Goal: Task Accomplishment & Management: Manage account settings

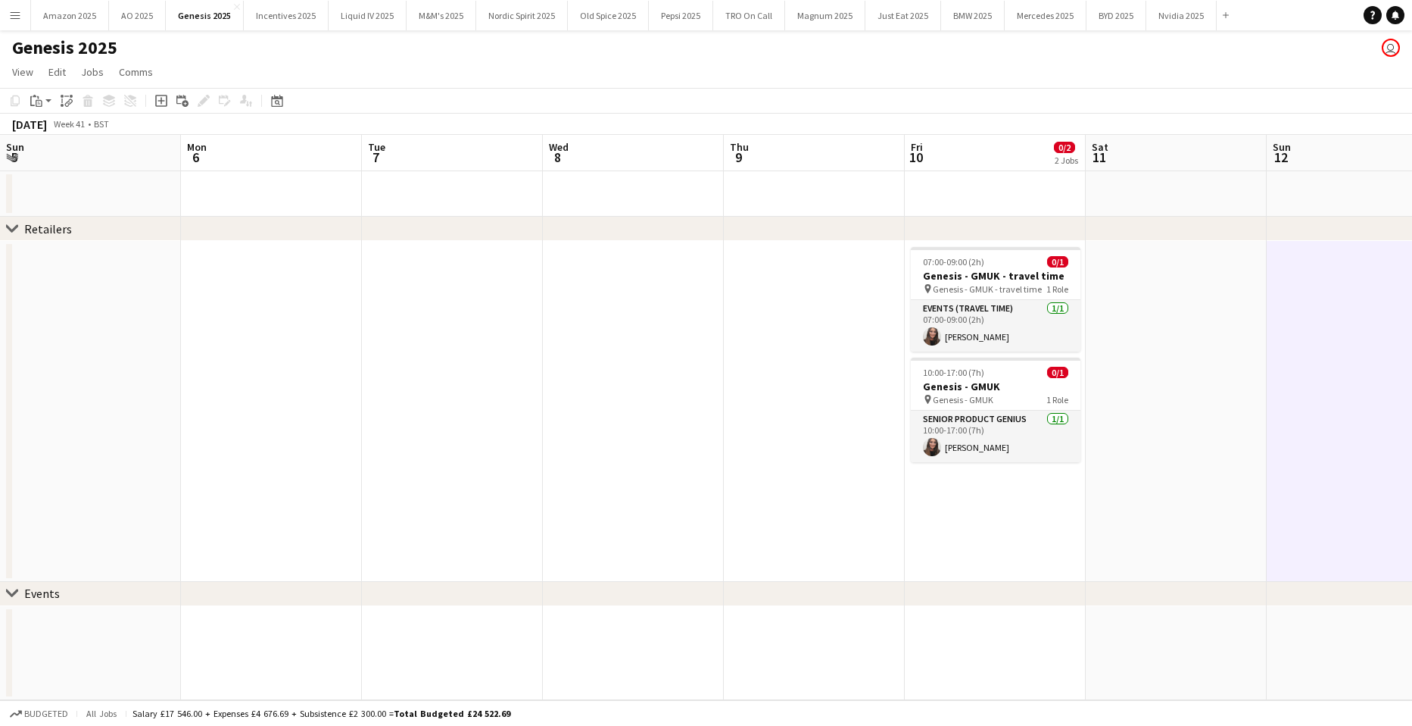
scroll to position [0, 518]
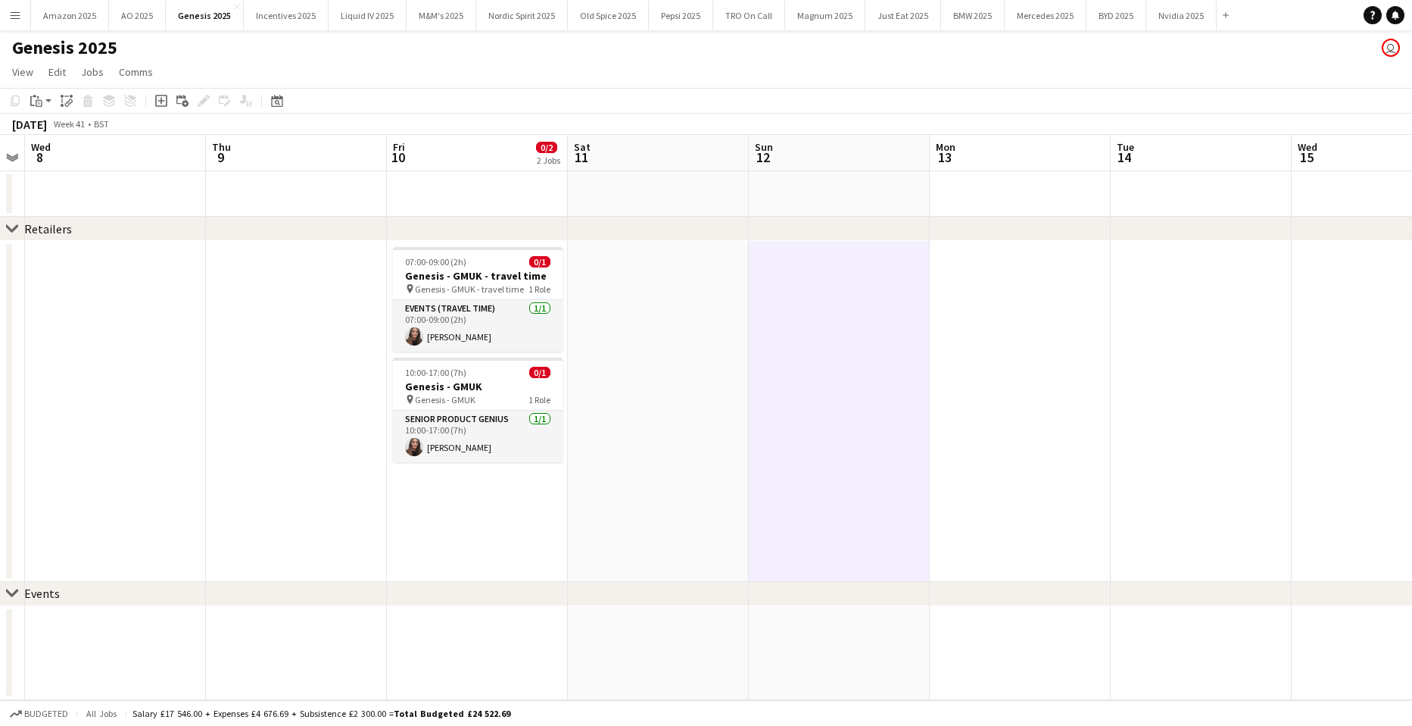
click at [21, 20] on button "Menu" at bounding box center [15, 15] width 30 height 30
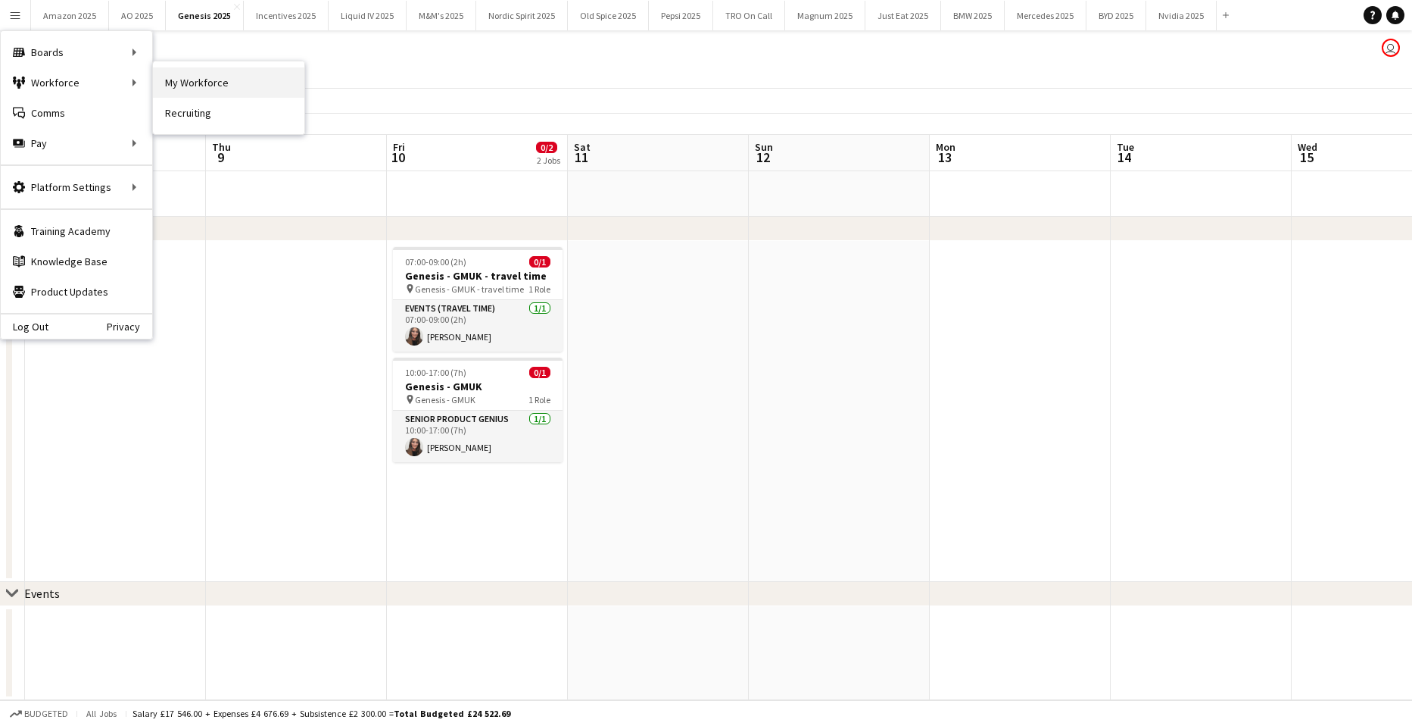
click at [187, 82] on link "My Workforce" at bounding box center [228, 82] width 151 height 30
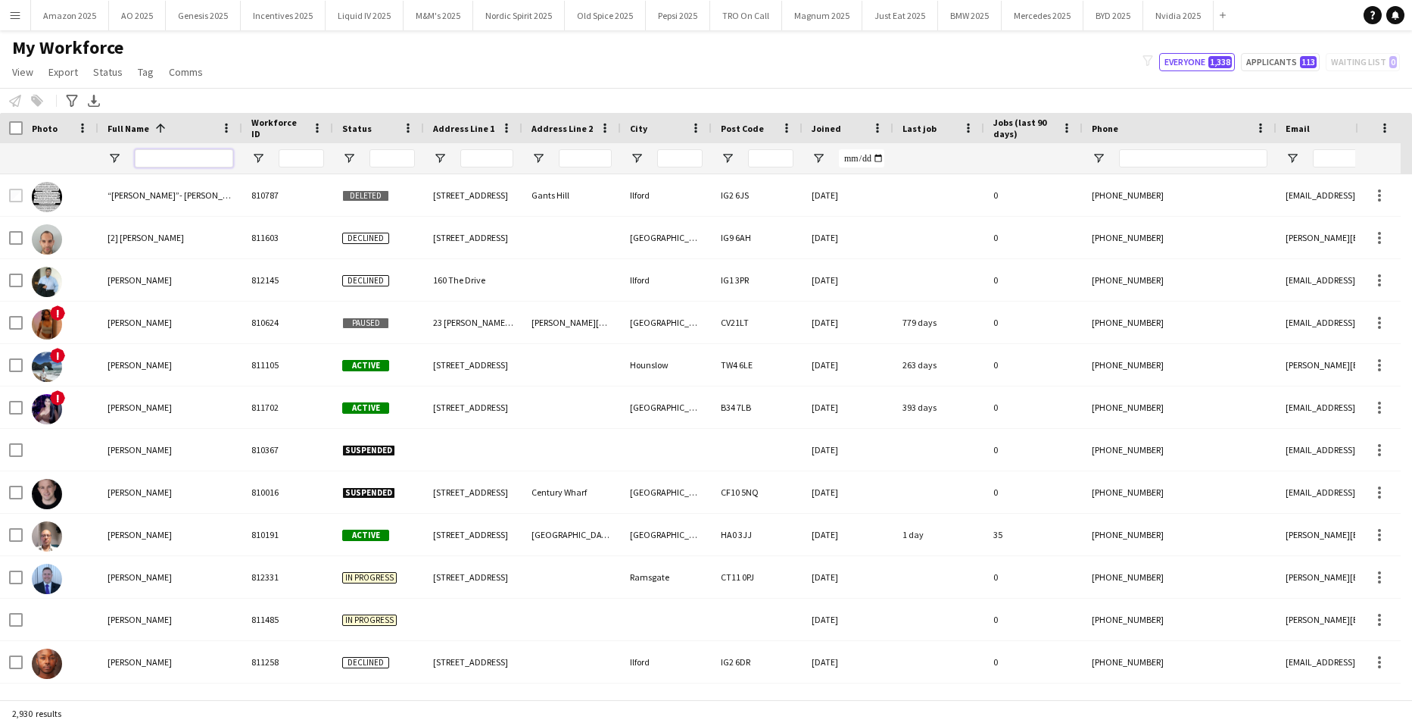
click at [204, 158] on input "Full Name Filter Input" at bounding box center [184, 158] width 98 height 18
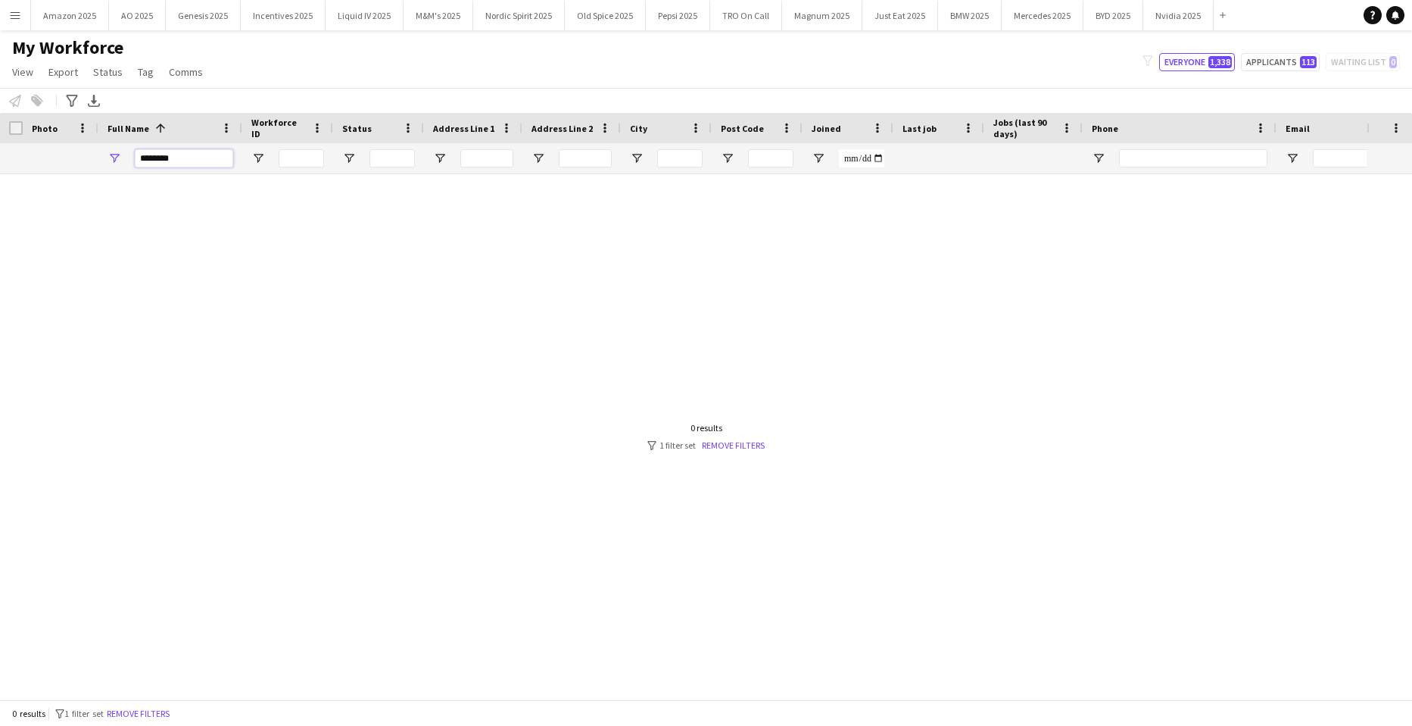
type input "**********"
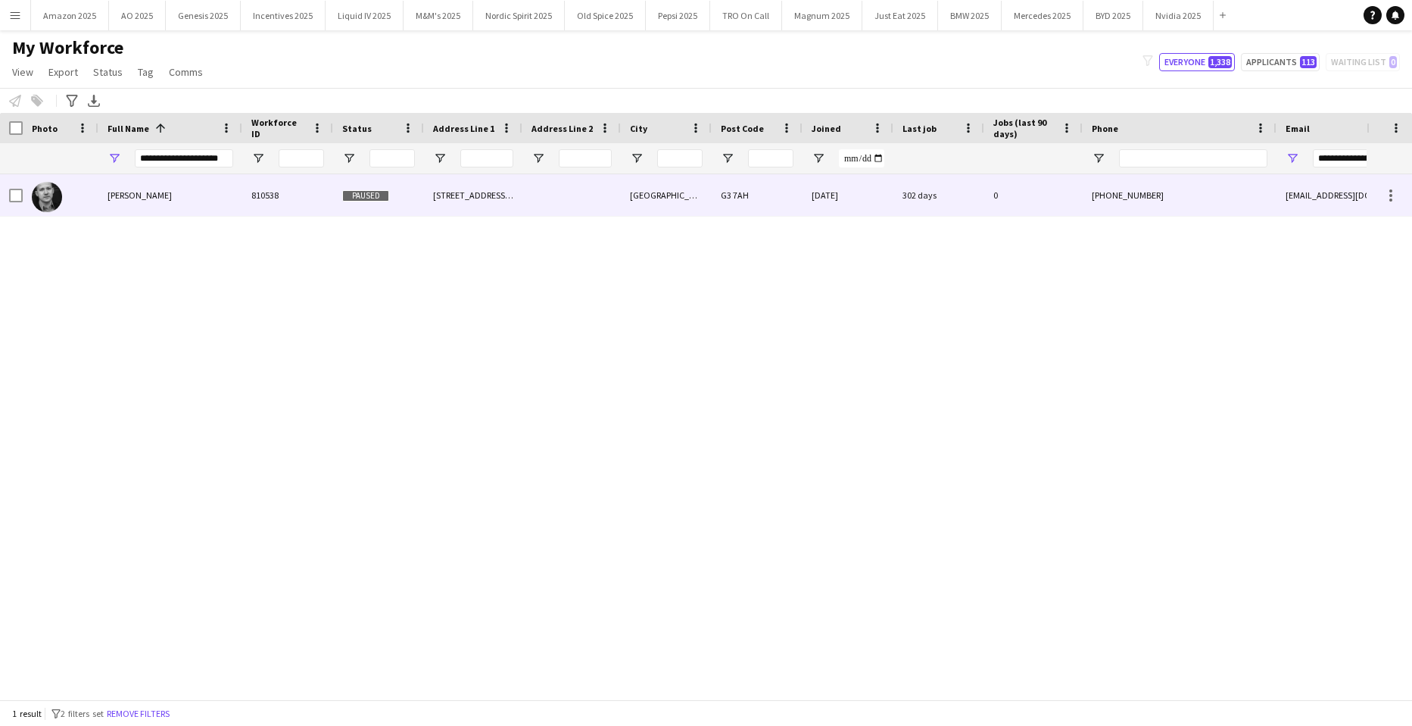
click at [97, 201] on div at bounding box center [61, 195] width 76 height 42
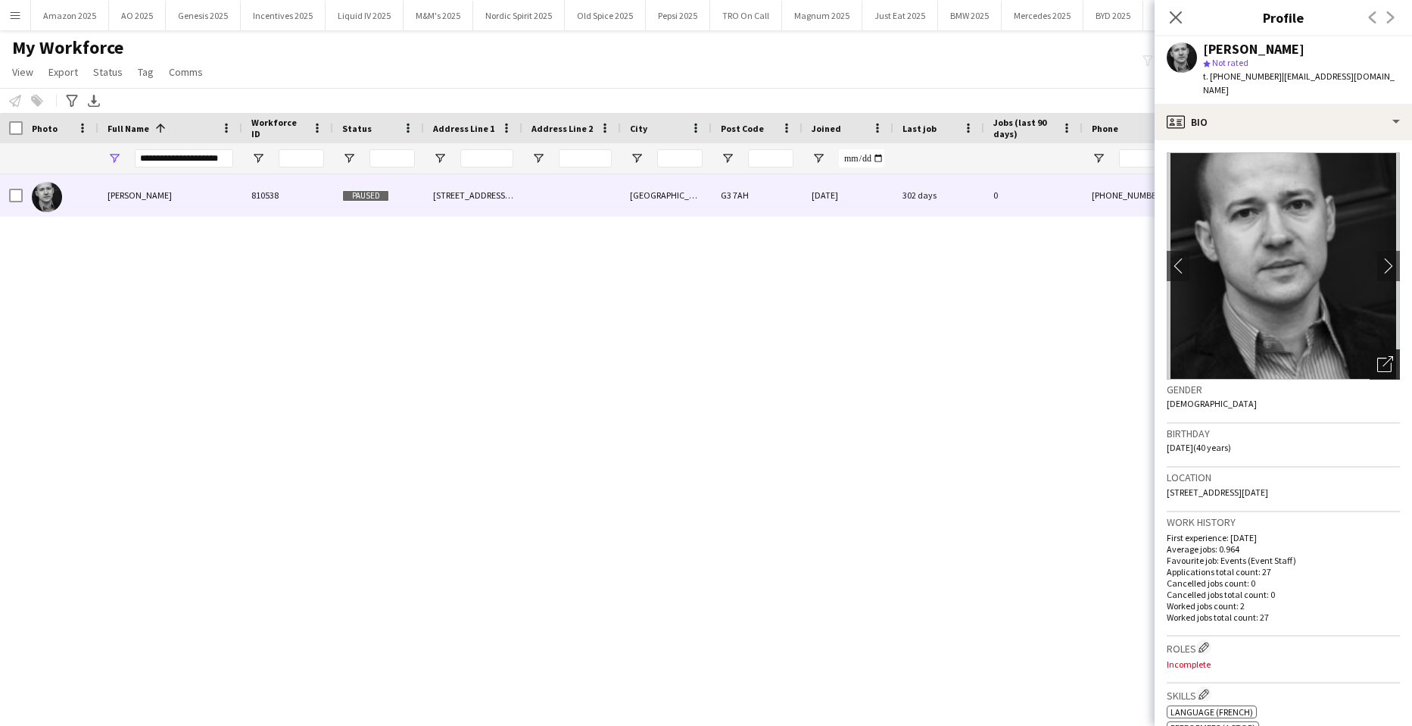
click at [1378, 356] on icon "Open photos pop-in" at bounding box center [1386, 364] width 16 height 16
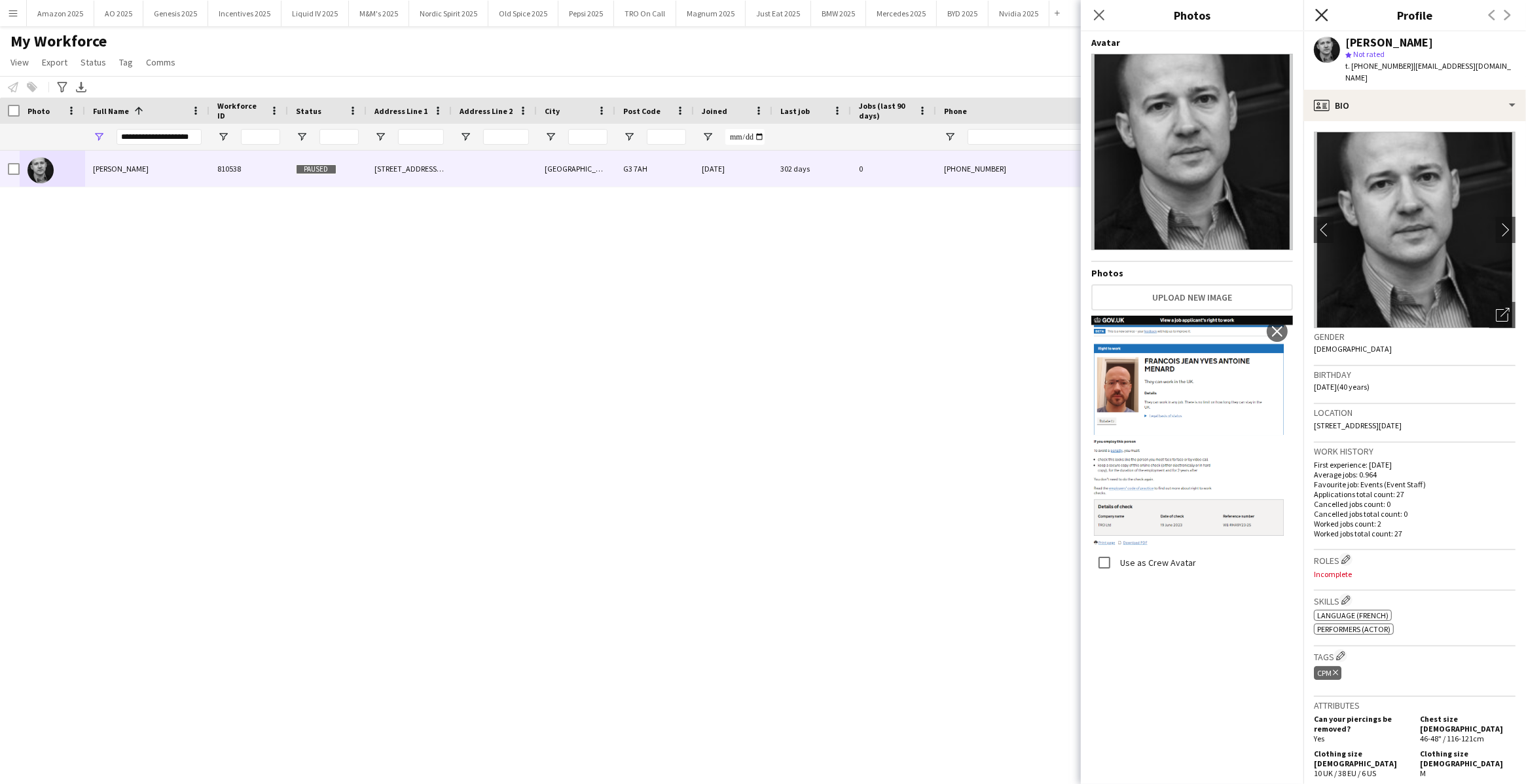
click at [1221, 15] on icon at bounding box center [1321, 15] width 12 height 12
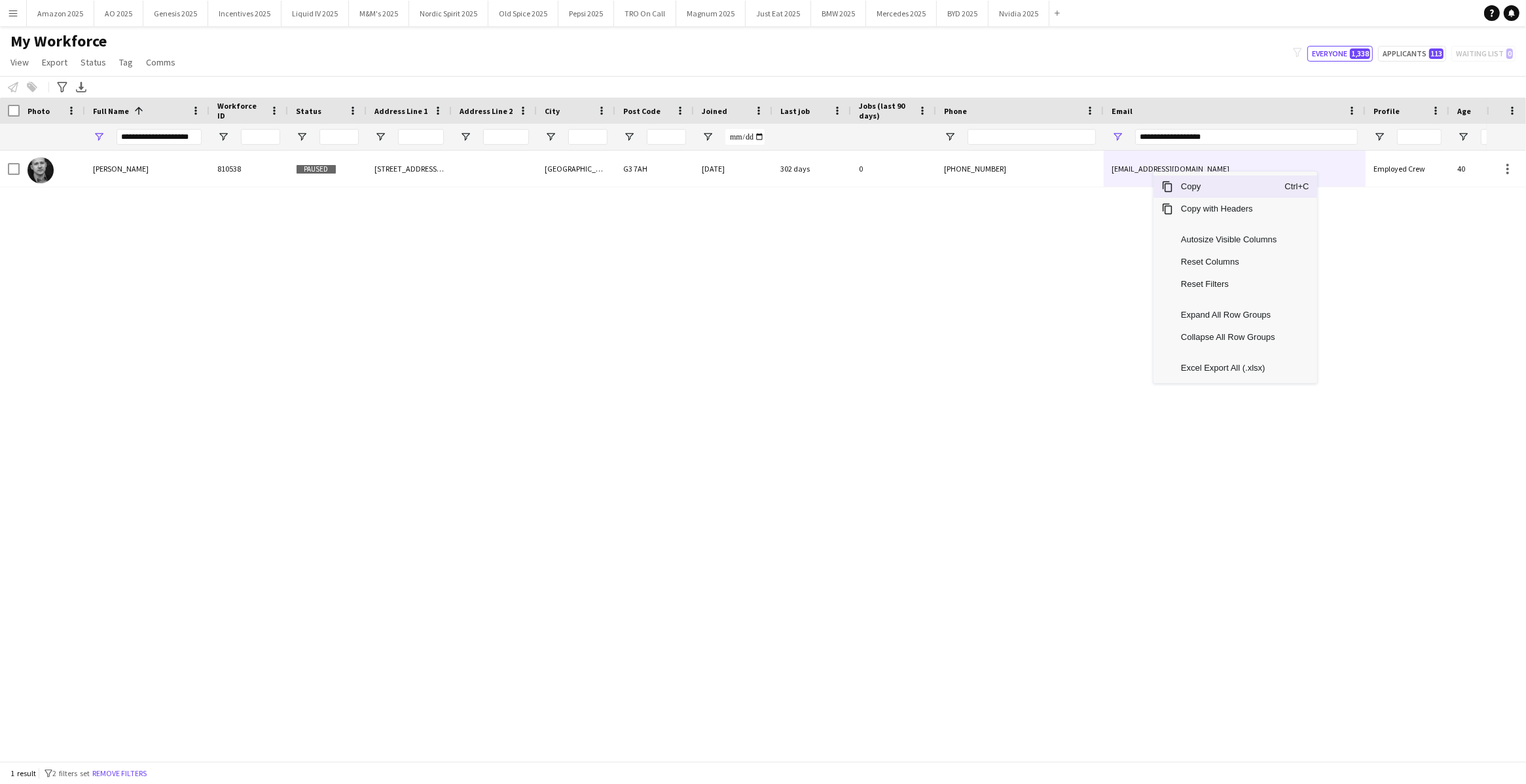
click at [1189, 188] on span "Copy" at bounding box center [1229, 187] width 112 height 22
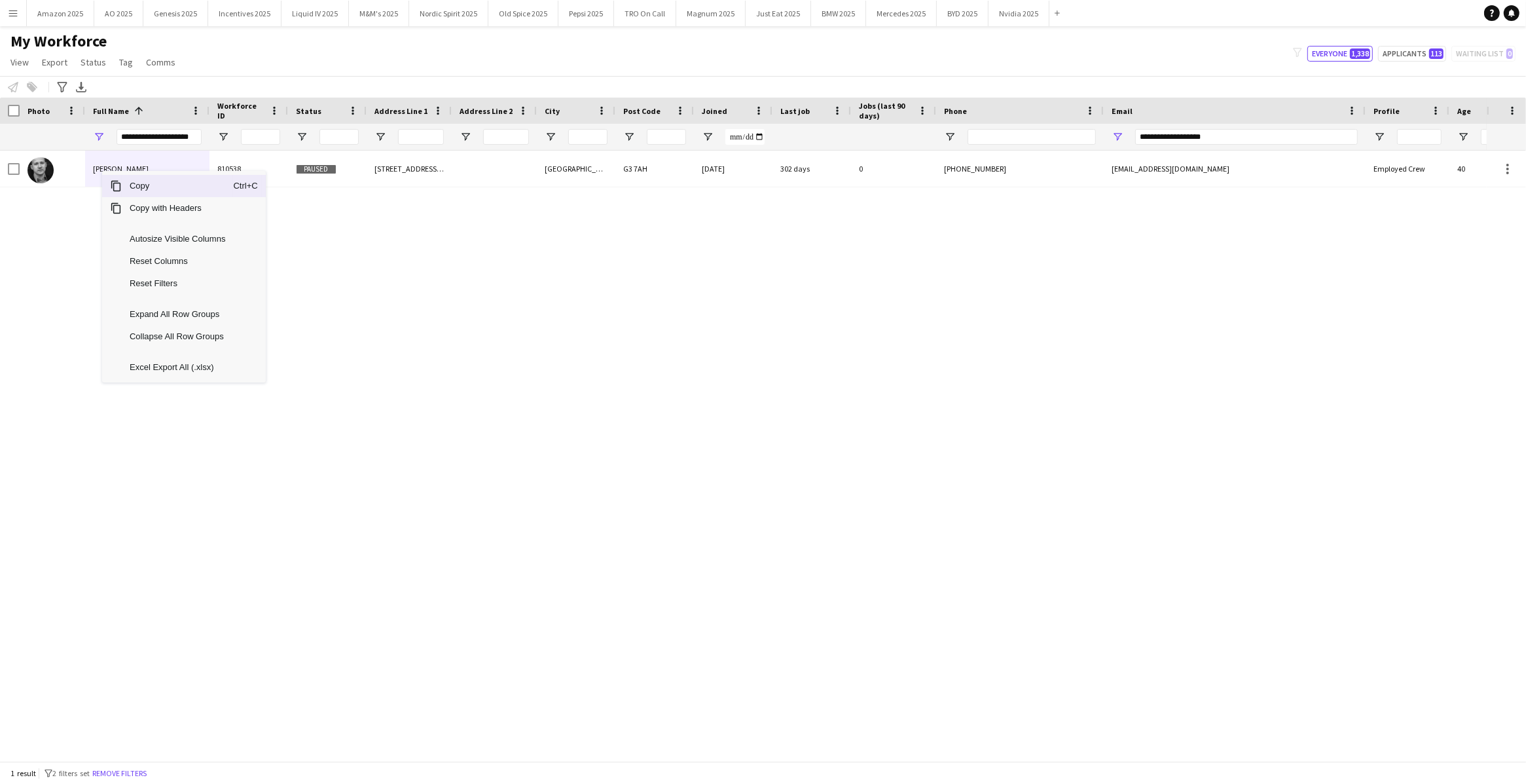
click at [137, 184] on span "Copy" at bounding box center [177, 186] width 112 height 22
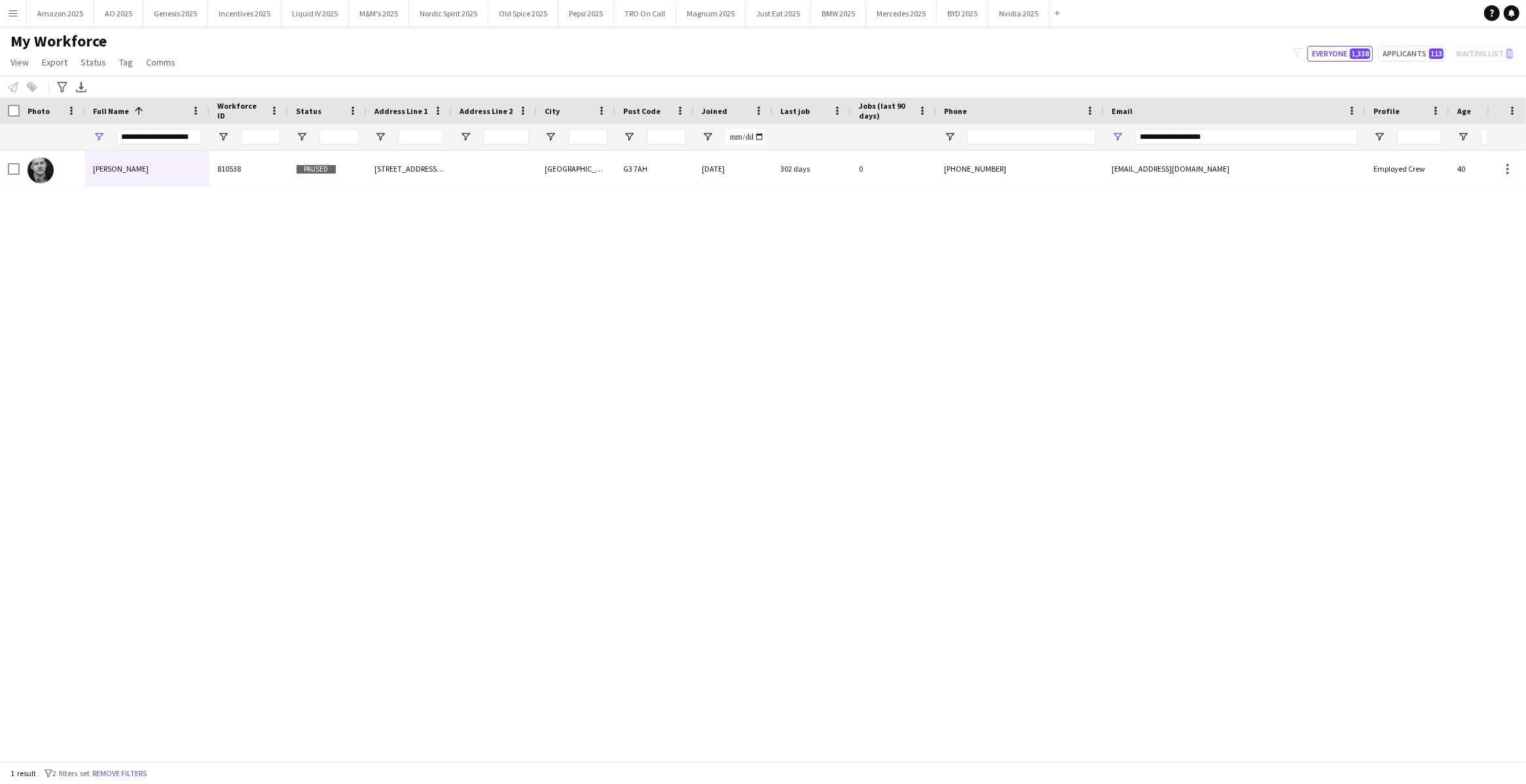
click at [112, 135] on div "**********" at bounding box center [147, 137] width 125 height 26
drag, startPoint x: 118, startPoint y: 135, endPoint x: 330, endPoint y: 144, distance: 212.2
click at [330, 144] on div "**********" at bounding box center [791, 137] width 1583 height 26
drag, startPoint x: 1279, startPoint y: 130, endPoint x: 961, endPoint y: 136, distance: 318.1
click at [962, 136] on div at bounding box center [791, 137] width 1583 height 26
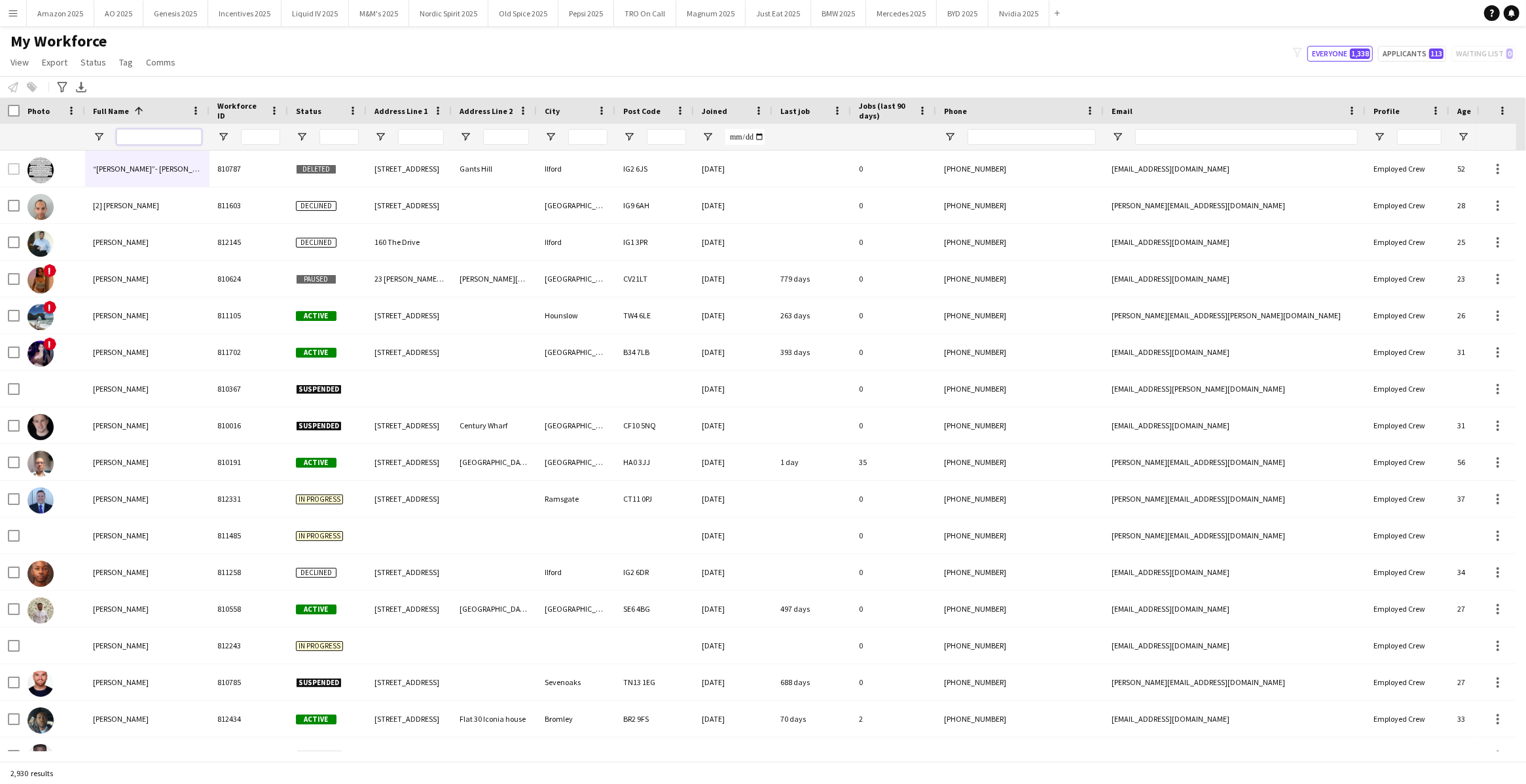
click at [144, 132] on input "Full Name Filter Input" at bounding box center [159, 137] width 85 height 16
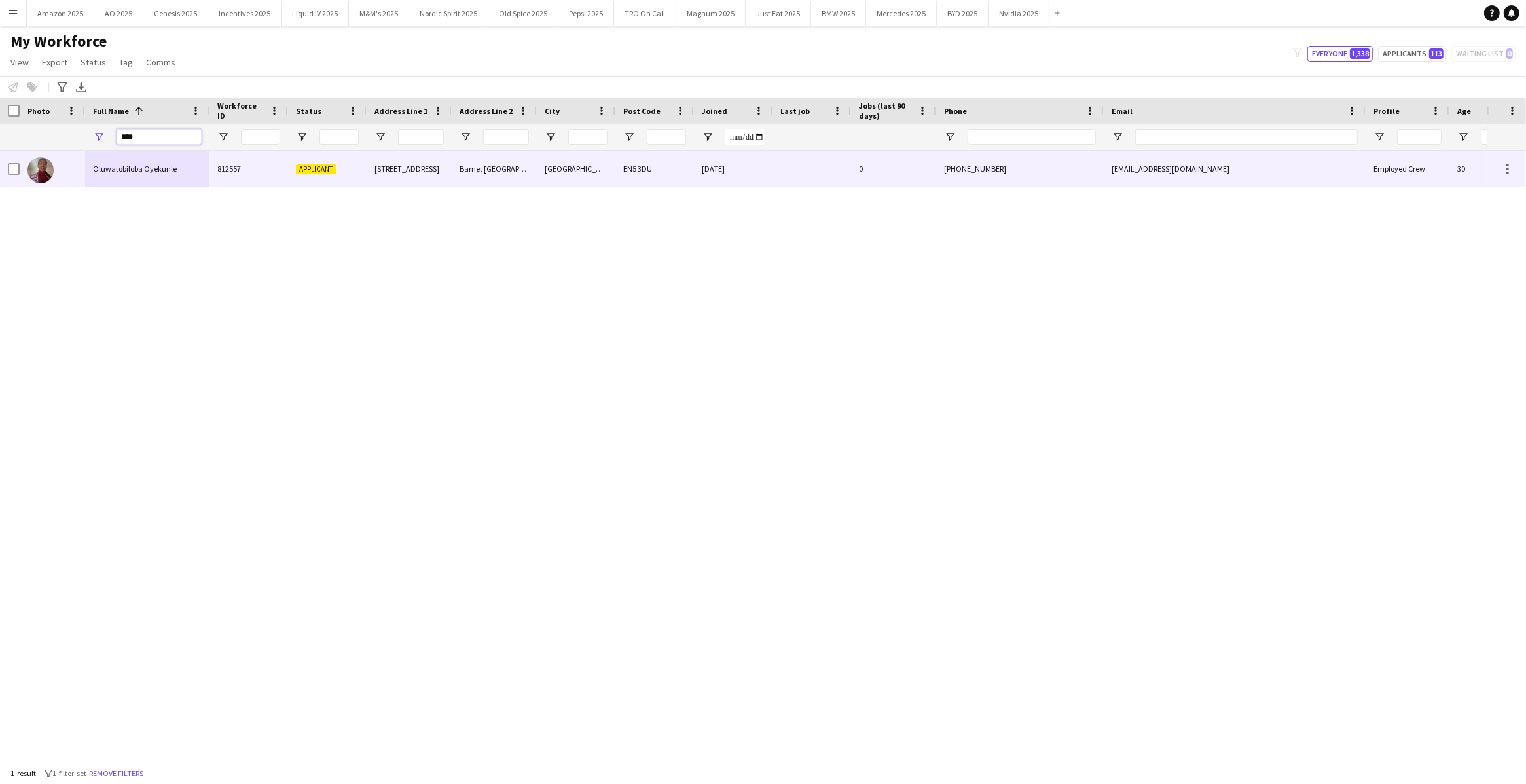
type input "****"
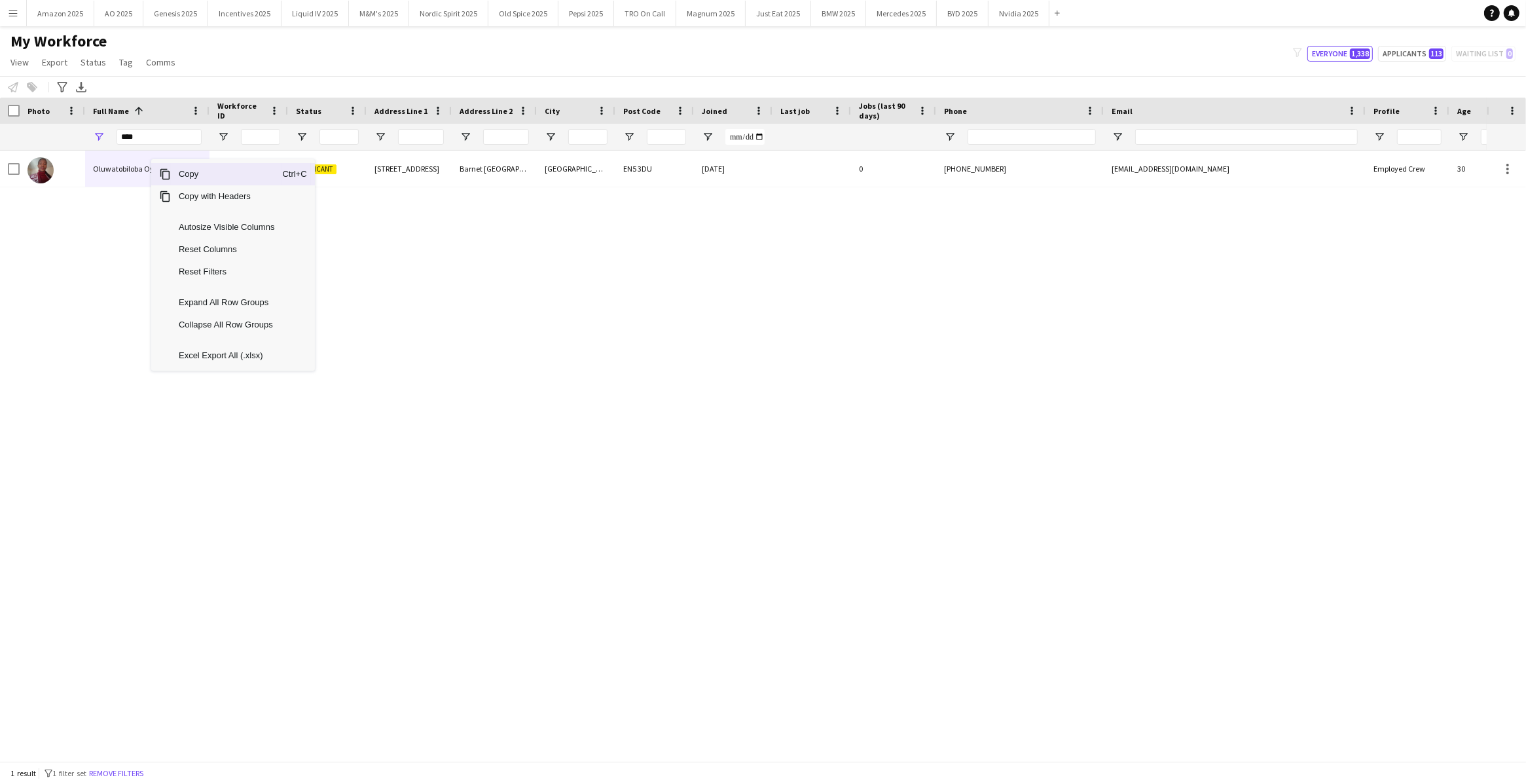
click at [188, 180] on span "Copy" at bounding box center [227, 175] width 112 height 22
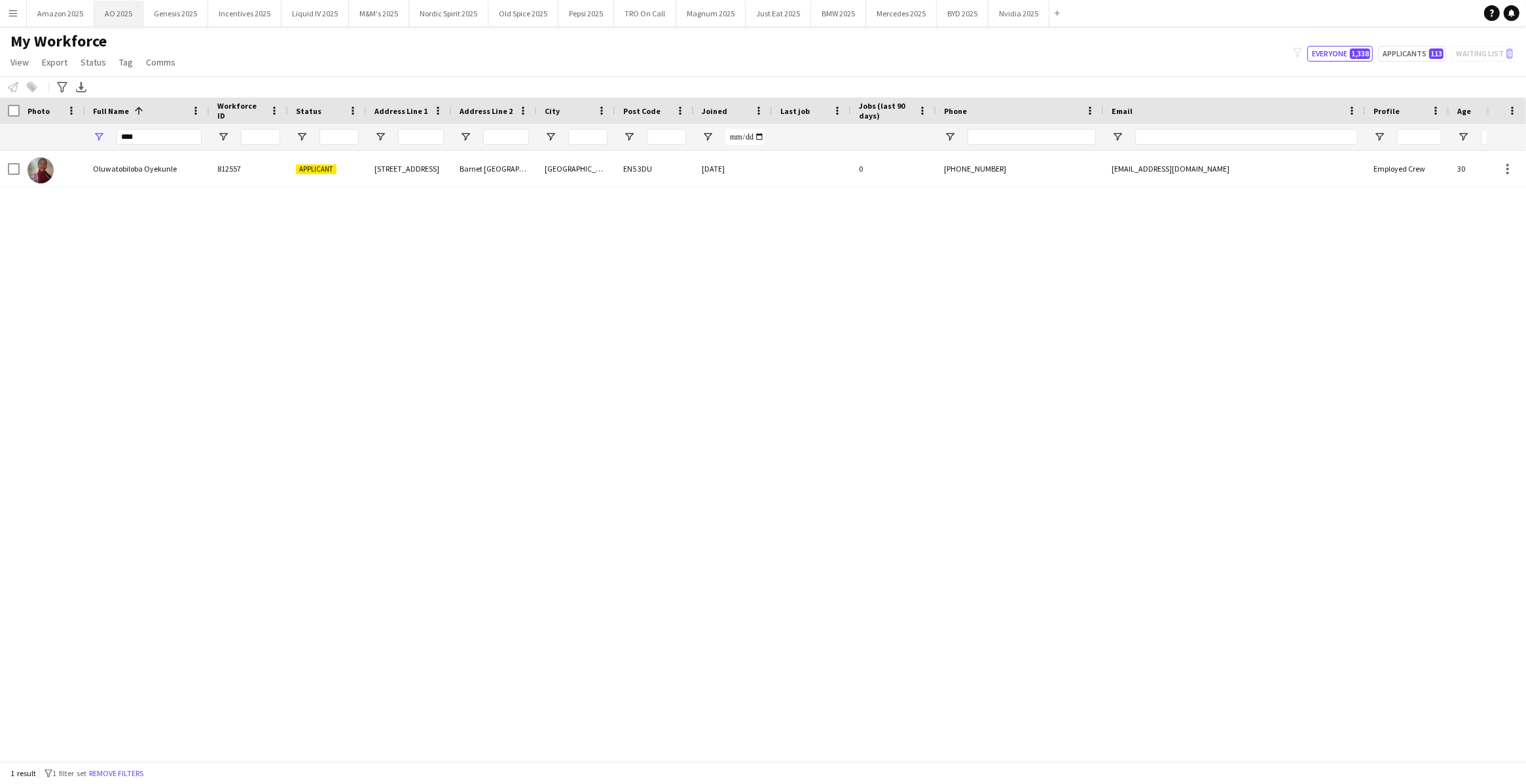
click at [118, 20] on button "AO 2025 Close" at bounding box center [118, 14] width 49 height 26
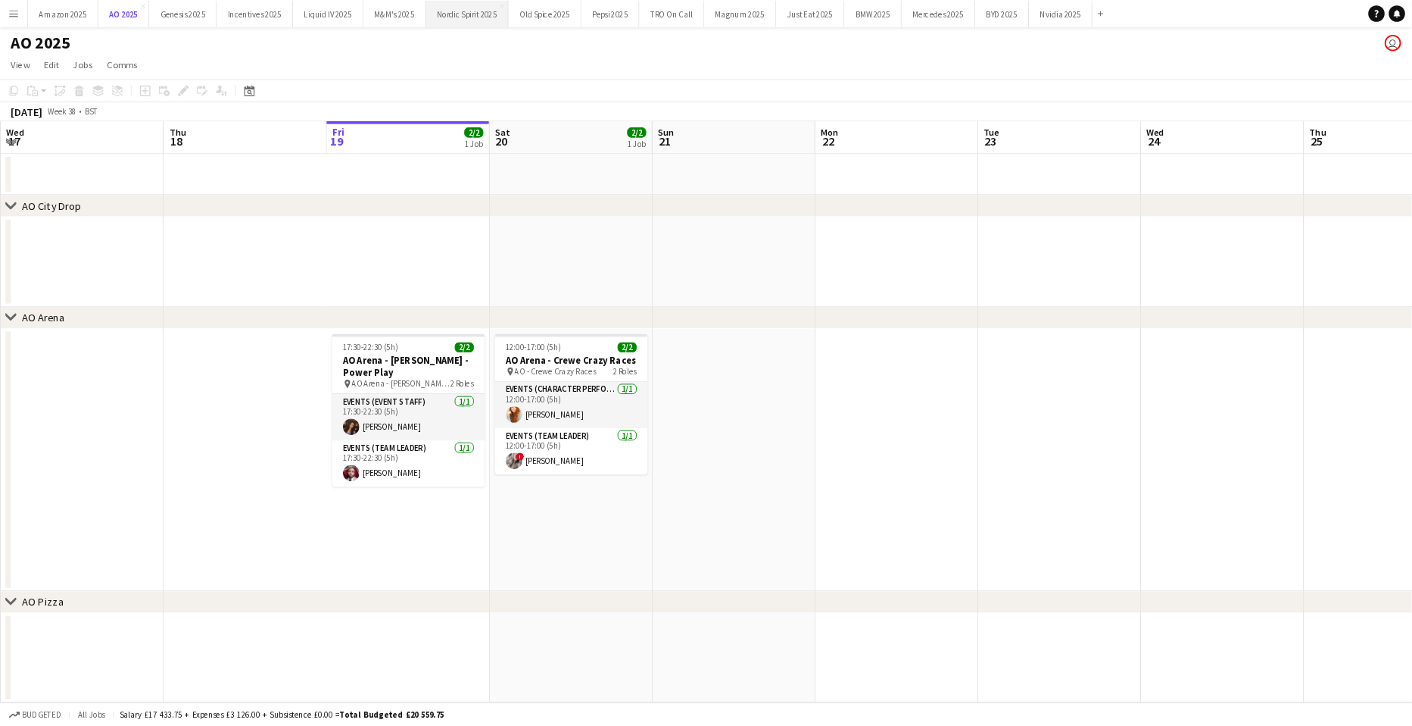
scroll to position [0, 362]
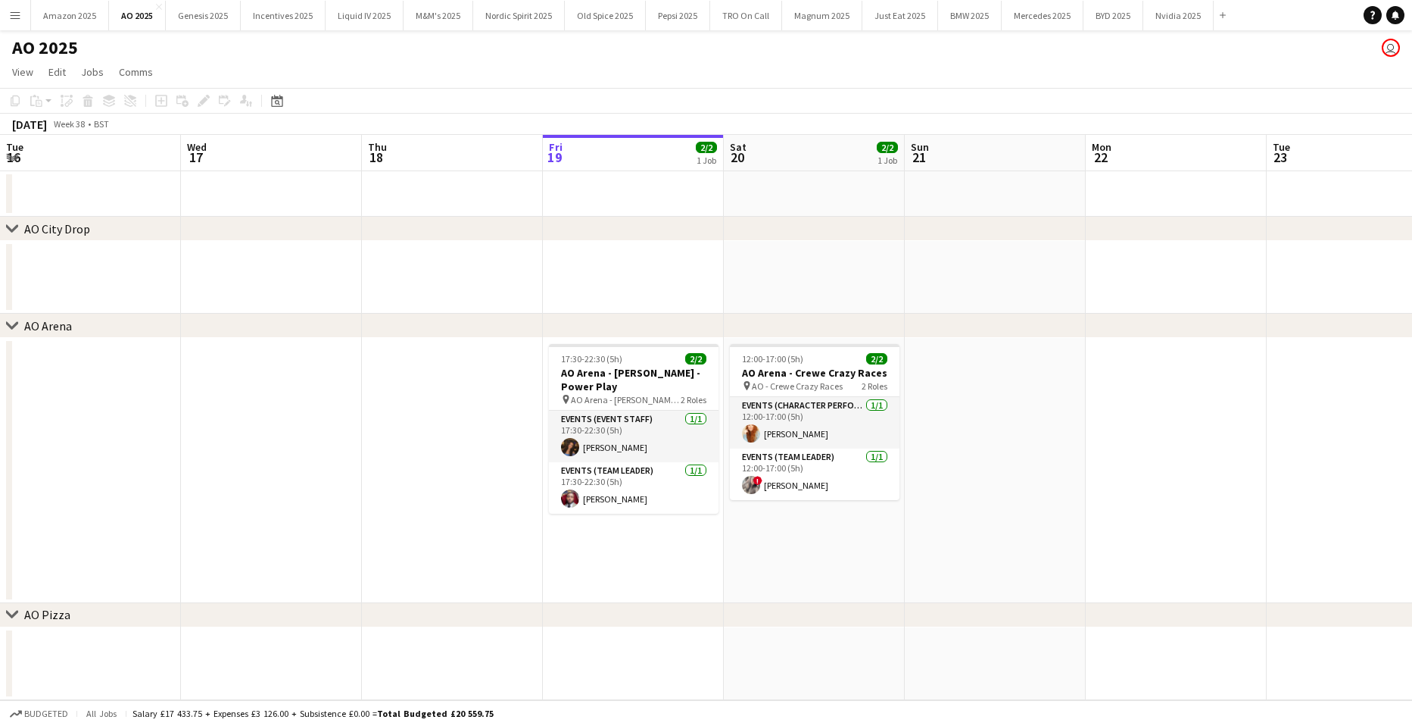
drag, startPoint x: 475, startPoint y: 0, endPoint x: 727, endPoint y: 292, distance: 385.5
click at [727, 292] on app-date-cell at bounding box center [814, 277] width 181 height 73
click at [1022, 440] on app-date-cell at bounding box center [995, 470] width 181 height 265
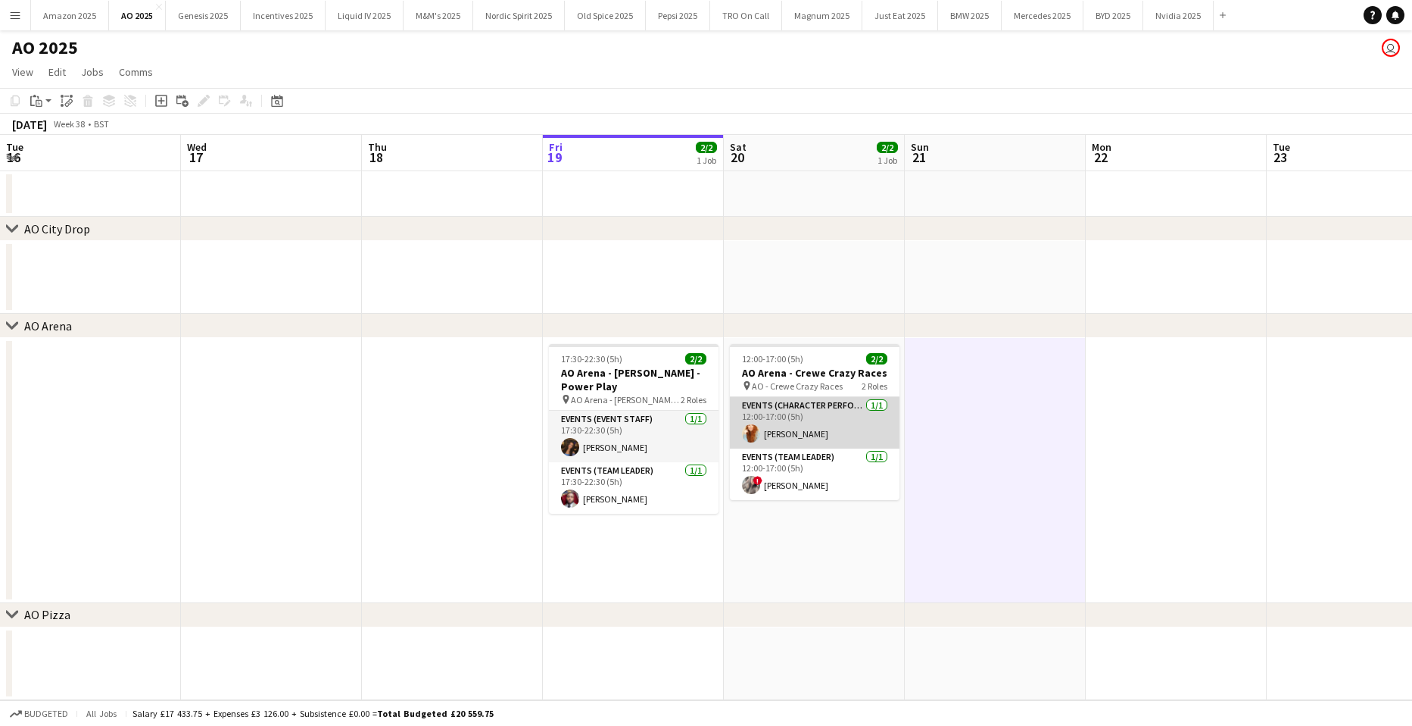
drag, startPoint x: 822, startPoint y: 438, endPoint x: 803, endPoint y: 409, distance: 35.1
click at [822, 438] on app-card-role "Events (Character Performer) 1/1 12:00-17:00 (5h) Aira Van Egmond" at bounding box center [815, 422] width 170 height 51
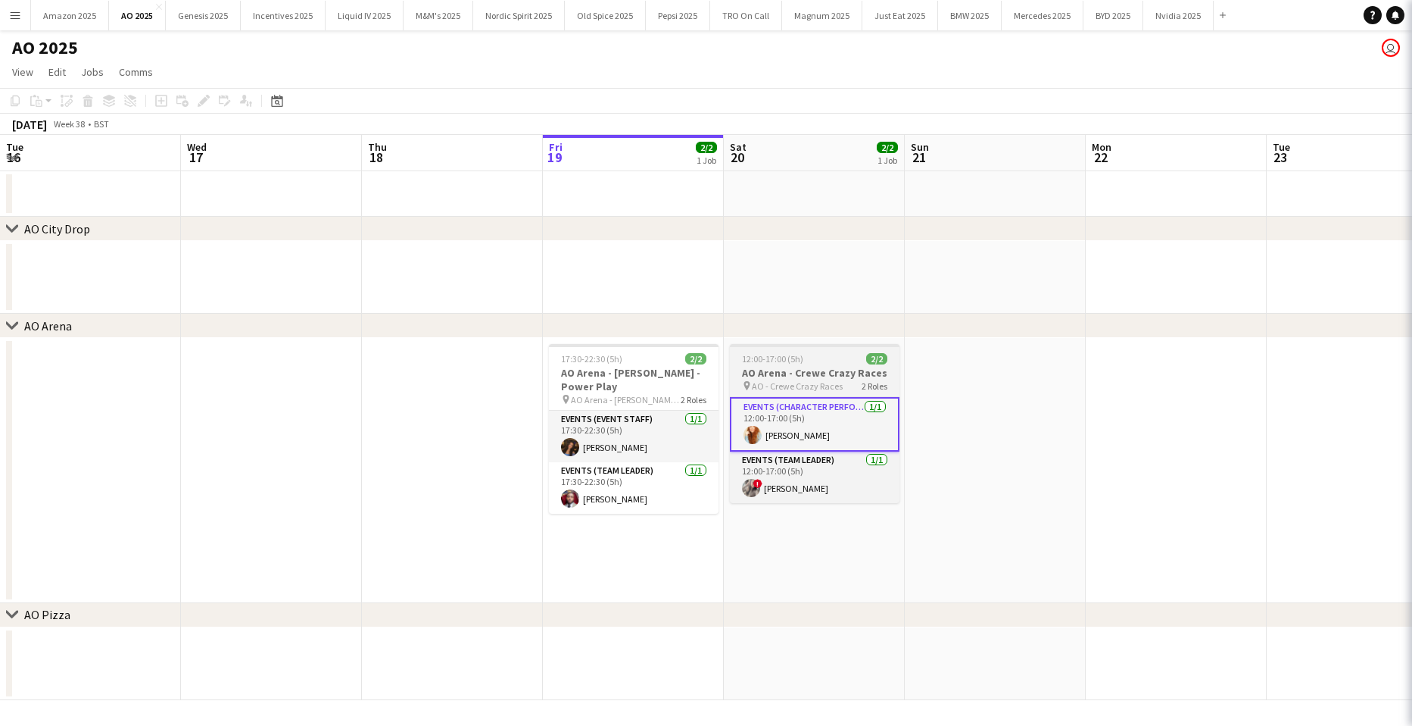
click at [774, 377] on h3 "AO Arena - Crewe Crazy Races" at bounding box center [815, 373] width 170 height 14
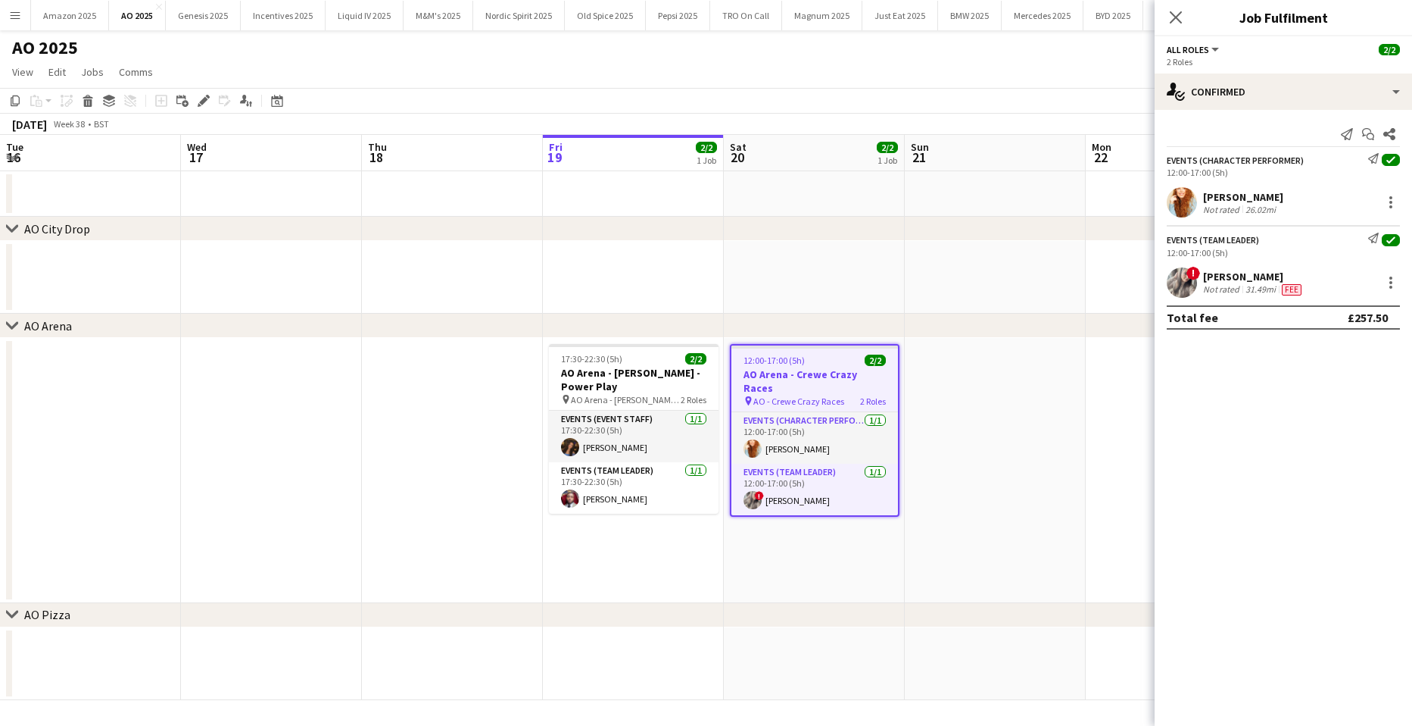
click at [1181, 205] on app-user-avatar at bounding box center [1182, 202] width 30 height 30
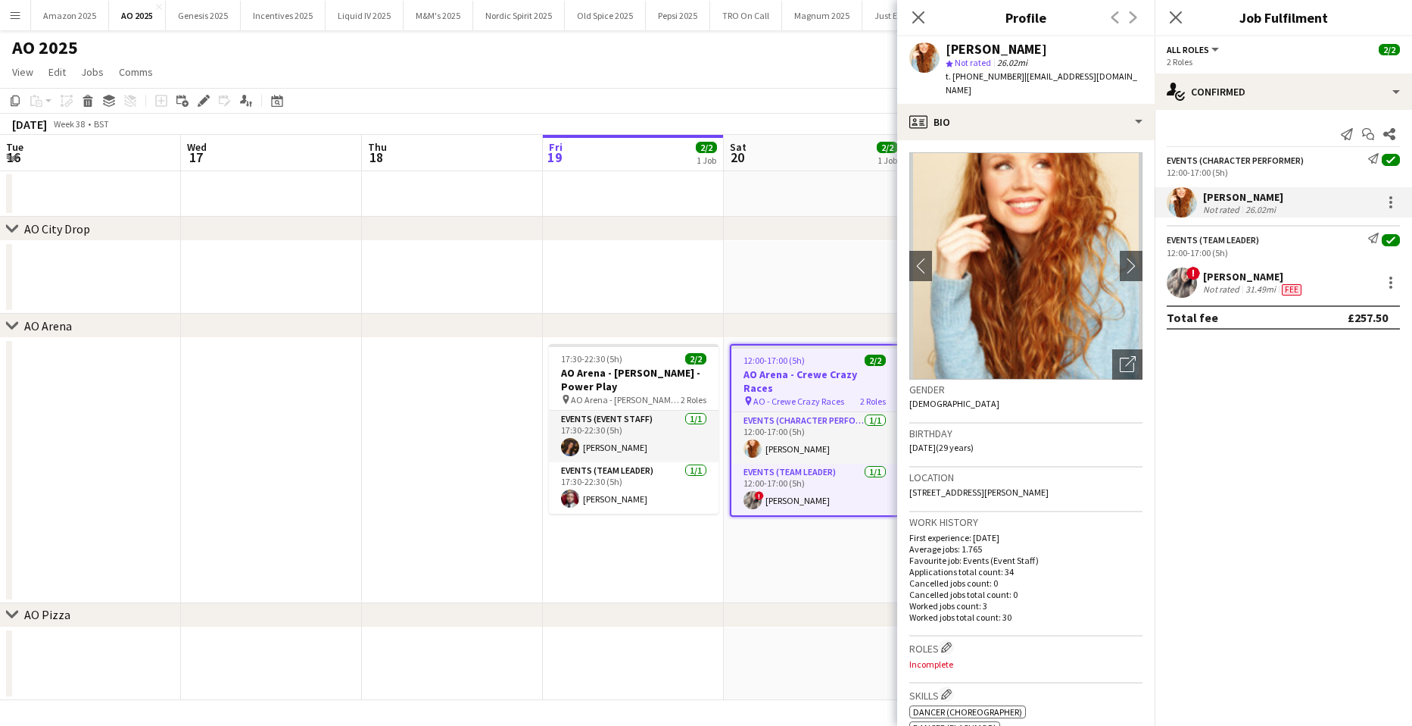
click at [1178, 287] on app-user-avatar at bounding box center [1182, 282] width 30 height 30
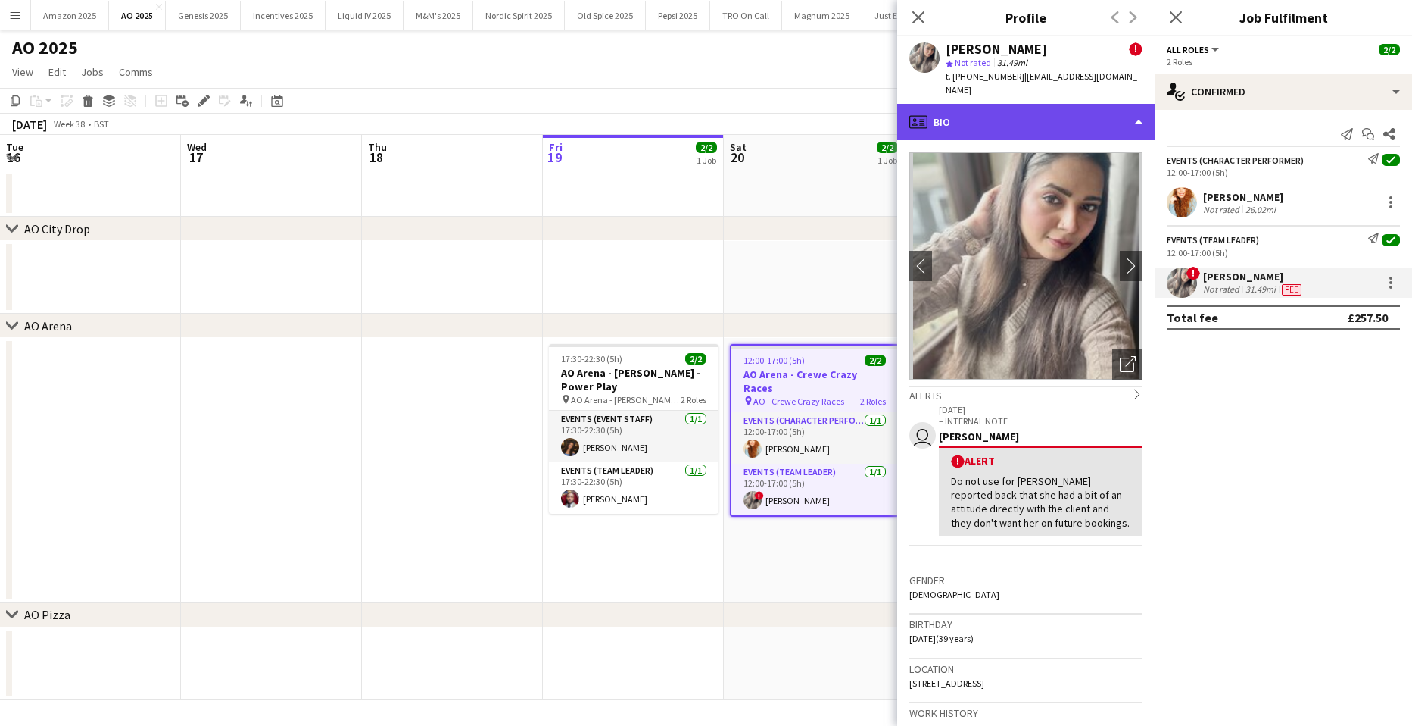
click at [1107, 114] on div "profile Bio" at bounding box center [1025, 122] width 257 height 36
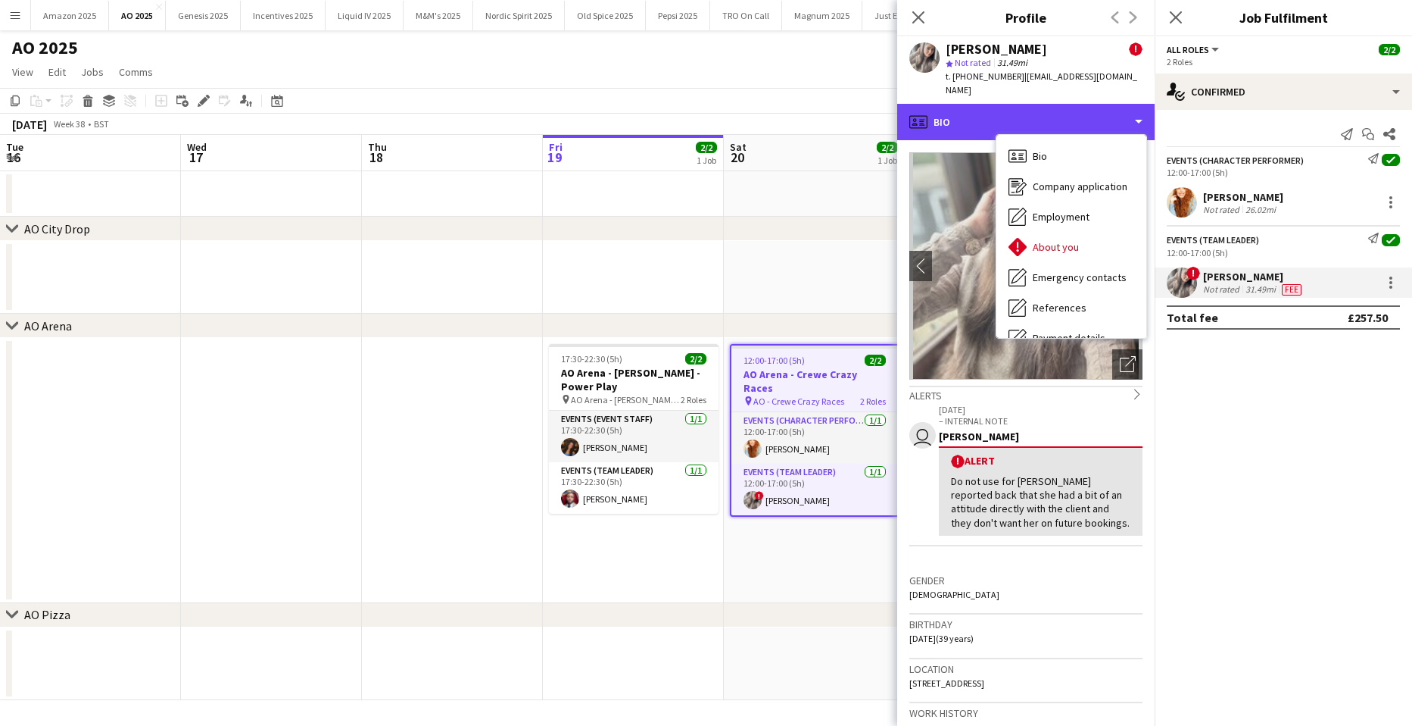
scroll to position [203, 0]
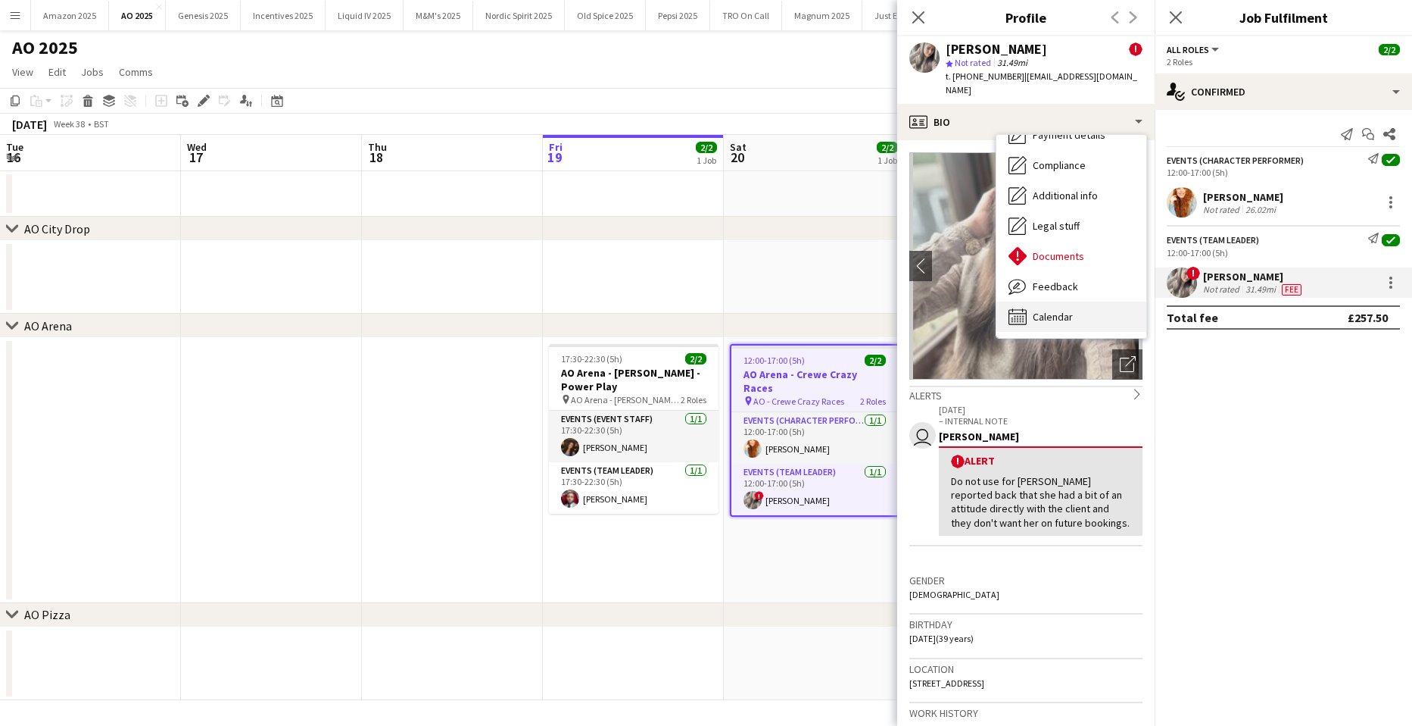
click at [1088, 301] on div "Calendar Calendar" at bounding box center [1072, 316] width 150 height 30
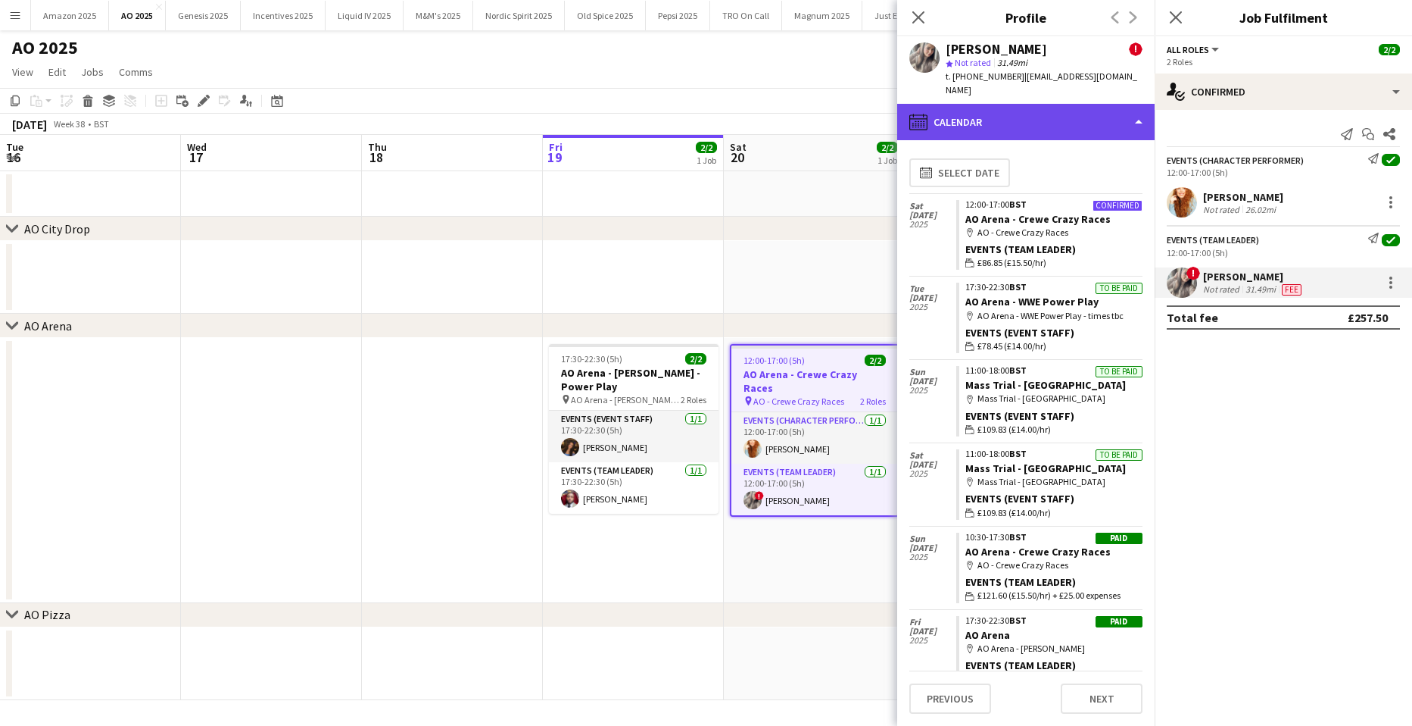
drag, startPoint x: 1118, startPoint y: 102, endPoint x: 1121, endPoint y: 118, distance: 16.2
click at [1118, 104] on div "calendar-full Calendar" at bounding box center [1025, 122] width 257 height 36
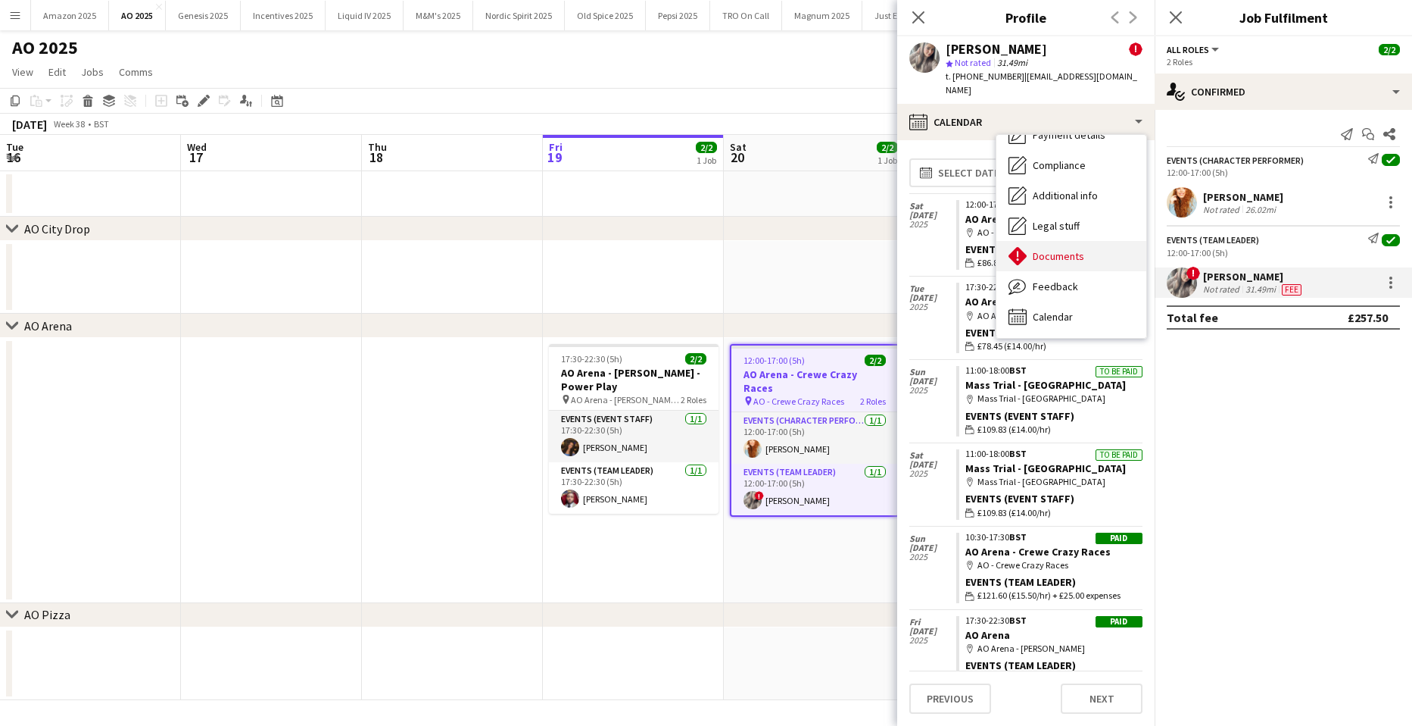
click at [1074, 249] on span "Documents" at bounding box center [1058, 256] width 51 height 14
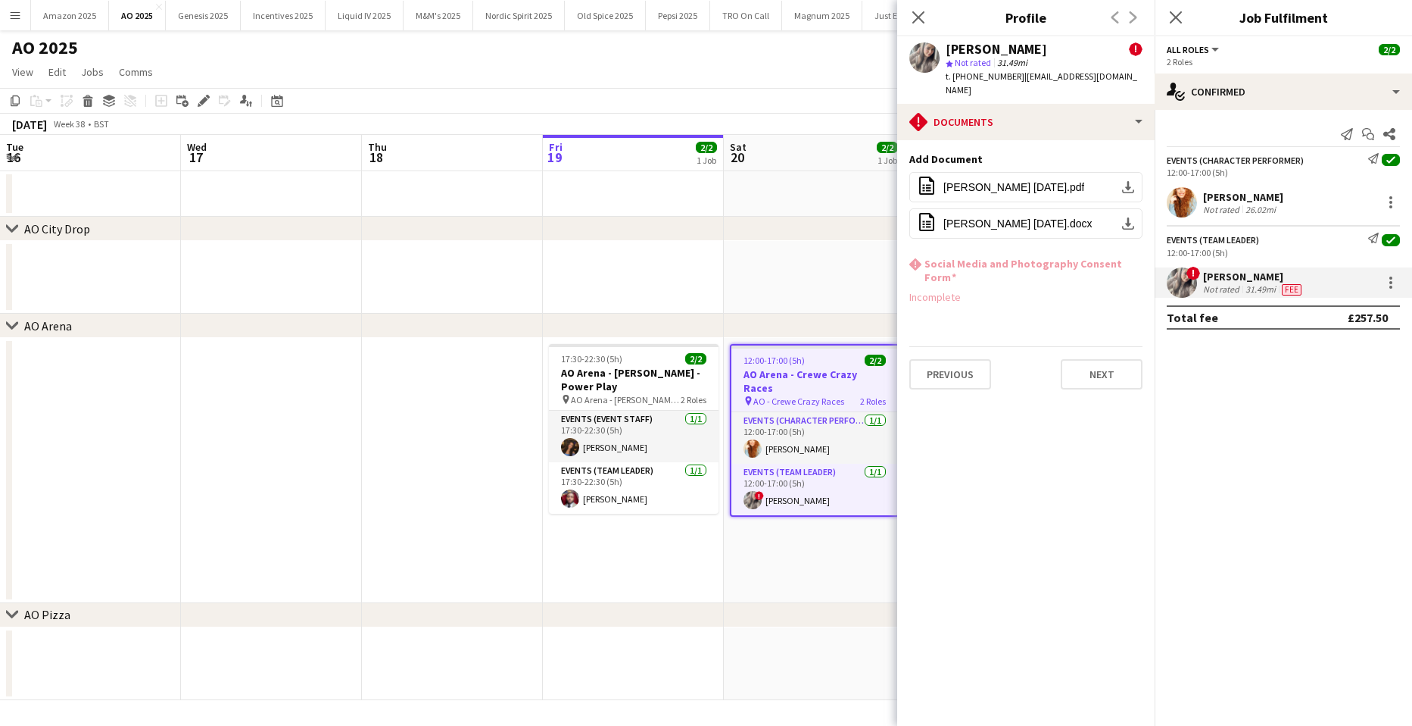
click at [1182, 194] on app-user-avatar at bounding box center [1182, 202] width 30 height 30
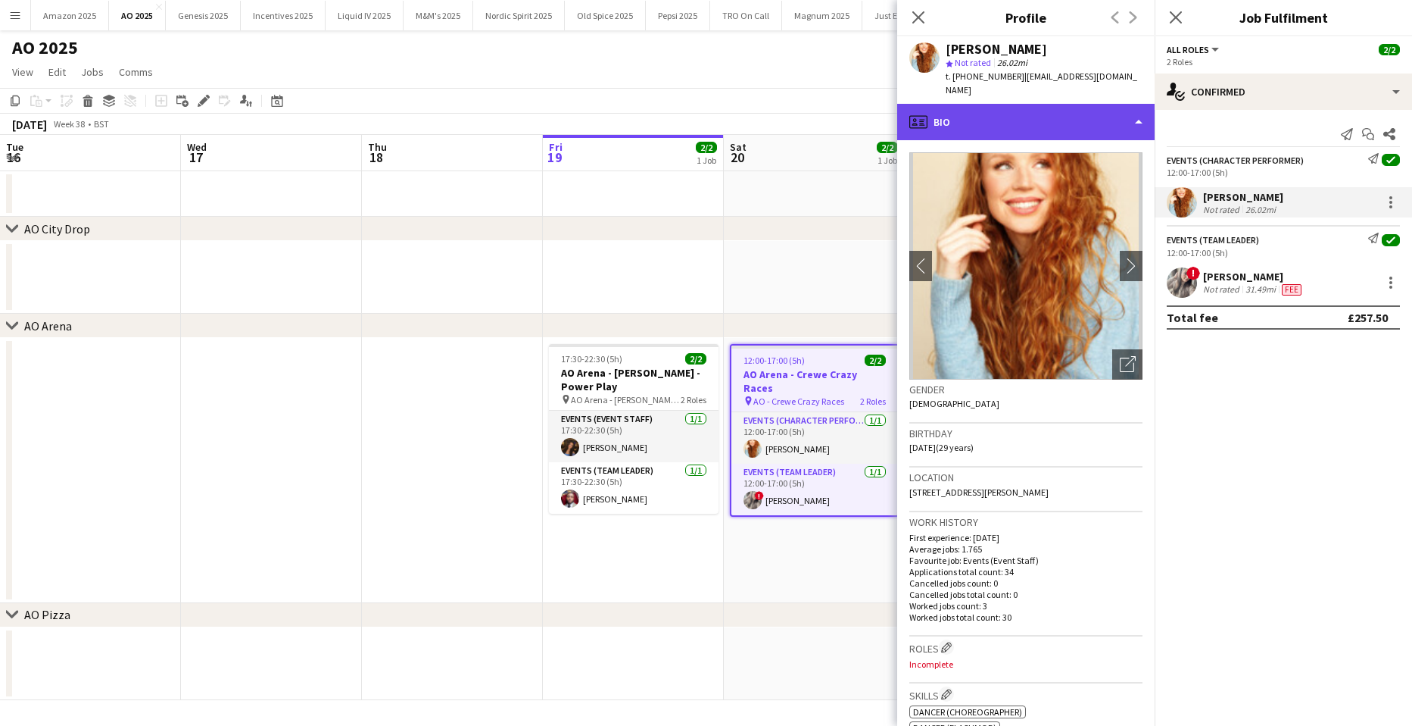
click at [1109, 104] on div "profile Bio" at bounding box center [1025, 122] width 257 height 36
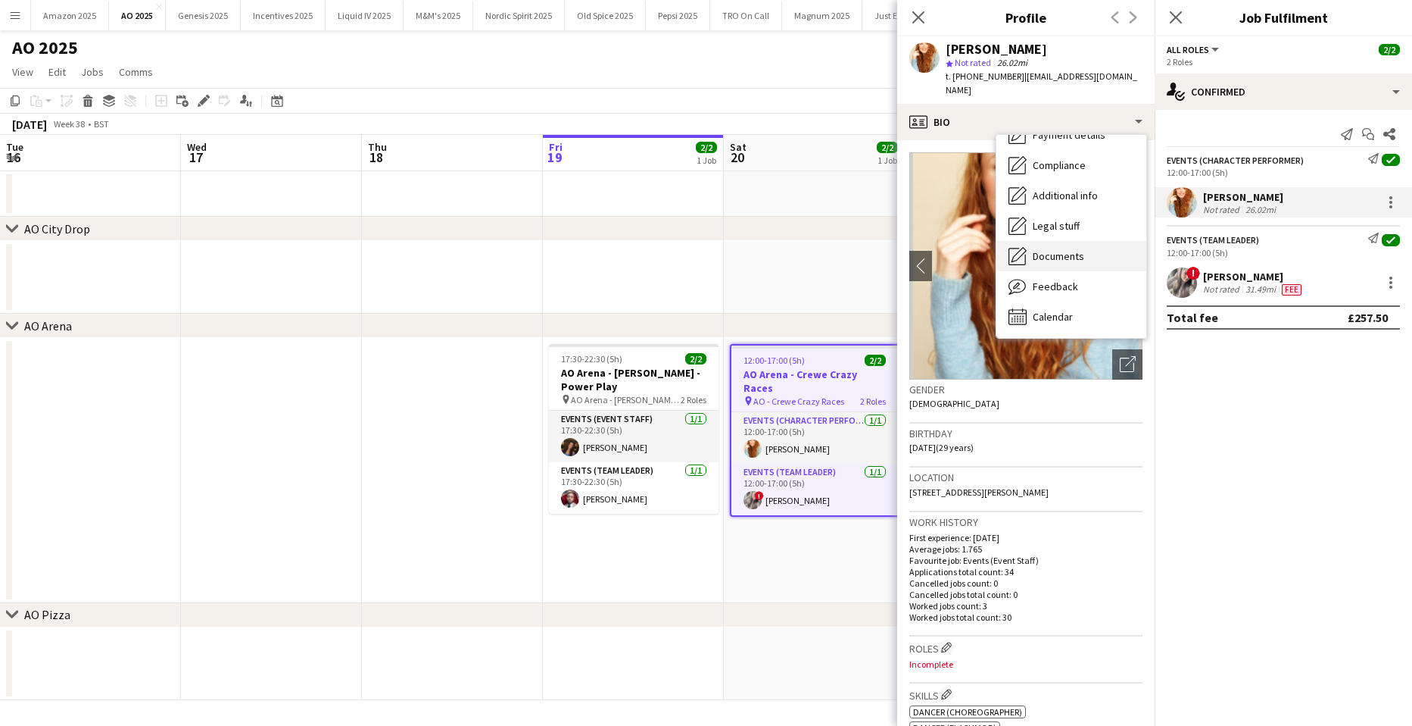
click at [1066, 249] on span "Documents" at bounding box center [1058, 256] width 51 height 14
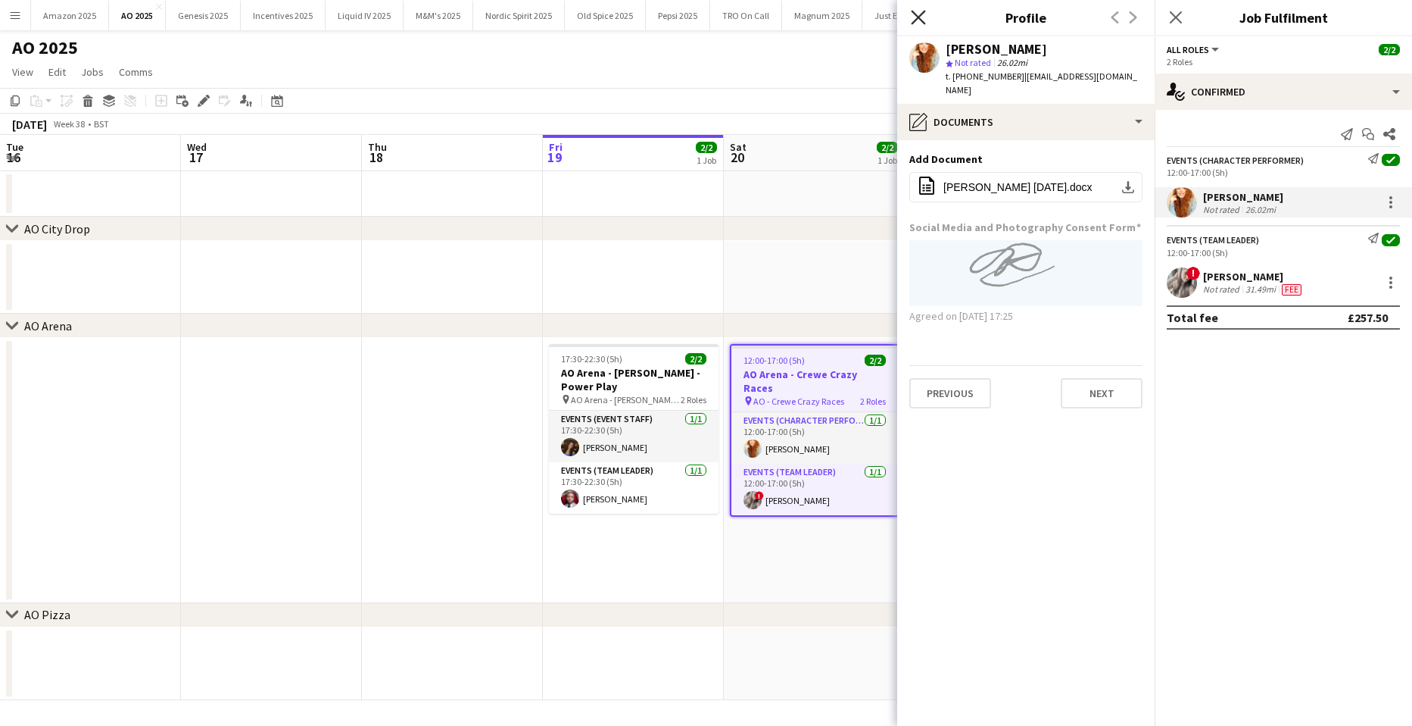
click at [921, 13] on icon "Close pop-in" at bounding box center [918, 17] width 14 height 14
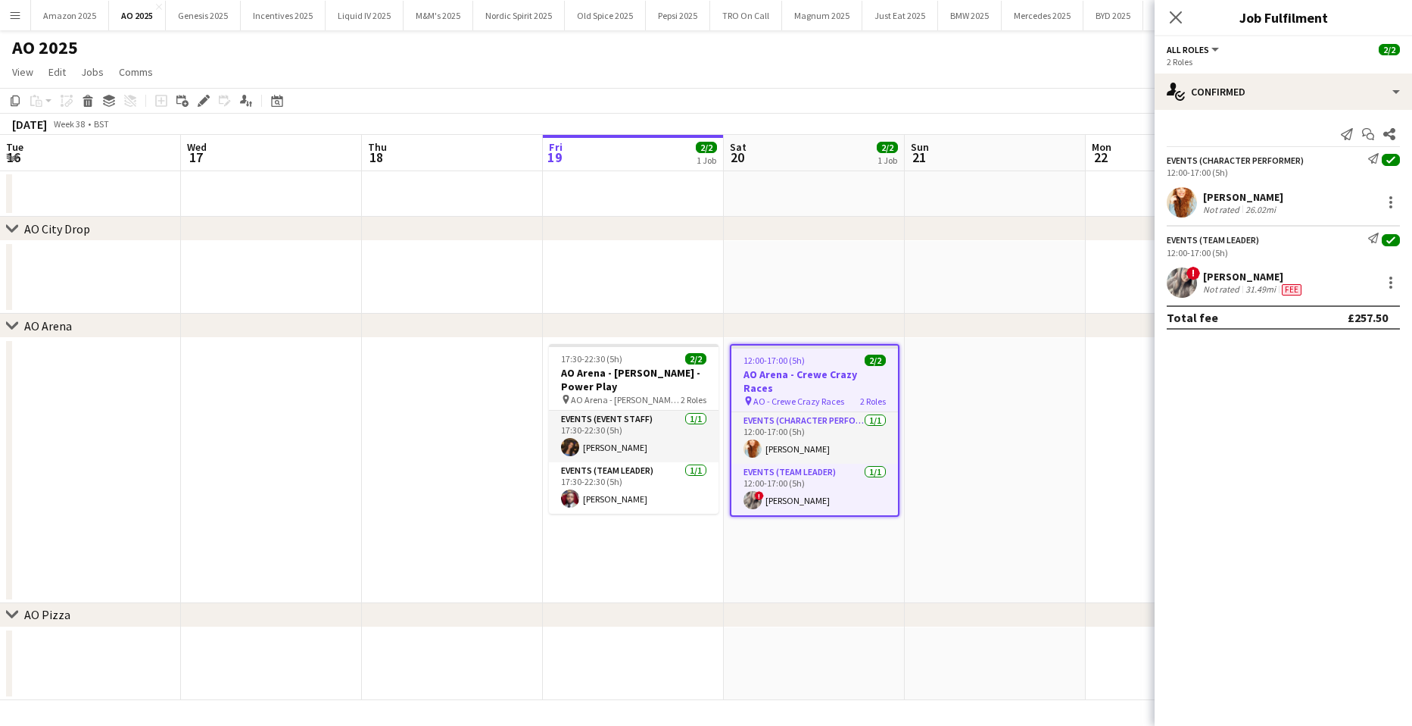
click at [1181, 195] on app-user-avatar at bounding box center [1182, 202] width 30 height 30
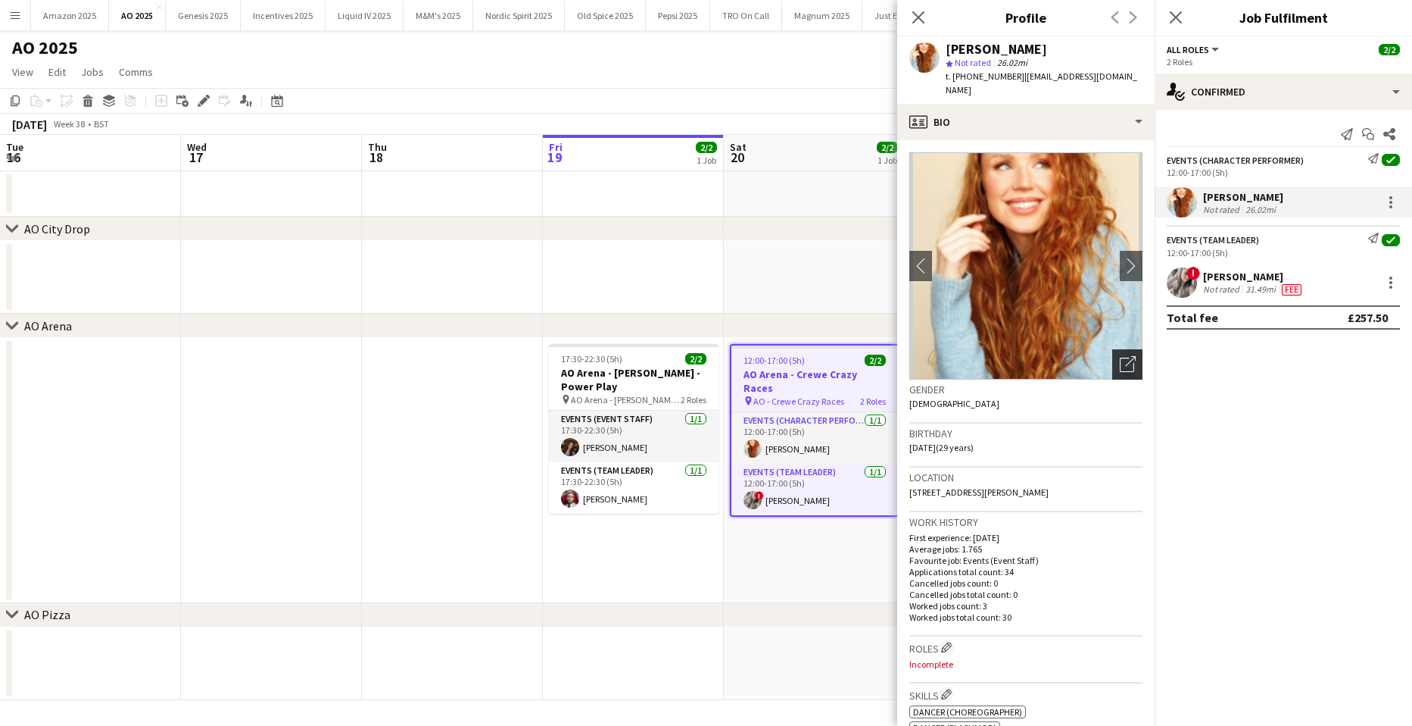
click at [1120, 356] on icon "Open photos pop-in" at bounding box center [1128, 364] width 16 height 16
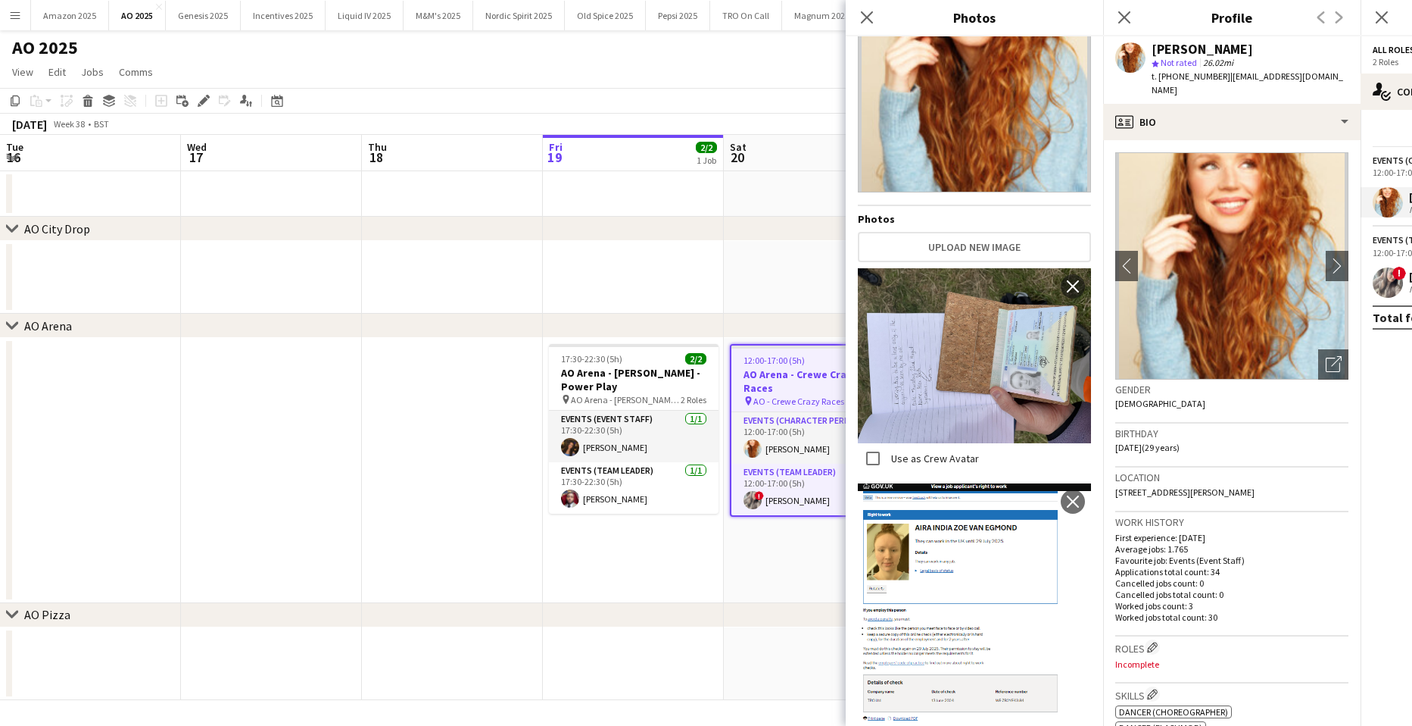
scroll to position [155, 0]
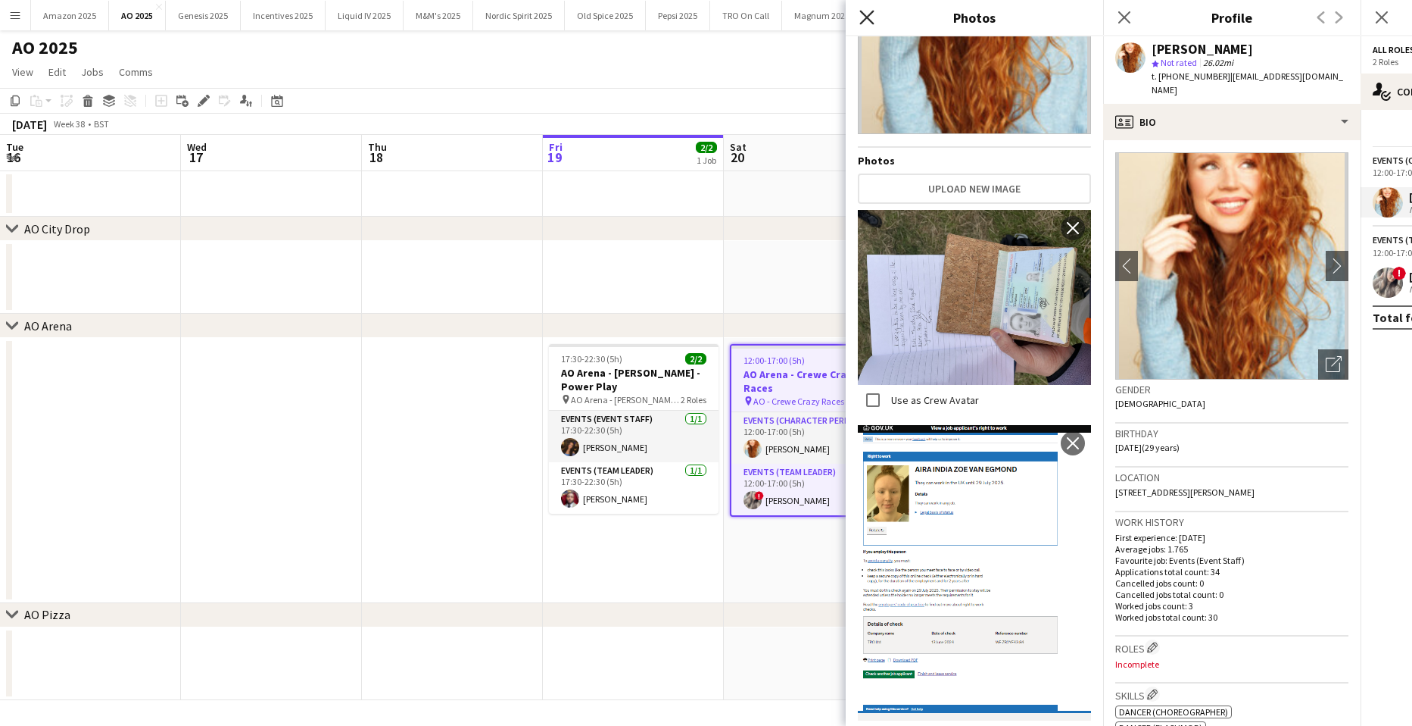
click at [872, 15] on icon "Close pop-in" at bounding box center [867, 17] width 14 height 14
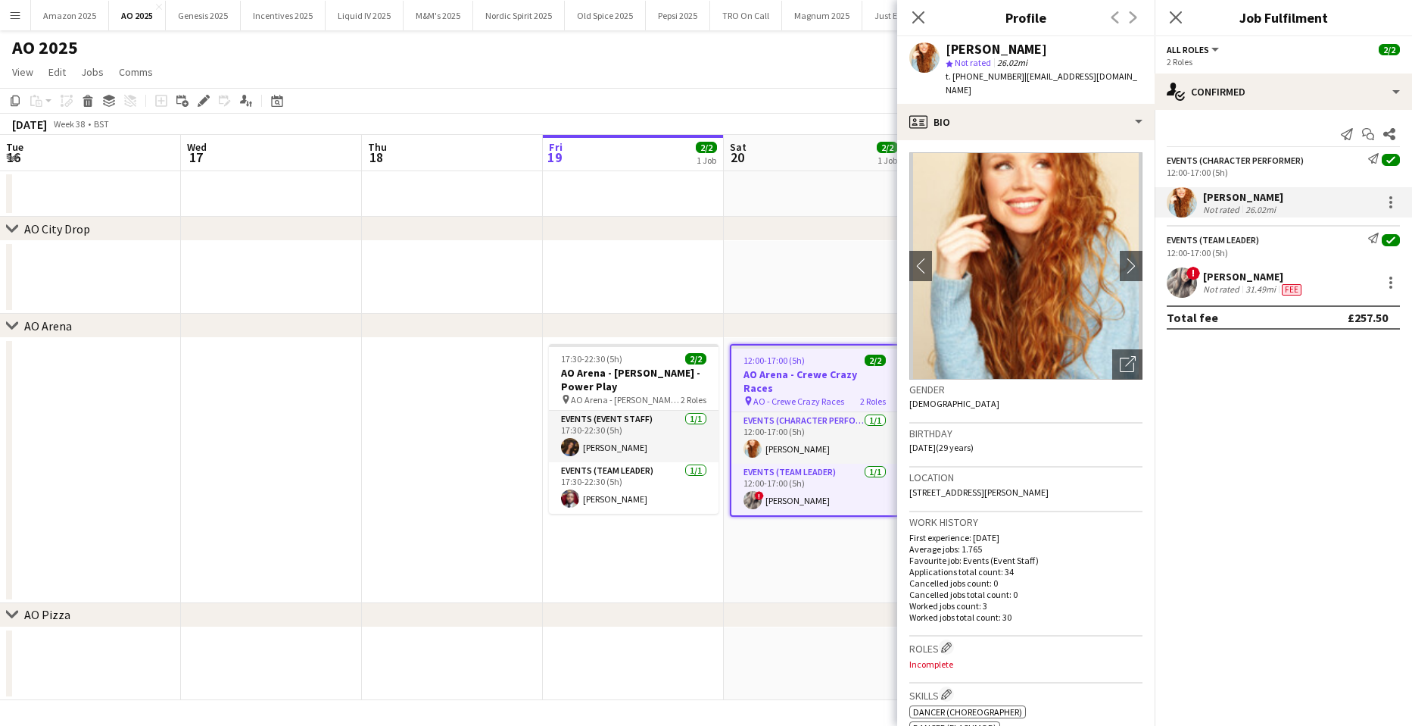
click at [1168, 8] on div "Close pop-in" at bounding box center [1176, 17] width 42 height 35
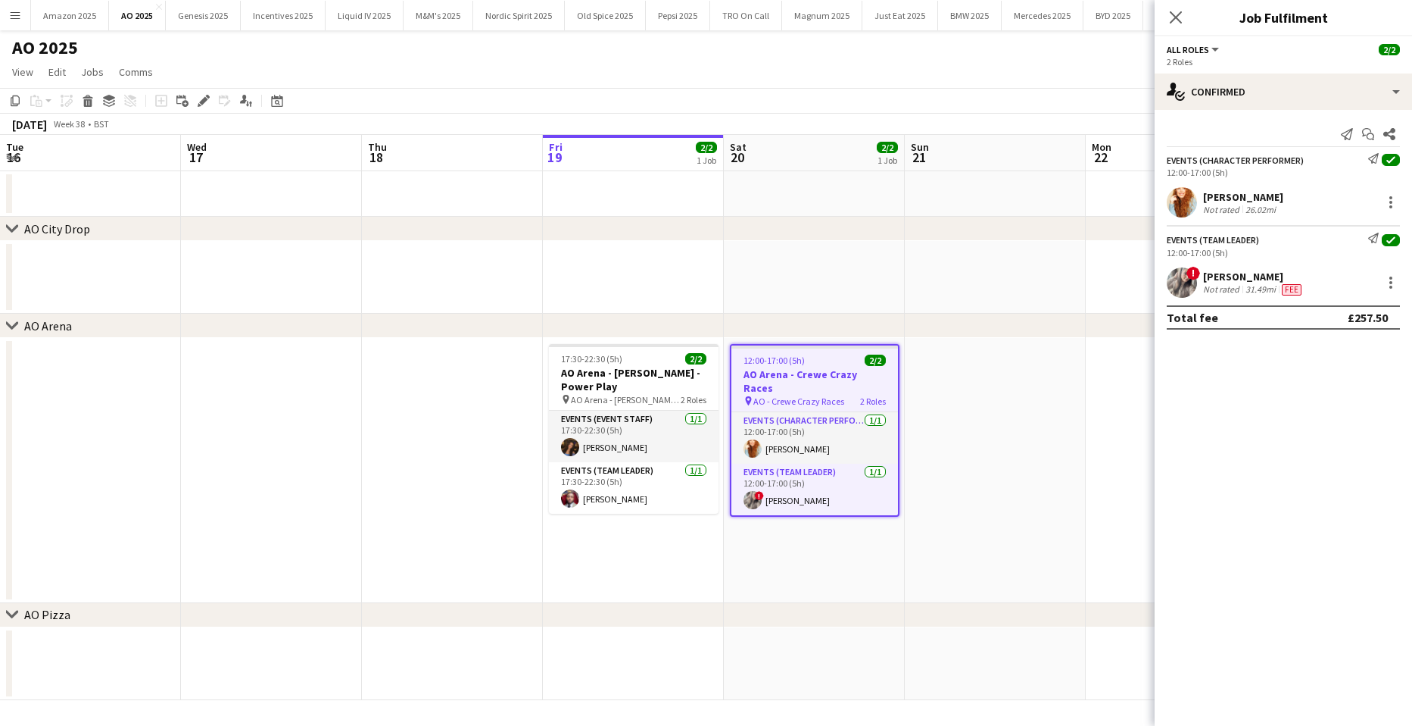
click at [996, 397] on app-date-cell at bounding box center [995, 470] width 181 height 265
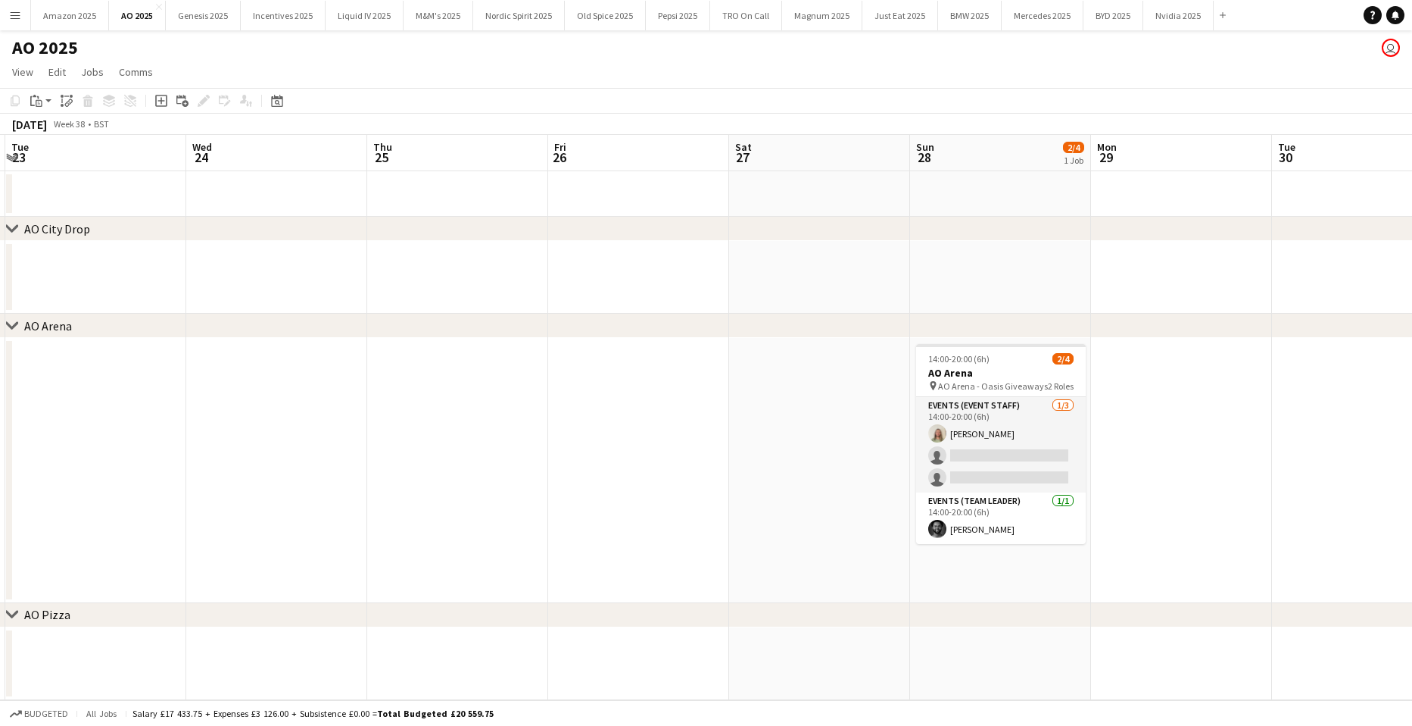
scroll to position [0, 579]
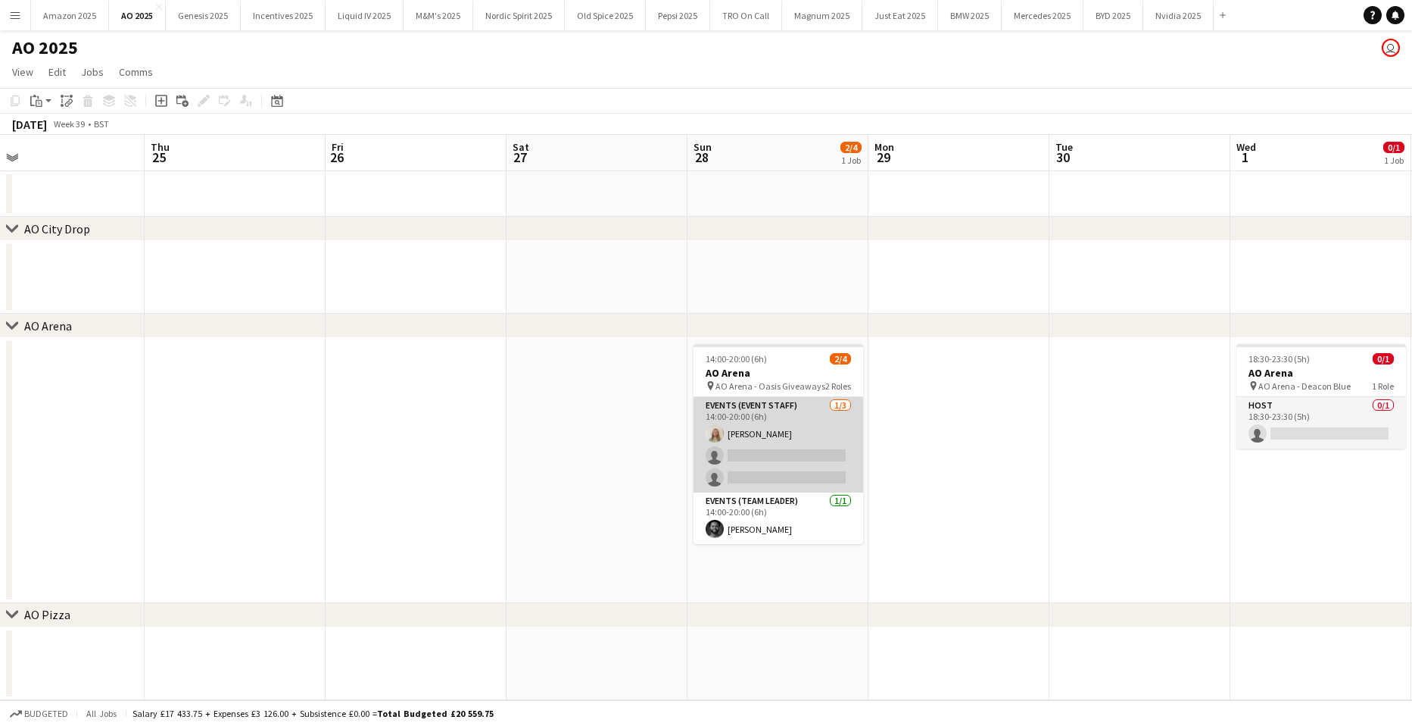
click at [737, 454] on app-card-role "Events (Event Staff) 1/3 14:00-20:00 (6h) Daniel McGarry single-neutral-actions…" at bounding box center [779, 444] width 170 height 95
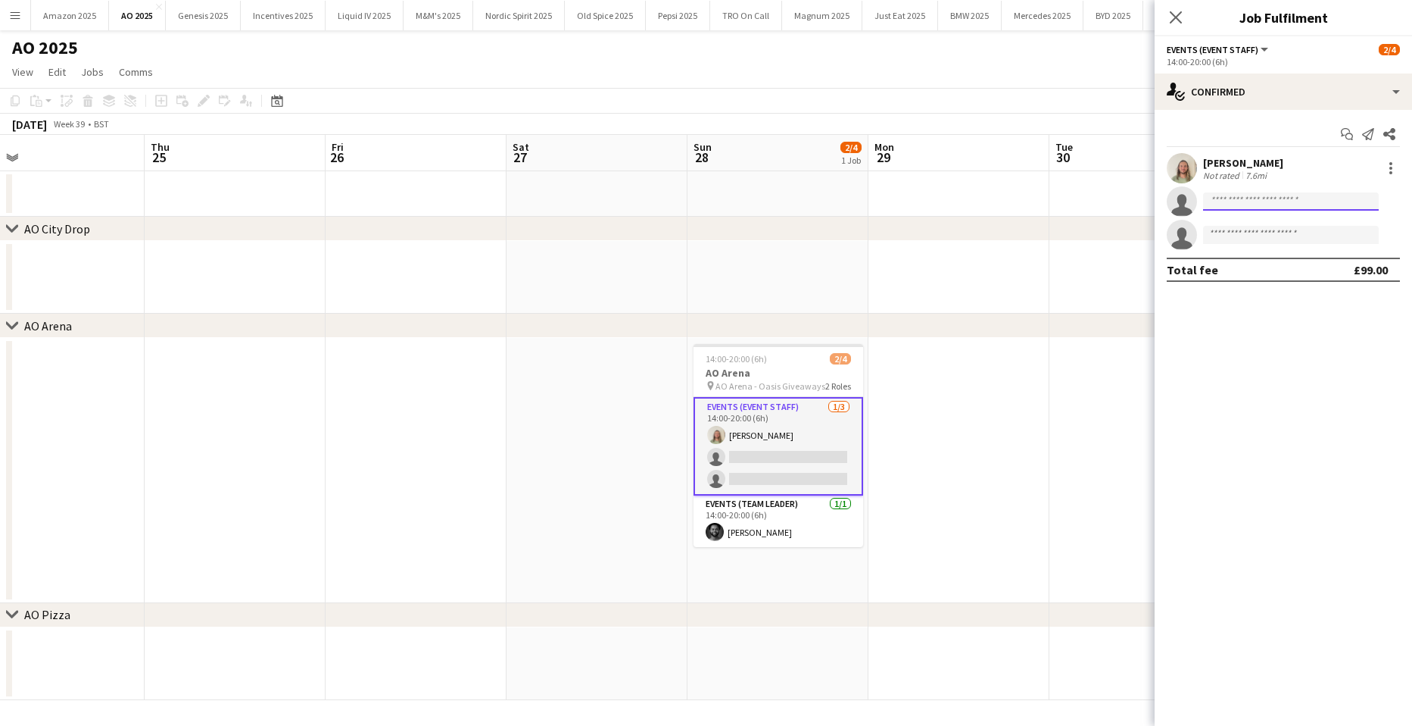
click at [1270, 201] on input at bounding box center [1291, 201] width 176 height 18
type input "********"
click at [1275, 252] on span "+4407427656287" at bounding box center [1291, 248] width 151 height 12
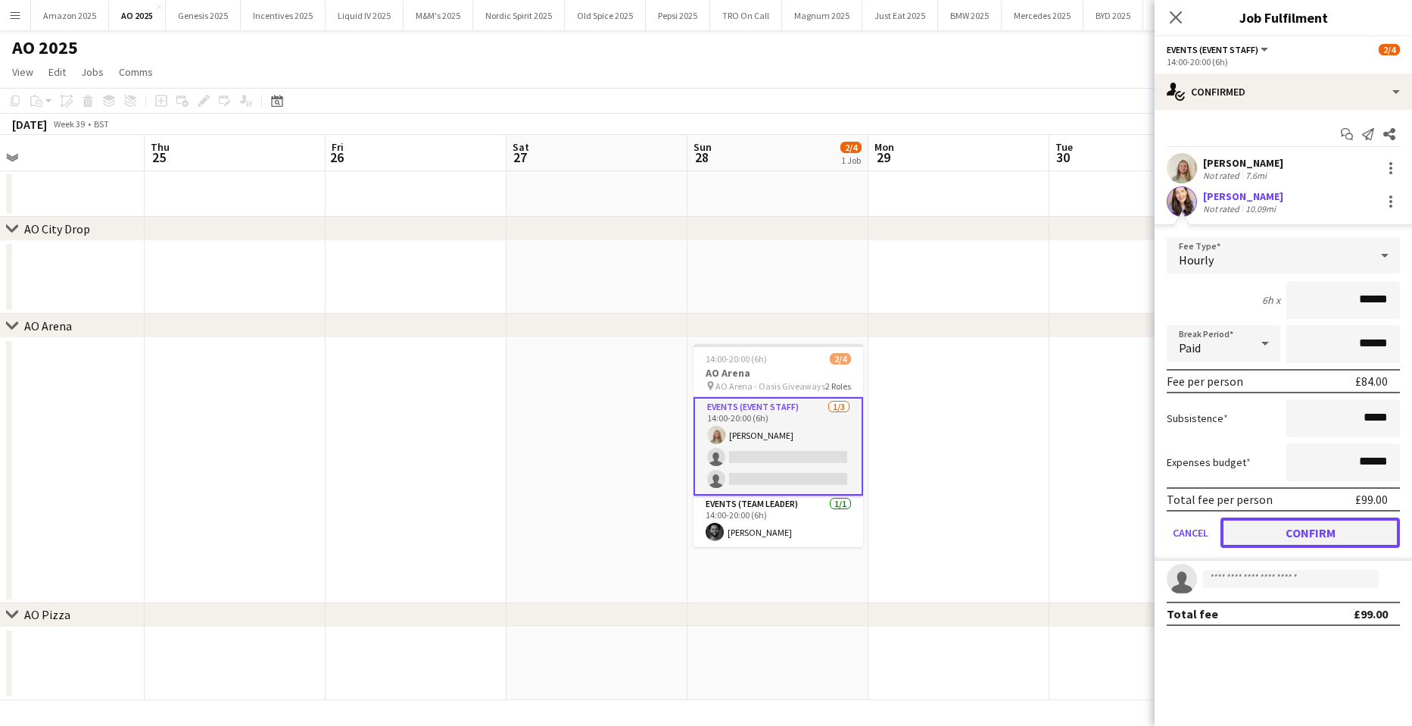
click at [1315, 518] on button "Confirm" at bounding box center [1310, 532] width 179 height 30
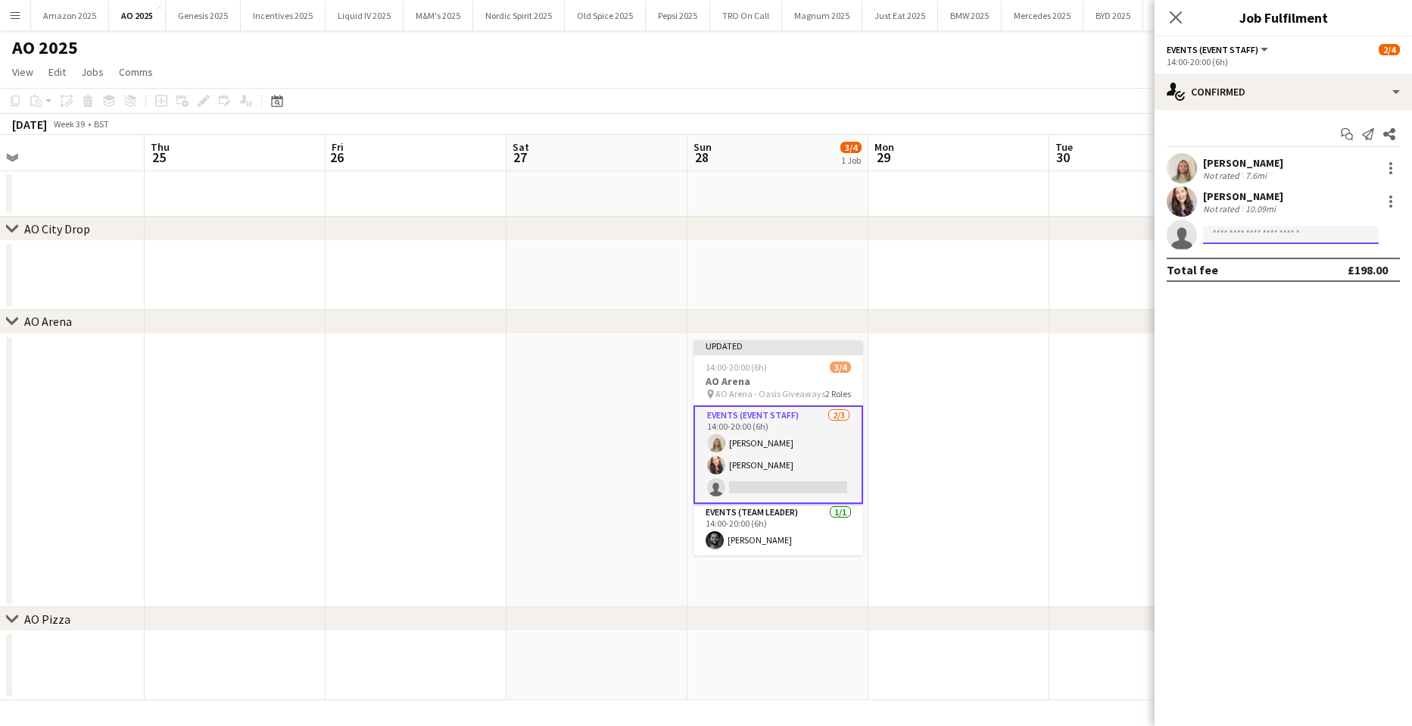
click at [1237, 240] on input at bounding box center [1291, 235] width 176 height 18
type input "*****"
click at [1224, 264] on span "geovanjosephb@yahoo.com" at bounding box center [1291, 269] width 151 height 12
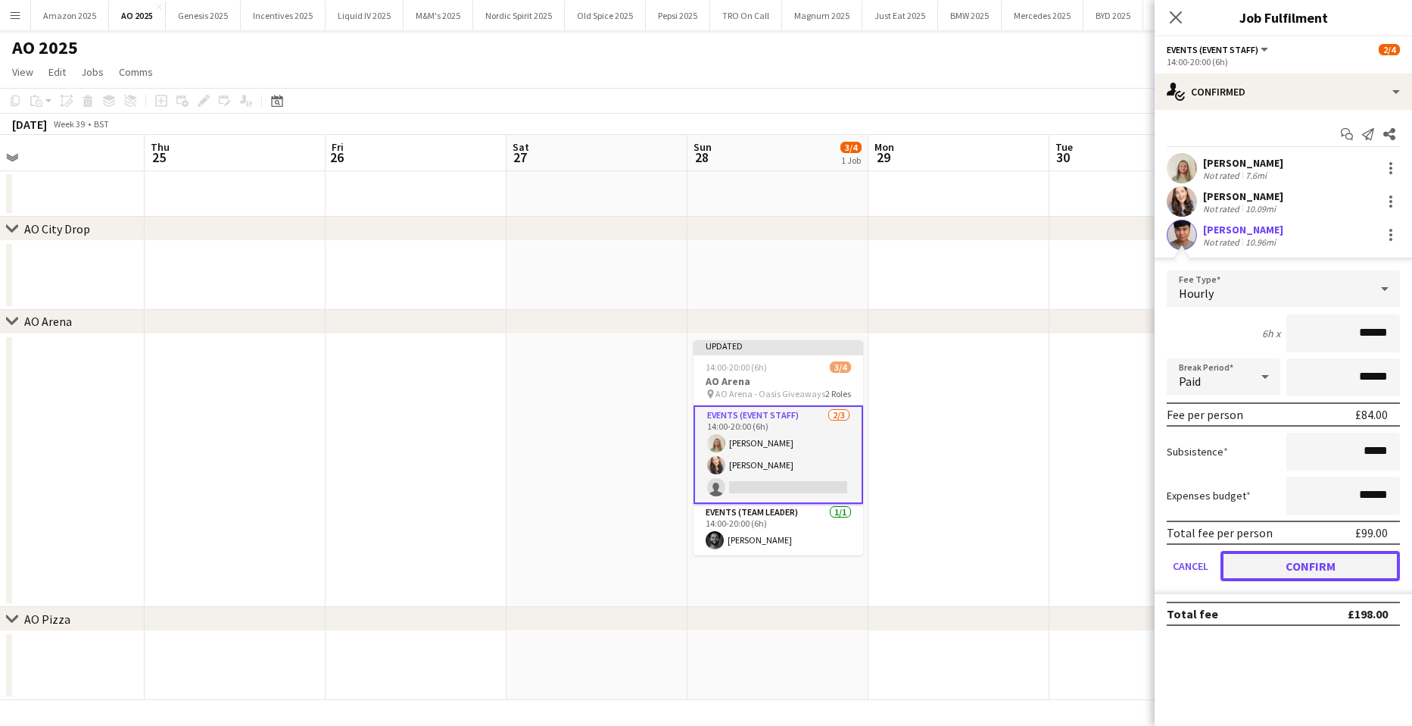
click at [1299, 566] on button "Confirm" at bounding box center [1310, 566] width 179 height 30
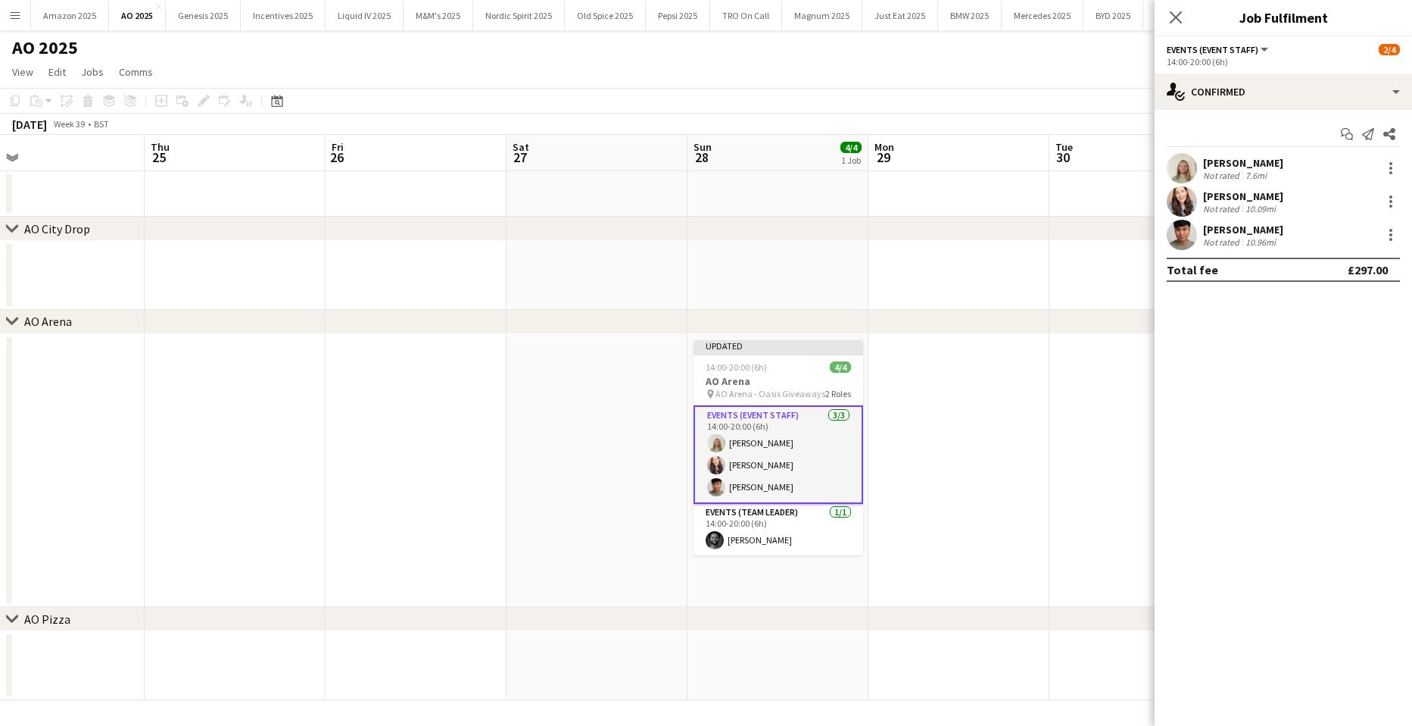
click at [1187, 243] on app-user-avatar at bounding box center [1182, 235] width 30 height 30
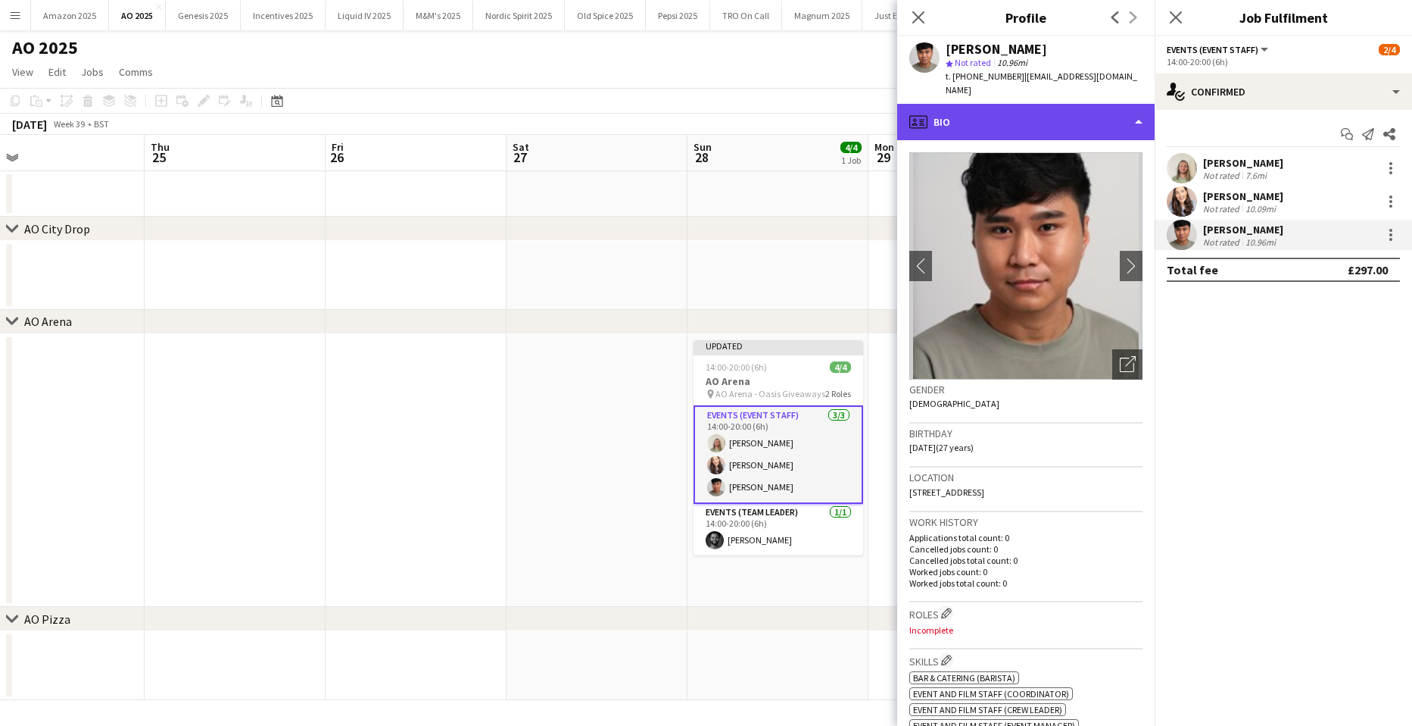
click at [1114, 104] on div "profile Bio" at bounding box center [1025, 122] width 257 height 36
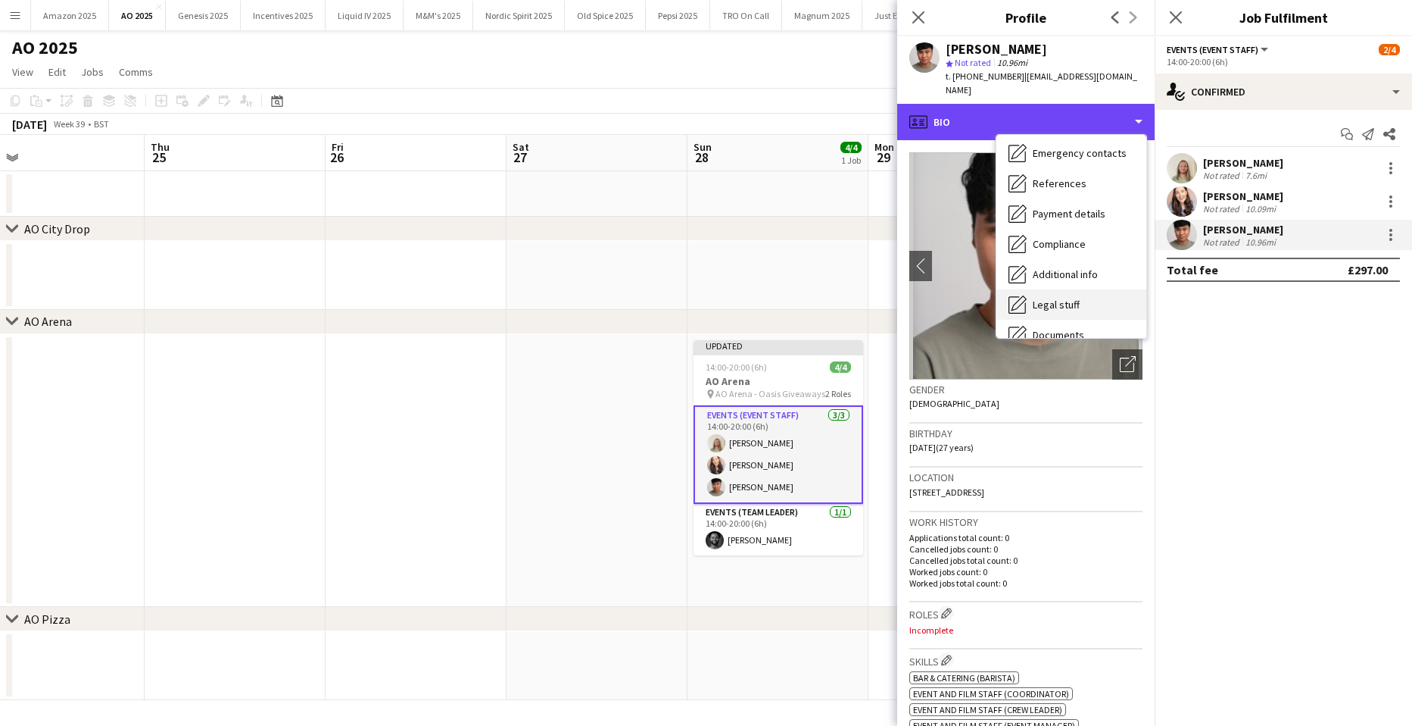
scroll to position [203, 0]
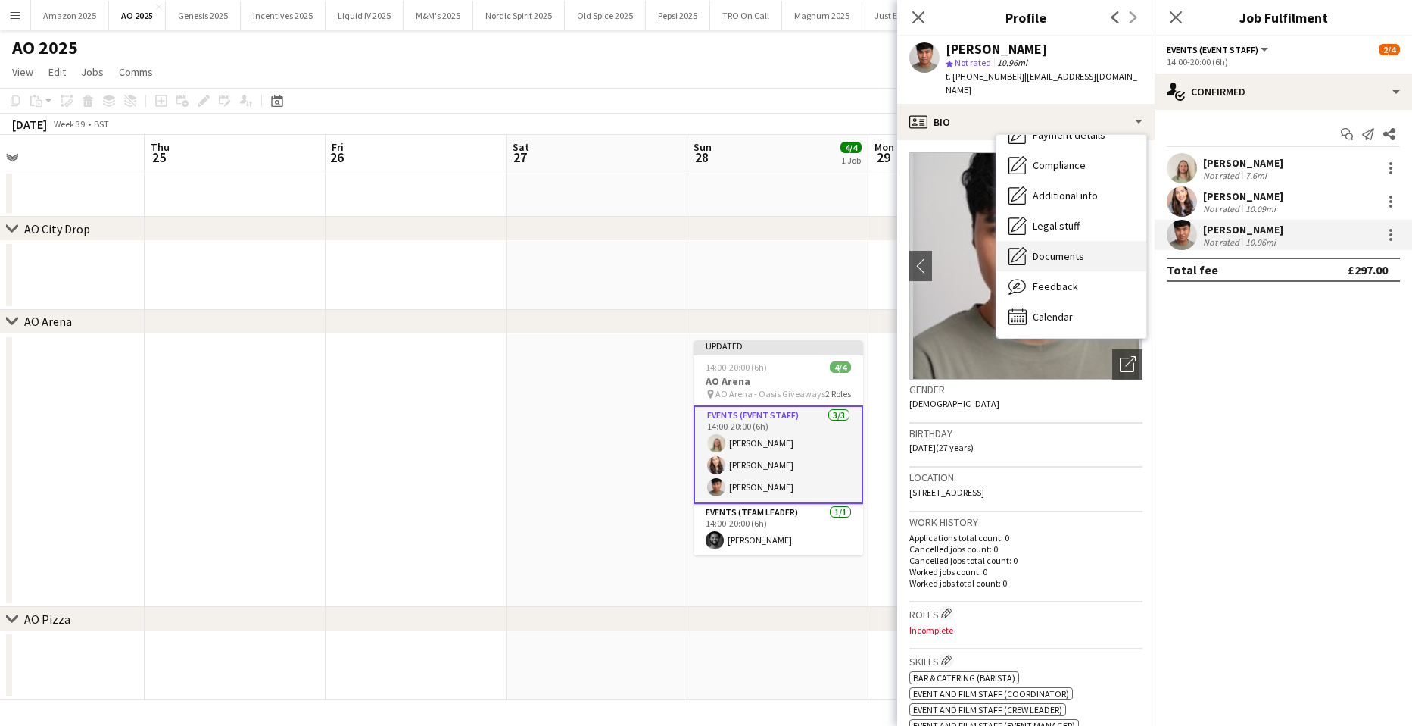
click at [1093, 241] on div "Documents Documents" at bounding box center [1072, 256] width 150 height 30
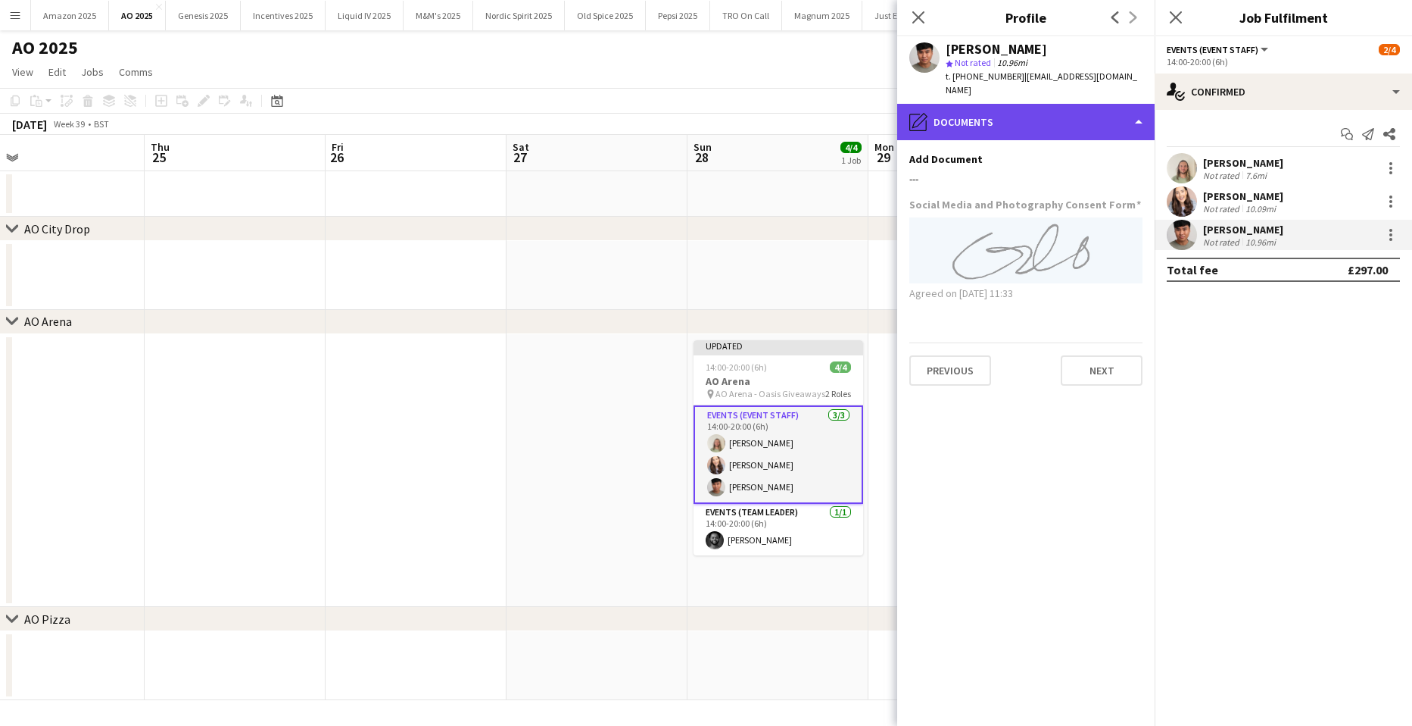
click at [1122, 104] on div "pencil4 Documents" at bounding box center [1025, 122] width 257 height 36
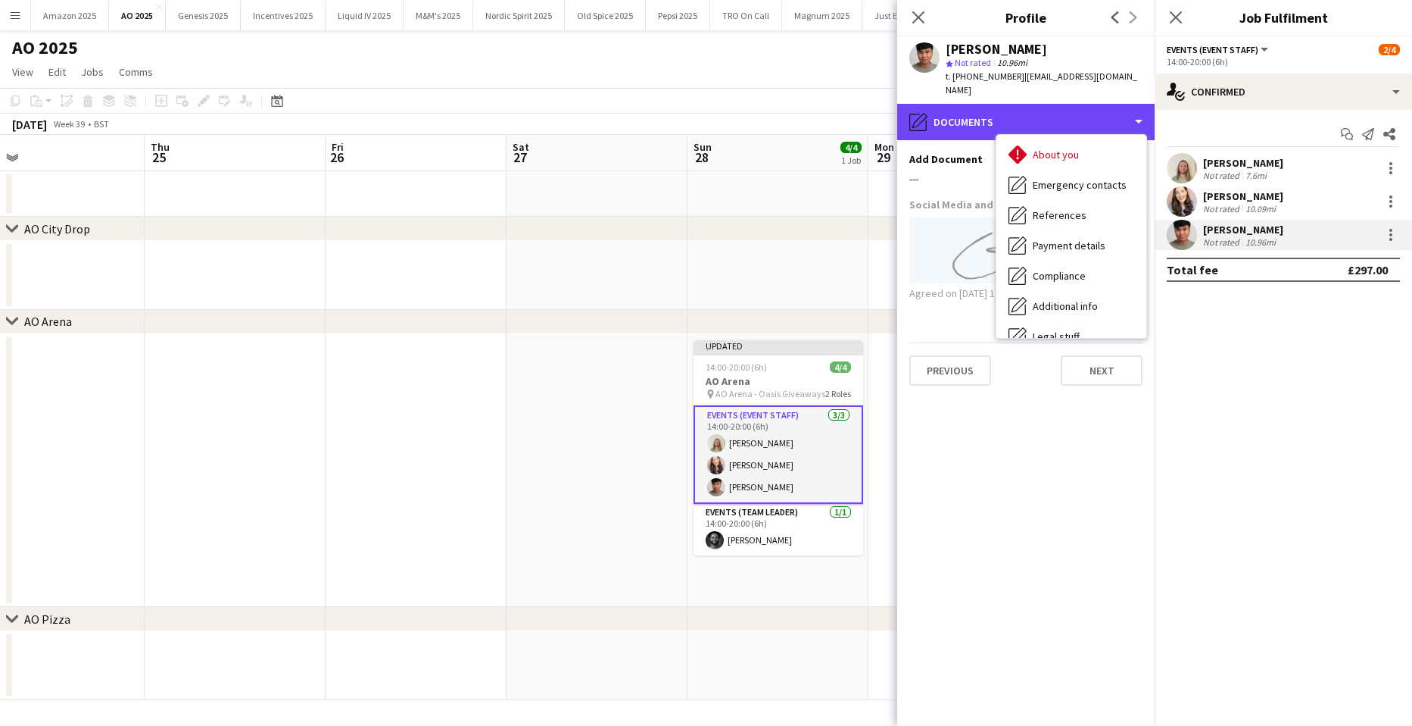
scroll to position [0, 0]
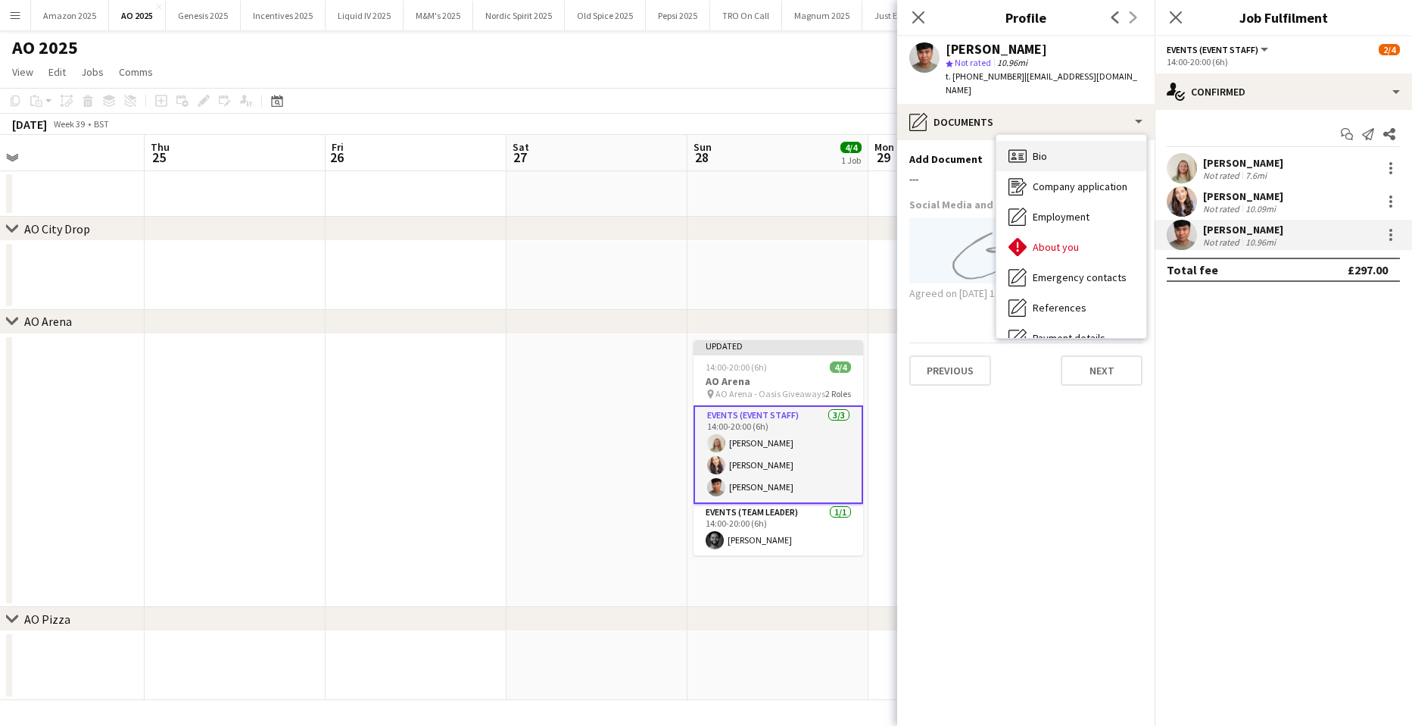
click at [1053, 141] on div "Bio Bio" at bounding box center [1072, 156] width 150 height 30
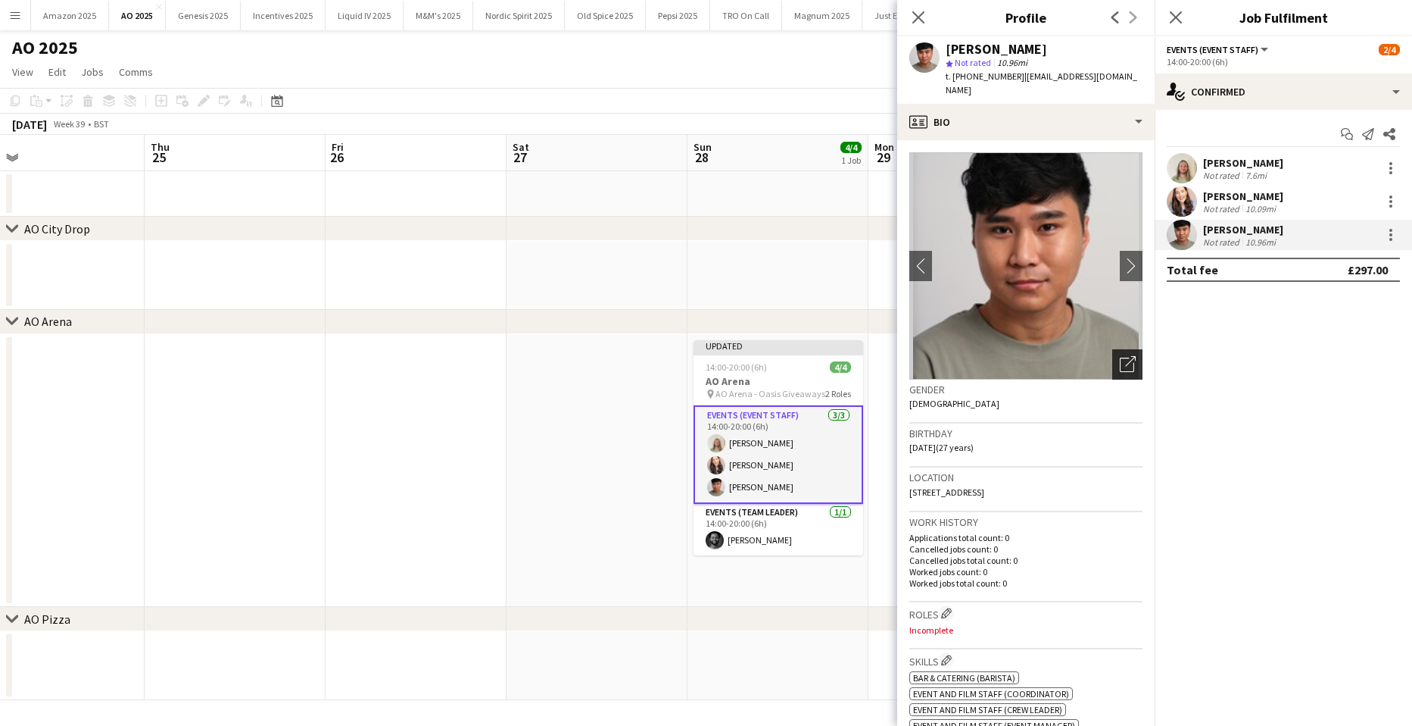
click at [1121, 356] on icon "Open photos pop-in" at bounding box center [1128, 364] width 16 height 16
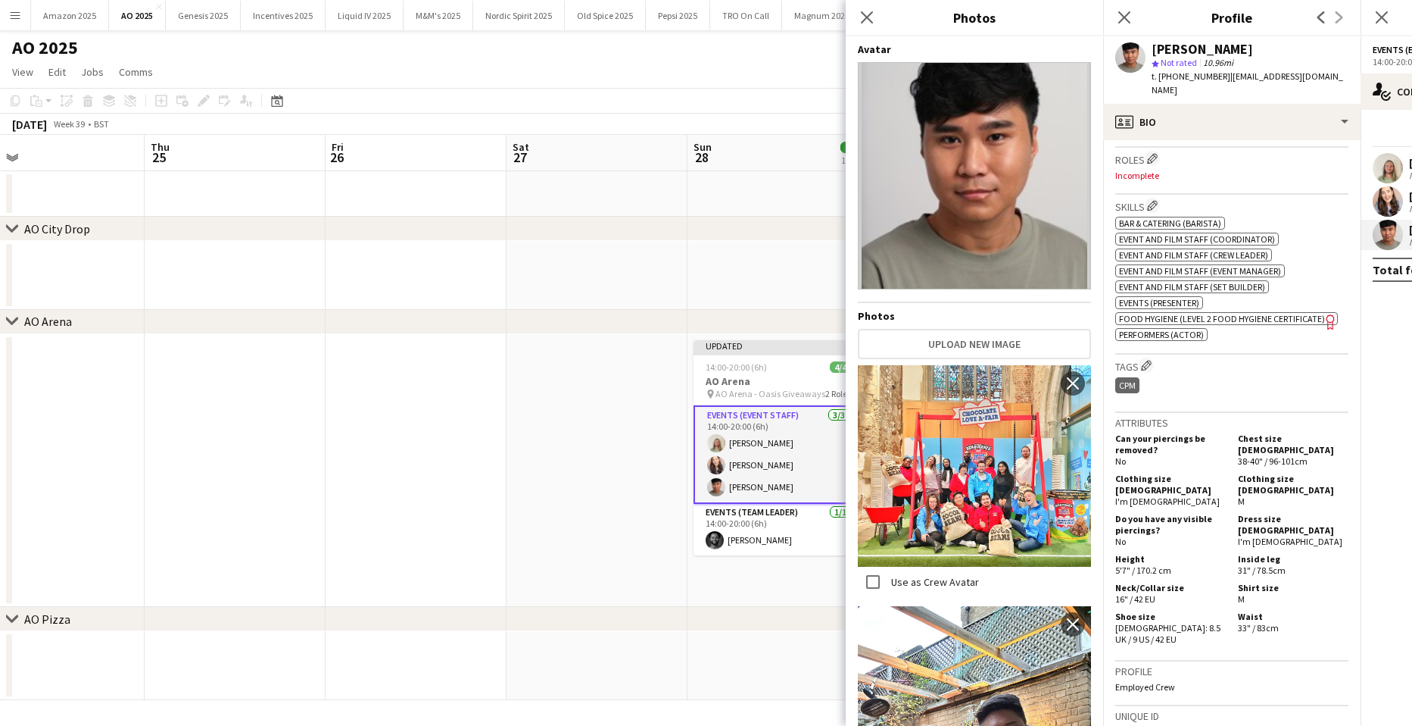
scroll to position [151, 0]
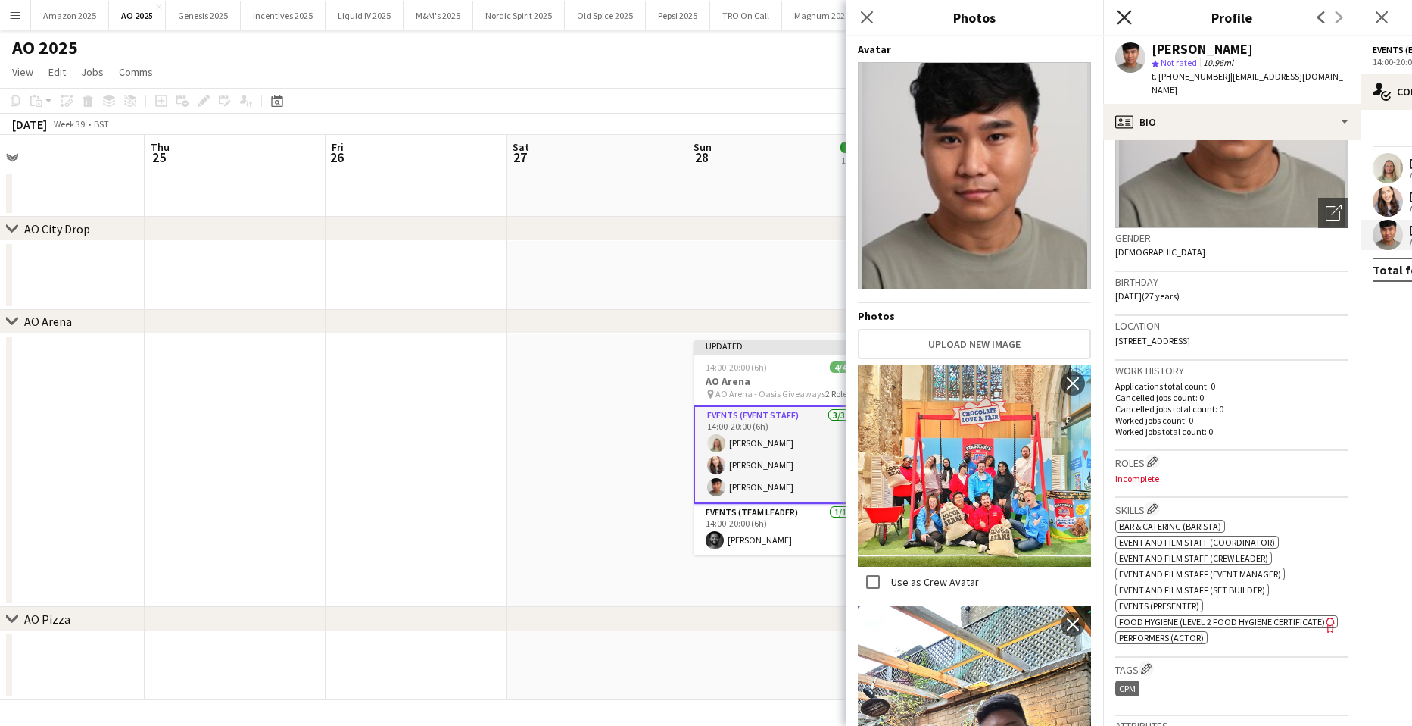
click at [1123, 17] on icon at bounding box center [1124, 17] width 14 height 14
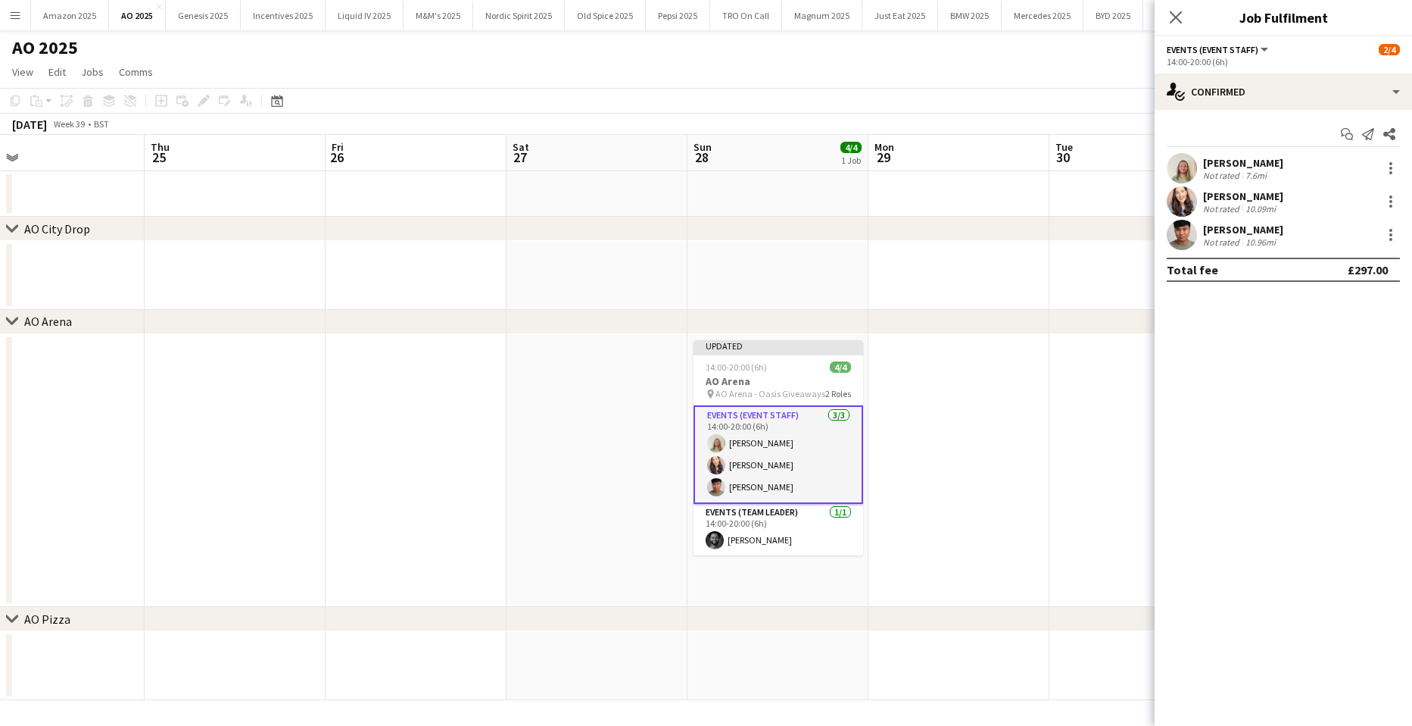
click at [1197, 238] on app-user-avatar at bounding box center [1182, 235] width 30 height 30
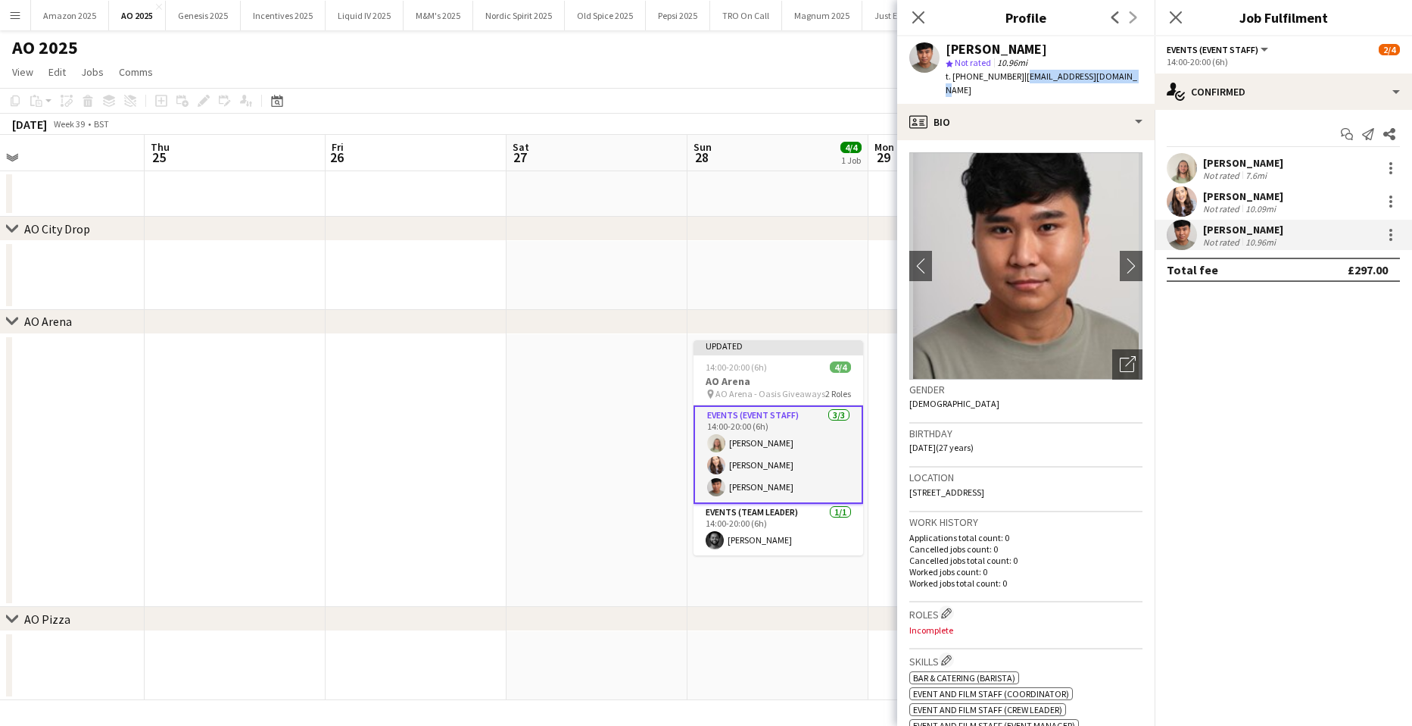
drag, startPoint x: 1019, startPoint y: 76, endPoint x: 1125, endPoint y: 79, distance: 105.3
click at [1125, 79] on span "| geovanjosephb@yahoo.com" at bounding box center [1042, 82] width 192 height 25
click at [1119, 76] on span "| geovanjosephb@yahoo.com" at bounding box center [1042, 82] width 192 height 25
drag, startPoint x: 1128, startPoint y: 76, endPoint x: 1019, endPoint y: 80, distance: 109.9
click at [1019, 80] on div "Geovan Bayya star Not rated 10.96mi t. +447534453312 | geovanjosephb@yahoo.com" at bounding box center [1025, 69] width 257 height 67
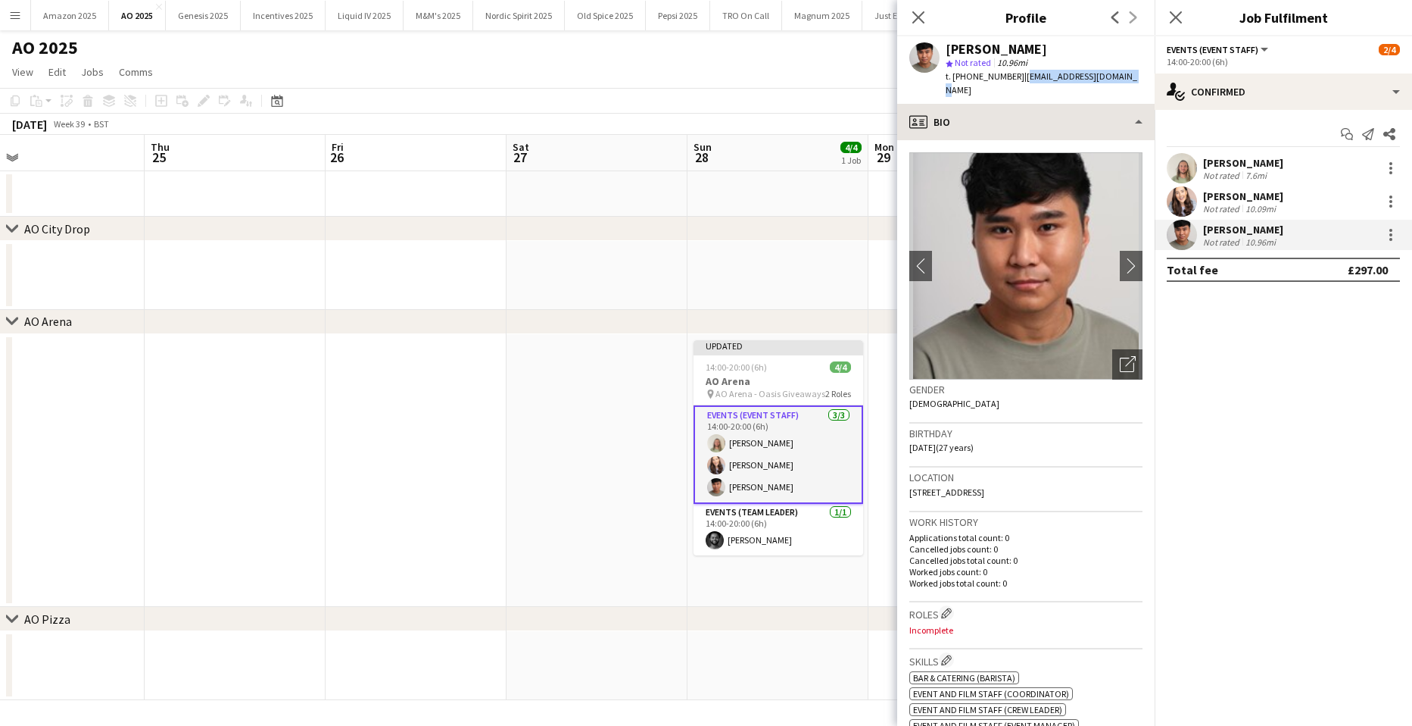
copy span "geovanjosephb@yahoo.com"
click at [1120, 356] on icon "Open photos pop-in" at bounding box center [1128, 364] width 16 height 16
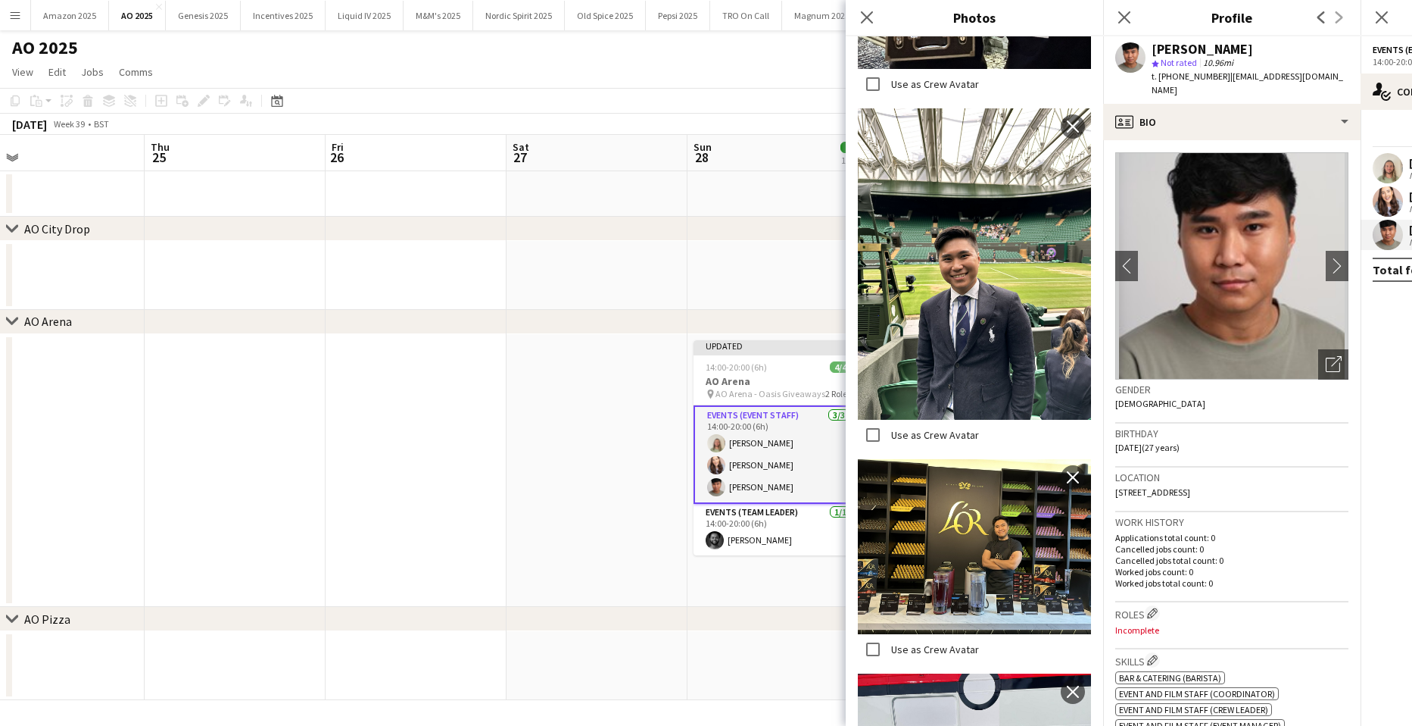
scroll to position [942, 0]
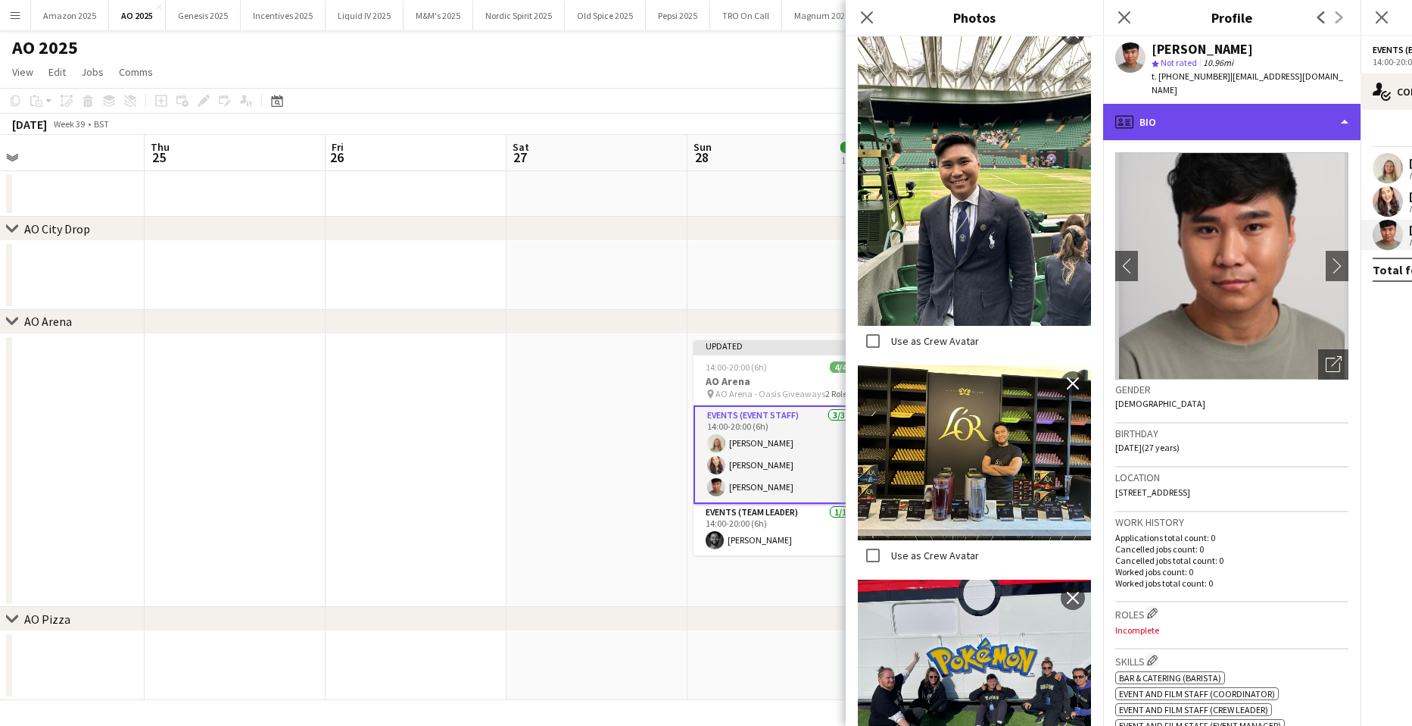
click at [1336, 104] on div "profile Bio" at bounding box center [1231, 122] width 257 height 36
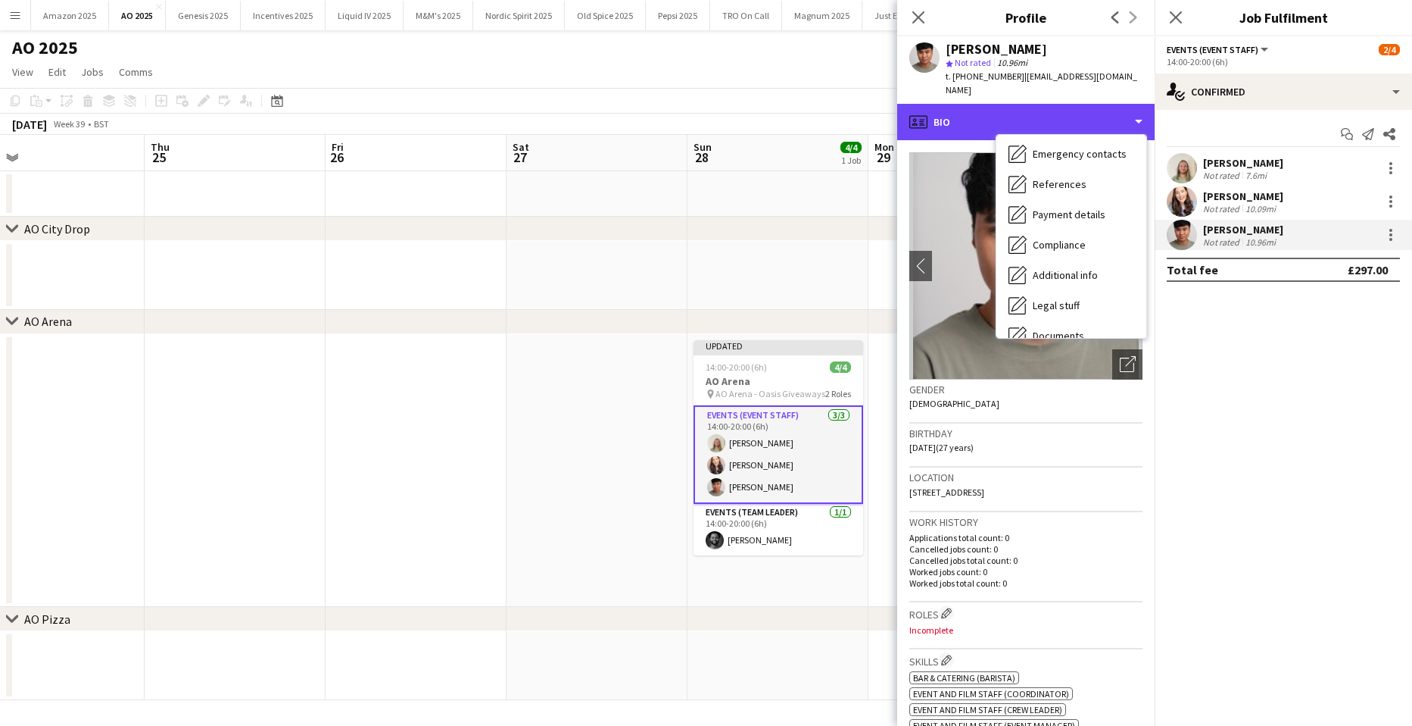
scroll to position [203, 0]
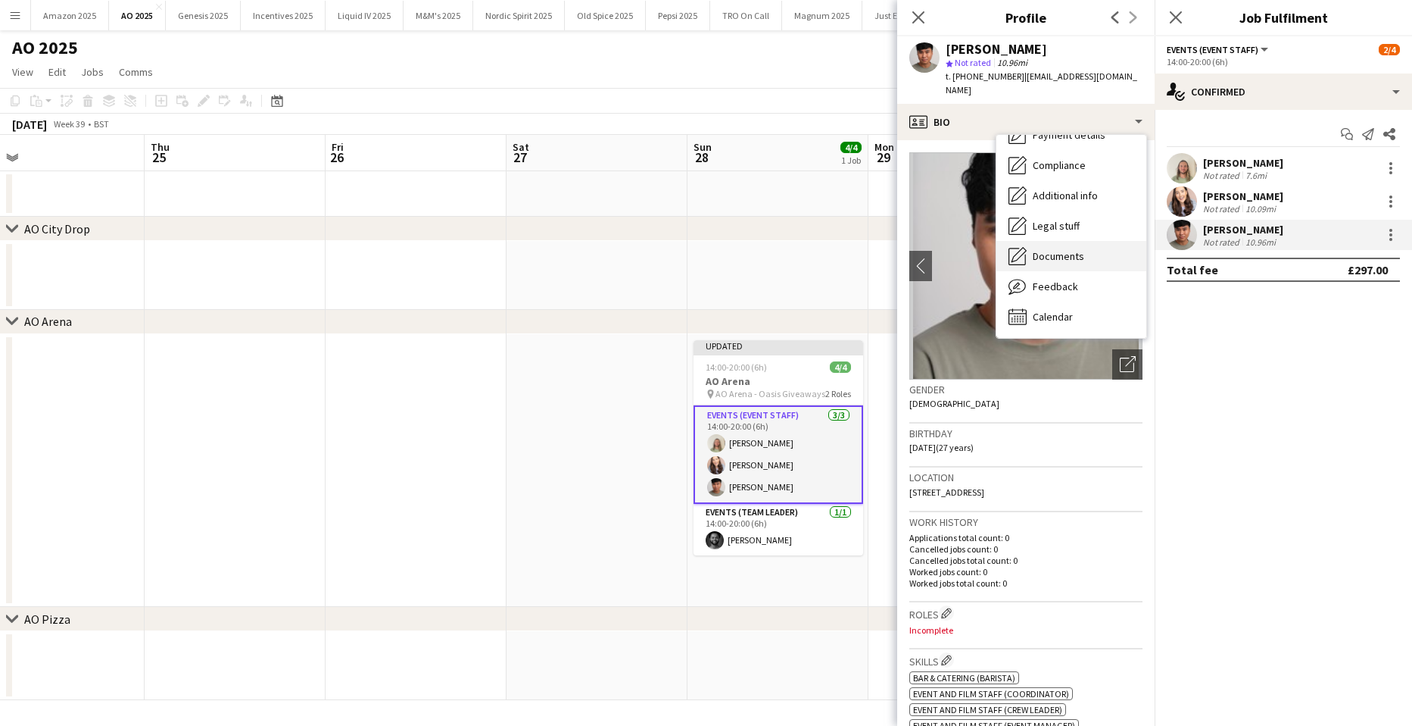
click at [1055, 249] on span "Documents" at bounding box center [1058, 256] width 51 height 14
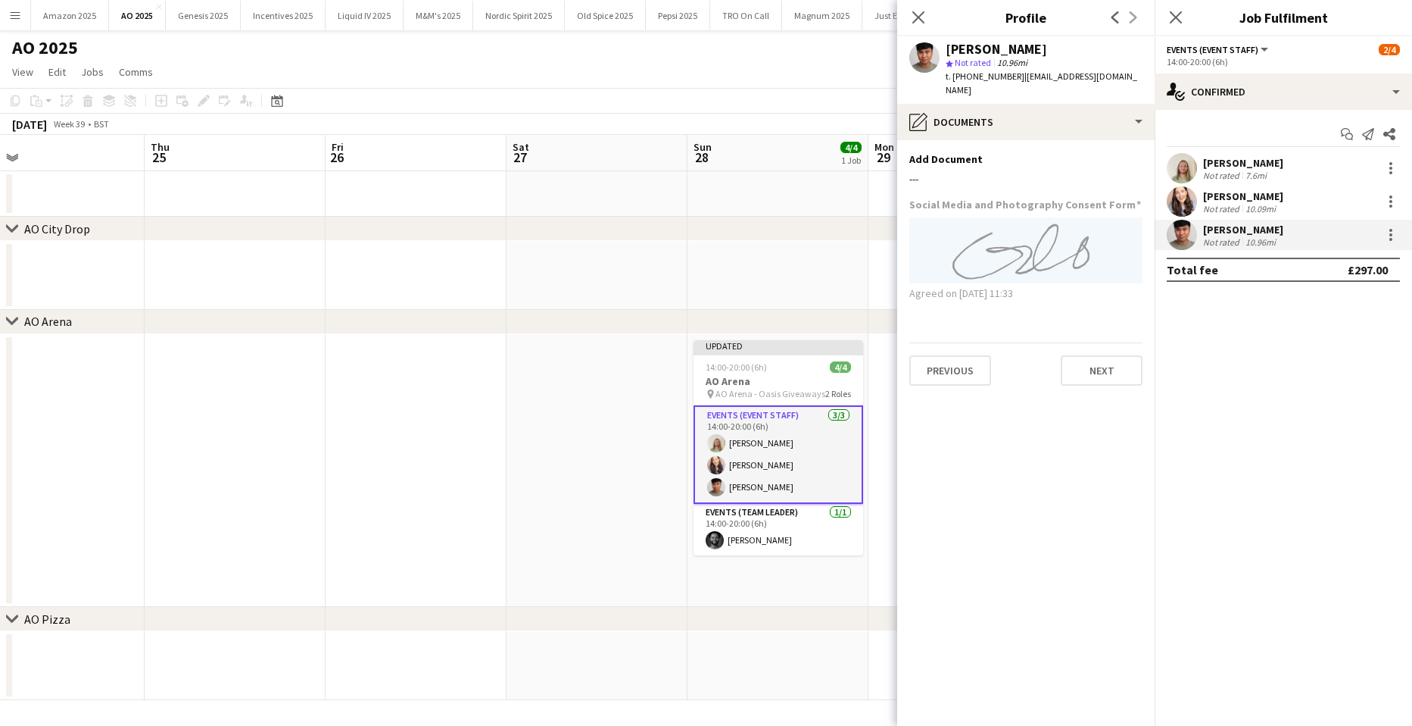
drag, startPoint x: 1174, startPoint y: 14, endPoint x: 1166, endPoint y: 40, distance: 27.1
click at [1174, 14] on icon at bounding box center [1176, 17] width 12 height 12
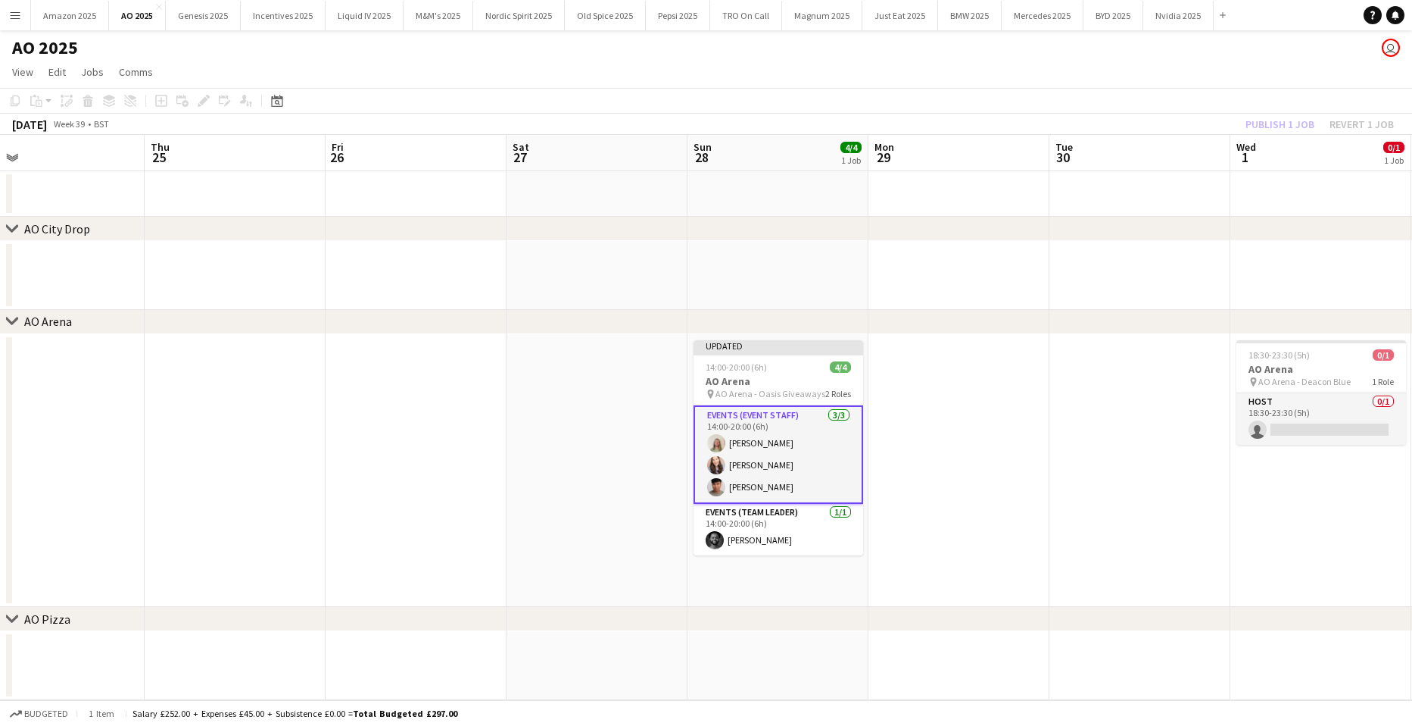
click at [953, 456] on app-date-cell at bounding box center [959, 470] width 181 height 273
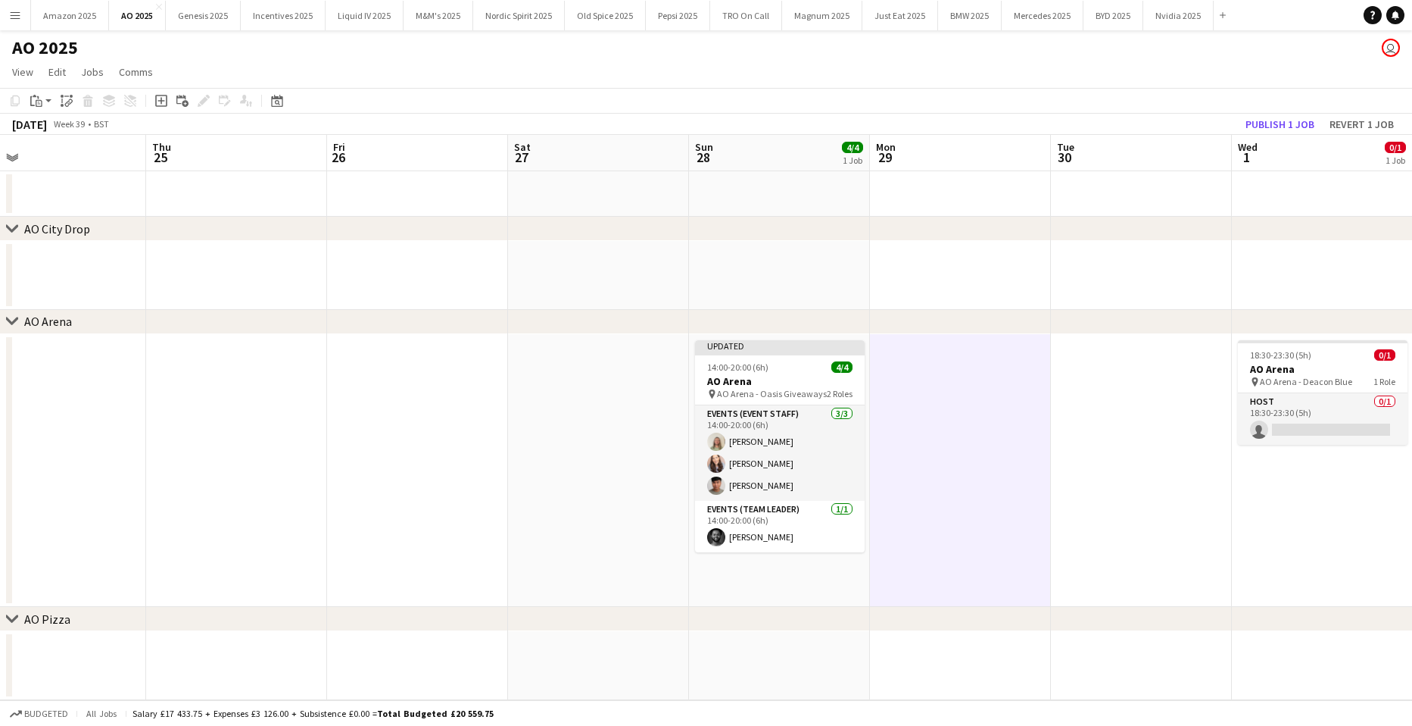
click at [1105, 448] on app-date-cell at bounding box center [1141, 470] width 181 height 273
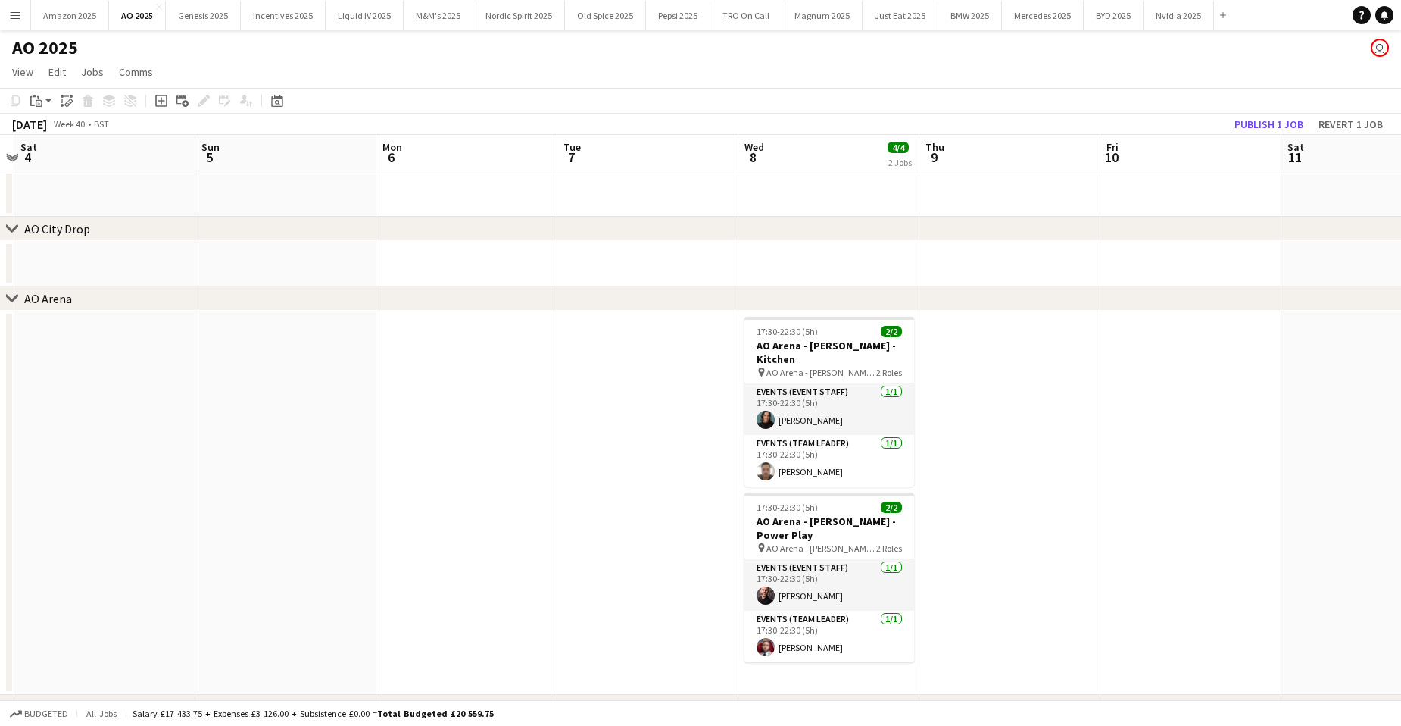
scroll to position [0, 554]
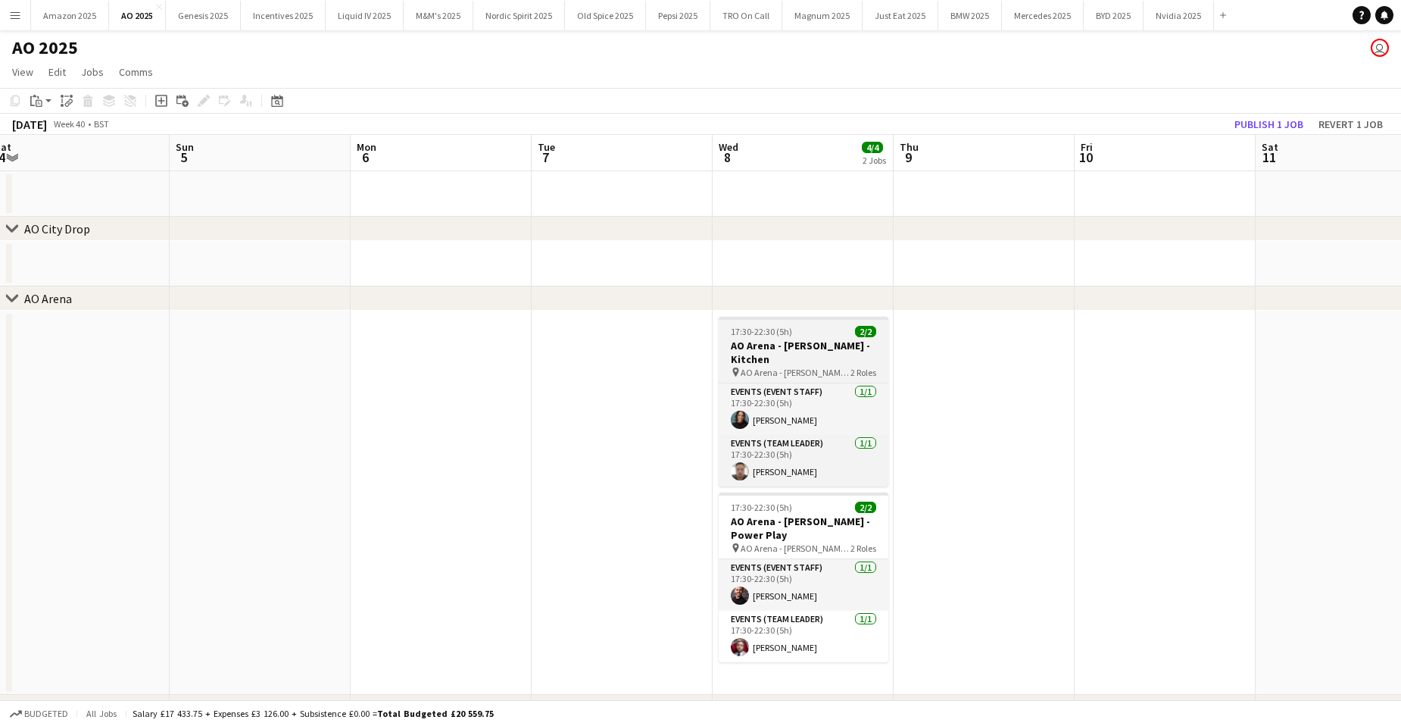
click at [775, 367] on span "AO Arena - Katy Perry - Kitchen - times tbc" at bounding box center [796, 372] width 110 height 11
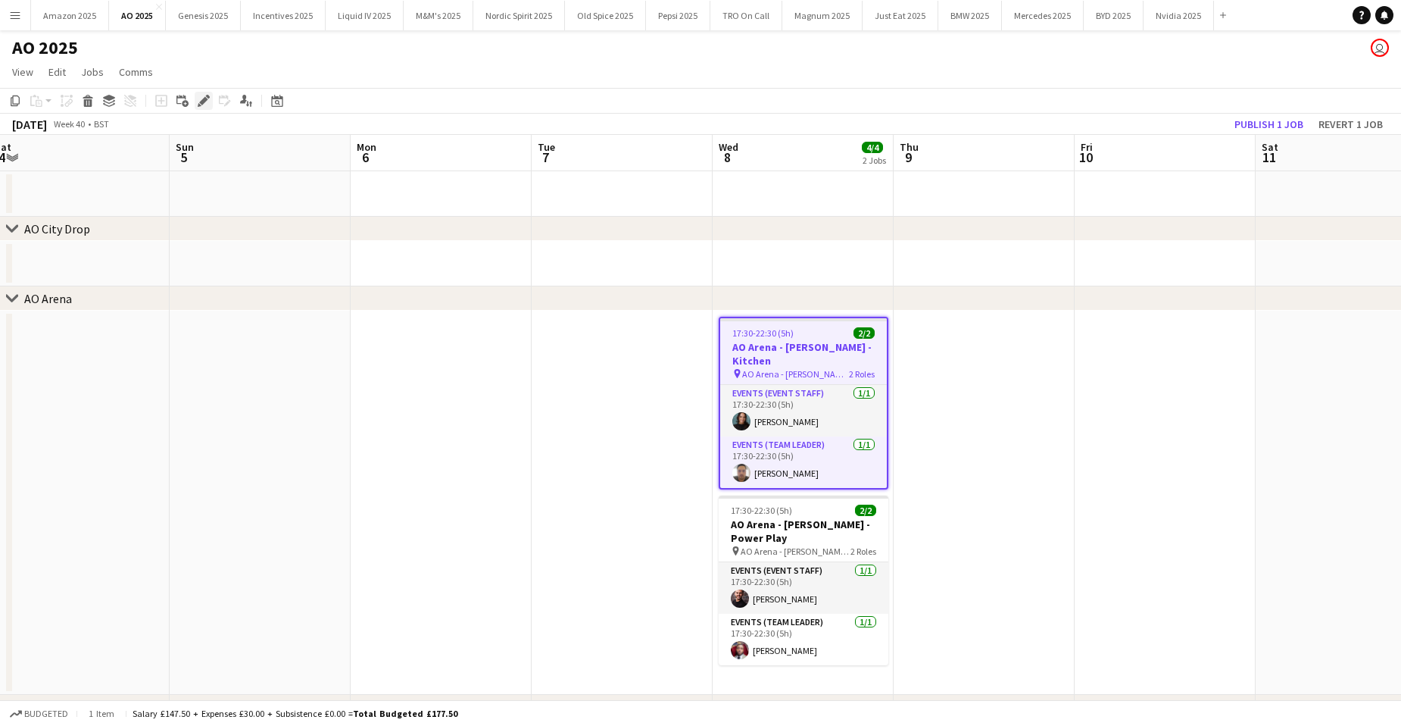
click at [206, 108] on div "Edit" at bounding box center [204, 101] width 18 height 18
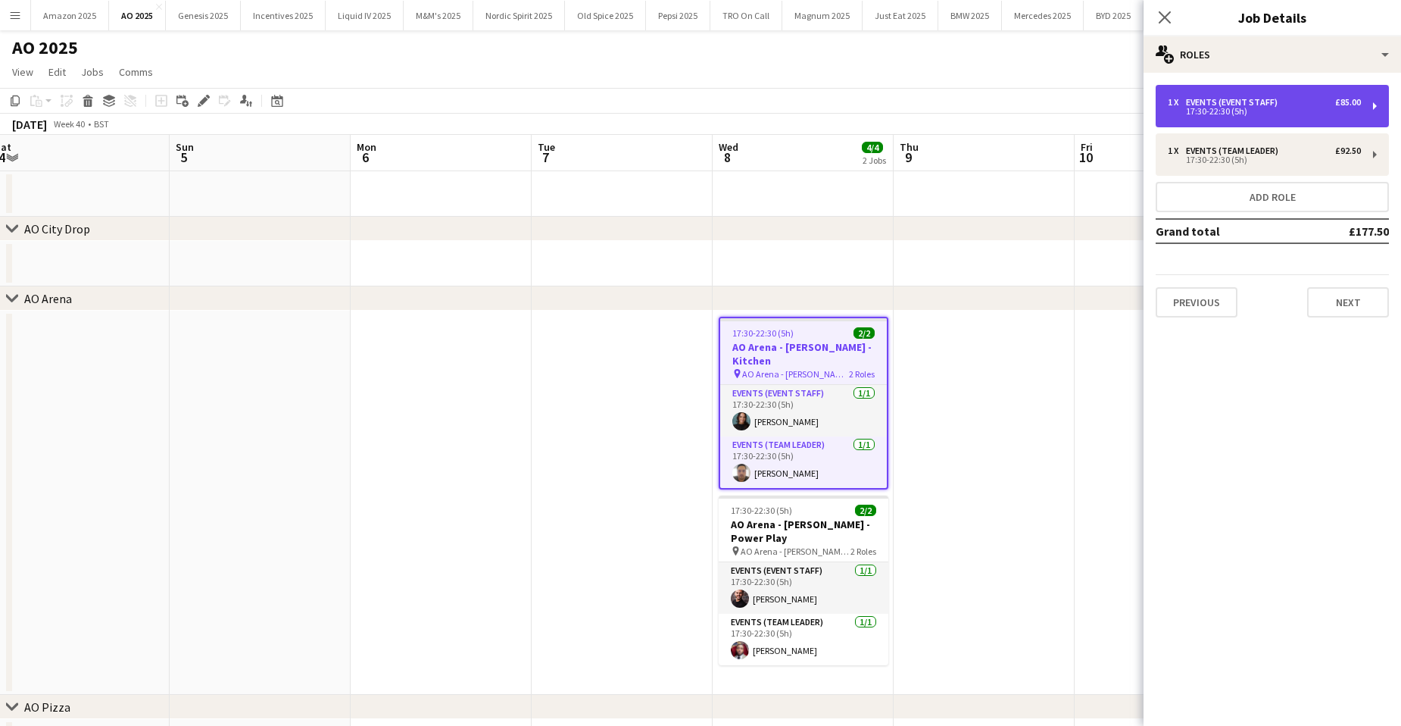
click at [1203, 104] on div "Events (Event Staff)" at bounding box center [1235, 102] width 98 height 11
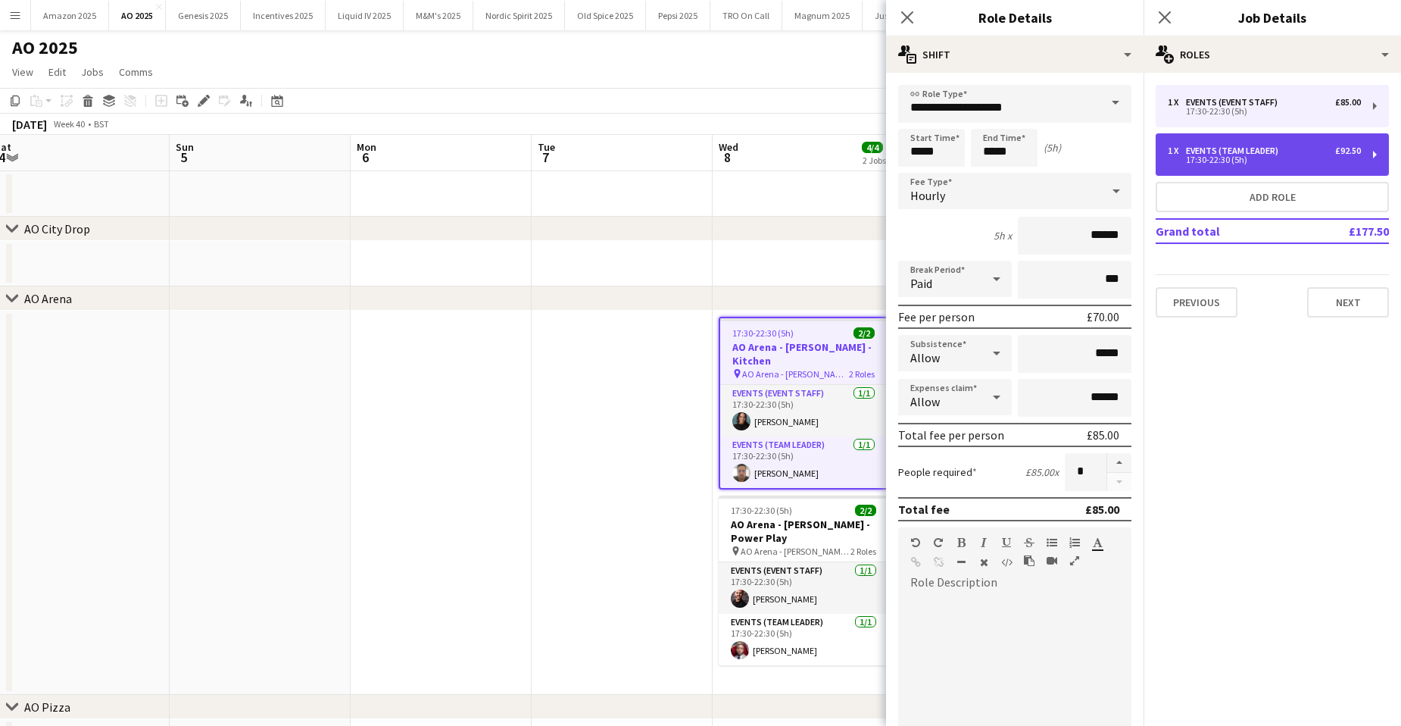
click at [1216, 148] on div "Events (Team Leader)" at bounding box center [1235, 150] width 98 height 11
type input "**********"
type input "******"
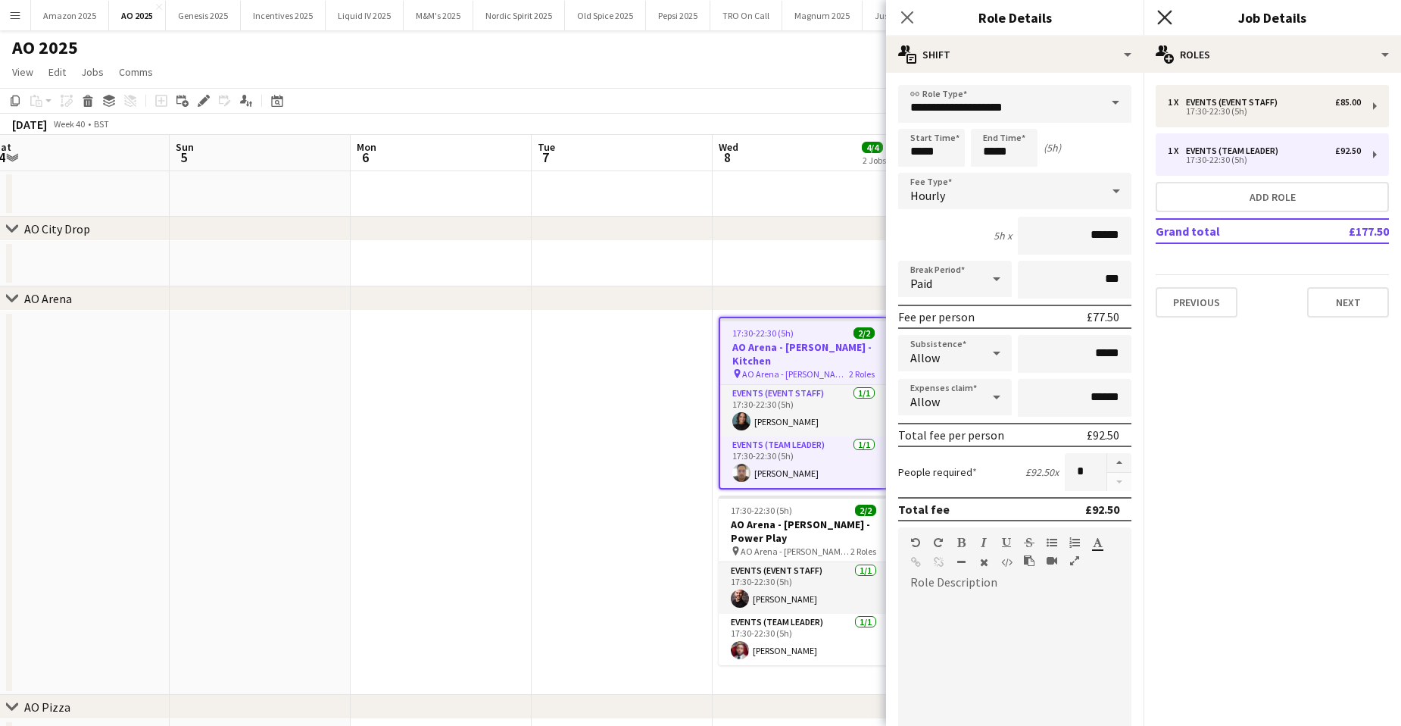
click at [1169, 16] on icon "Close pop-in" at bounding box center [1164, 17] width 14 height 14
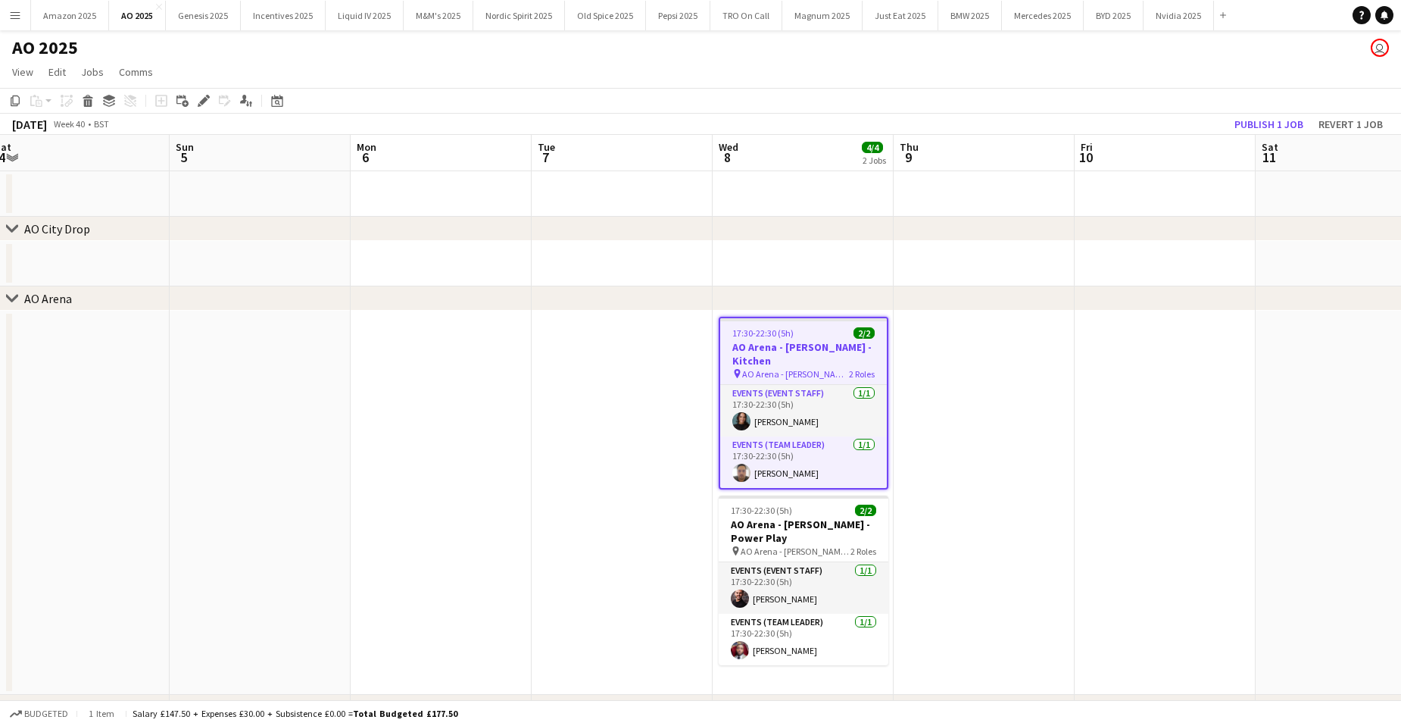
click at [1062, 428] on app-date-cell at bounding box center [984, 503] width 181 height 384
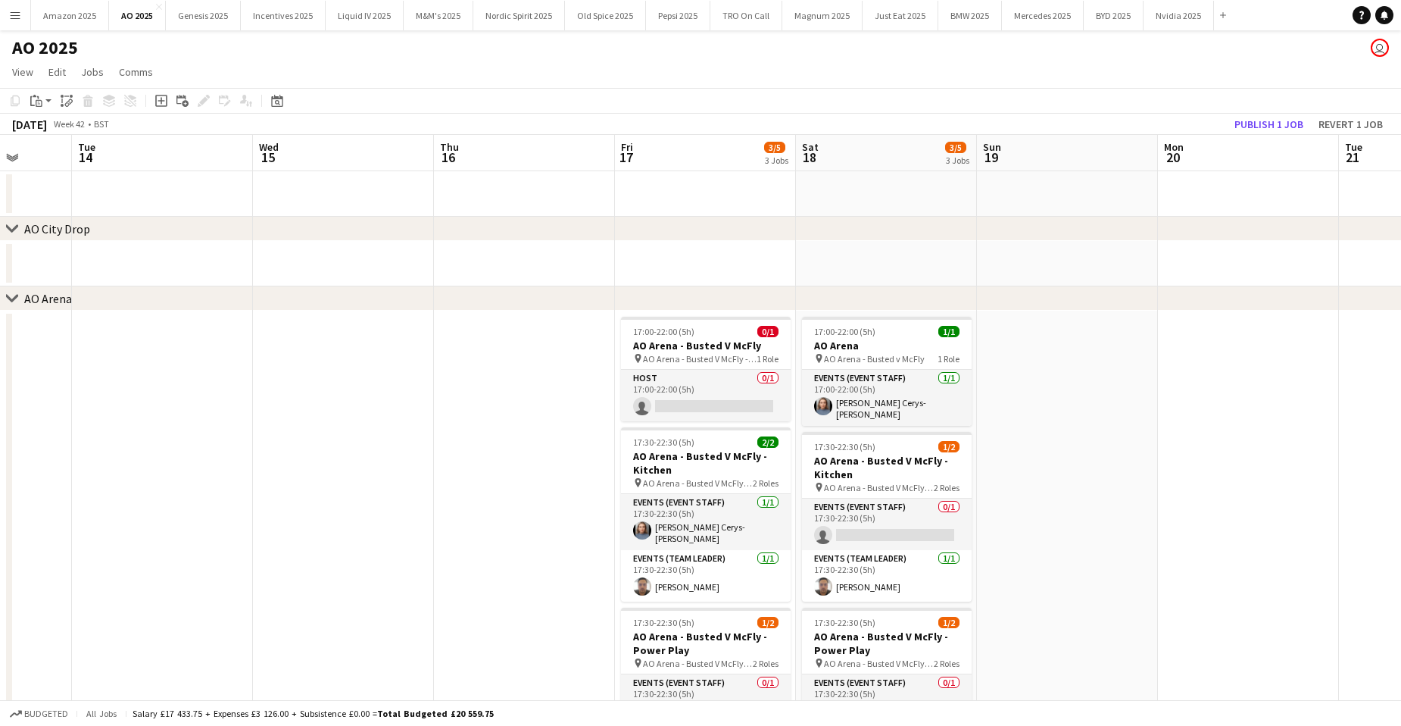
scroll to position [76, 0]
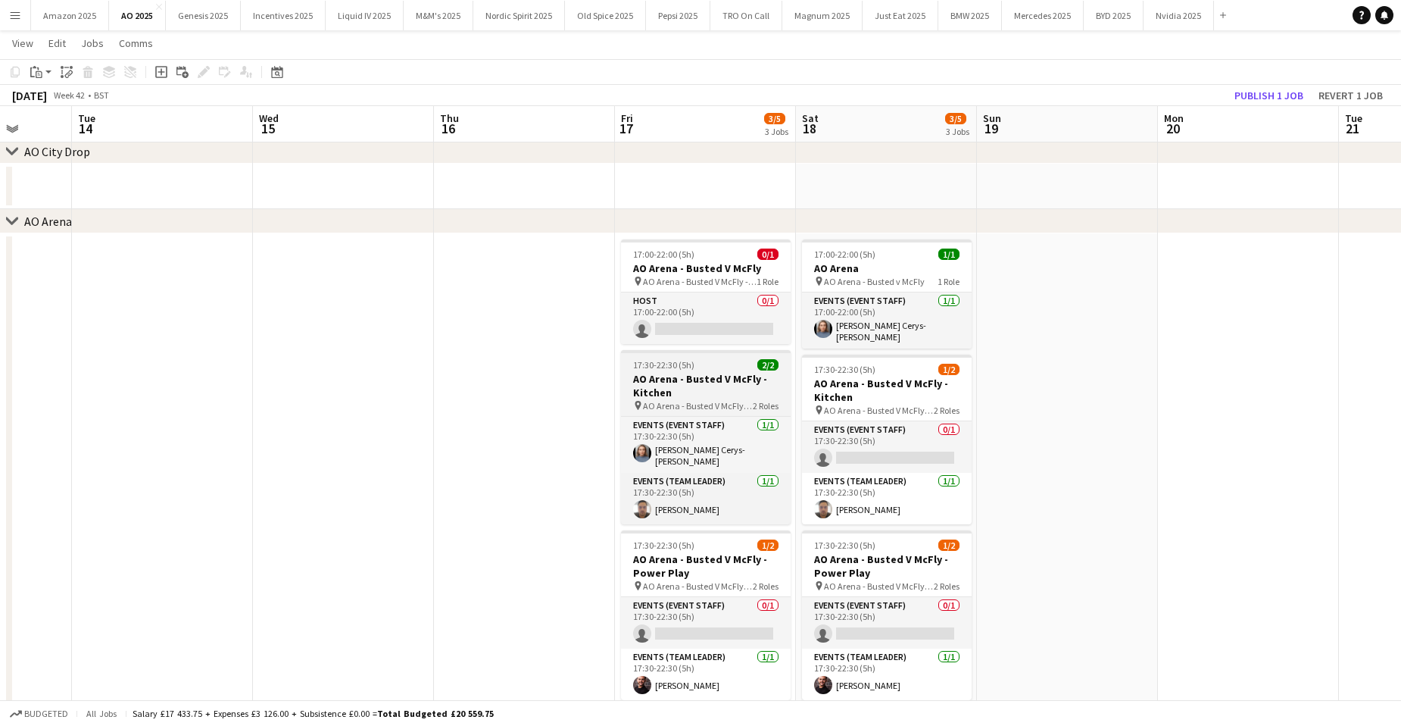
click at [713, 392] on h3 "AO Arena - Busted V McFly - Kitchen" at bounding box center [706, 385] width 170 height 27
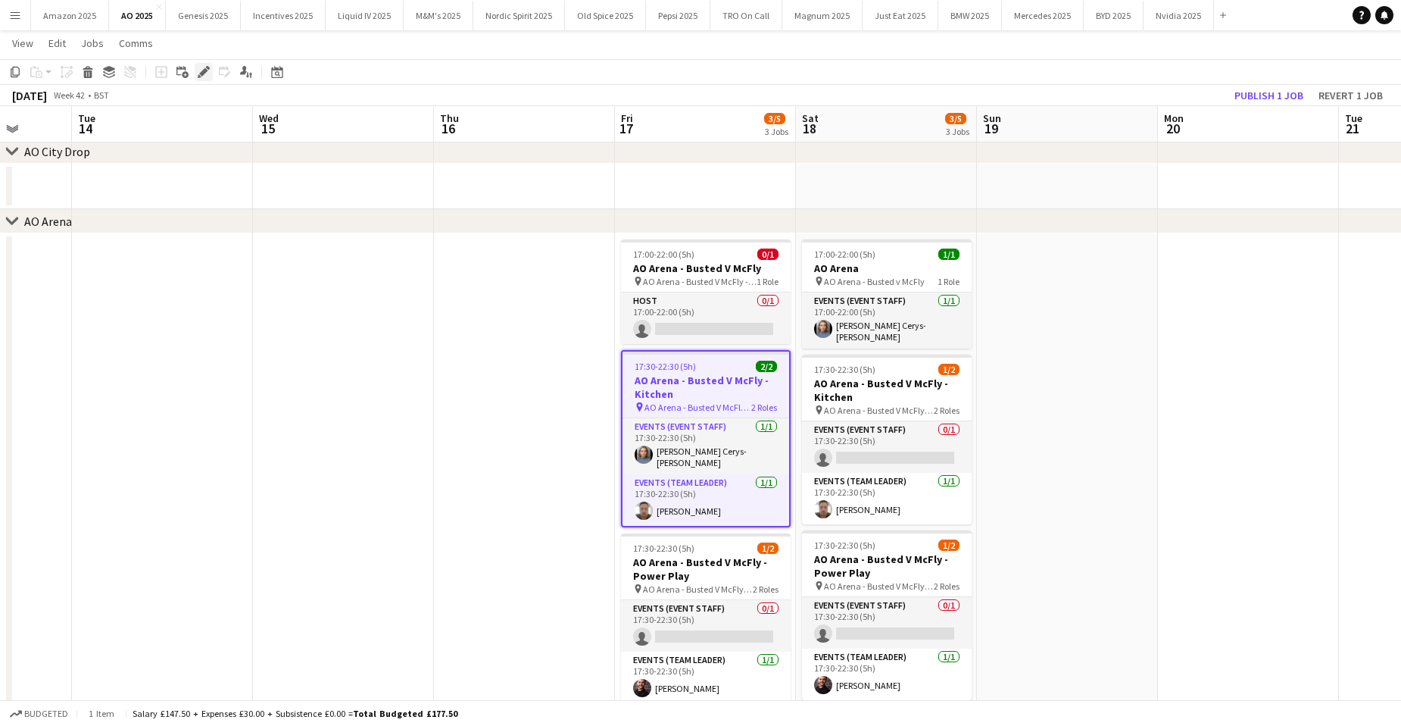
click at [211, 69] on div "Edit" at bounding box center [204, 72] width 18 height 18
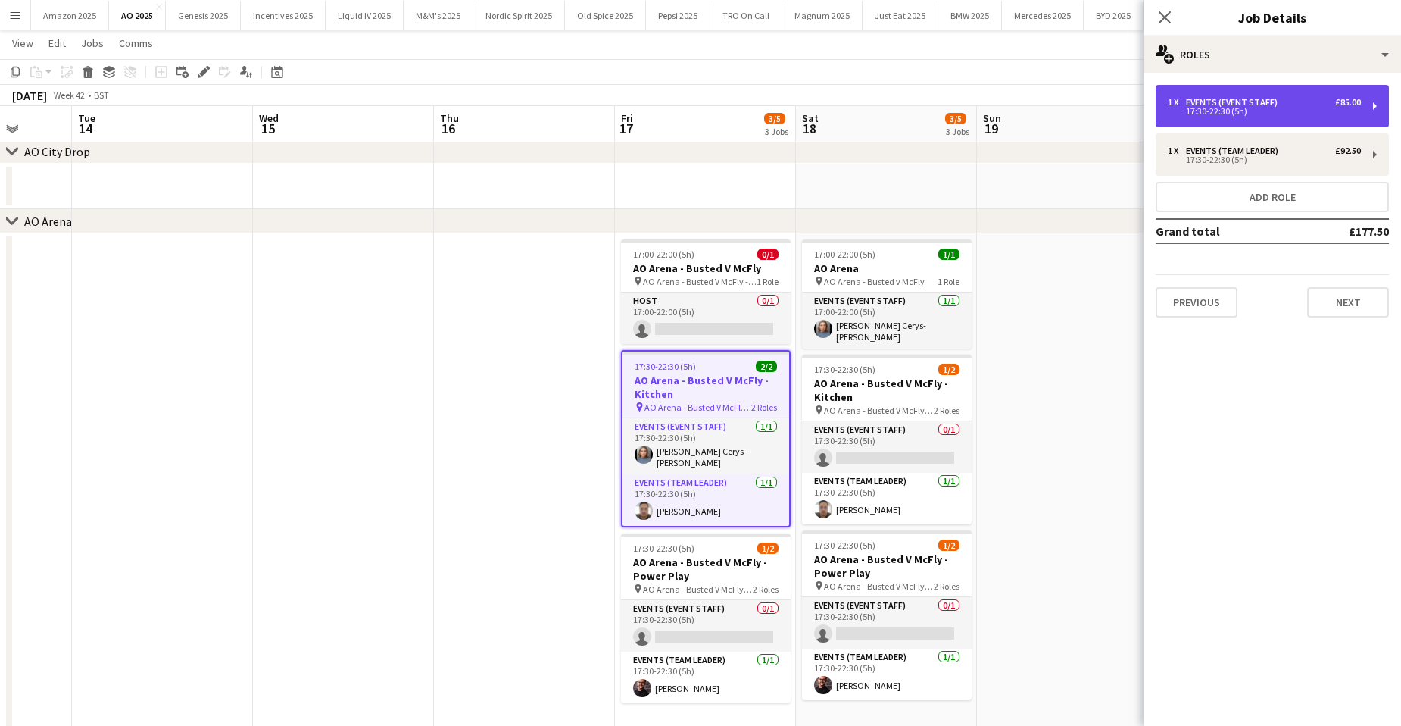
click at [1271, 103] on div "Events (Event Staff)" at bounding box center [1235, 102] width 98 height 11
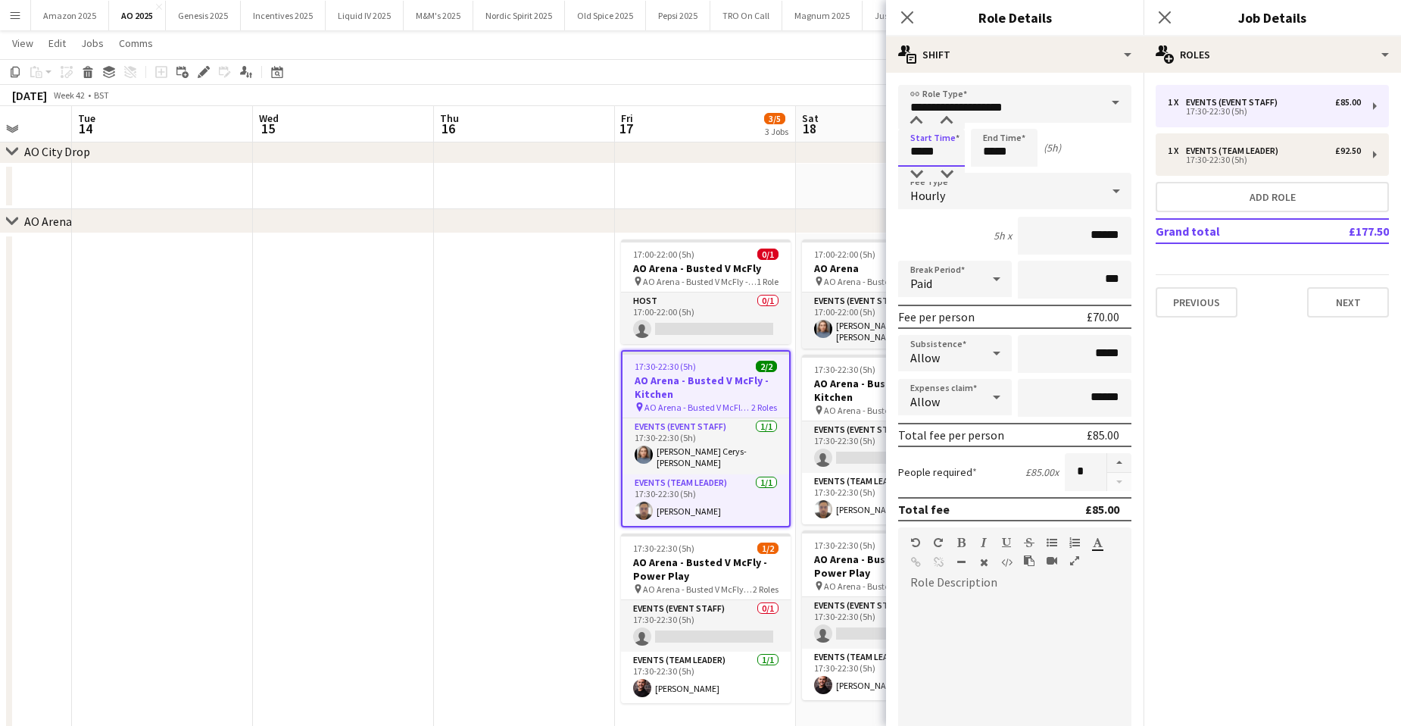
drag, startPoint x: 946, startPoint y: 151, endPoint x: 715, endPoint y: 164, distance: 231.3
click at [757, 160] on body "Menu Boards Boards Boards All jobs Status Workforce Workforce My Workforce Recr…" at bounding box center [700, 381] width 1401 height 914
type input "*****"
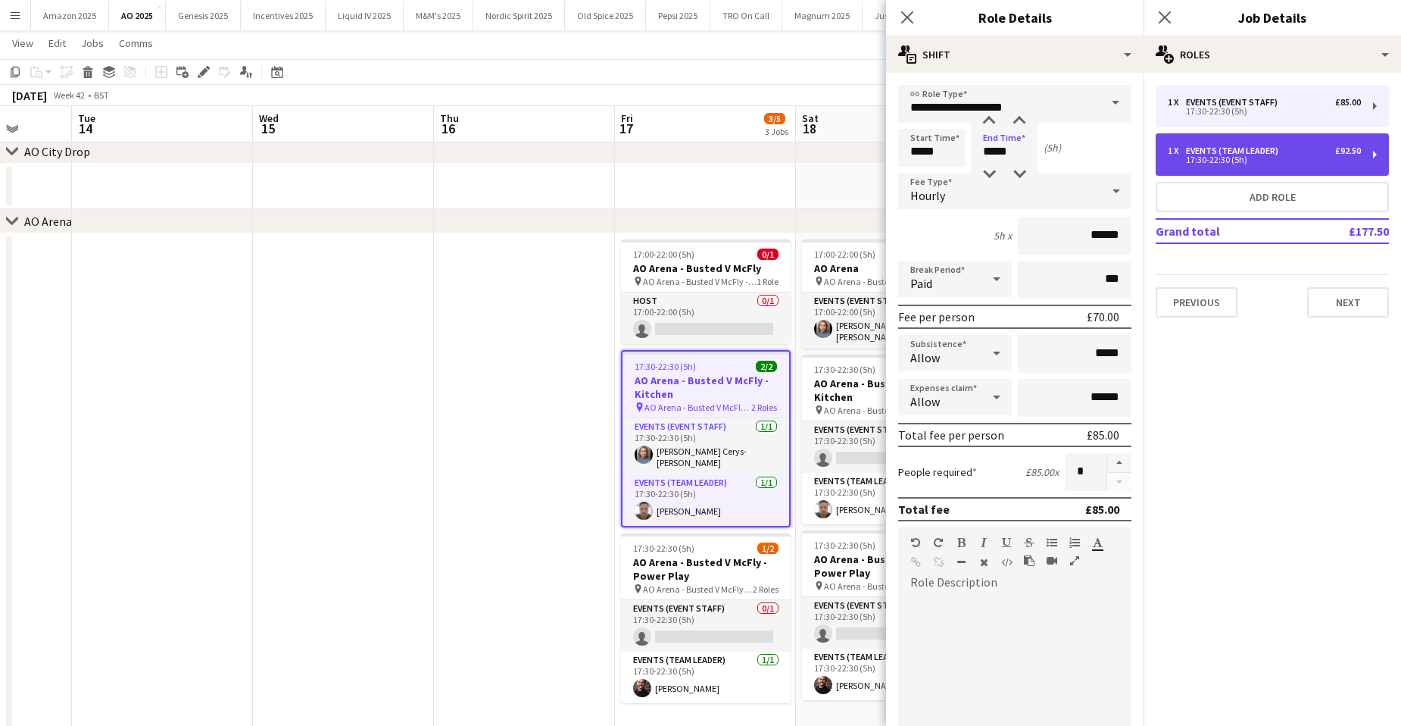
click at [1223, 145] on div "1 x Events (Team Leader) £92.50 17:30-22:30 (5h)" at bounding box center [1272, 154] width 233 height 42
type input "**********"
type input "*****"
type input "******"
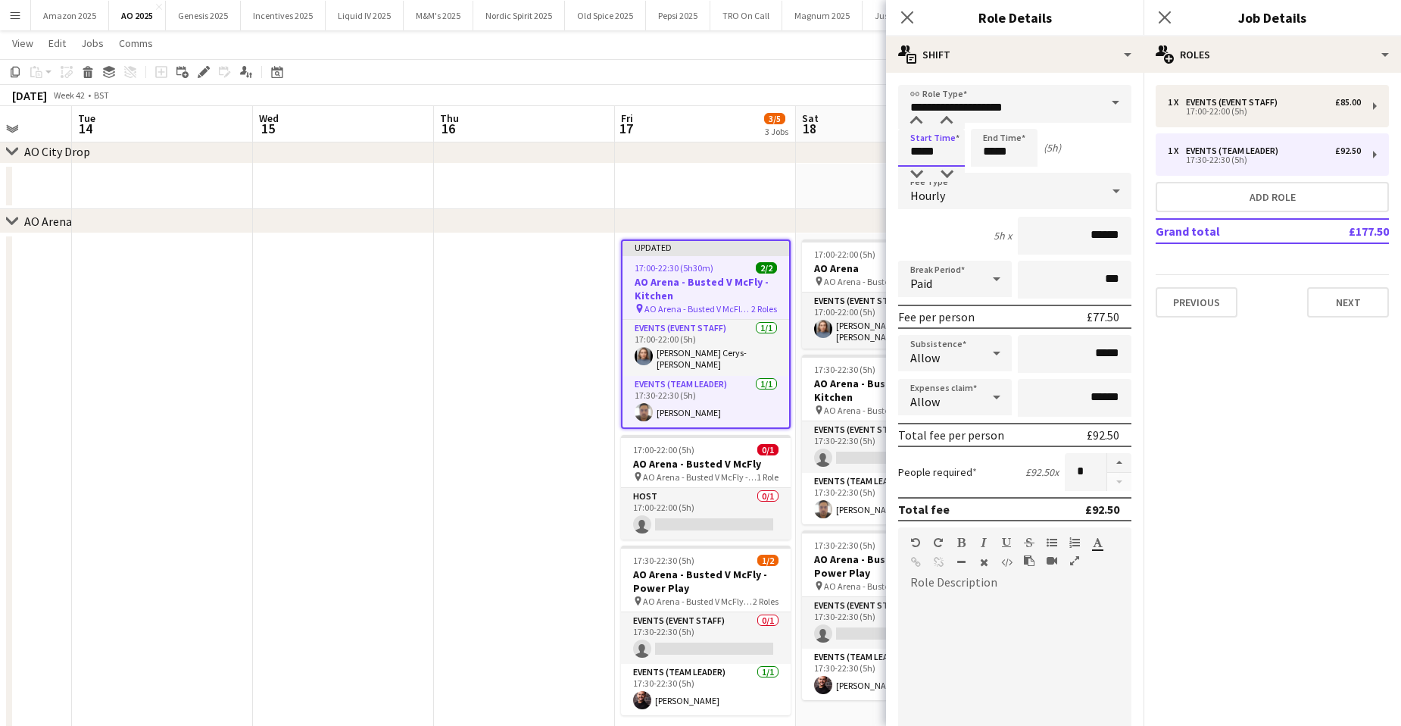
drag, startPoint x: 914, startPoint y: 151, endPoint x: 740, endPoint y: 158, distance: 174.3
click at [776, 149] on body "Menu Boards Boards Boards All jobs Status Workforce Workforce My Workforce Recr…" at bounding box center [700, 387] width 1401 height 926
type input "*****"
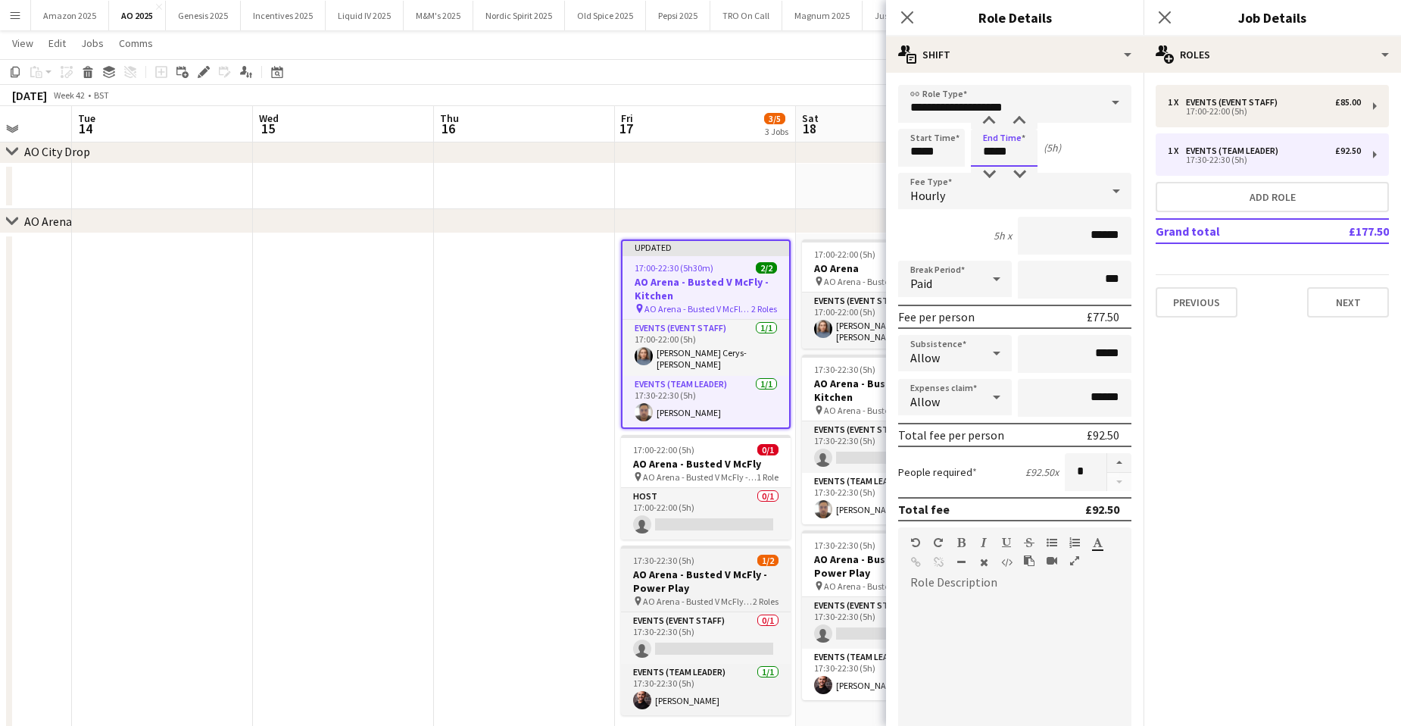
type input "*****"
click at [751, 567] on h3 "AO Arena - Busted V McFly - Power Play" at bounding box center [706, 580] width 170 height 27
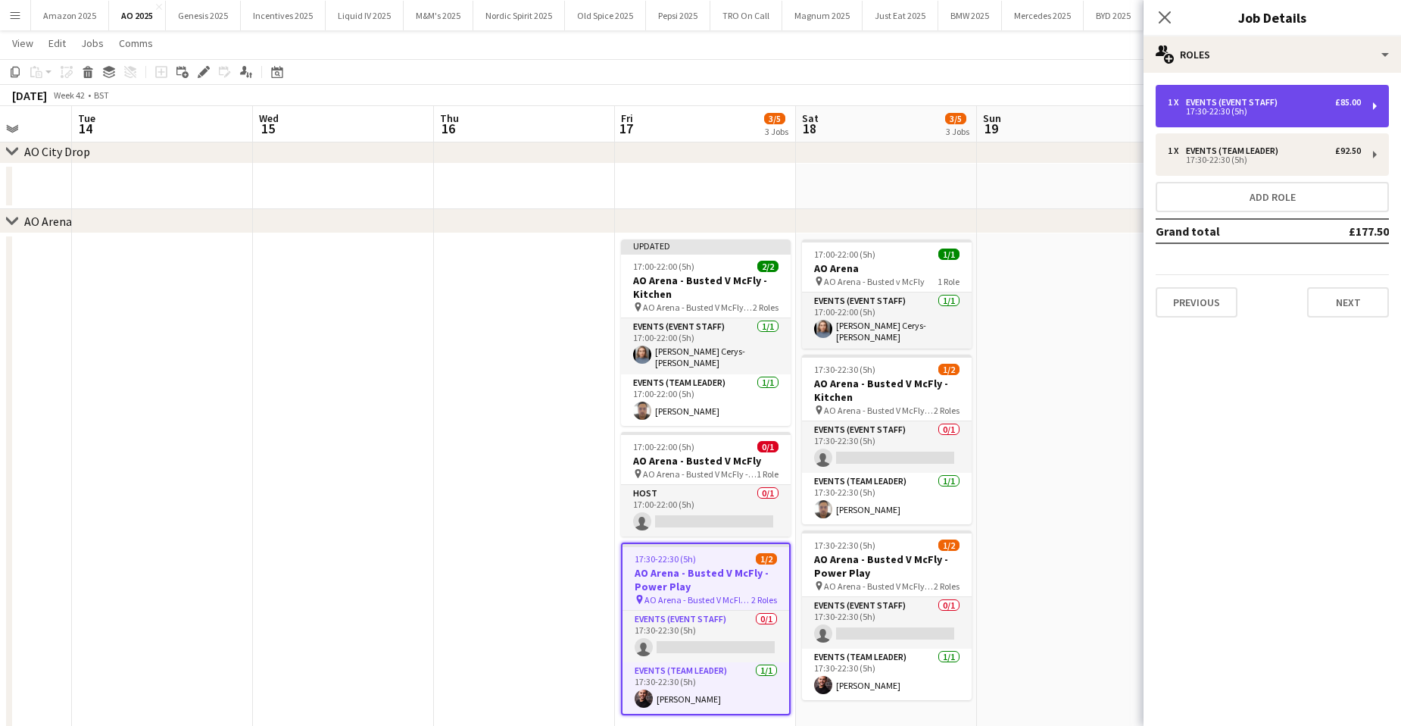
click at [1202, 111] on div "17:30-22:30 (5h)" at bounding box center [1264, 112] width 193 height 8
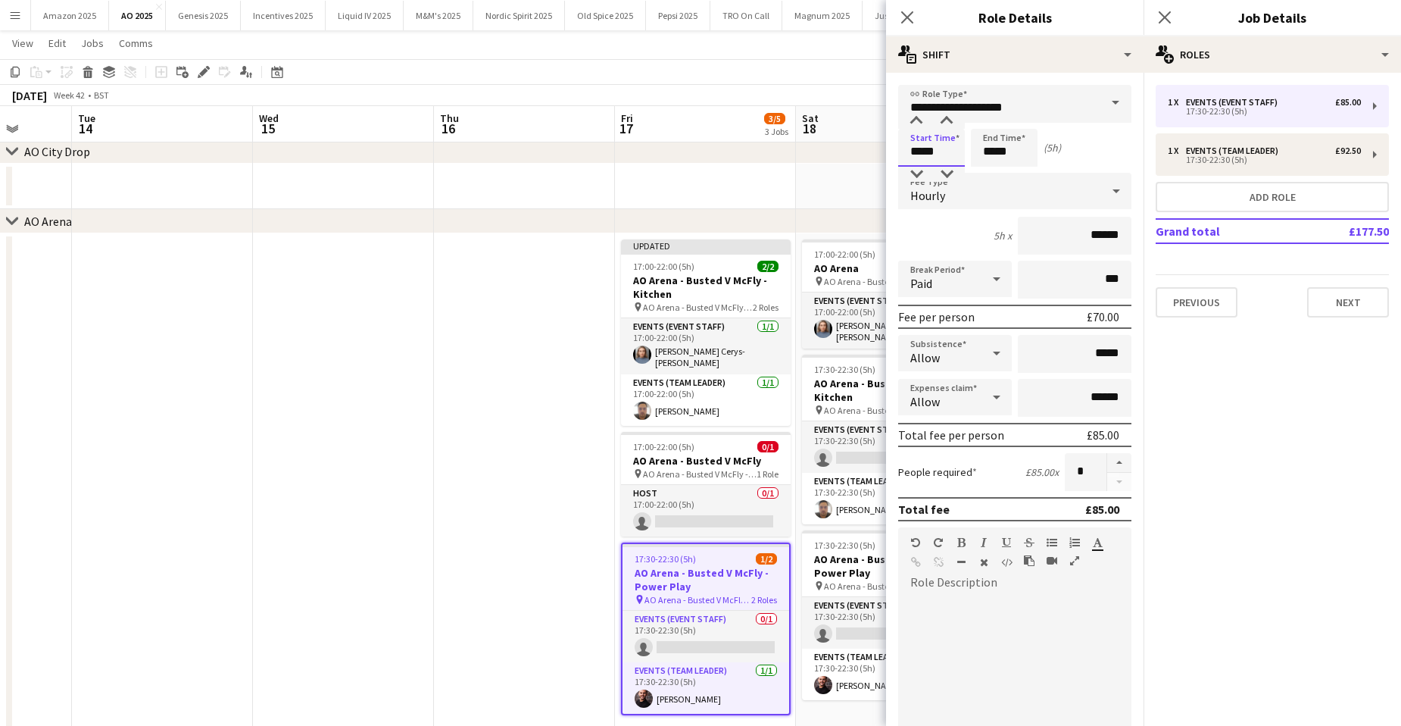
drag, startPoint x: 939, startPoint y: 154, endPoint x: 747, endPoint y: 162, distance: 191.8
click at [766, 161] on body "Menu Boards Boards Boards All jobs Status Workforce Workforce My Workforce Recr…" at bounding box center [700, 387] width 1401 height 926
type input "*****"
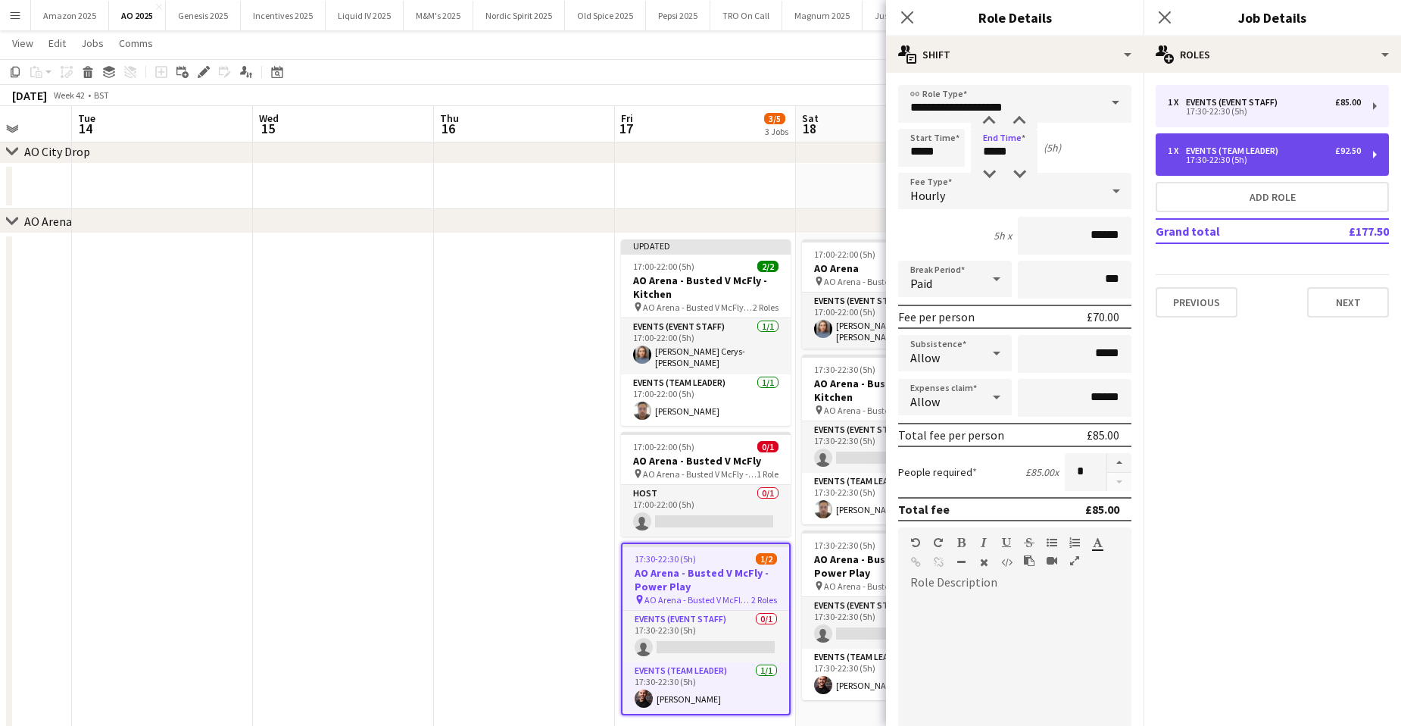
click at [1185, 148] on div "1 x" at bounding box center [1177, 150] width 18 height 11
type input "**********"
type input "*****"
type input "******"
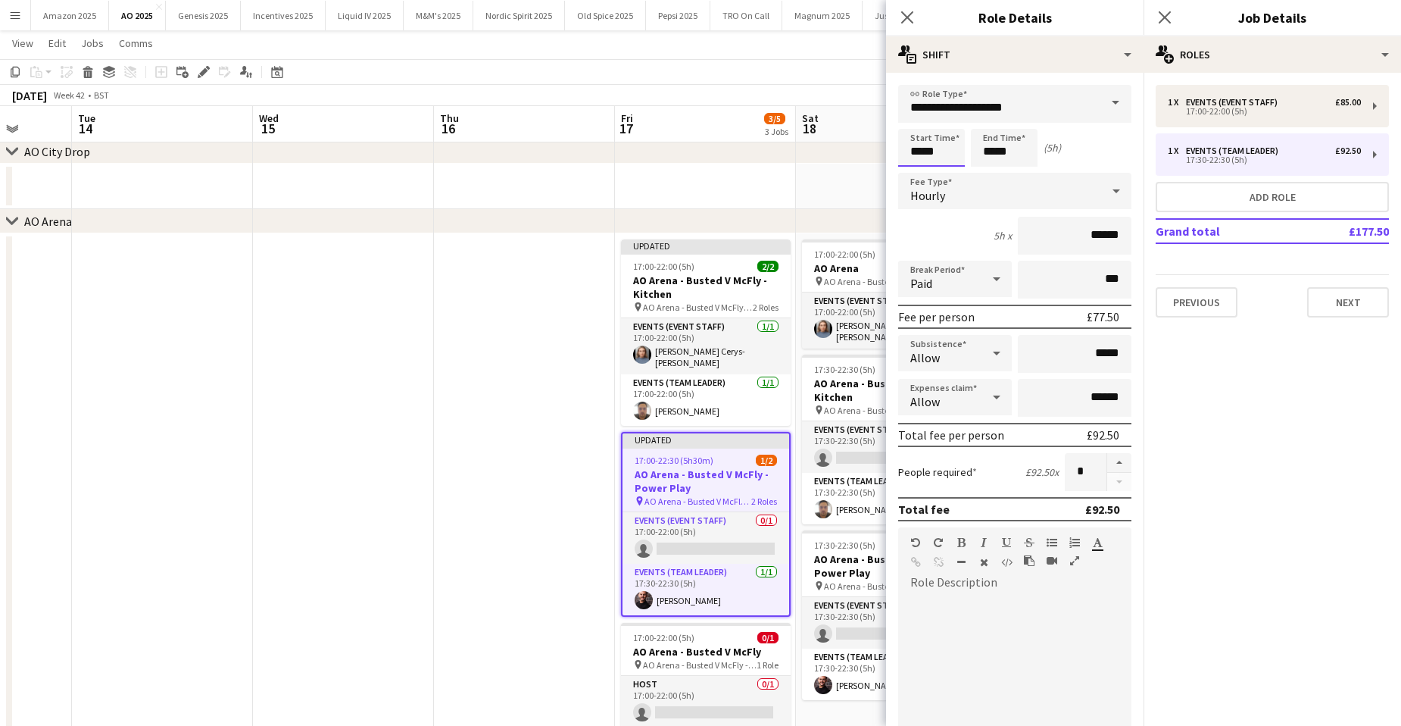
drag, startPoint x: 950, startPoint y: 158, endPoint x: 633, endPoint y: 161, distance: 317.3
click at [633, 161] on body "Menu Boards Boards Boards All jobs Status Workforce Workforce My Workforce Recr…" at bounding box center [700, 393] width 1401 height 938
type input "*****"
click at [1165, 11] on icon "Close pop-in" at bounding box center [1164, 17] width 14 height 14
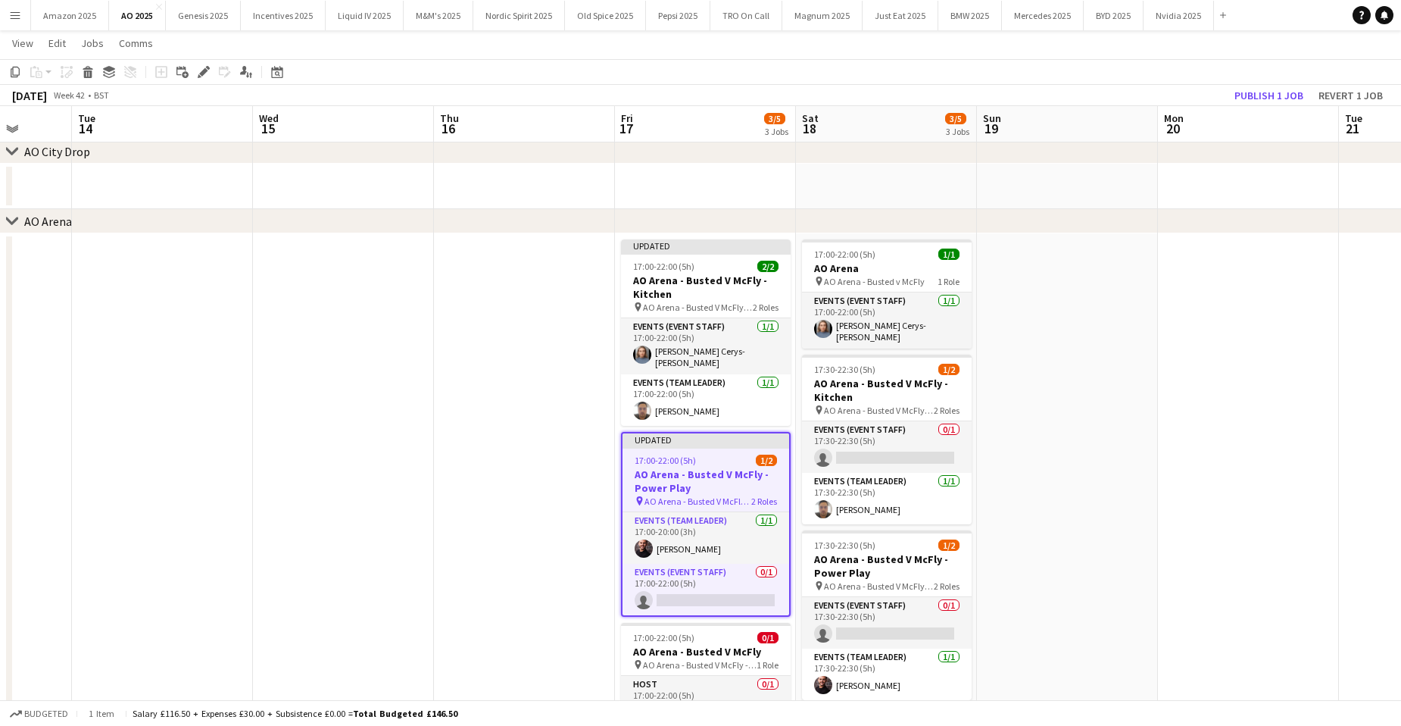
click at [1073, 555] on app-date-cell at bounding box center [1067, 500] width 181 height 534
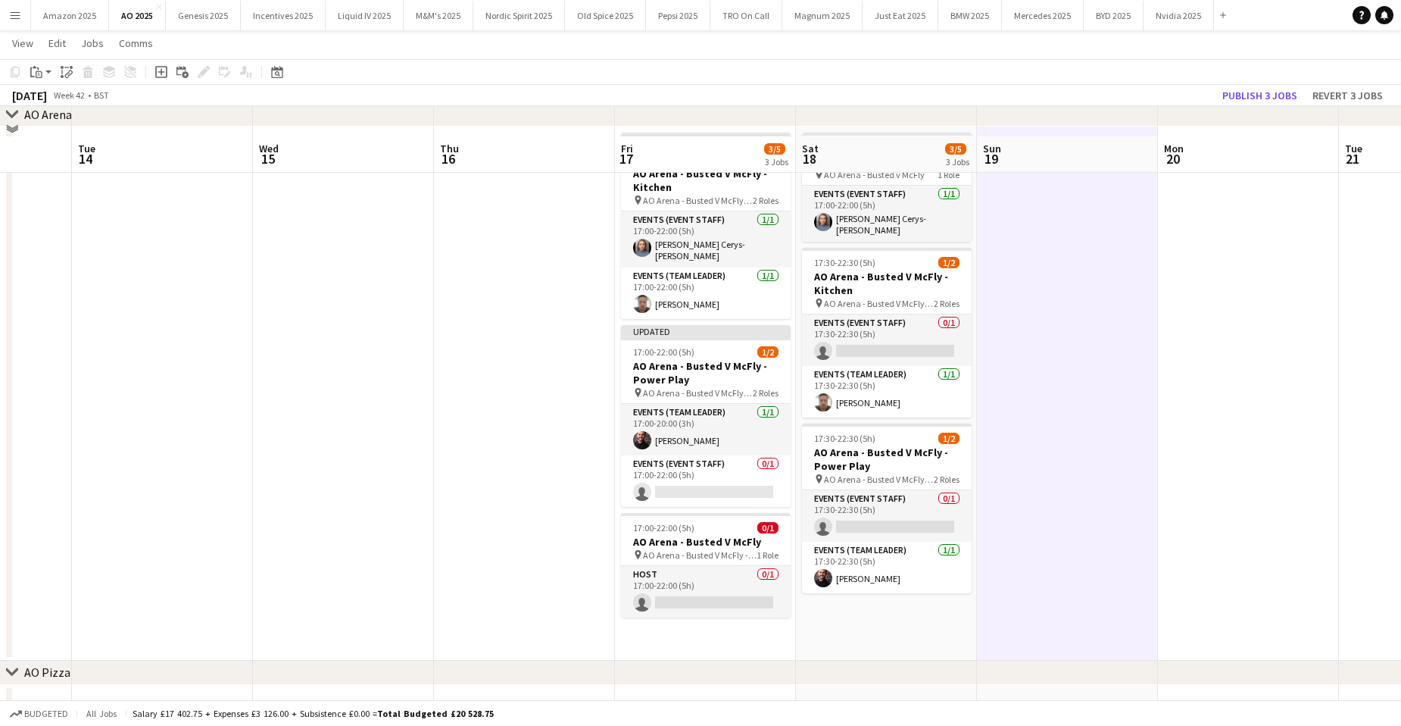
scroll to position [213, 0]
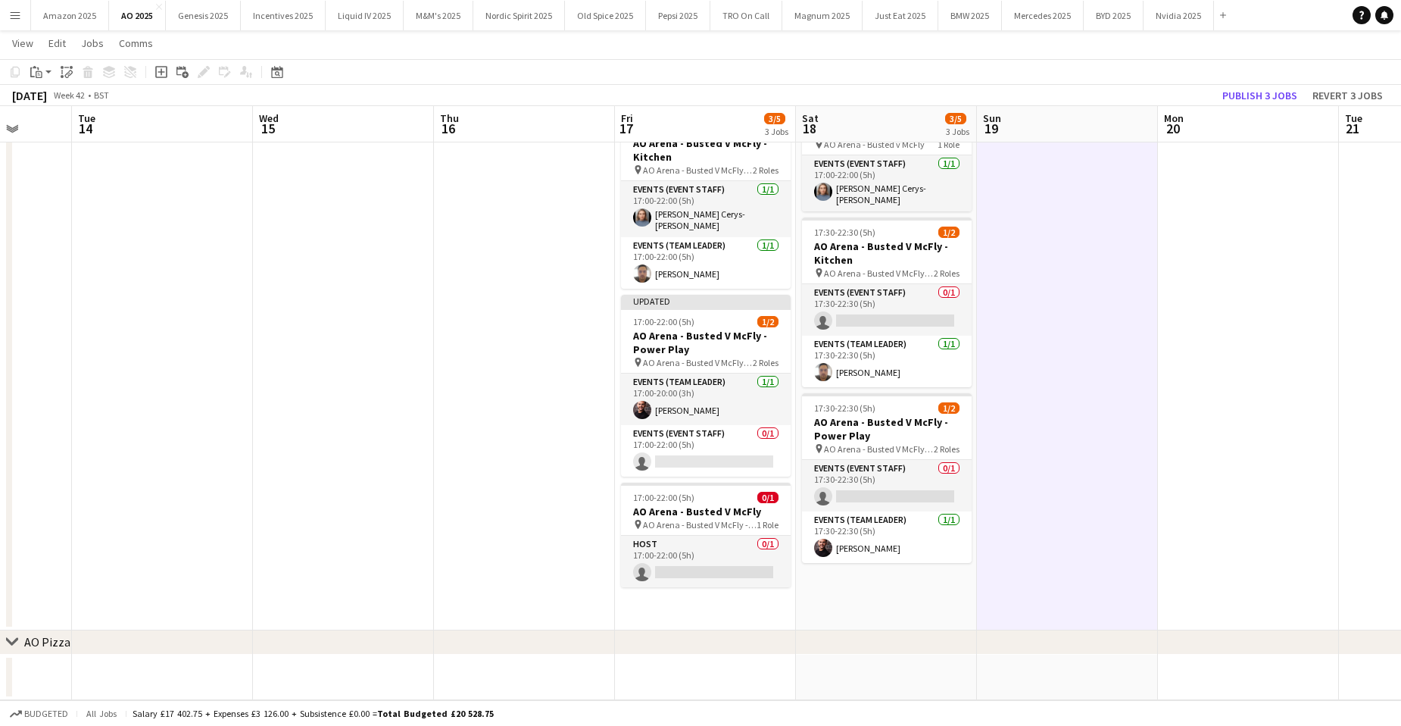
click at [1147, 432] on app-date-cell at bounding box center [1067, 363] width 181 height 534
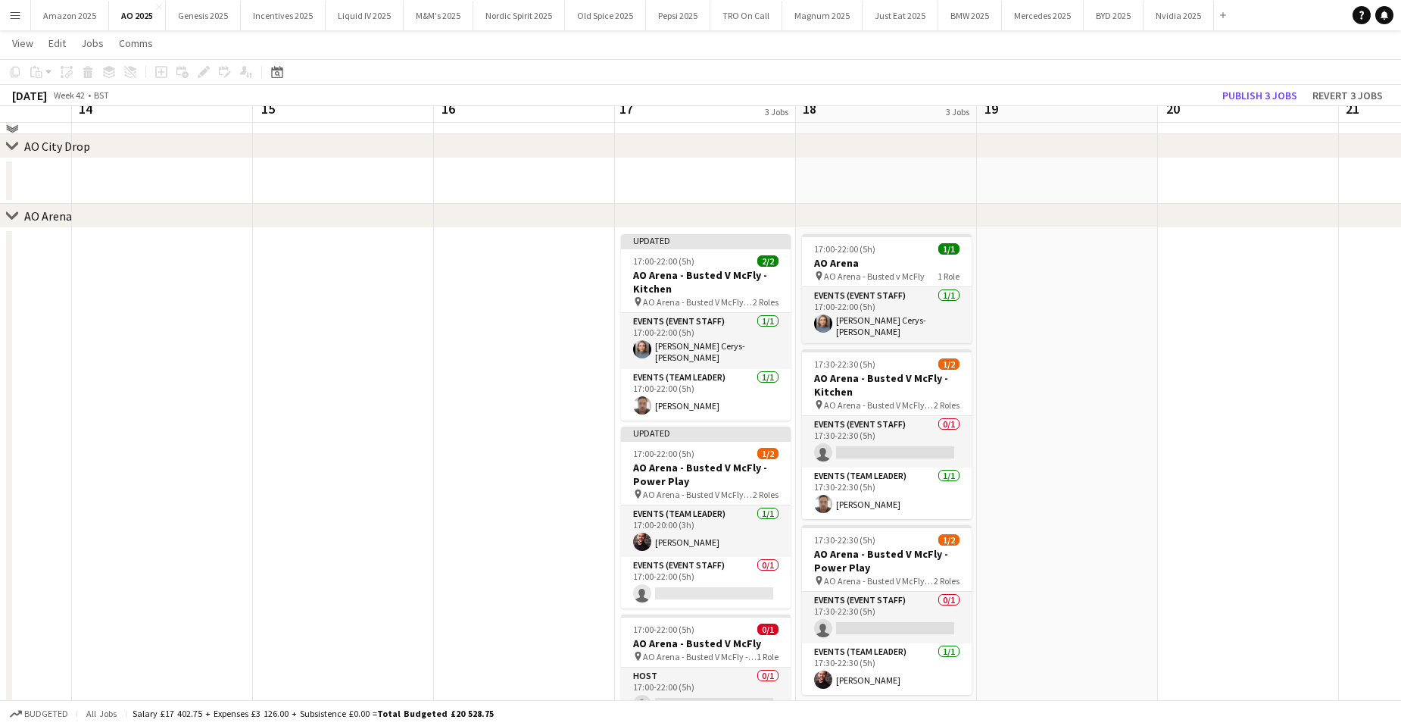
scroll to position [61, 0]
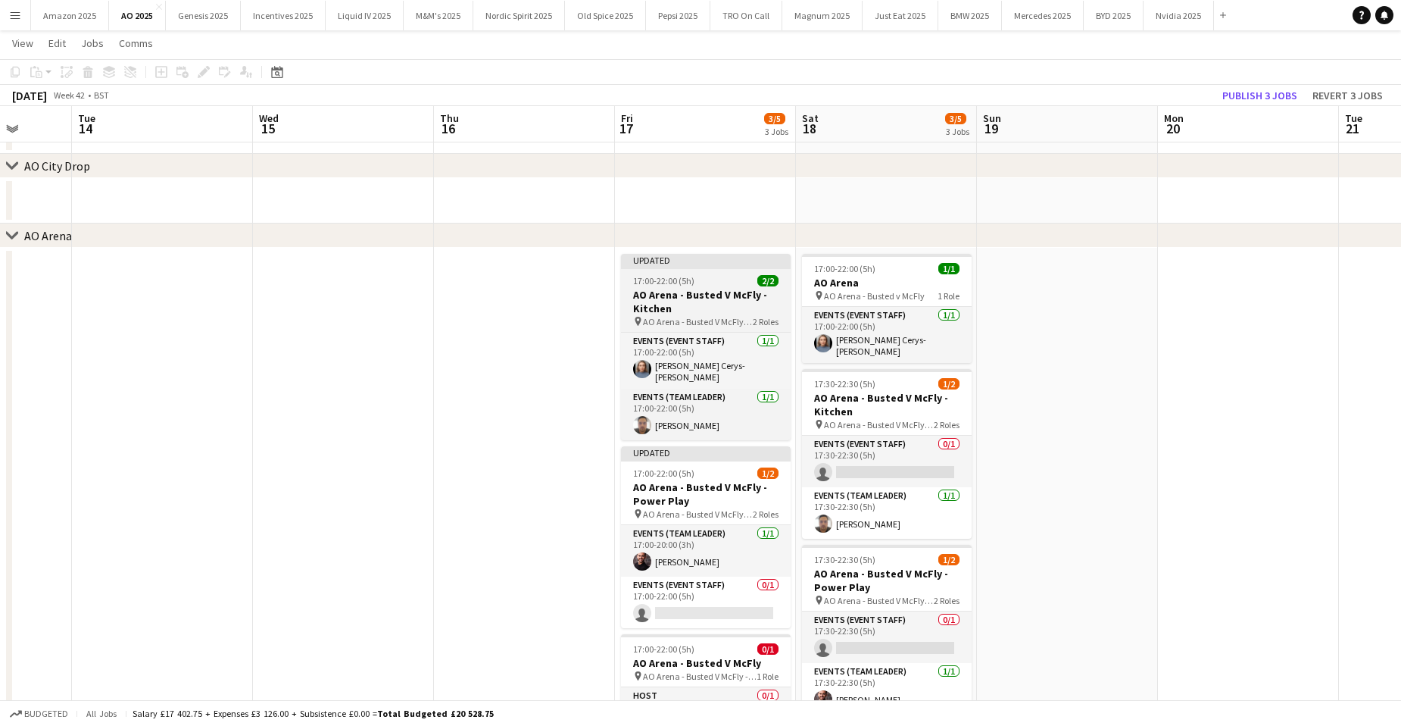
click at [707, 274] on app-job-card "Updated 17:00-22:00 (5h) 2/2 AO Arena - Busted V McFly - Kitchen pin AO Arena -…" at bounding box center [706, 347] width 170 height 186
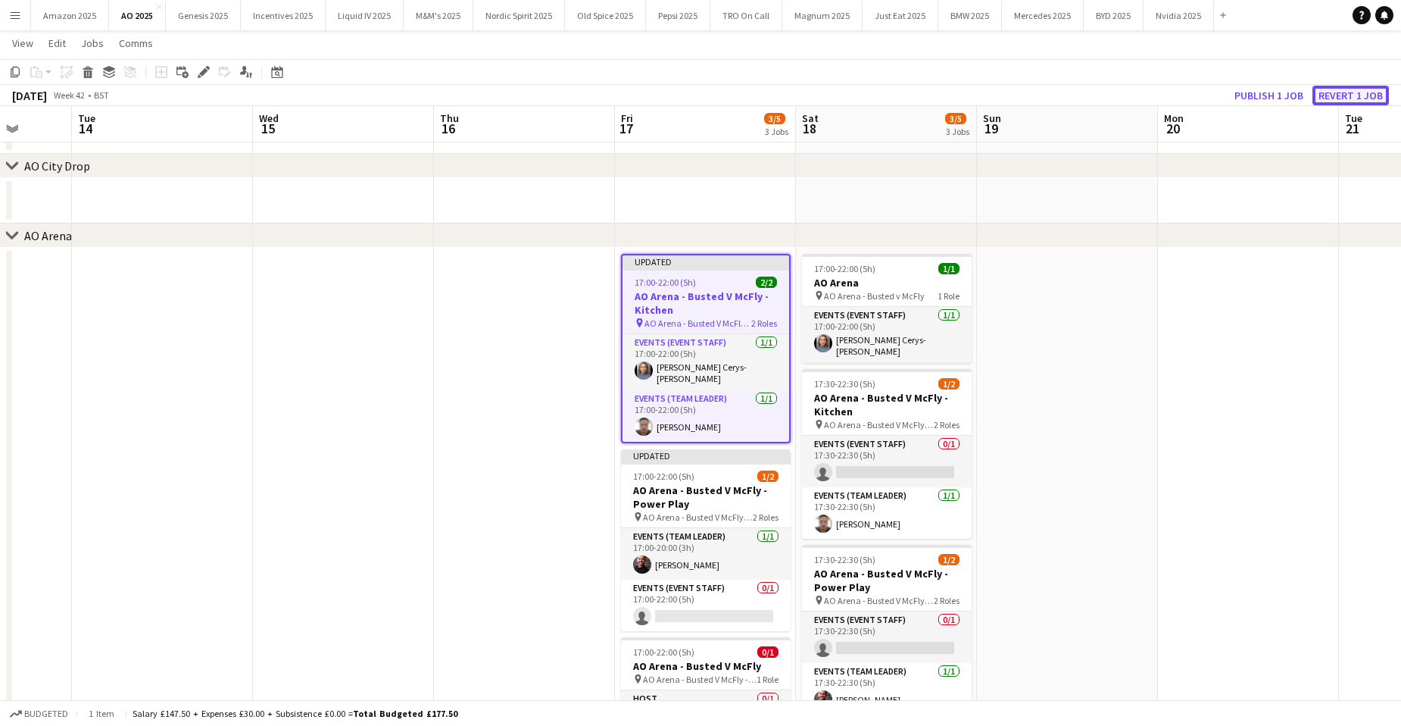
click at [1340, 95] on button "Revert 1 job" at bounding box center [1350, 96] width 76 height 20
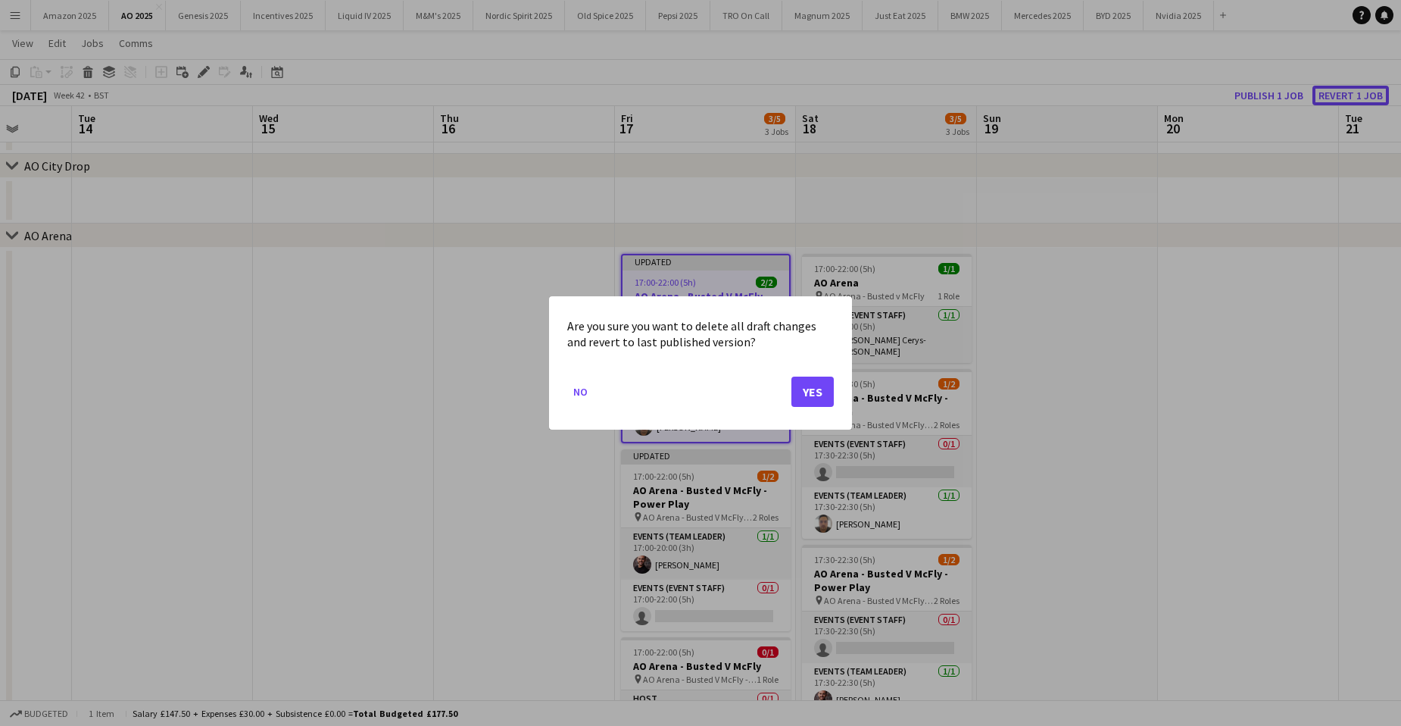
scroll to position [0, 0]
click at [797, 398] on button "Yes" at bounding box center [812, 391] width 42 height 30
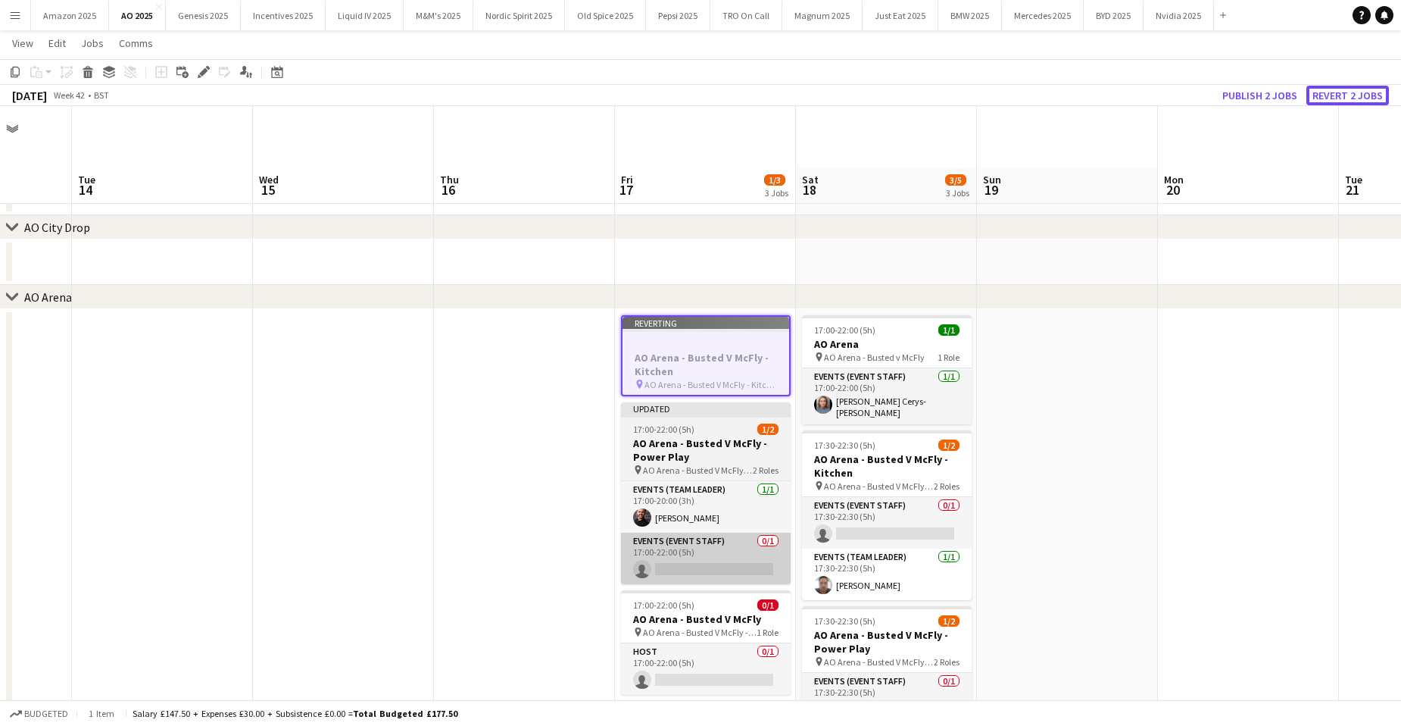
scroll to position [61, 0]
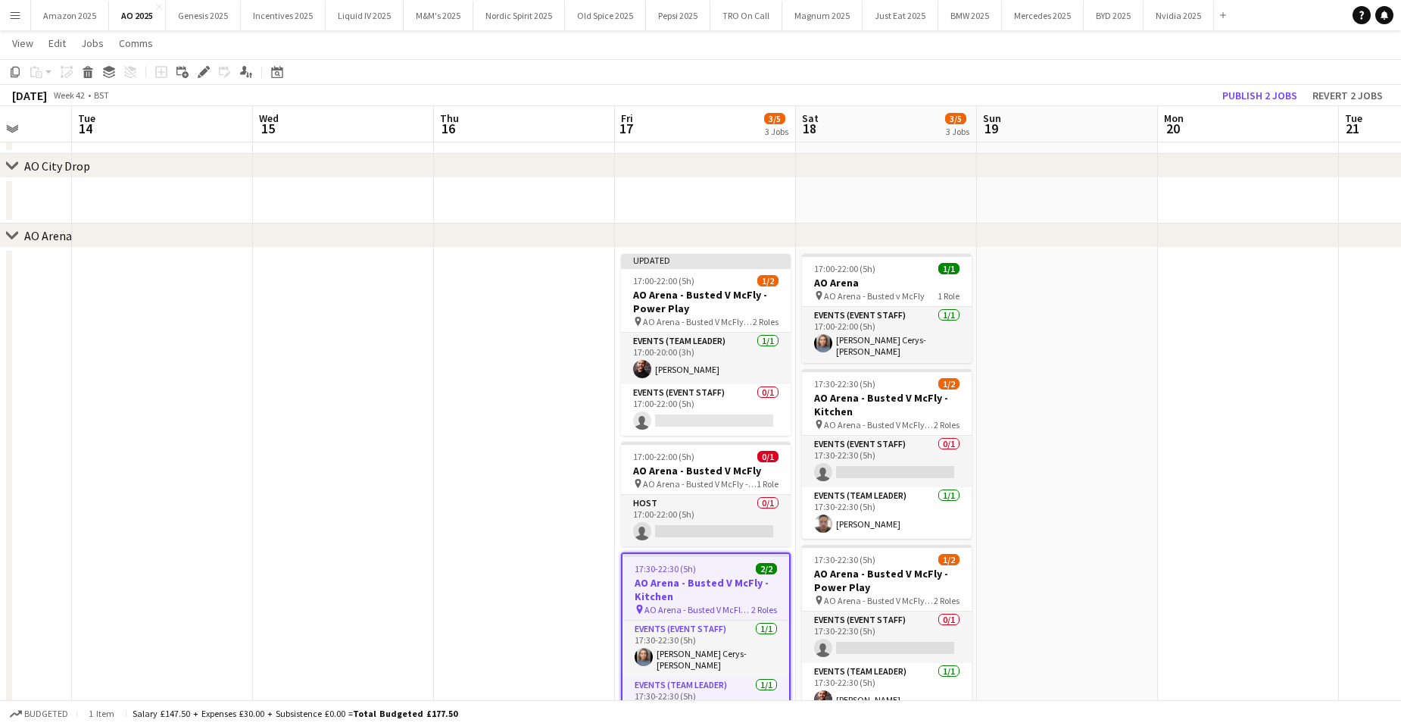
drag, startPoint x: 722, startPoint y: 579, endPoint x: 1204, endPoint y: 134, distance: 656.5
click at [721, 577] on h3 "AO Arena - Busted V McFly - Kitchen" at bounding box center [706, 589] width 167 height 27
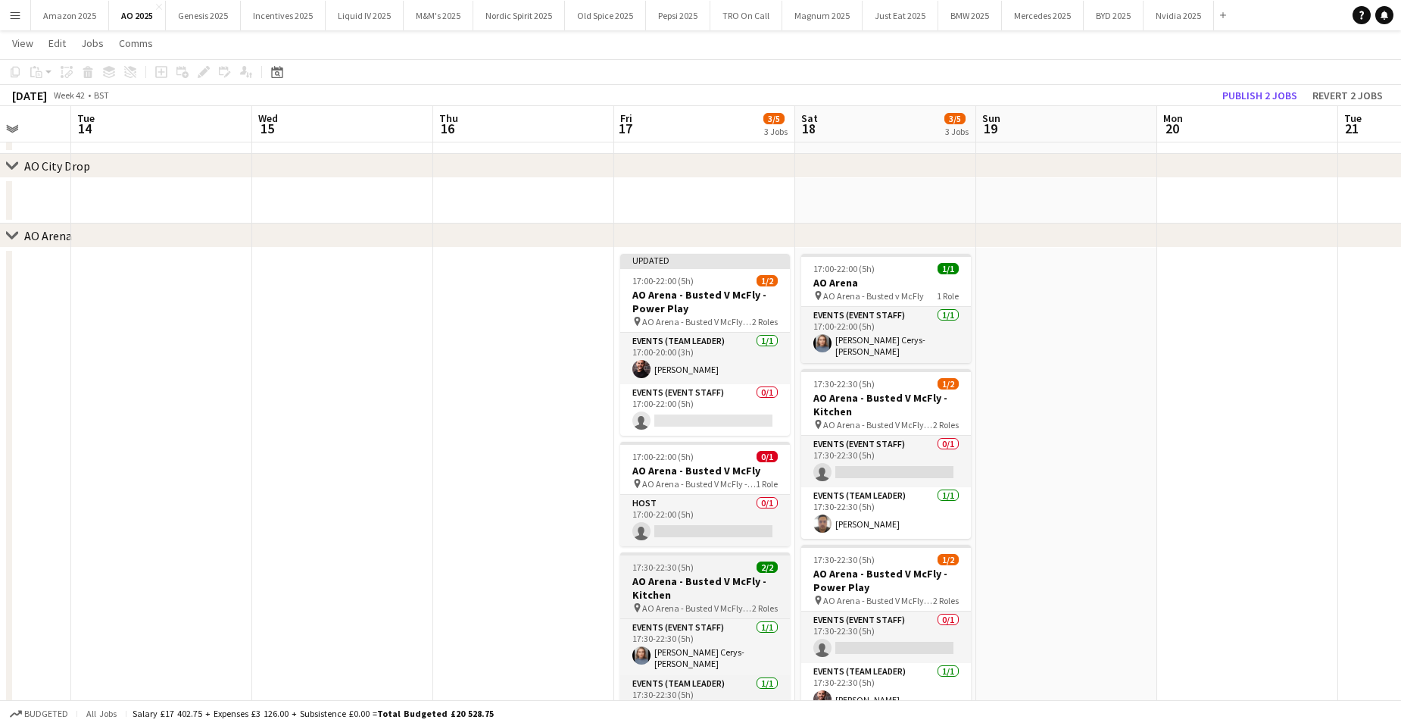
click at [690, 570] on span "17:30-22:30 (5h)" at bounding box center [662, 566] width 61 height 11
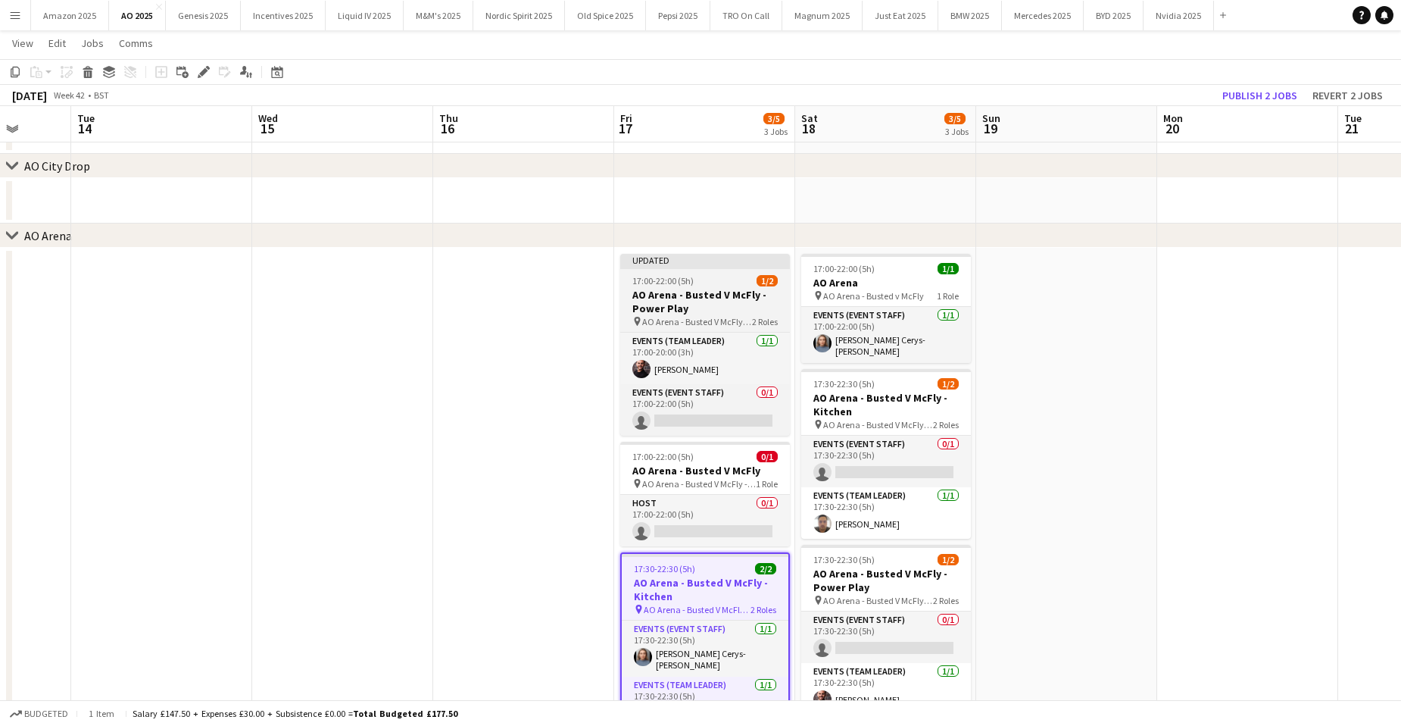
click at [733, 284] on div "17:00-22:00 (5h) 1/2" at bounding box center [705, 280] width 170 height 11
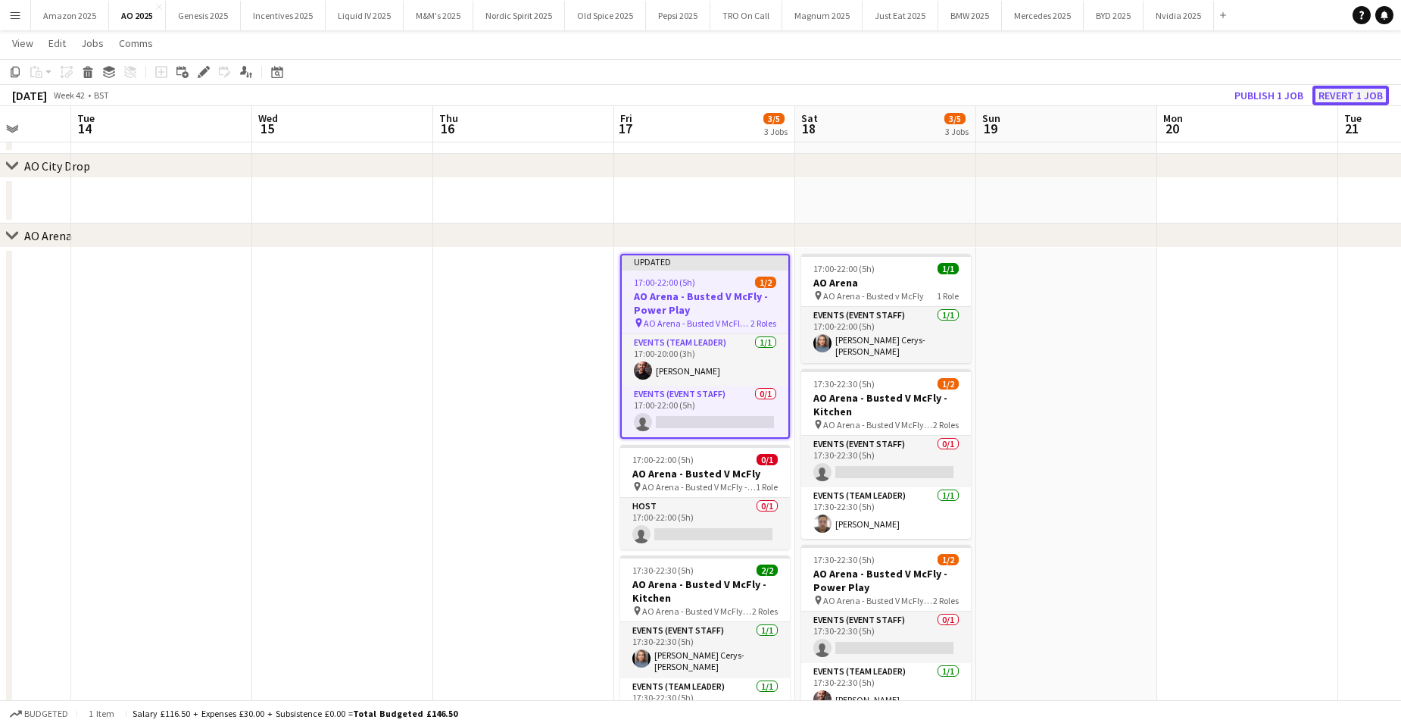
click at [1341, 100] on button "Revert 1 job" at bounding box center [1350, 96] width 76 height 20
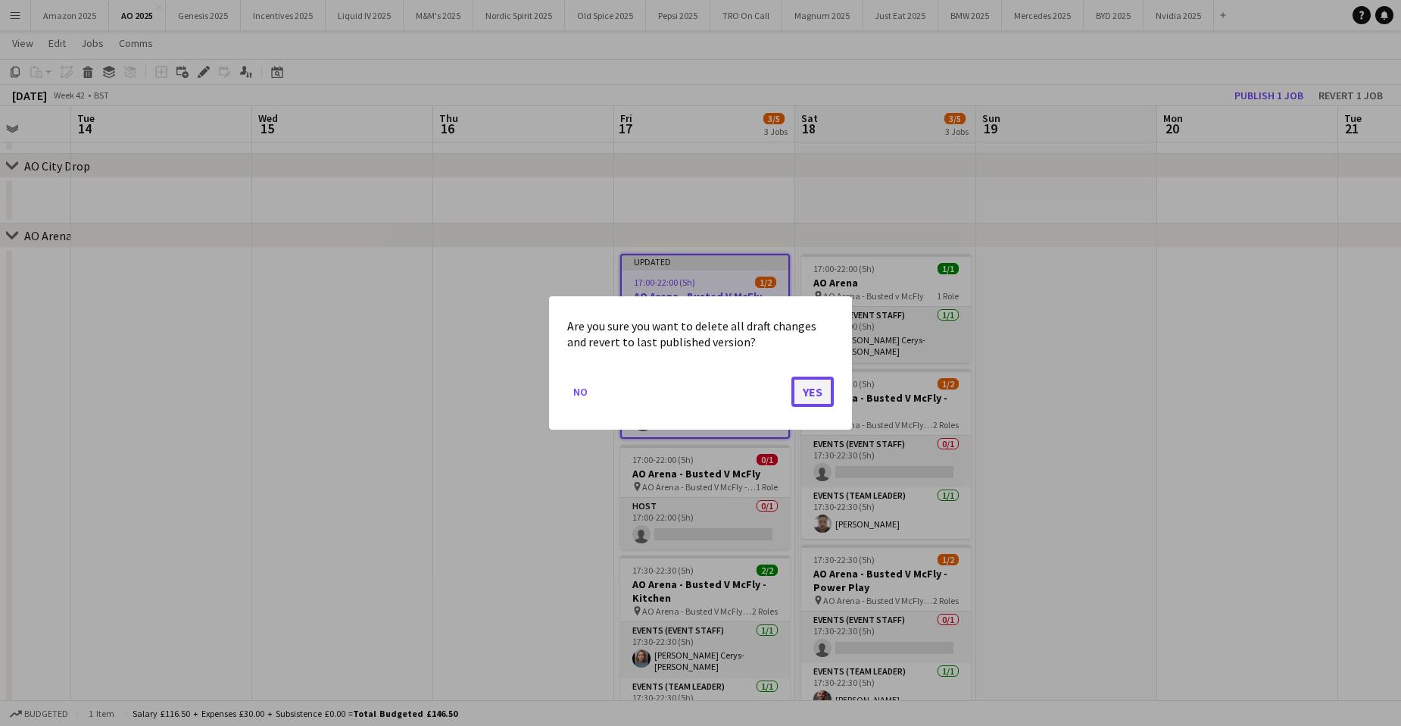
click at [815, 387] on button "Yes" at bounding box center [812, 391] width 42 height 30
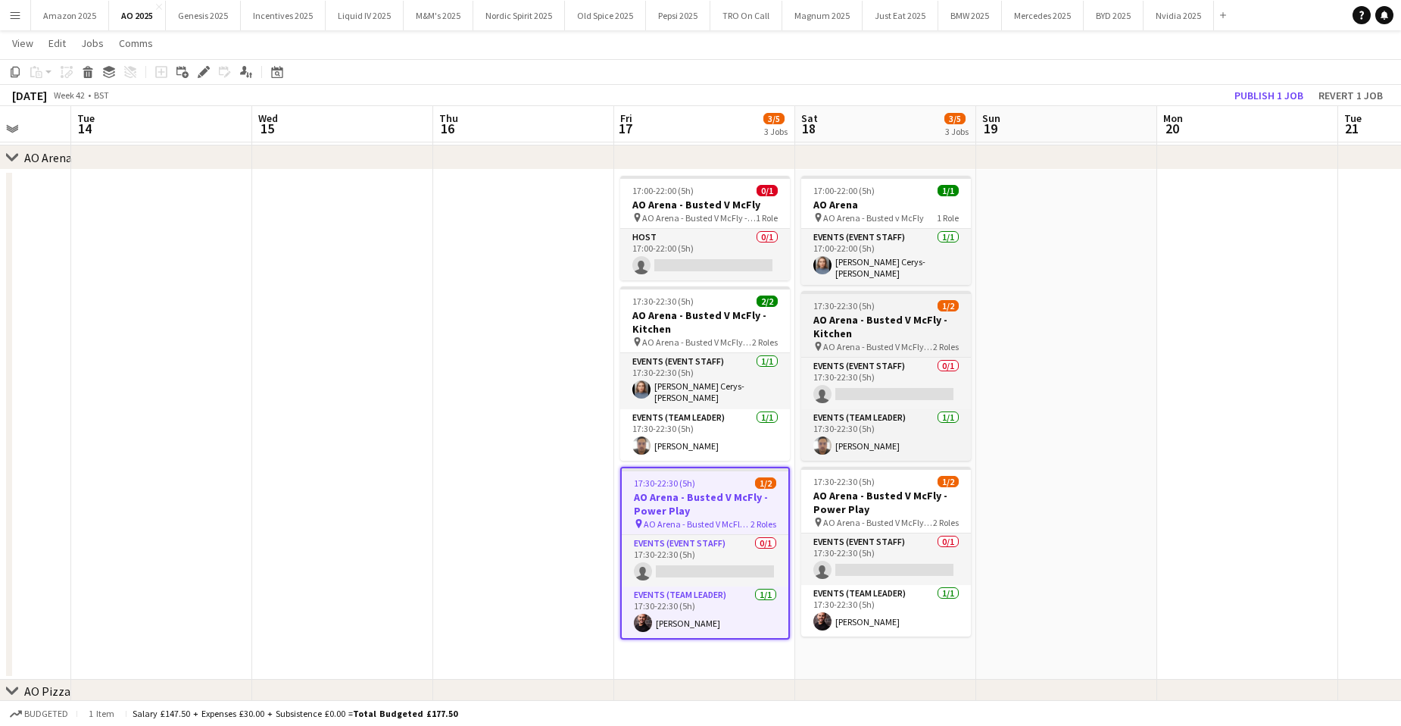
scroll to position [113, 0]
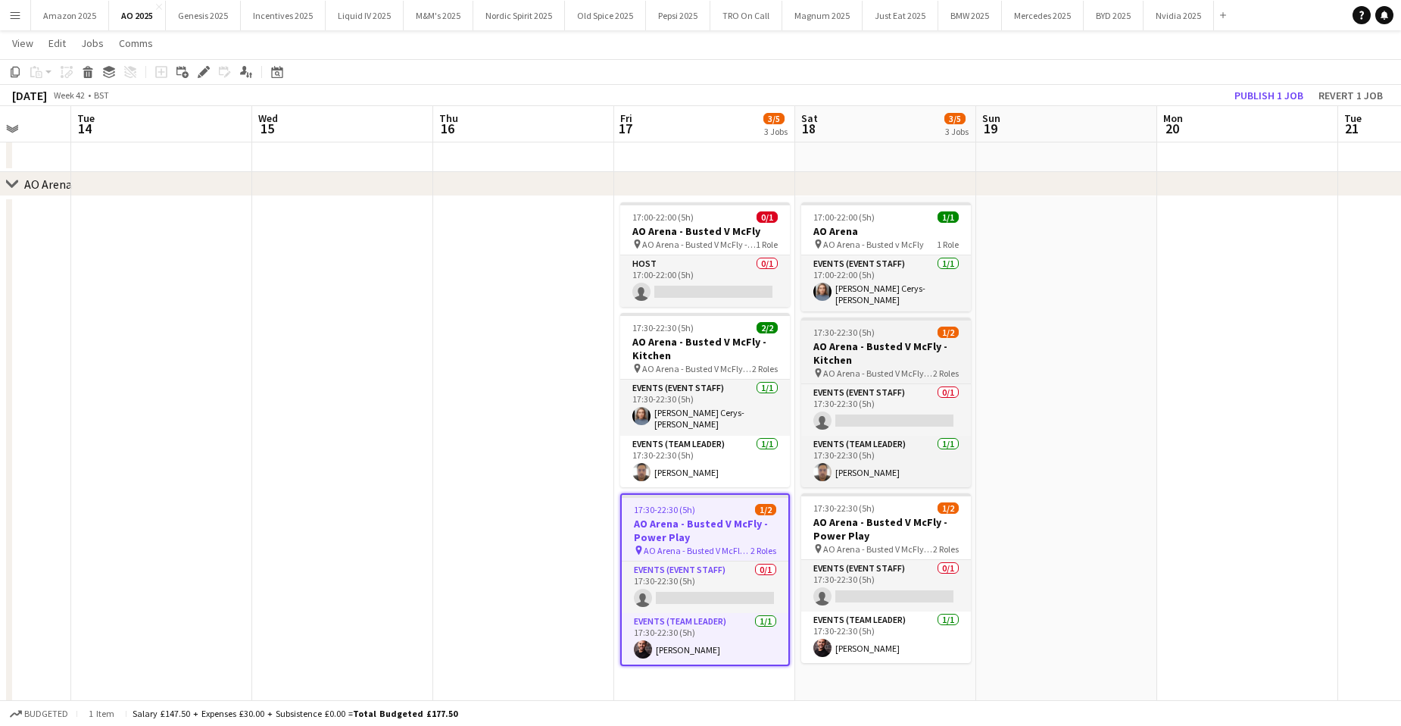
click at [908, 346] on h3 "AO Arena - Busted V McFly - Kitchen" at bounding box center [886, 352] width 170 height 27
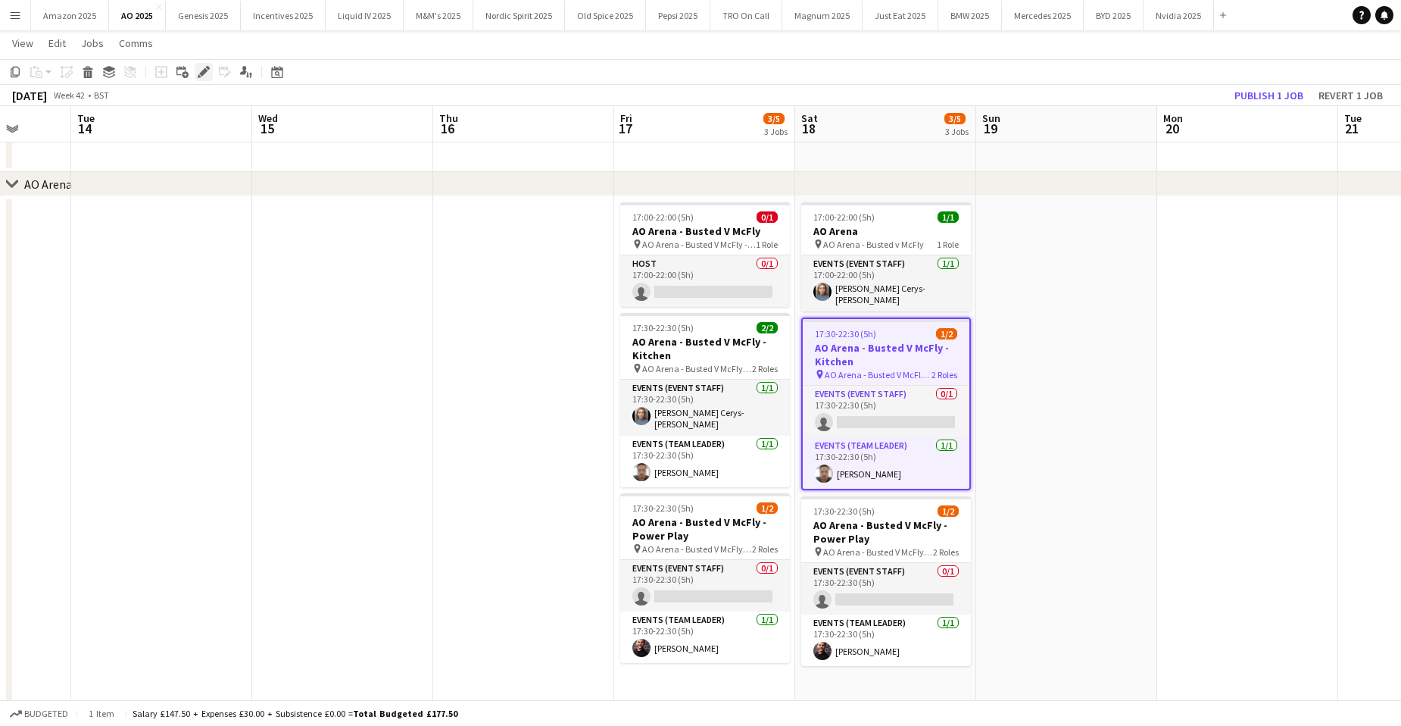
click at [202, 70] on icon "Edit" at bounding box center [204, 72] width 12 height 12
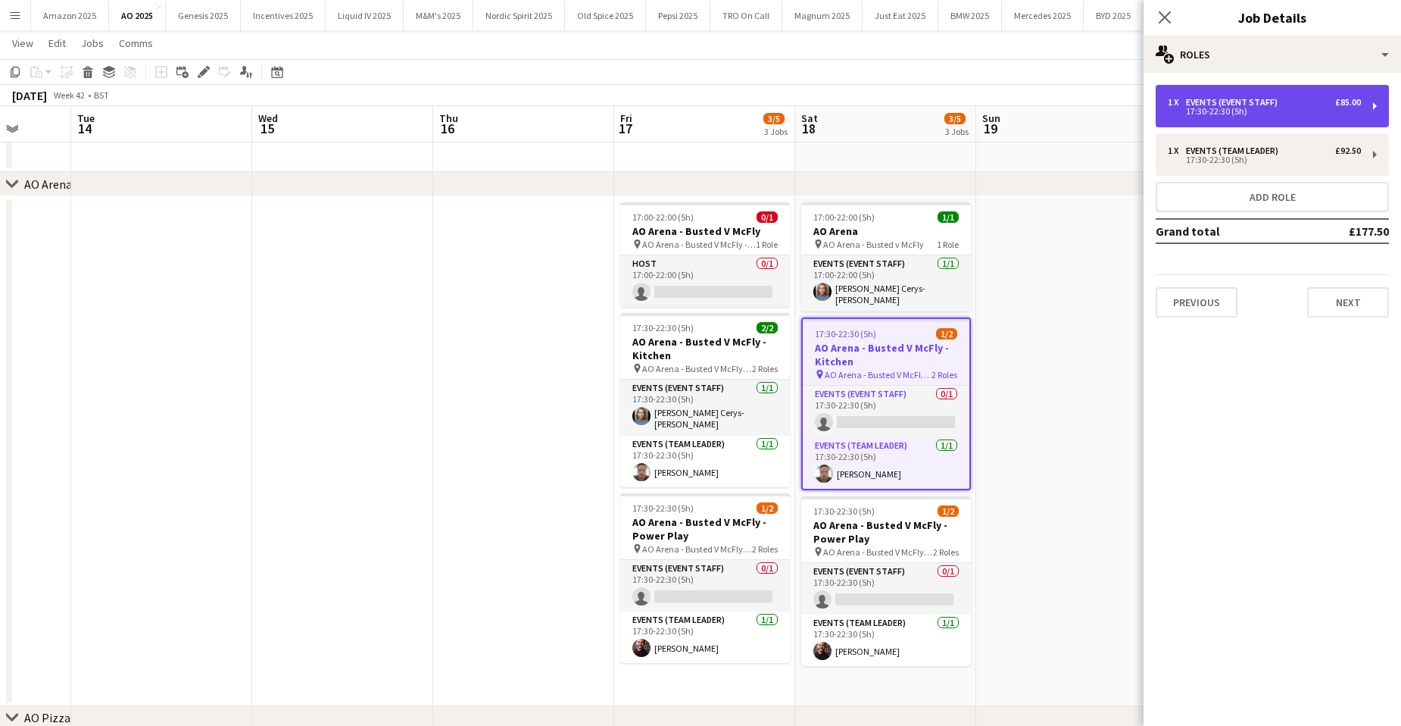
click at [1335, 102] on div "£85.00" at bounding box center [1348, 102] width 26 height 11
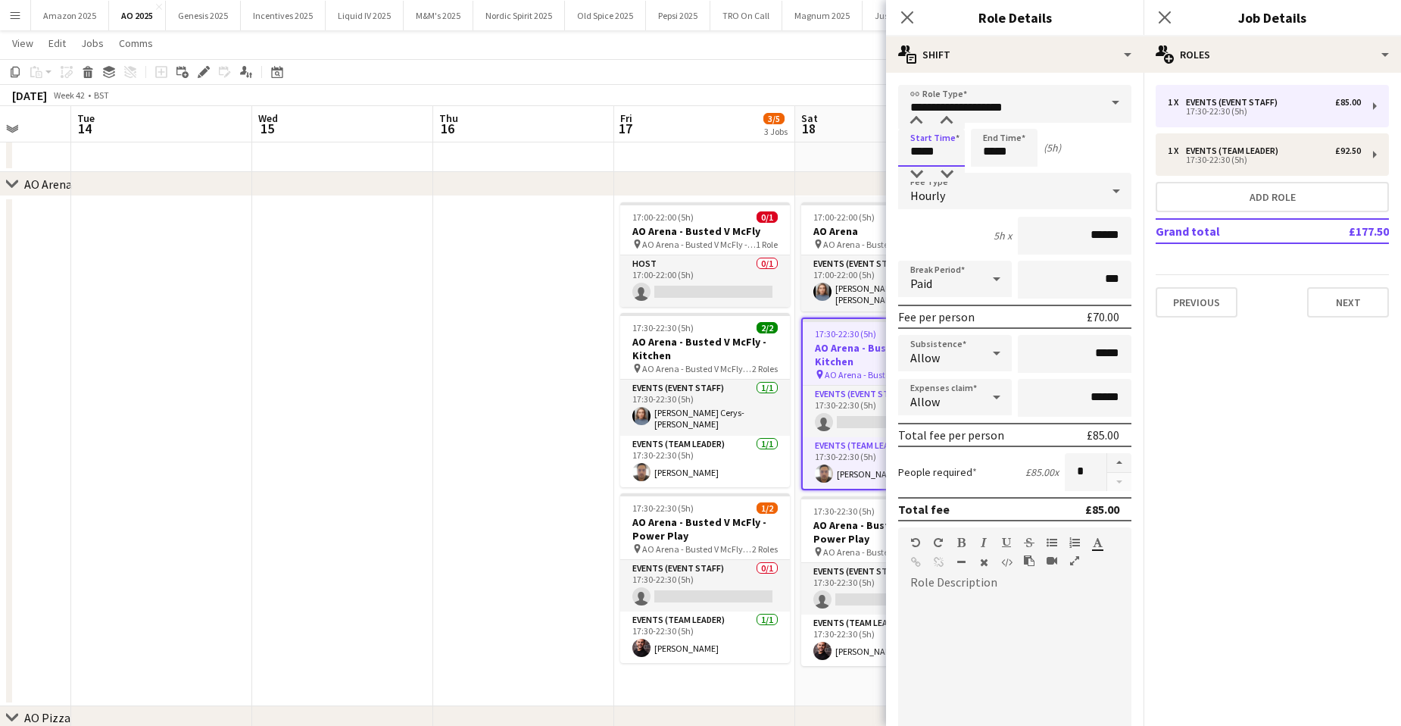
drag, startPoint x: 935, startPoint y: 154, endPoint x: 579, endPoint y: 143, distance: 355.3
click at [595, 145] on body "Menu Boards Boards Boards All jobs Status Workforce Workforce My Workforce Recr…" at bounding box center [700, 344] width 1401 height 914
type input "*****"
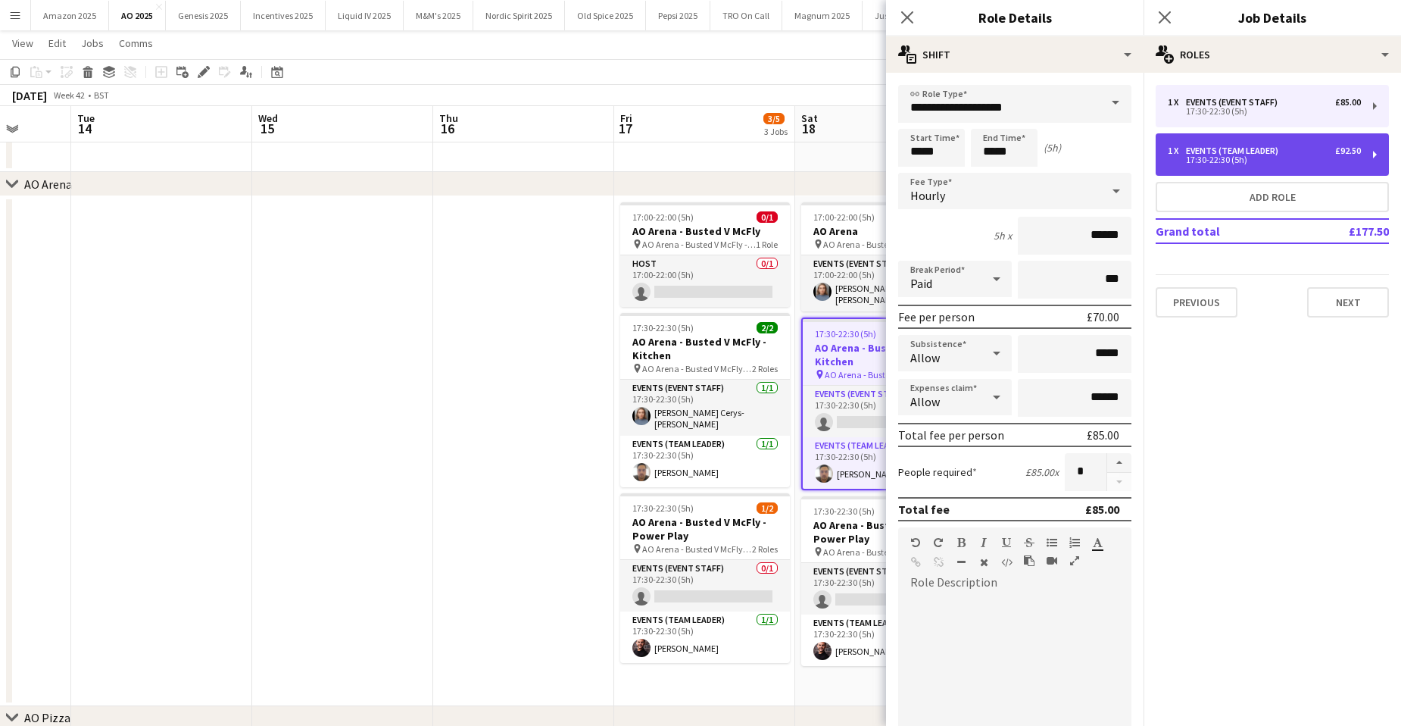
click at [1184, 160] on div "17:30-22:30 (5h)" at bounding box center [1264, 160] width 193 height 8
type input "**********"
type input "*****"
type input "******"
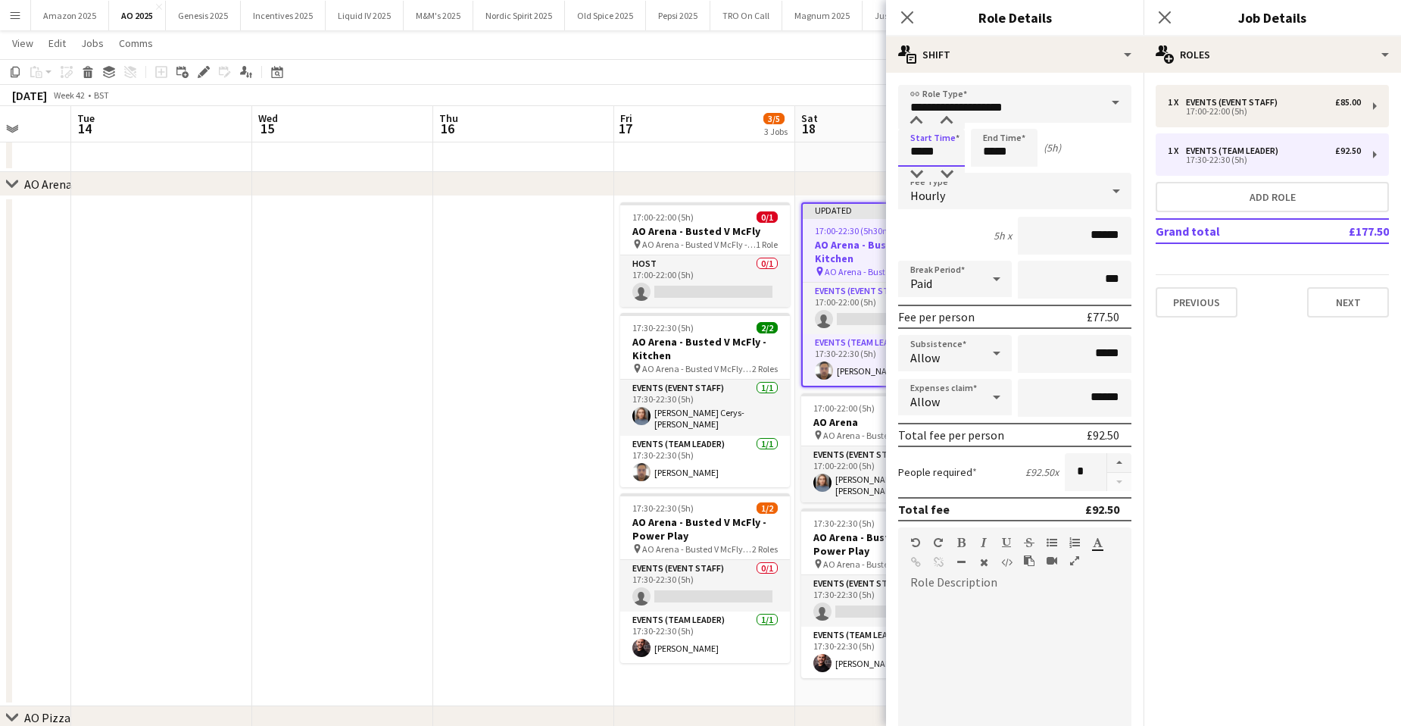
drag, startPoint x: 945, startPoint y: 147, endPoint x: 440, endPoint y: 204, distance: 508.3
click at [619, 143] on body "Menu Boards Boards Boards All jobs Status Workforce Workforce My Workforce Recr…" at bounding box center [700, 344] width 1401 height 914
type input "*****"
click at [1168, 18] on icon "Close pop-in" at bounding box center [1164, 17] width 14 height 14
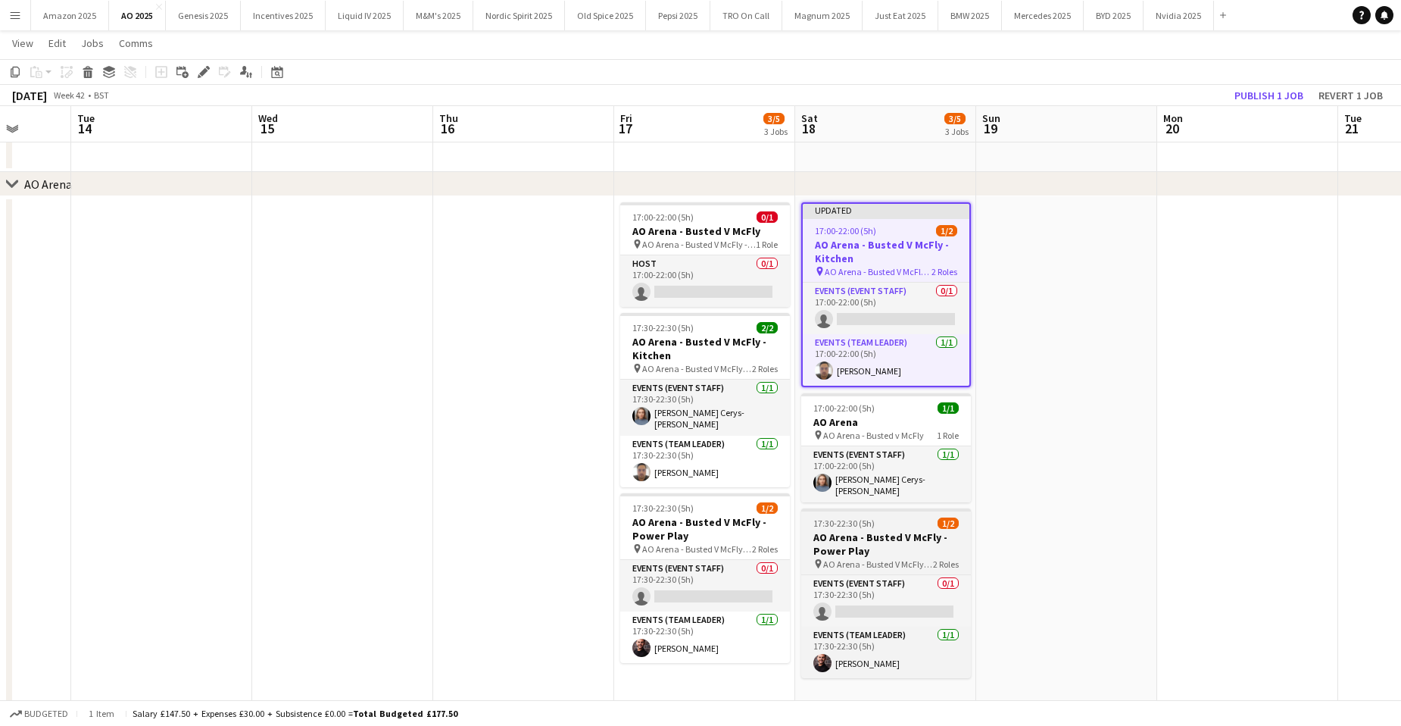
click at [928, 531] on h3 "AO Arena - Busted V McFly - Power Play" at bounding box center [886, 543] width 170 height 27
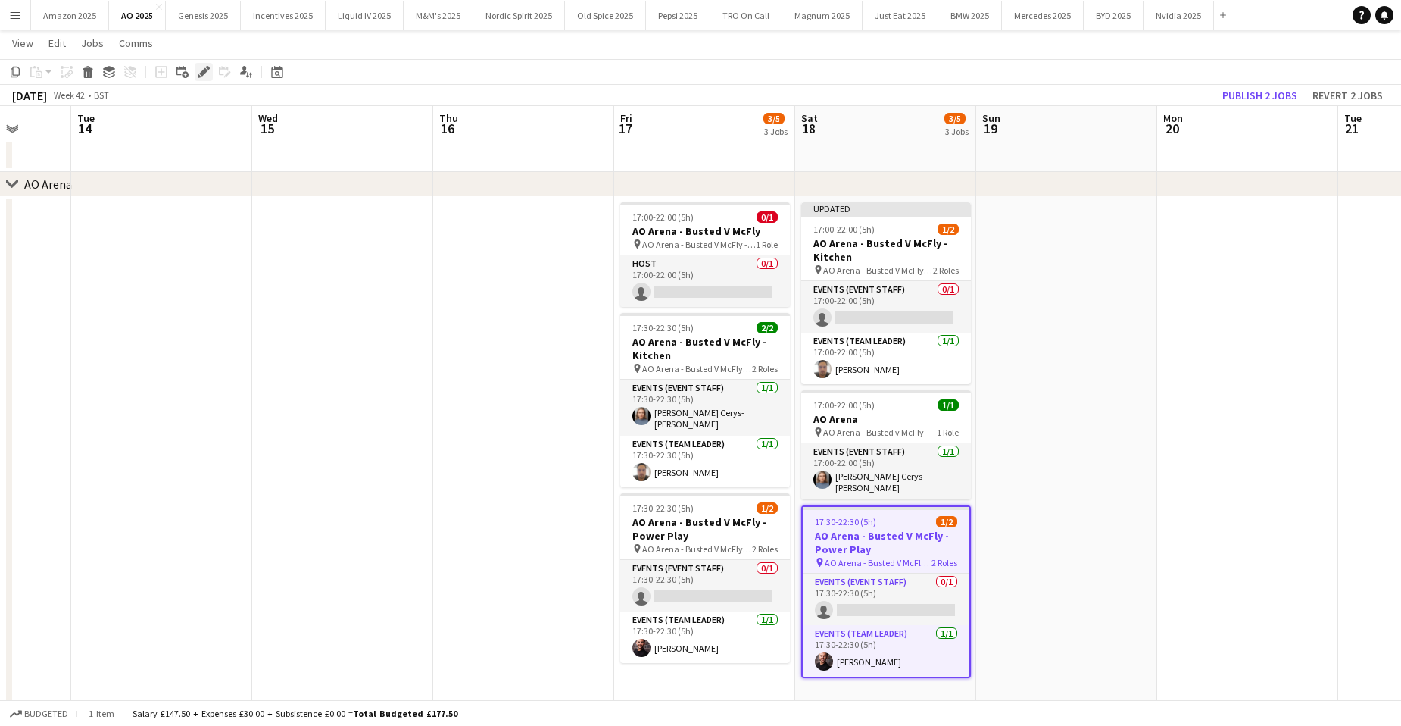
click at [210, 73] on div "Edit" at bounding box center [204, 72] width 18 height 18
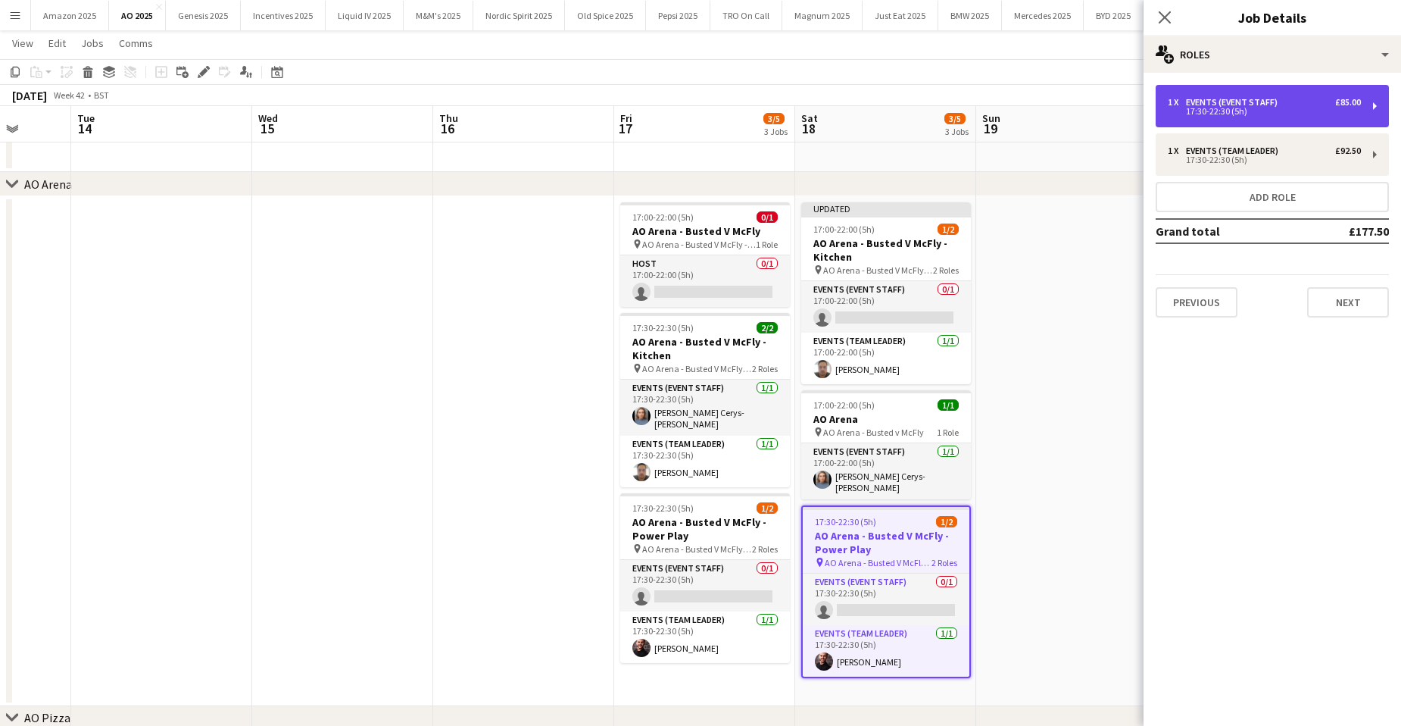
click at [1274, 107] on div "Events (Event Staff)" at bounding box center [1235, 102] width 98 height 11
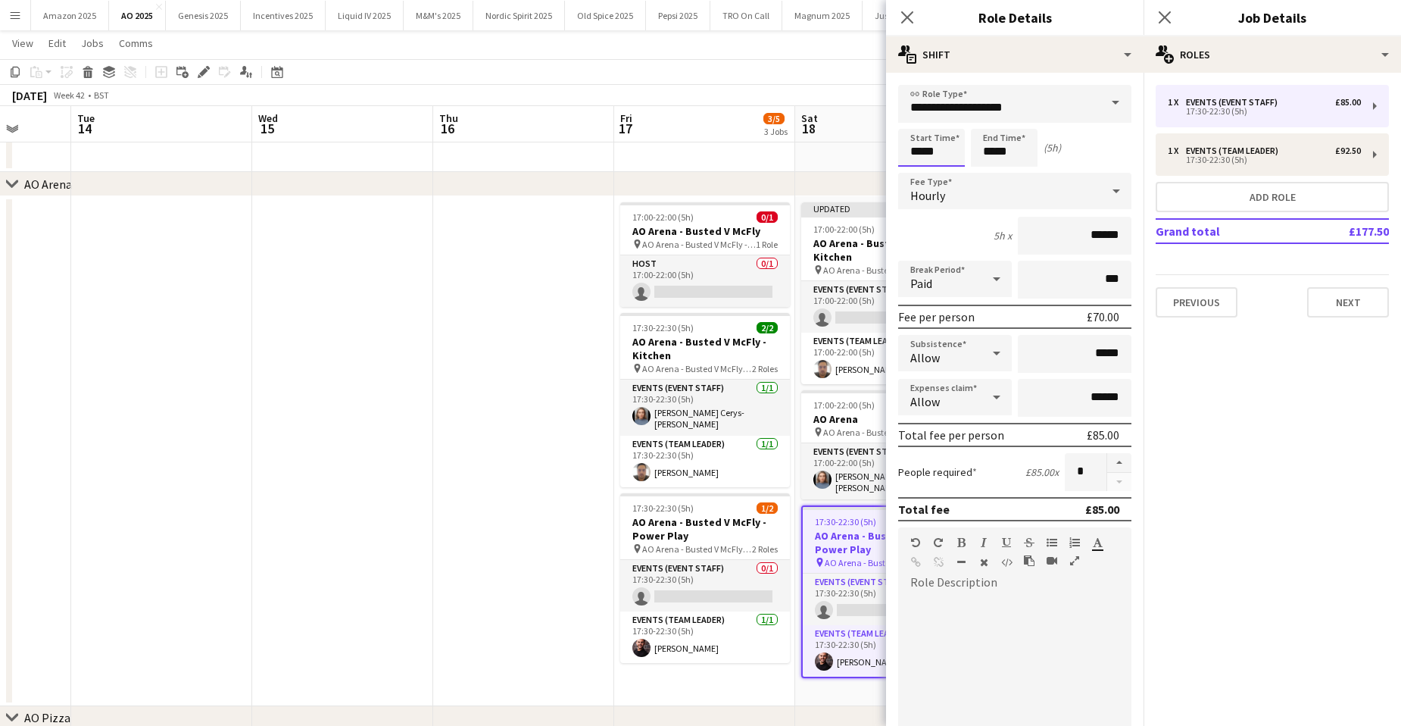
drag, startPoint x: 947, startPoint y: 154, endPoint x: 428, endPoint y: 139, distance: 519.0
click at [426, 139] on body "Menu Boards Boards Boards All jobs Status Workforce Workforce My Workforce Recr…" at bounding box center [700, 344] width 1401 height 914
type input "*****"
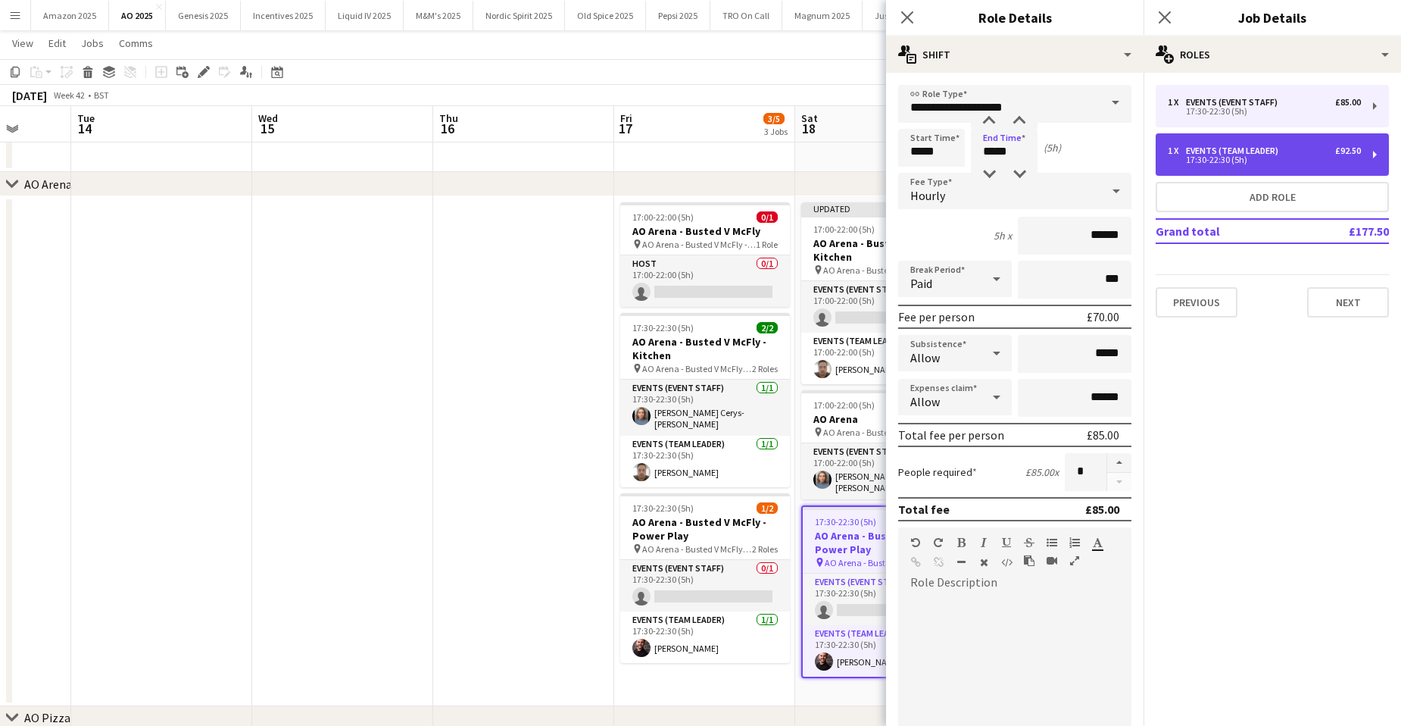
click at [1232, 170] on div "1 x Events (Team Leader) £92.50 17:30-22:30 (5h)" at bounding box center [1272, 154] width 233 height 42
type input "**********"
type input "*****"
type input "******"
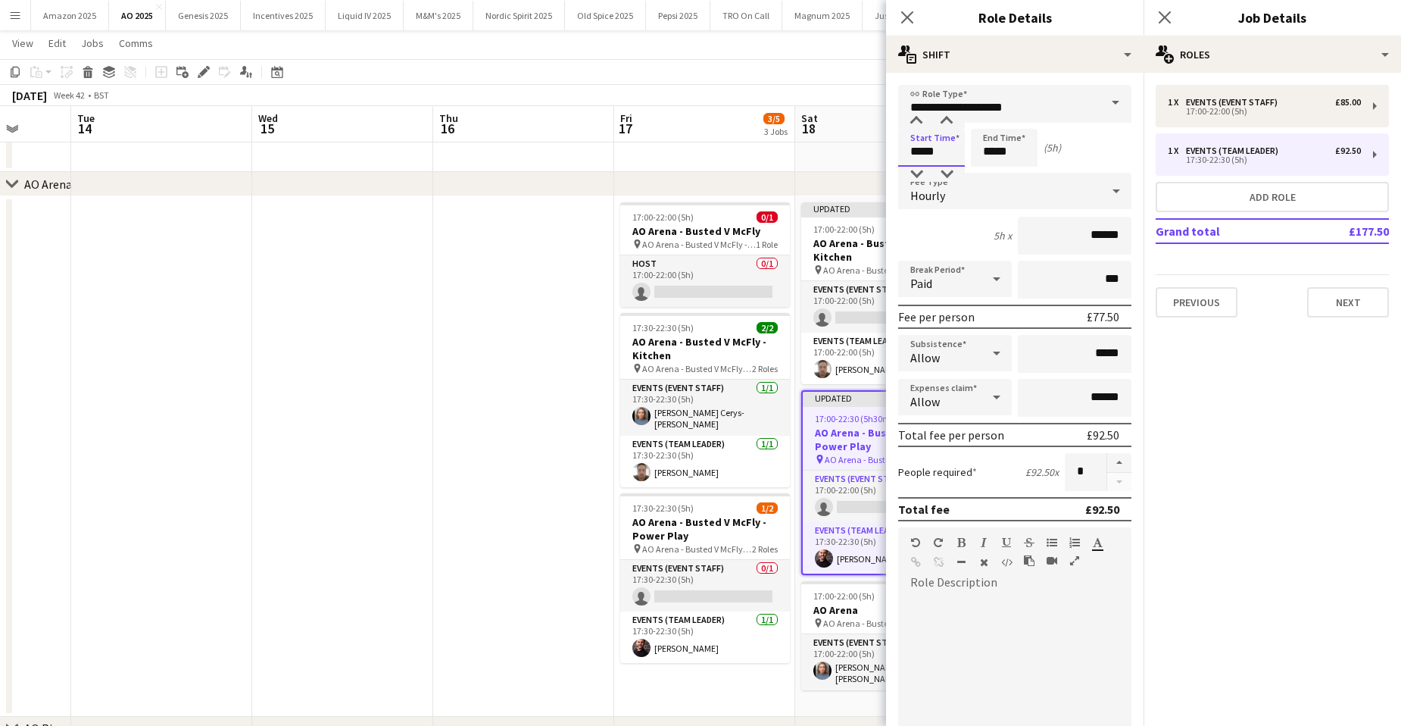
drag, startPoint x: 936, startPoint y: 155, endPoint x: 682, endPoint y: 136, distance: 254.4
click at [686, 138] on body "Menu Boards Boards Boards All jobs Status Workforce Workforce My Workforce Recr…" at bounding box center [700, 349] width 1401 height 925
type input "*****"
click at [1169, 12] on icon "Close pop-in" at bounding box center [1164, 17] width 14 height 14
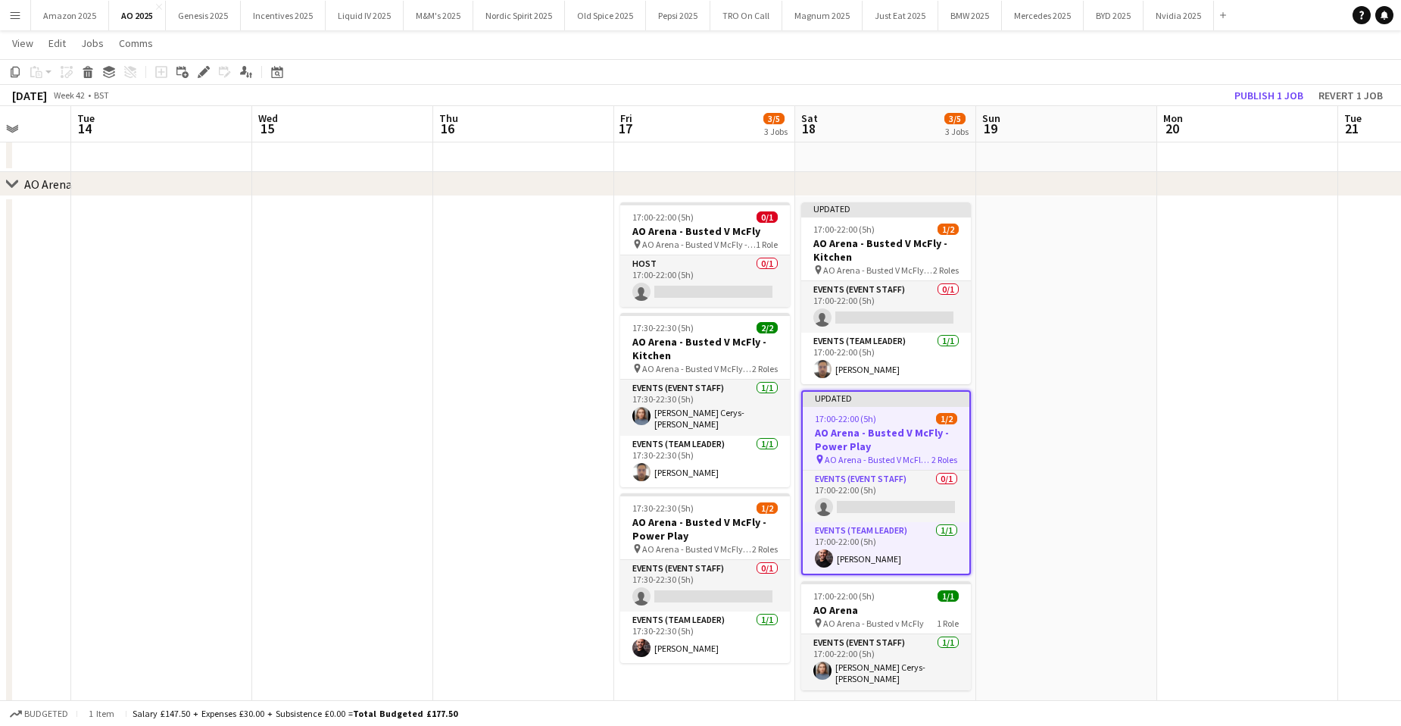
drag, startPoint x: 1188, startPoint y: 389, endPoint x: 1191, endPoint y: 313, distance: 75.8
click at [1189, 389] on app-date-cell at bounding box center [1247, 456] width 181 height 520
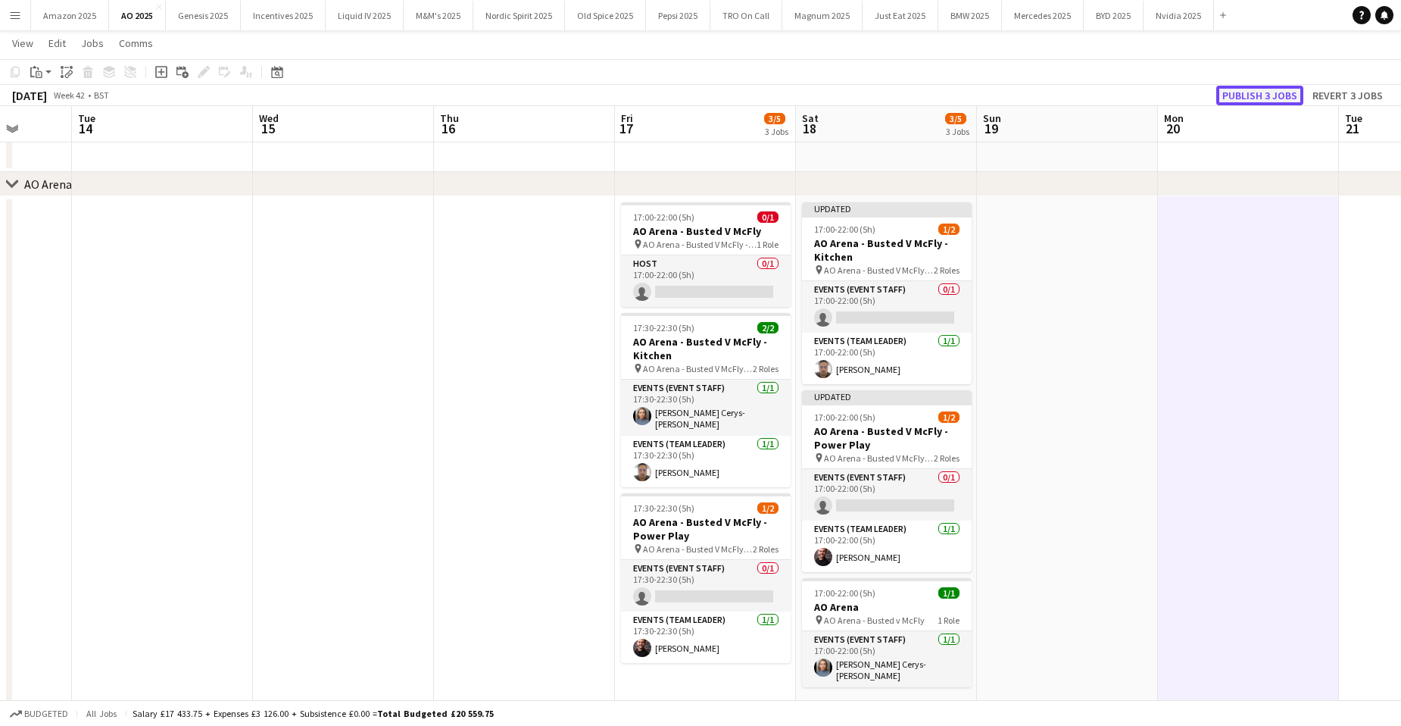
click at [1246, 101] on button "Publish 3 jobs" at bounding box center [1259, 96] width 87 height 20
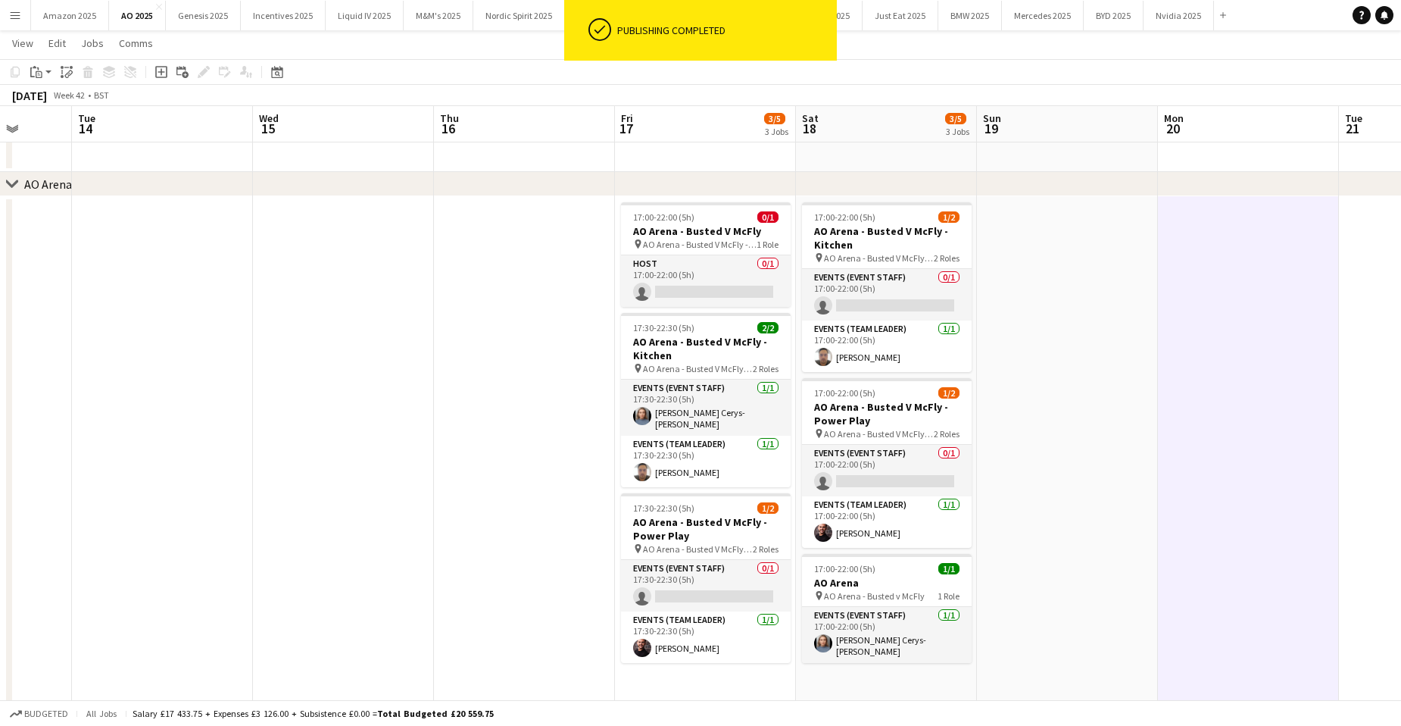
click at [1152, 438] on app-date-cell at bounding box center [1067, 456] width 181 height 520
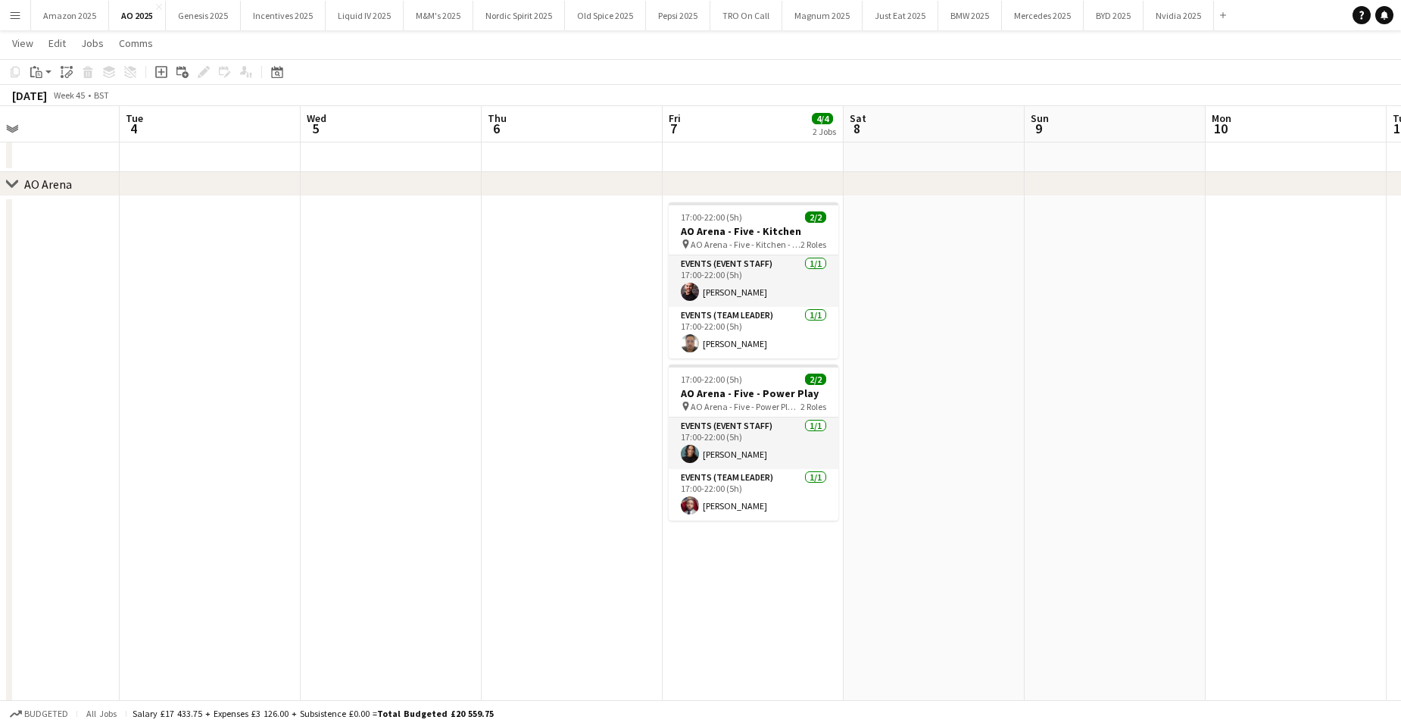
scroll to position [0, 607]
click at [1134, 468] on app-date-cell at bounding box center [1112, 451] width 181 height 510
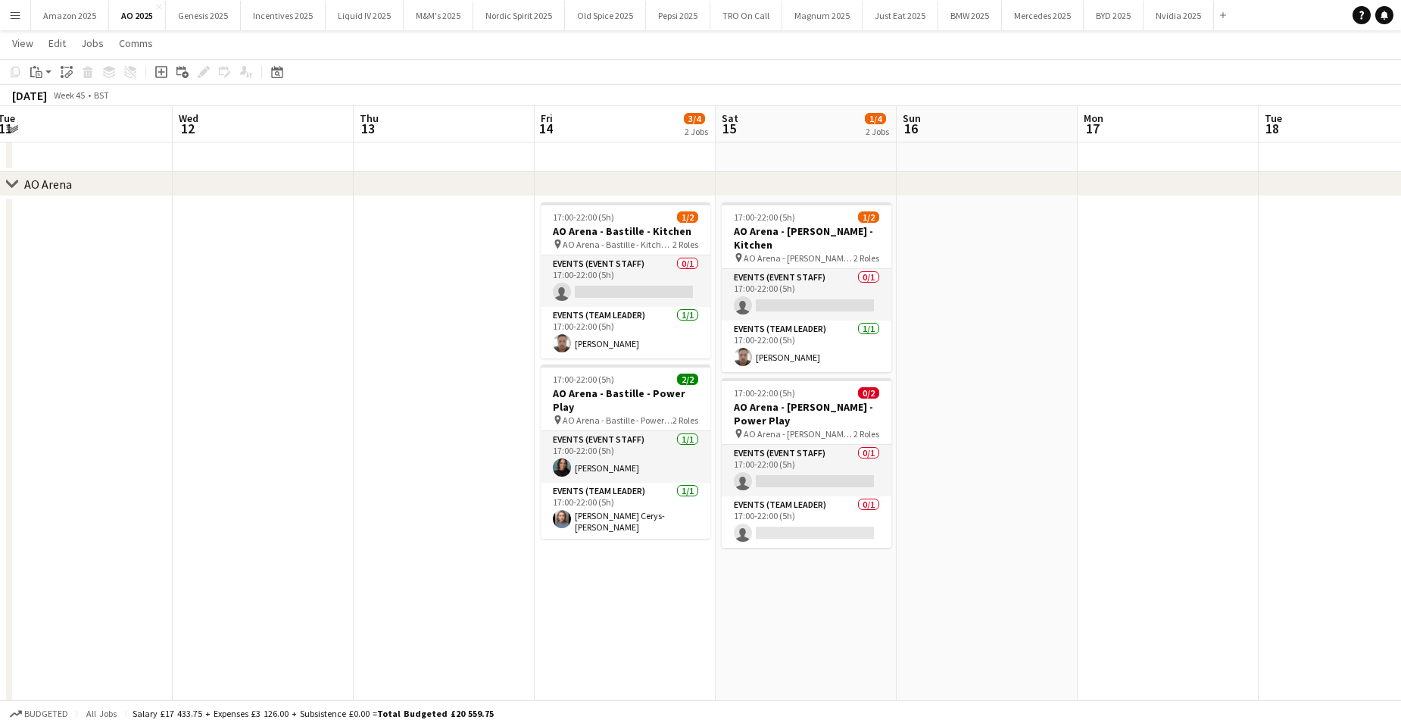
scroll to position [0, 553]
click at [1063, 404] on app-date-cell at bounding box center [985, 451] width 181 height 510
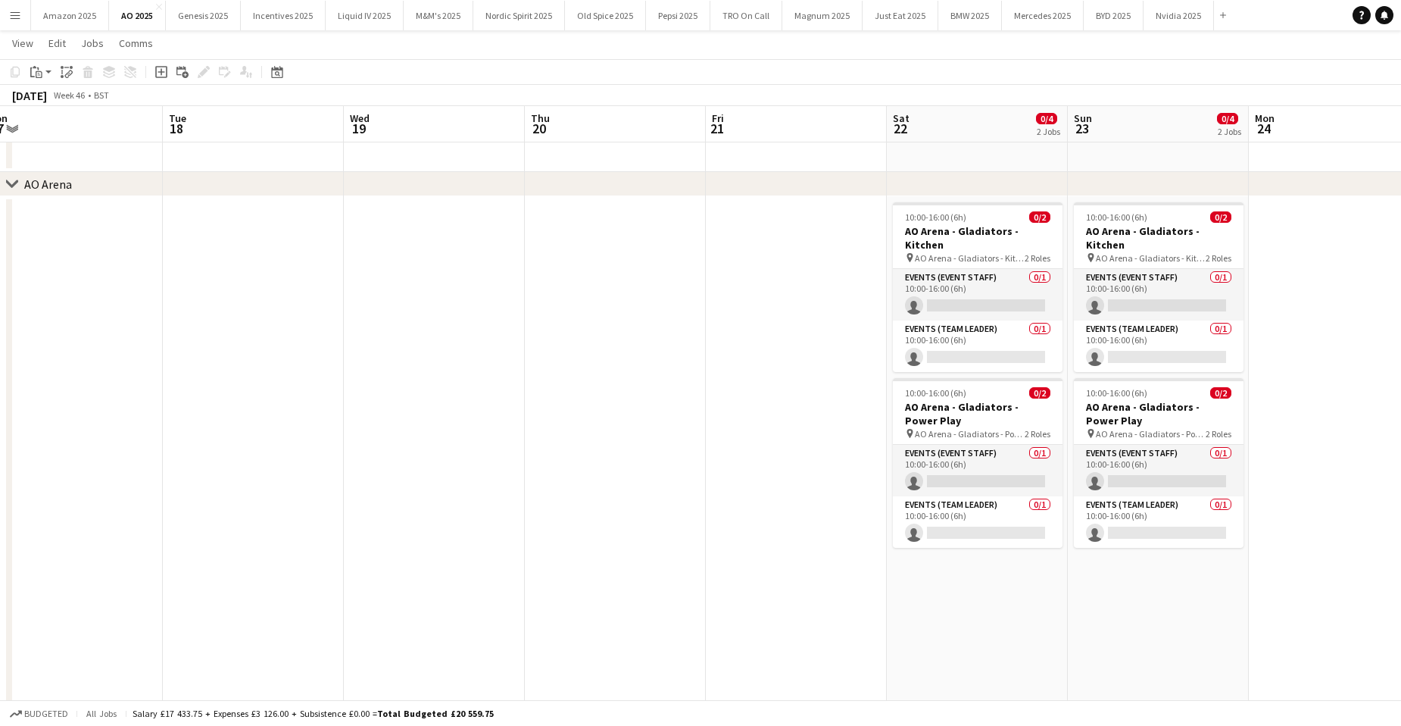
scroll to position [0, 498]
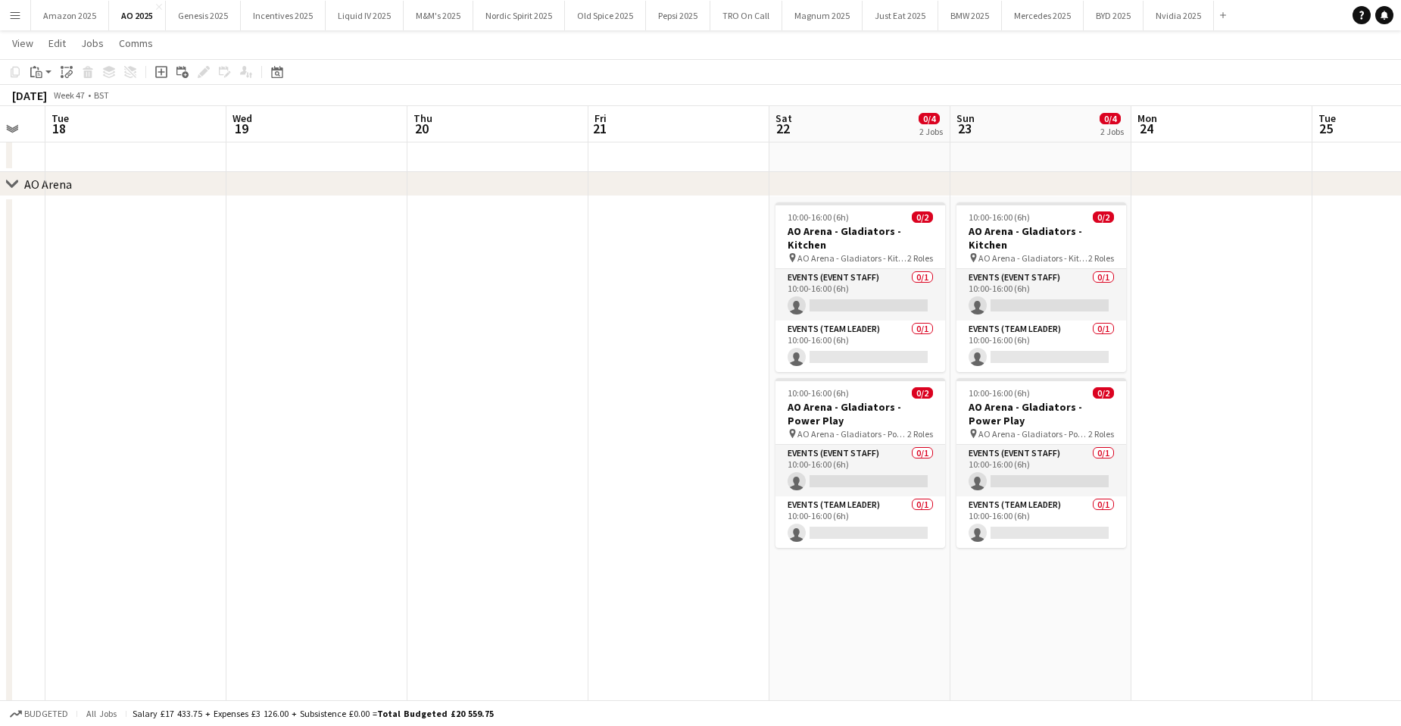
click at [716, 424] on app-date-cell at bounding box center [678, 451] width 181 height 510
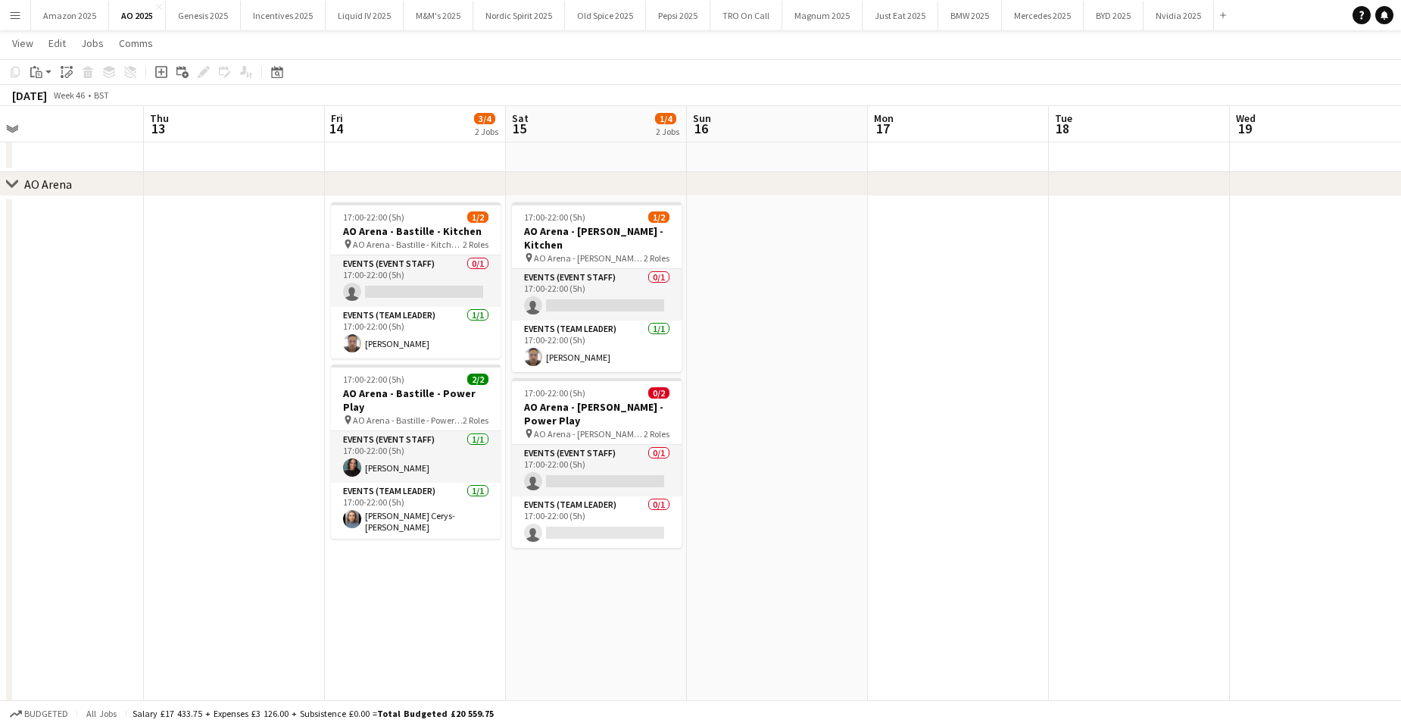
scroll to position [0, 342]
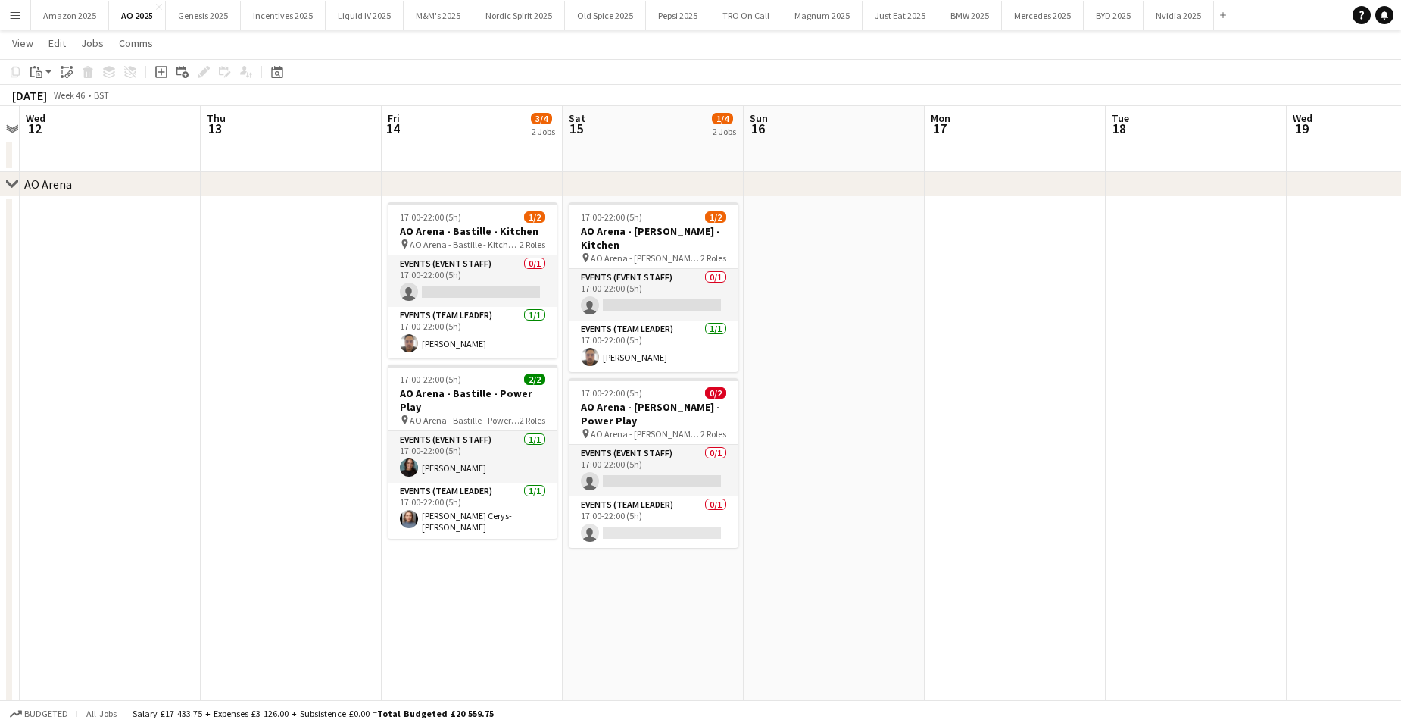
drag, startPoint x: 270, startPoint y: 65, endPoint x: 289, endPoint y: 89, distance: 30.8
click at [270, 66] on div "Date picker" at bounding box center [277, 72] width 18 height 18
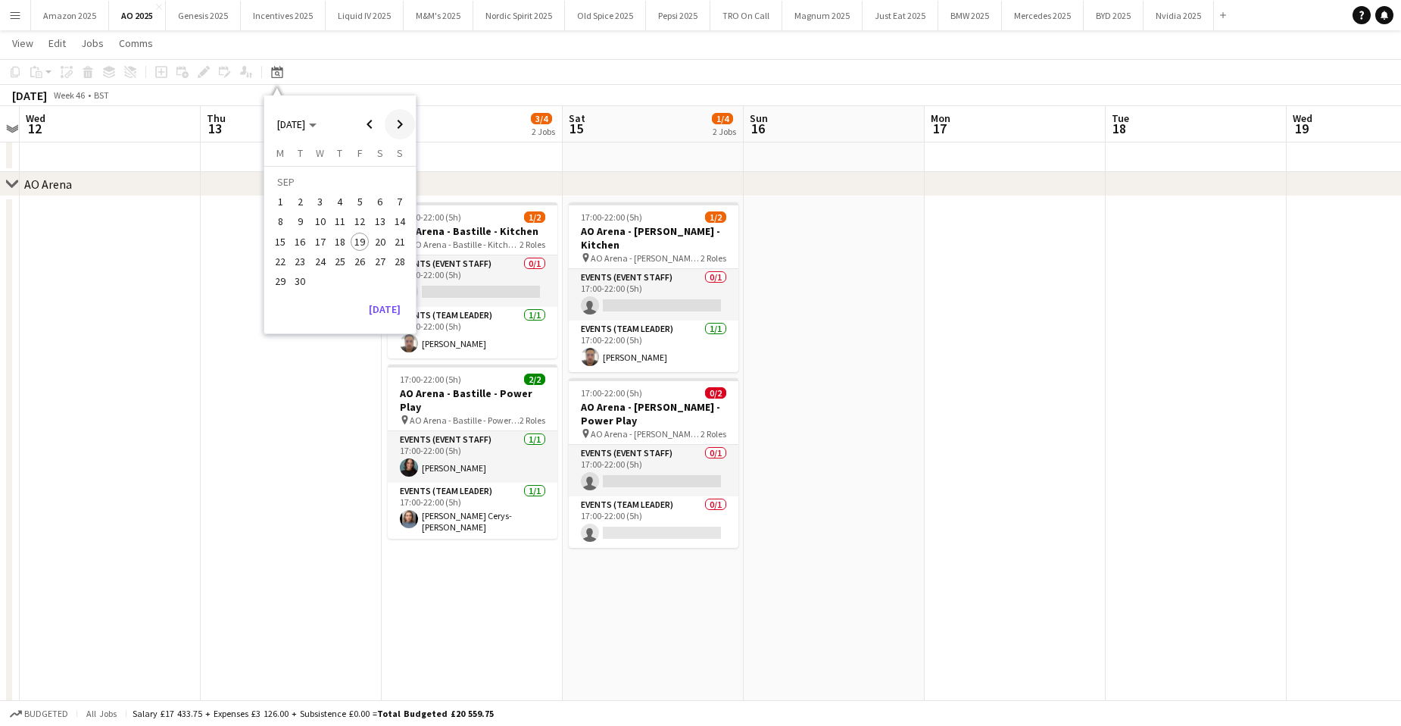
click at [401, 127] on span "Next month" at bounding box center [400, 124] width 30 height 30
click at [272, 416] on app-date-cell at bounding box center [291, 451] width 181 height 510
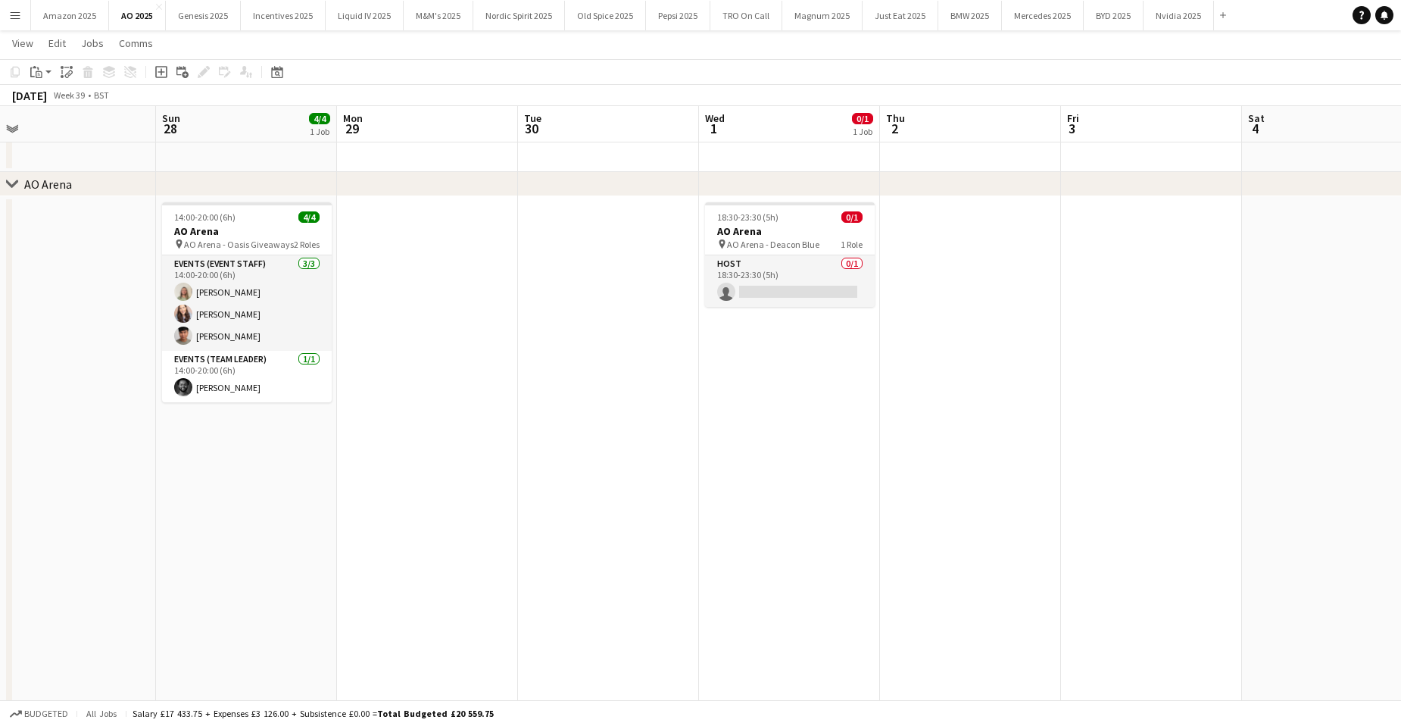
scroll to position [0, 368]
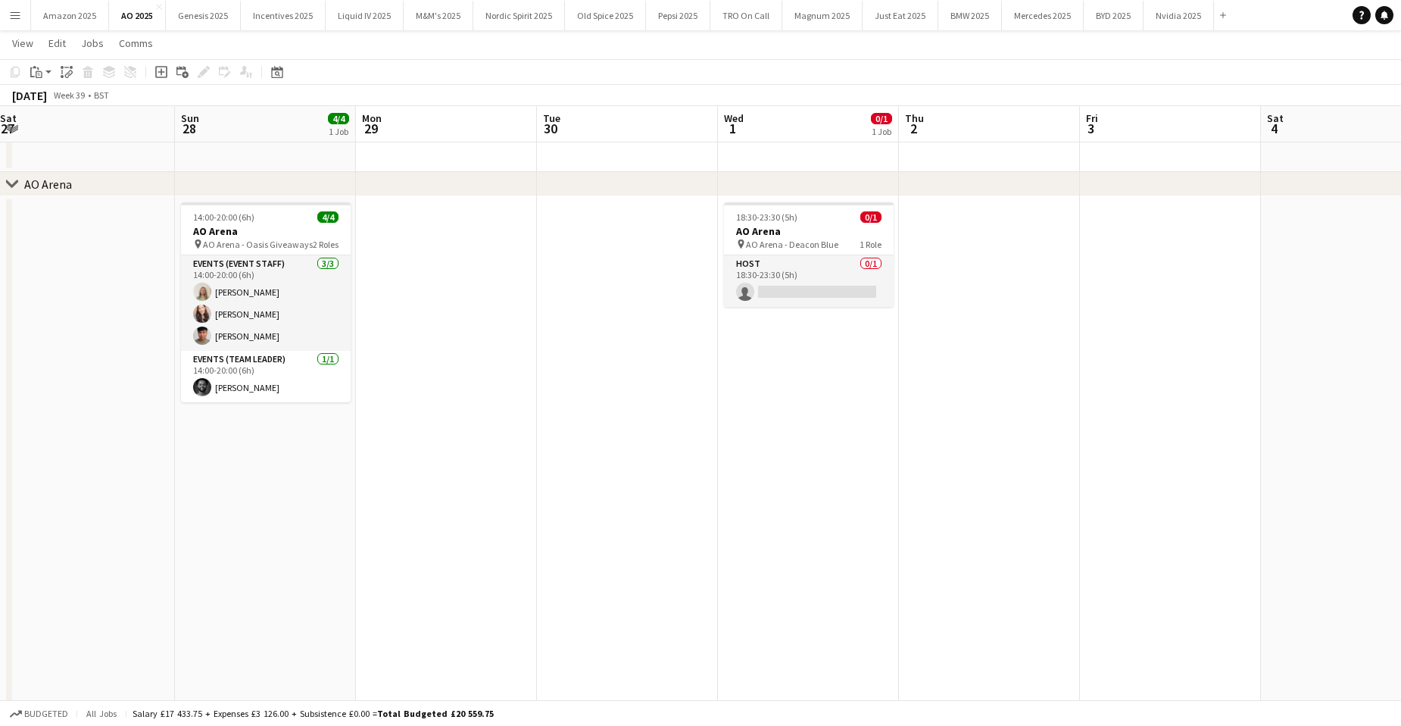
drag, startPoint x: 772, startPoint y: 469, endPoint x: 758, endPoint y: 470, distance: 13.7
click at [770, 469] on app-date-cell "18:30-23:30 (5h) 0/1 AO Arena pin AO Arena - Deacon Blue 1 Role Host 0/1 18:30-…" at bounding box center [808, 451] width 181 height 510
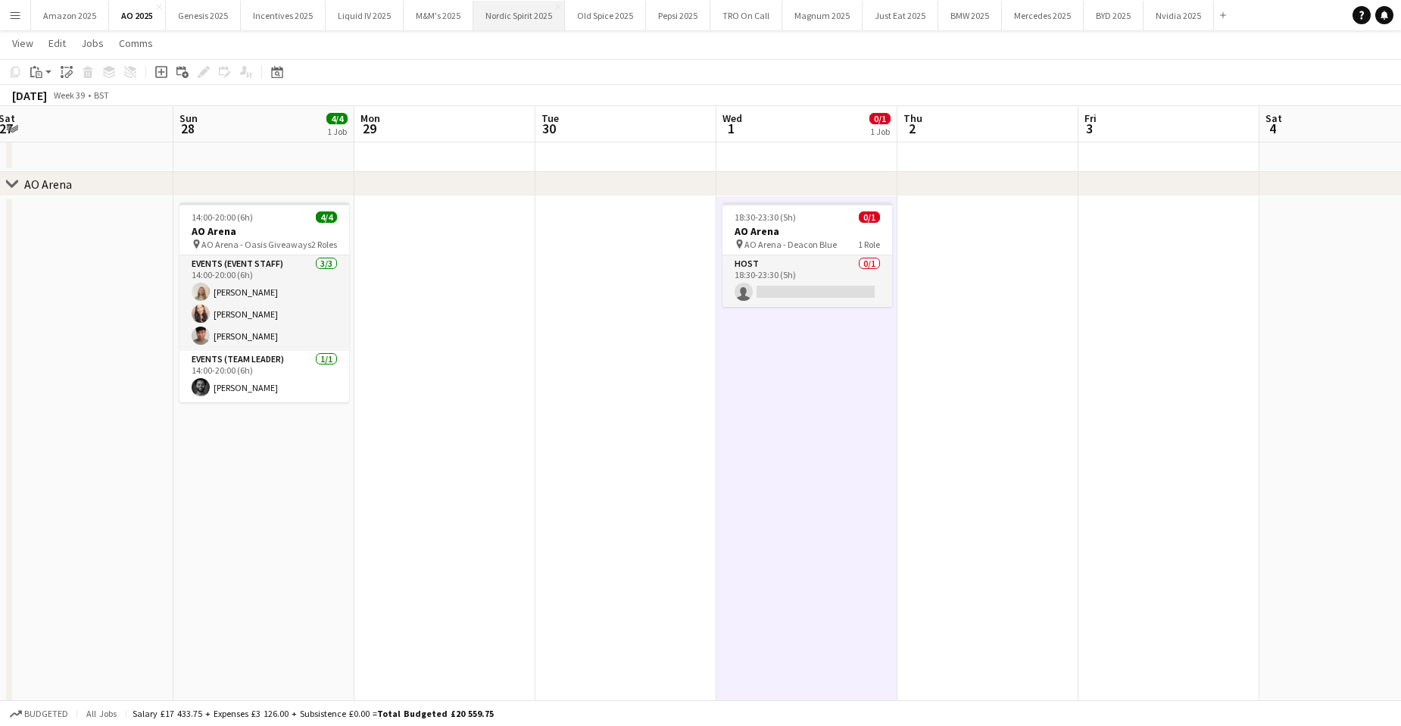
click at [498, 23] on button "Nordic Spirit 2025 Close" at bounding box center [519, 16] width 92 height 30
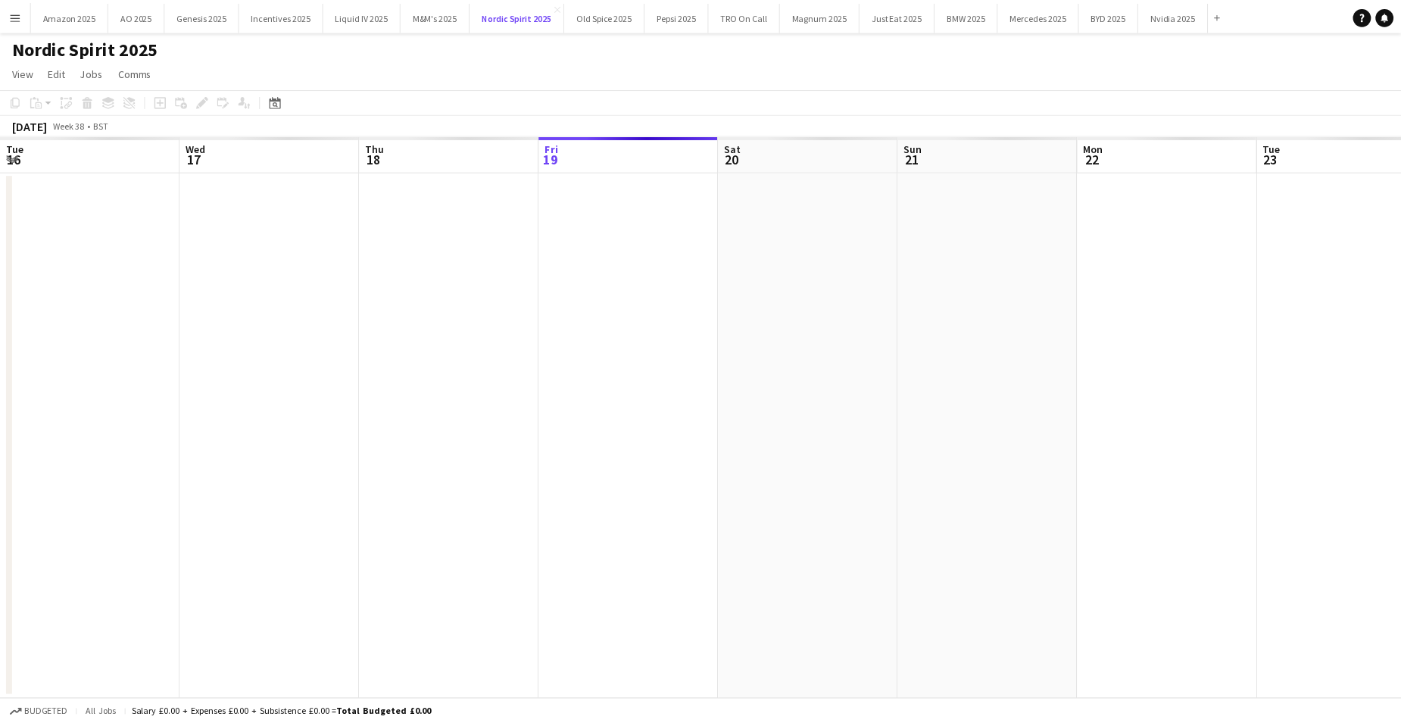
scroll to position [0, 362]
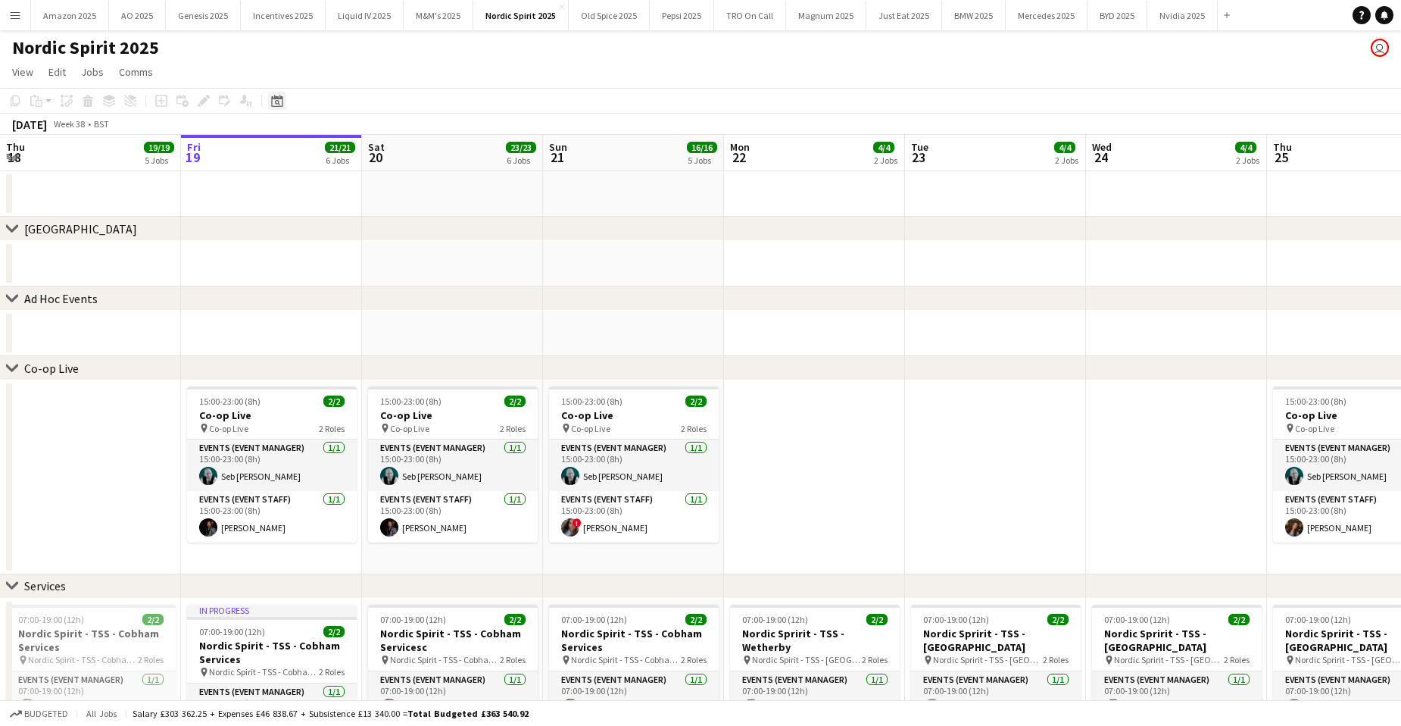
click at [279, 101] on icon "Date picker" at bounding box center [277, 101] width 12 height 12
click at [361, 291] on span "26" at bounding box center [360, 290] width 18 height 18
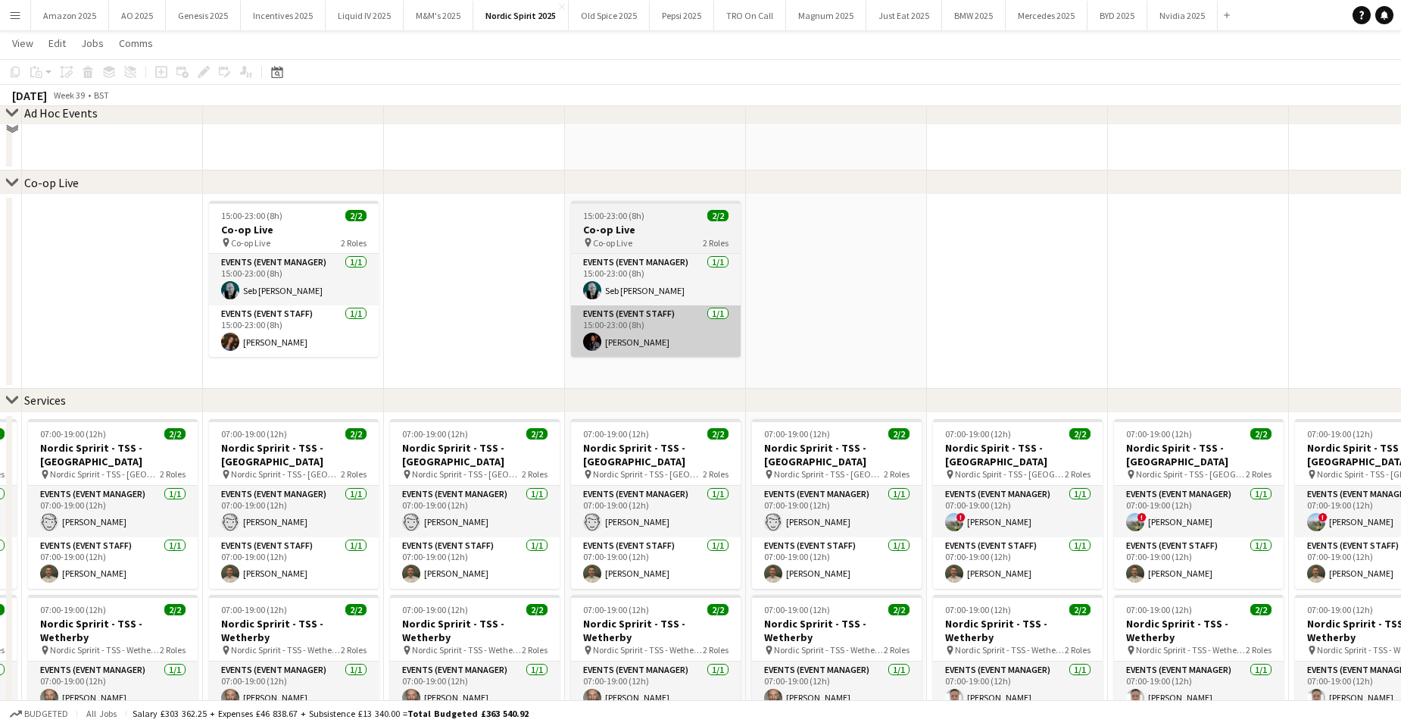
scroll to position [227, 0]
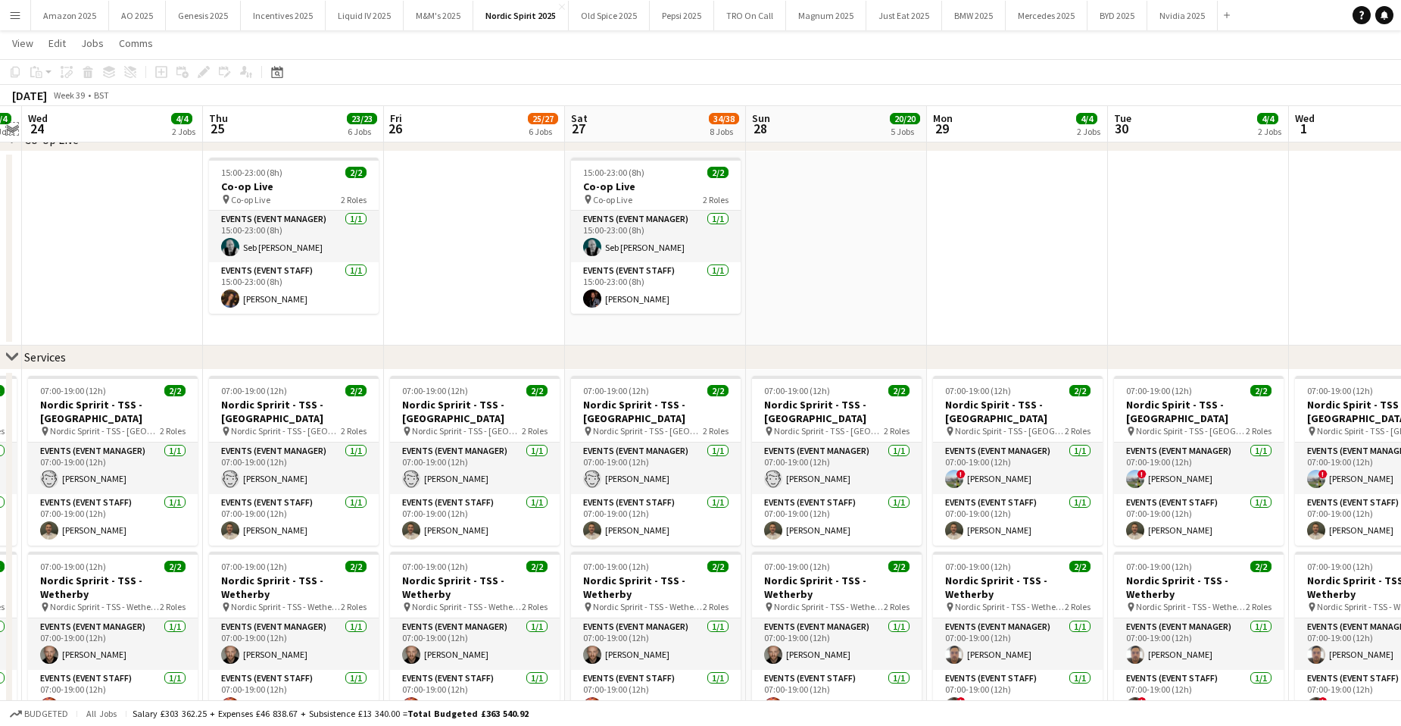
click at [14, 126] on app-icon "Expand/collapse" at bounding box center [12, 127] width 12 height 14
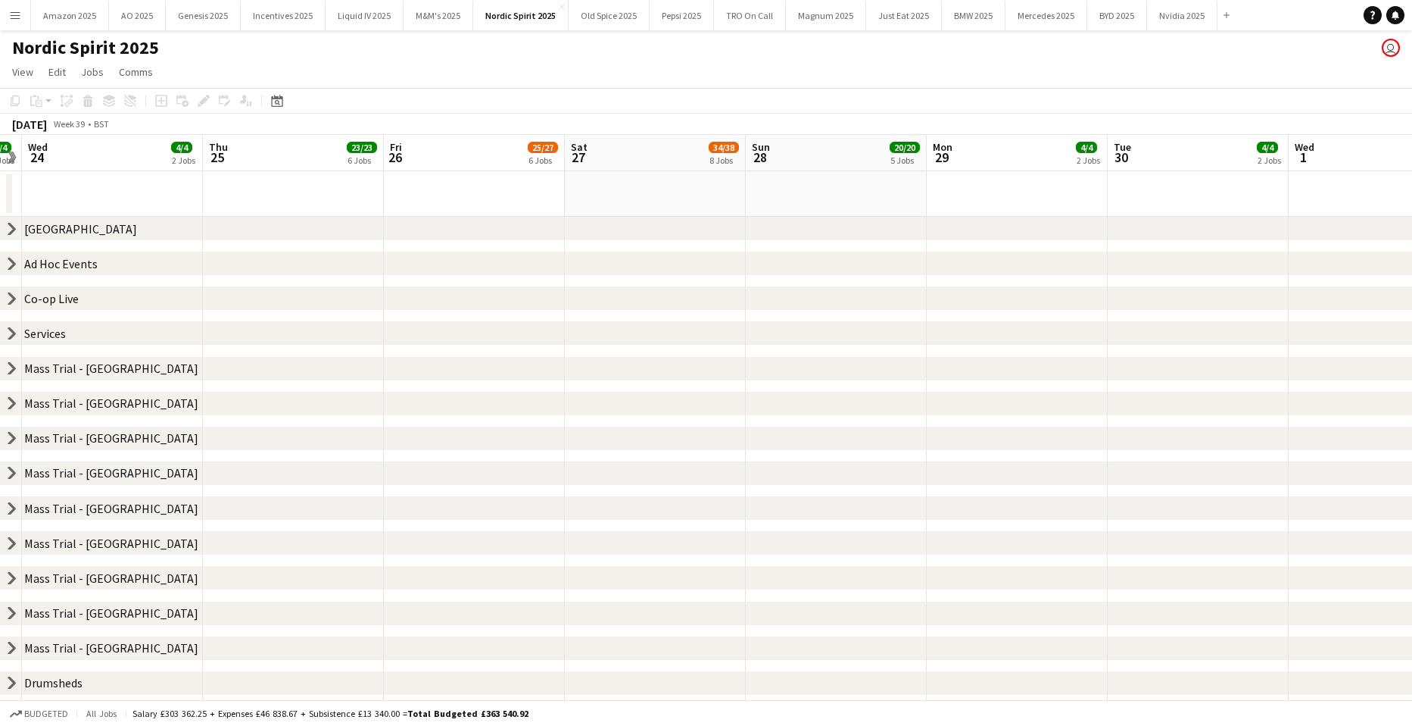
click at [5, 676] on div "chevron-right Drumsheds" at bounding box center [706, 683] width 1412 height 24
click at [14, 685] on icon "chevron-right" at bounding box center [12, 683] width 12 height 12
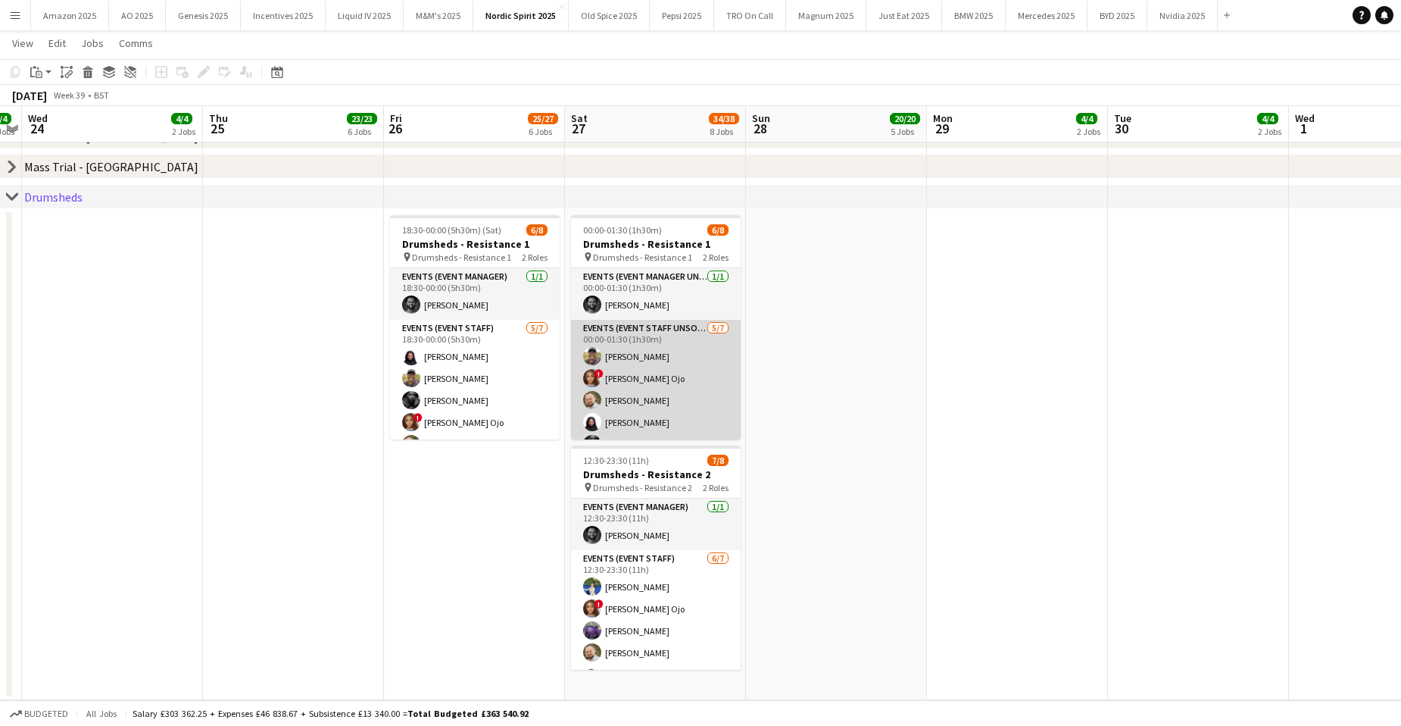
scroll to position [64, 0]
click at [638, 402] on app-card-role "Events (Event Staff Unsocial) 5/7 00:00-01:30 (1h30m) Kevin Chemuka ! Fatima Es…" at bounding box center [656, 347] width 170 height 183
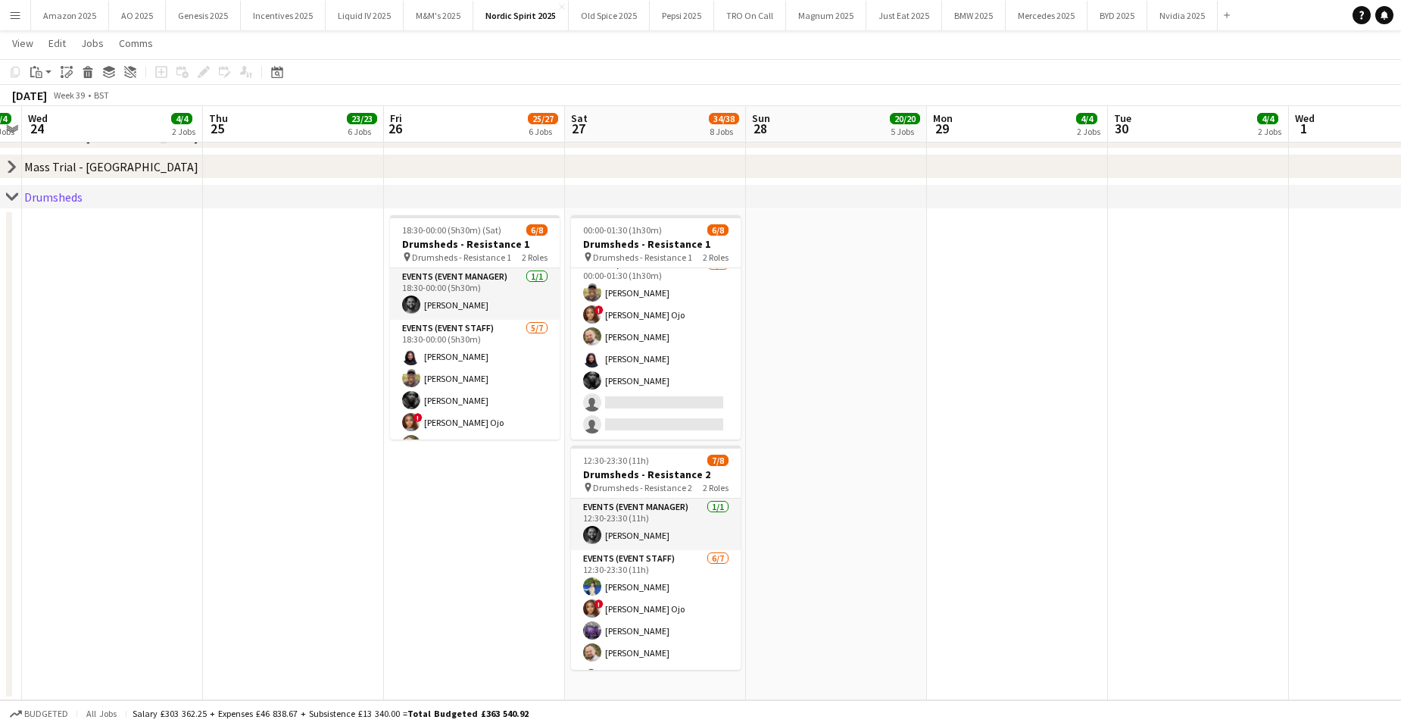
scroll to position [65, 0]
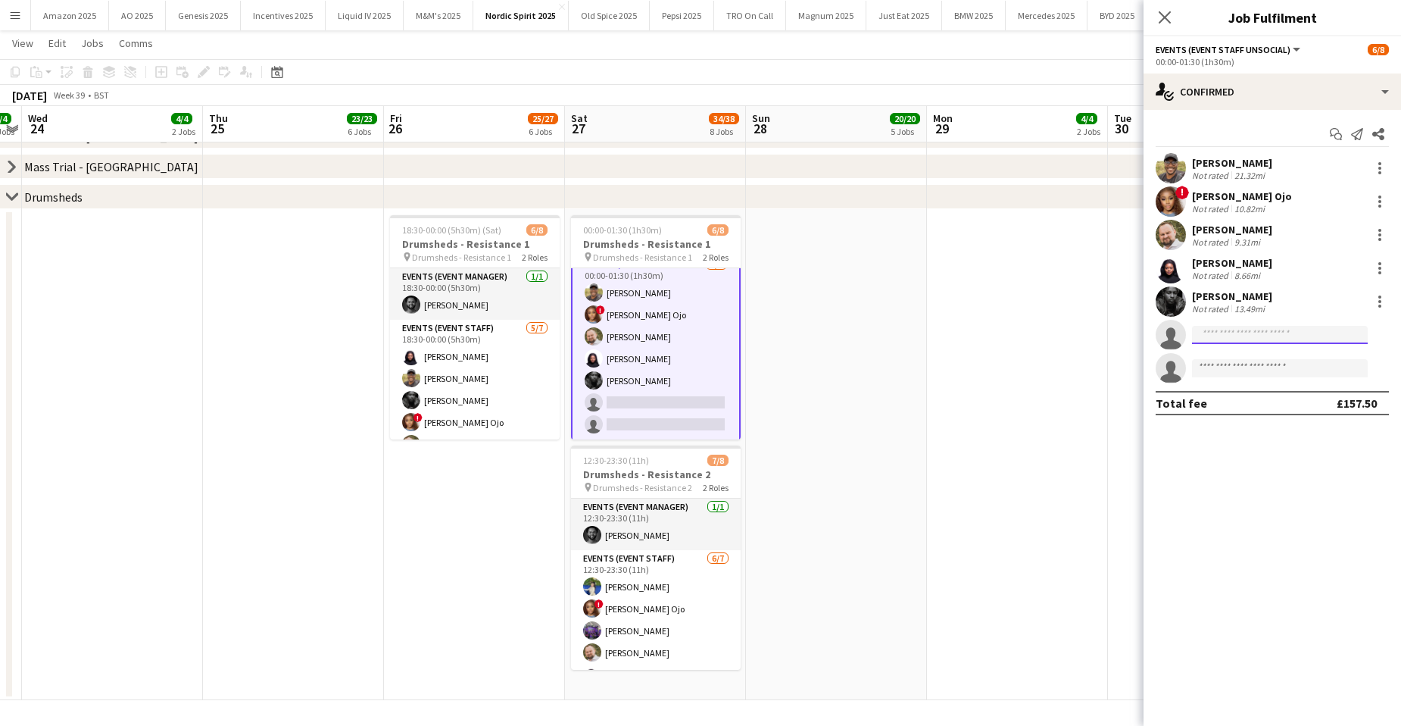
click at [1231, 334] on input at bounding box center [1280, 335] width 176 height 18
type input "****"
click at [1256, 371] on span "deborahtobioyekunle@gmail.com" at bounding box center [1279, 369] width 151 height 12
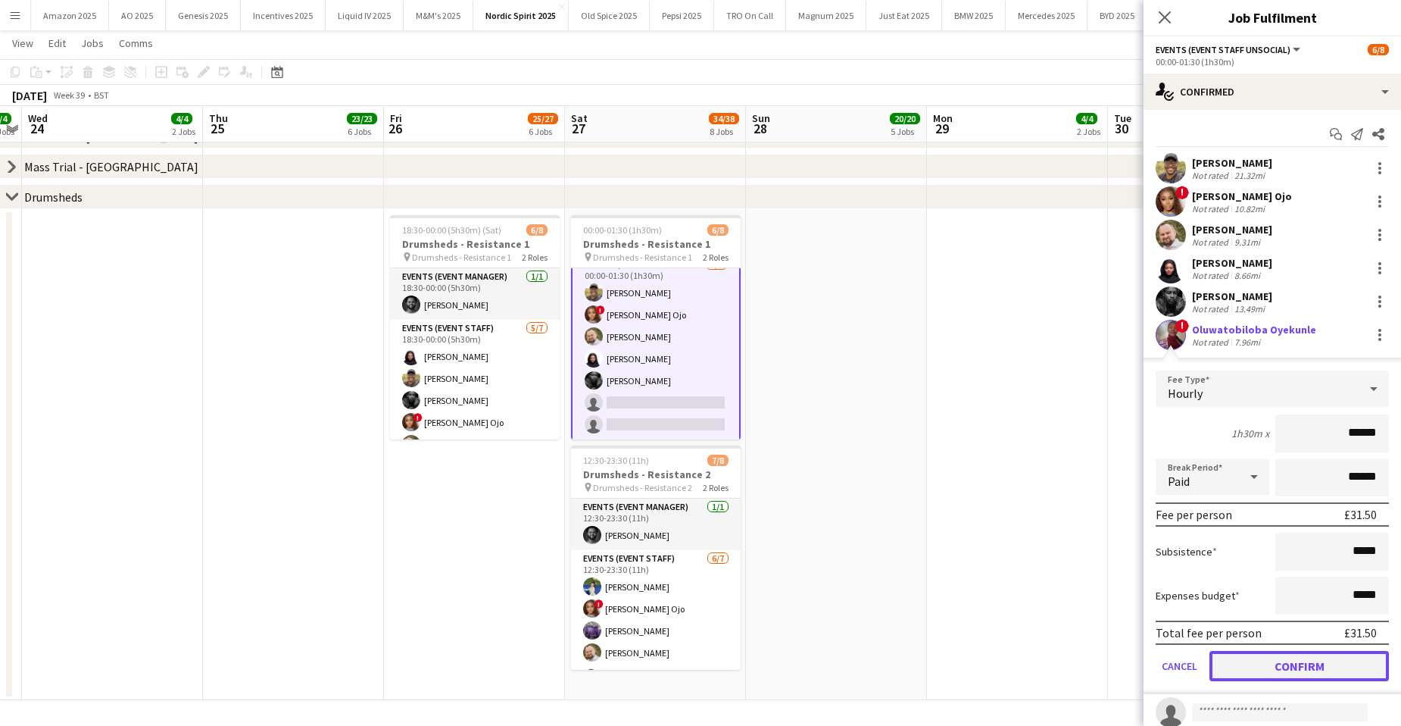
click at [1313, 667] on button "Confirm" at bounding box center [1298, 666] width 179 height 30
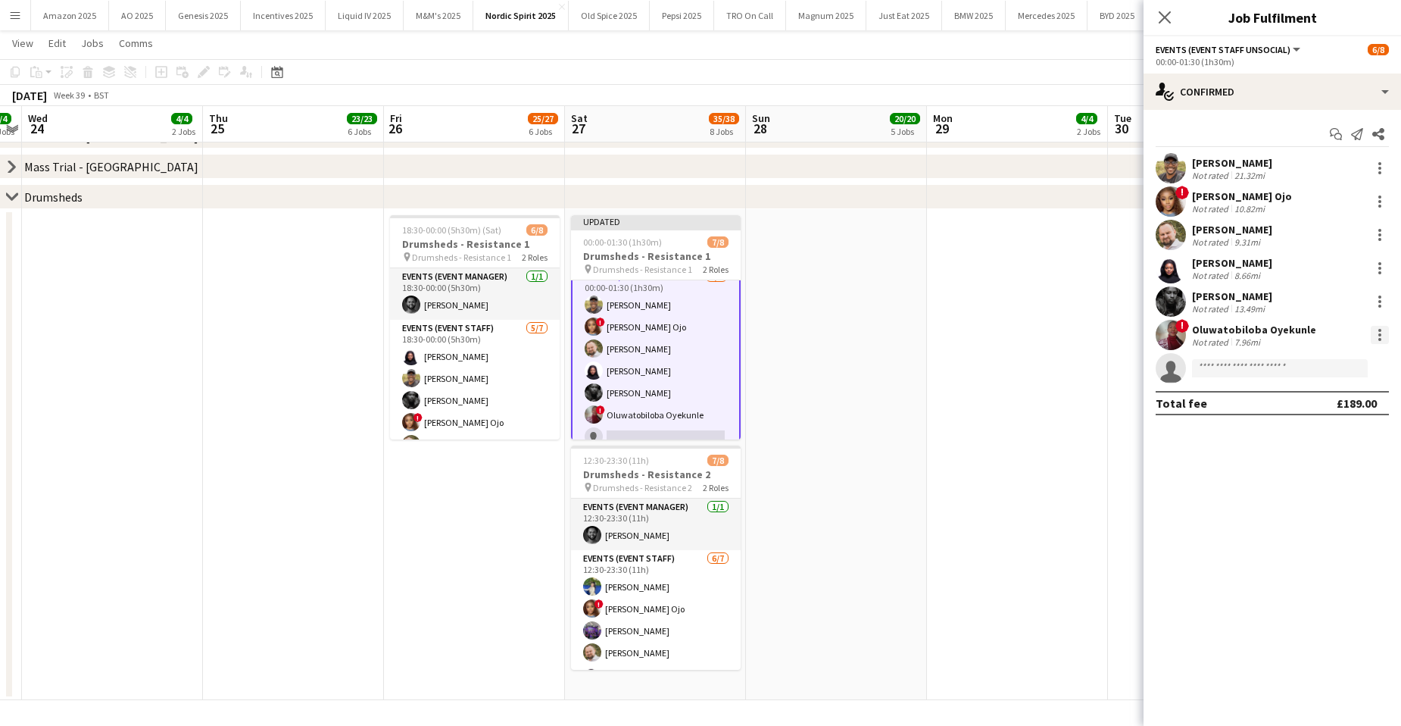
click at [1375, 332] on div at bounding box center [1380, 335] width 18 height 18
click at [1338, 364] on span "Edit fee" at bounding box center [1330, 363] width 94 height 14
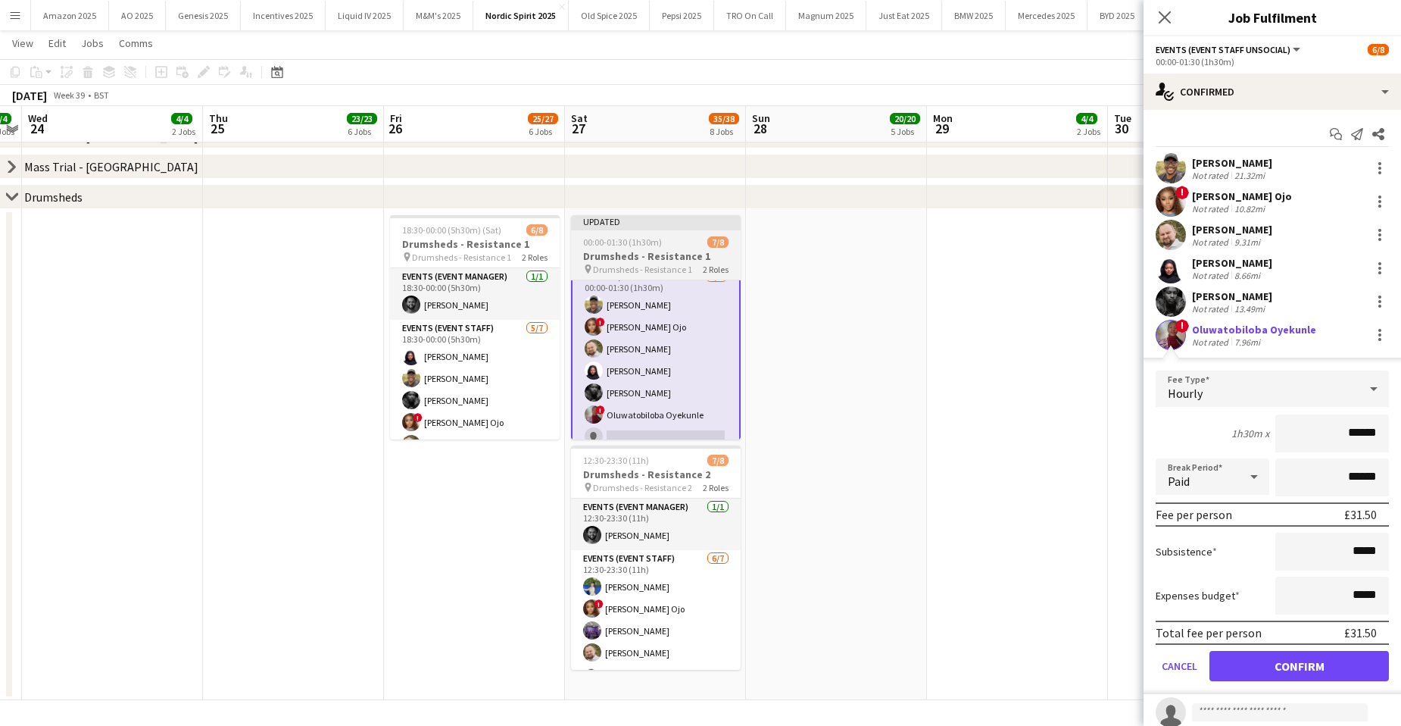
click at [621, 257] on h3 "Drumsheds - Resistance 1" at bounding box center [656, 256] width 170 height 14
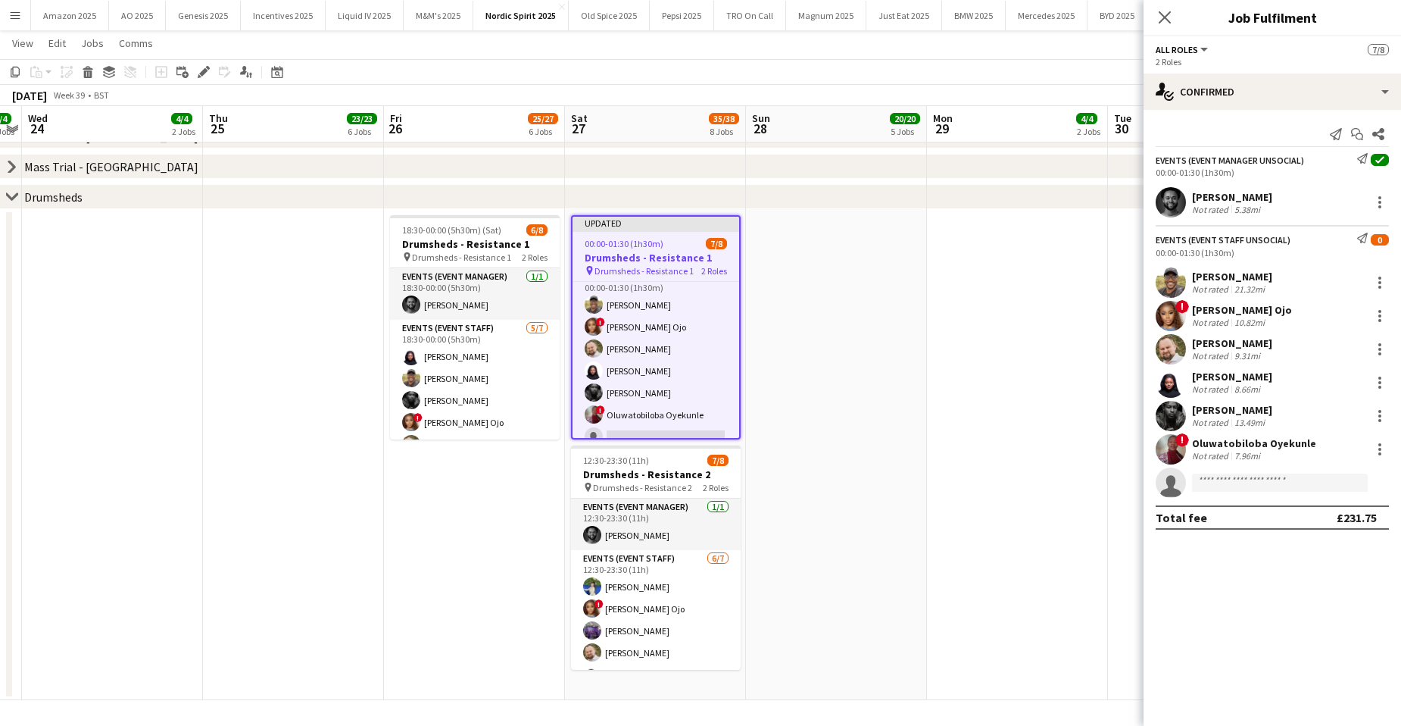
scroll to position [64, 0]
drag, startPoint x: 205, startPoint y: 73, endPoint x: 369, endPoint y: 87, distance: 164.2
click at [206, 73] on icon "Edit" at bounding box center [204, 72] width 12 height 12
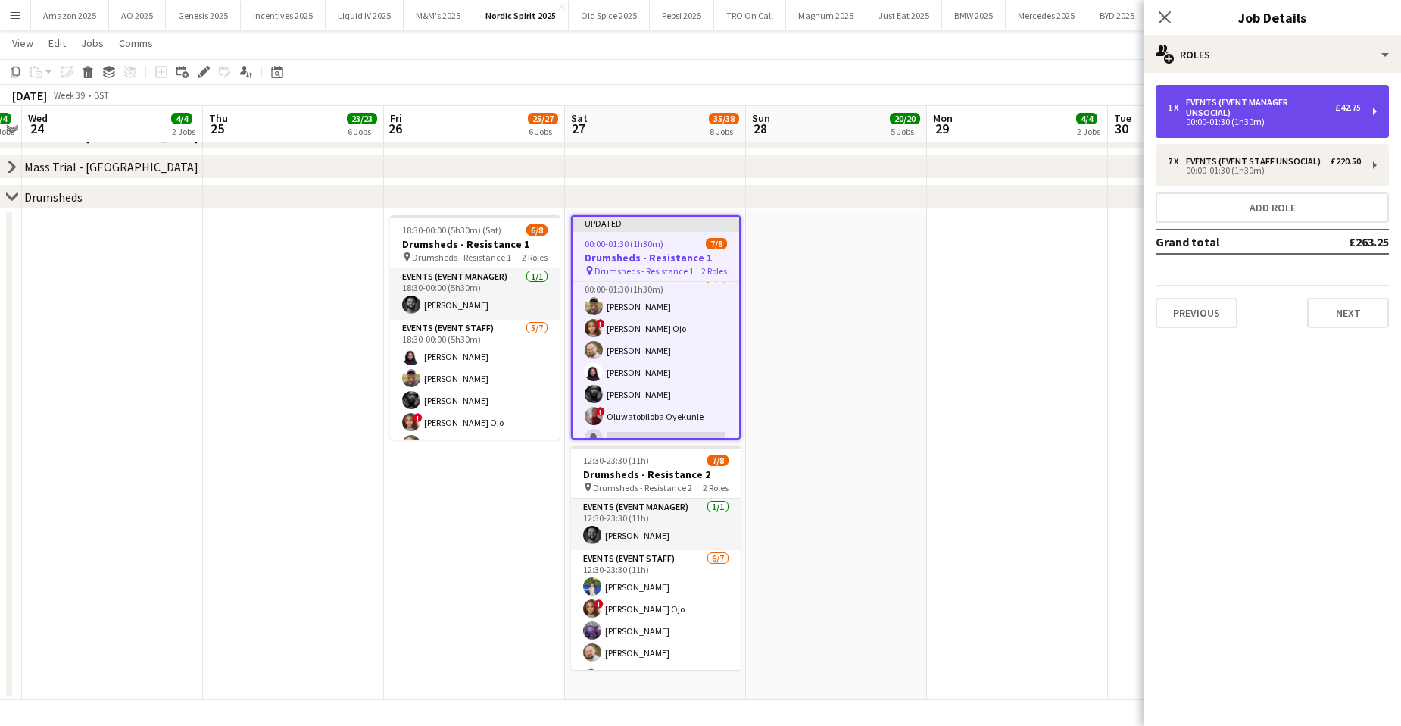
click at [1277, 100] on div "Events (Event Manager Unsocial)" at bounding box center [1260, 107] width 149 height 21
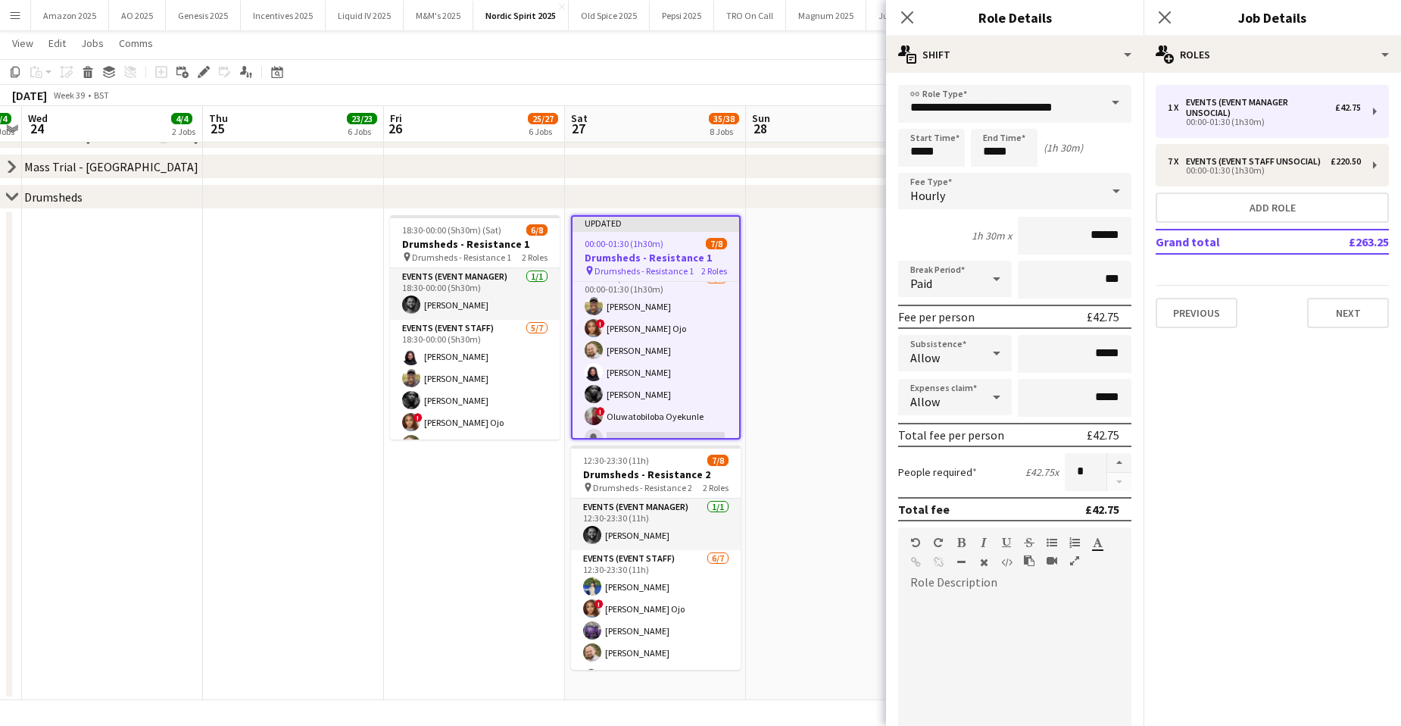
click at [988, 349] on icon at bounding box center [997, 353] width 18 height 30
click at [966, 437] on span "Don't allow" at bounding box center [952, 433] width 84 height 14
click at [1003, 392] on div at bounding box center [997, 397] width 30 height 30
click at [956, 476] on span "Don't allow" at bounding box center [952, 477] width 84 height 14
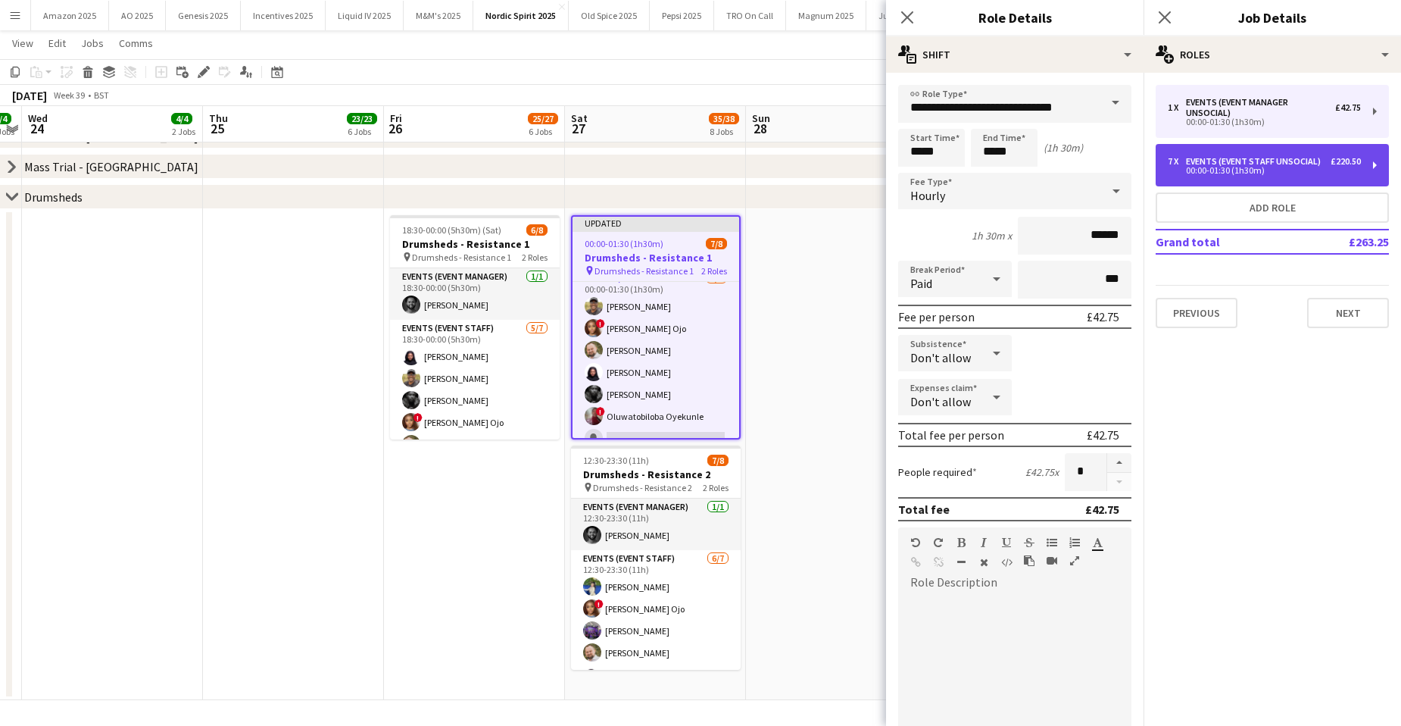
click at [1202, 167] on div "00:00-01:30 (1h30m)" at bounding box center [1264, 171] width 193 height 8
type input "**********"
type input "******"
type input "*"
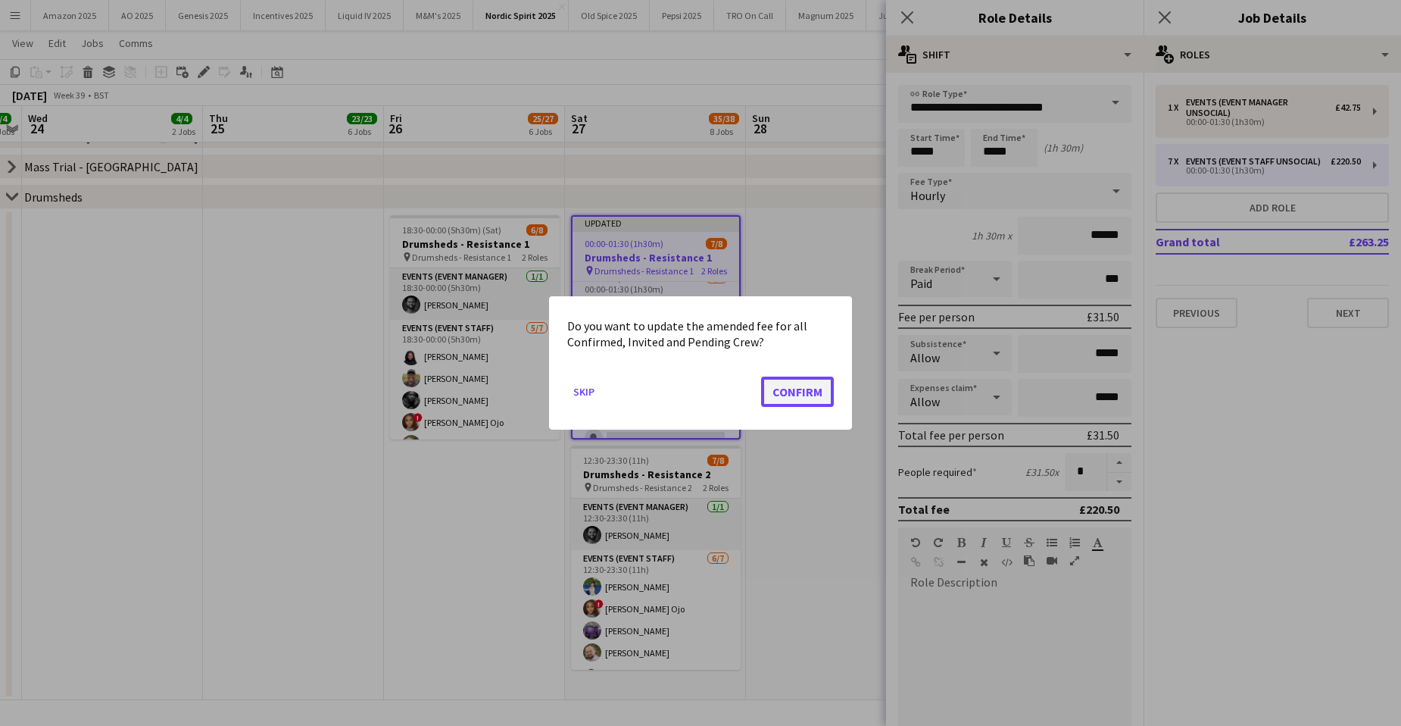
click at [817, 396] on button "Confirm" at bounding box center [797, 391] width 73 height 30
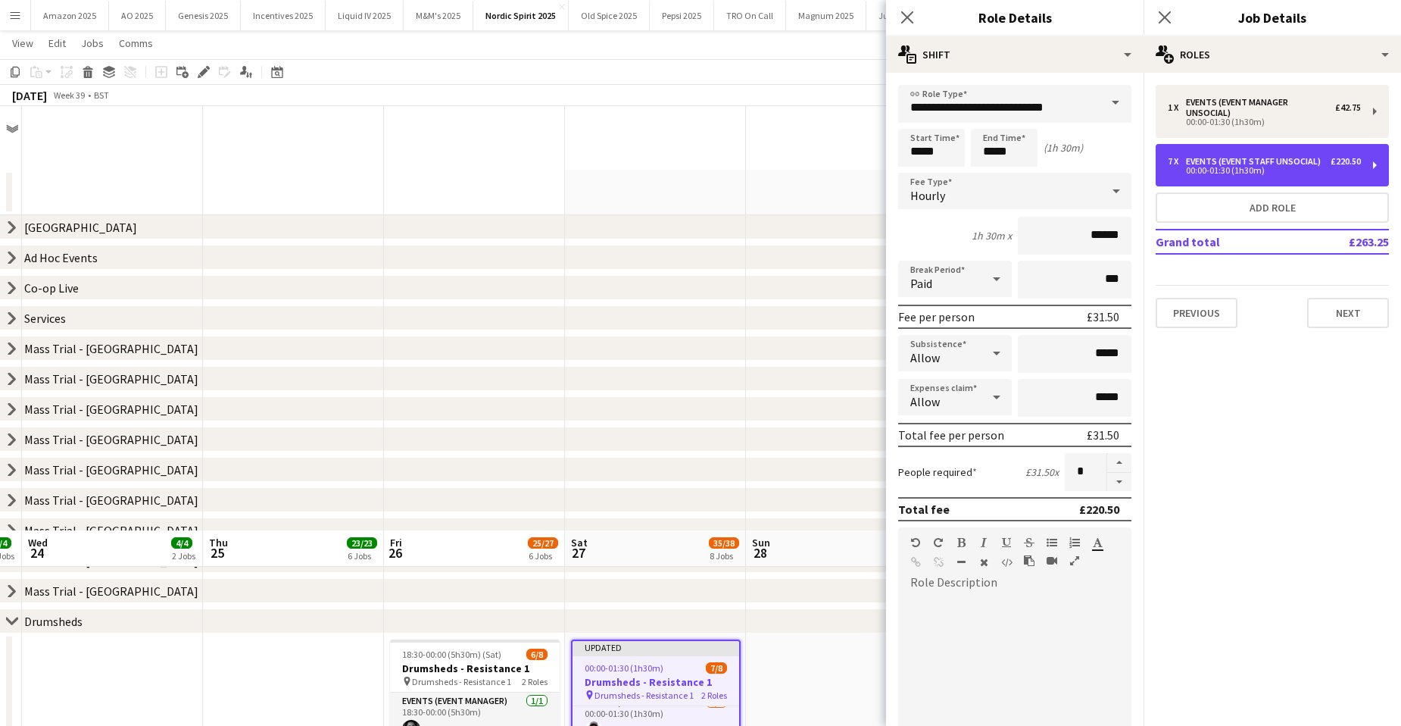
scroll to position [424, 0]
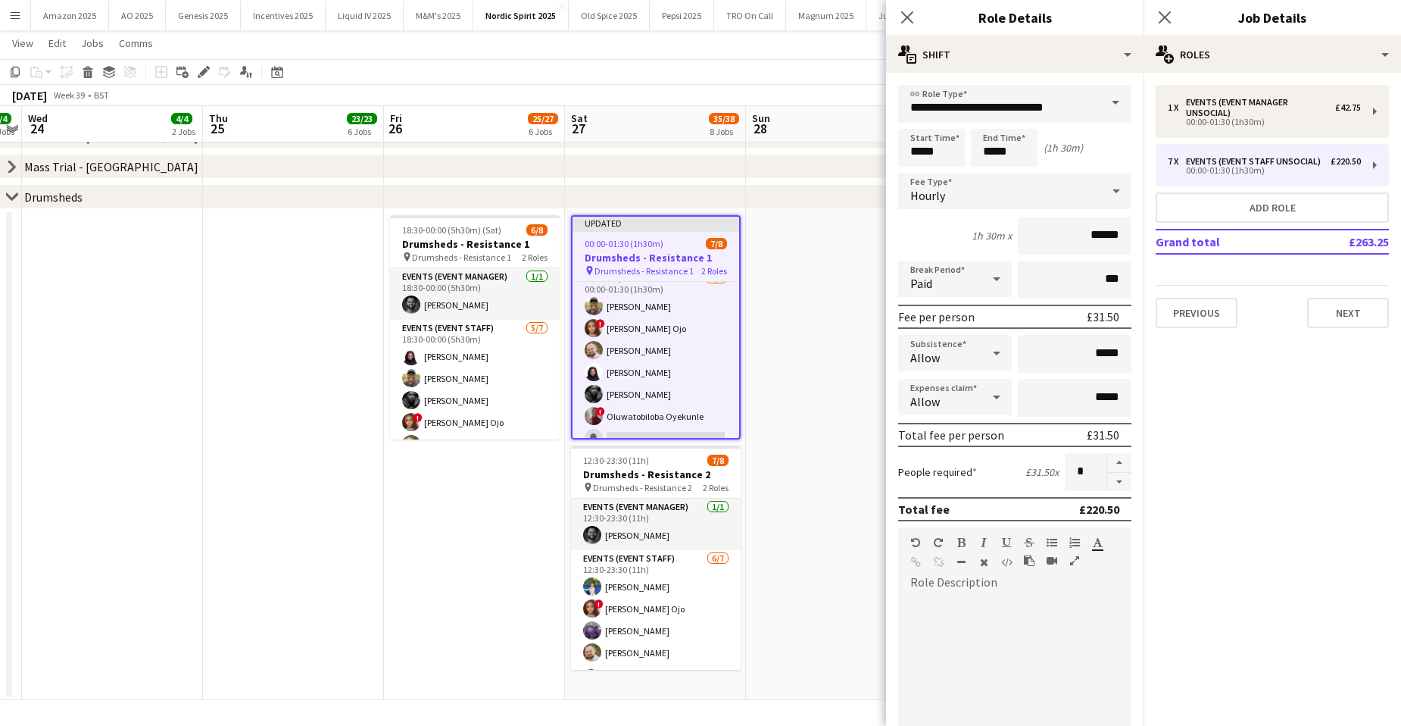
click at [988, 353] on icon at bounding box center [997, 353] width 18 height 30
click at [960, 437] on span "Don't allow" at bounding box center [952, 433] width 84 height 14
click at [998, 398] on icon at bounding box center [997, 397] width 18 height 30
click at [949, 481] on span "Don't allow" at bounding box center [952, 477] width 84 height 14
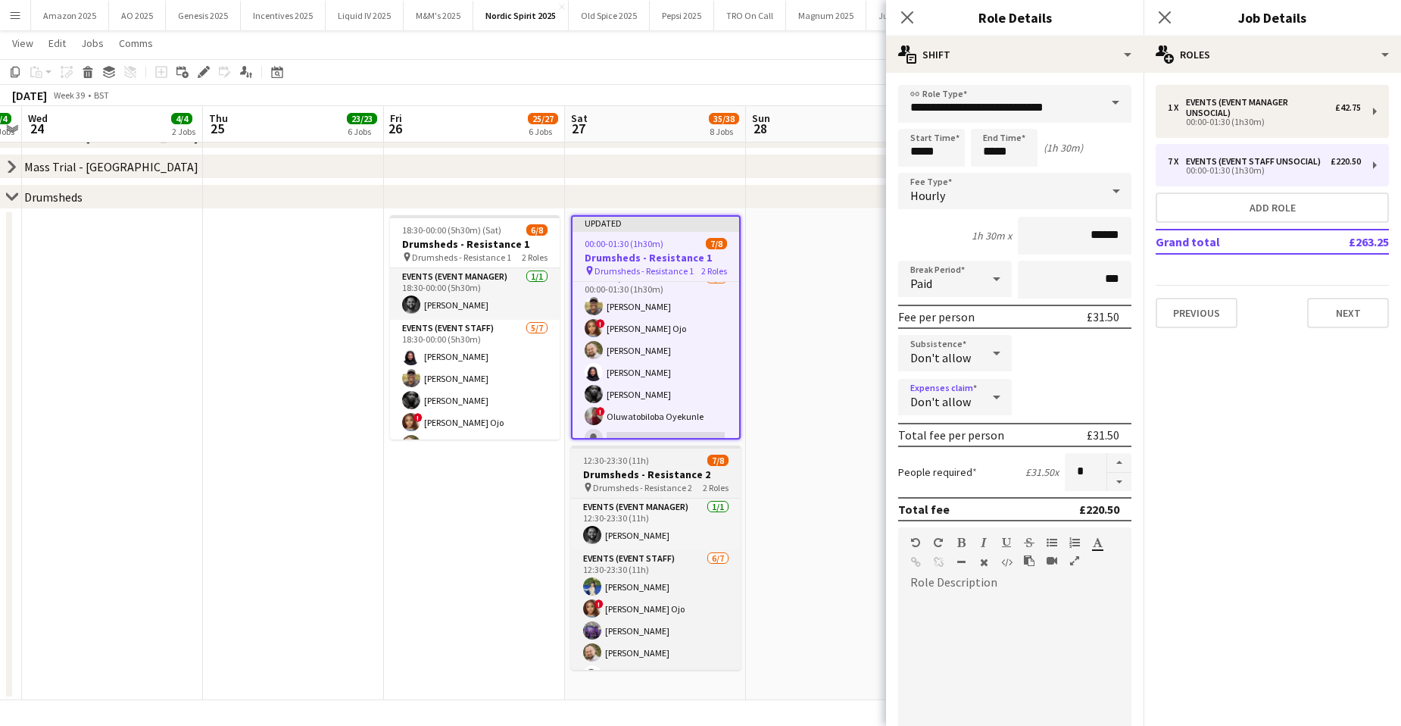
click at [660, 485] on span "Drumsheds - Resistance 2" at bounding box center [642, 487] width 99 height 11
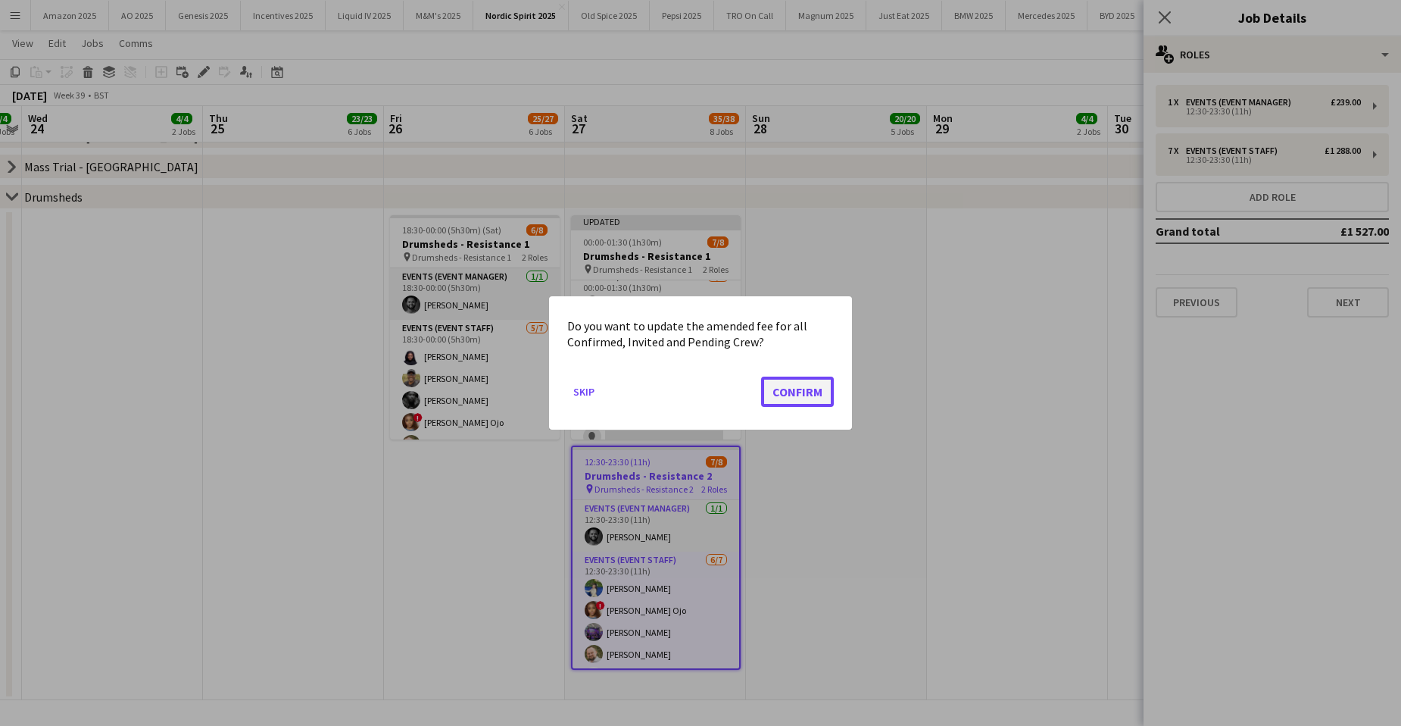
click at [813, 388] on button "Confirm" at bounding box center [797, 391] width 73 height 30
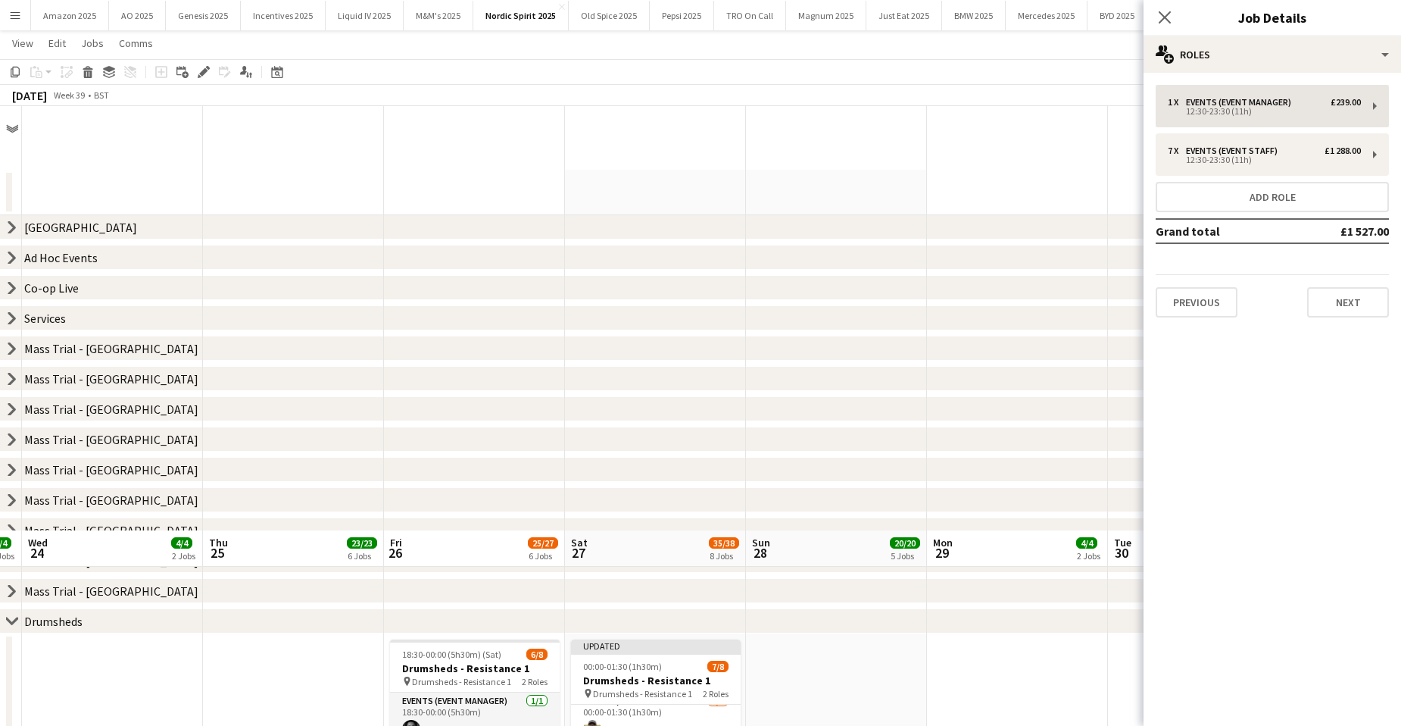
scroll to position [424, 0]
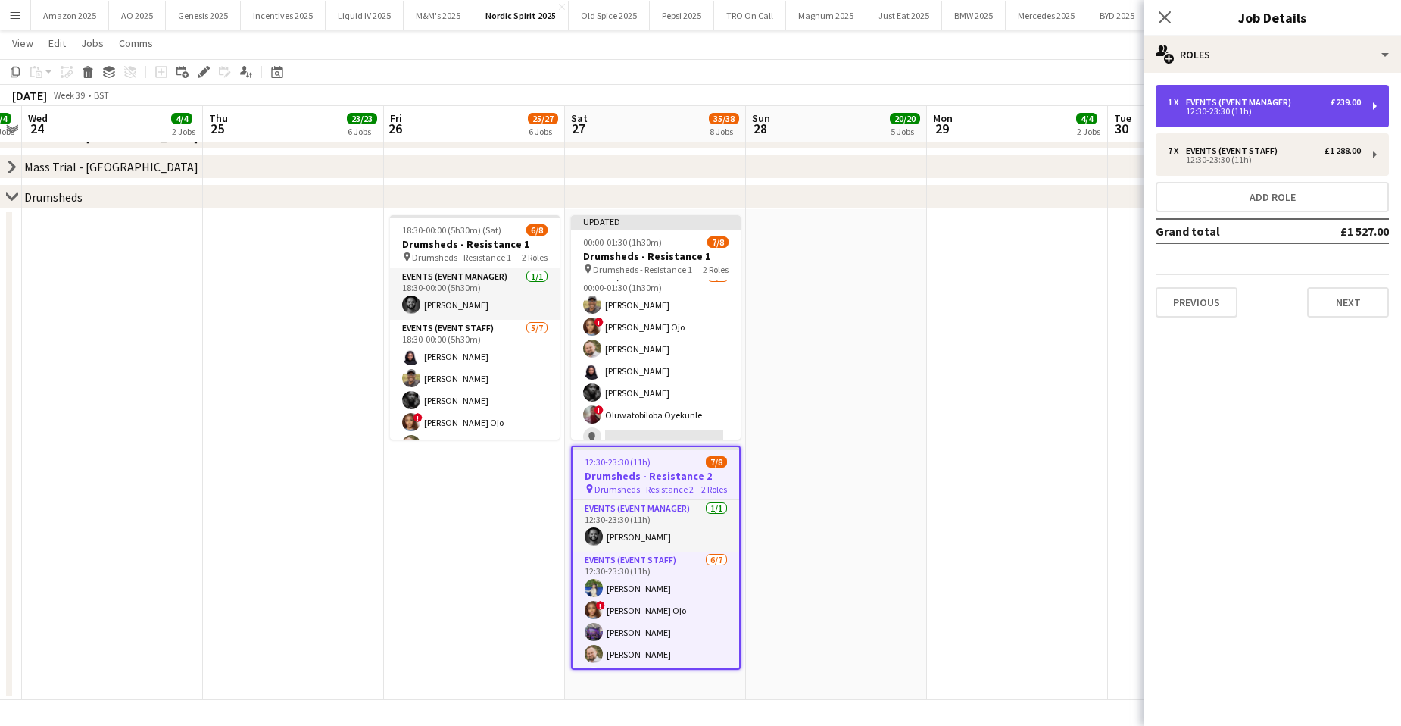
click at [1222, 104] on div "Events (Event Manager)" at bounding box center [1241, 102] width 111 height 11
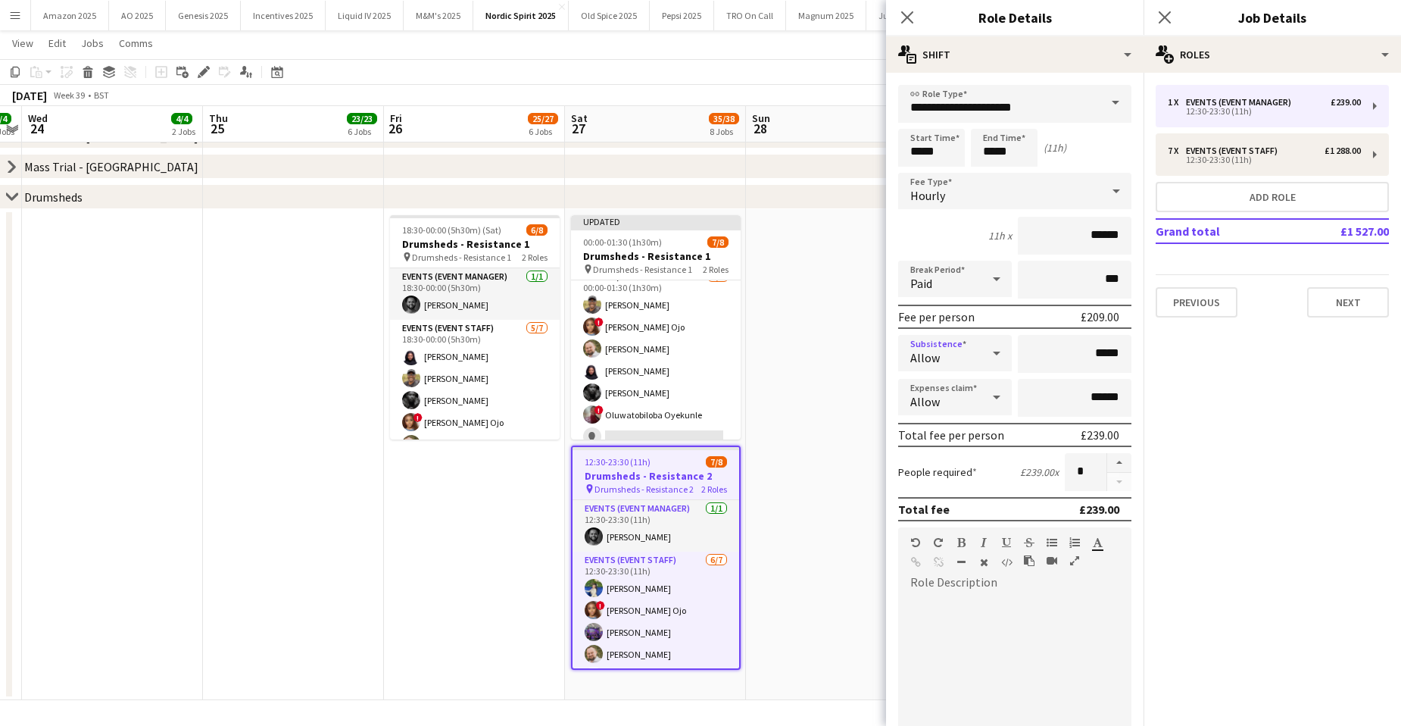
click at [964, 352] on div "Allow" at bounding box center [939, 353] width 83 height 36
click at [947, 435] on span "Don't allow" at bounding box center [952, 433] width 84 height 14
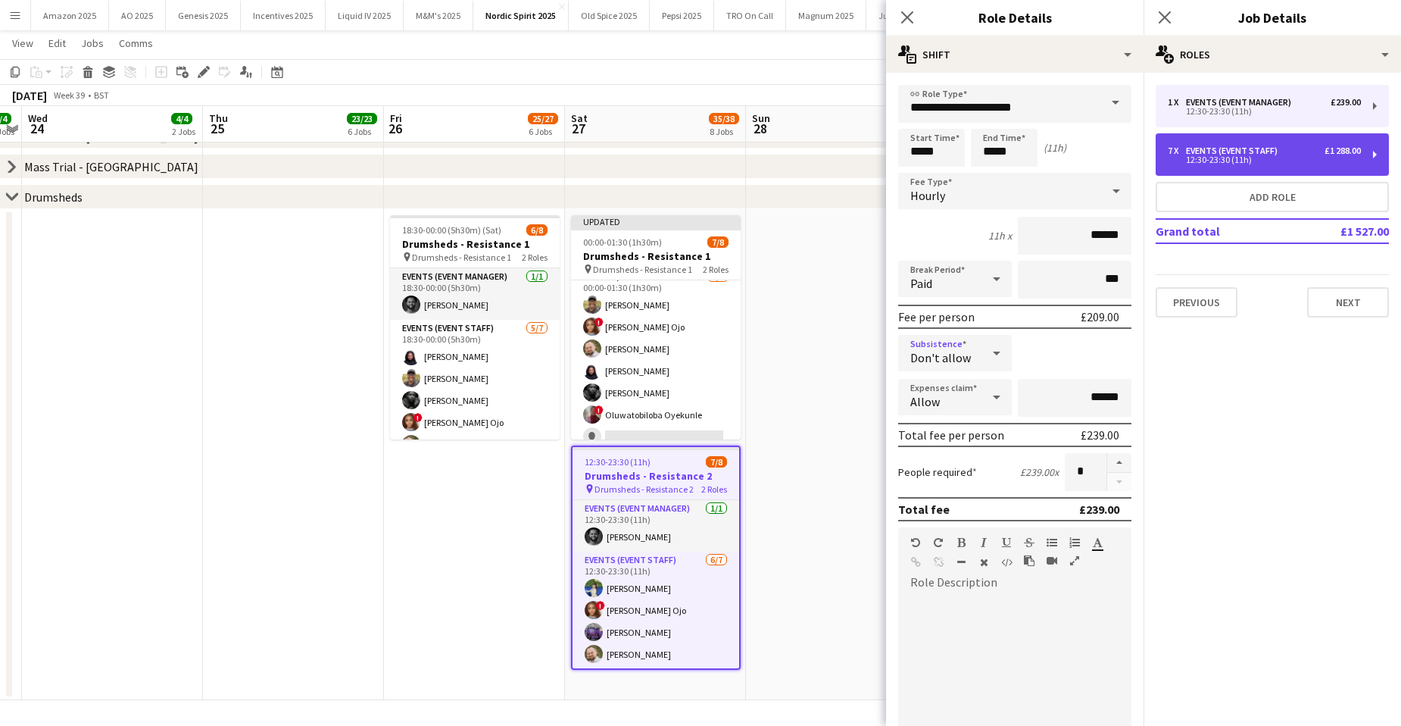
click at [1212, 160] on div "12:30-23:30 (11h)" at bounding box center [1264, 160] width 193 height 8
type input "**********"
type input "******"
type input "*"
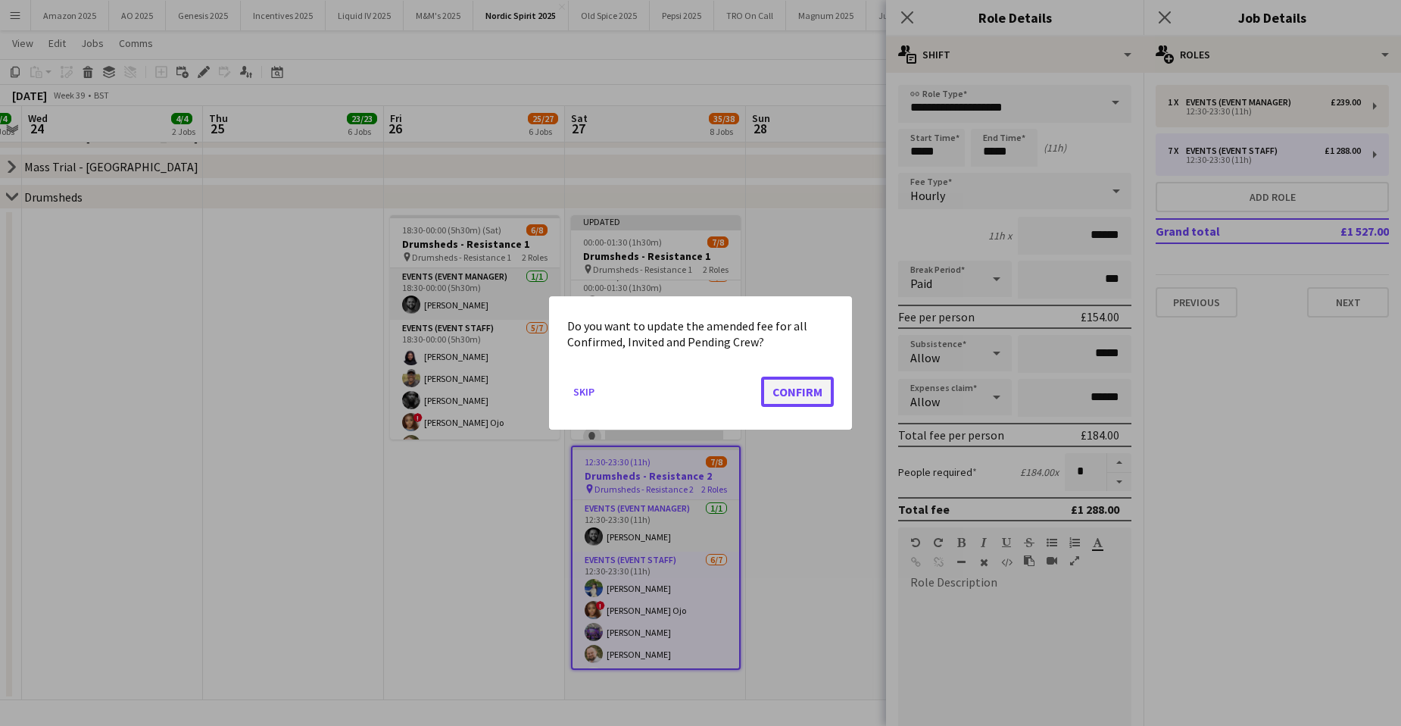
click at [794, 395] on button "Confirm" at bounding box center [797, 391] width 73 height 30
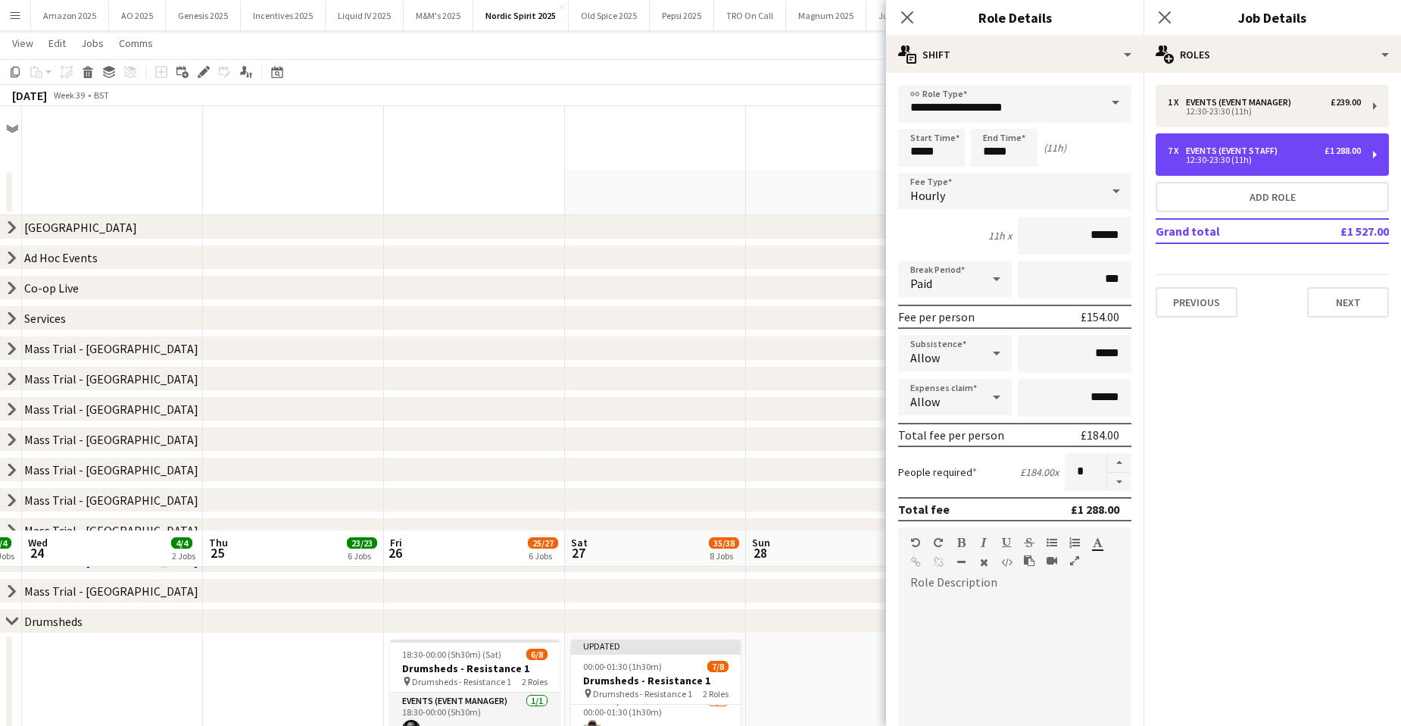
scroll to position [424, 0]
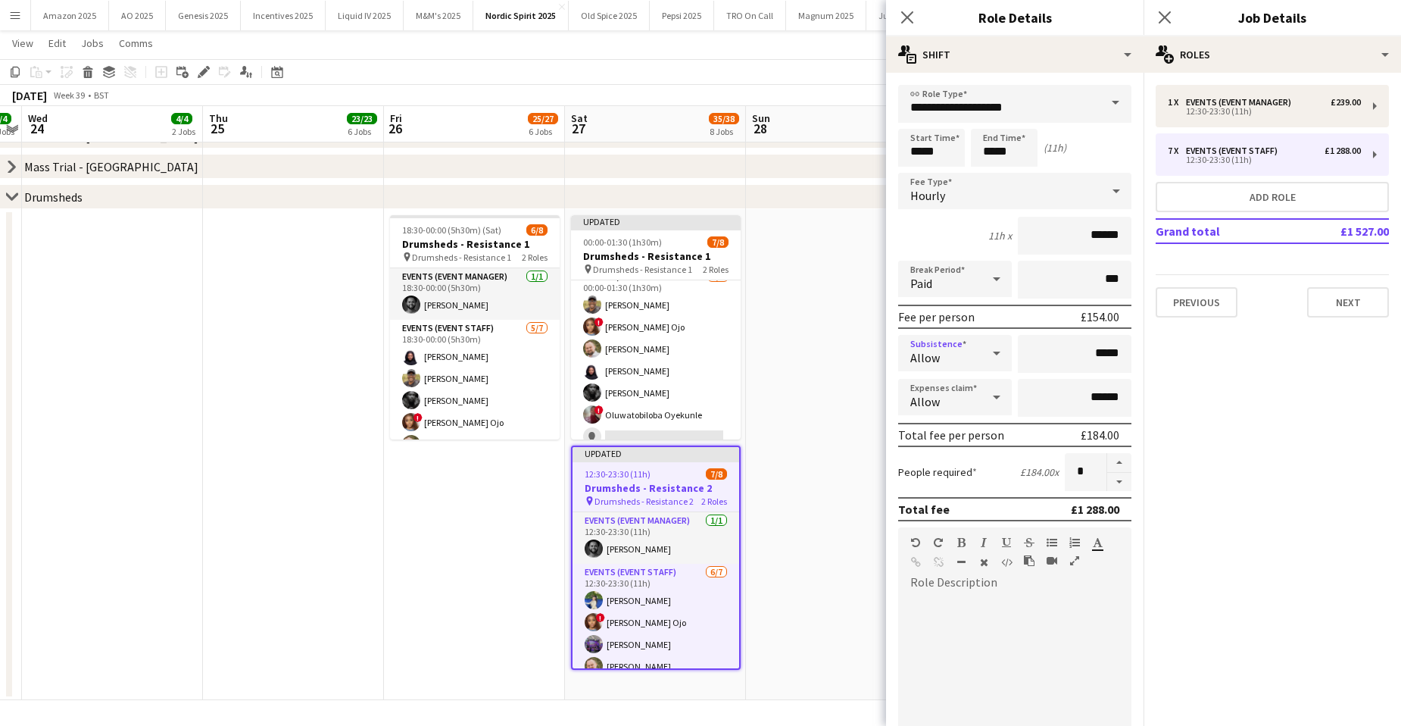
click at [993, 358] on icon at bounding box center [997, 353] width 18 height 30
click at [941, 438] on span "Don't allow" at bounding box center [952, 433] width 84 height 14
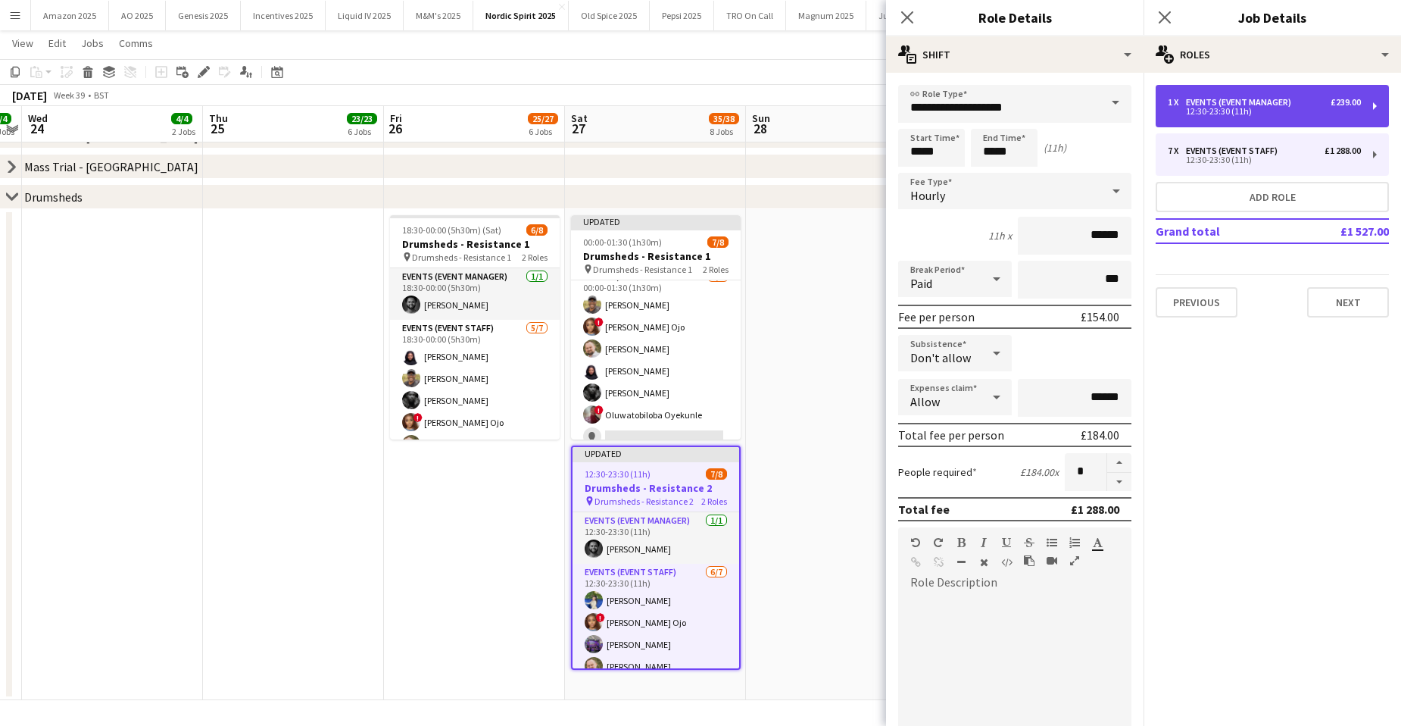
click at [1240, 104] on div "Events (Event Manager)" at bounding box center [1241, 102] width 111 height 11
type input "**********"
type input "******"
type input "*"
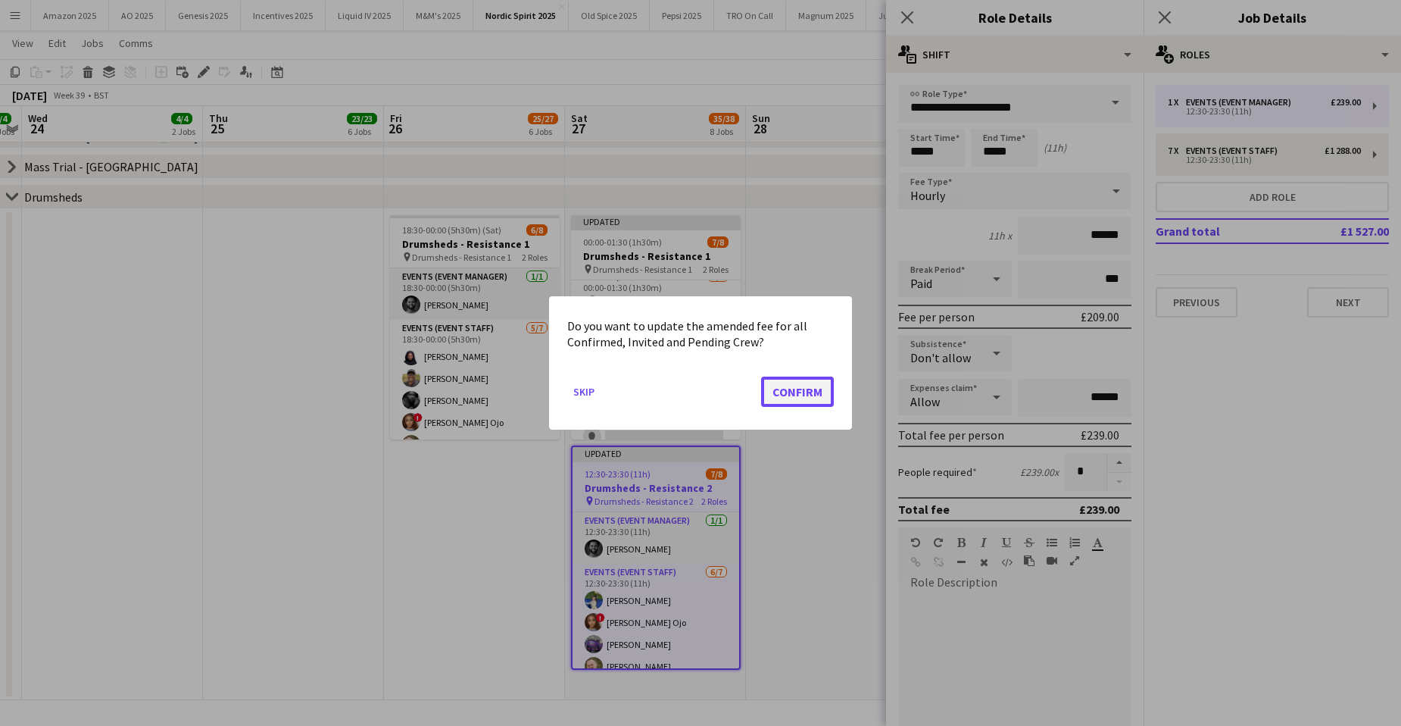
click at [809, 384] on button "Confirm" at bounding box center [797, 391] width 73 height 30
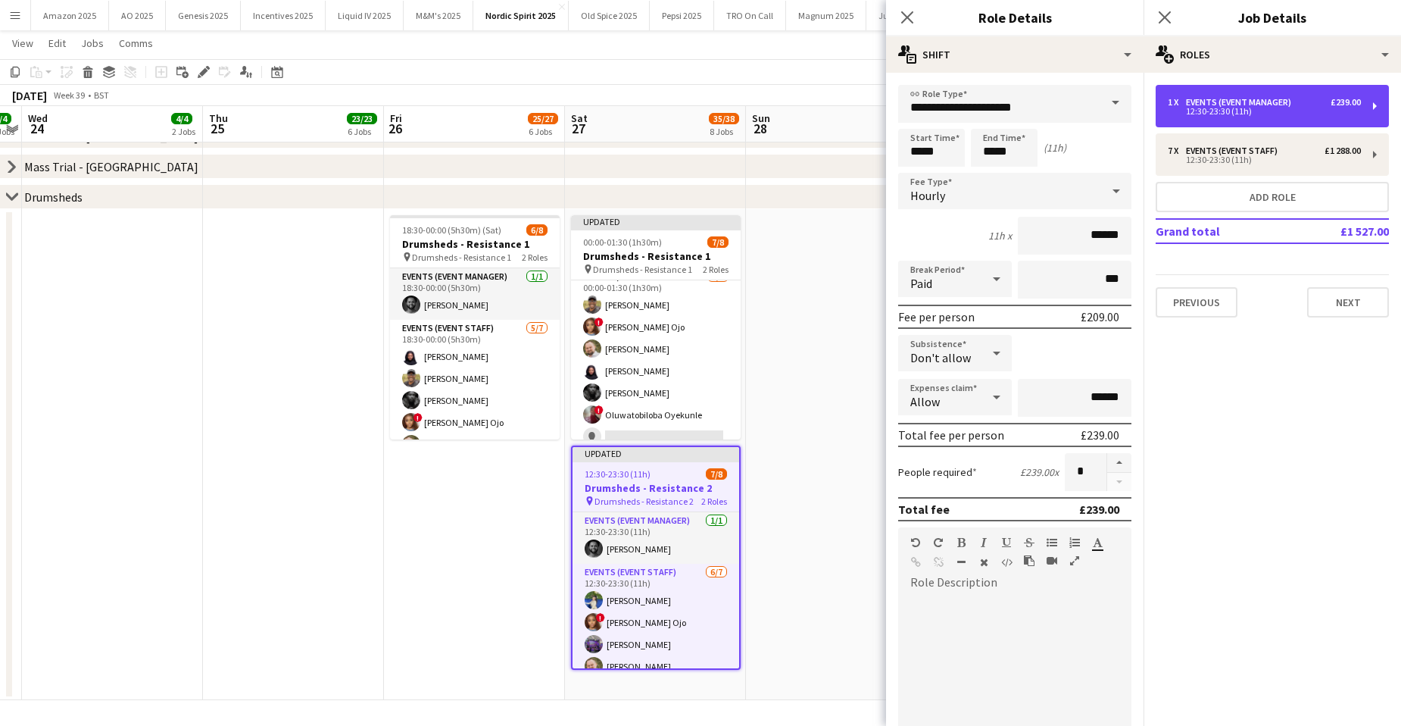
scroll to position [424, 0]
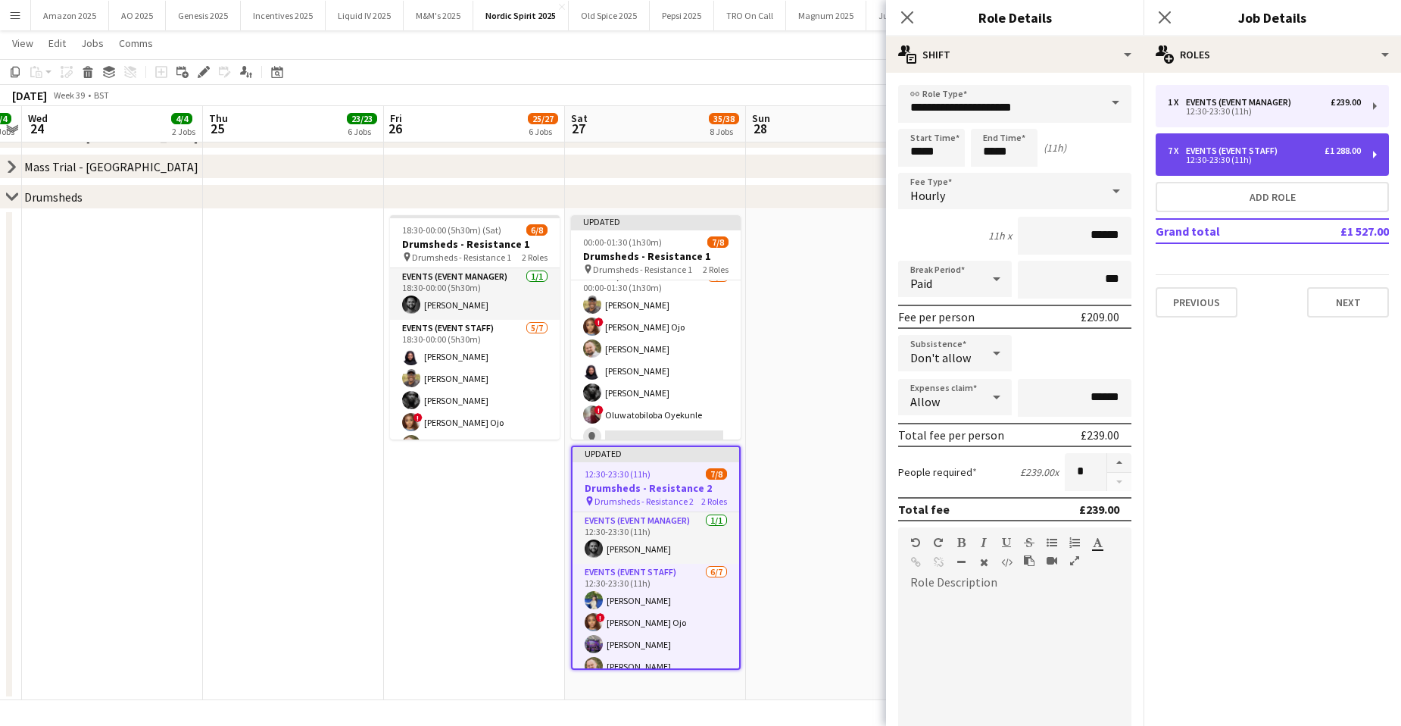
click at [1232, 160] on div "12:30-23:30 (11h)" at bounding box center [1264, 160] width 193 height 8
type input "**********"
type input "******"
type input "*"
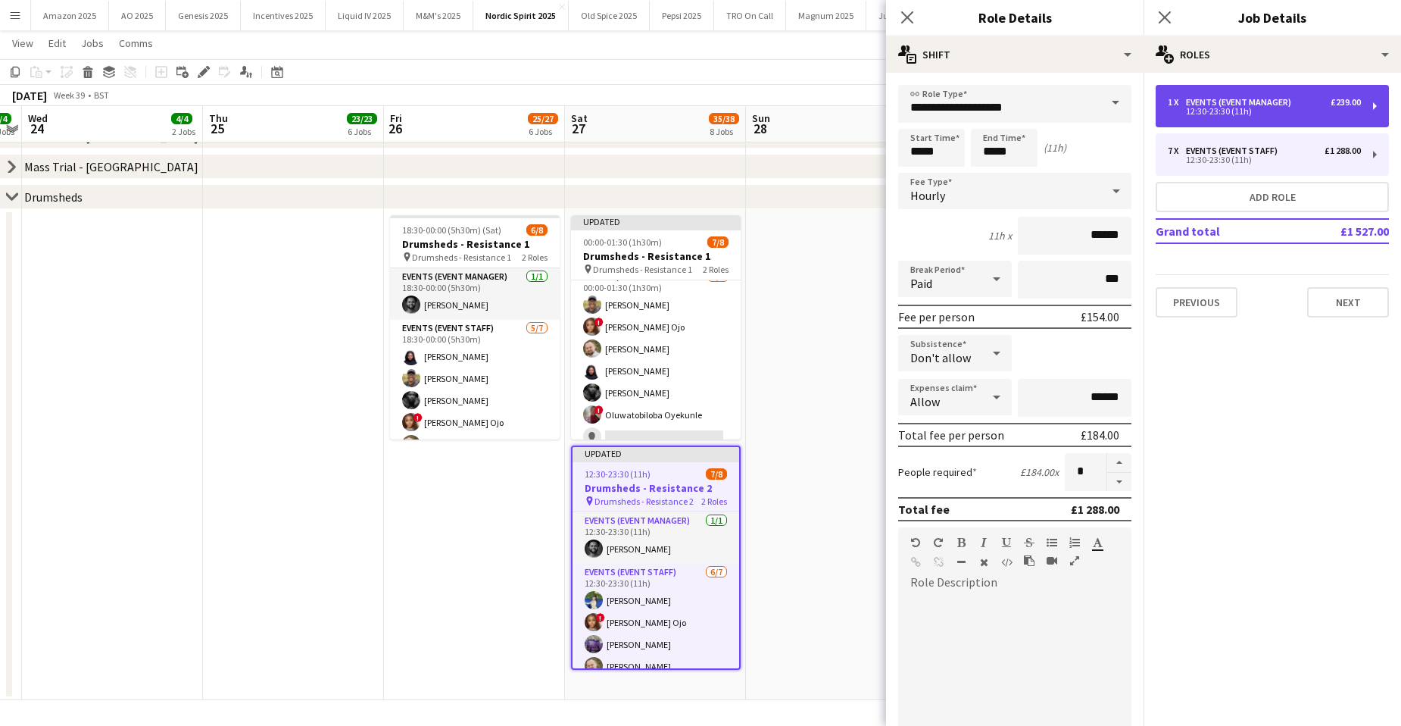
click at [1231, 108] on div "12:30-23:30 (11h)" at bounding box center [1264, 112] width 193 height 8
type input "**********"
type input "******"
type input "*"
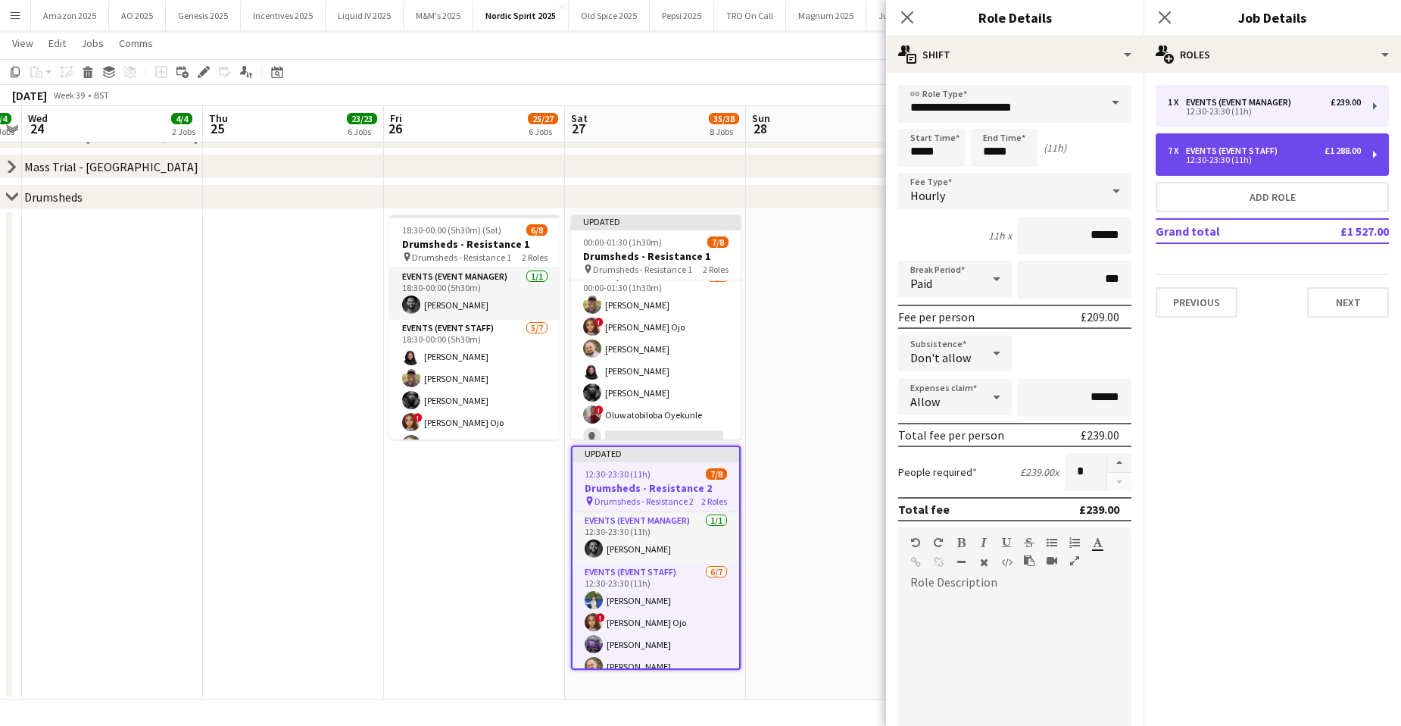
click at [1204, 161] on div "12:30-23:30 (11h)" at bounding box center [1264, 160] width 193 height 8
type input "**********"
type input "******"
type input "*"
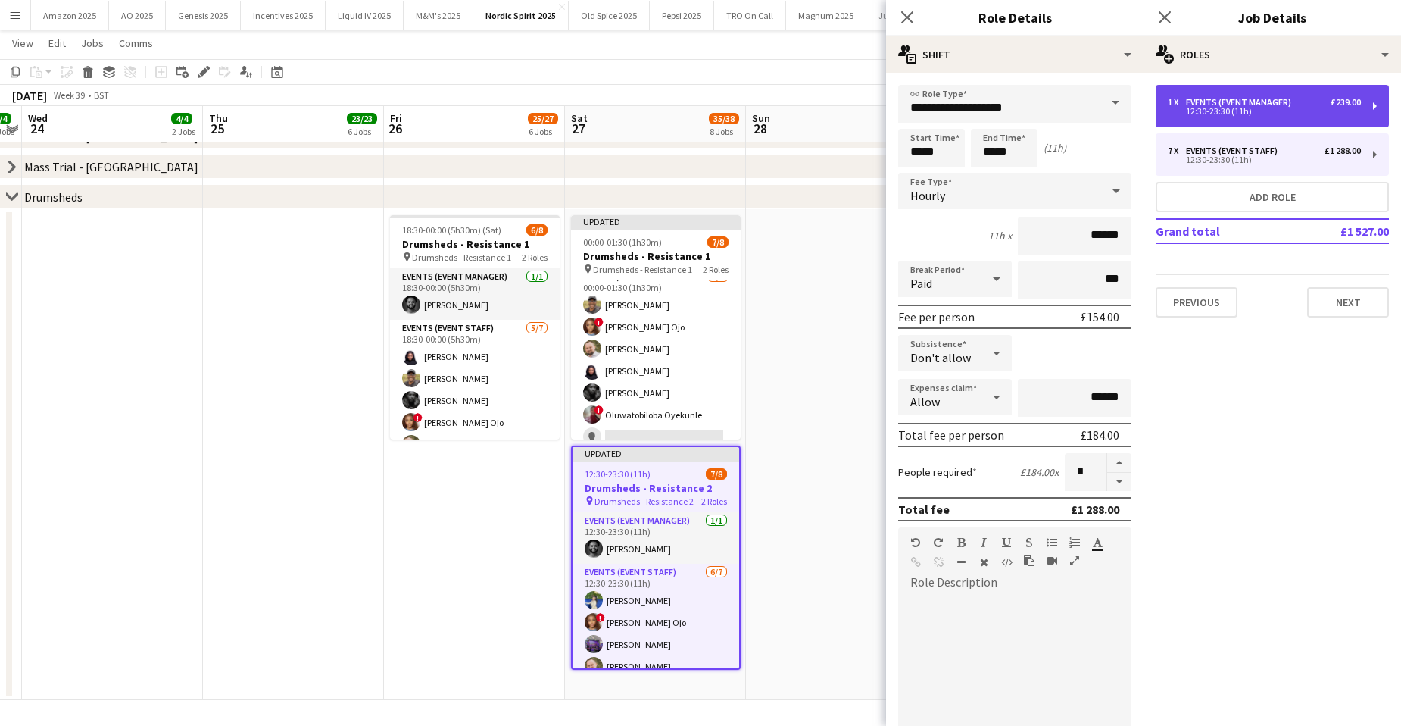
click at [1224, 108] on div "12:30-23:30 (11h)" at bounding box center [1264, 112] width 193 height 8
type input "**********"
type input "******"
type input "*"
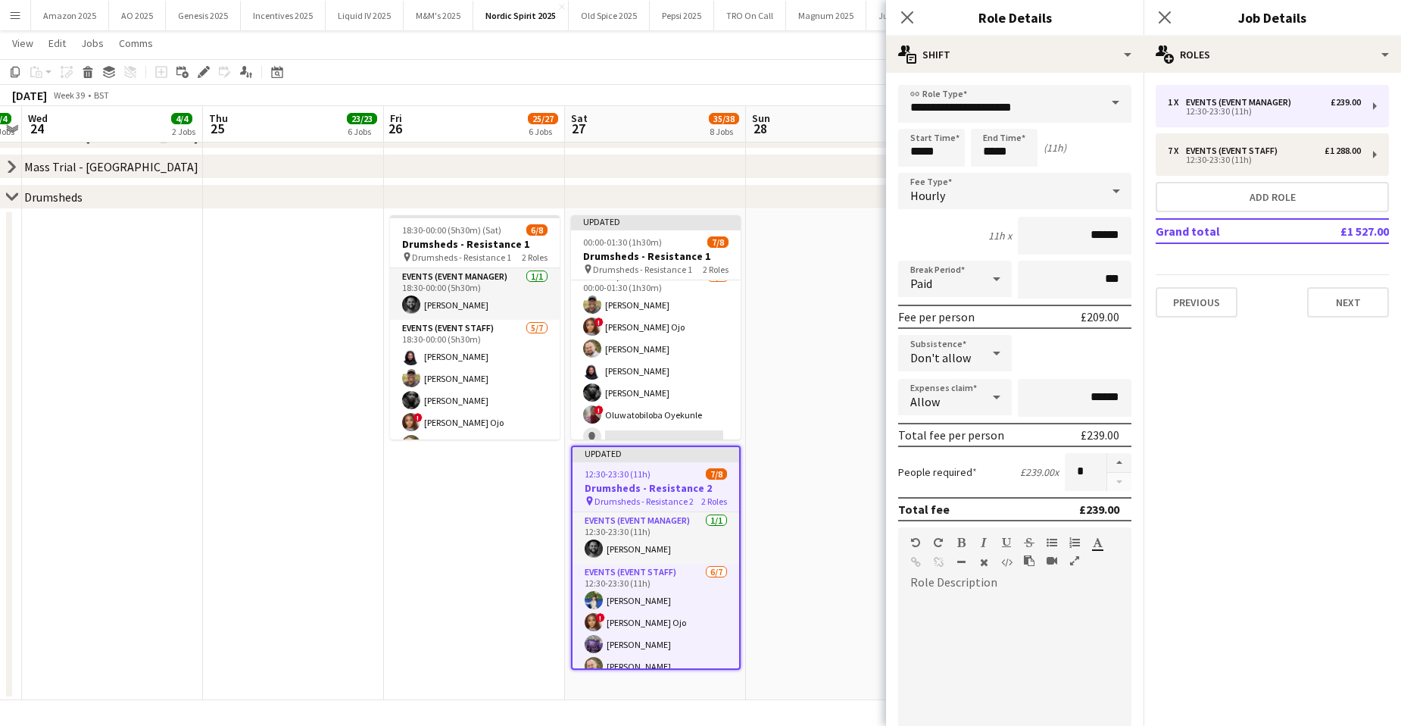
click at [810, 480] on app-date-cell at bounding box center [836, 454] width 181 height 491
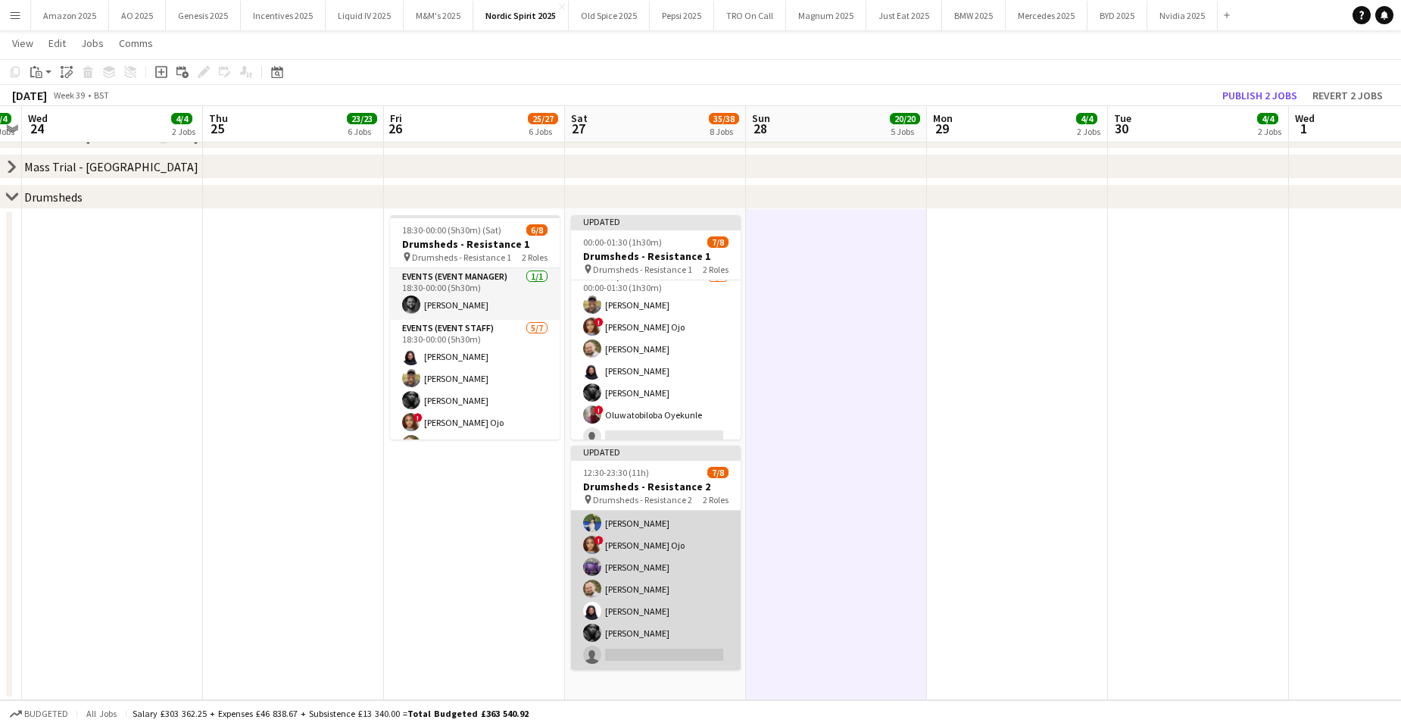
click at [654, 659] on app-card-role "Events (Event Staff) 6/7 12:30-23:30 (11h) Shivani Dhir ! Fatima Esemokhai Ojo …" at bounding box center [656, 577] width 170 height 183
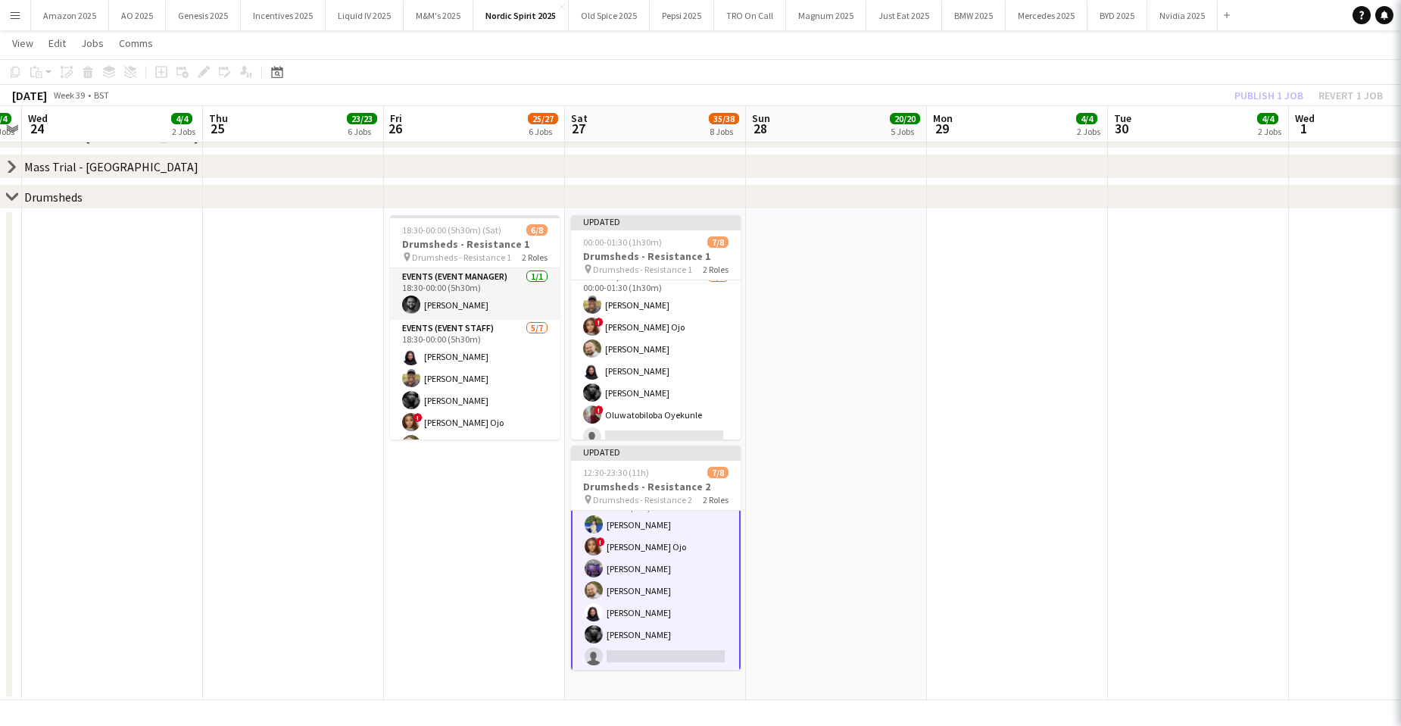
scroll to position [77, 0]
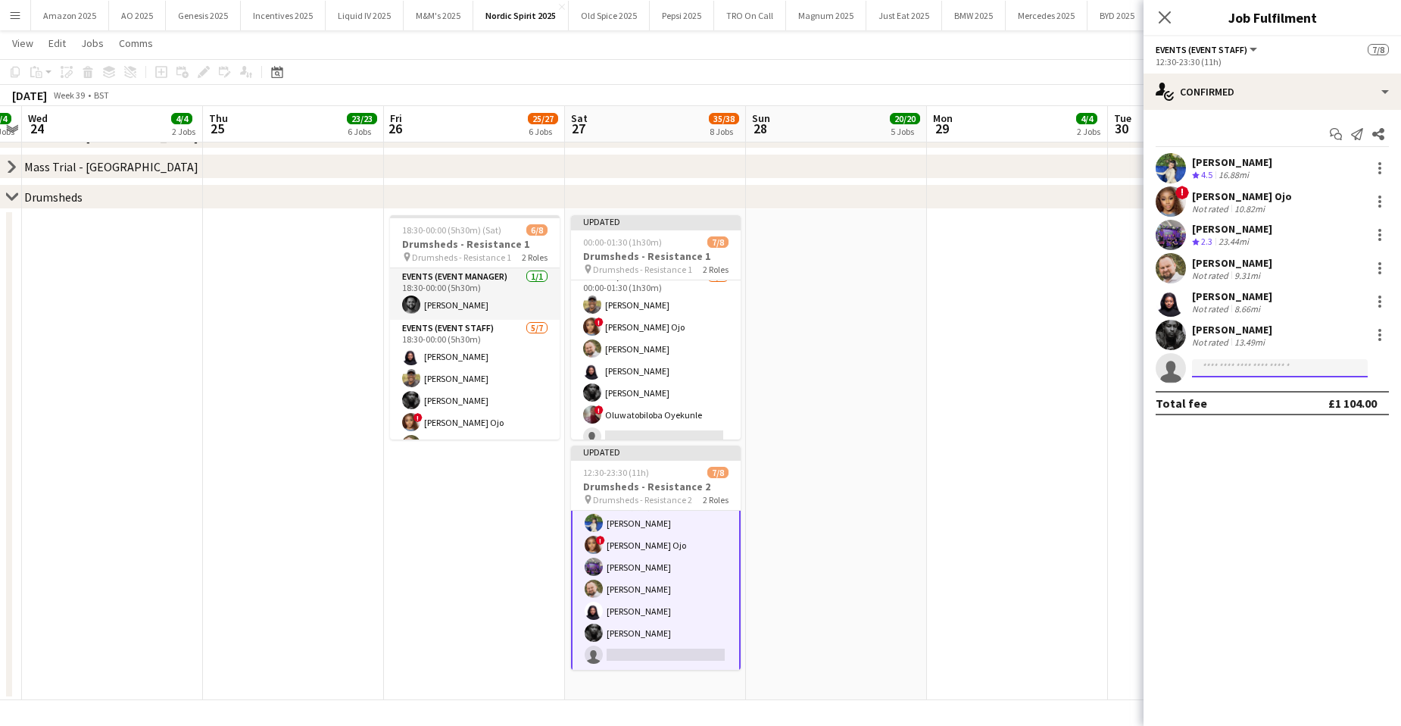
click at [1242, 367] on input at bounding box center [1280, 368] width 176 height 18
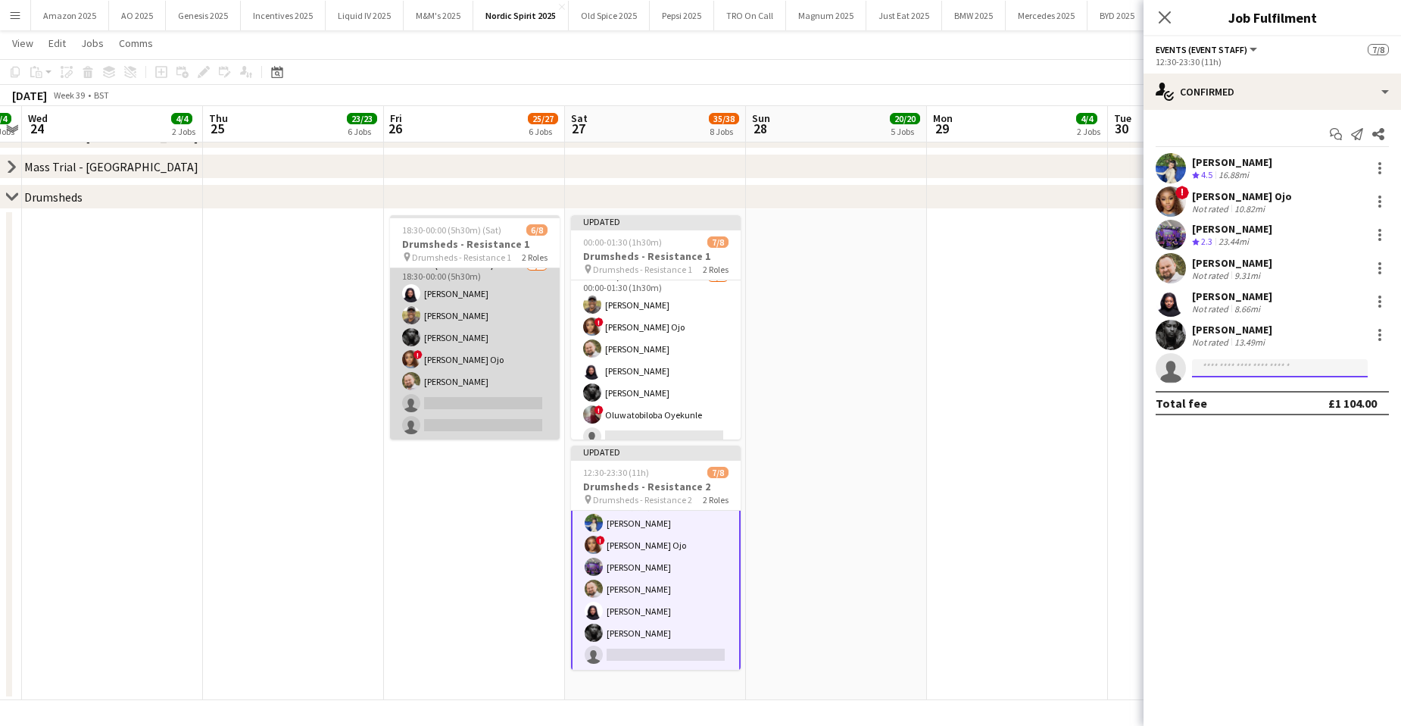
scroll to position [64, 0]
click at [500, 404] on app-card-role "Events (Event Staff) 5/7 18:30-00:00 (5h30m) Marlene Madenge Kevin Chemuka Etha…" at bounding box center [475, 347] width 170 height 183
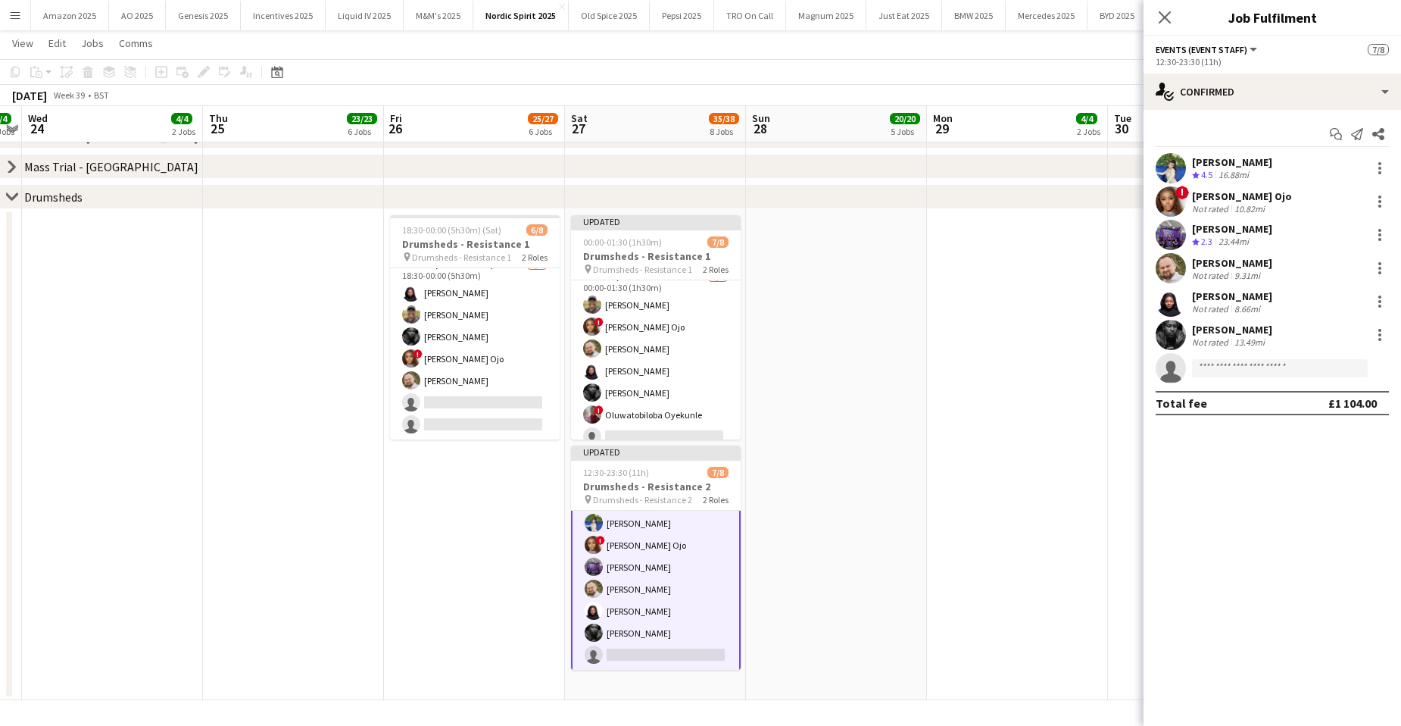
scroll to position [65, 0]
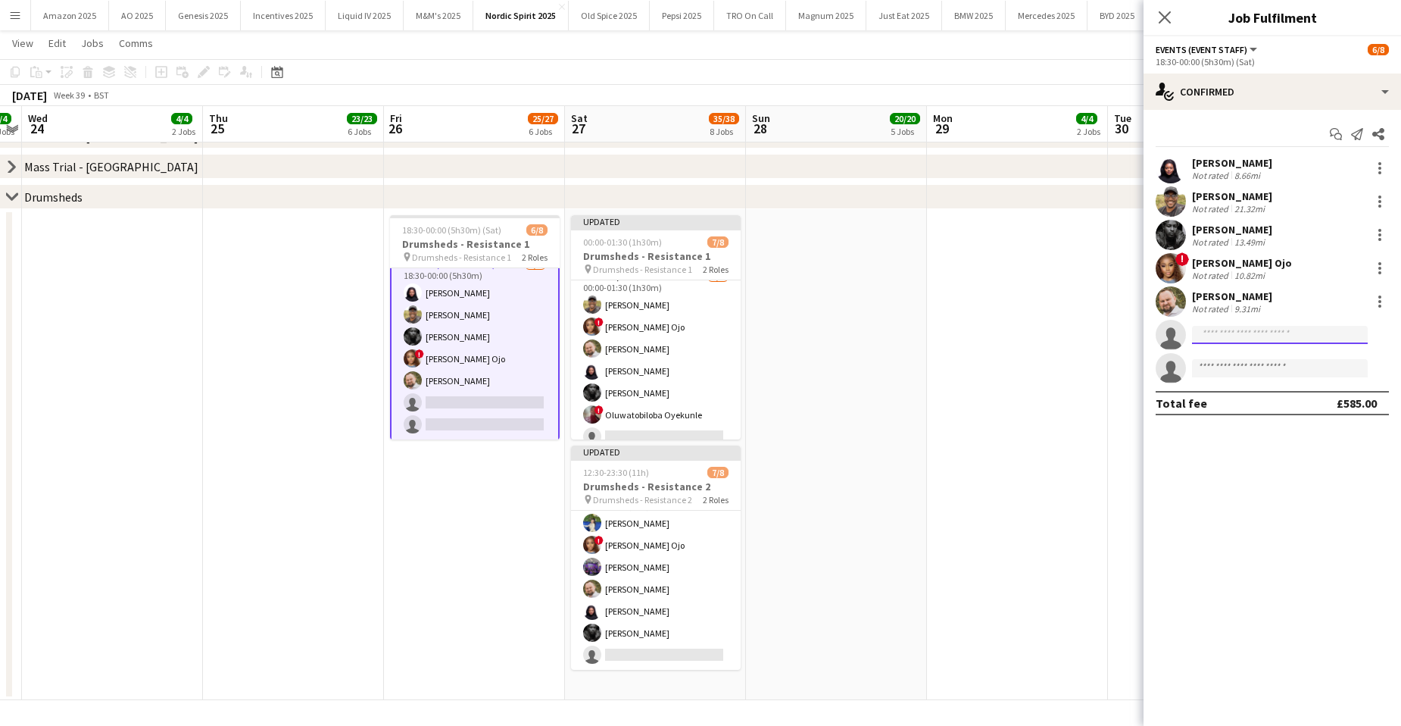
click at [1240, 331] on input at bounding box center [1280, 335] width 176 height 18
type input "****"
click at [1301, 363] on span "deborahtobioyekunle@gmail.com" at bounding box center [1279, 369] width 151 height 12
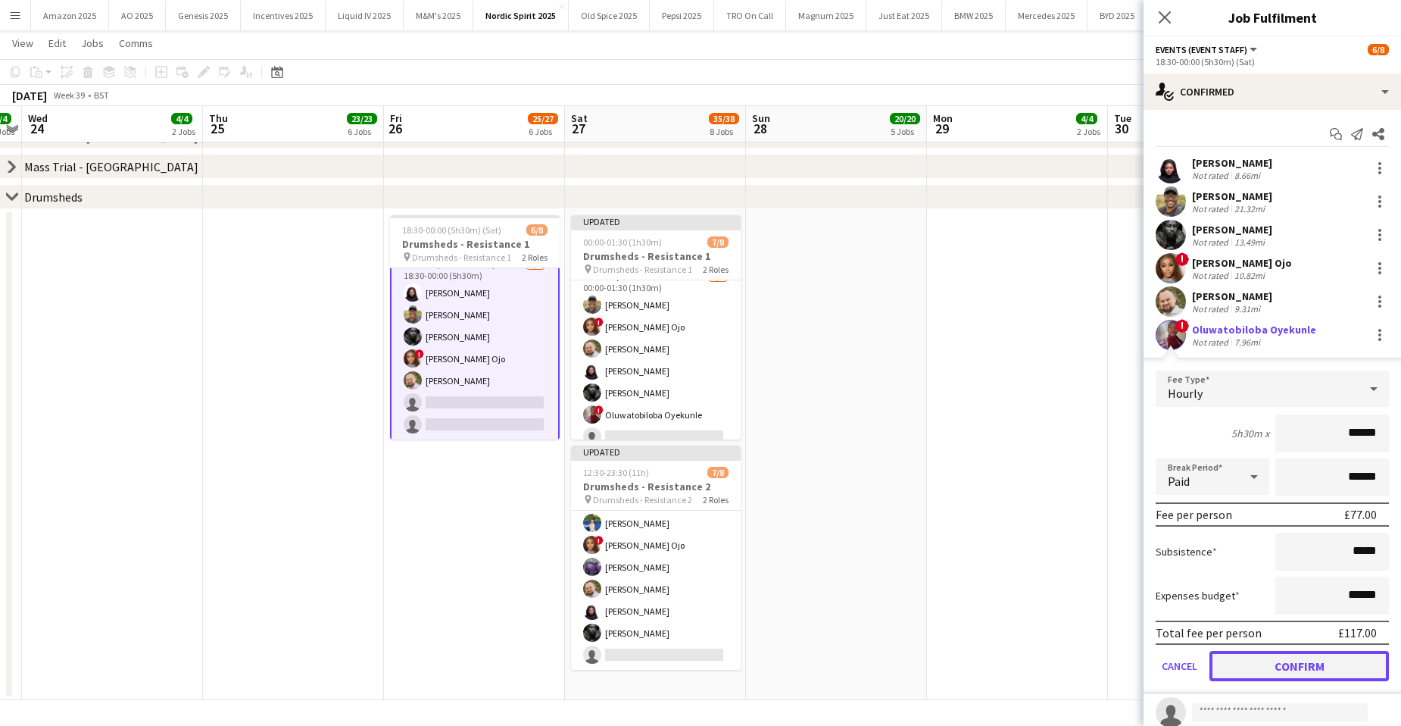
click at [1308, 667] on button "Confirm" at bounding box center [1298, 666] width 179 height 30
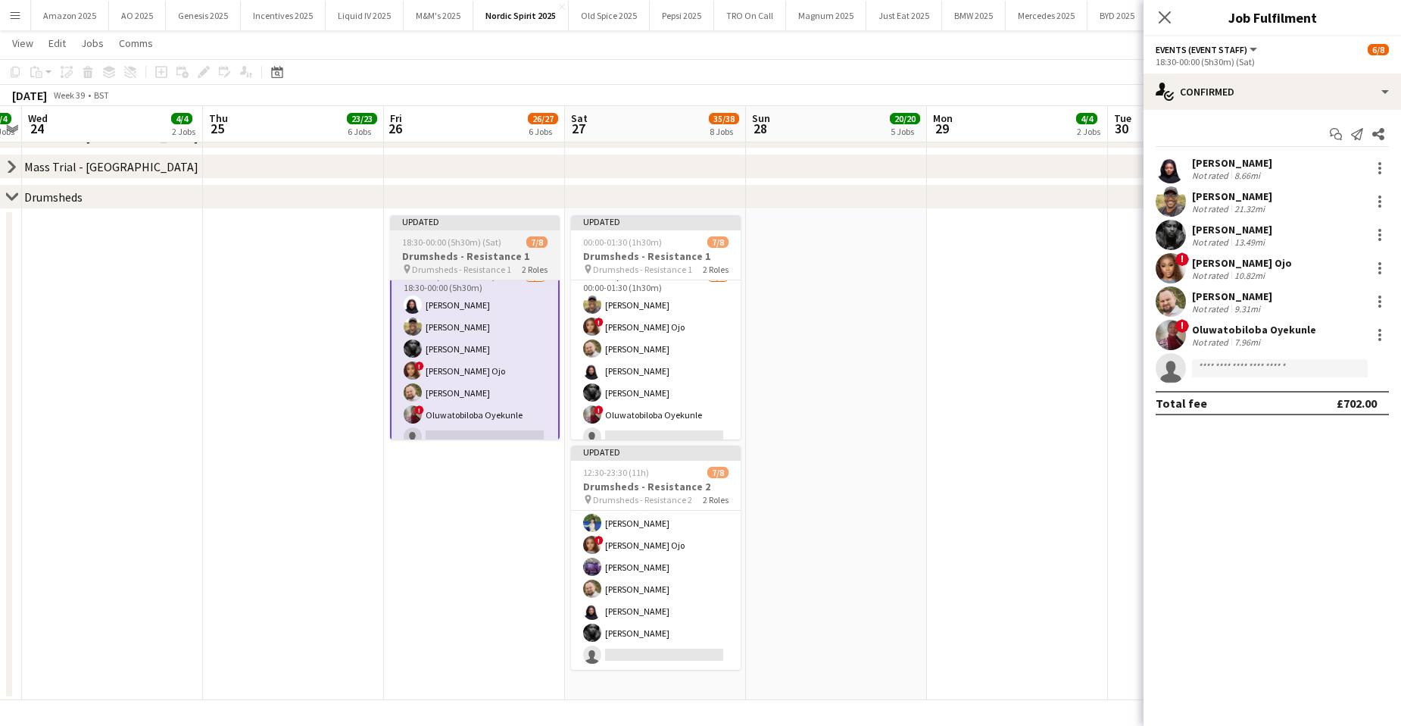
click at [450, 242] on span "18:30-00:00 (5h30m) (Sat)" at bounding box center [451, 241] width 99 height 11
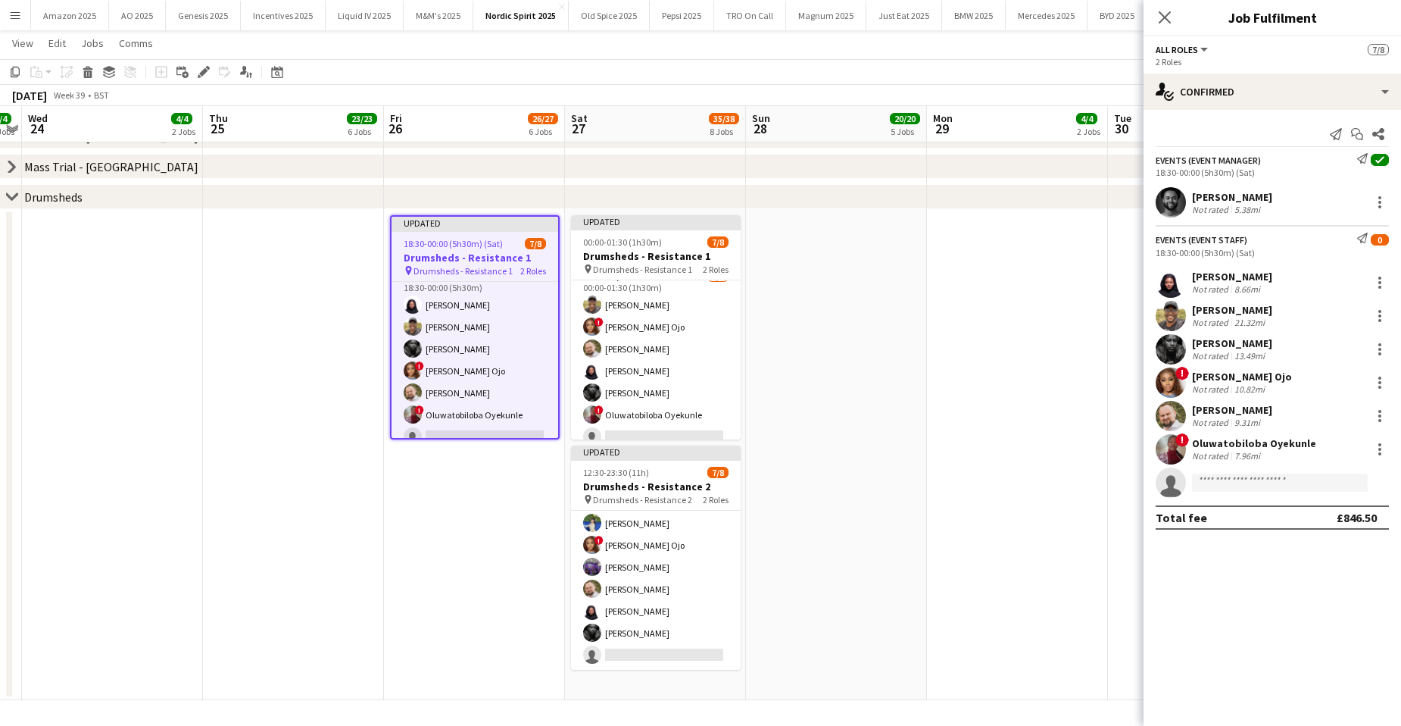
scroll to position [64, 0]
click at [204, 64] on div "Edit" at bounding box center [204, 72] width 18 height 18
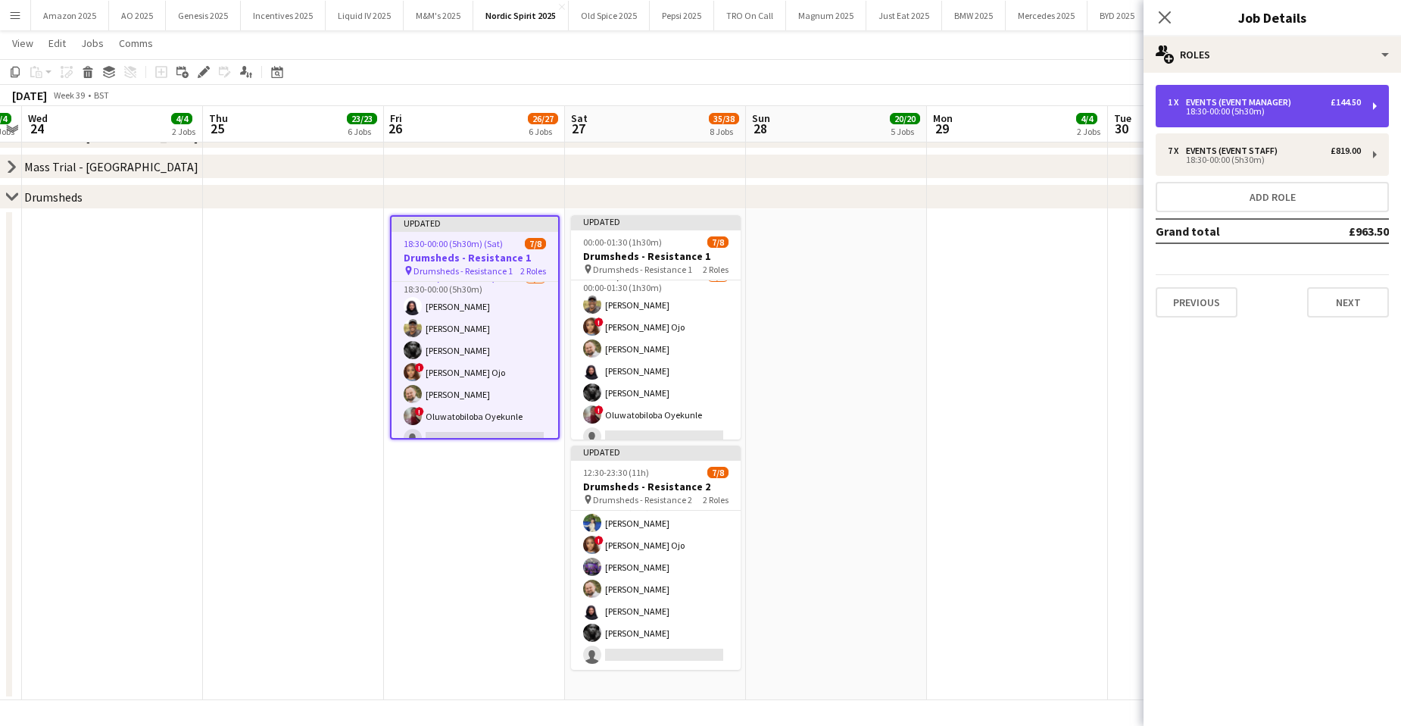
click at [1249, 95] on div "1 x Events (Event Manager) £144.50 18:30-00:00 (5h30m)" at bounding box center [1272, 106] width 233 height 42
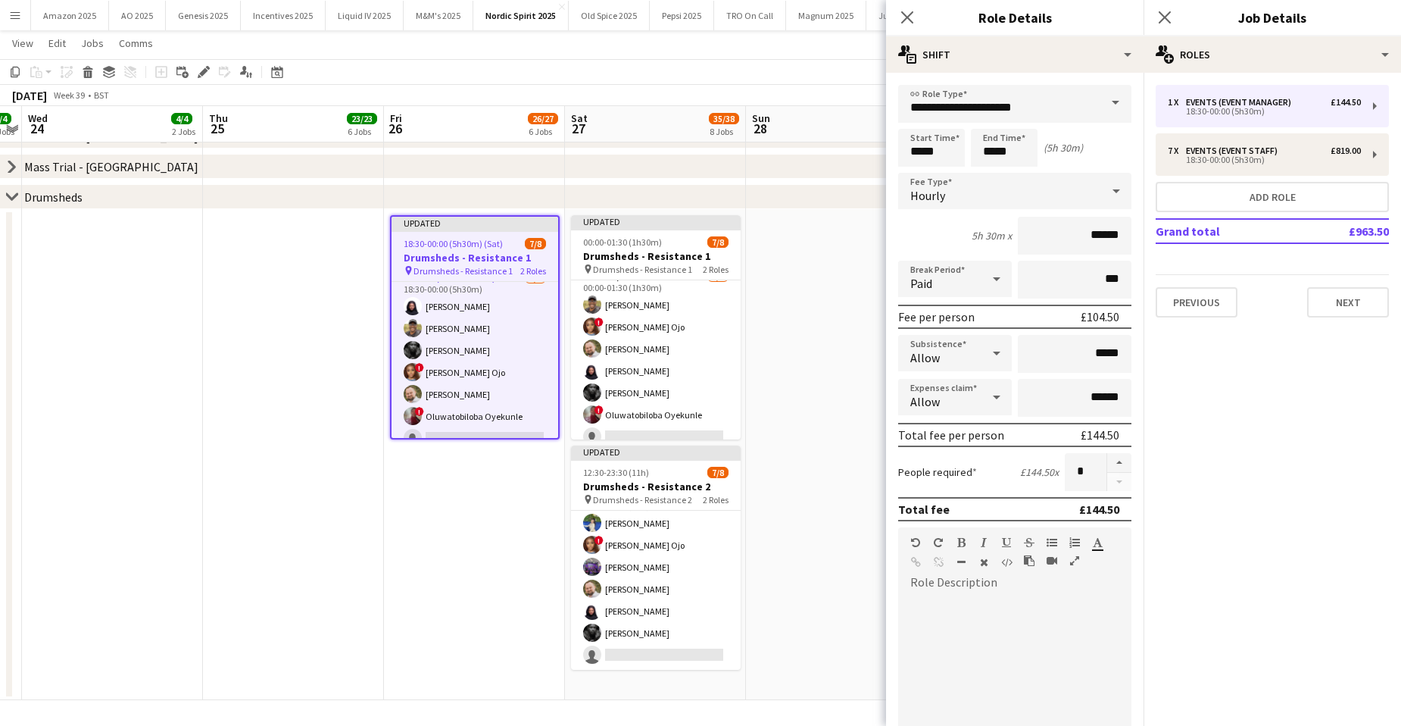
click at [988, 352] on icon at bounding box center [997, 353] width 18 height 30
click at [958, 437] on span "Don't allow" at bounding box center [952, 433] width 84 height 14
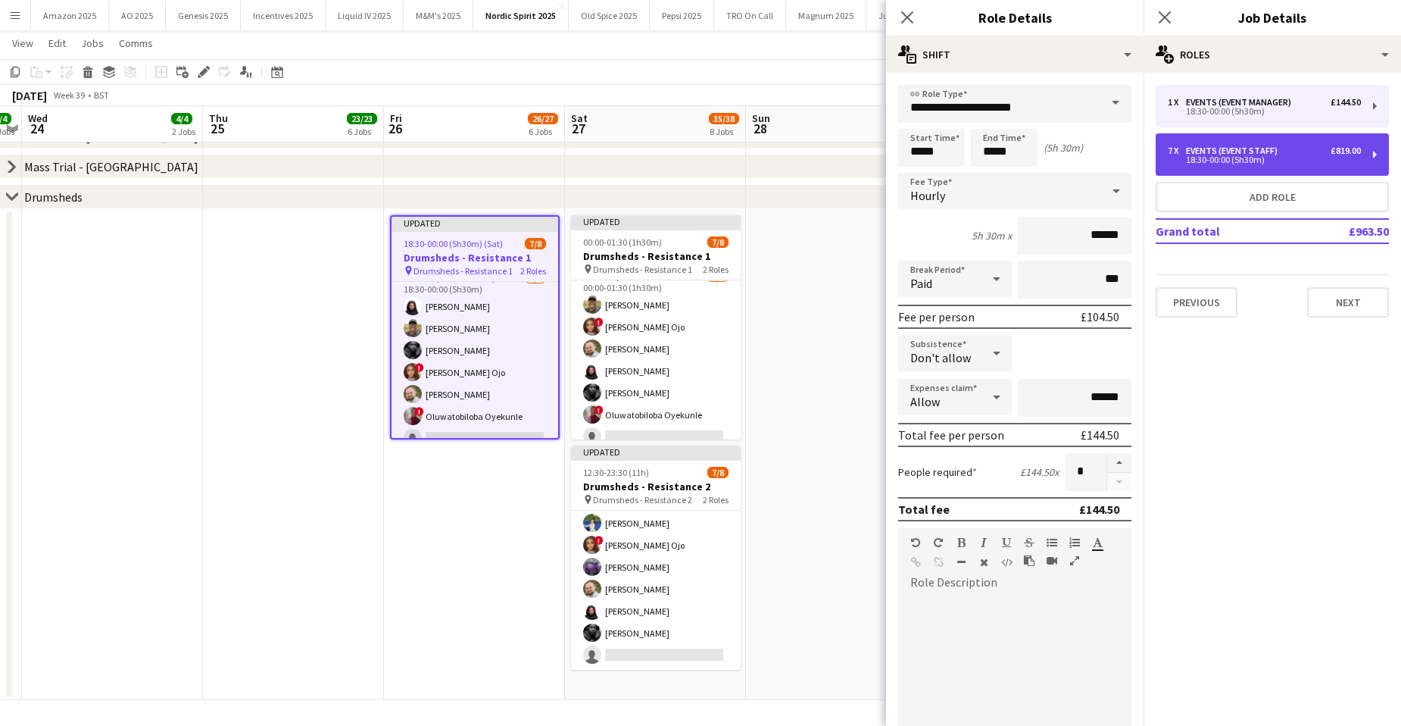
click at [1208, 157] on div "18:30-00:00 (5h30m)" at bounding box center [1264, 160] width 193 height 8
type input "**********"
type input "******"
type input "*"
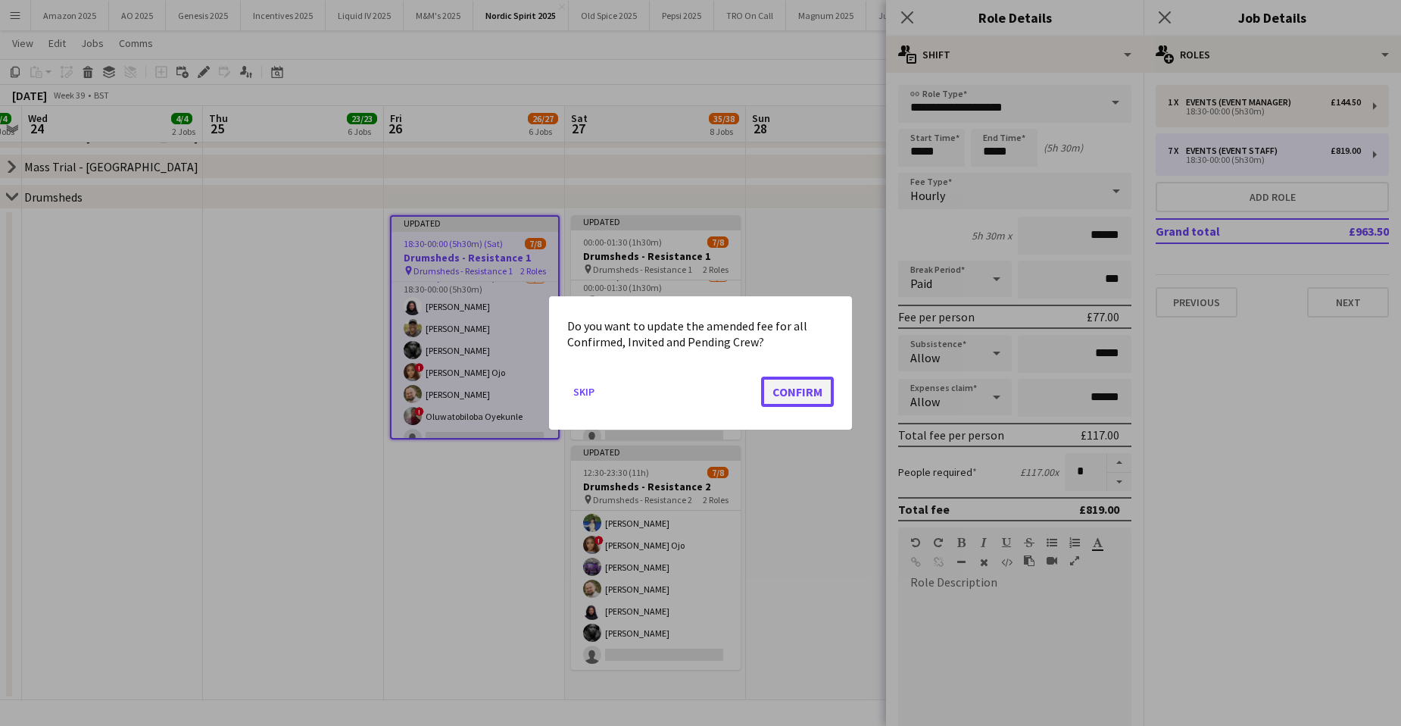
click at [808, 396] on button "Confirm" at bounding box center [797, 391] width 73 height 30
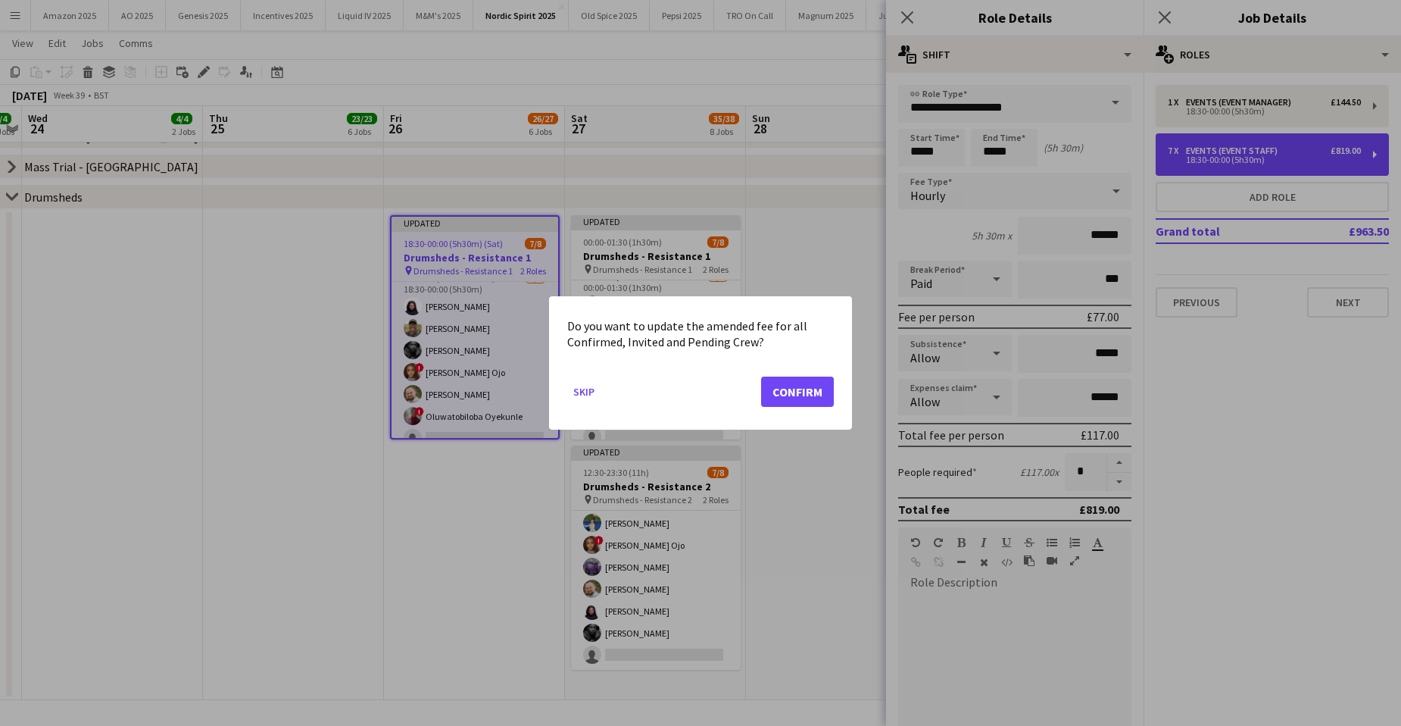
scroll to position [424, 0]
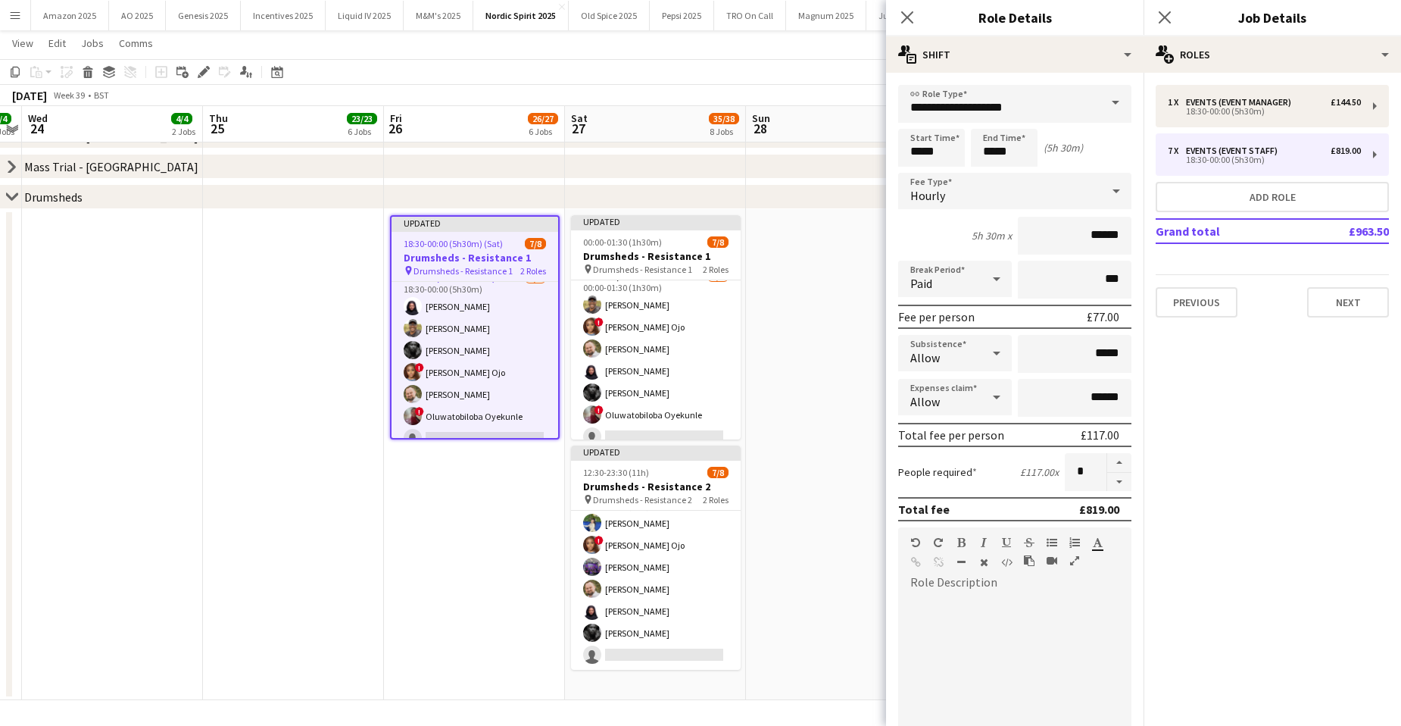
click at [988, 349] on icon at bounding box center [997, 353] width 18 height 30
click at [927, 438] on span "Don't allow" at bounding box center [952, 433] width 84 height 14
click at [832, 399] on app-date-cell at bounding box center [836, 454] width 181 height 491
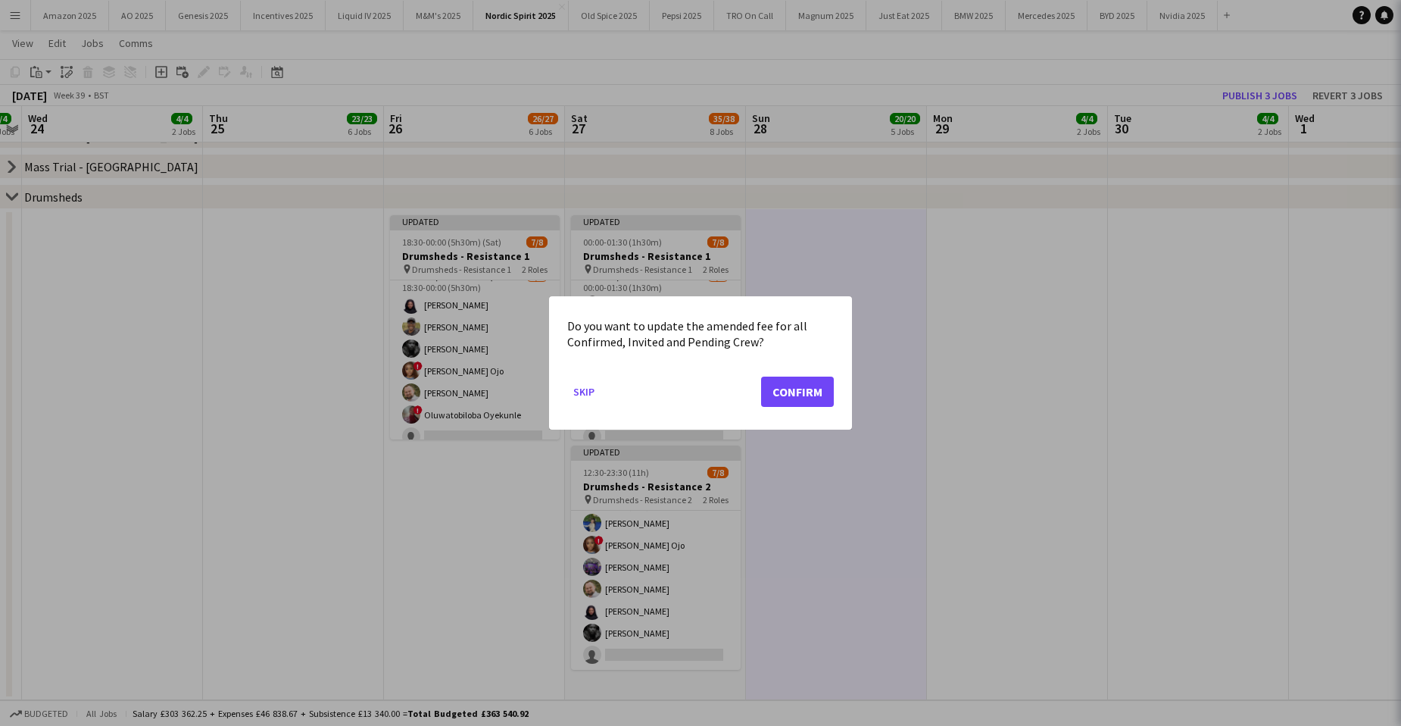
scroll to position [0, 0]
click at [828, 397] on button "Confirm" at bounding box center [797, 391] width 73 height 30
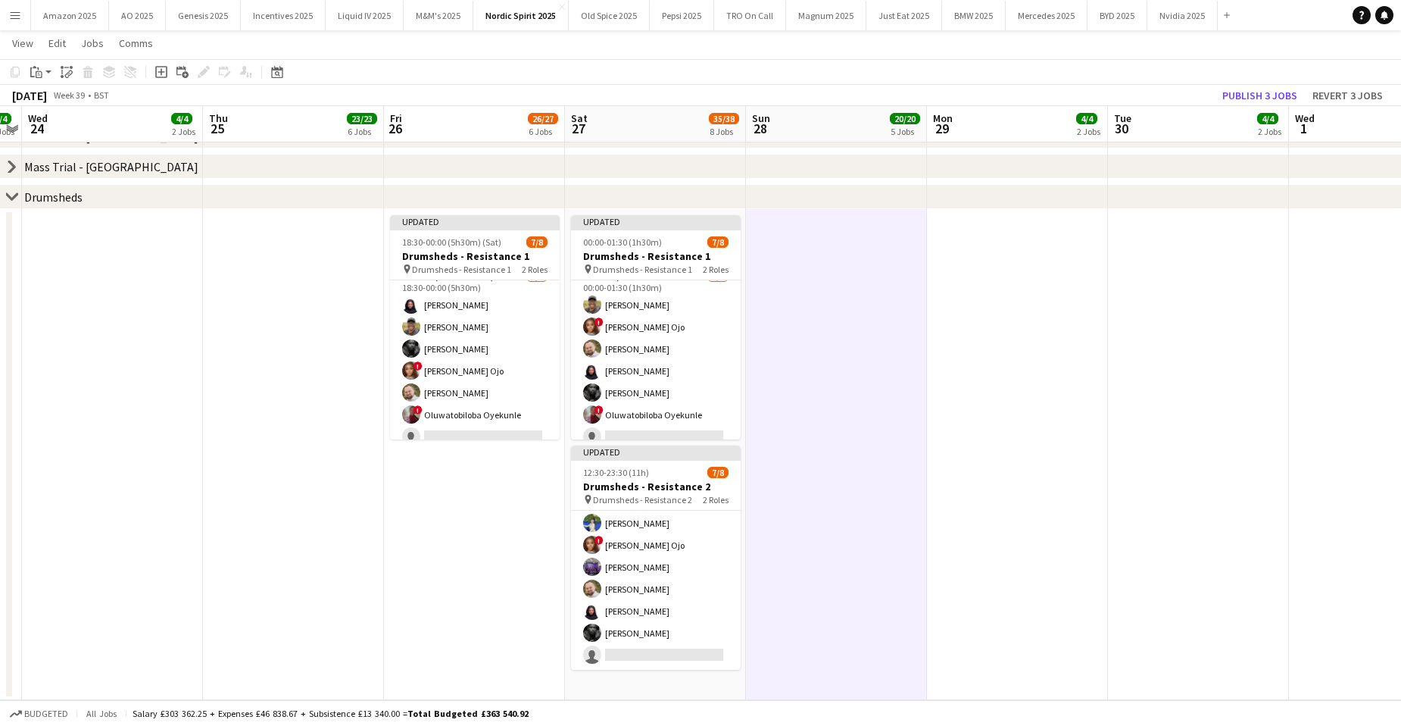
scroll to position [424, 0]
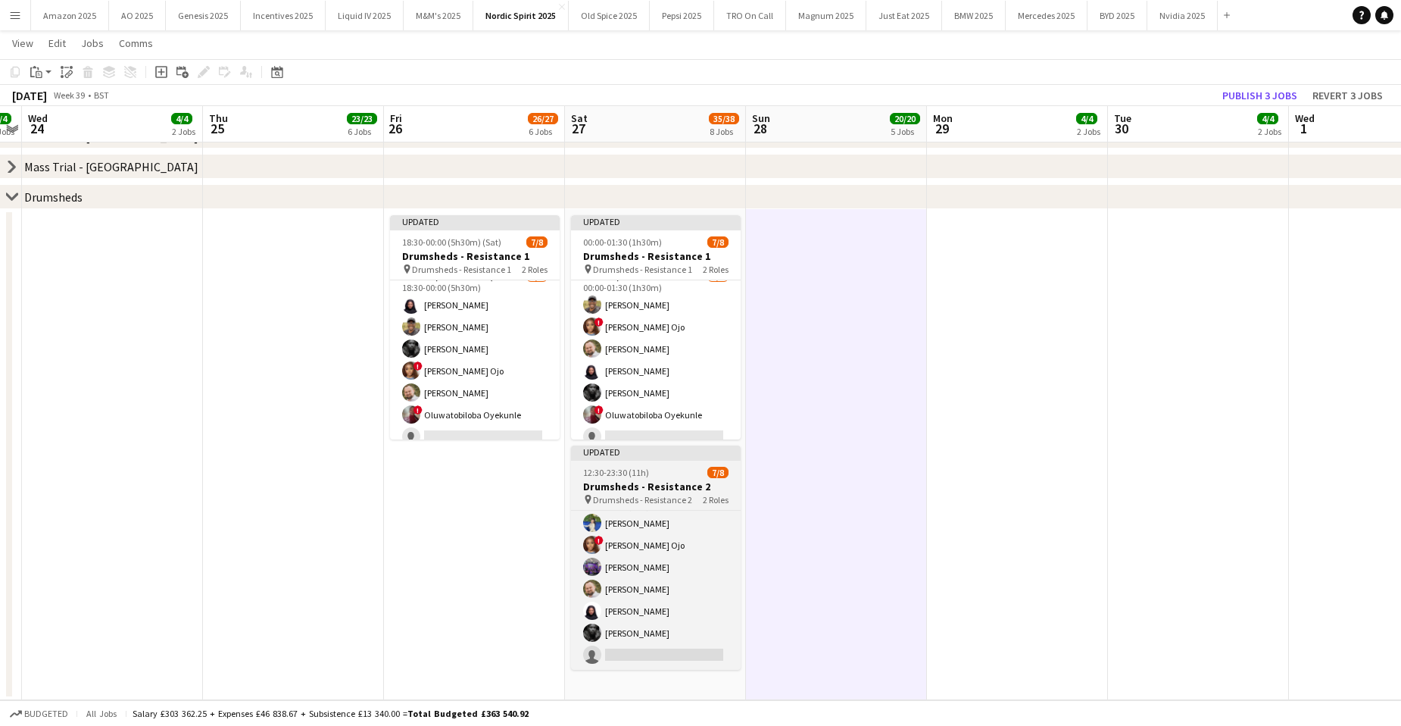
click at [632, 477] on span "12:30-23:30 (11h)" at bounding box center [616, 472] width 66 height 11
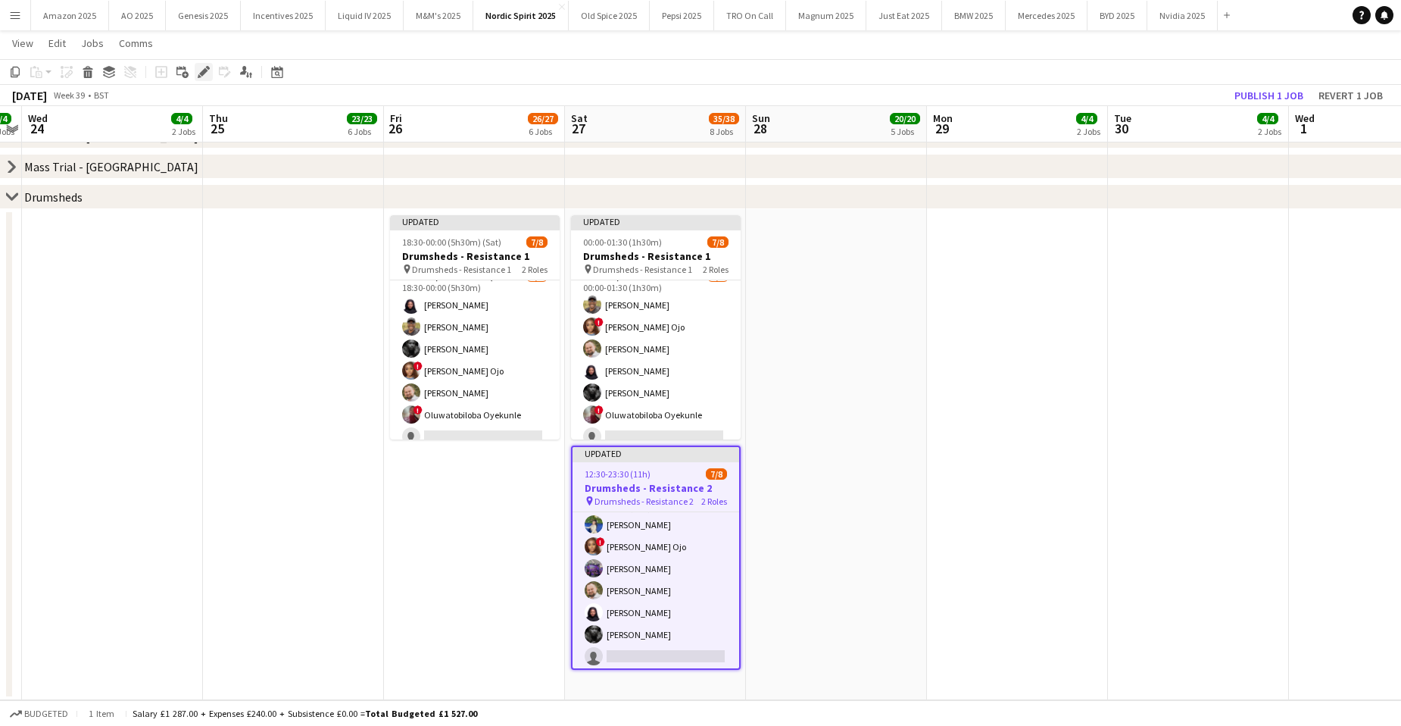
click at [204, 73] on icon at bounding box center [203, 72] width 8 height 8
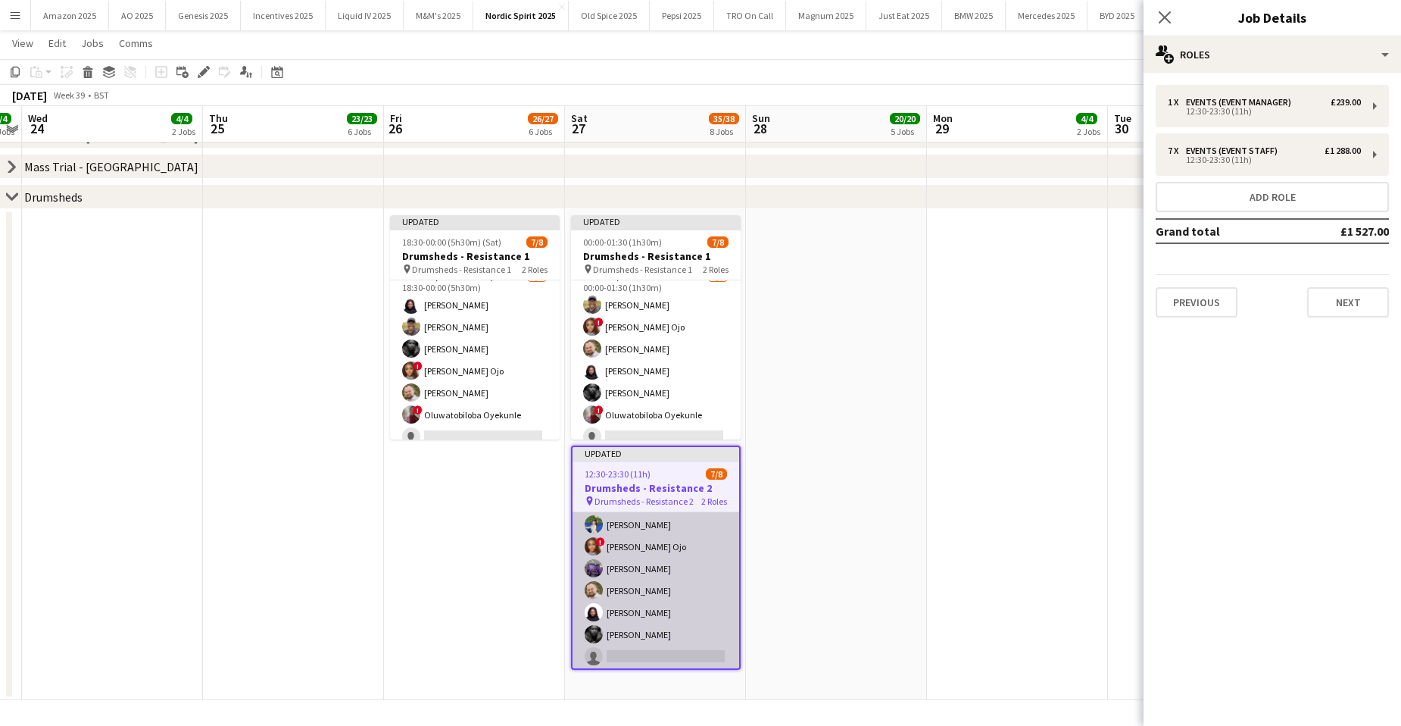
click at [633, 524] on app-card-role "Events (Event Staff) 6/7 12:30-23:30 (11h) Shivani Dhir ! Fatima Esemokhai Ojo …" at bounding box center [656, 579] width 167 height 183
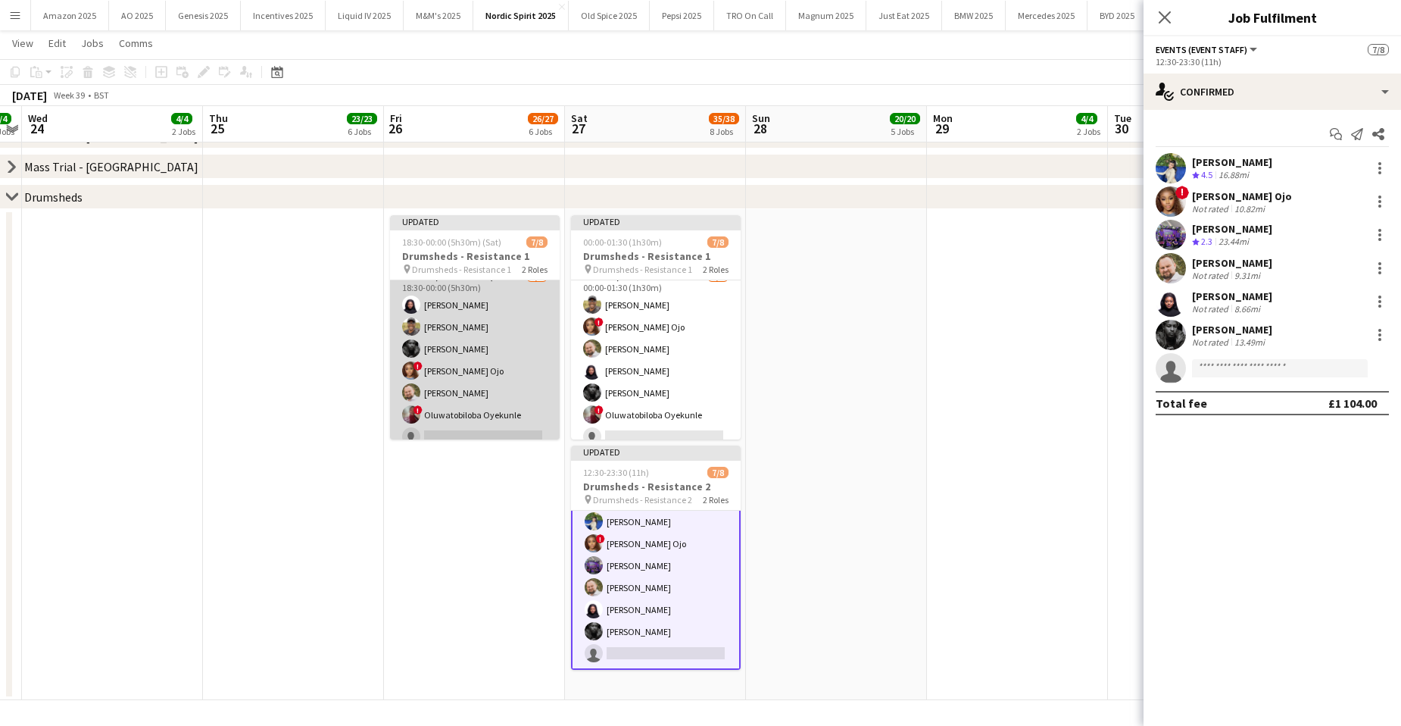
scroll to position [0, 0]
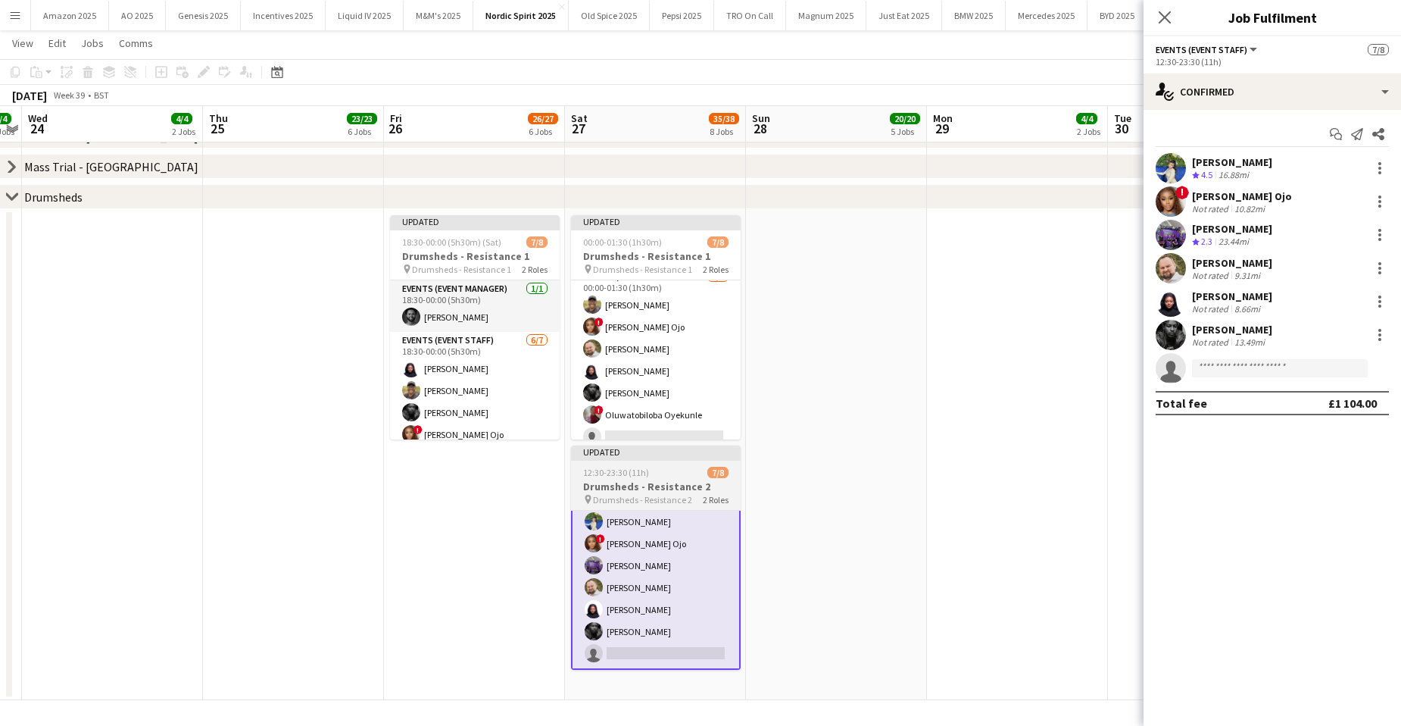
click at [657, 481] on h3 "Drumsheds - Resistance 2" at bounding box center [656, 486] width 170 height 14
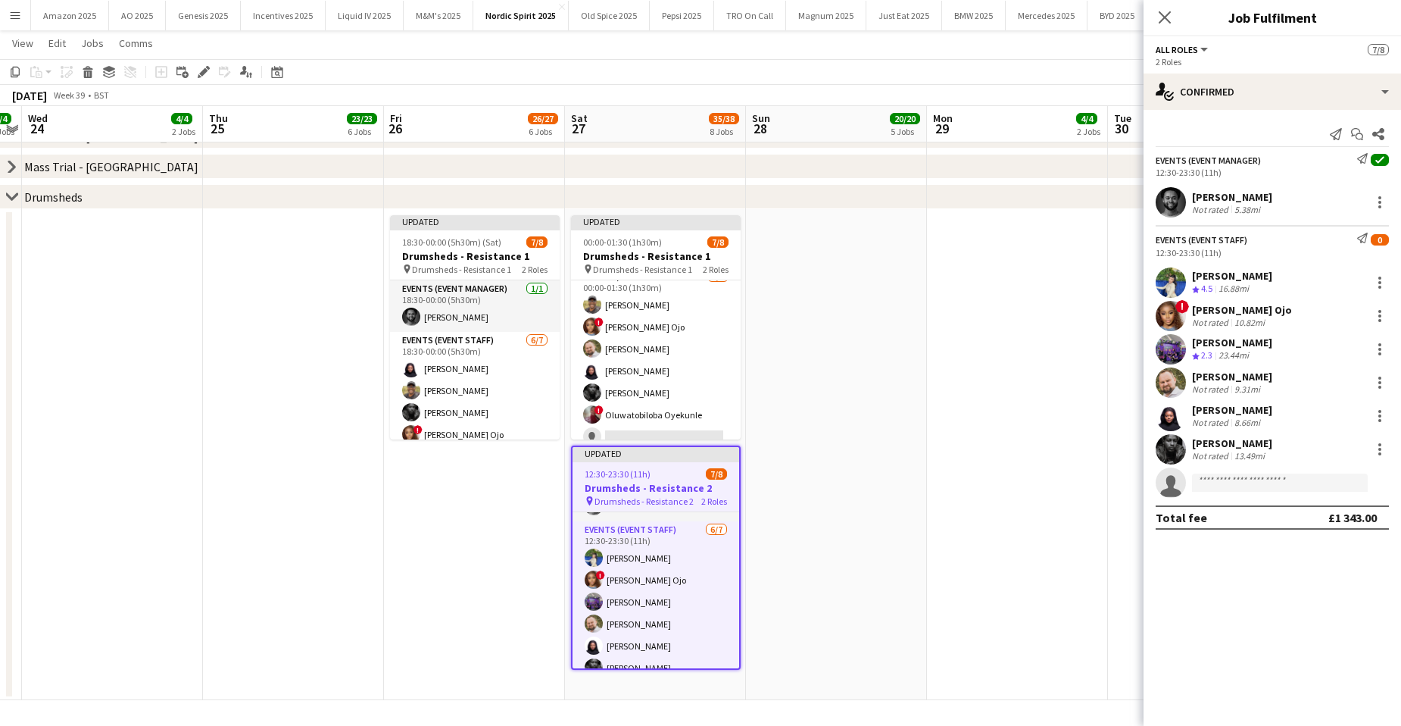
scroll to position [79, 0]
click at [1377, 354] on div at bounding box center [1380, 349] width 18 height 18
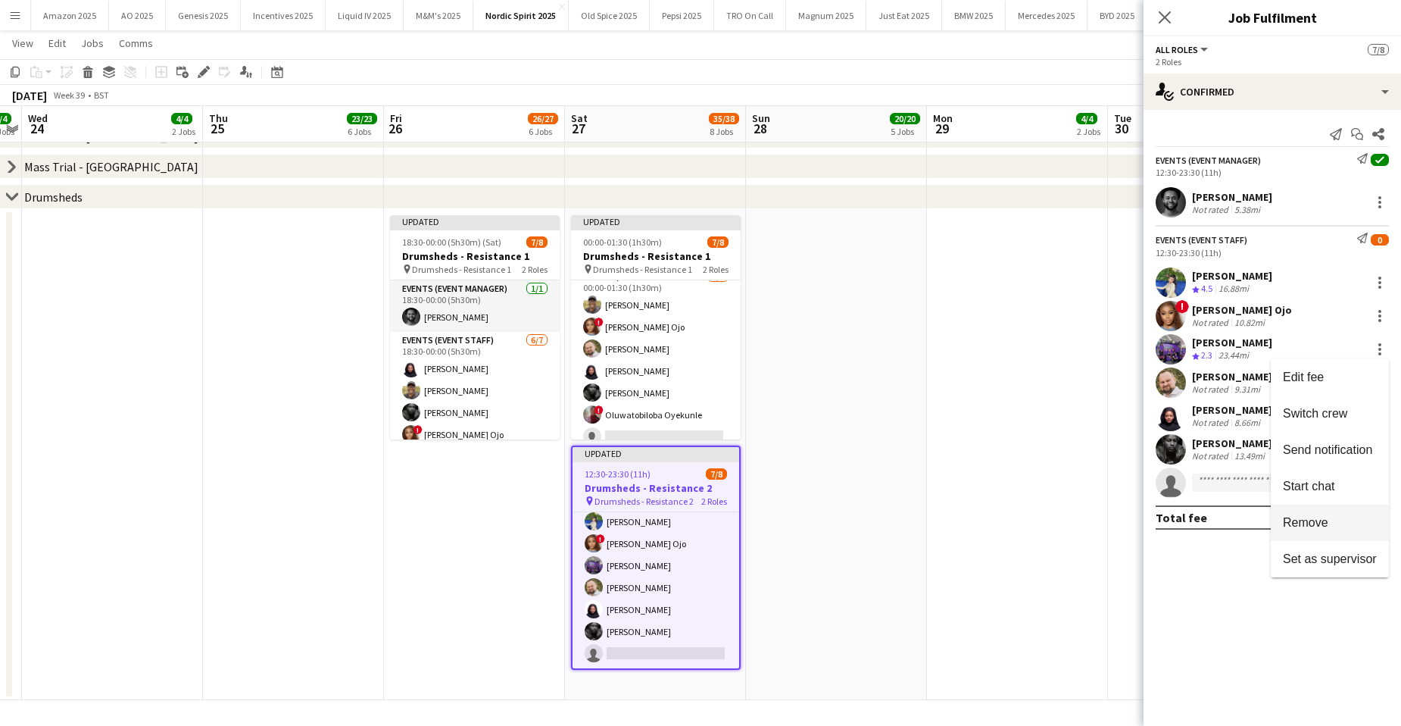
click at [1312, 525] on span "Remove" at bounding box center [1305, 521] width 45 height 13
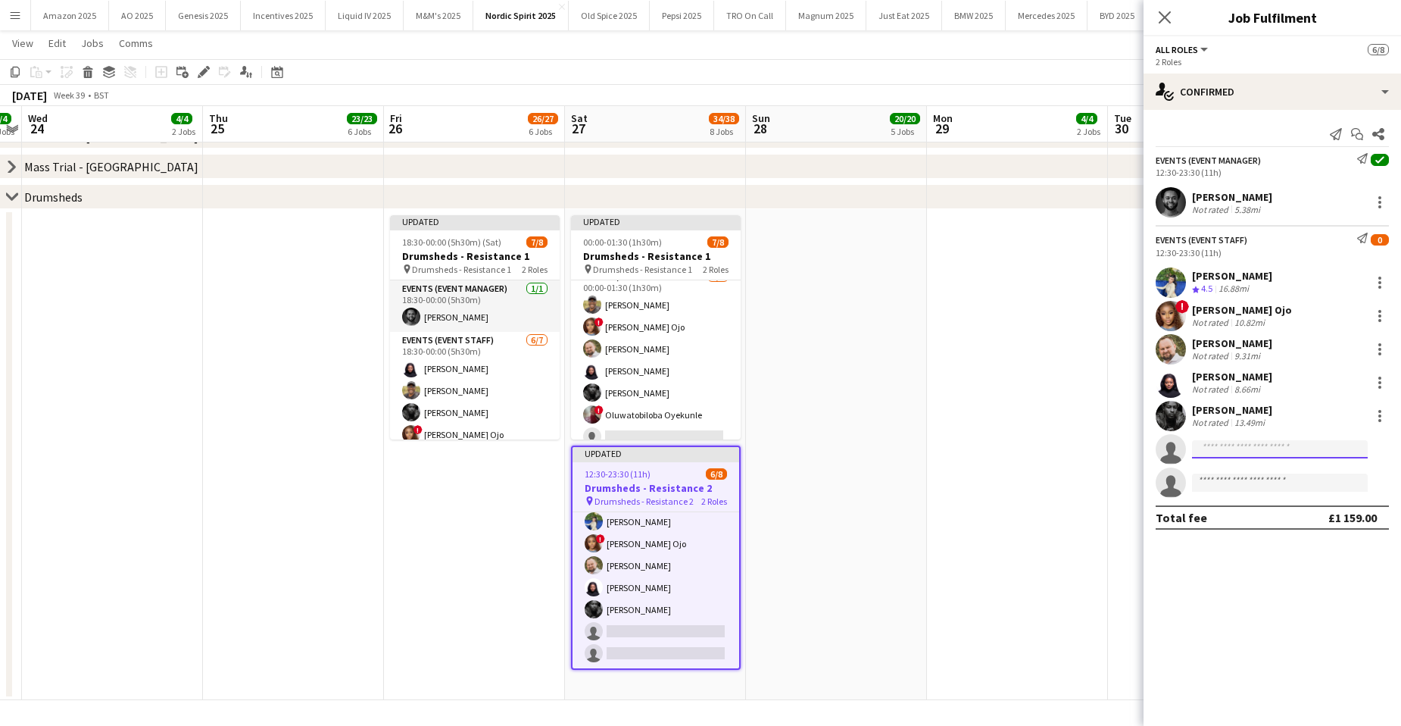
click at [1278, 450] on input at bounding box center [1280, 449] width 176 height 18
type input "****"
click at [1253, 474] on span "Oluwatobiloba Oyekunle" at bounding box center [1256, 470] width 105 height 13
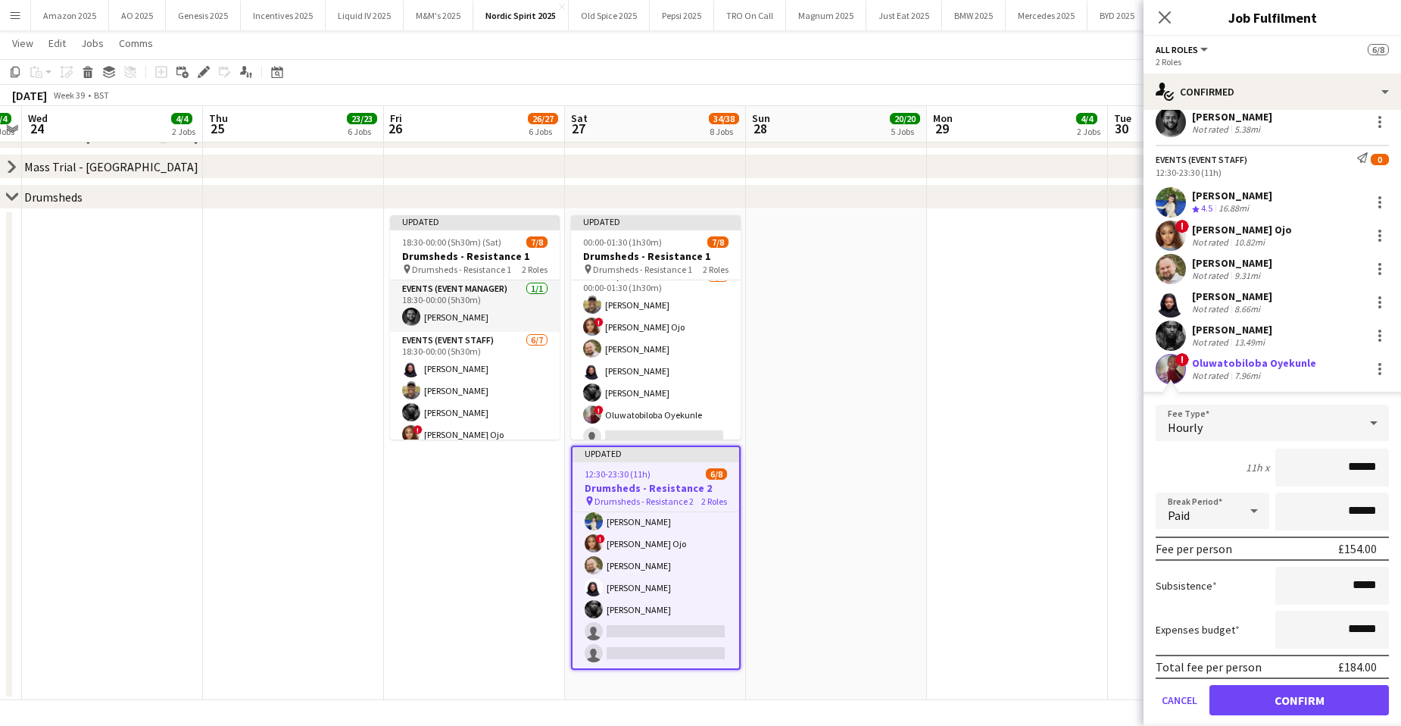
scroll to position [159, 0]
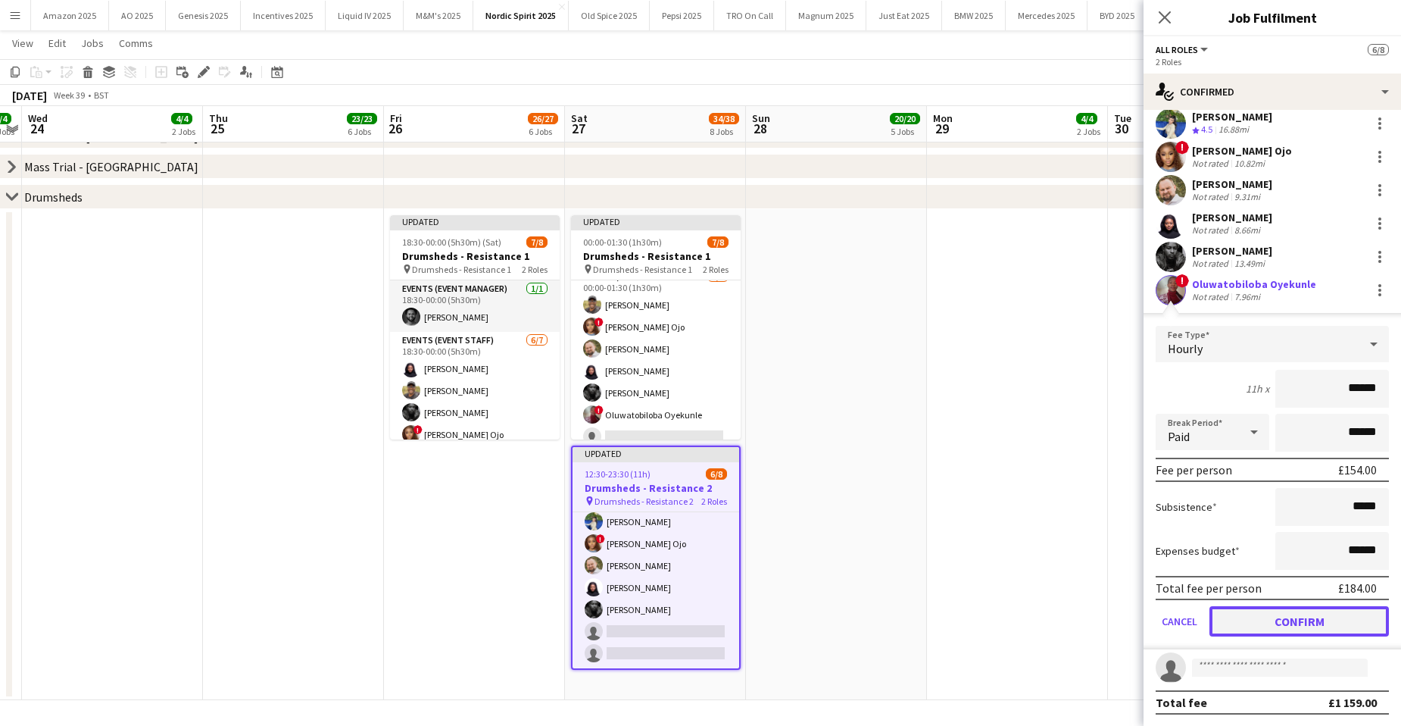
click at [1329, 626] on button "Confirm" at bounding box center [1298, 621] width 179 height 30
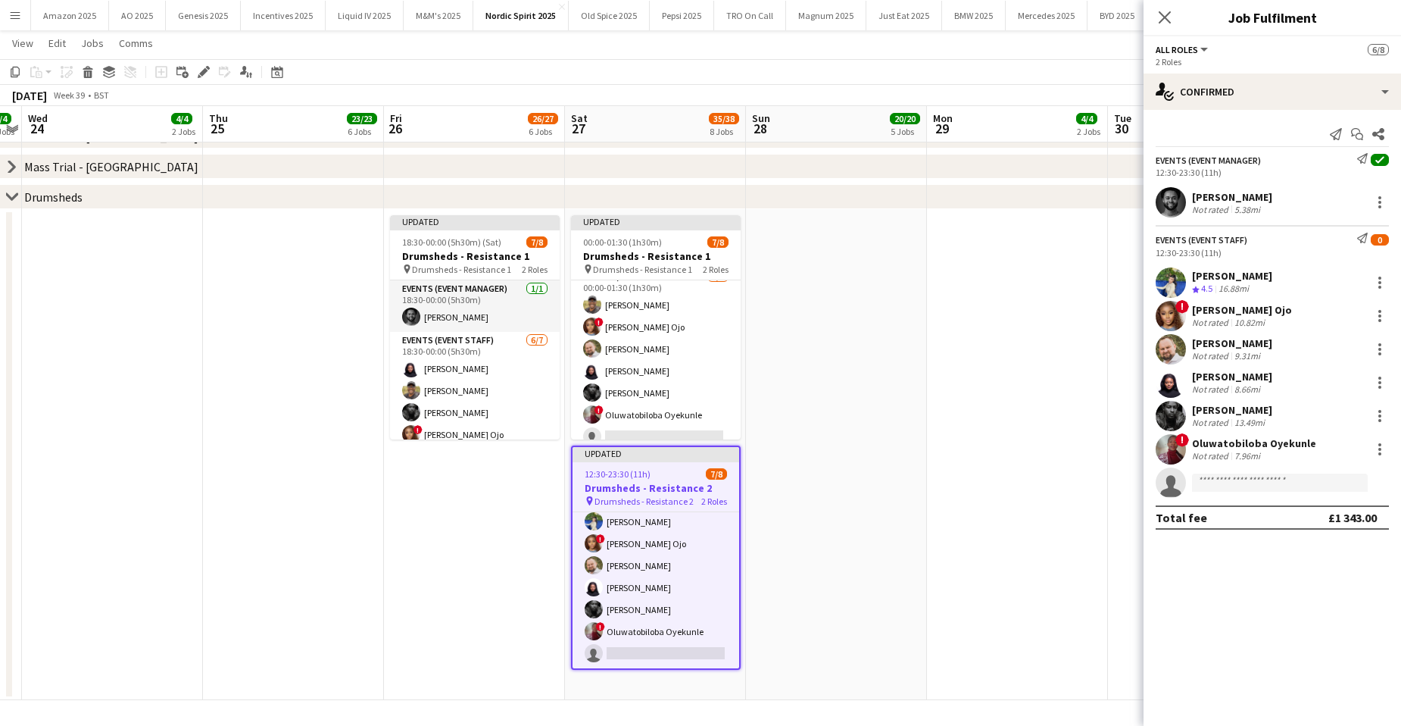
click at [992, 448] on app-date-cell at bounding box center [1017, 454] width 181 height 491
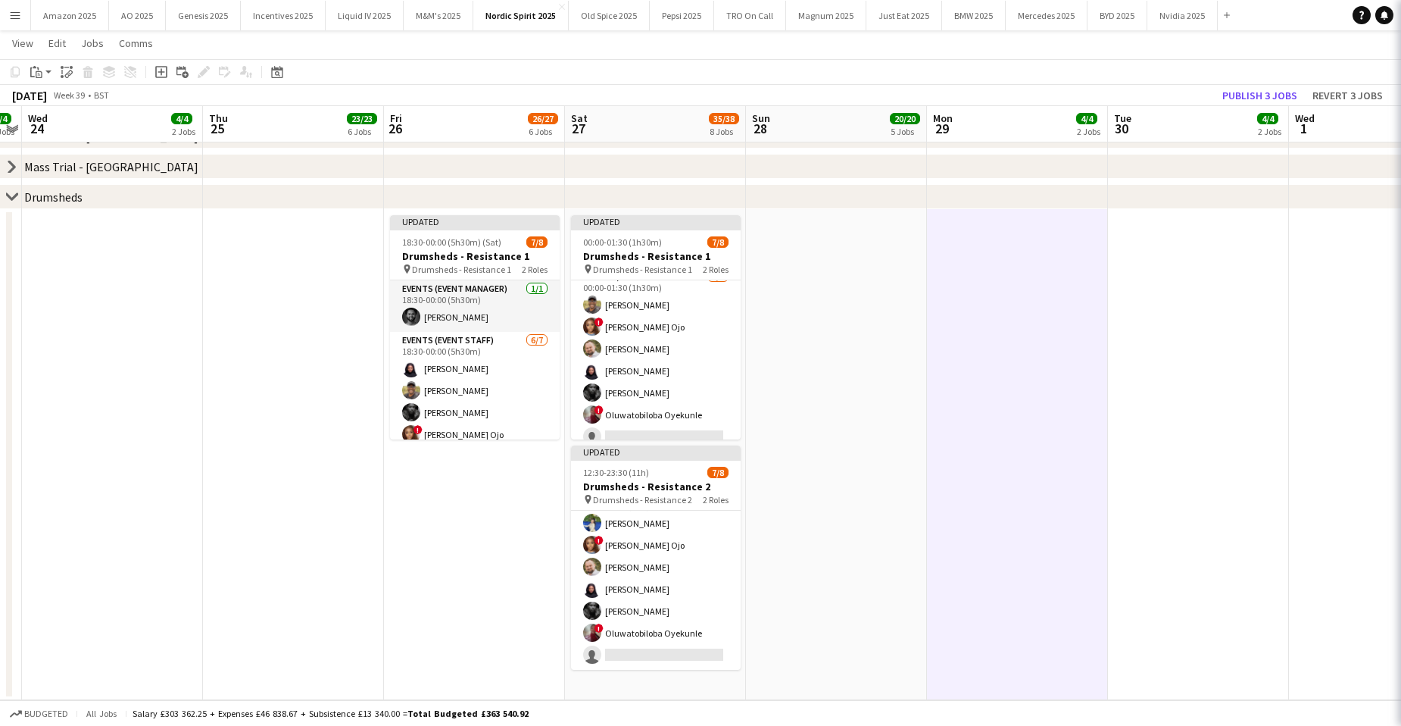
scroll to position [76, 0]
click at [1152, 486] on app-date-cell at bounding box center [1198, 454] width 181 height 491
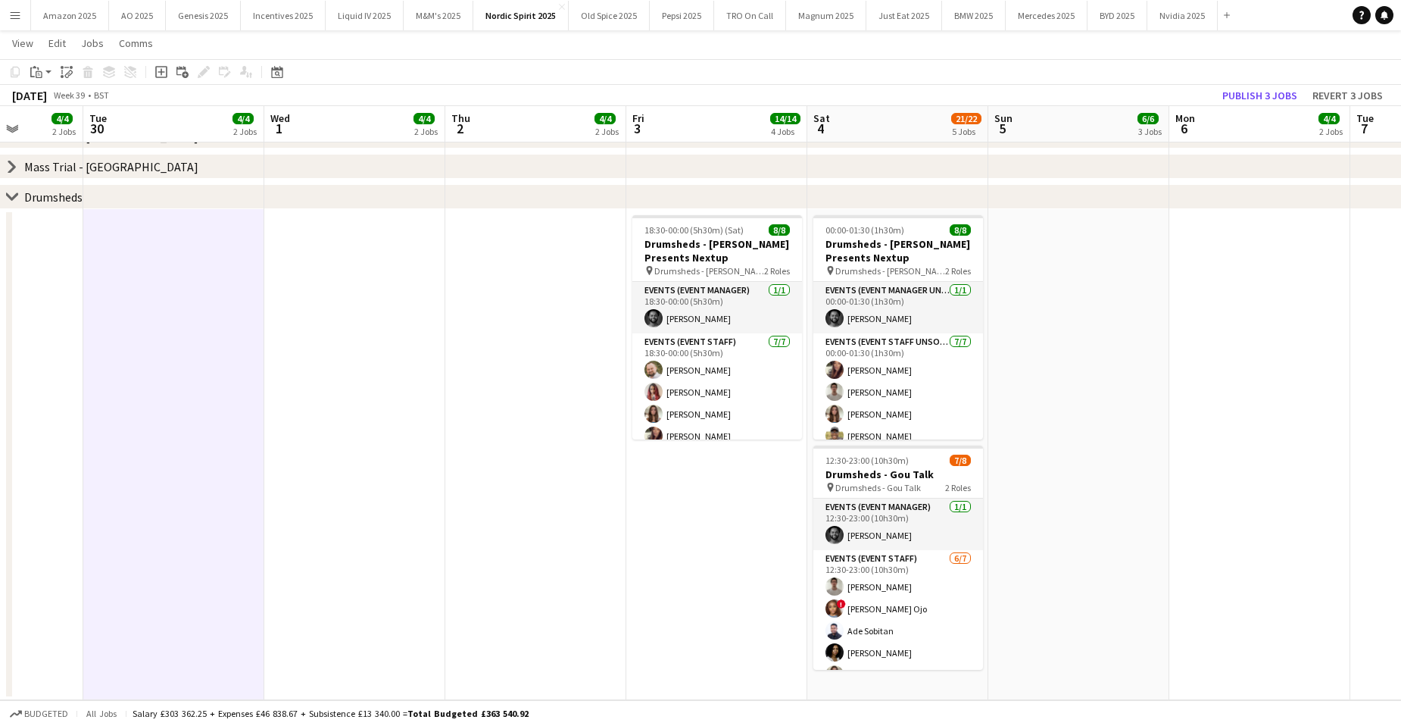
scroll to position [0, 646]
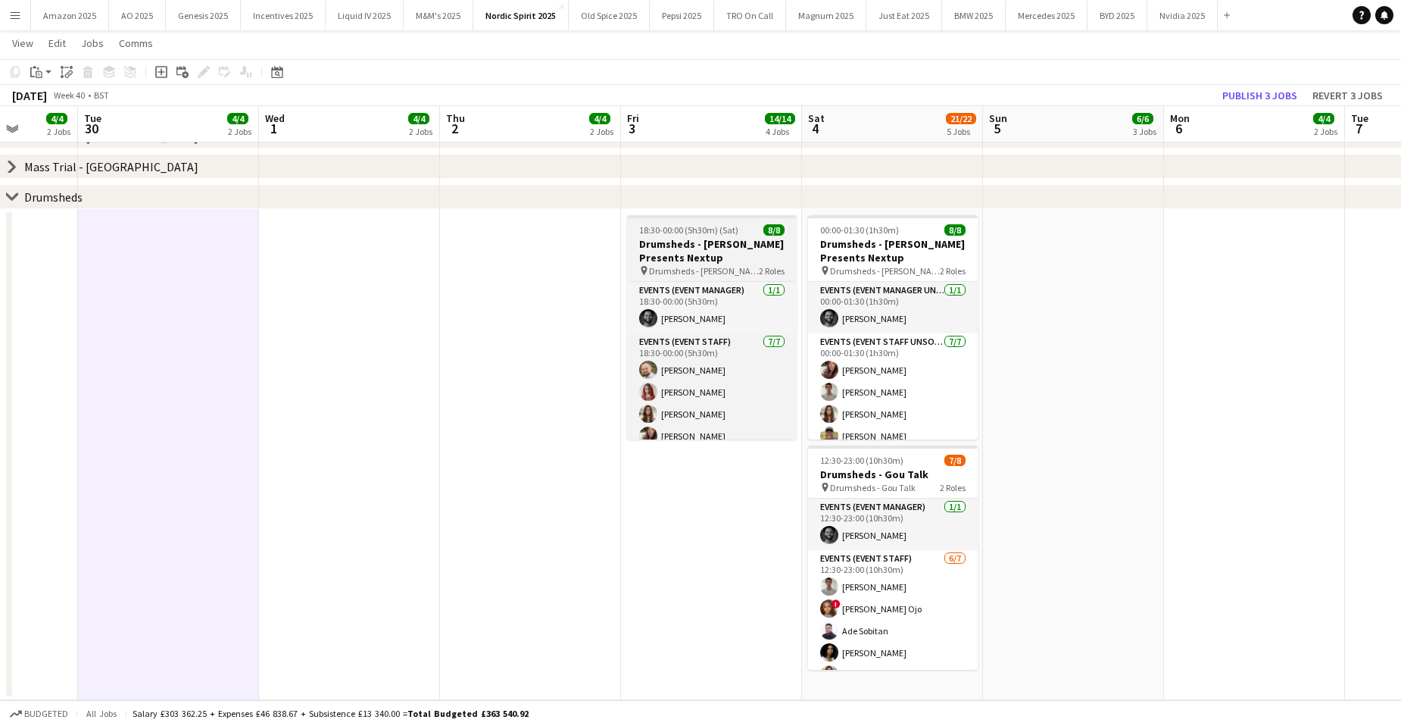
click at [733, 242] on h3 "Drumsheds - Max Dean Presents Nextup" at bounding box center [712, 250] width 170 height 27
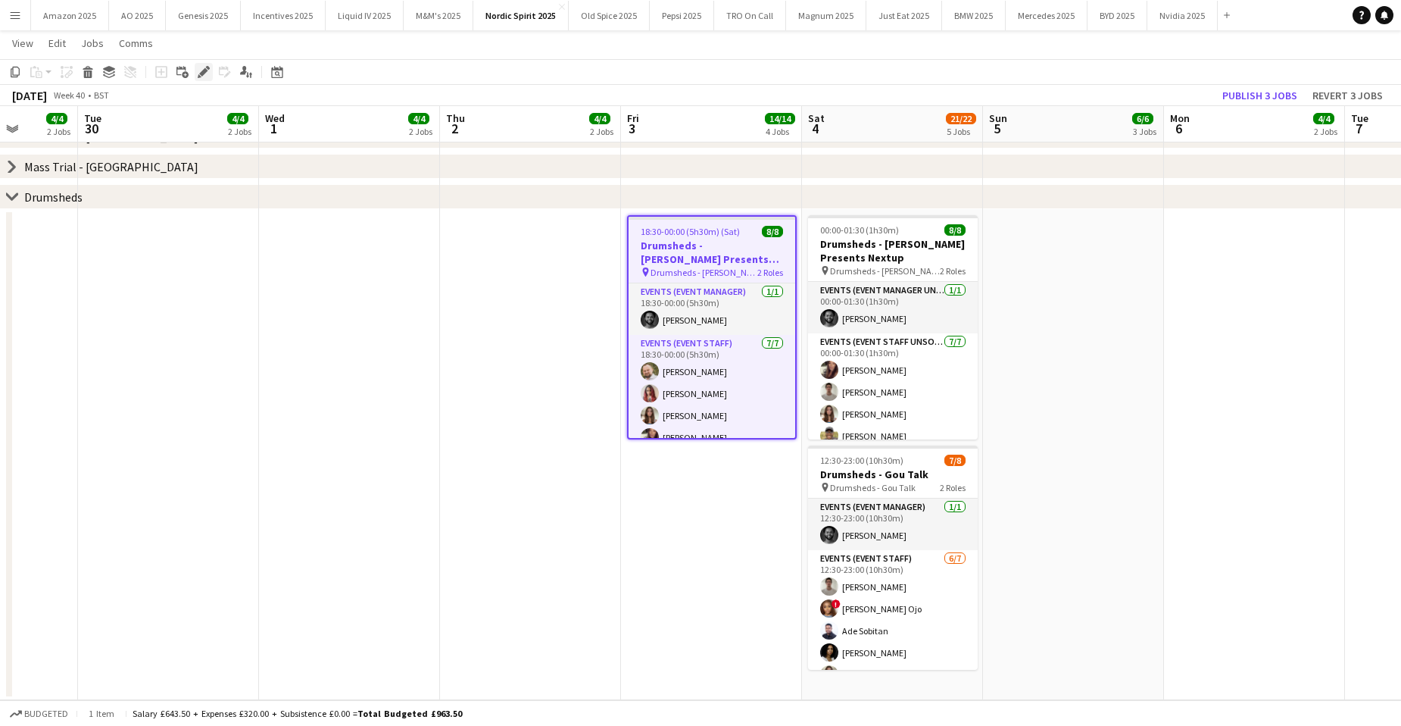
click at [209, 70] on icon "Edit" at bounding box center [204, 72] width 12 height 12
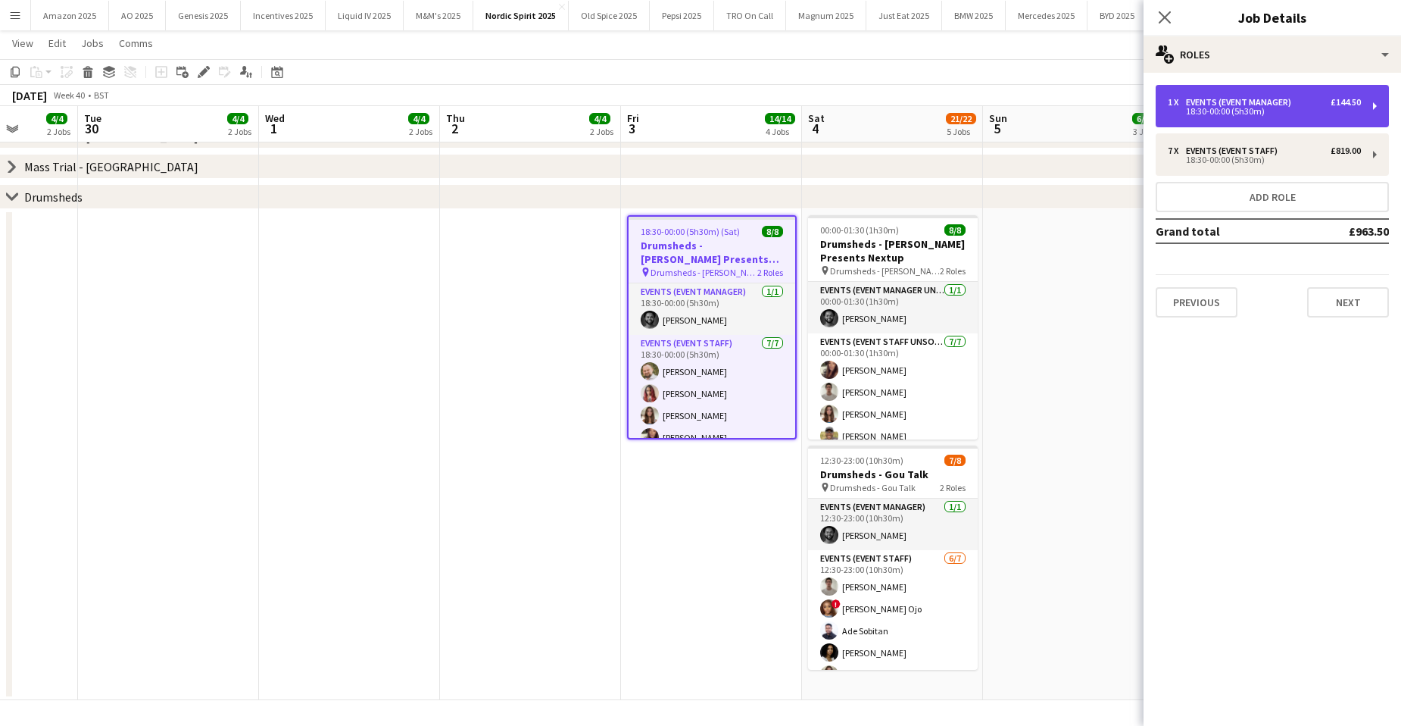
click at [1317, 117] on div "1 x Events (Event Manager) £144.50 18:30-00:00 (5h30m)" at bounding box center [1272, 106] width 233 height 42
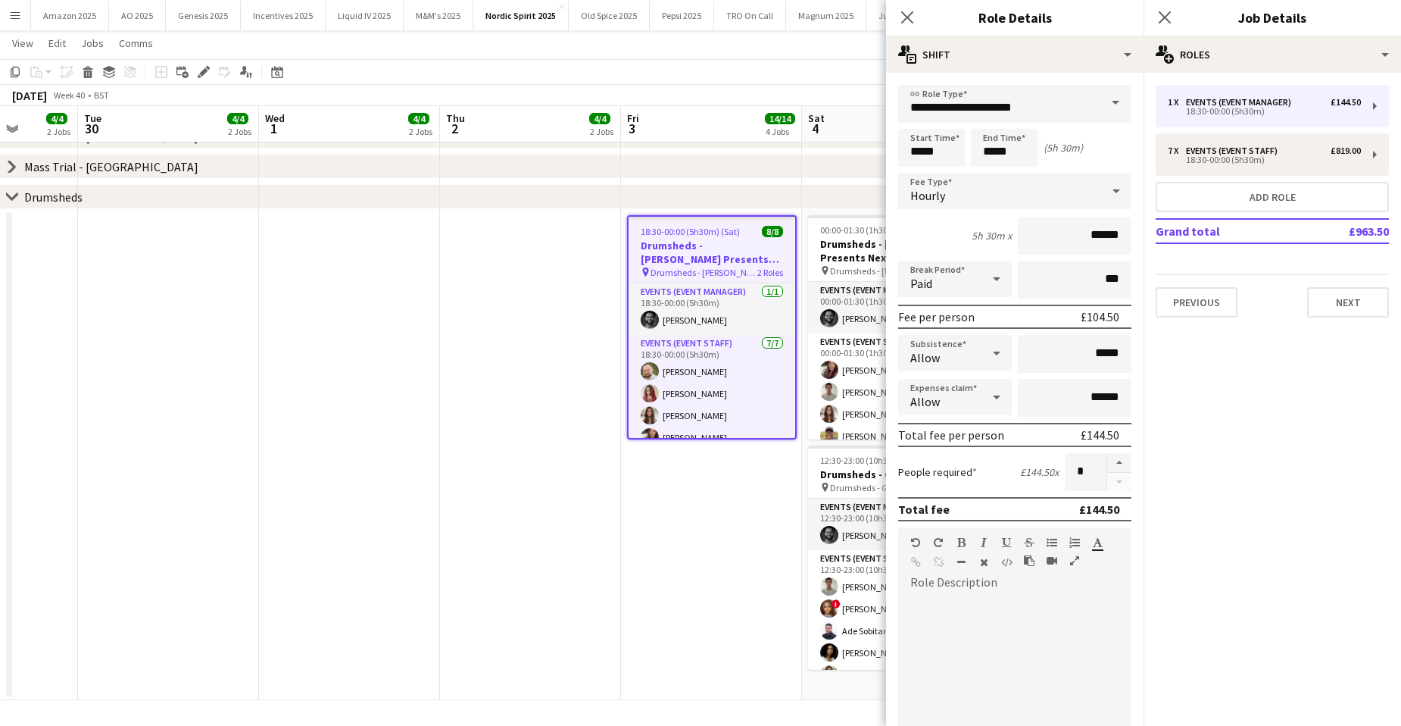
click at [969, 355] on div "Allow" at bounding box center [939, 353] width 83 height 36
click at [950, 427] on span "Don't allow" at bounding box center [952, 433] width 84 height 14
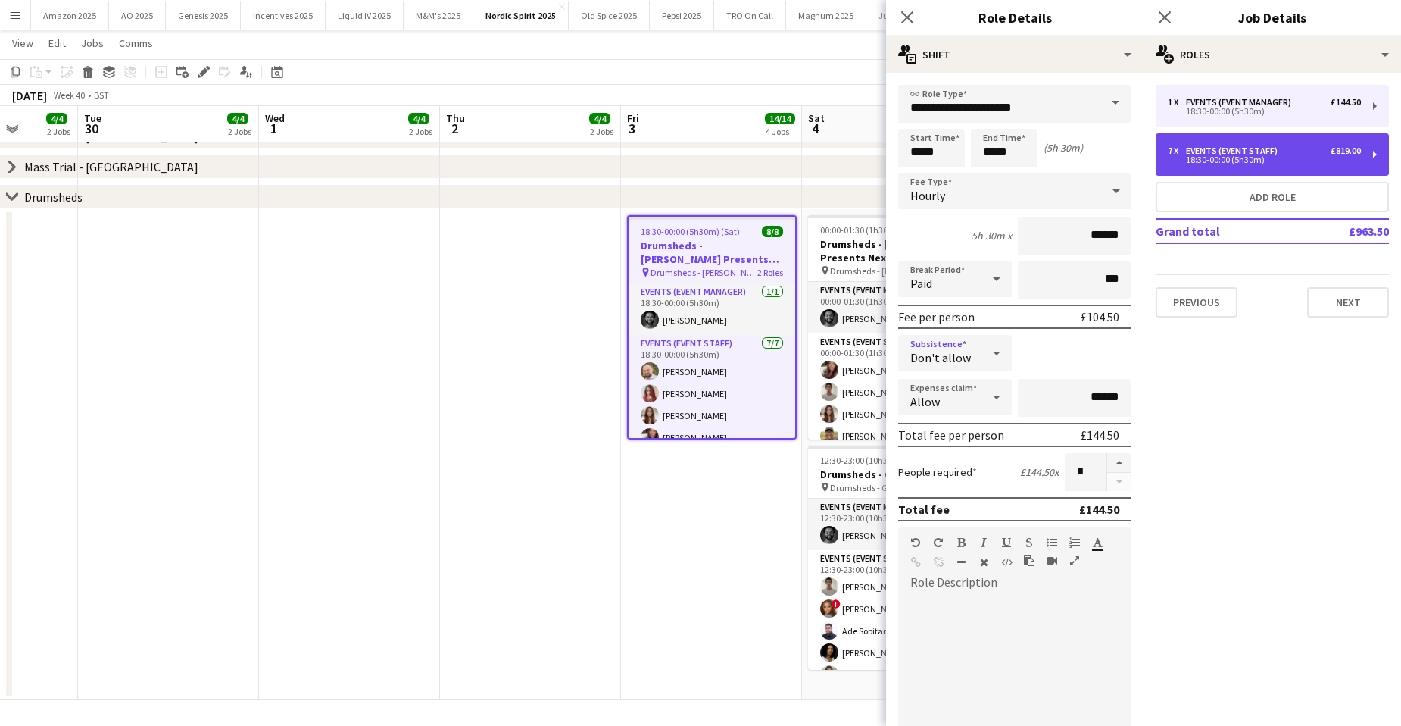
click at [1206, 149] on div "Events (Event Staff)" at bounding box center [1235, 150] width 98 height 11
type input "**********"
type input "******"
type input "*"
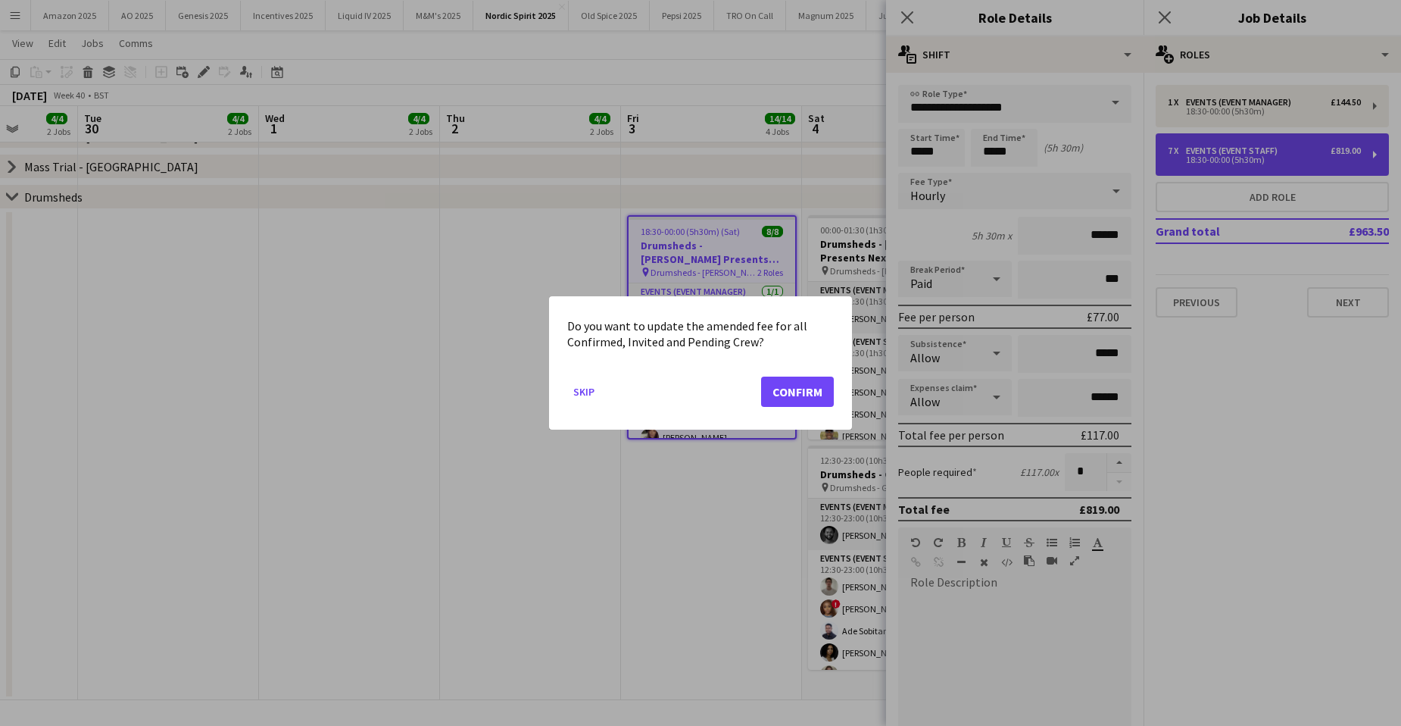
scroll to position [0, 0]
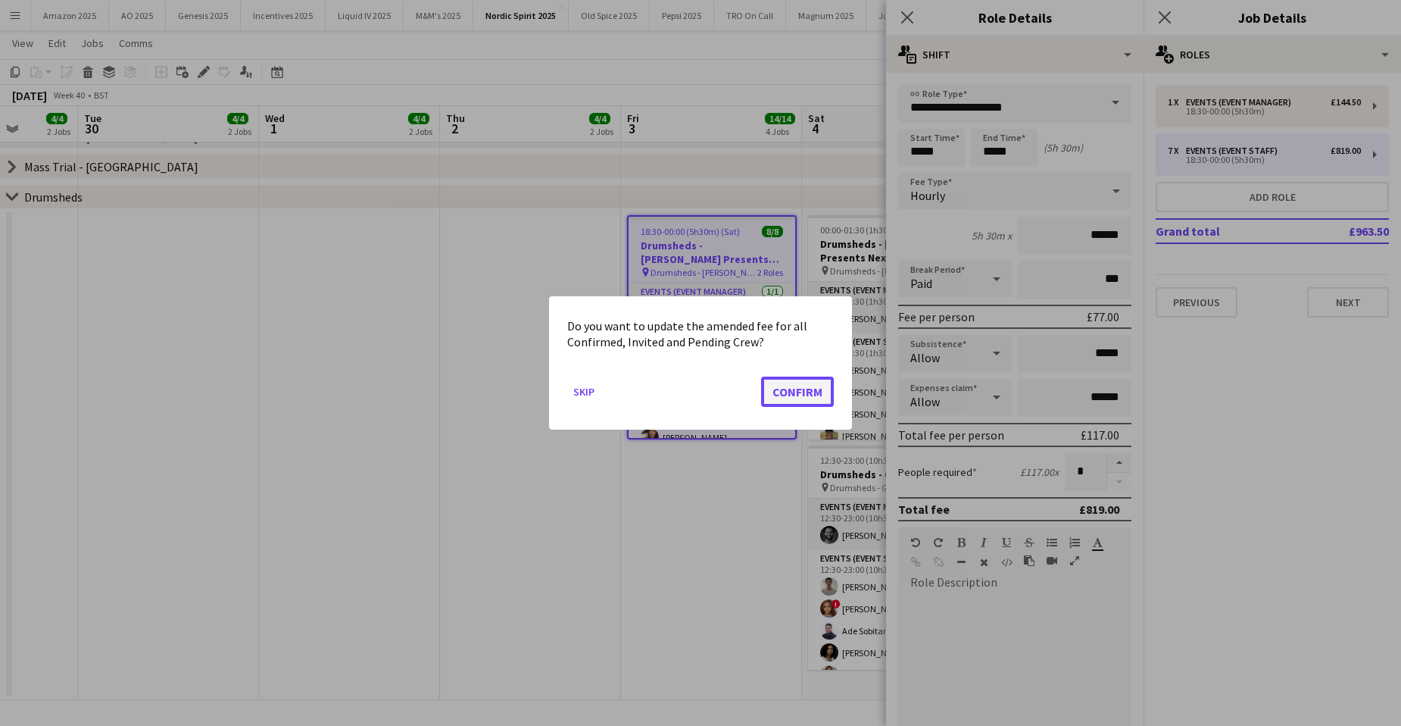
click at [811, 395] on button "Confirm" at bounding box center [797, 391] width 73 height 30
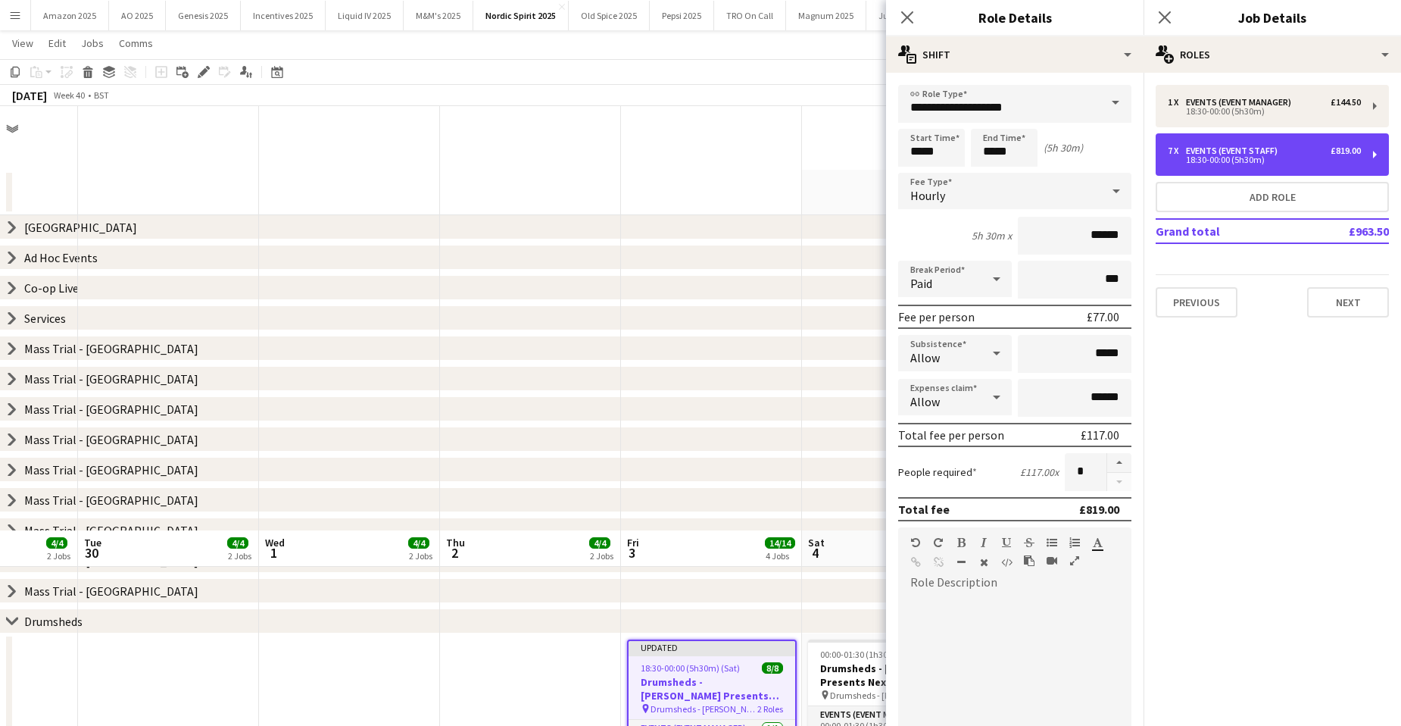
scroll to position [424, 0]
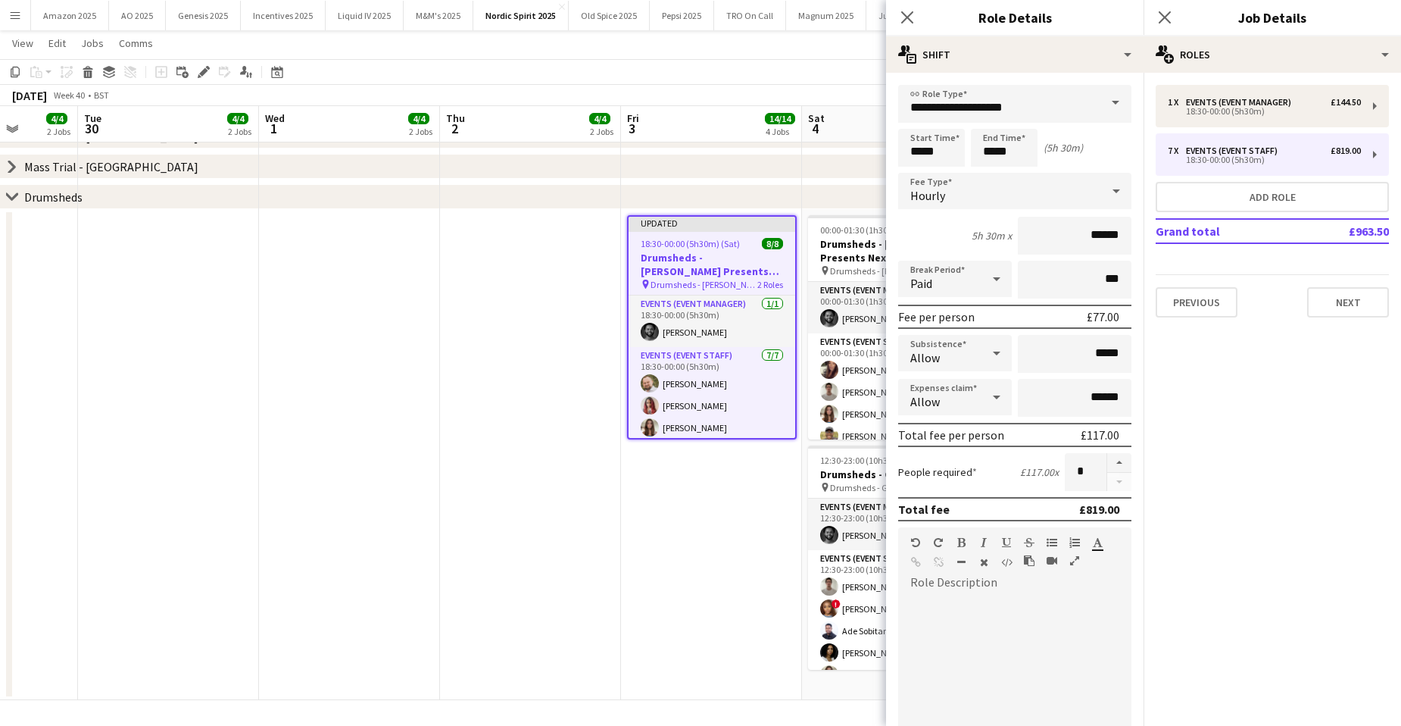
click at [988, 398] on icon at bounding box center [997, 397] width 18 height 30
click at [975, 353] on div at bounding box center [700, 363] width 1401 height 726
click at [982, 352] on div at bounding box center [997, 353] width 30 height 30
click at [947, 426] on span "Don't allow" at bounding box center [952, 433] width 84 height 14
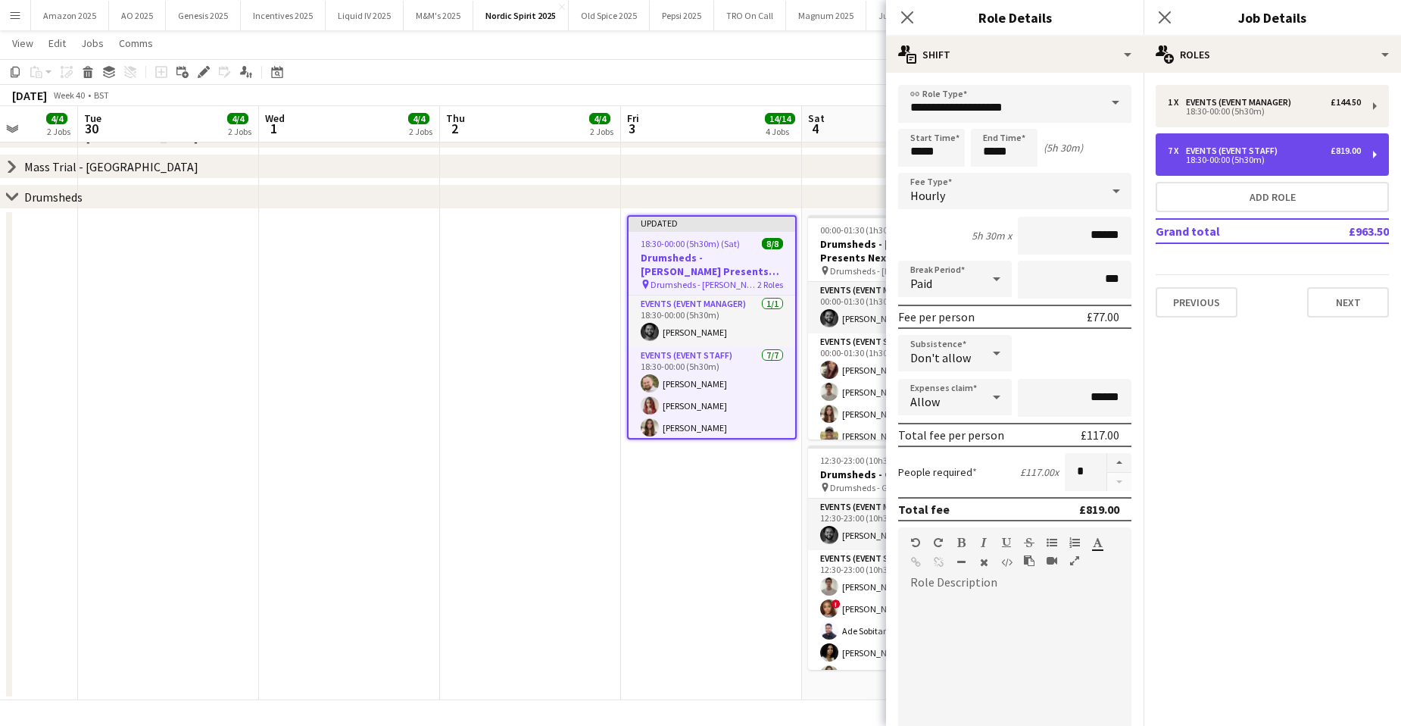
click at [1237, 148] on div "Events (Event Staff)" at bounding box center [1235, 150] width 98 height 11
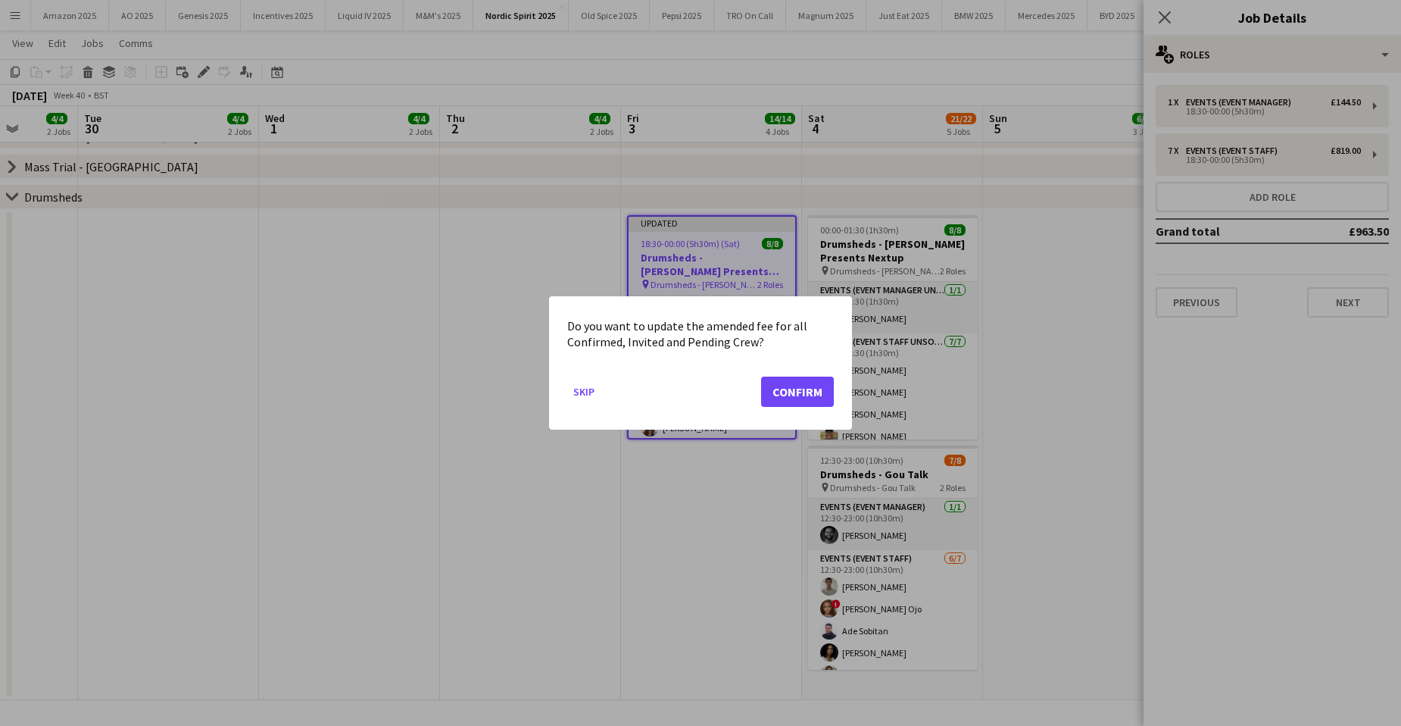
click at [817, 408] on mat-dialog-actions "Skip Confirm" at bounding box center [700, 397] width 267 height 64
click at [813, 392] on button "Confirm" at bounding box center [797, 391] width 73 height 30
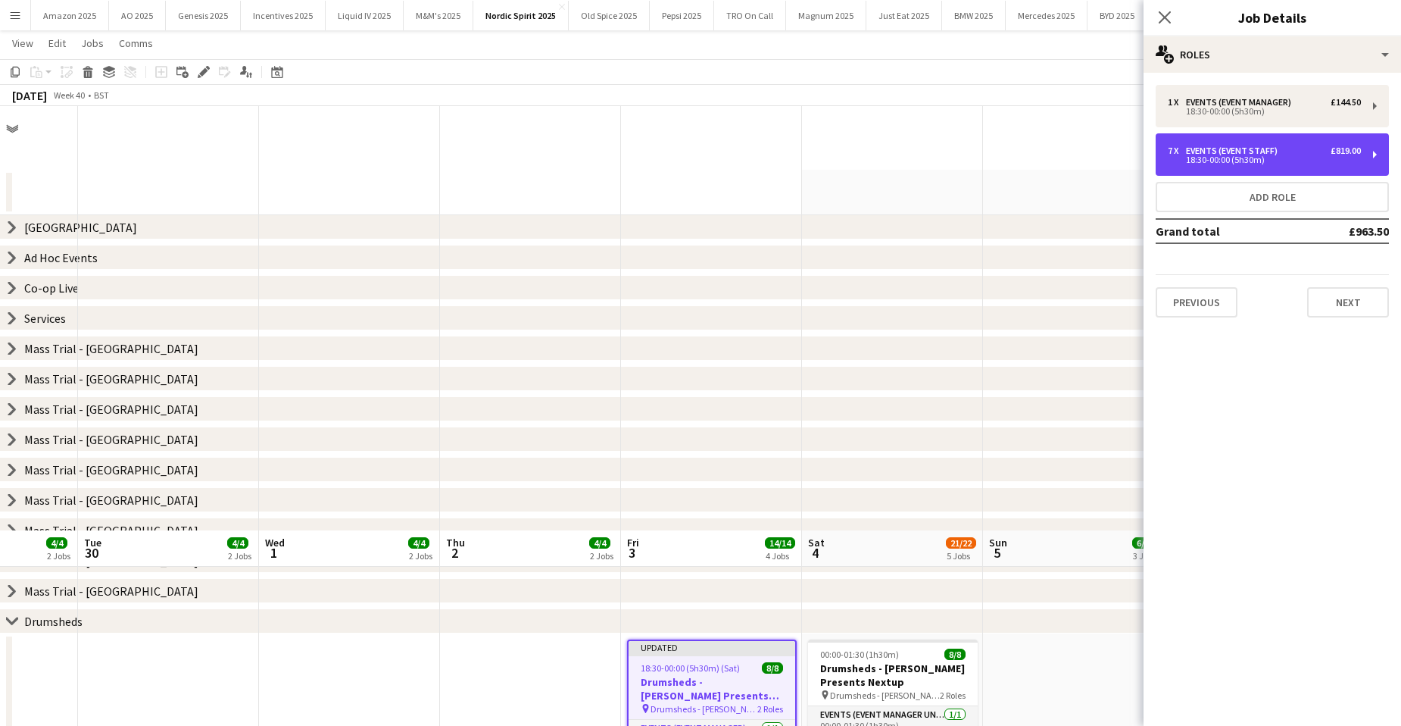
scroll to position [424, 0]
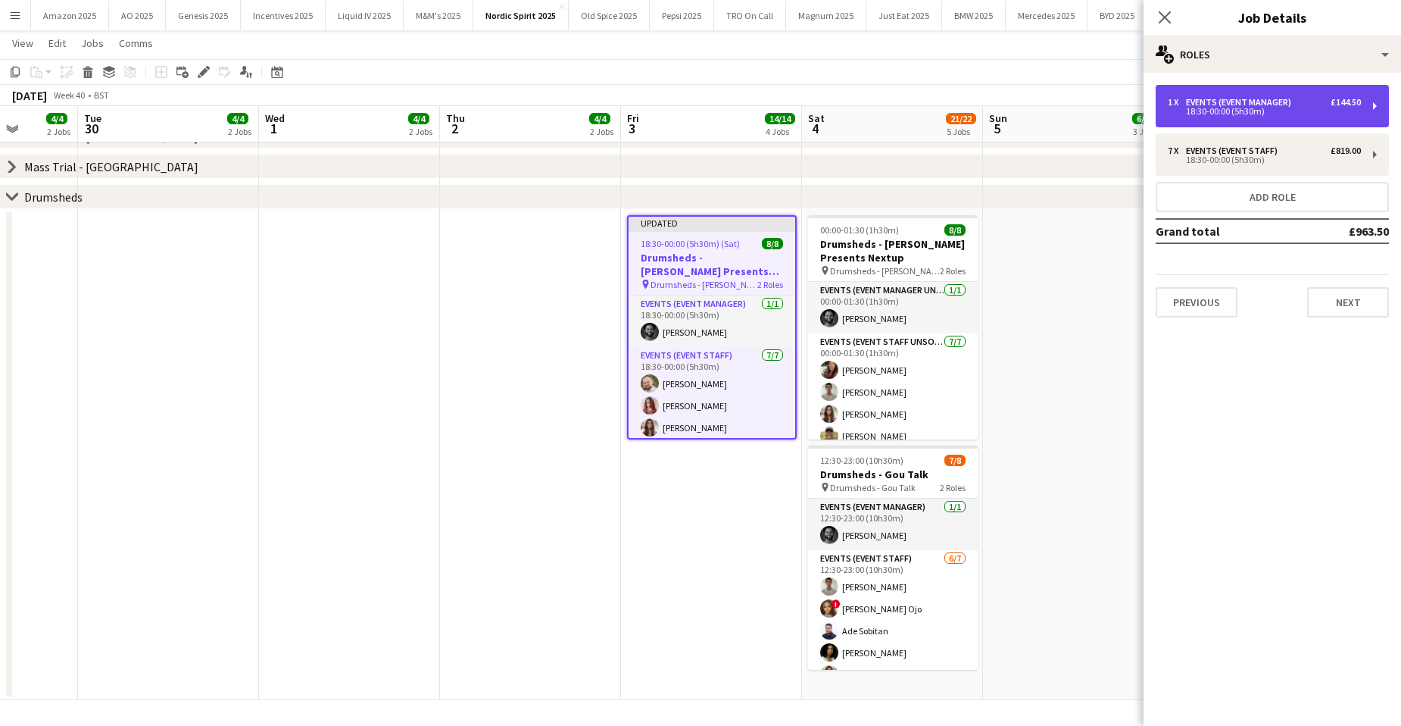
click at [1253, 95] on div "1 x Events (Event Manager) £144.50 18:30-00:00 (5h30m)" at bounding box center [1272, 106] width 233 height 42
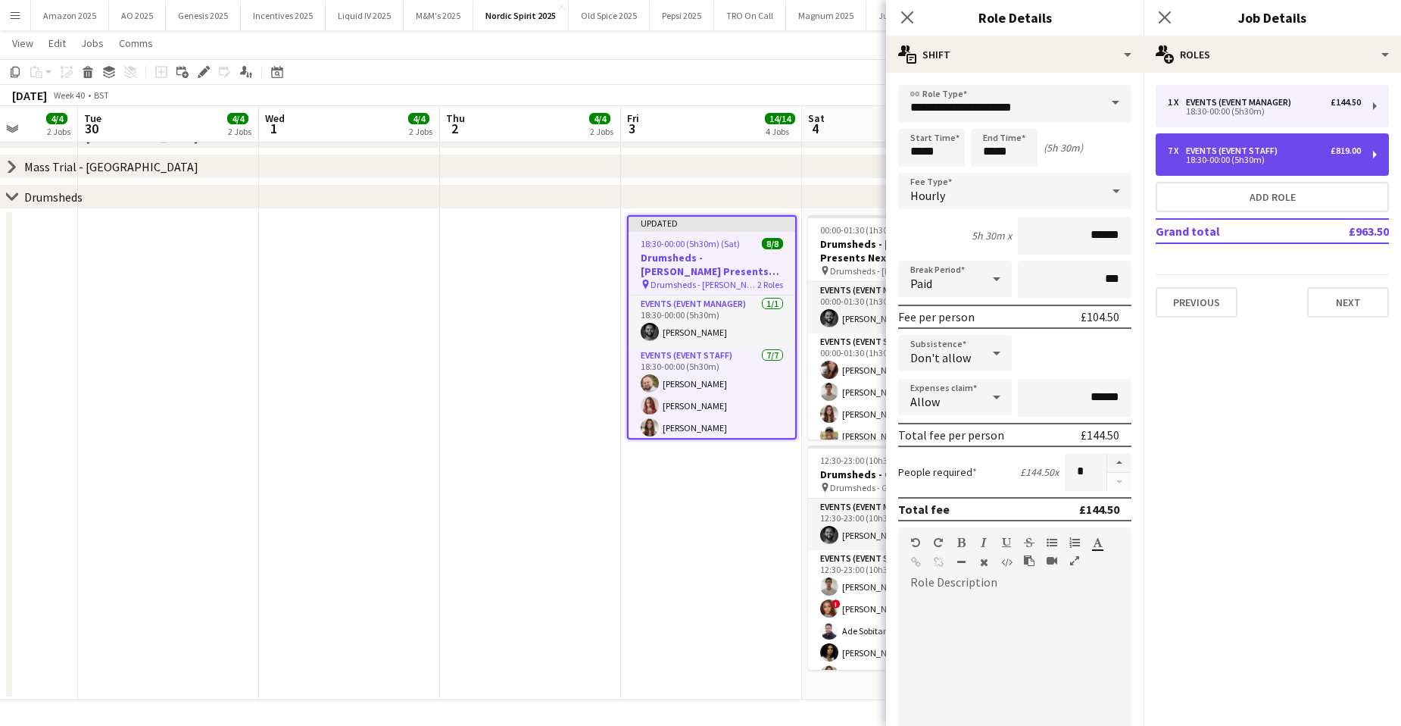
click at [1235, 143] on div "7 x Events (Event Staff) £819.00 18:30-00:00 (5h30m)" at bounding box center [1272, 154] width 233 height 42
type input "**********"
type input "******"
type input "*"
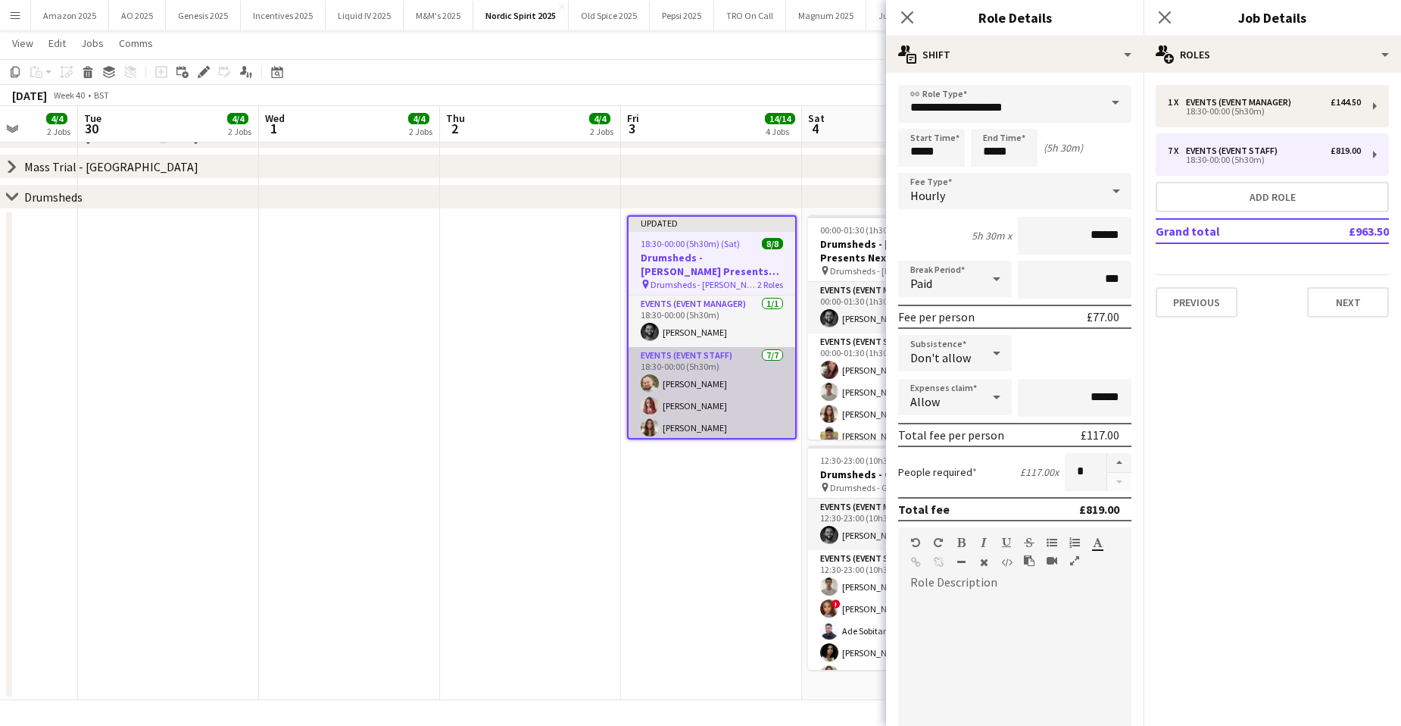
click at [722, 379] on app-card-role "Events (Event Staff) 7/7 18:30-00:00 (5h30m) aurimas sestokas Anthony Pius Leah…" at bounding box center [712, 438] width 167 height 183
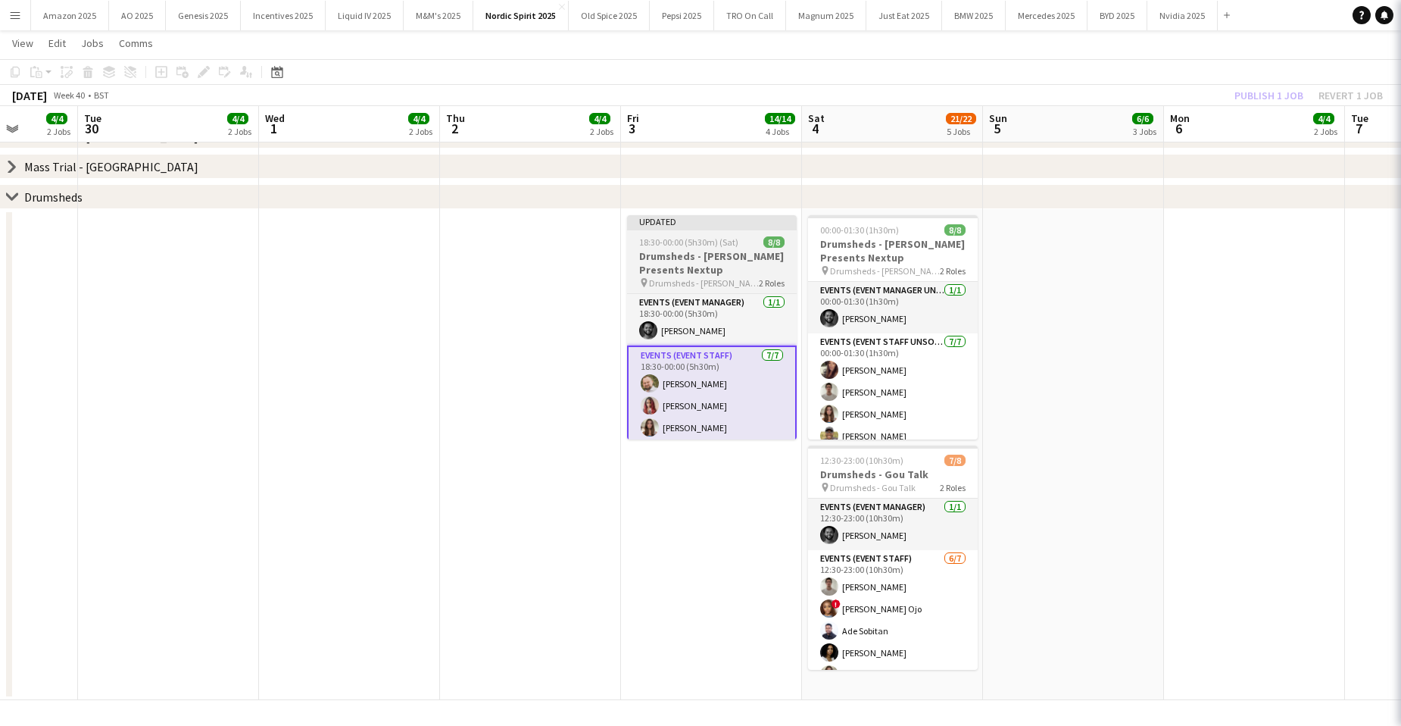
click at [707, 266] on h3 "Drumsheds - Max Dean Presents Nextup" at bounding box center [712, 262] width 170 height 27
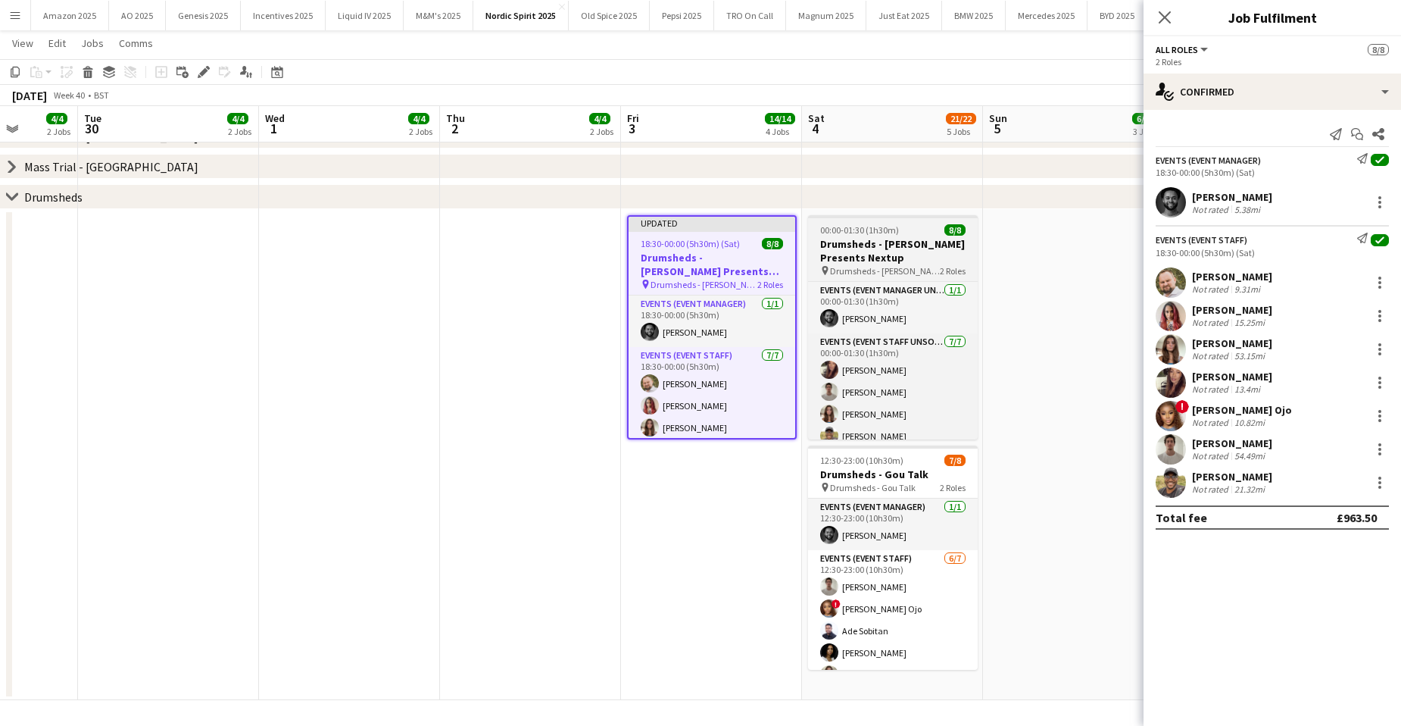
click at [911, 251] on h3 "Drumsheds - Max Dean Presents Nextup" at bounding box center [893, 250] width 170 height 27
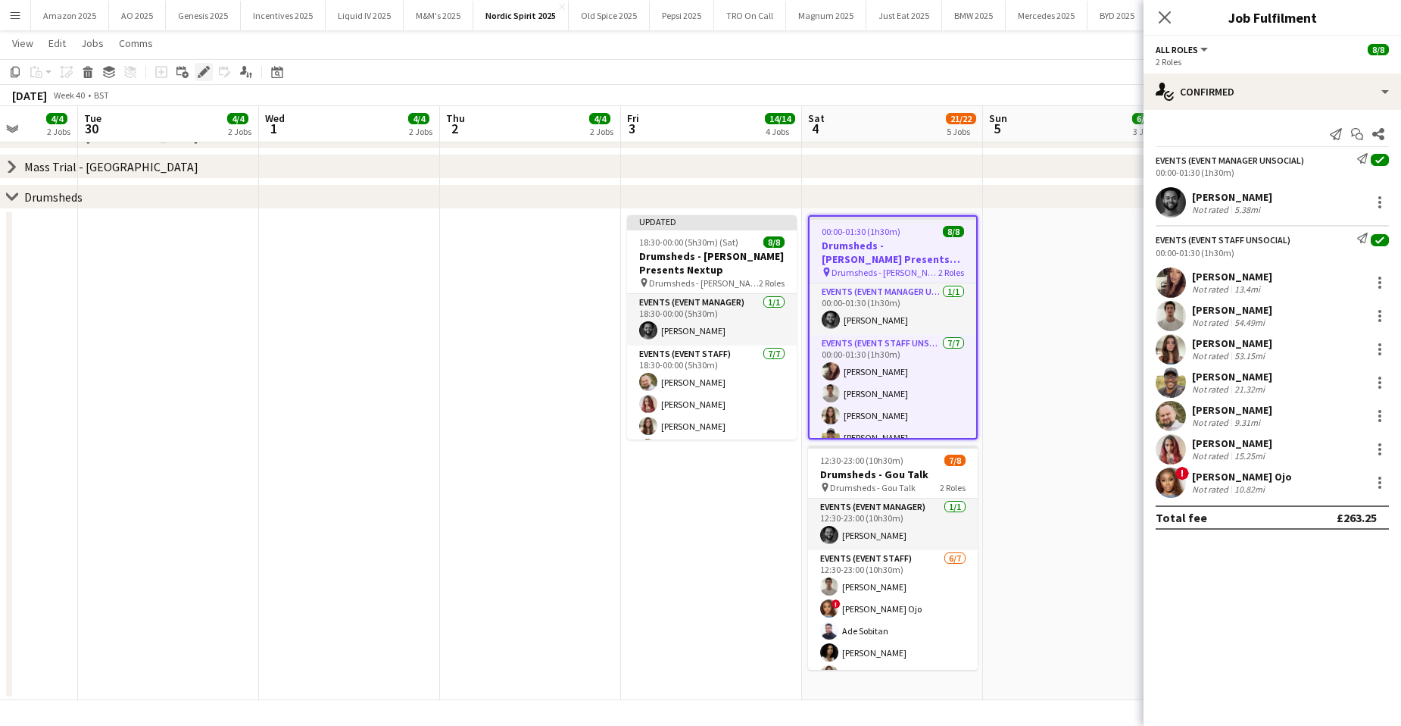
click at [201, 72] on icon at bounding box center [203, 72] width 8 height 8
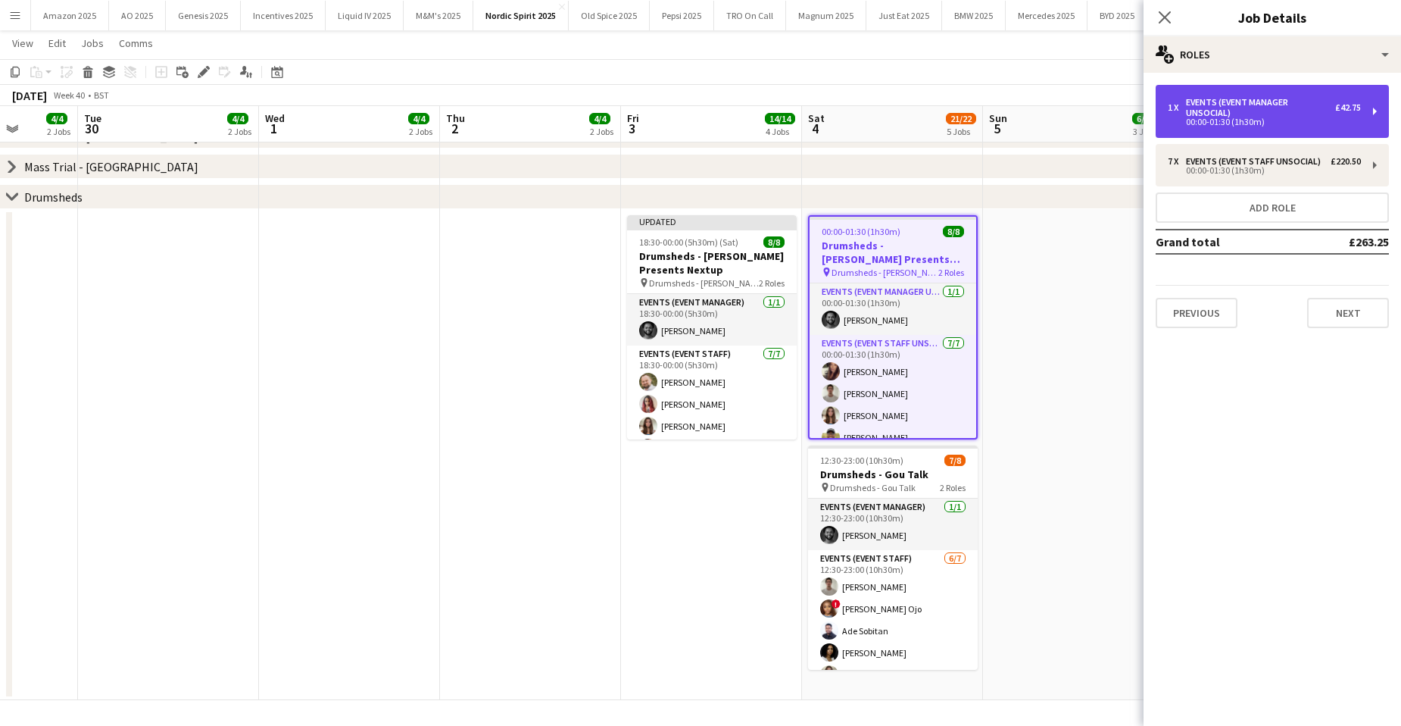
click at [1222, 104] on div "Events (Event Manager Unsocial)" at bounding box center [1260, 107] width 149 height 21
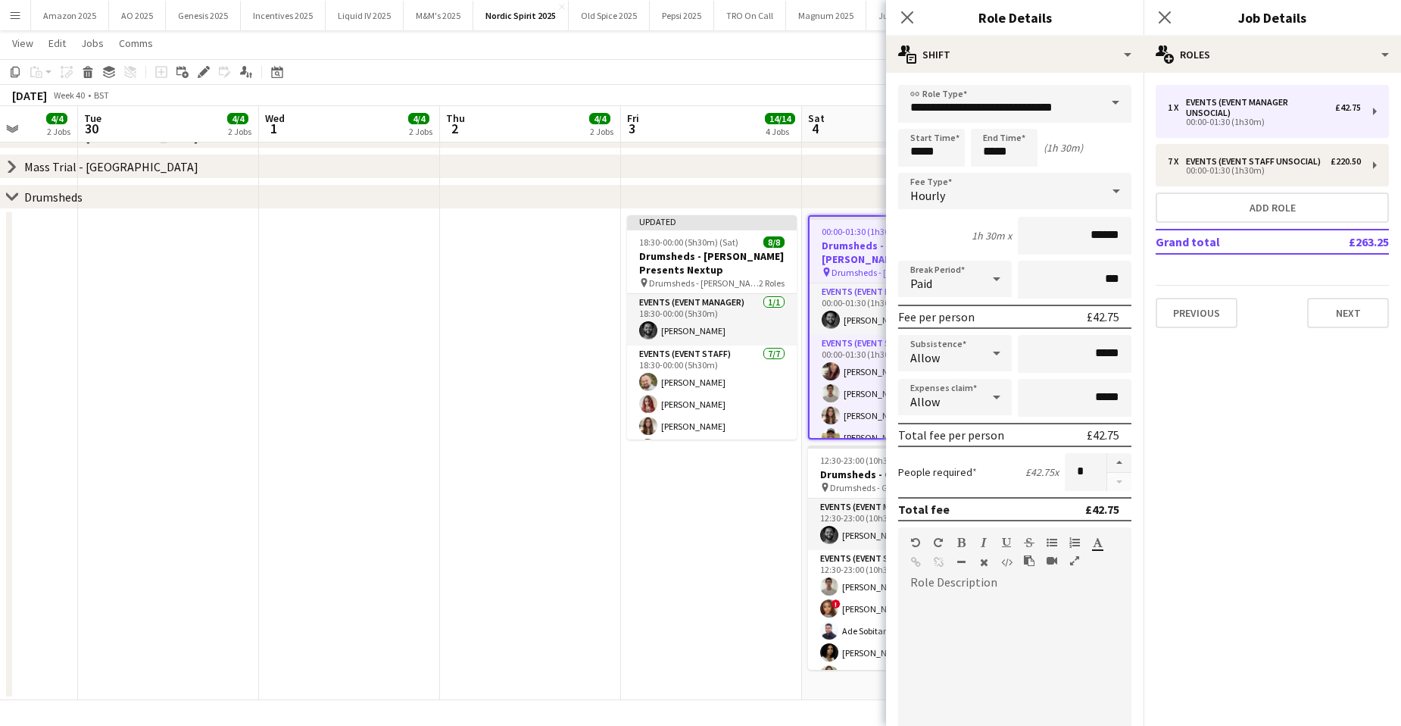
click at [993, 355] on icon at bounding box center [997, 353] width 18 height 30
click at [969, 438] on span "Don't allow" at bounding box center [952, 433] width 84 height 14
click at [988, 392] on icon at bounding box center [997, 397] width 18 height 30
click at [962, 473] on span "Don't allow" at bounding box center [952, 477] width 84 height 14
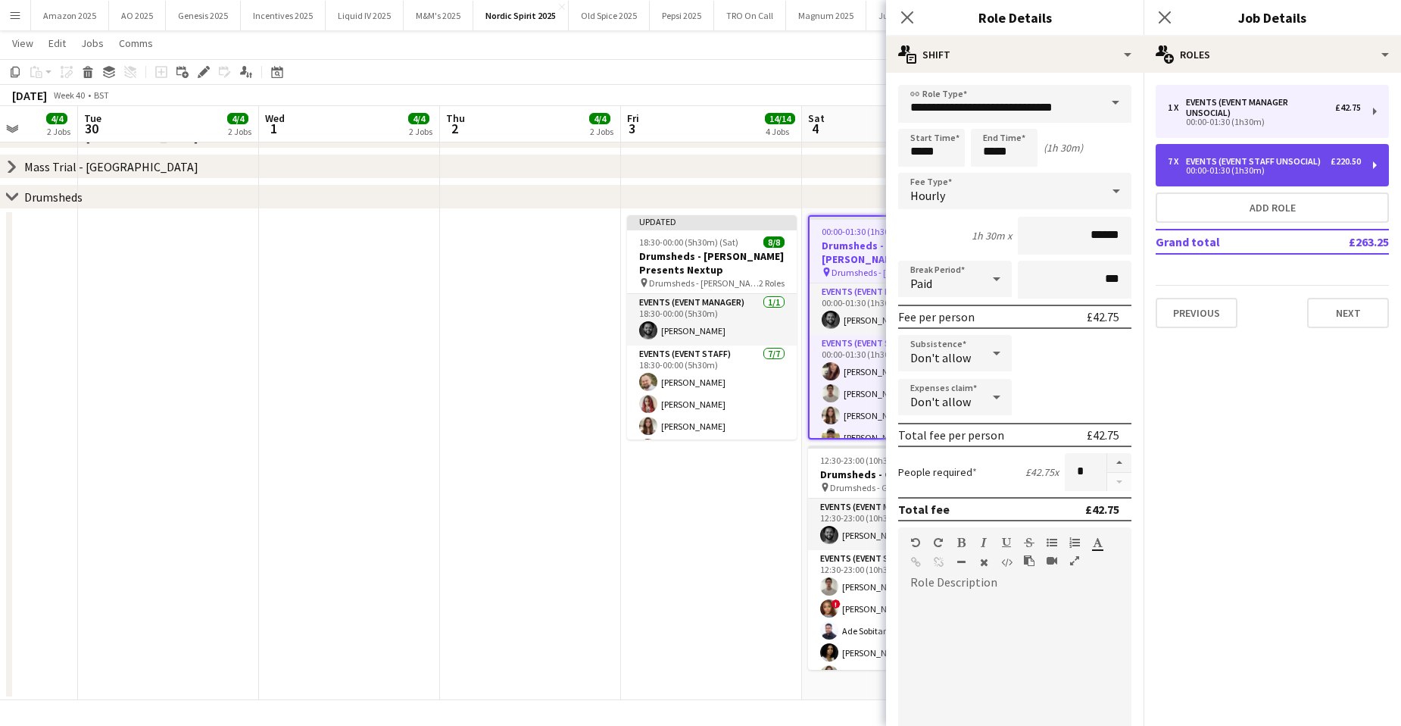
click at [1202, 160] on div "Events (Event Staff Unsocial)" at bounding box center [1256, 161] width 141 height 11
type input "**********"
type input "******"
type input "*"
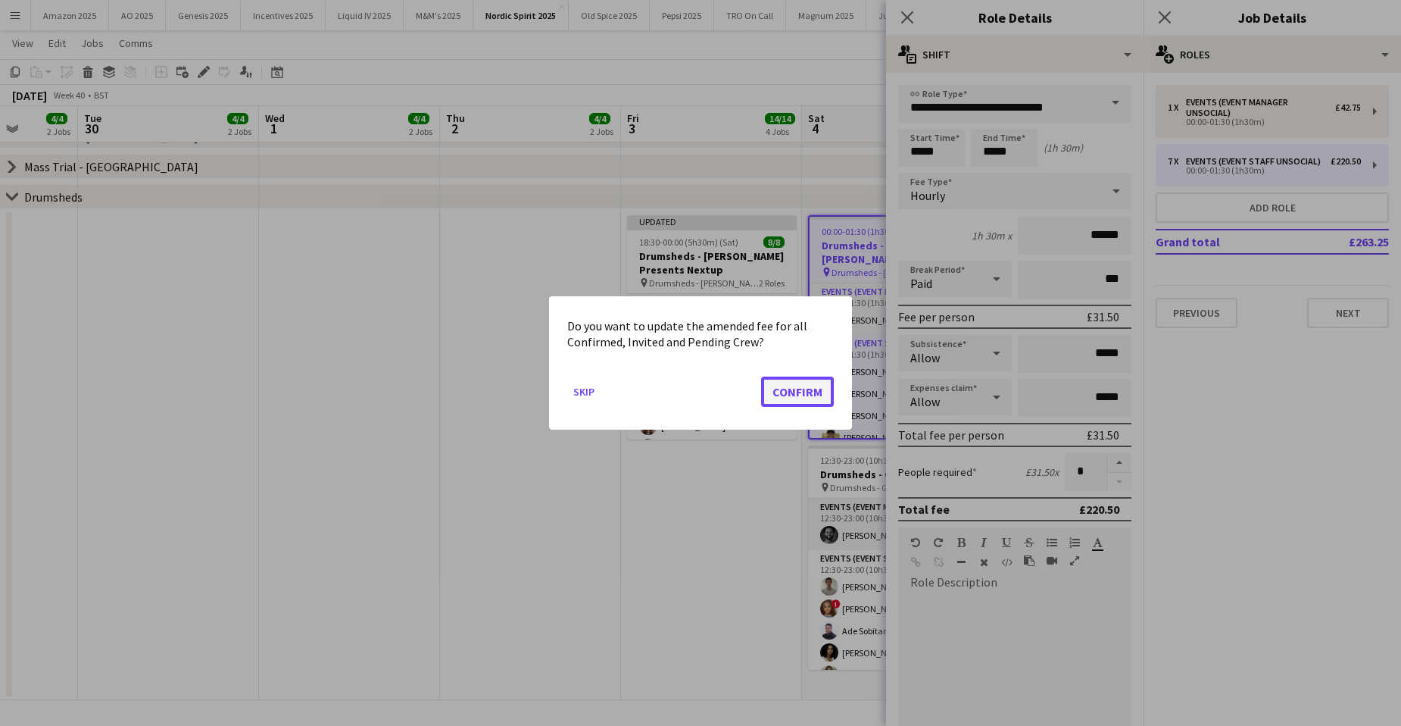
click at [819, 390] on button "Confirm" at bounding box center [797, 391] width 73 height 30
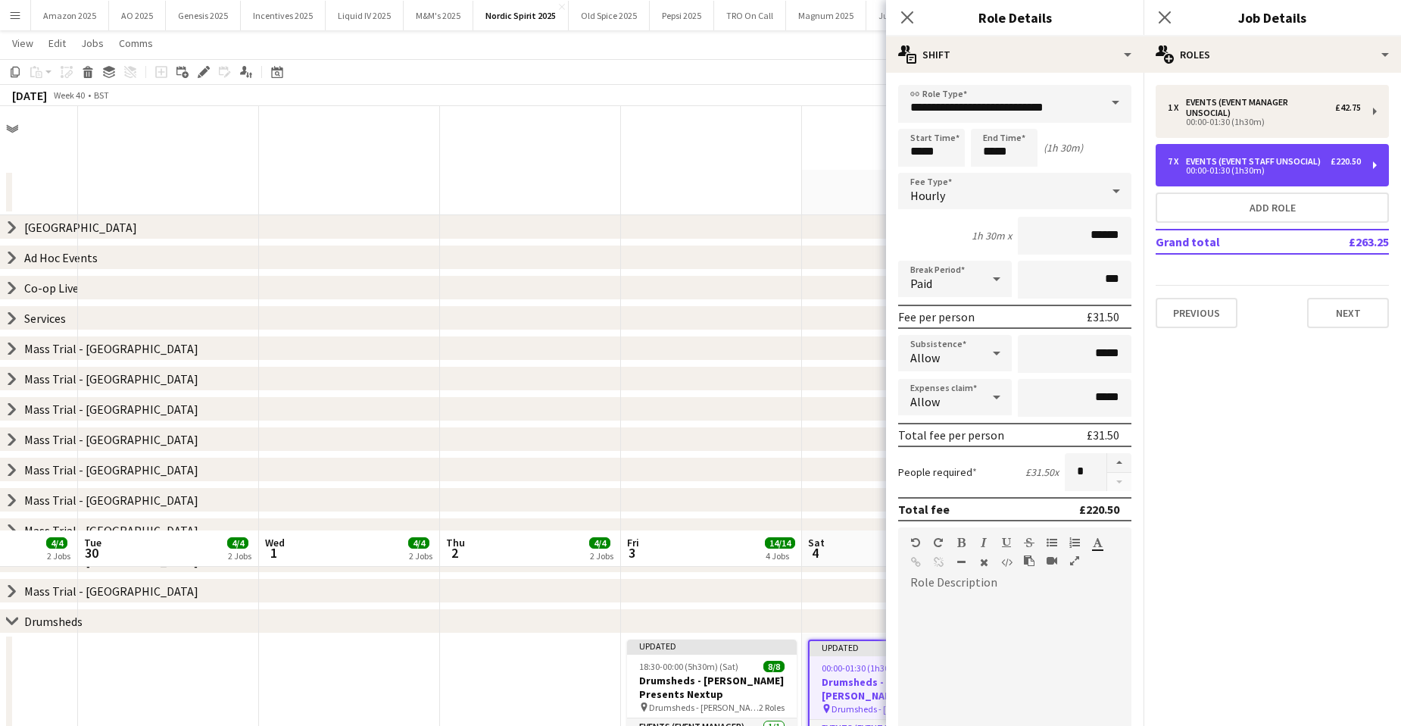
scroll to position [424, 0]
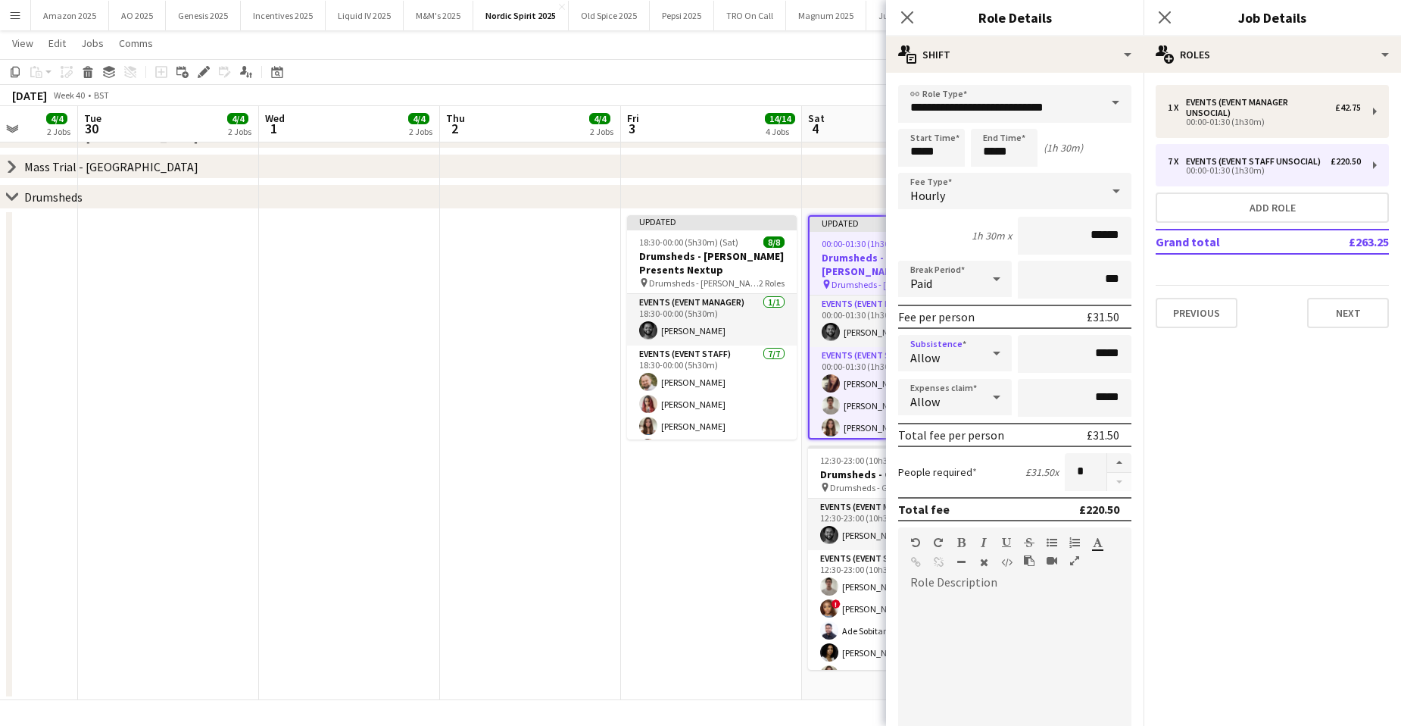
click at [988, 352] on icon at bounding box center [997, 353] width 18 height 30
click at [965, 431] on span "Don't allow" at bounding box center [952, 433] width 84 height 14
click at [988, 393] on icon at bounding box center [997, 397] width 18 height 30
click at [950, 481] on span "Don't allow" at bounding box center [952, 477] width 84 height 14
click at [1172, 13] on app-icon "Close pop-in" at bounding box center [1165, 18] width 22 height 22
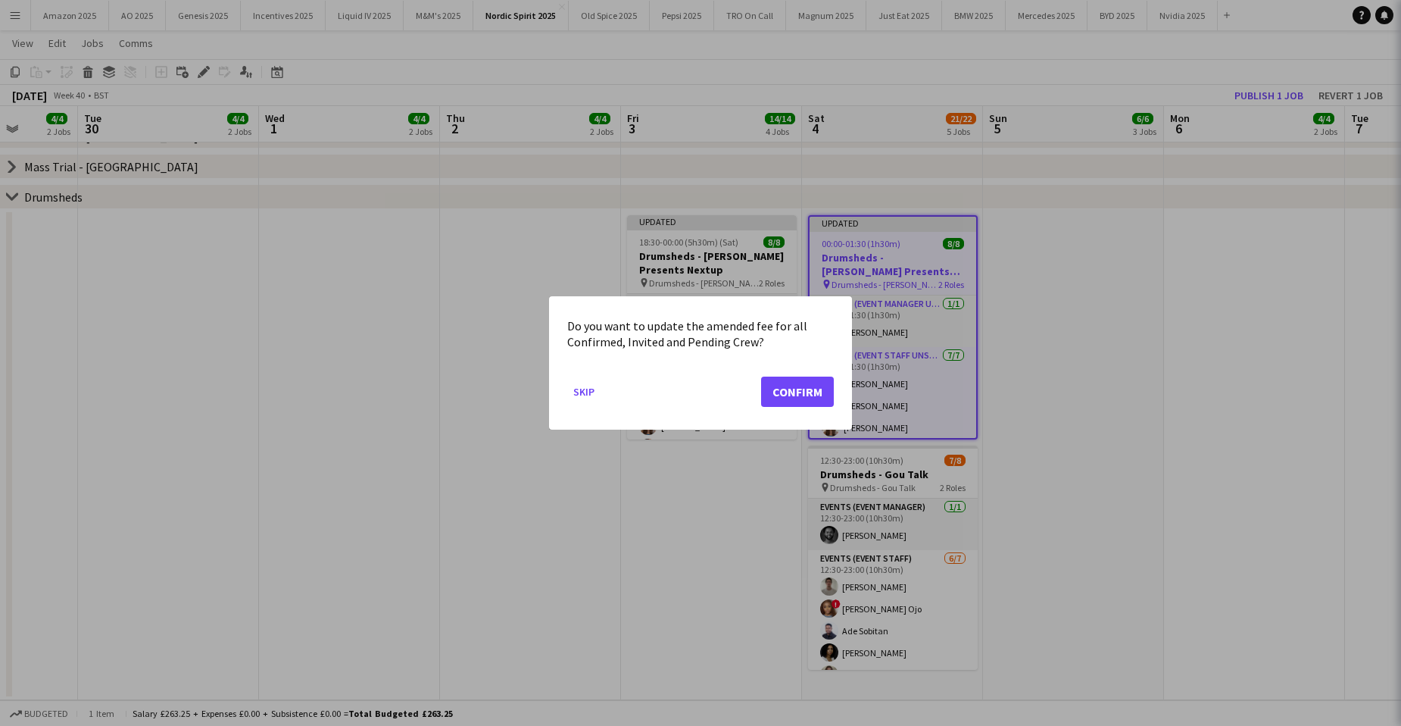
scroll to position [0, 0]
click at [822, 378] on button "Confirm" at bounding box center [797, 391] width 73 height 30
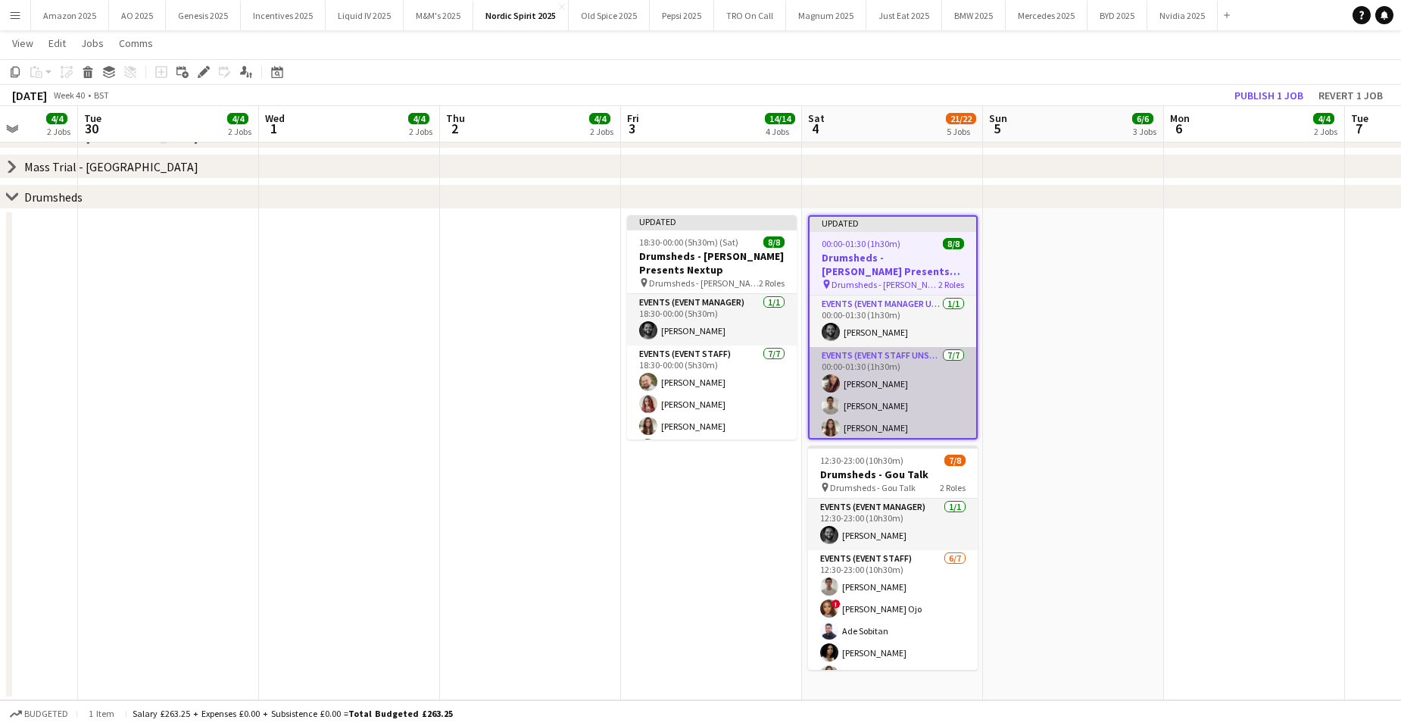
scroll to position [424, 0]
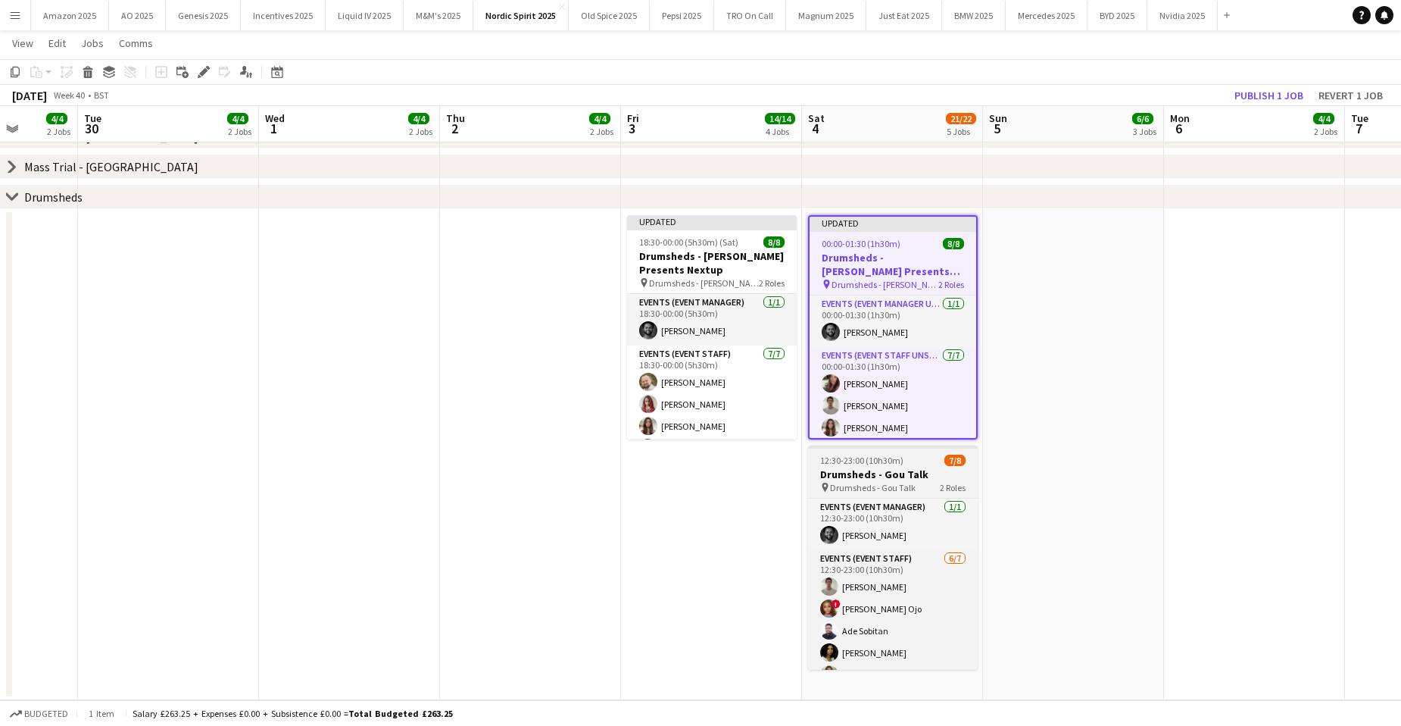
click at [915, 461] on div "12:30-23:00 (10h30m) 7/8" at bounding box center [893, 459] width 170 height 11
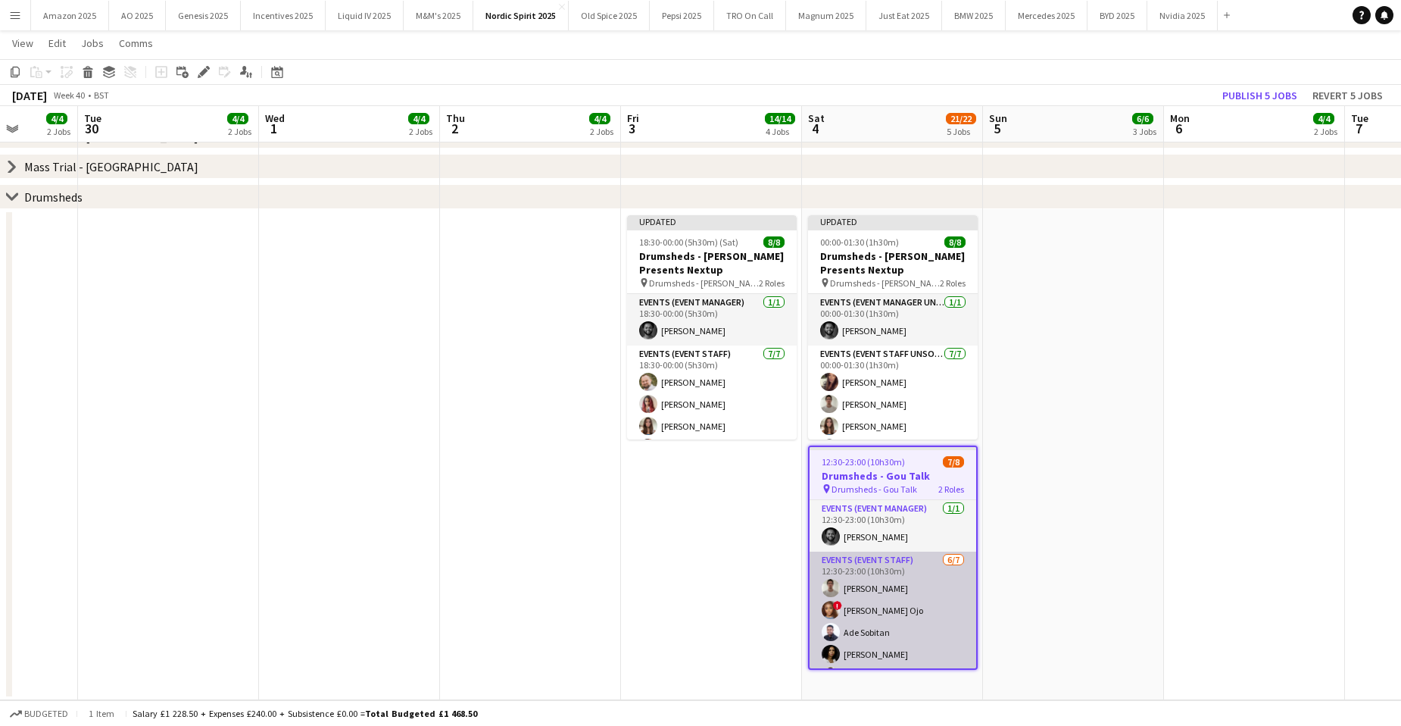
click at [888, 576] on app-card-role "Events (Event Staff) 6/7 12:30-23:00 (10h30m) Curtis Whelan ! Fatima Esemokhai …" at bounding box center [893, 642] width 167 height 183
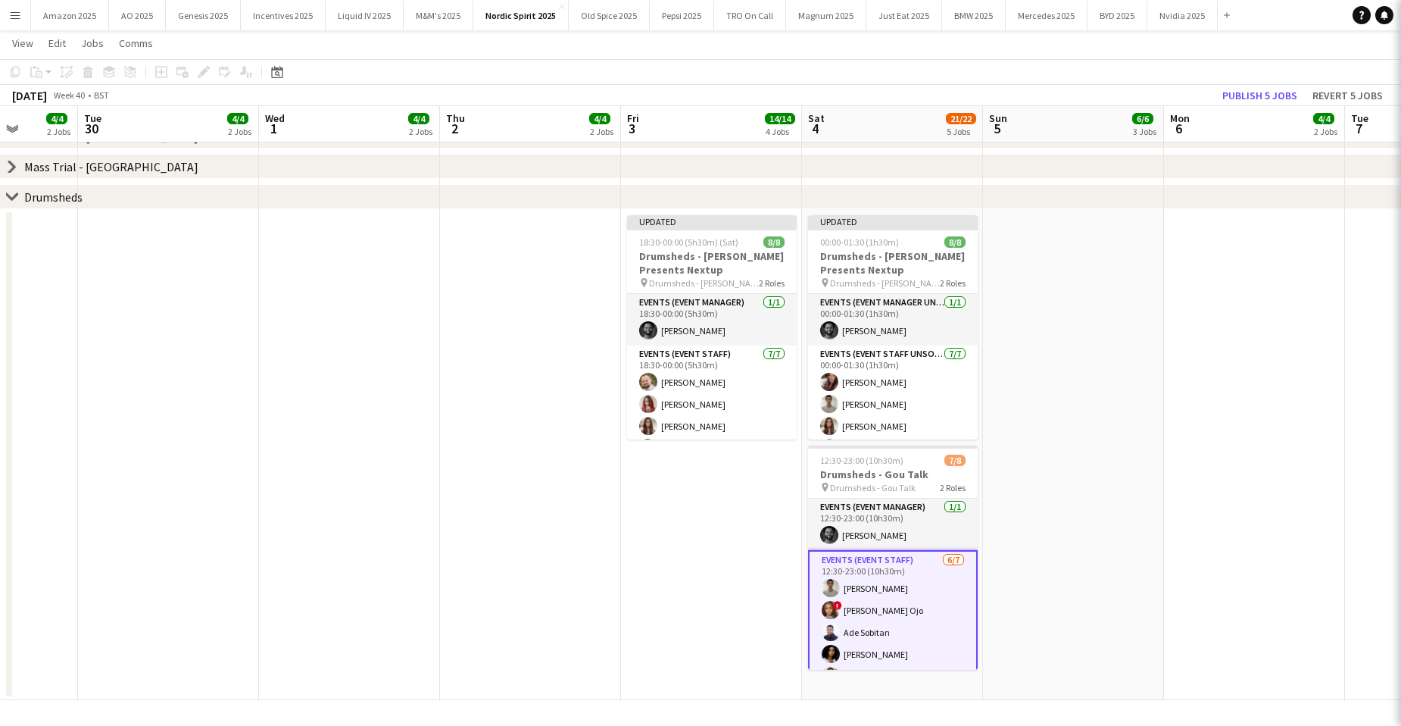
click at [871, 475] on h3 "Drumsheds - Gou Talk" at bounding box center [893, 474] width 170 height 14
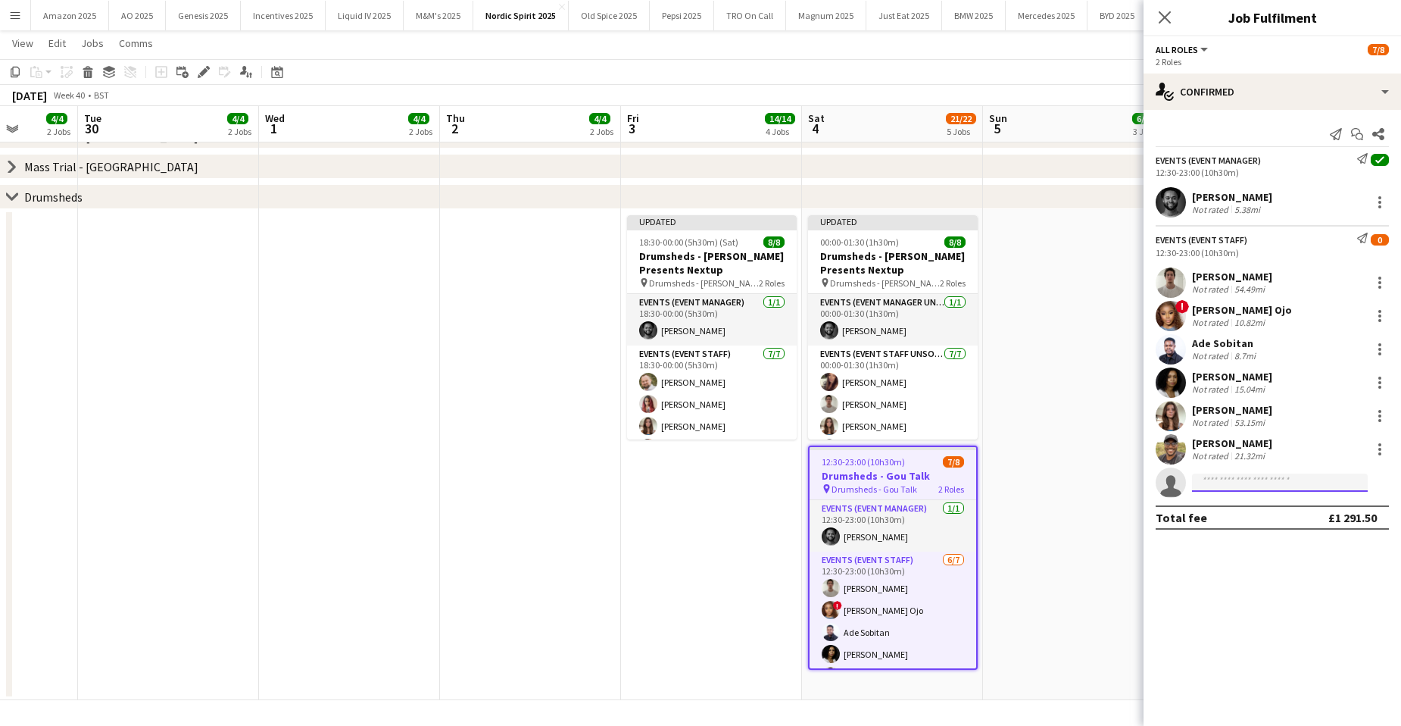
click at [1265, 486] on input at bounding box center [1280, 482] width 176 height 18
type input "*******"
click at [1278, 502] on span "[PERSON_NAME]" at bounding box center [1247, 504] width 87 height 13
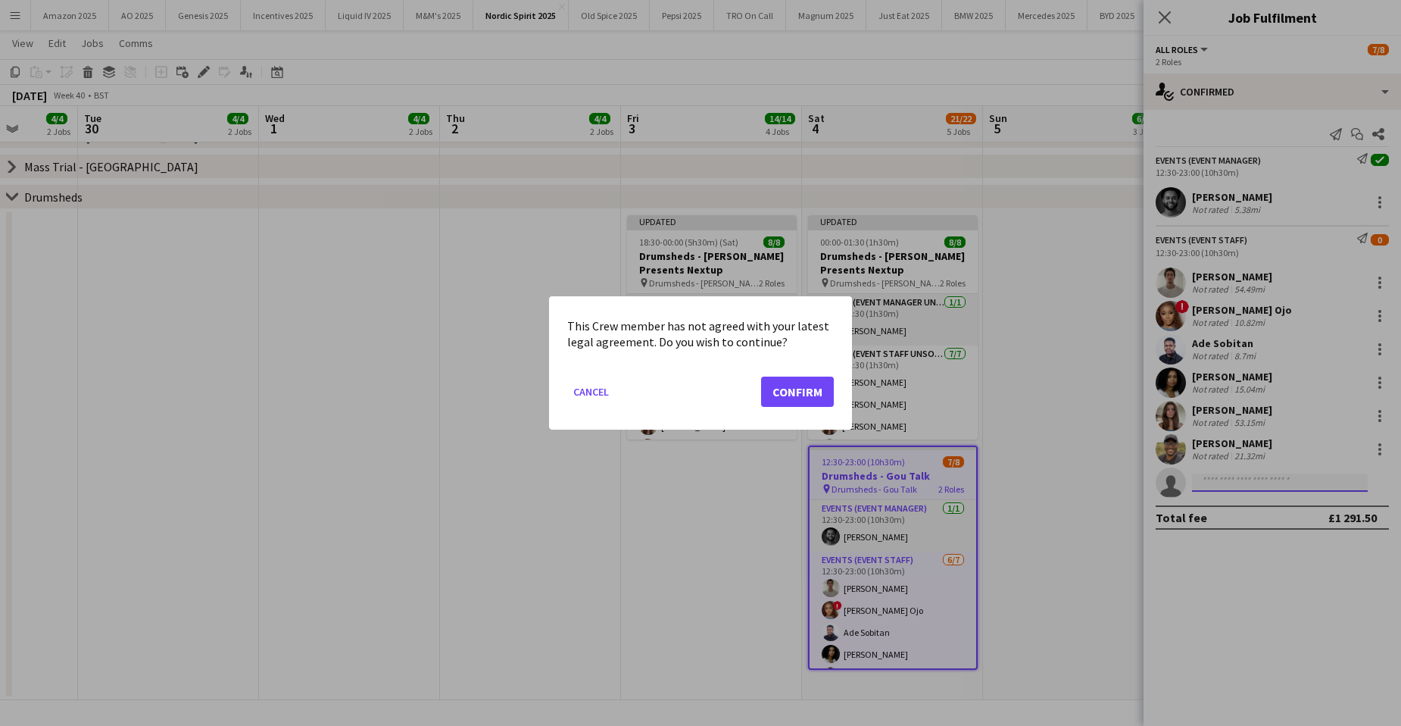
scroll to position [0, 0]
click at [805, 400] on button "Confirm" at bounding box center [797, 391] width 73 height 30
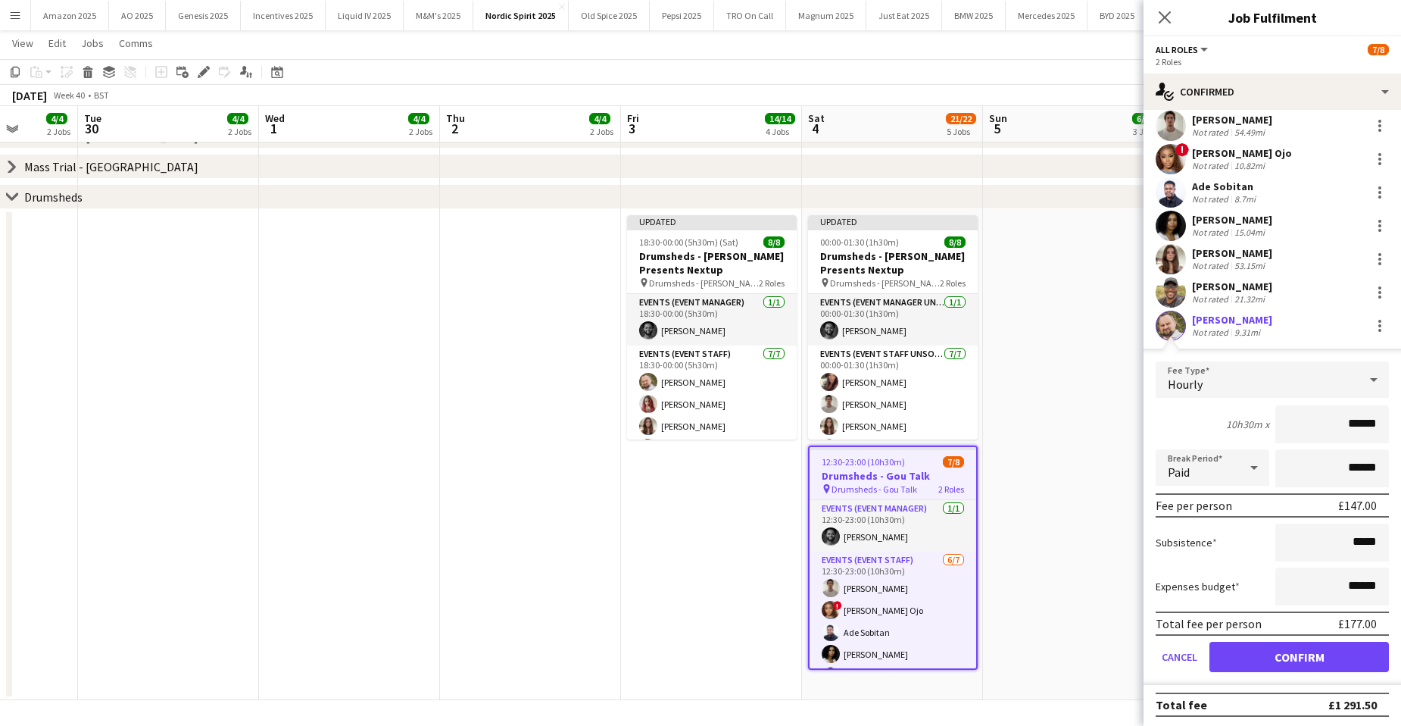
scroll to position [159, 0]
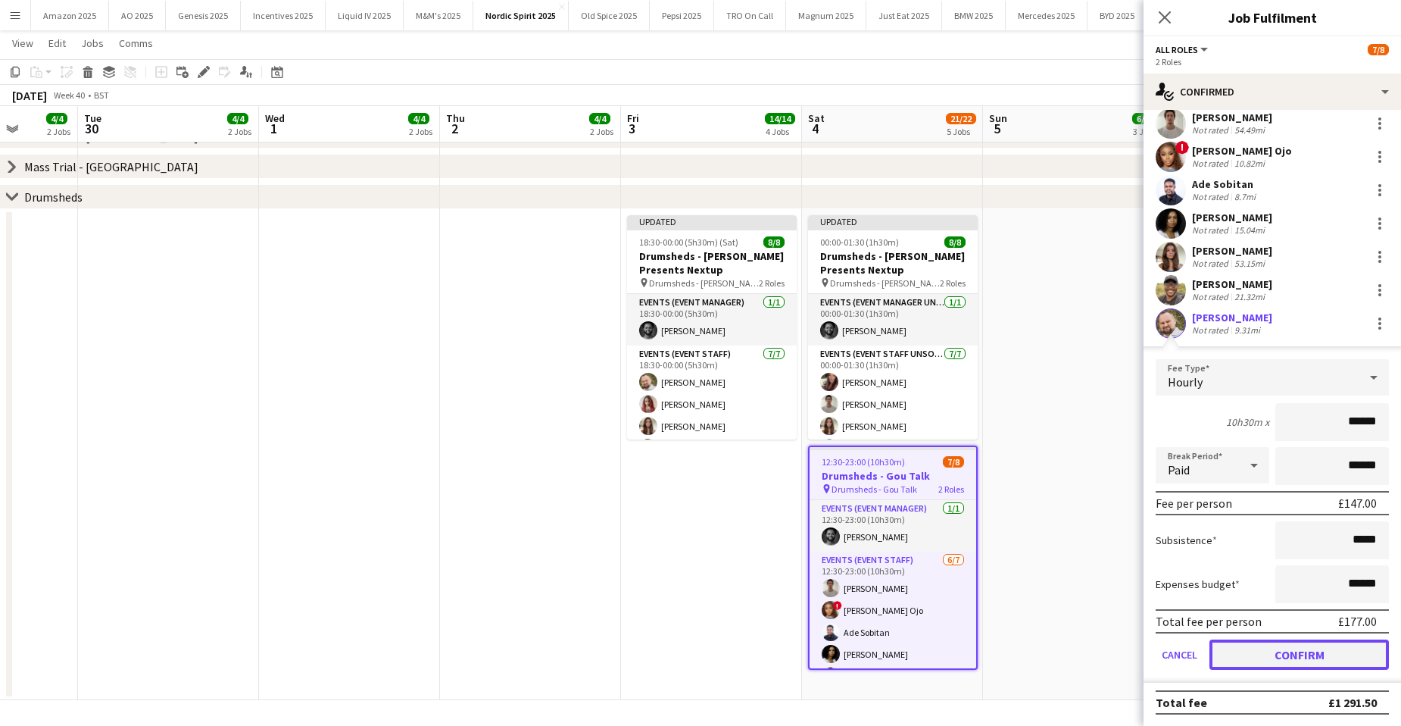
click at [1359, 658] on button "Confirm" at bounding box center [1298, 654] width 179 height 30
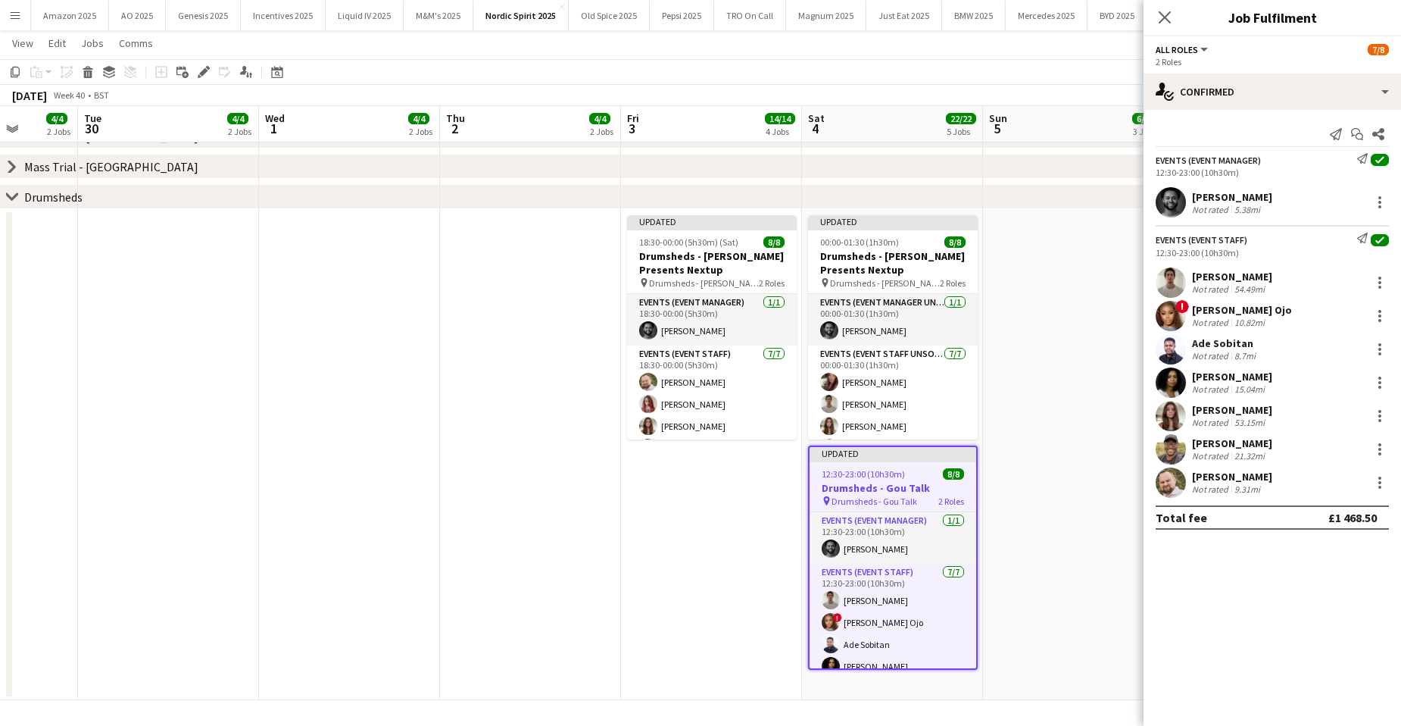
click at [1081, 420] on app-date-cell at bounding box center [1073, 454] width 181 height 491
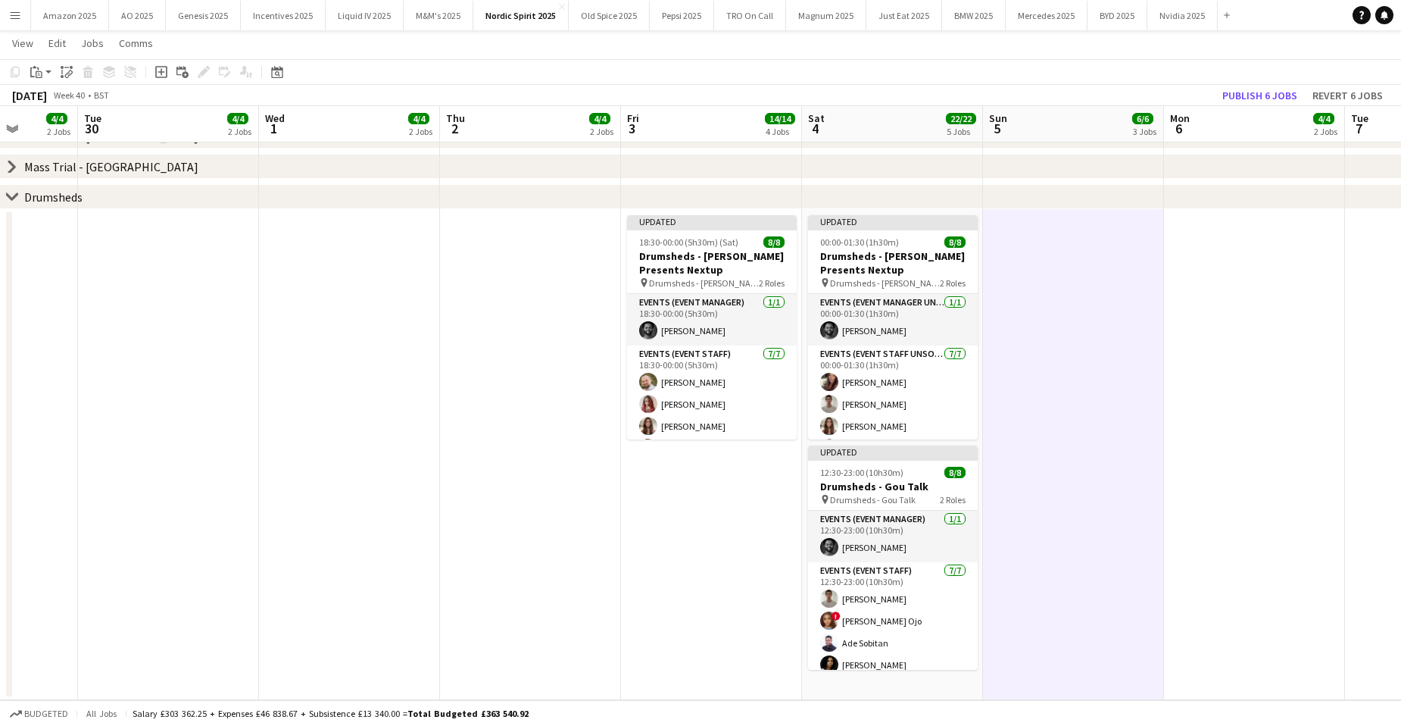
click at [1102, 448] on app-date-cell at bounding box center [1073, 454] width 181 height 491
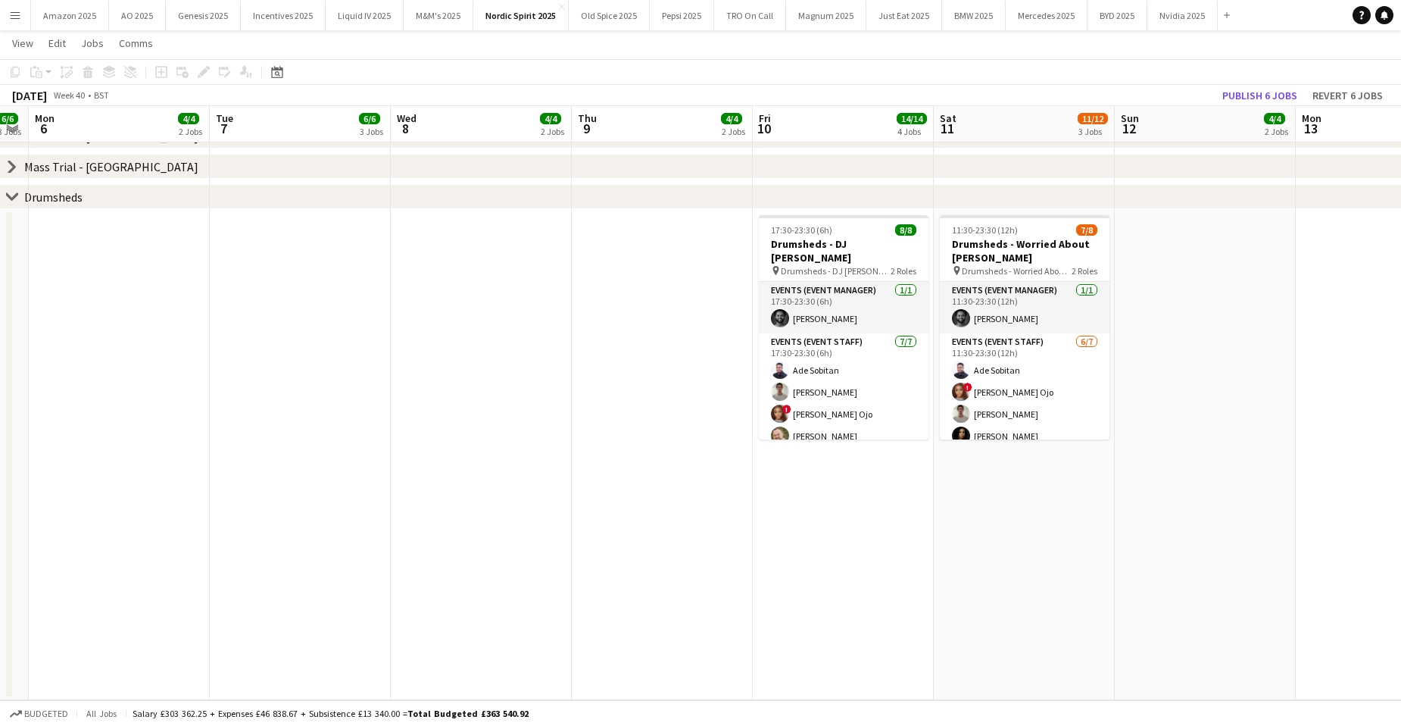
scroll to position [0, 530]
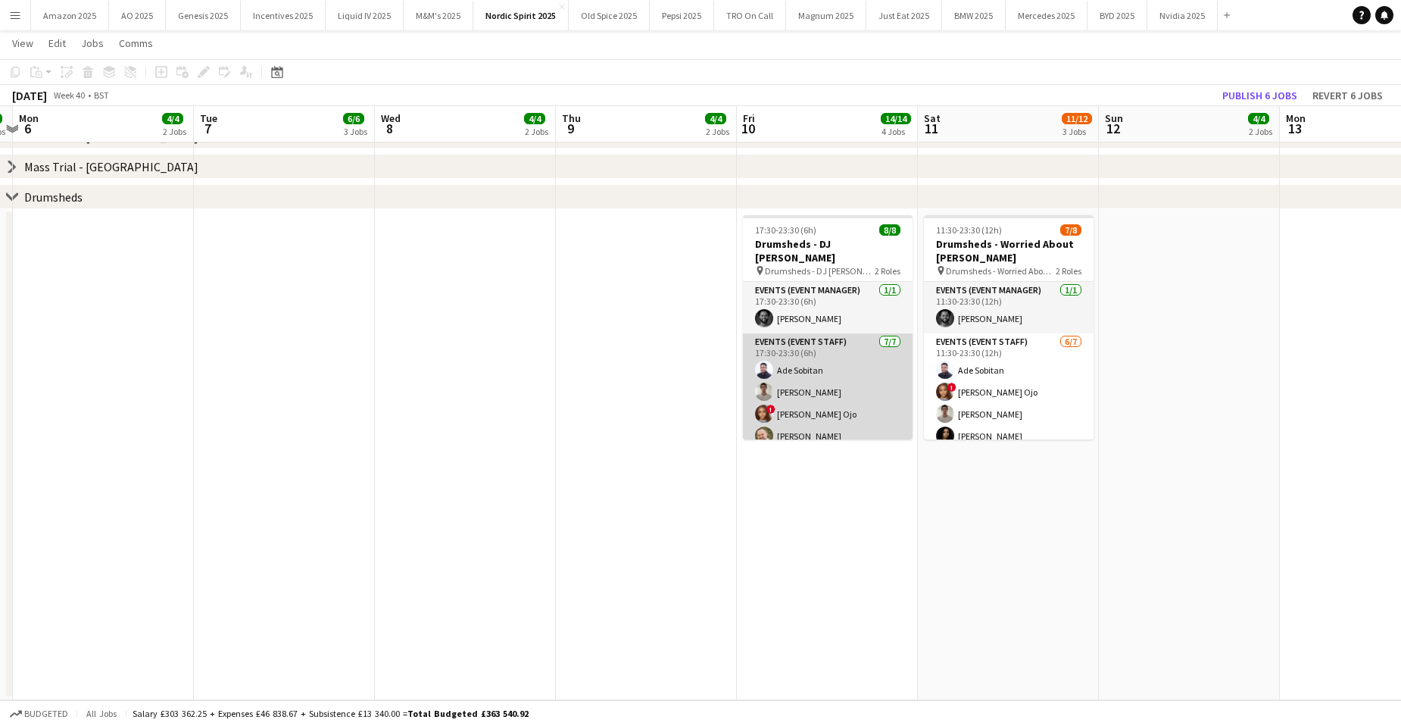
click at [865, 344] on app-card-role "Events (Event Staff) 7/7 17:30-23:30 (6h) Ade Sobitan Curtis Whelan ! Fatima Es…" at bounding box center [828, 424] width 170 height 183
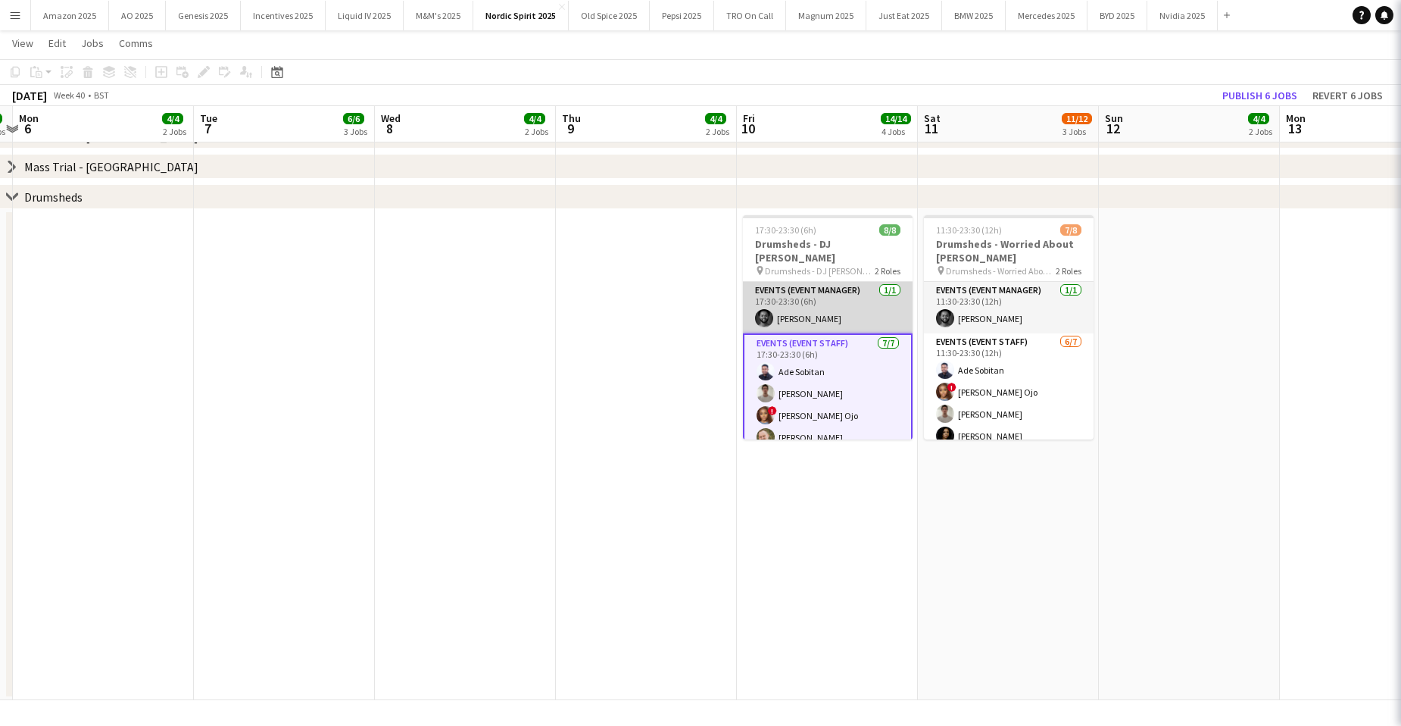
click at [829, 282] on app-card-role "Events (Event Manager) 1/1 17:30-23:30 (6h) Brima Fullah" at bounding box center [828, 307] width 170 height 51
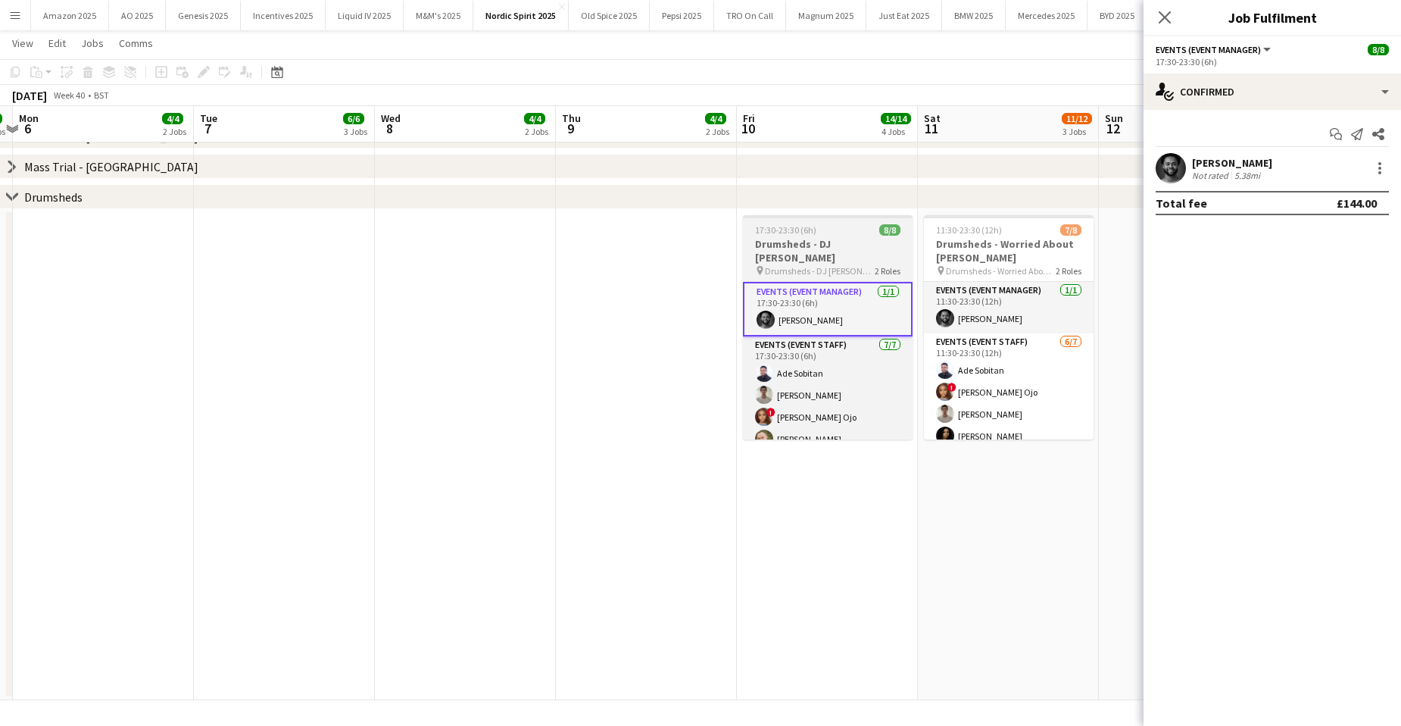
click at [820, 243] on h3 "Drumsheds - DJ Snake" at bounding box center [828, 250] width 170 height 27
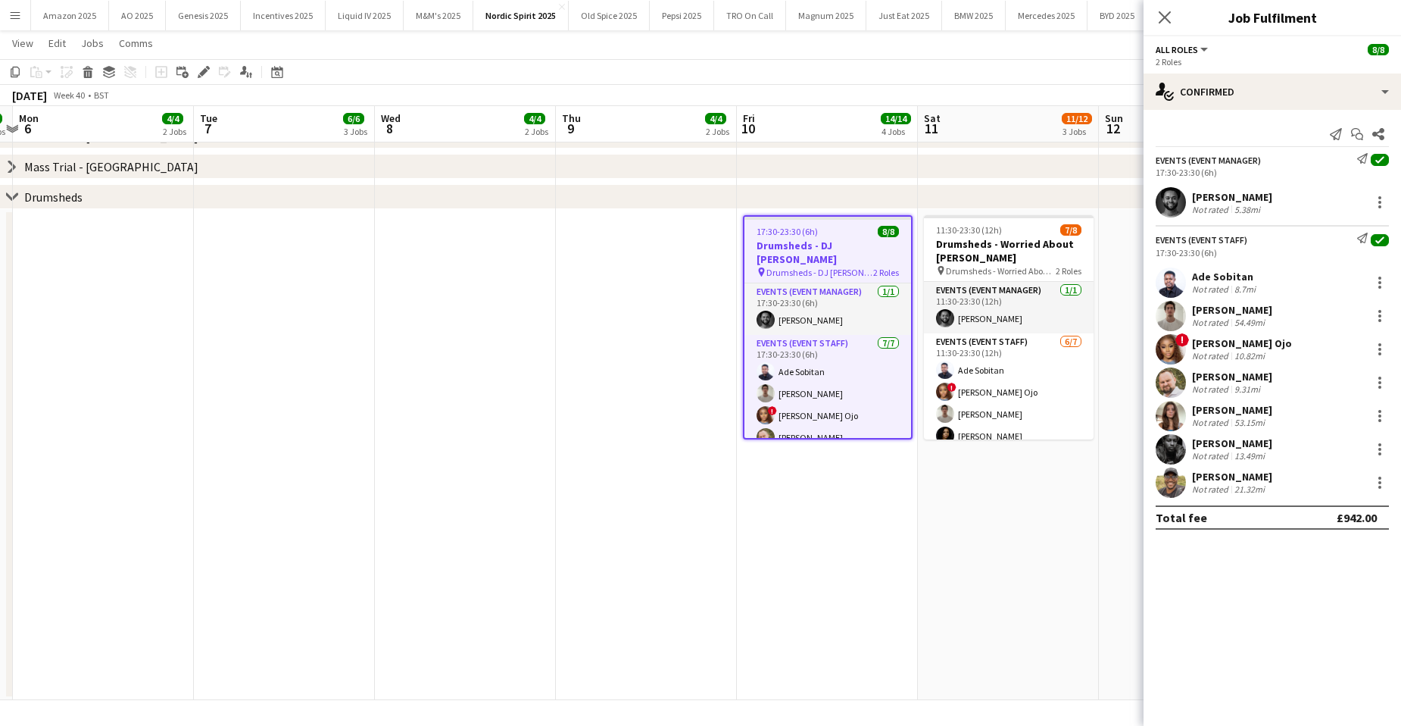
click at [1245, 606] on mat-expansion-panel "check Confirmed Send notification Start chat Share Events (Event Manager) Send …" at bounding box center [1272, 418] width 257 height 616
click at [1057, 580] on app-date-cell "11:30-23:30 (12h) 7/8 Drumsheds - Worried About Henry pin Drumsheds - Worried A…" at bounding box center [1008, 454] width 181 height 491
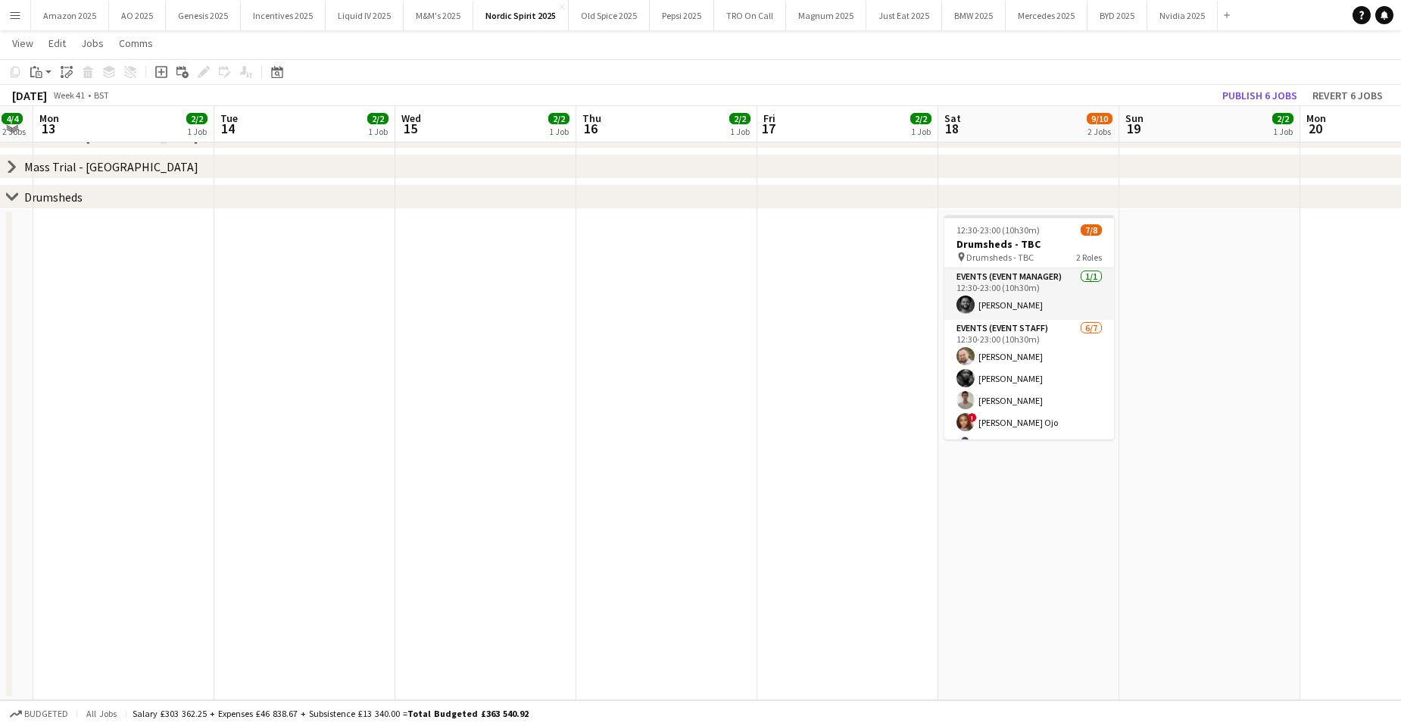
scroll to position [0, 476]
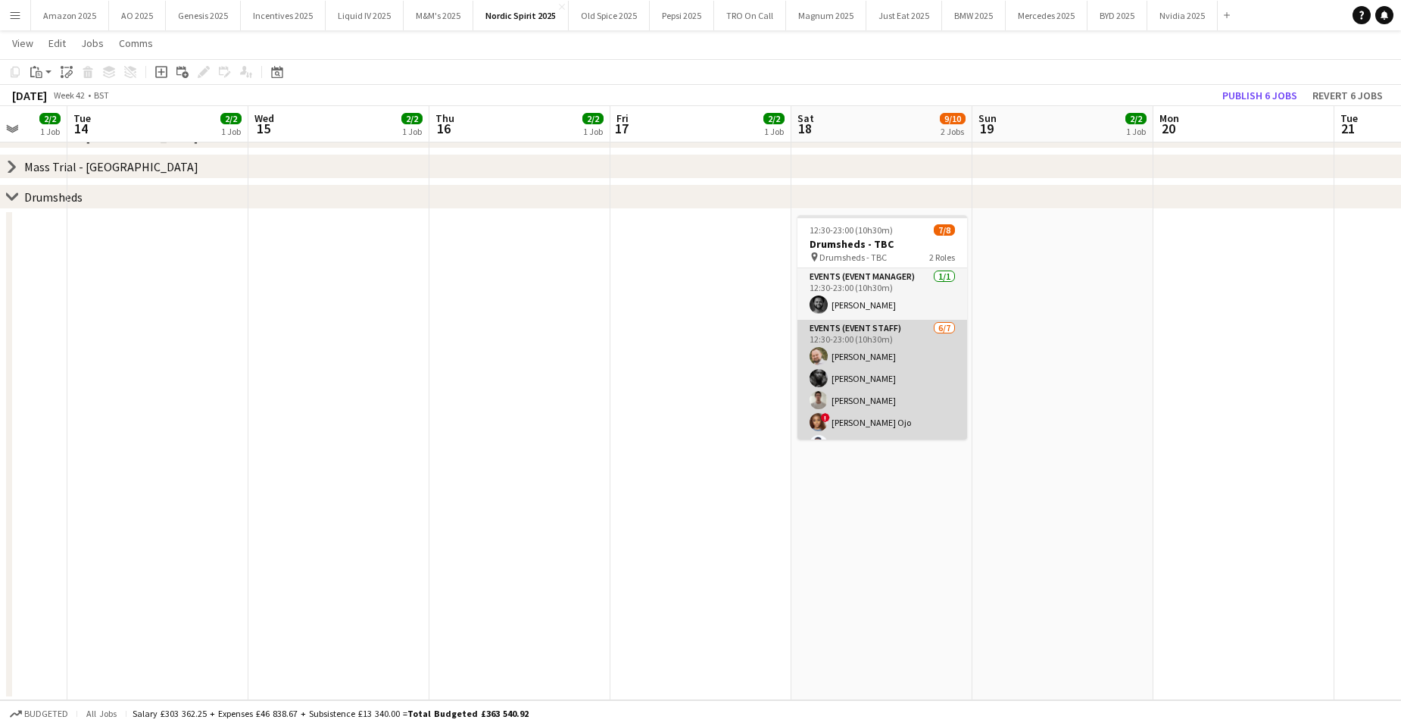
click at [903, 360] on app-card-role "Events (Event Staff) 6/7 12:30-23:00 (10h30m) aurimas sestokas Ethan Richards C…" at bounding box center [882, 411] width 170 height 183
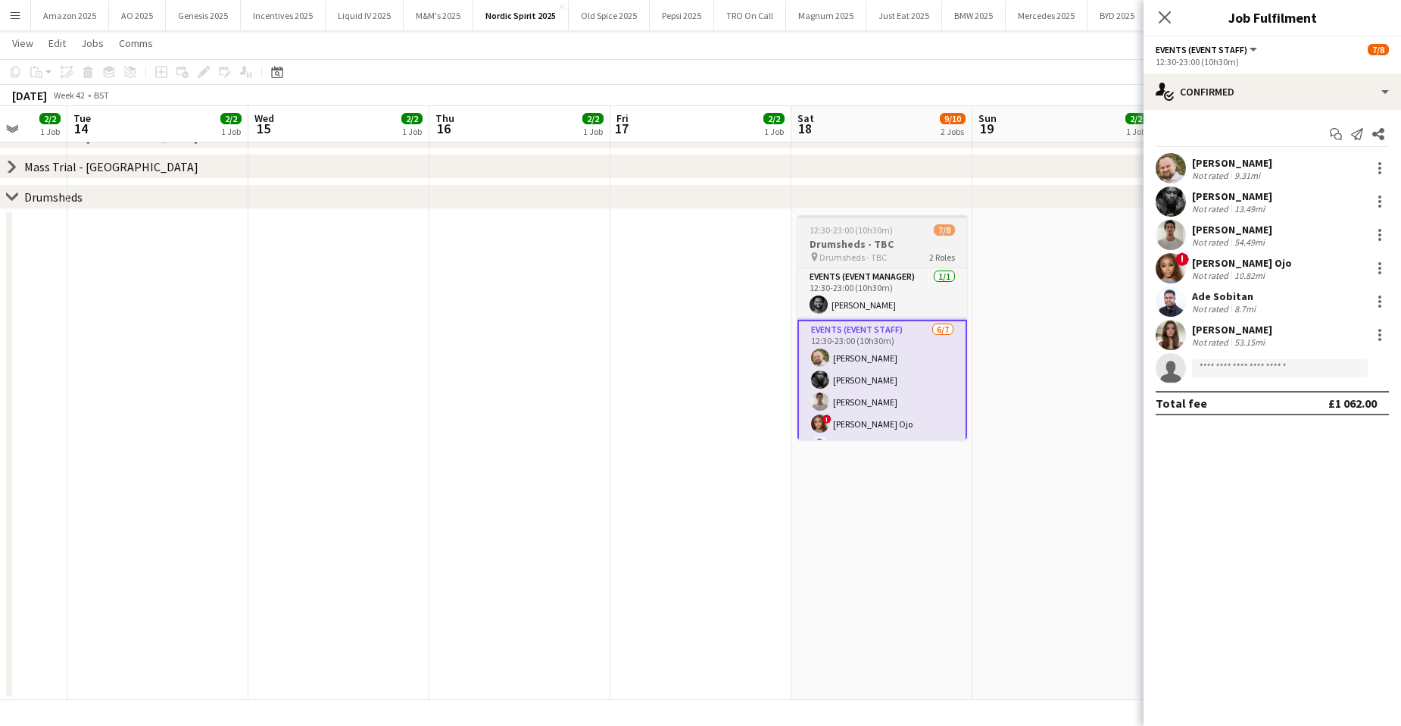
click at [840, 225] on span "12:30-23:00 (10h30m)" at bounding box center [851, 229] width 83 height 11
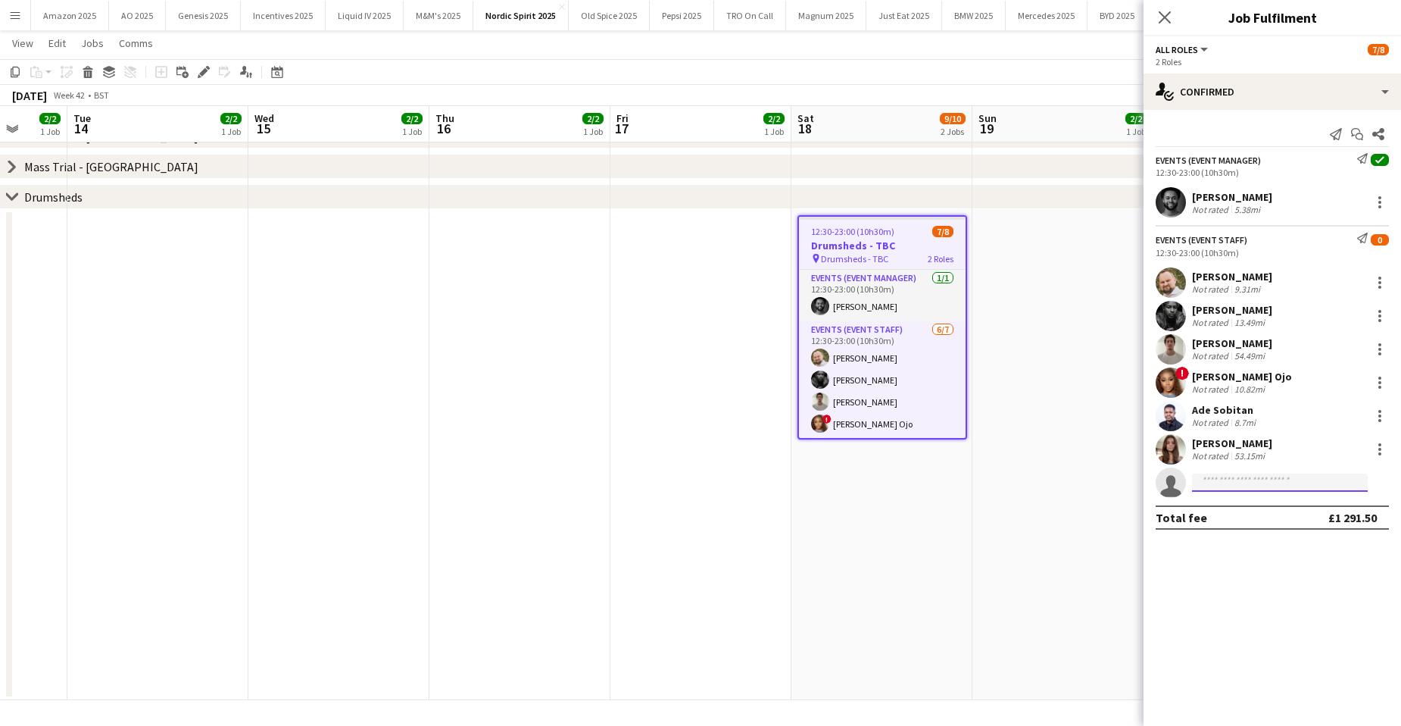
click at [1259, 488] on input at bounding box center [1280, 482] width 176 height 18
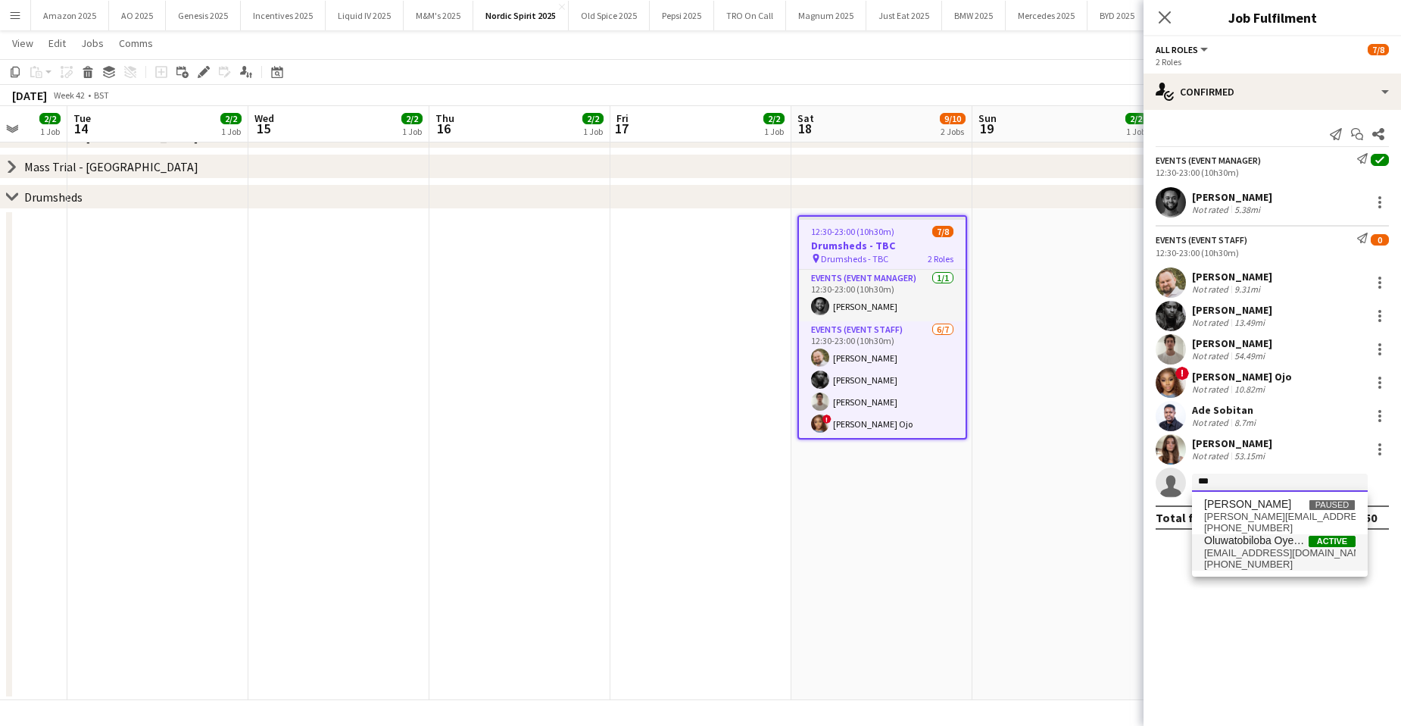
type input "***"
click at [1266, 548] on span "deborahtobioyekunle@gmail.com" at bounding box center [1279, 553] width 151 height 12
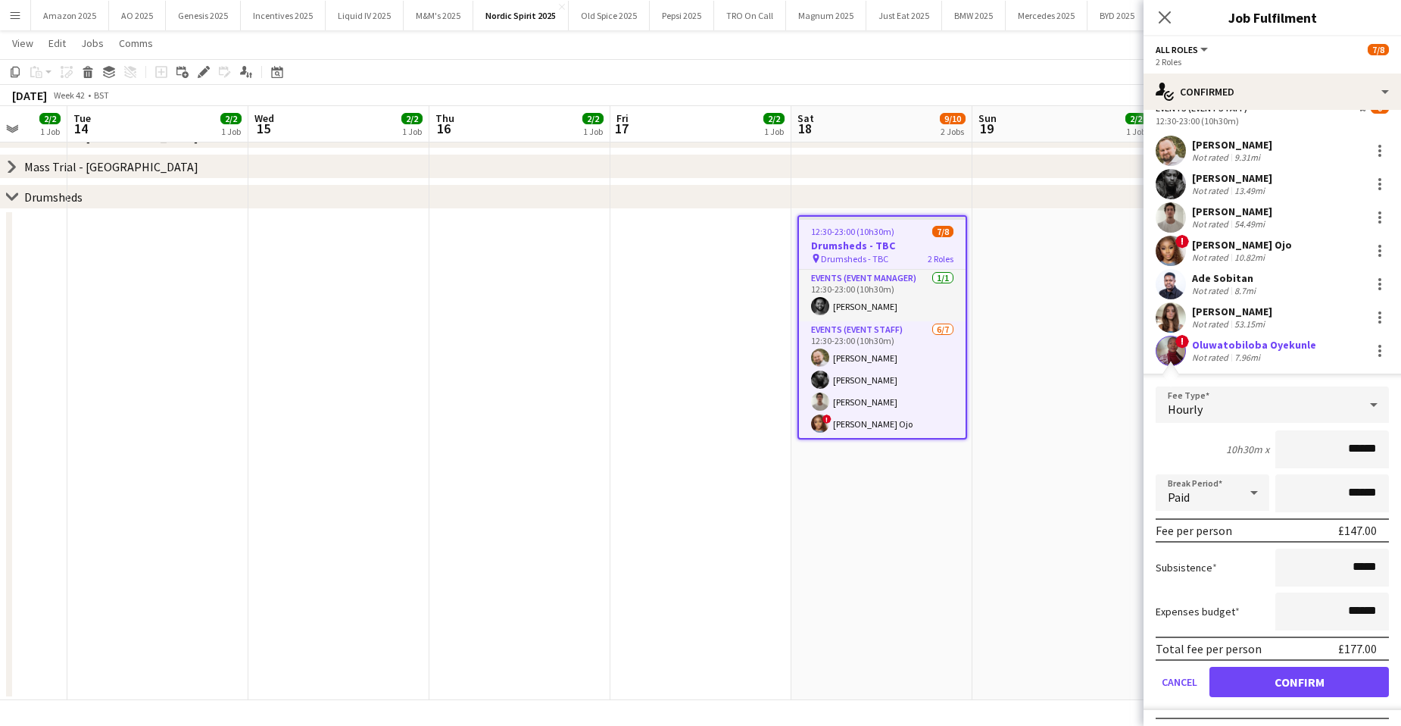
scroll to position [151, 0]
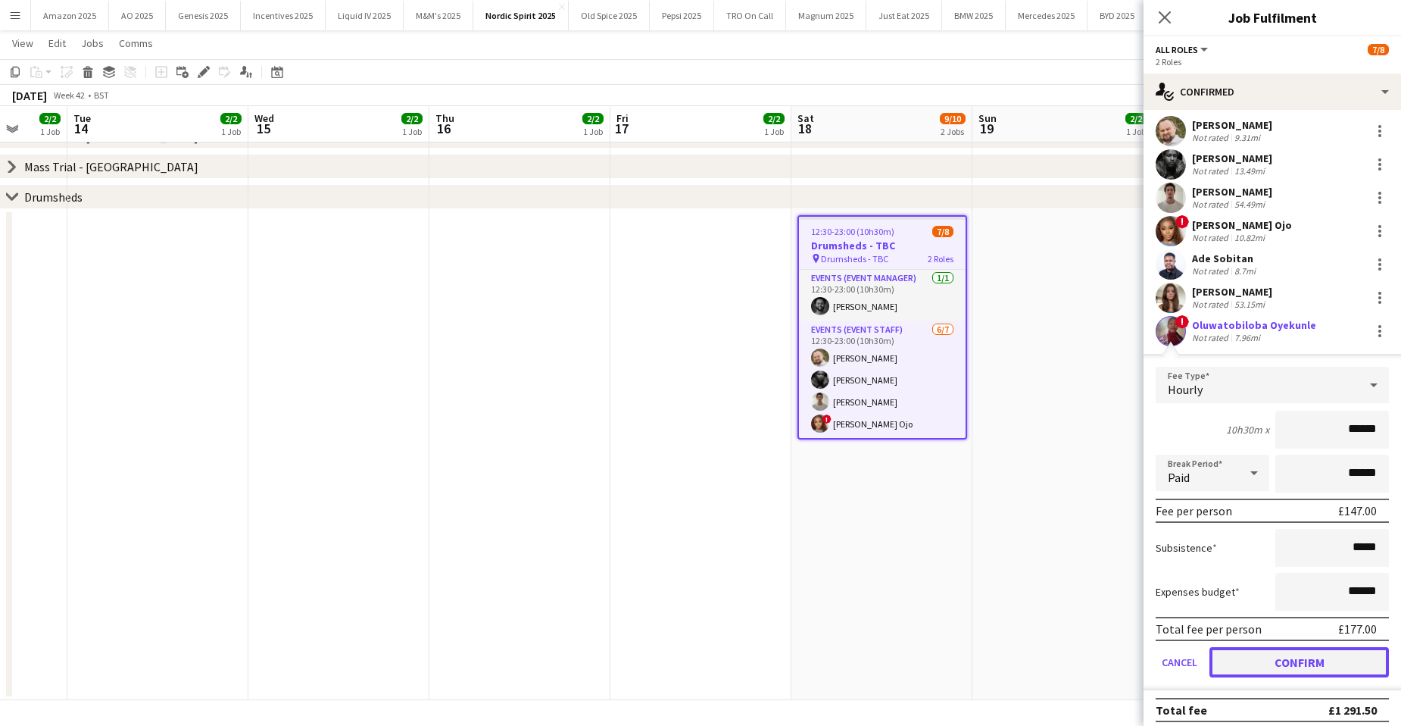
click at [1329, 668] on button "Confirm" at bounding box center [1298, 662] width 179 height 30
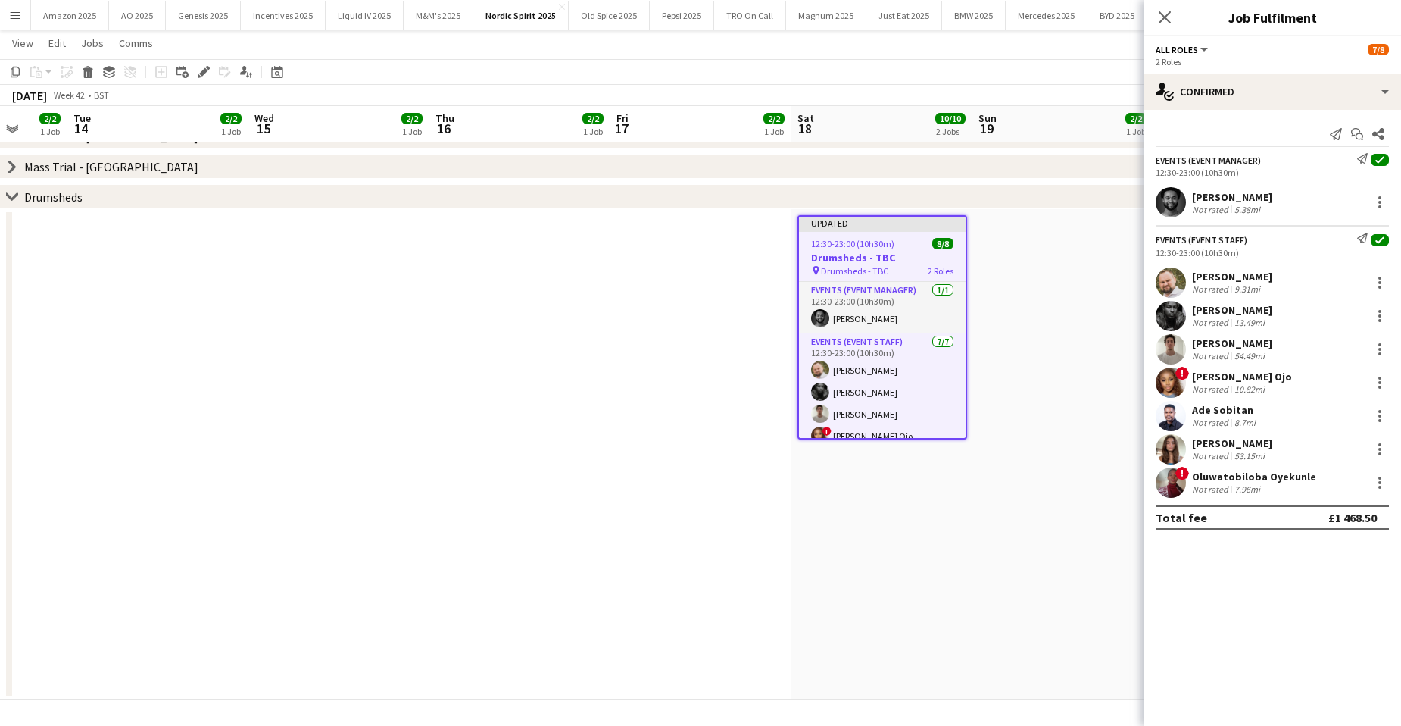
scroll to position [0, 0]
click at [969, 473] on app-date-cell "Updated 12:30-23:00 (10h30m) 8/8 Drumsheds - TBC pin Drumsheds - TBC 2 Roles Ev…" at bounding box center [881, 454] width 181 height 491
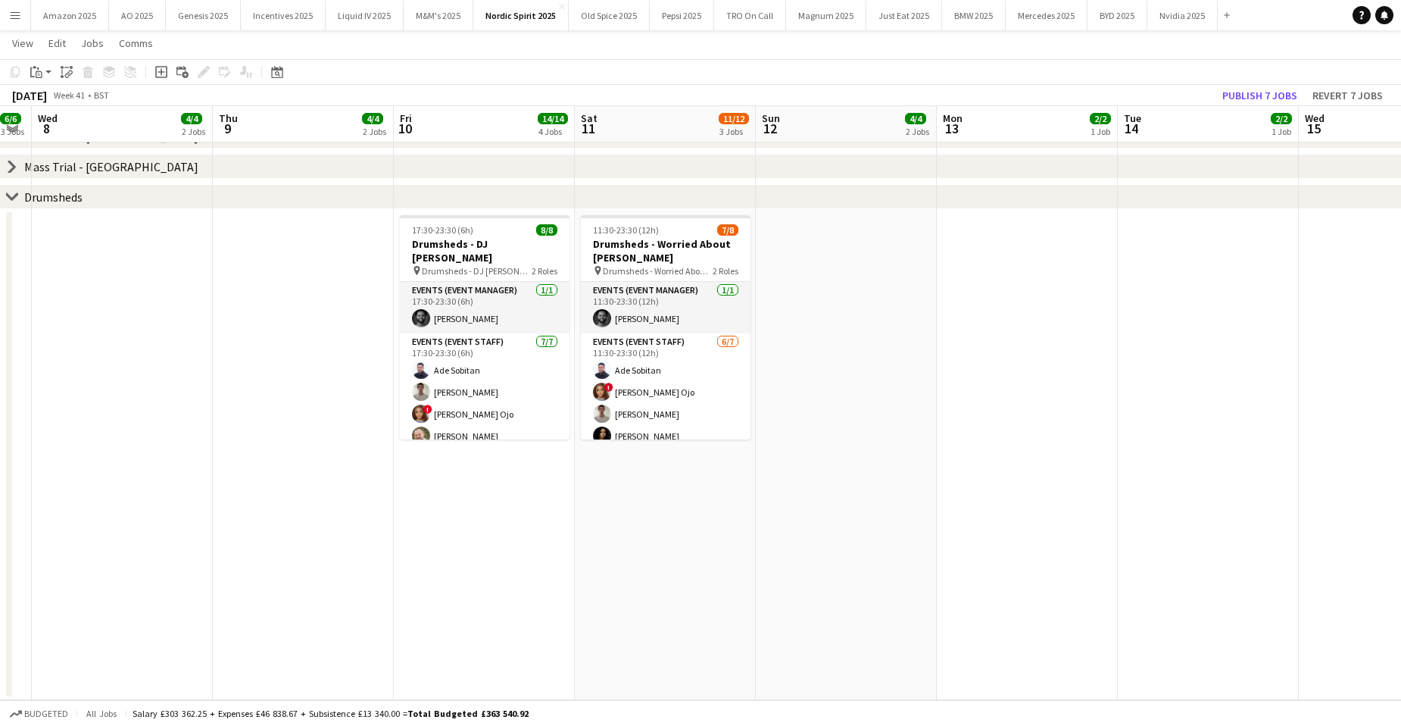
scroll to position [0, 320]
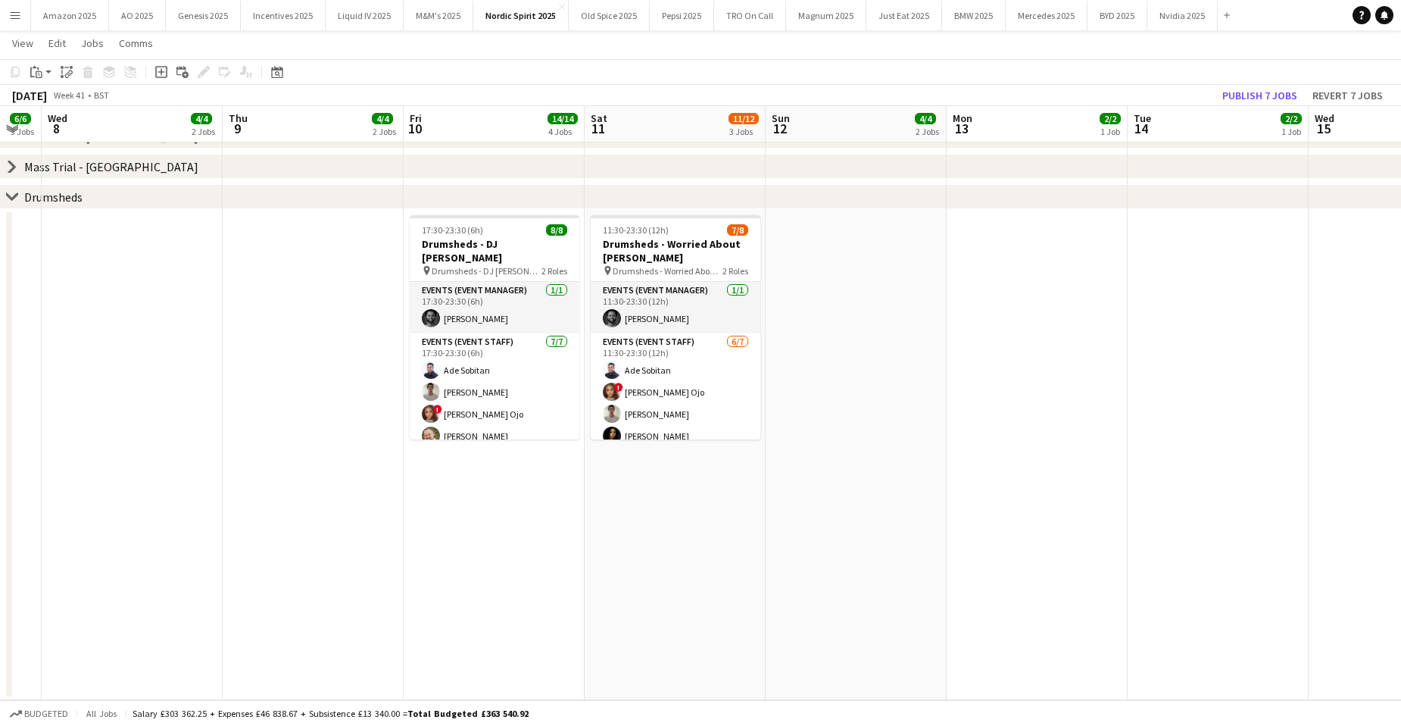
click at [1159, 495] on app-date-cell at bounding box center [1218, 454] width 181 height 491
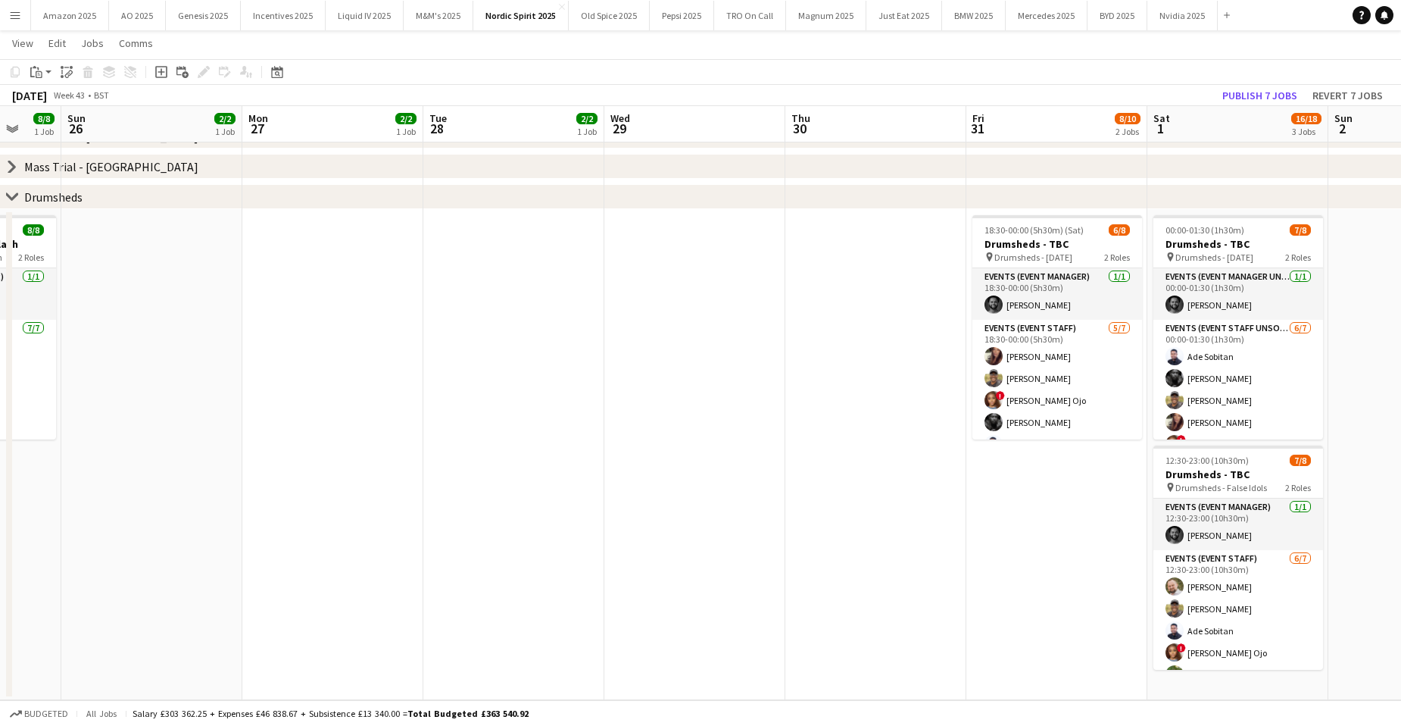
scroll to position [0, 485]
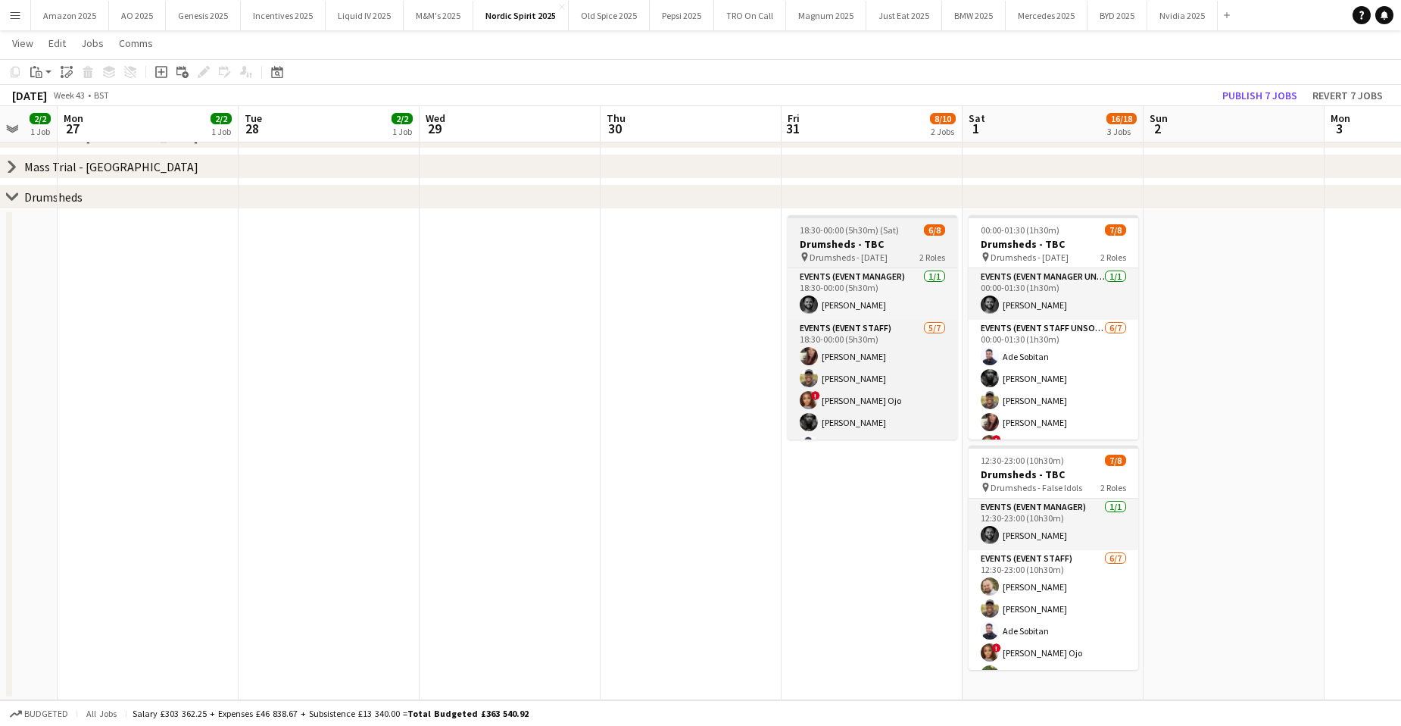
click at [852, 233] on span "18:30-00:00 (5h30m) (Sat)" at bounding box center [849, 229] width 99 height 11
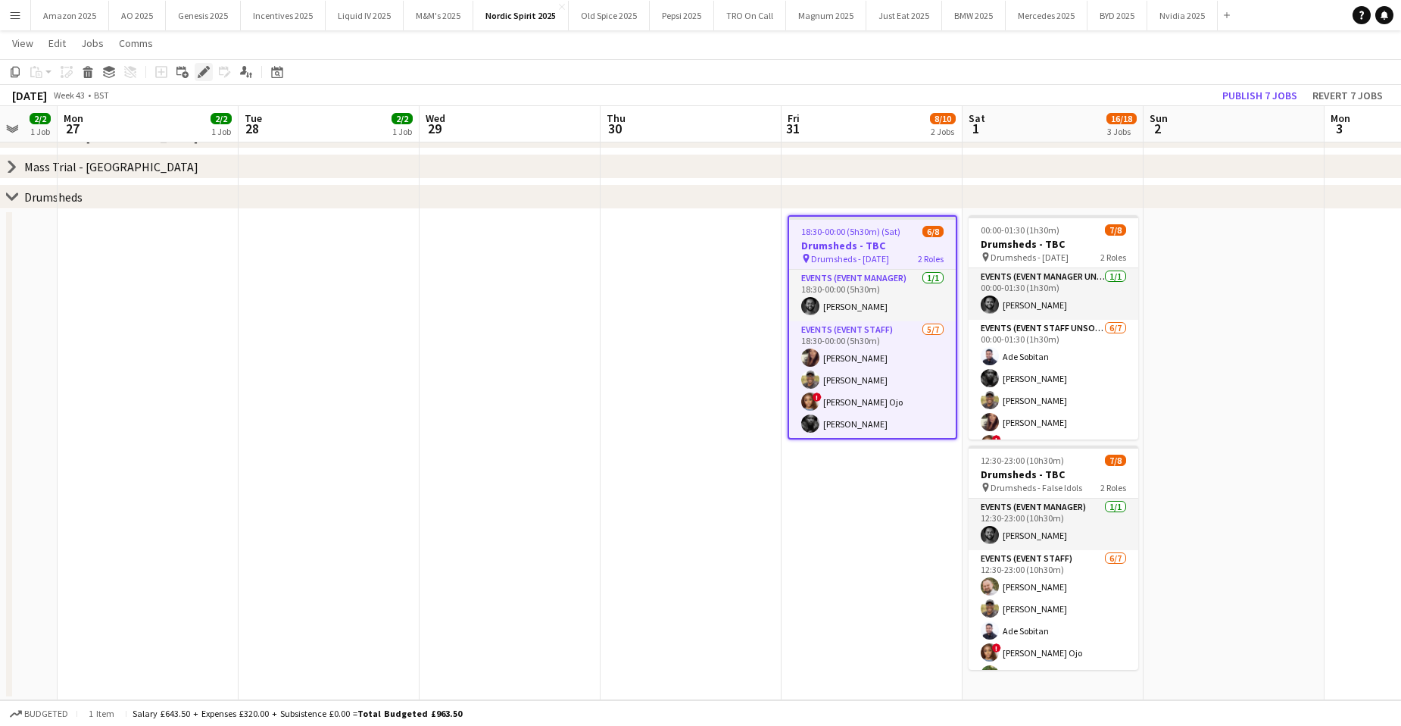
click at [197, 67] on div "Edit" at bounding box center [204, 72] width 18 height 18
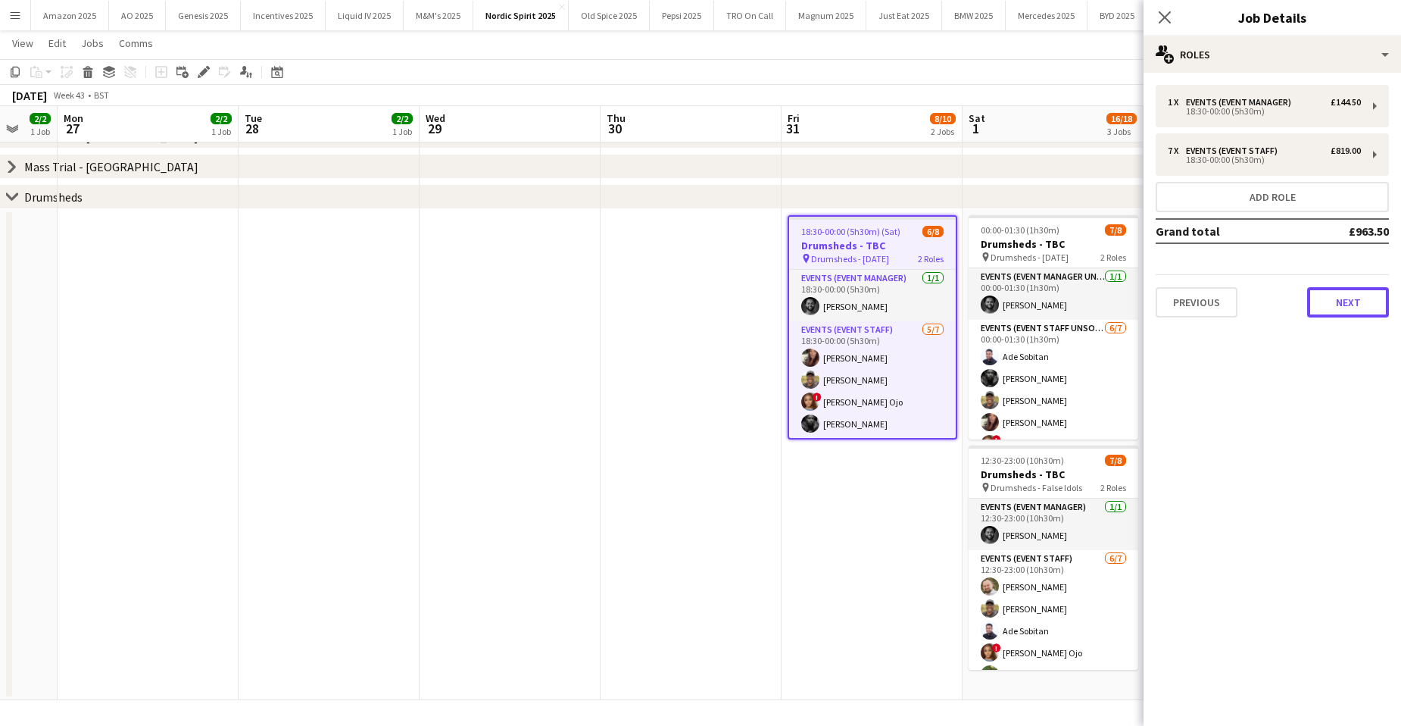
click at [1363, 289] on button "Next" at bounding box center [1348, 302] width 82 height 30
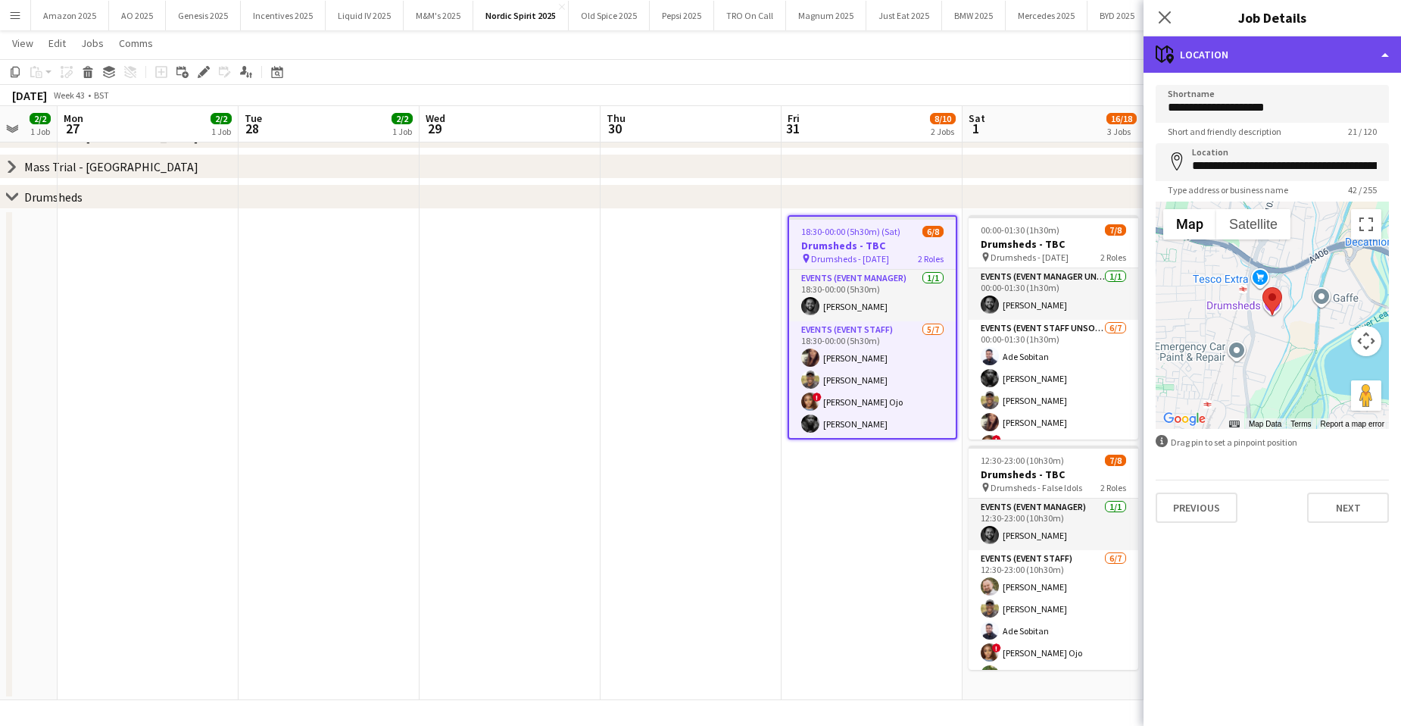
click at [1342, 60] on div "maps-pin-1 Location" at bounding box center [1272, 54] width 257 height 36
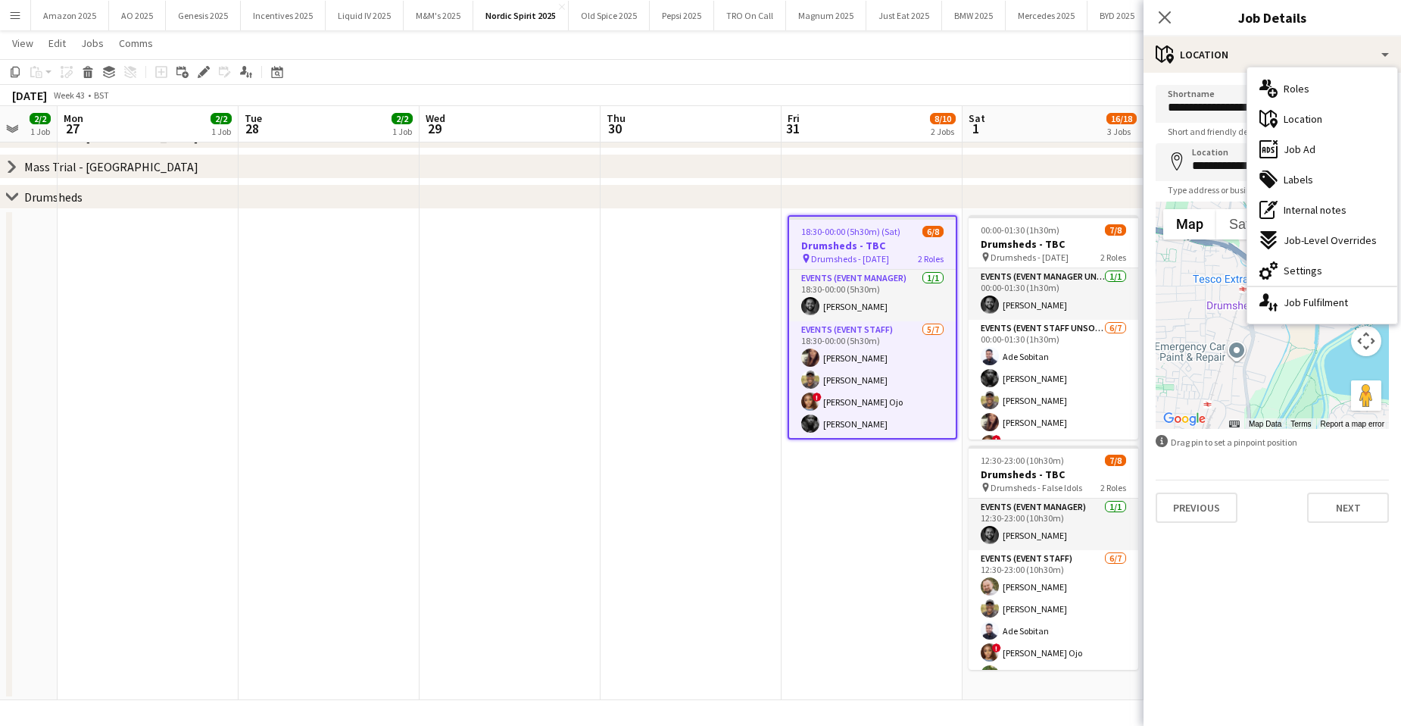
drag, startPoint x: 1327, startPoint y: 264, endPoint x: 1322, endPoint y: 237, distance: 27.0
click at [1327, 264] on div "cog-double-3 Settings" at bounding box center [1322, 270] width 150 height 30
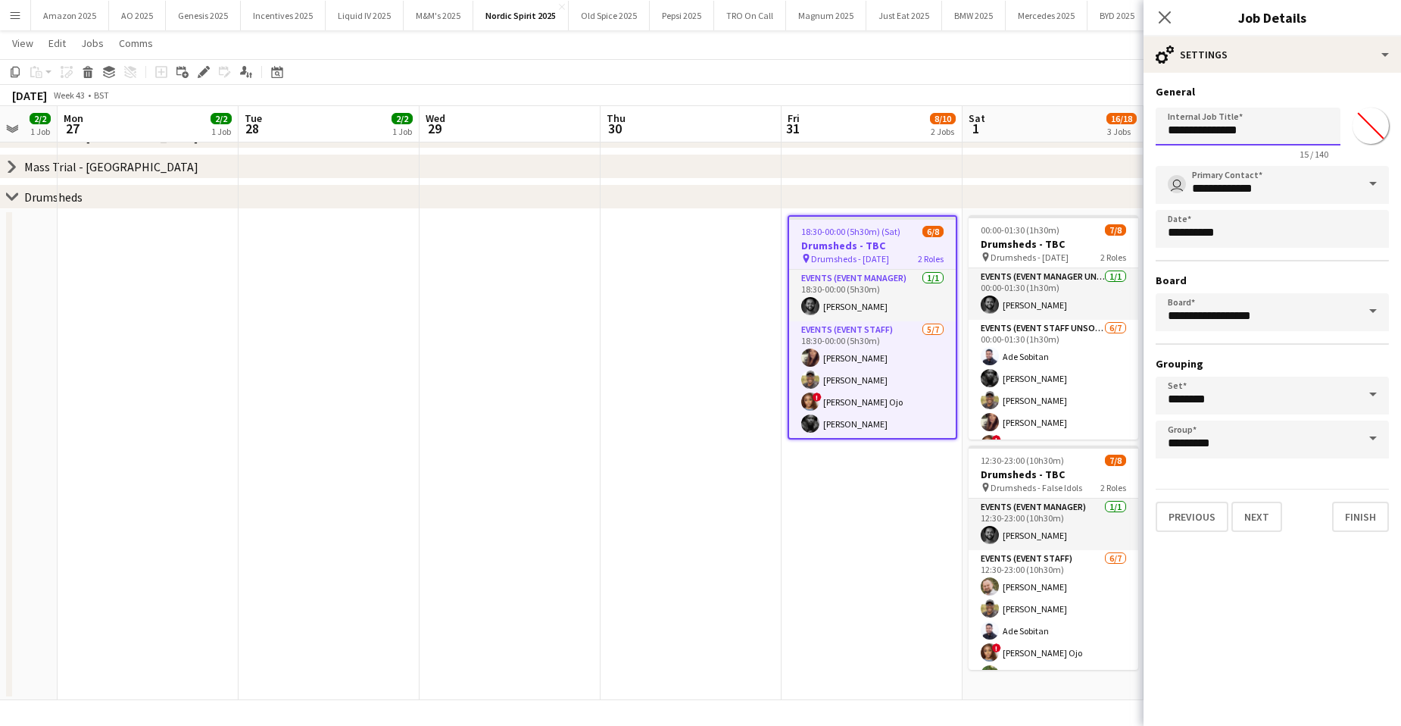
click at [1275, 133] on input "**********" at bounding box center [1248, 127] width 185 height 38
type input "**********"
click at [888, 250] on h3 "Drumsheds - TBC" at bounding box center [872, 246] width 167 height 14
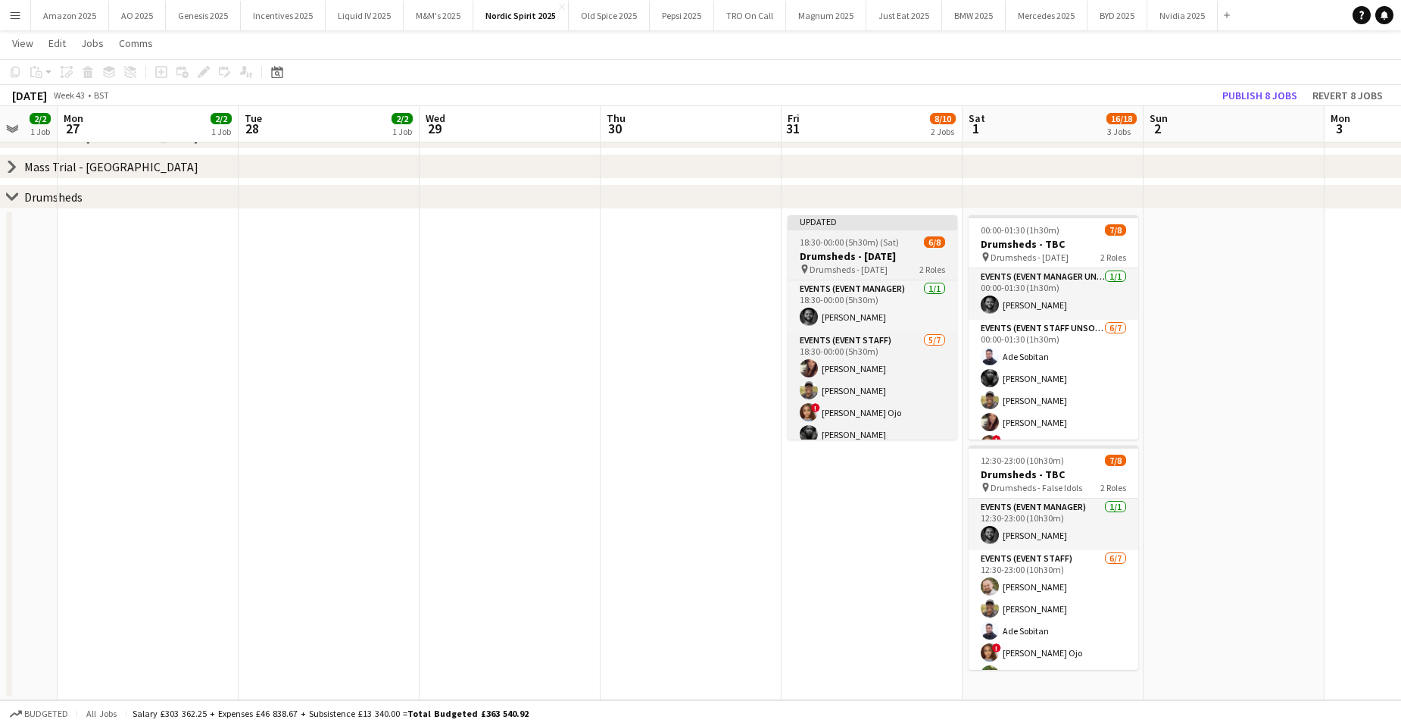
click at [831, 229] on div at bounding box center [873, 228] width 170 height 3
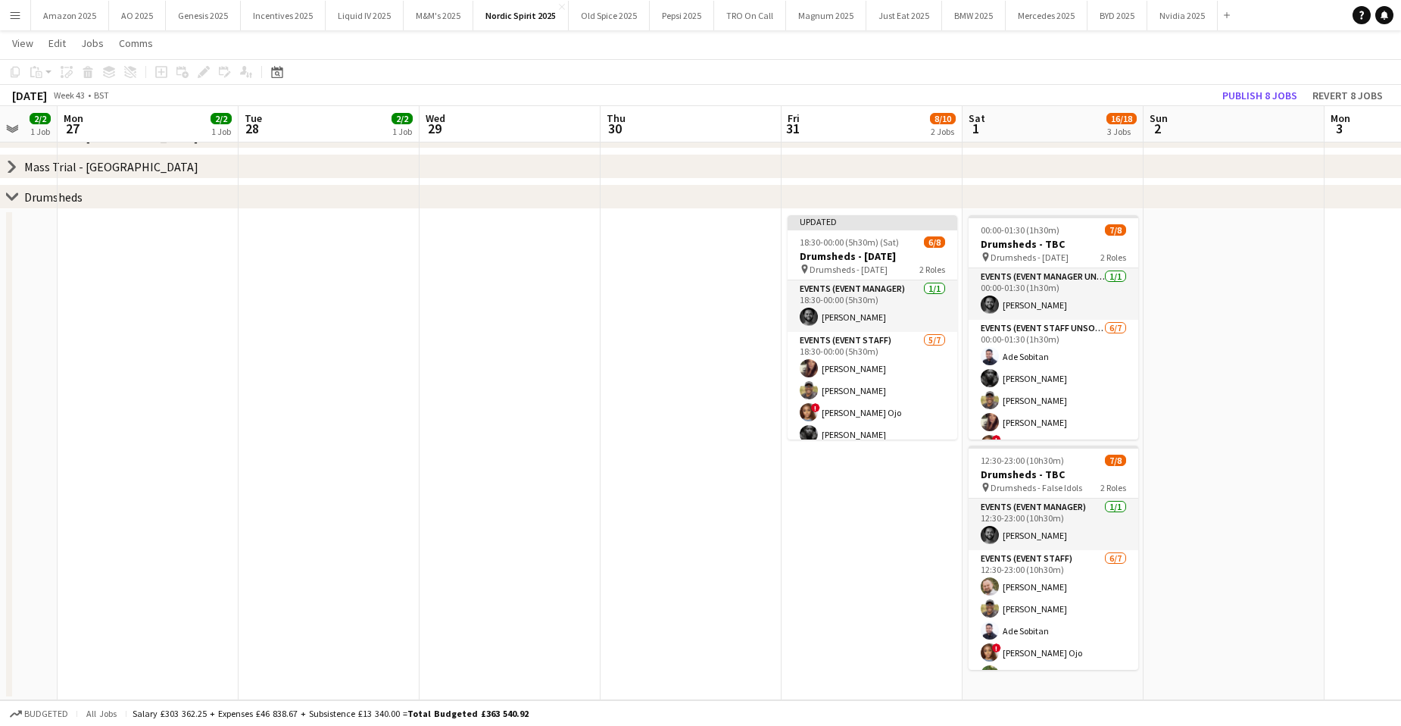
scroll to position [0, 485]
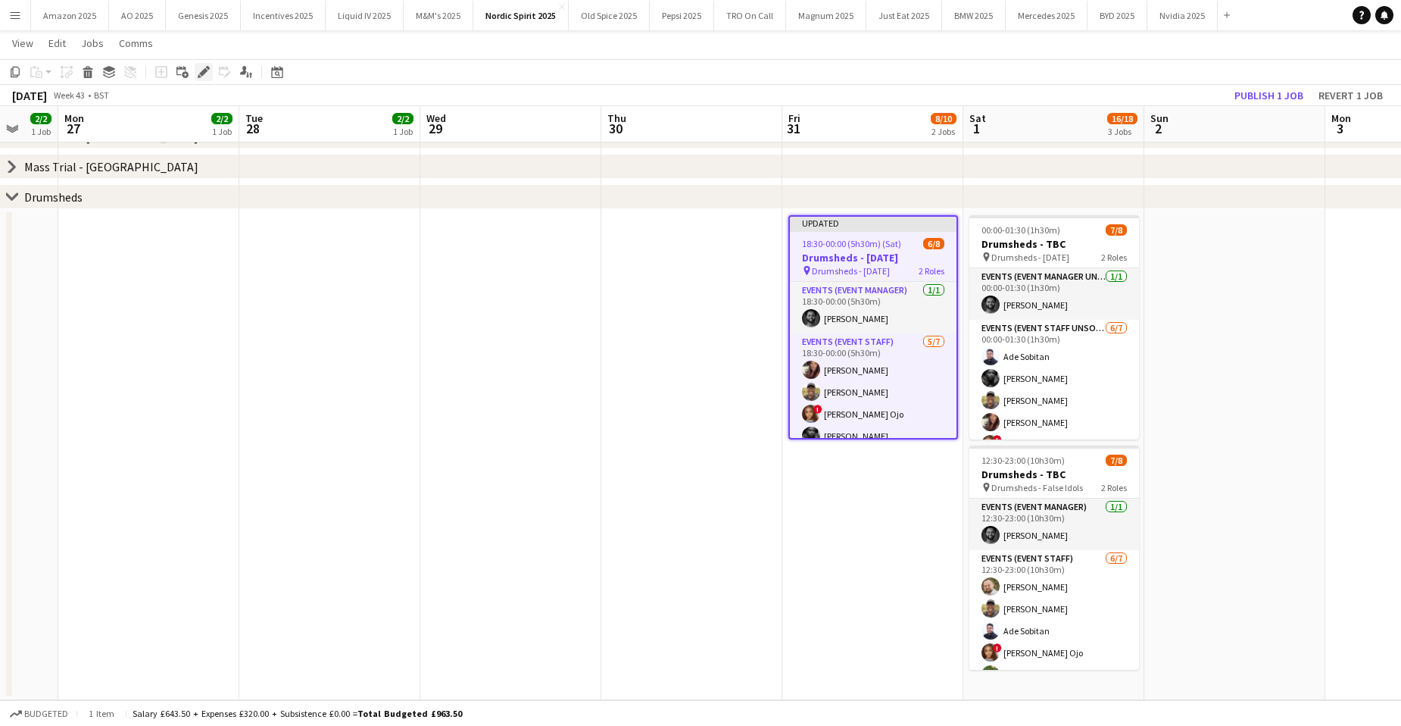
click at [203, 72] on icon at bounding box center [203, 72] width 8 height 8
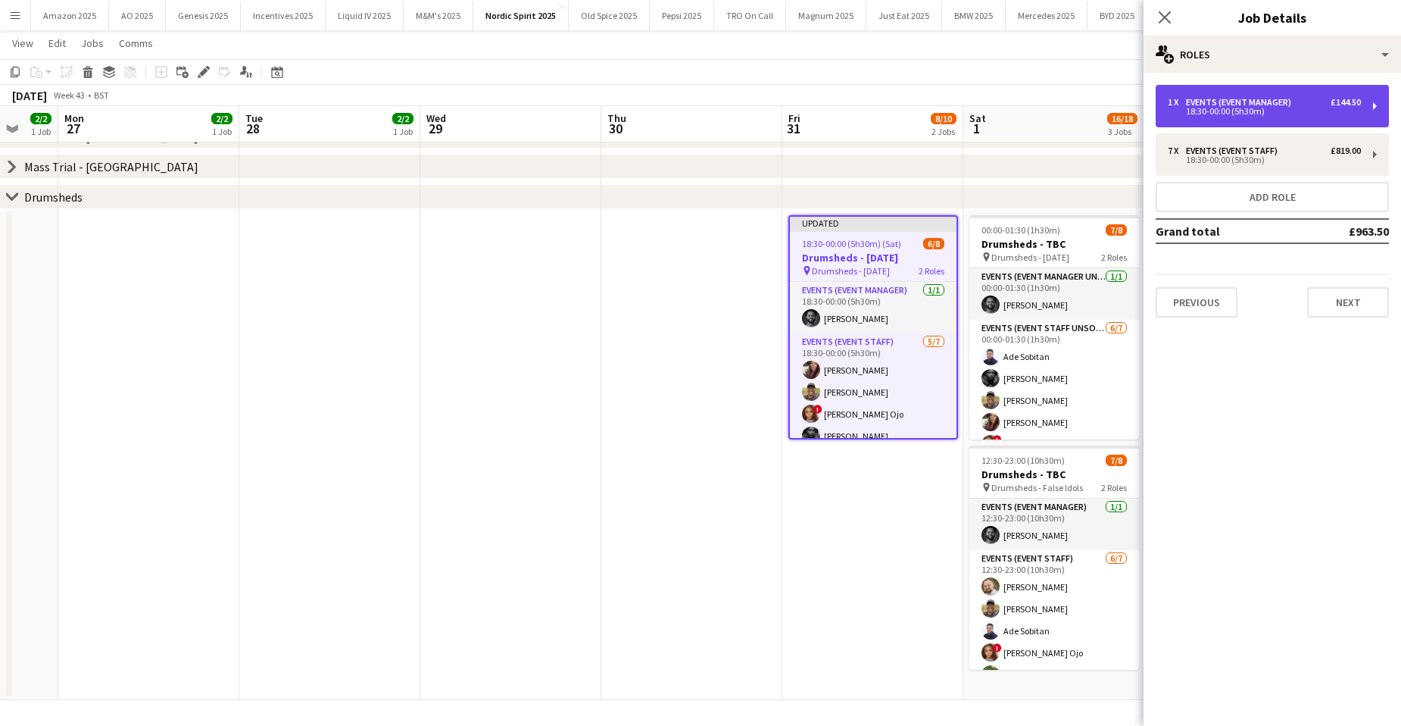
click at [1267, 118] on div "1 x Events (Event Manager) £144.50 18:30-00:00 (5h30m)" at bounding box center [1272, 106] width 233 height 42
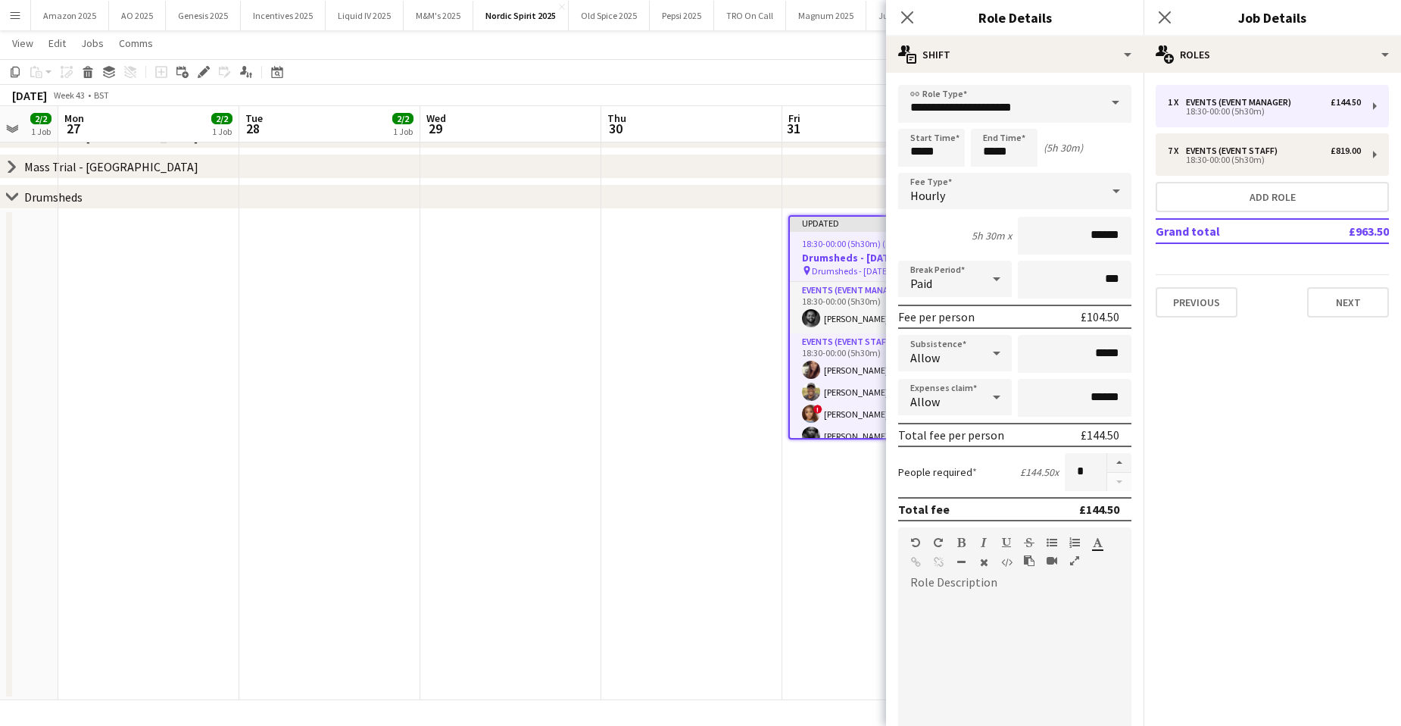
click at [988, 356] on icon at bounding box center [997, 353] width 18 height 30
click at [950, 435] on span "Don't allow" at bounding box center [952, 433] width 84 height 14
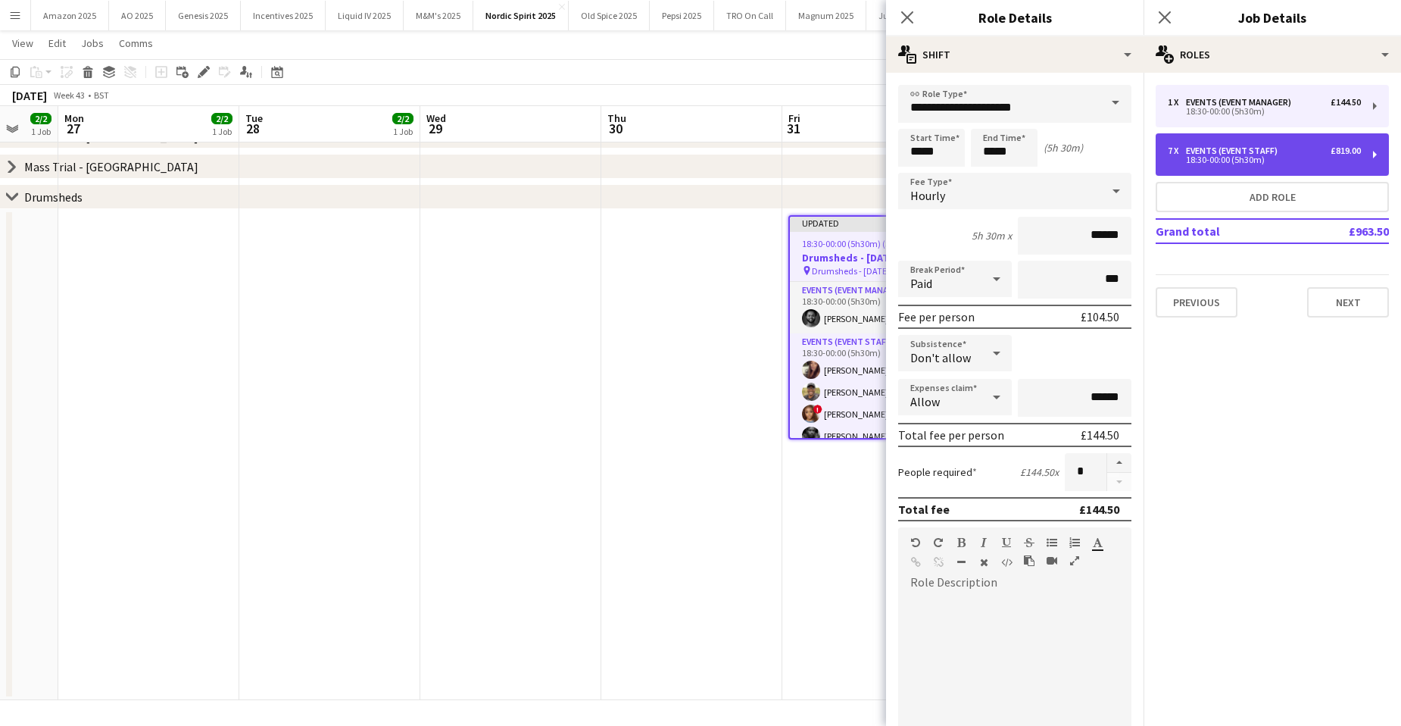
click at [1197, 142] on div "7 x Events (Event Staff) £819.00 18:30-00:00 (5h30m)" at bounding box center [1272, 154] width 233 height 42
type input "**********"
type input "******"
type input "*"
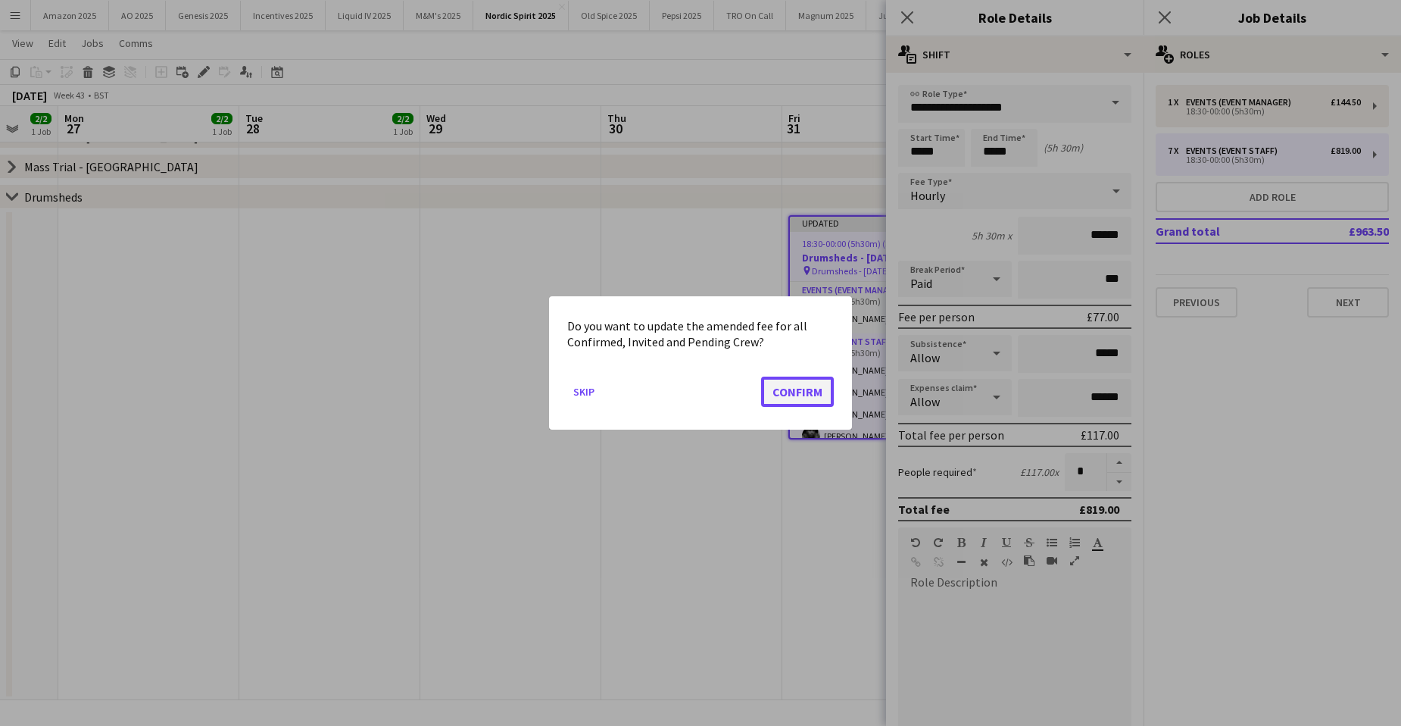
click at [805, 402] on button "Confirm" at bounding box center [797, 391] width 73 height 30
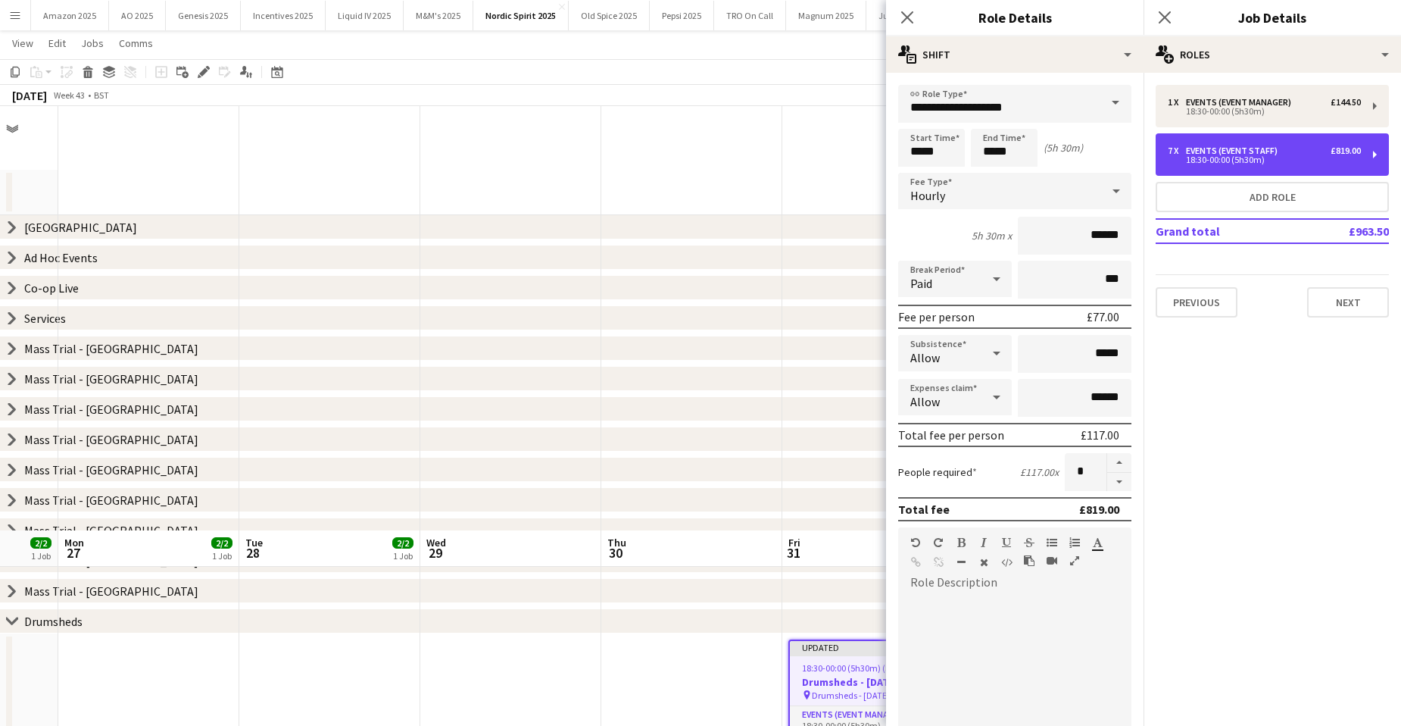
scroll to position [424, 0]
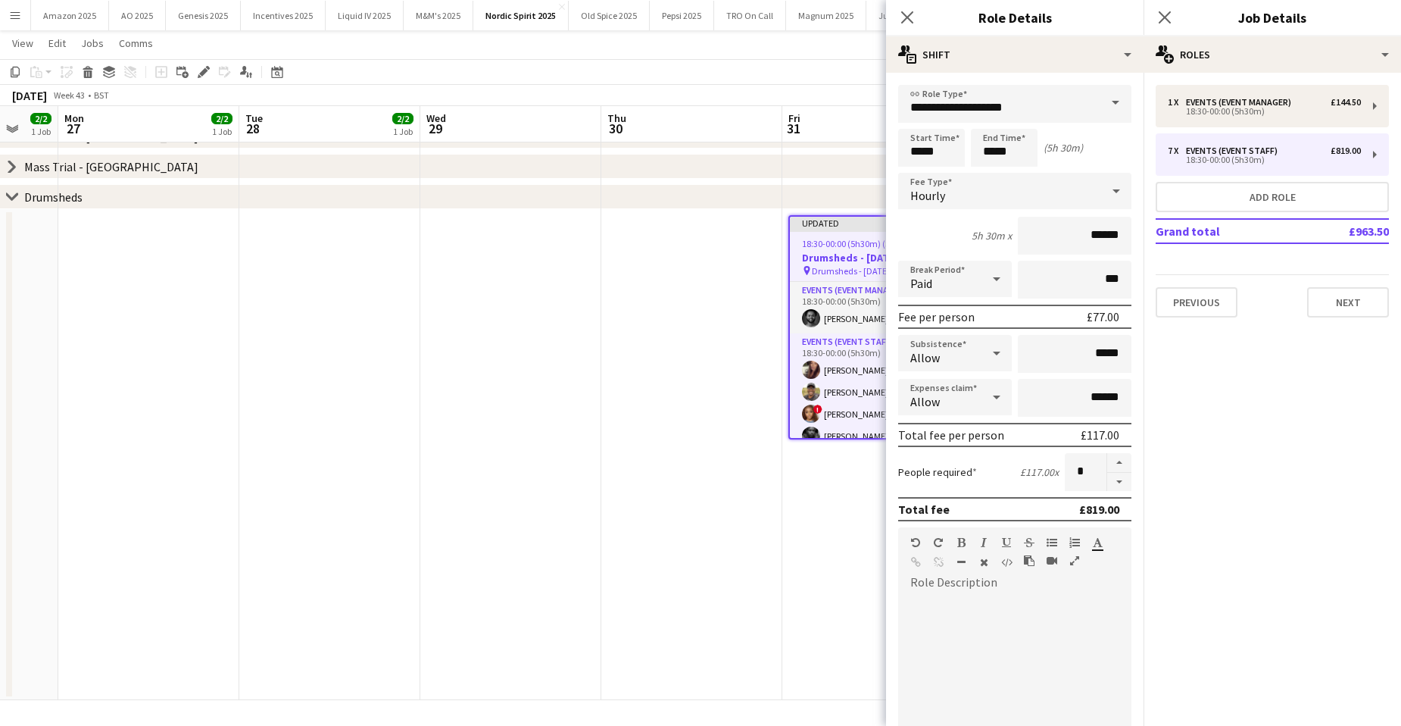
click at [994, 348] on icon at bounding box center [997, 353] width 18 height 30
click at [966, 425] on mat-option "Don't allow" at bounding box center [952, 434] width 108 height 38
click at [834, 372] on app-card-role "Events (Event Staff) 5/7 18:30-00:00 (5h30m) Yumi Araki Kevin Chemuka ! Fatima …" at bounding box center [873, 424] width 167 height 183
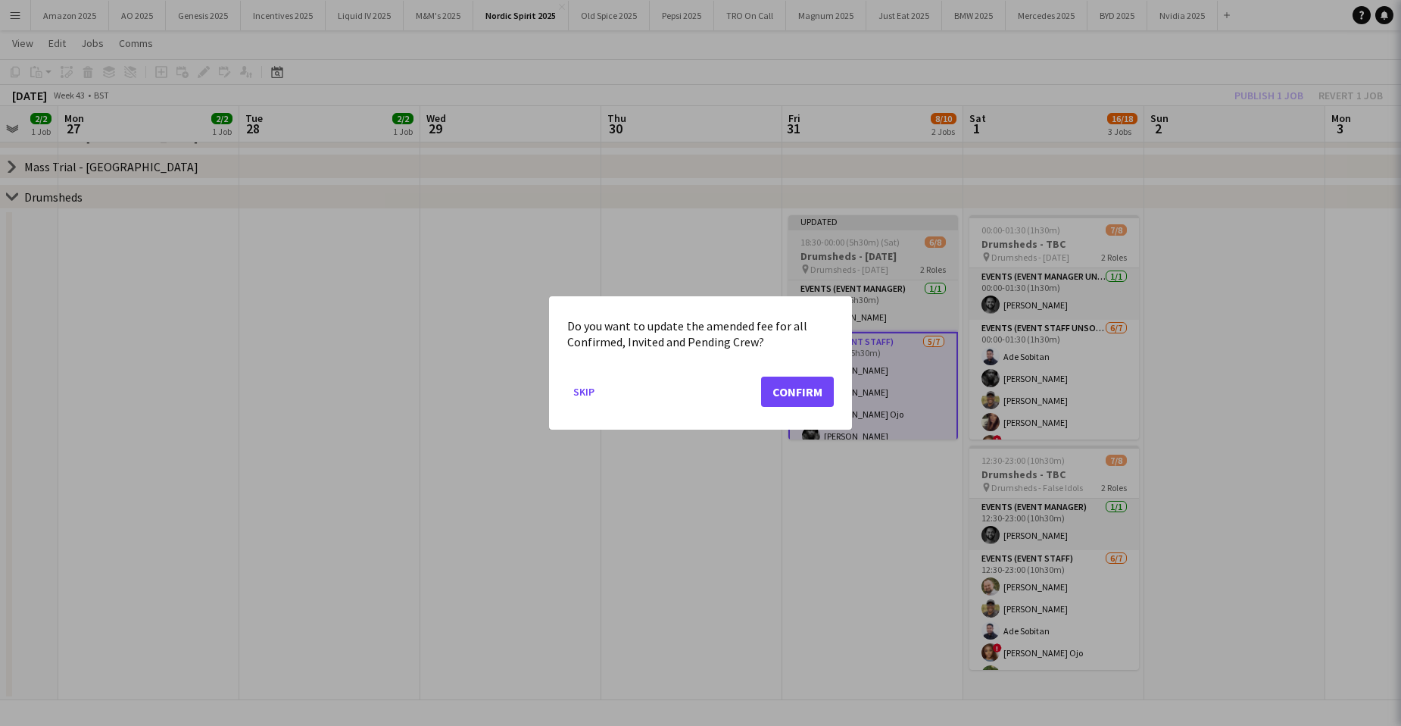
scroll to position [0, 0]
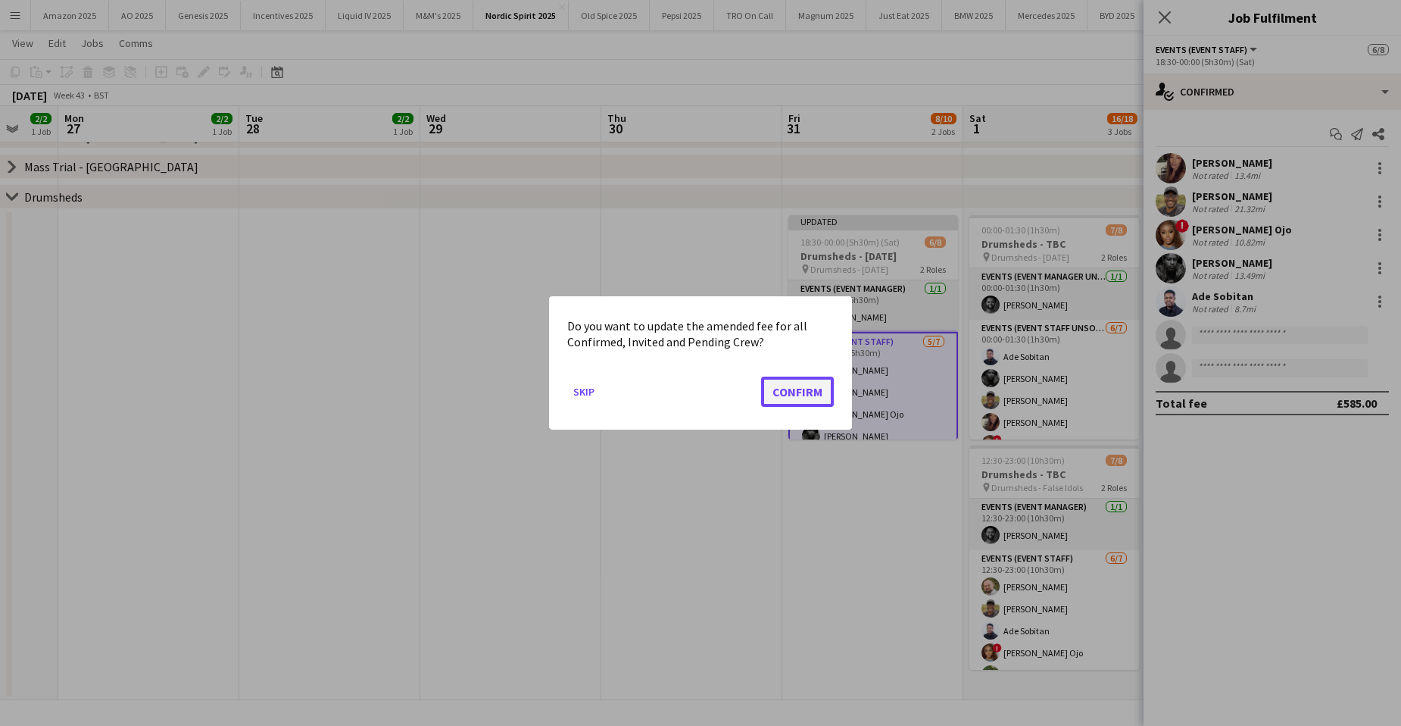
click at [826, 392] on button "Confirm" at bounding box center [797, 391] width 73 height 30
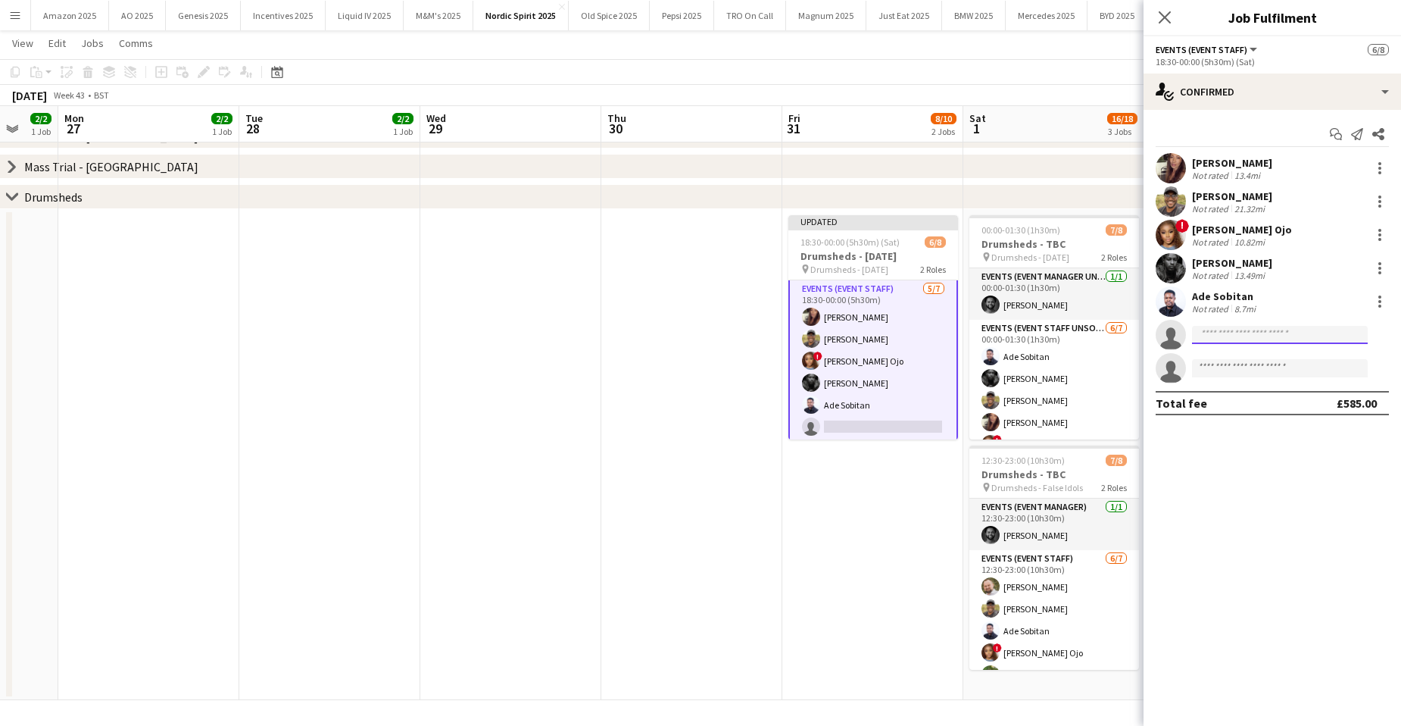
click at [1243, 334] on input at bounding box center [1280, 335] width 176 height 18
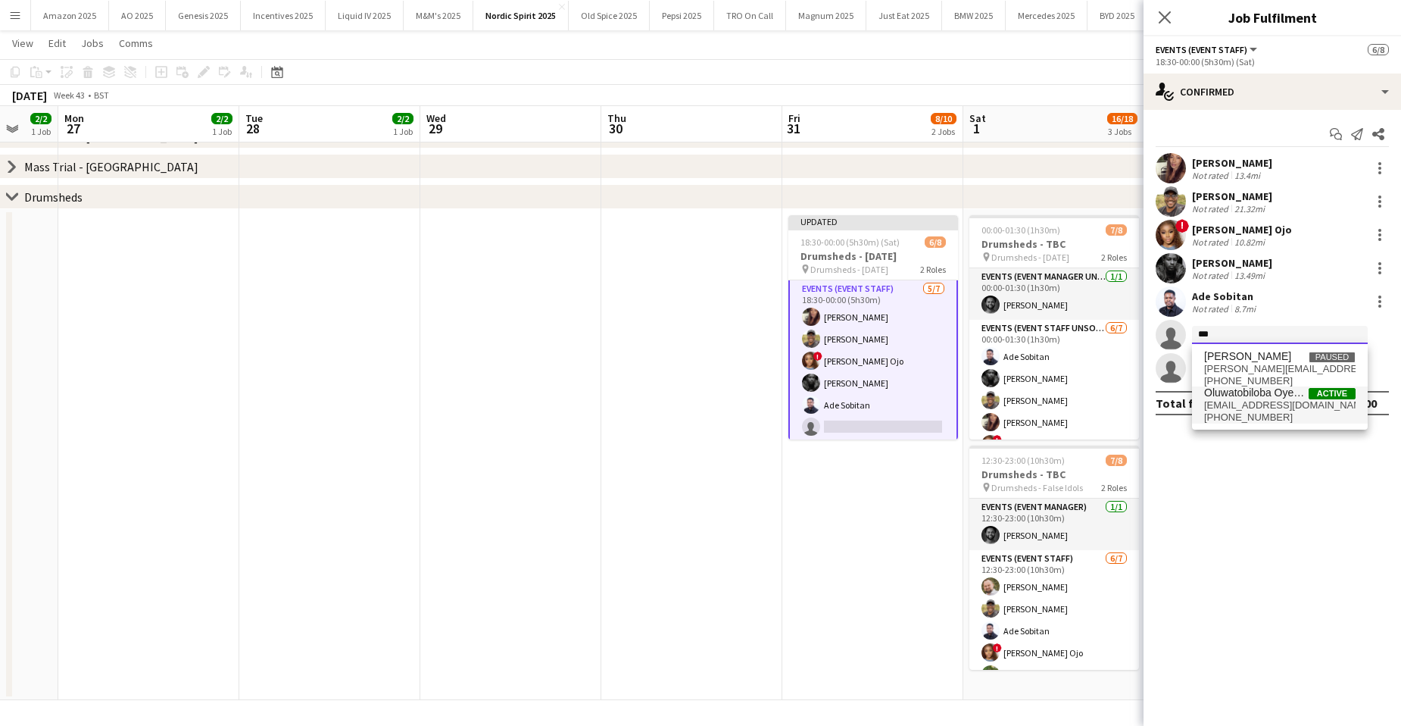
type input "***"
click at [1286, 395] on span "Oluwatobiloba Oyekunle" at bounding box center [1256, 392] width 105 height 13
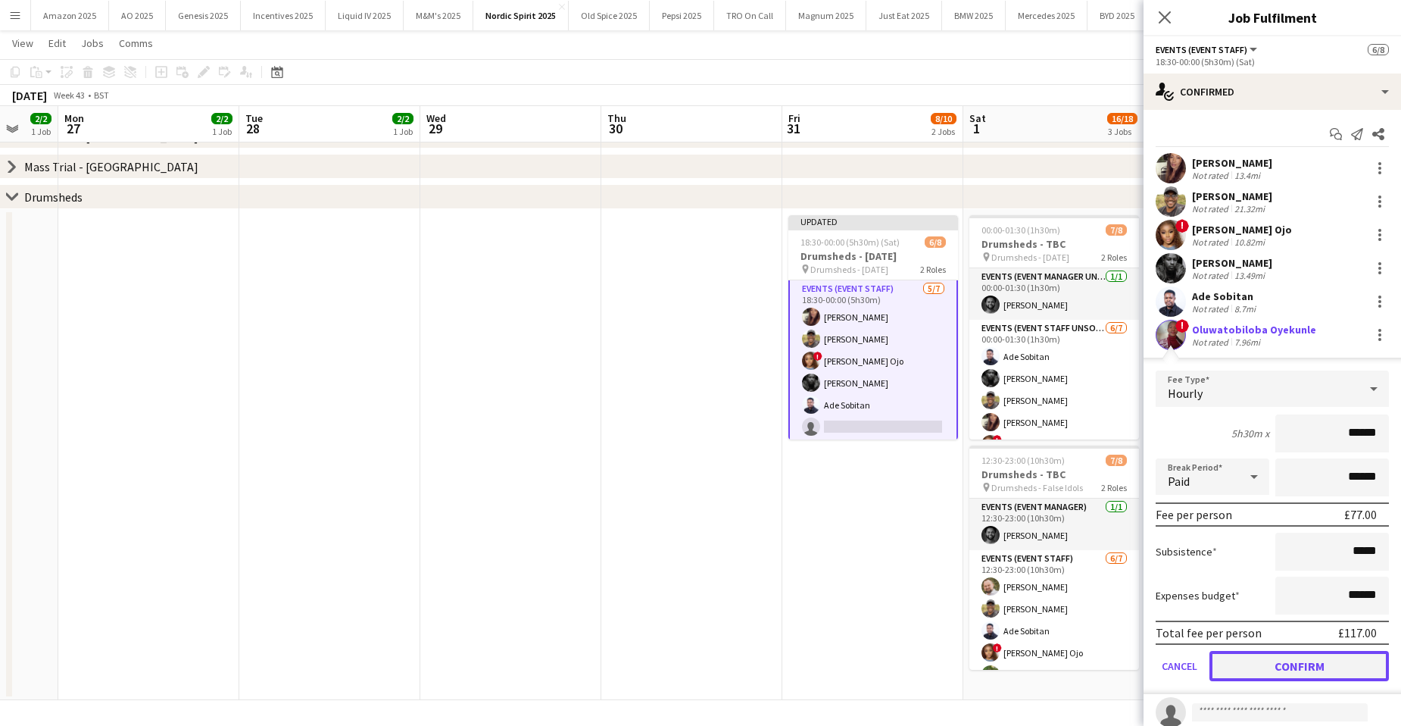
click at [1307, 665] on button "Confirm" at bounding box center [1298, 666] width 179 height 30
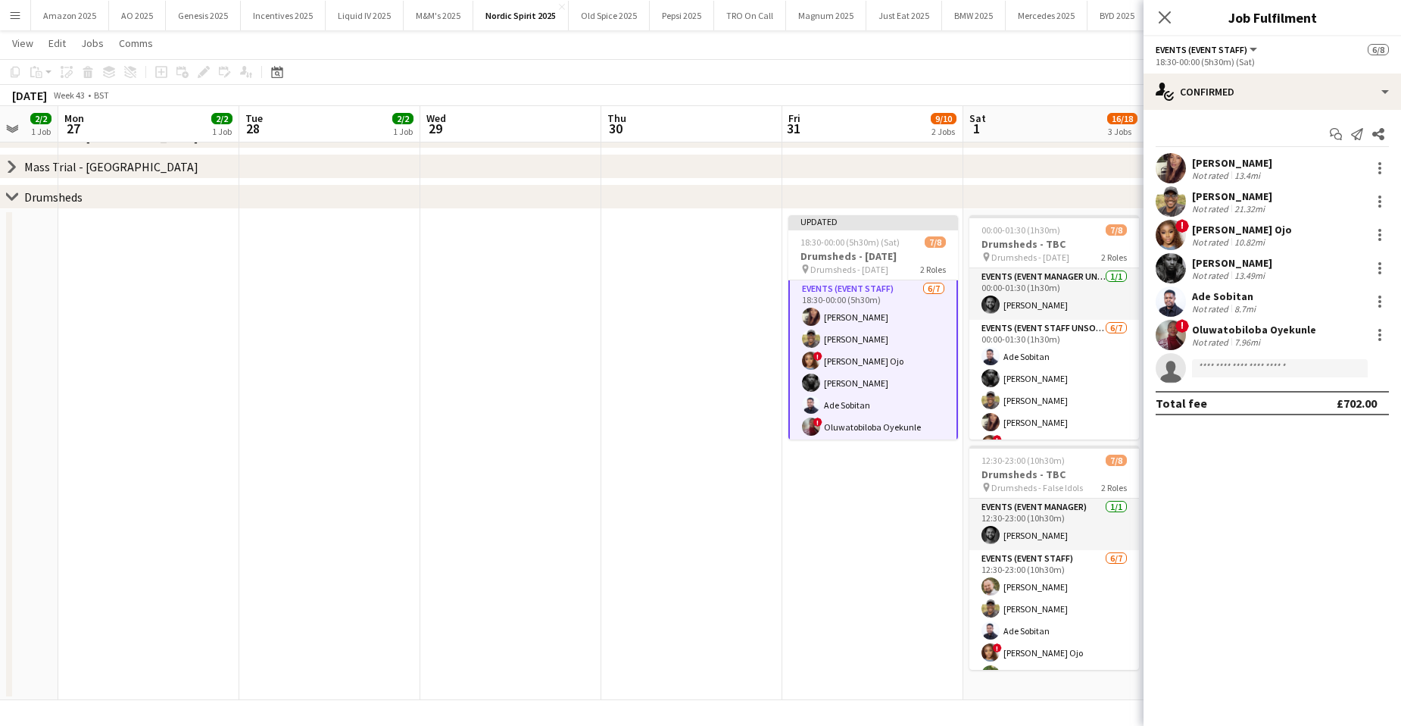
click at [853, 535] on app-date-cell "Updated 18:30-00:00 (5h30m) (Sat) 7/8 Drumsheds - Halloween pin Drumsheds - Hal…" at bounding box center [872, 454] width 181 height 491
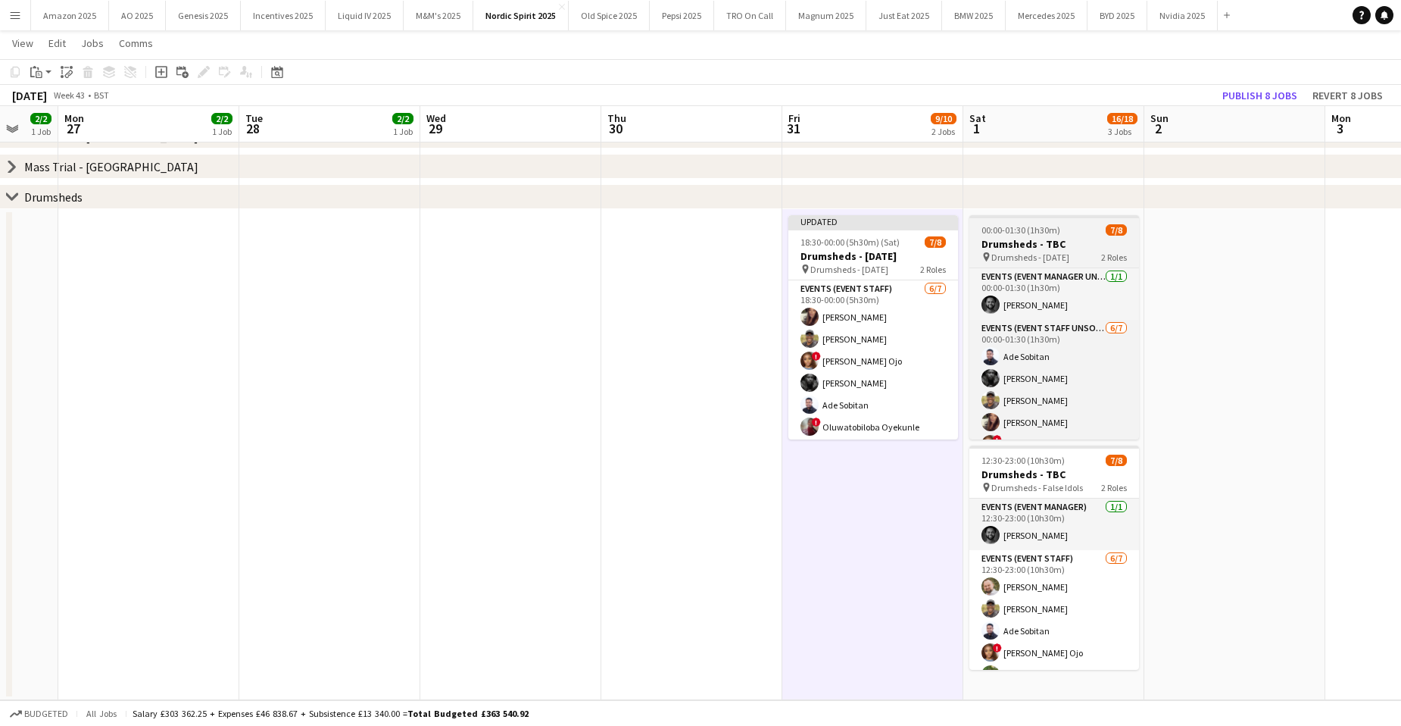
click at [1075, 230] on div "00:00-01:30 (1h30m) 7/8" at bounding box center [1054, 229] width 170 height 11
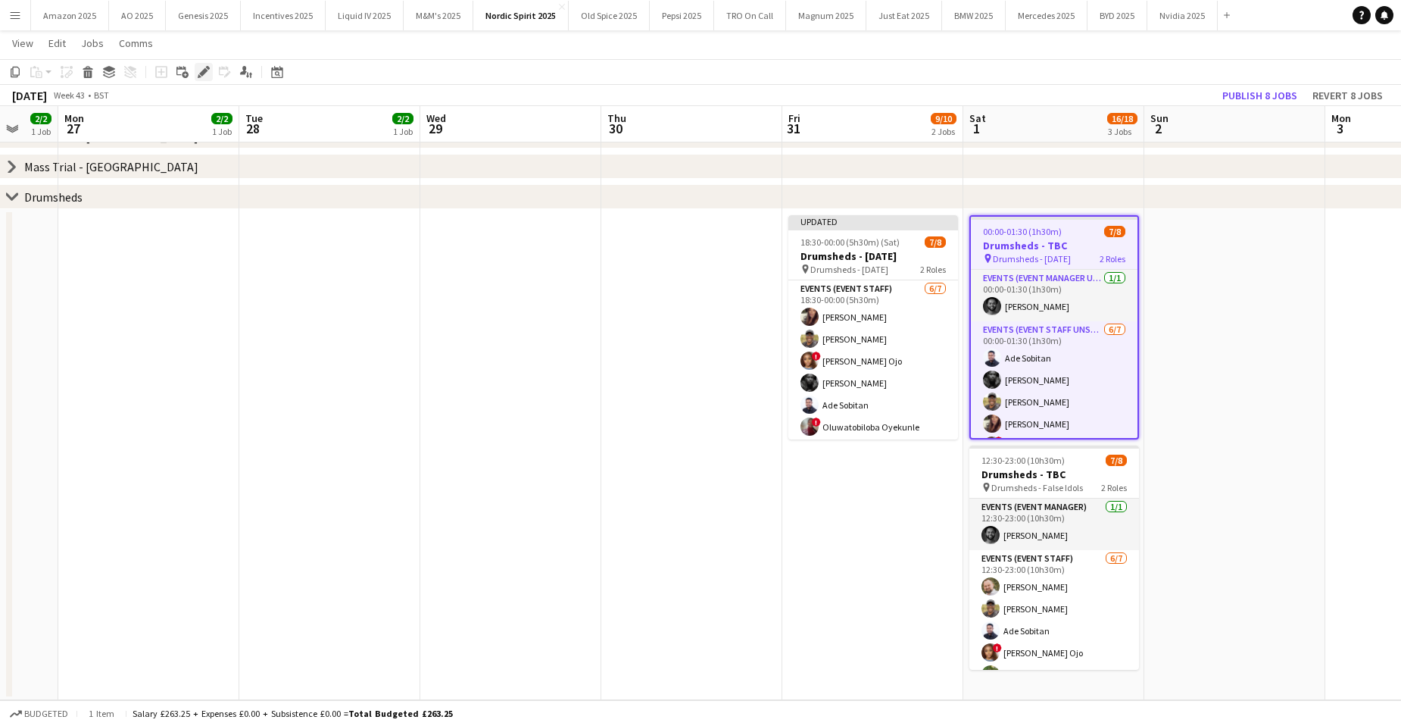
click at [203, 70] on icon at bounding box center [203, 72] width 8 height 8
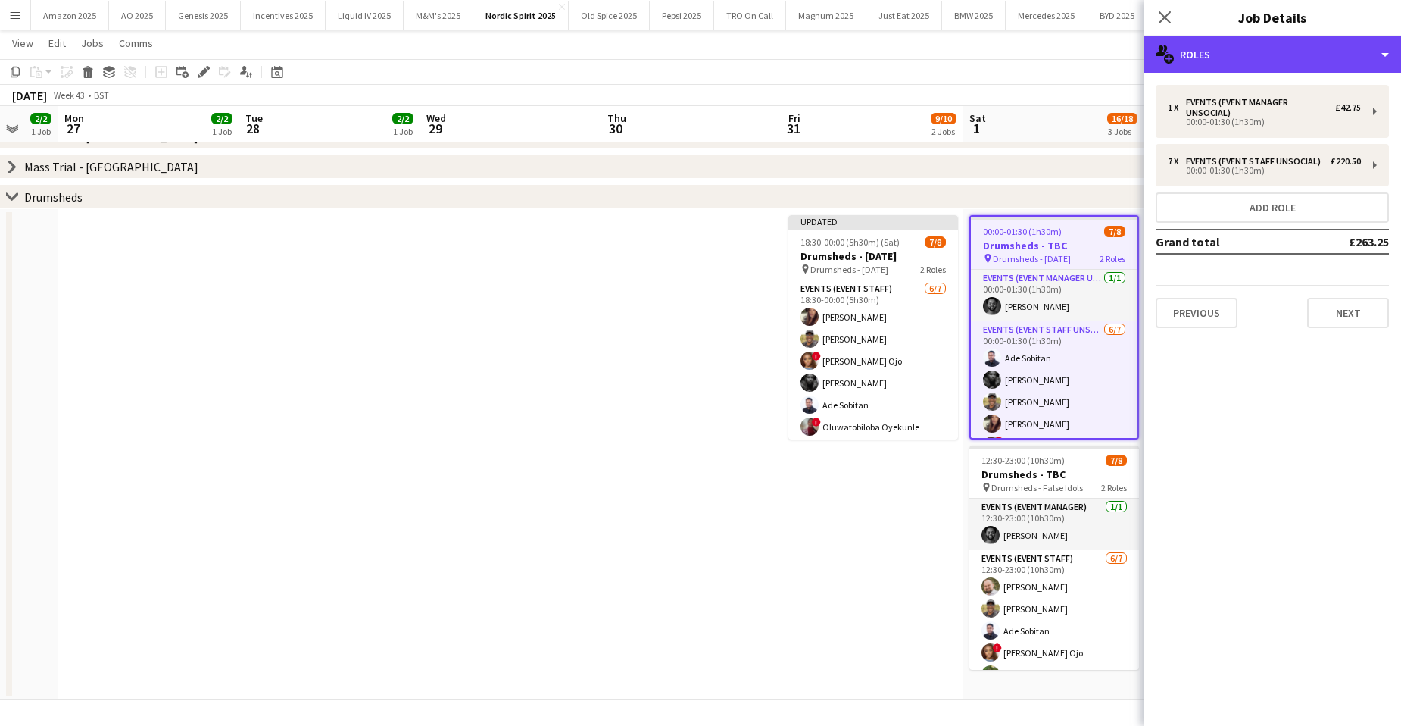
click at [1231, 76] on div "**********" at bounding box center [1272, 380] width 257 height 689
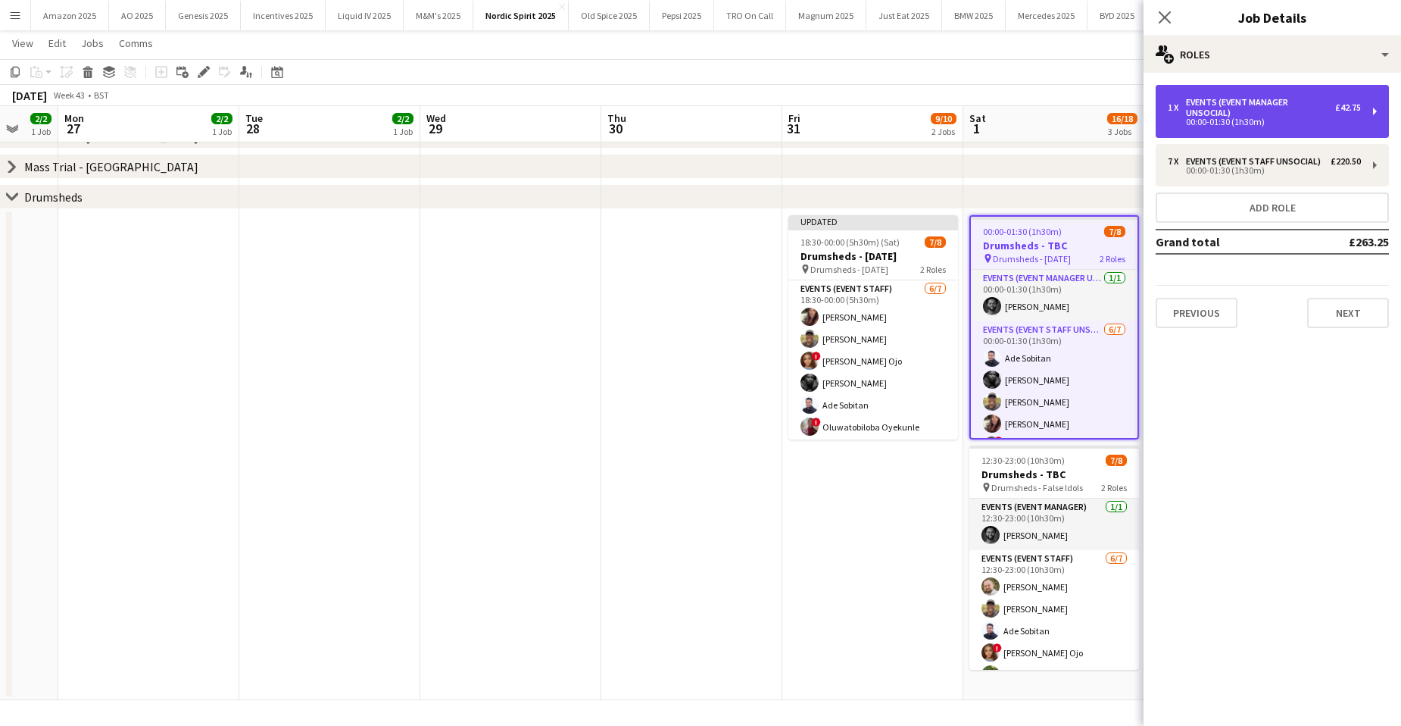
drag, startPoint x: 1231, startPoint y: 76, endPoint x: 1235, endPoint y: 111, distance: 34.3
click at [1237, 110] on div "Events (Event Manager Unsocial)" at bounding box center [1260, 107] width 149 height 21
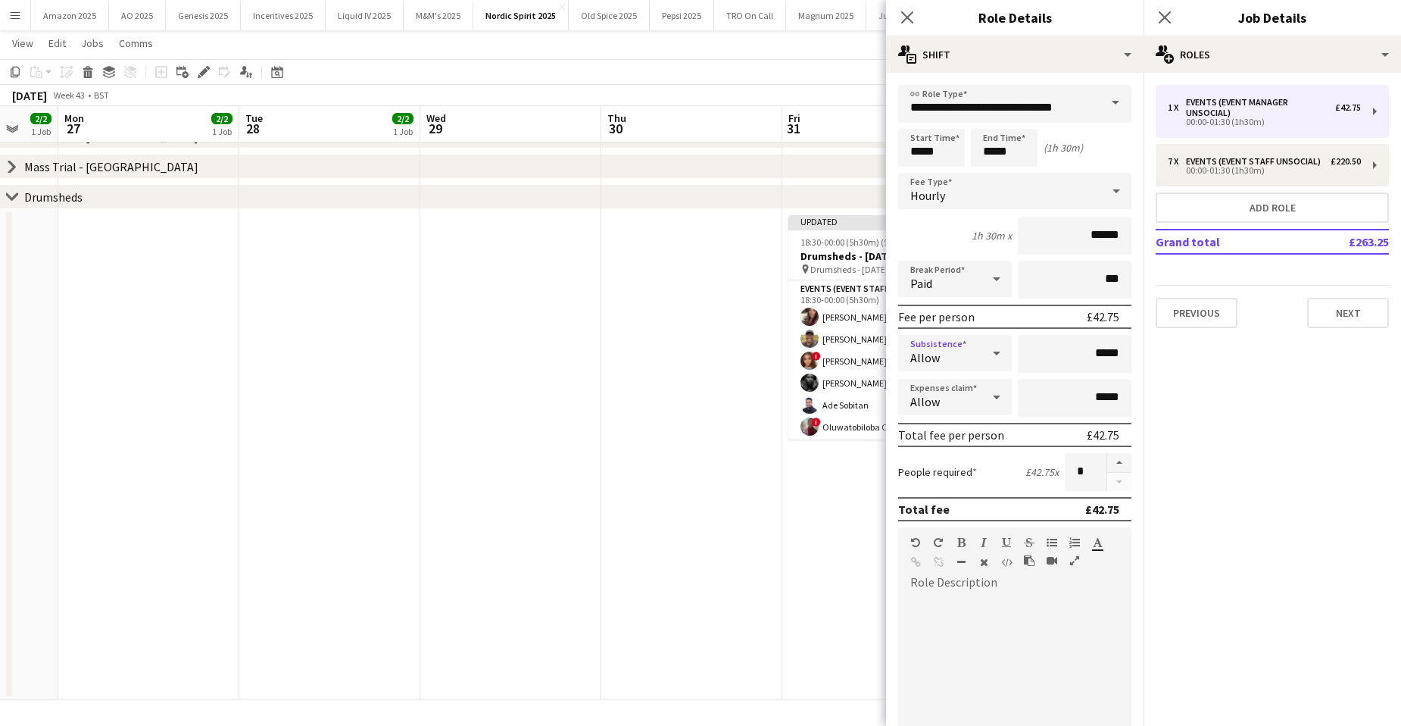
click at [988, 349] on icon at bounding box center [997, 353] width 18 height 30
click at [936, 431] on span "Don't allow" at bounding box center [952, 433] width 84 height 14
click at [974, 395] on div "Allow" at bounding box center [939, 397] width 83 height 36
click at [955, 480] on span "Don't allow" at bounding box center [952, 477] width 84 height 14
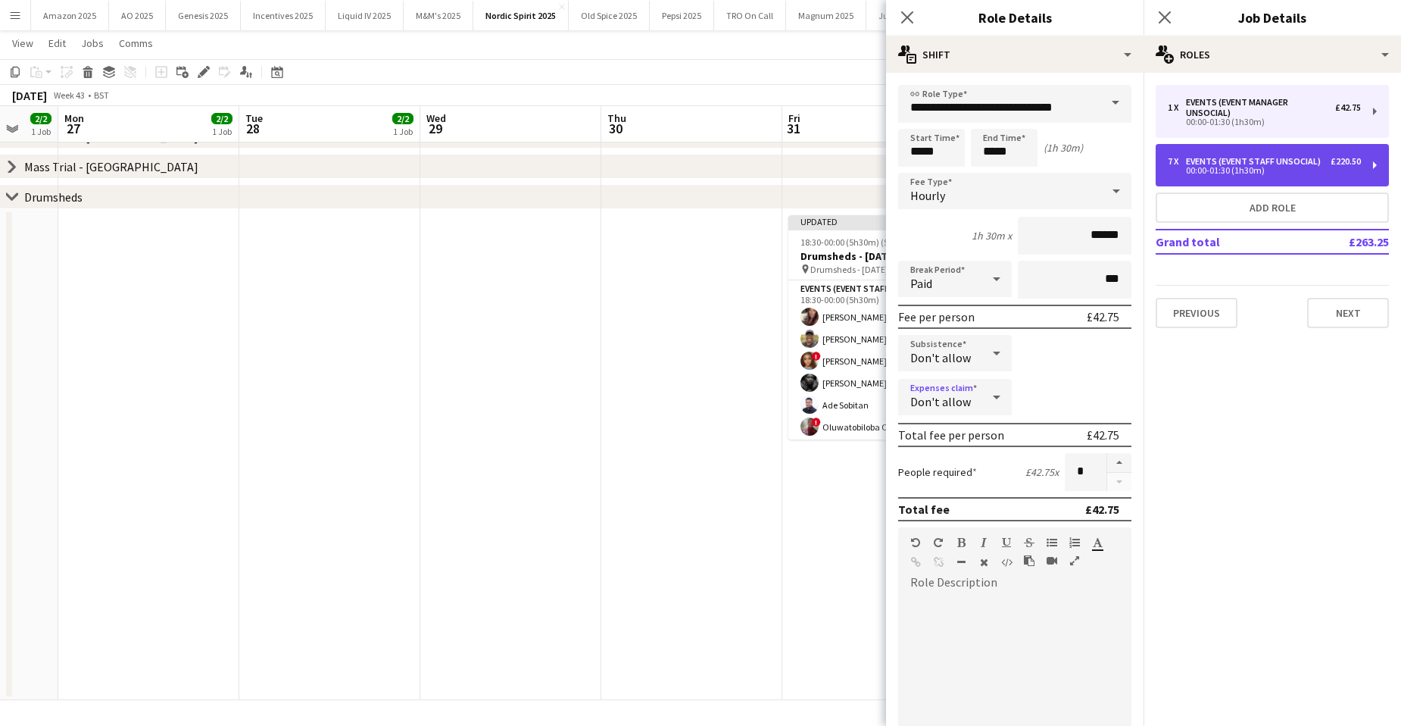
click at [1191, 148] on div "7 x Events (Event Staff Unsocial) £220.50 00:00-01:30 (1h30m)" at bounding box center [1272, 165] width 233 height 42
type input "**********"
type input "******"
type input "*"
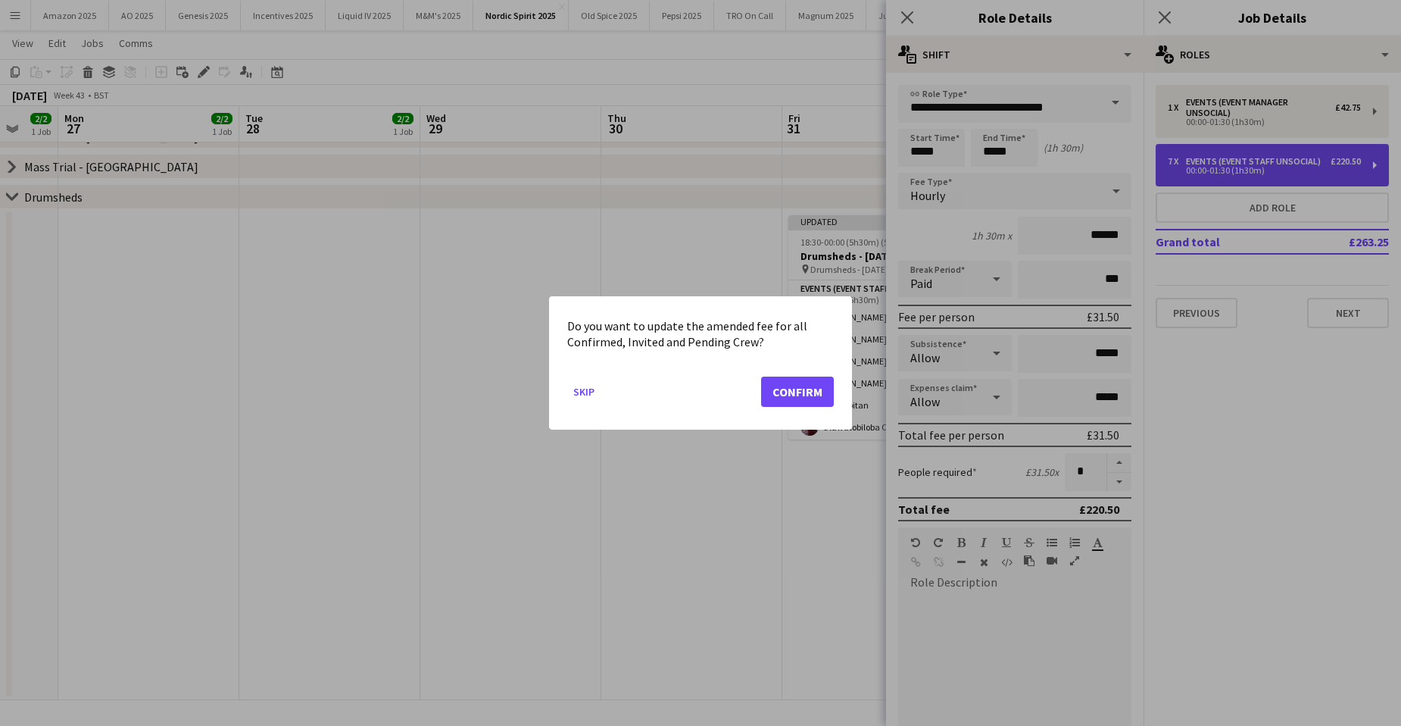
scroll to position [0, 0]
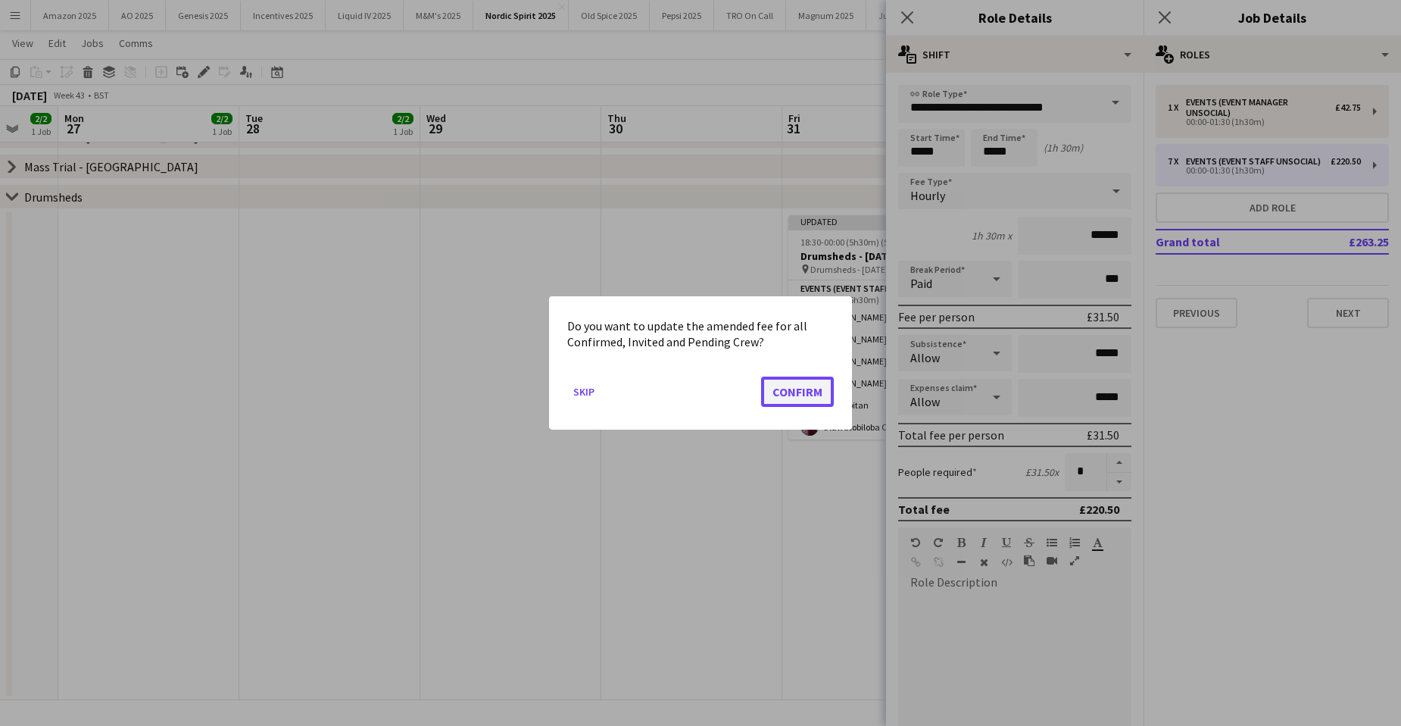
click at [806, 382] on button "Confirm" at bounding box center [797, 391] width 73 height 30
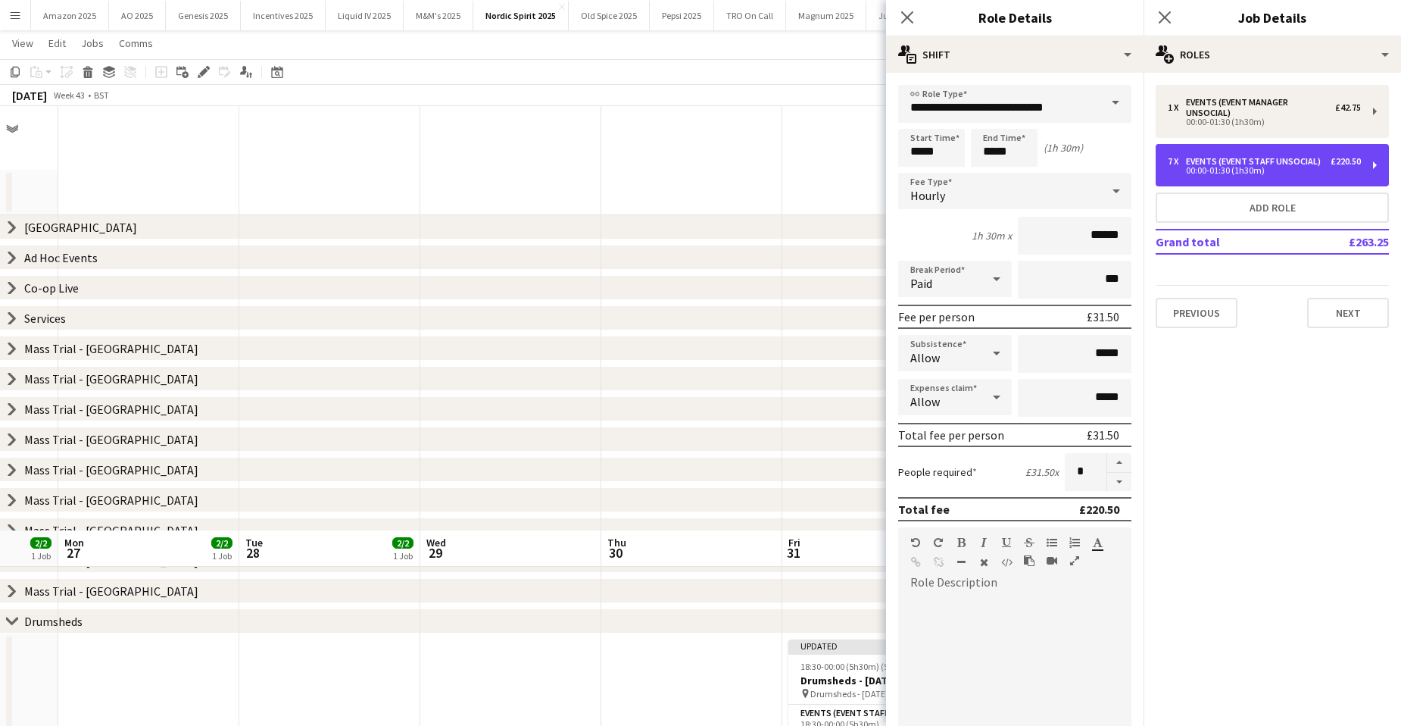
scroll to position [424, 0]
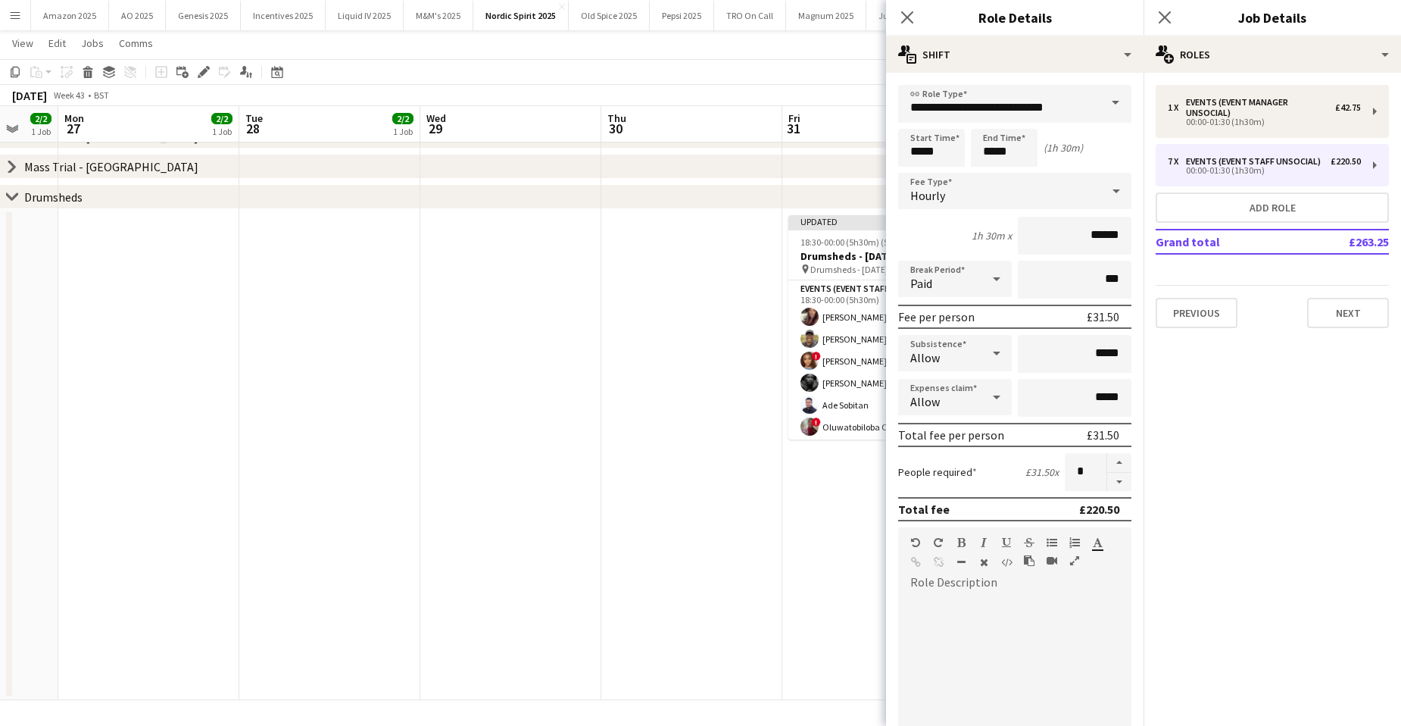
click at [991, 363] on icon at bounding box center [997, 353] width 18 height 30
click at [923, 431] on span "Don't allow" at bounding box center [952, 433] width 84 height 14
click at [965, 392] on div "Allow" at bounding box center [939, 397] width 83 height 36
click at [938, 484] on span "Don't allow" at bounding box center [952, 477] width 84 height 14
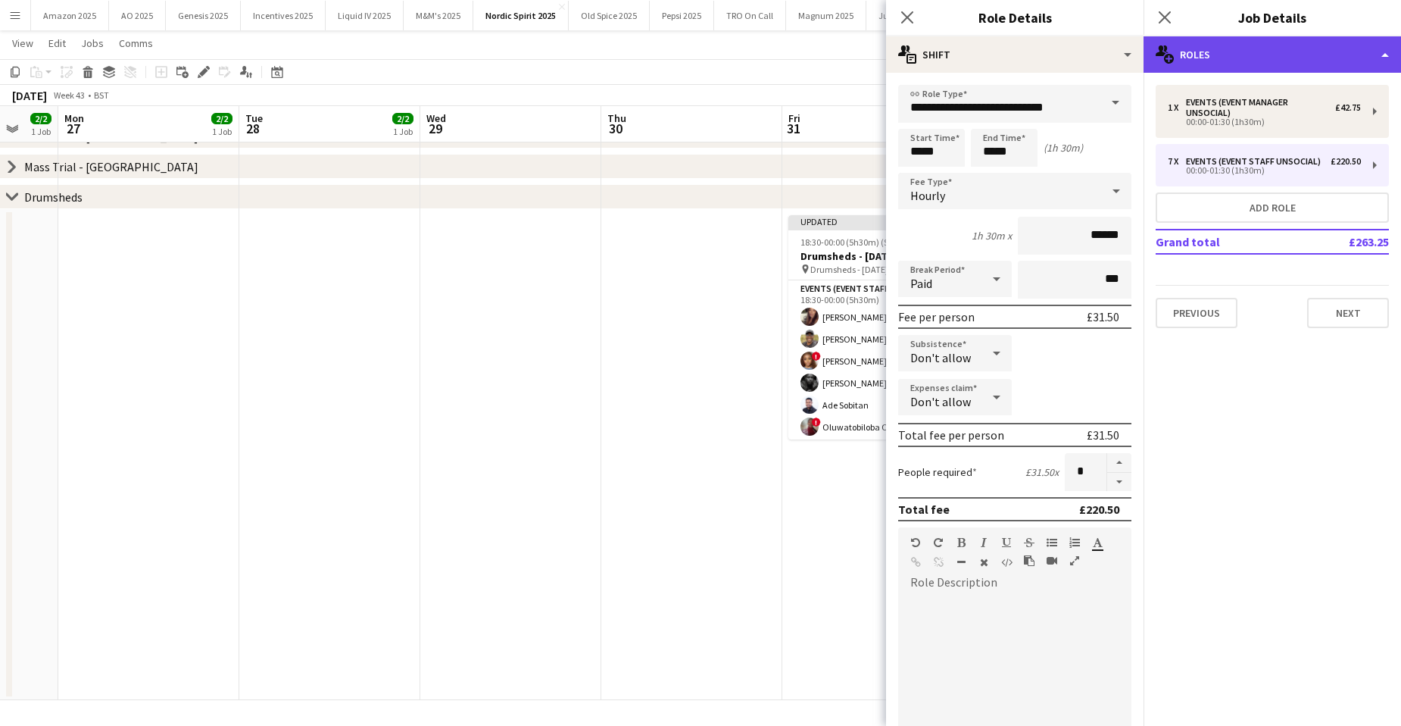
click at [1341, 46] on div "multiple-users-add Roles" at bounding box center [1272, 54] width 257 height 36
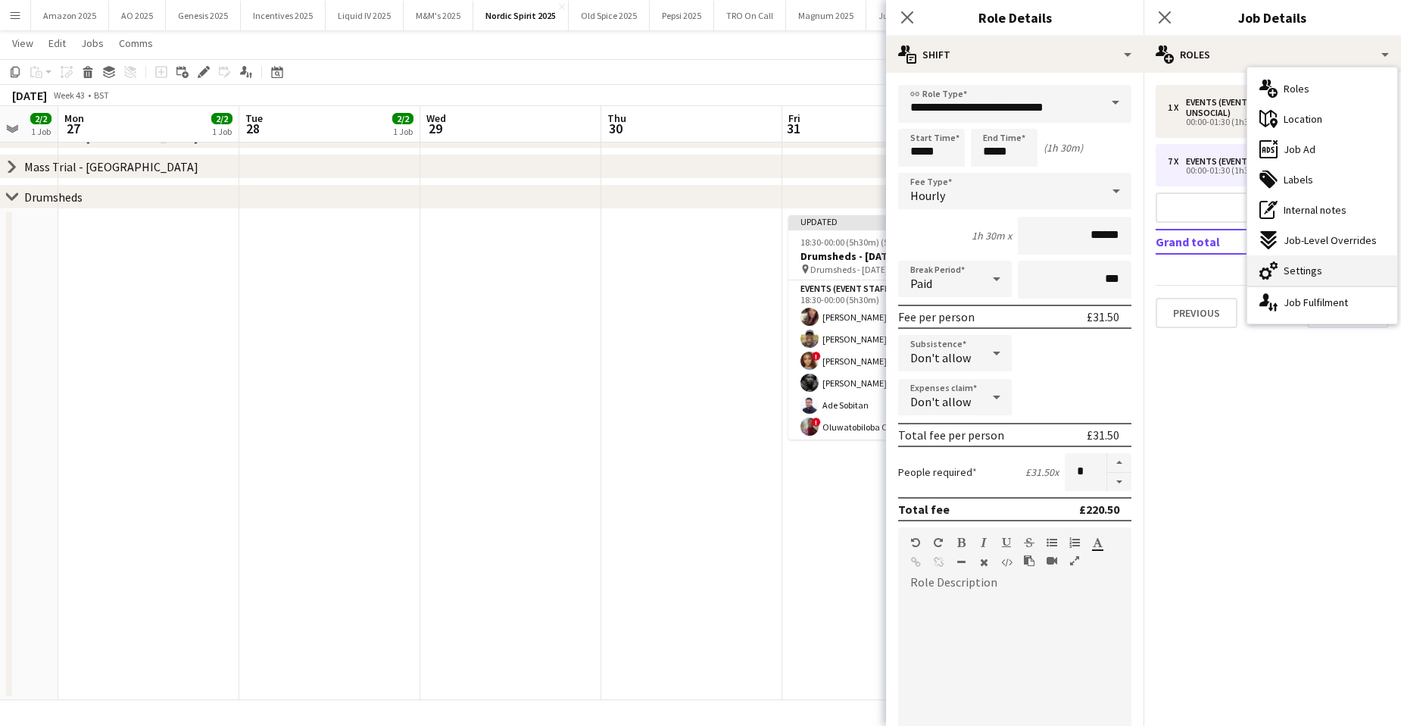
click at [1312, 273] on span "Settings" at bounding box center [1303, 271] width 39 height 14
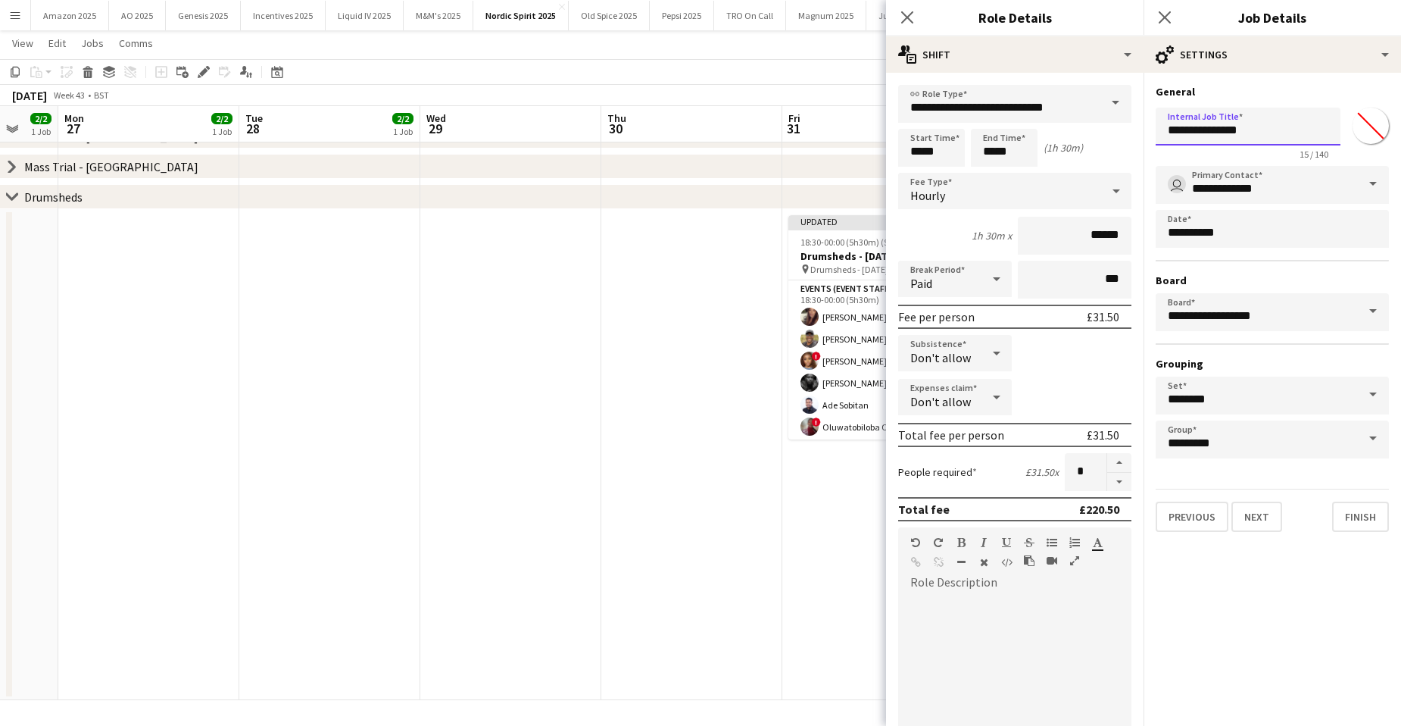
click at [1284, 128] on input "**********" at bounding box center [1248, 127] width 185 height 38
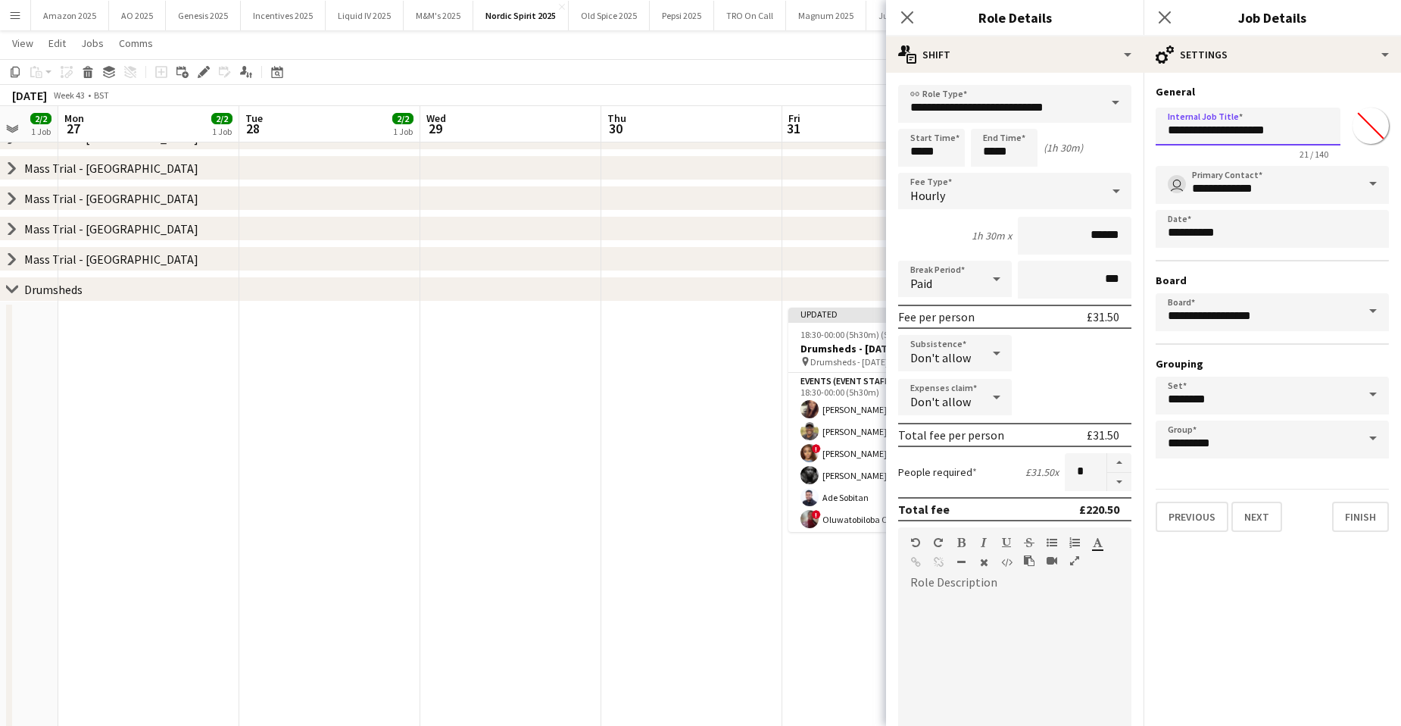
type input "**********"
click at [862, 599] on app-date-cell "Updated 18:30-00:00 (5h30m) (Sat) 7/8 Drumsheds - Halloween pin Drumsheds - Hal…" at bounding box center [872, 546] width 181 height 491
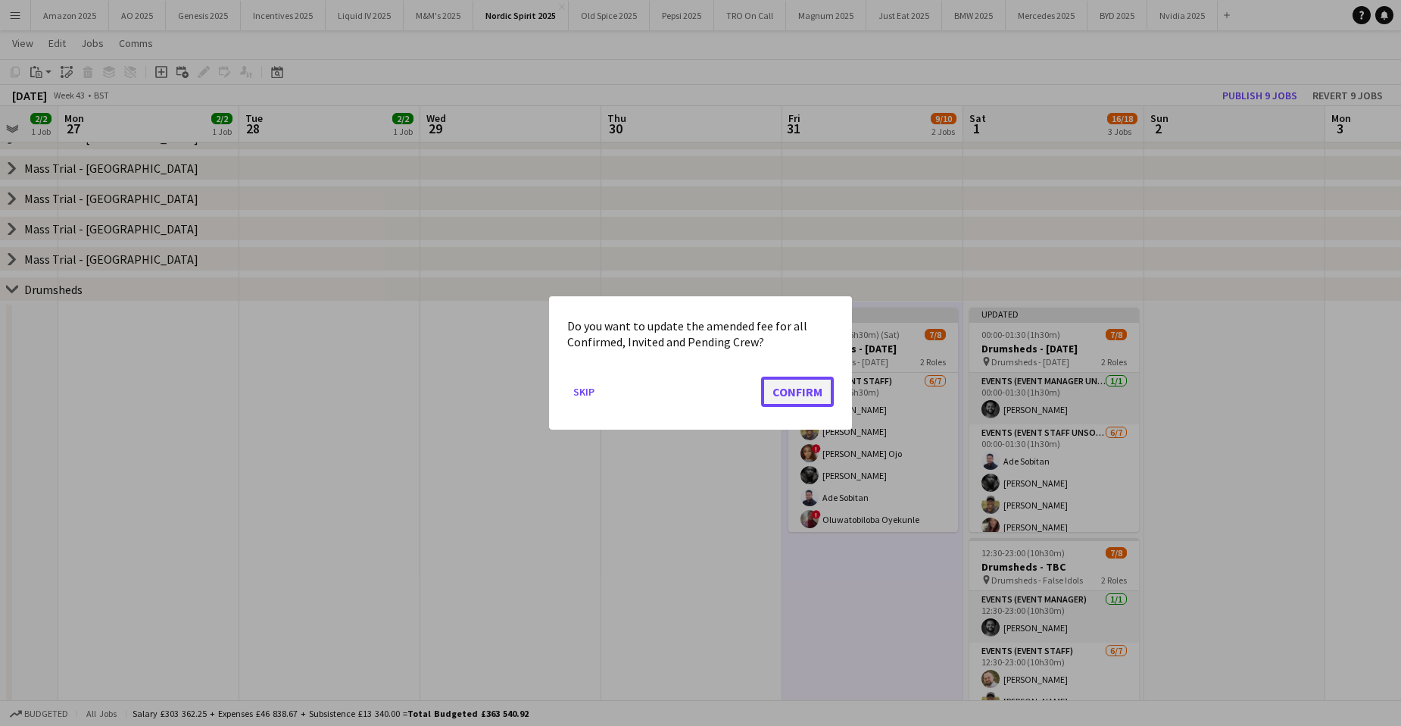
click at [797, 398] on button "Confirm" at bounding box center [797, 391] width 73 height 30
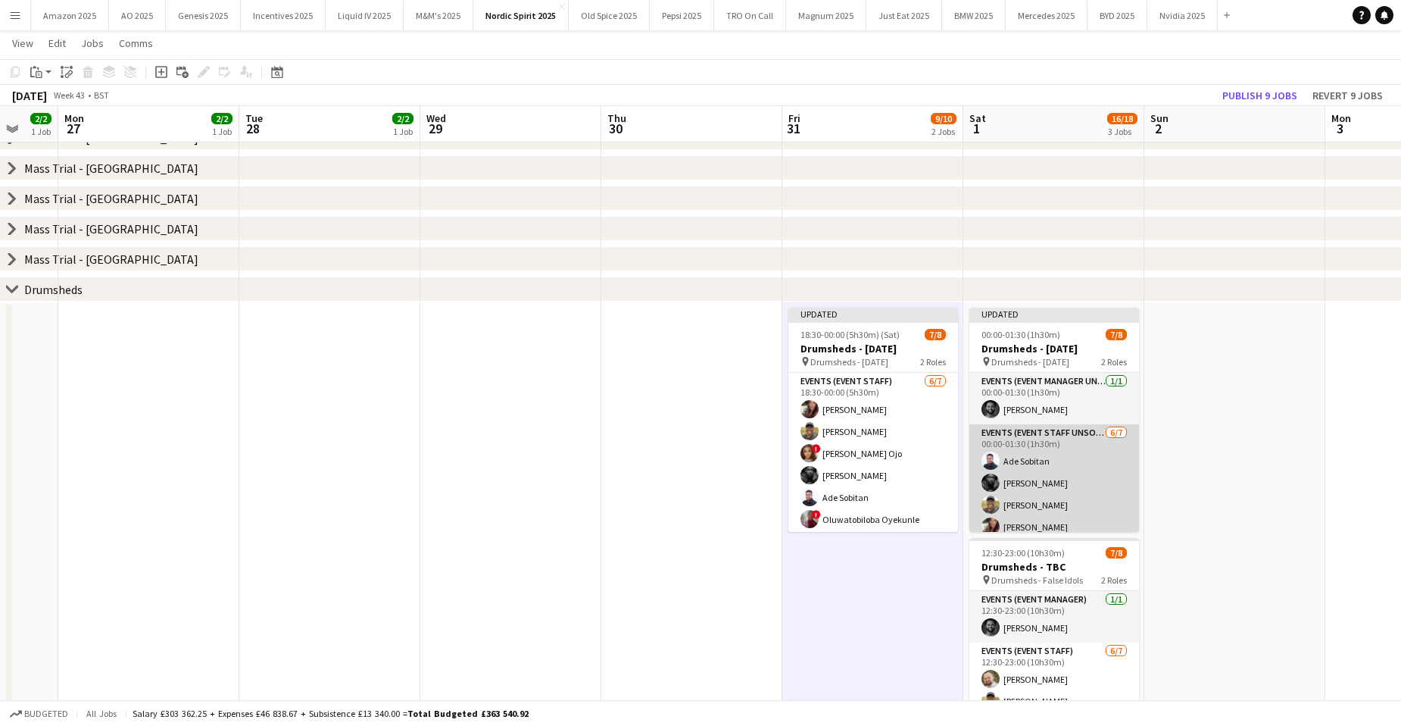
scroll to position [76, 0]
click at [1036, 527] on app-card-role "Events (Event Staff Unsocial) 6/7 00:00-01:30 (1h30m) Ade Sobitan Ethan Richard…" at bounding box center [1054, 439] width 170 height 183
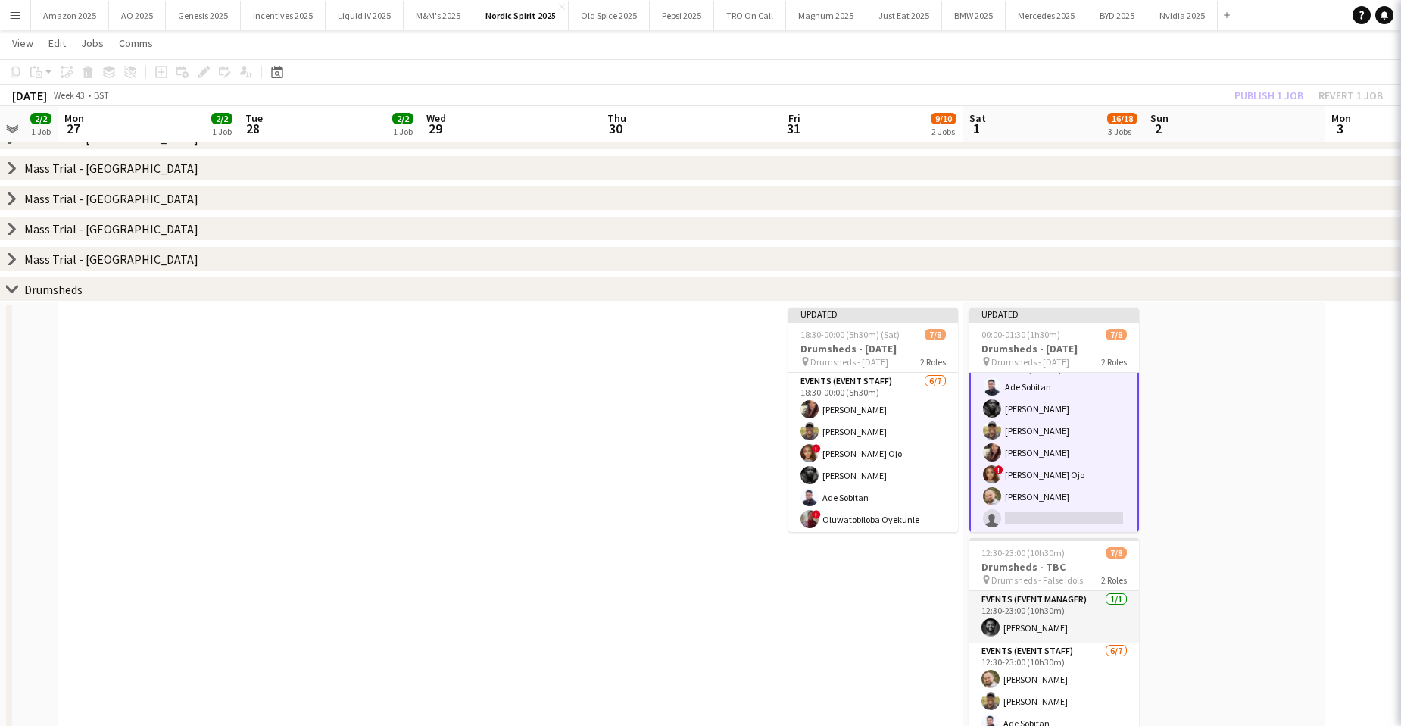
scroll to position [77, 0]
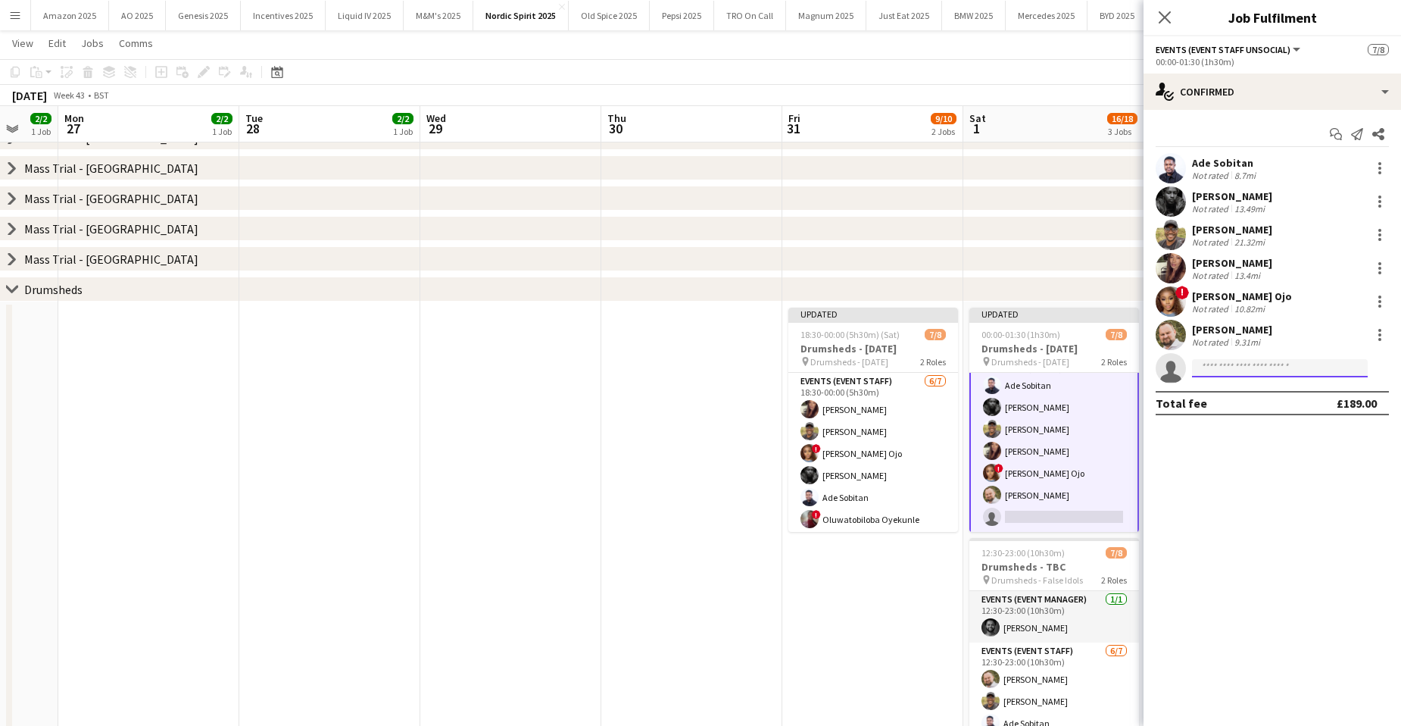
click at [1221, 370] on input at bounding box center [1280, 368] width 176 height 18
type input "****"
click at [1251, 401] on span "deborahtobioyekunle@gmail.com" at bounding box center [1279, 402] width 151 height 12
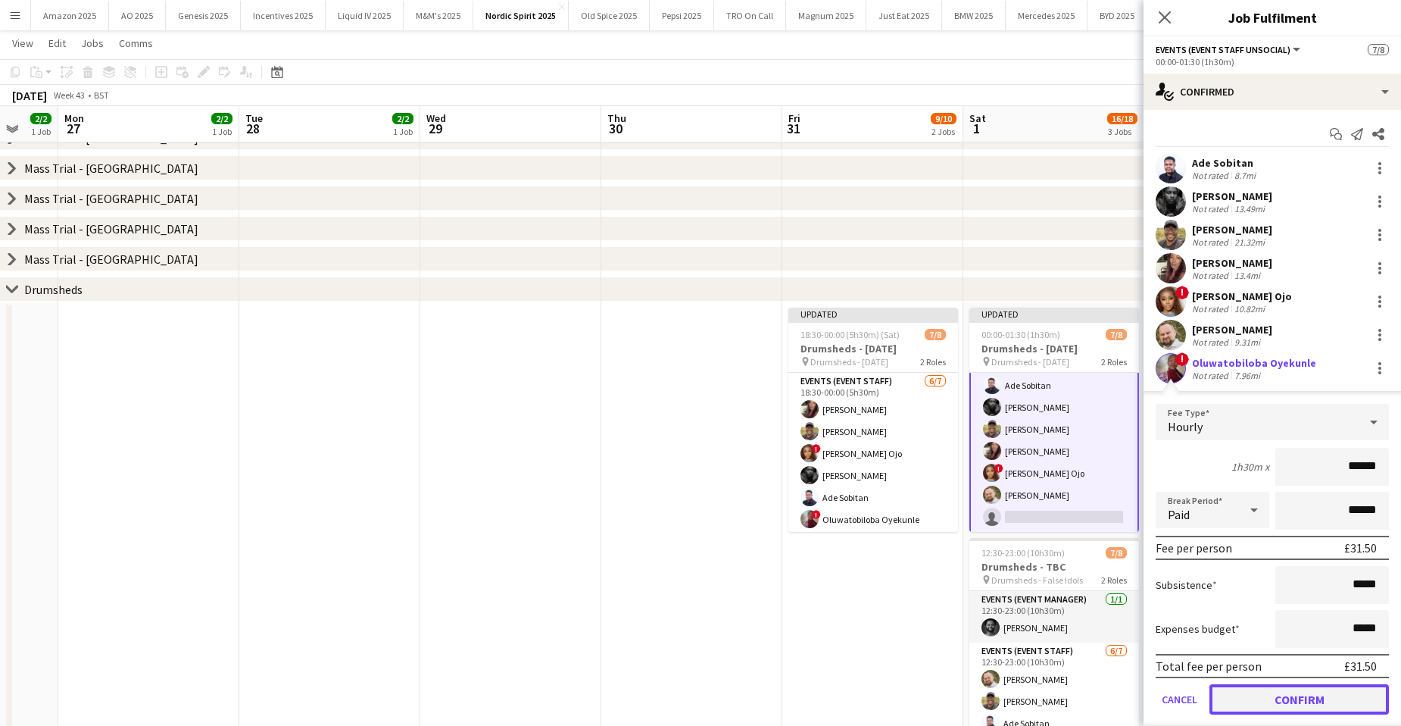
click at [1284, 714] on button "Confirm" at bounding box center [1298, 699] width 179 height 30
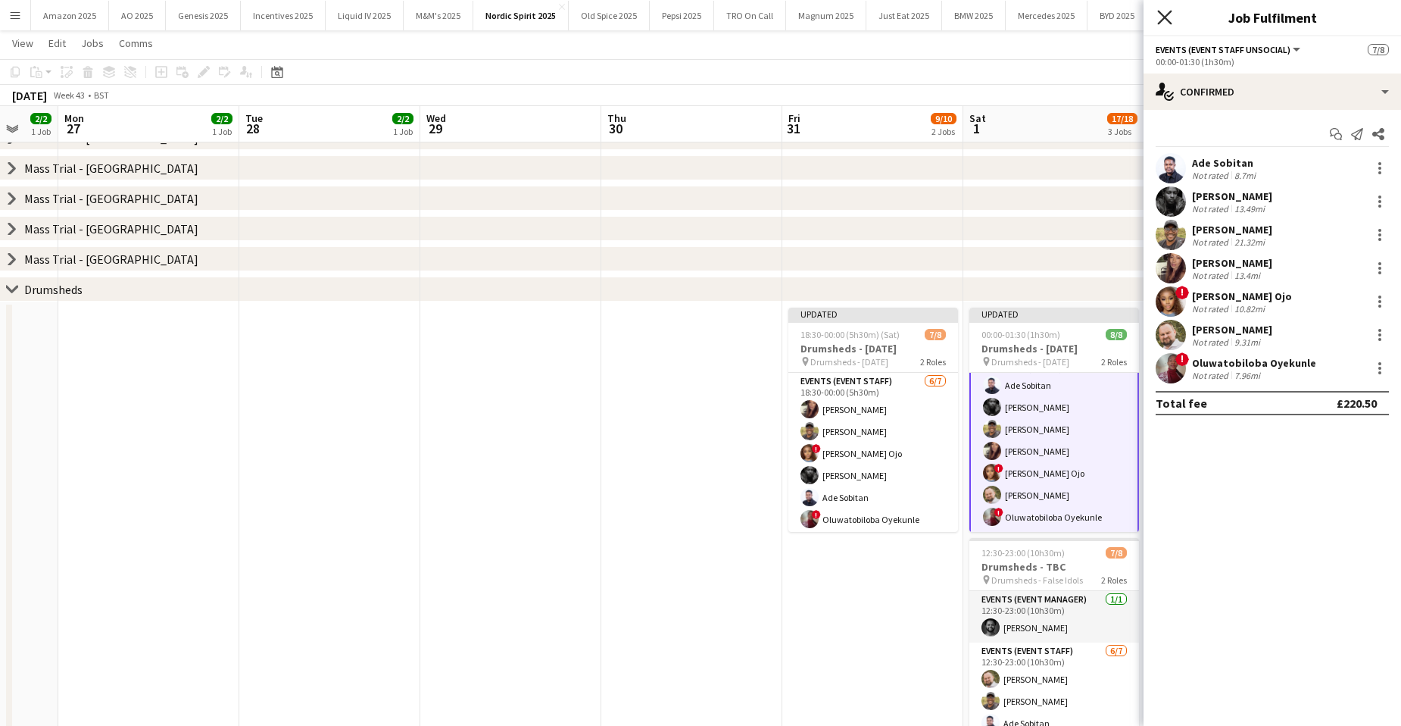
click at [1167, 17] on icon "Close pop-in" at bounding box center [1164, 17] width 14 height 14
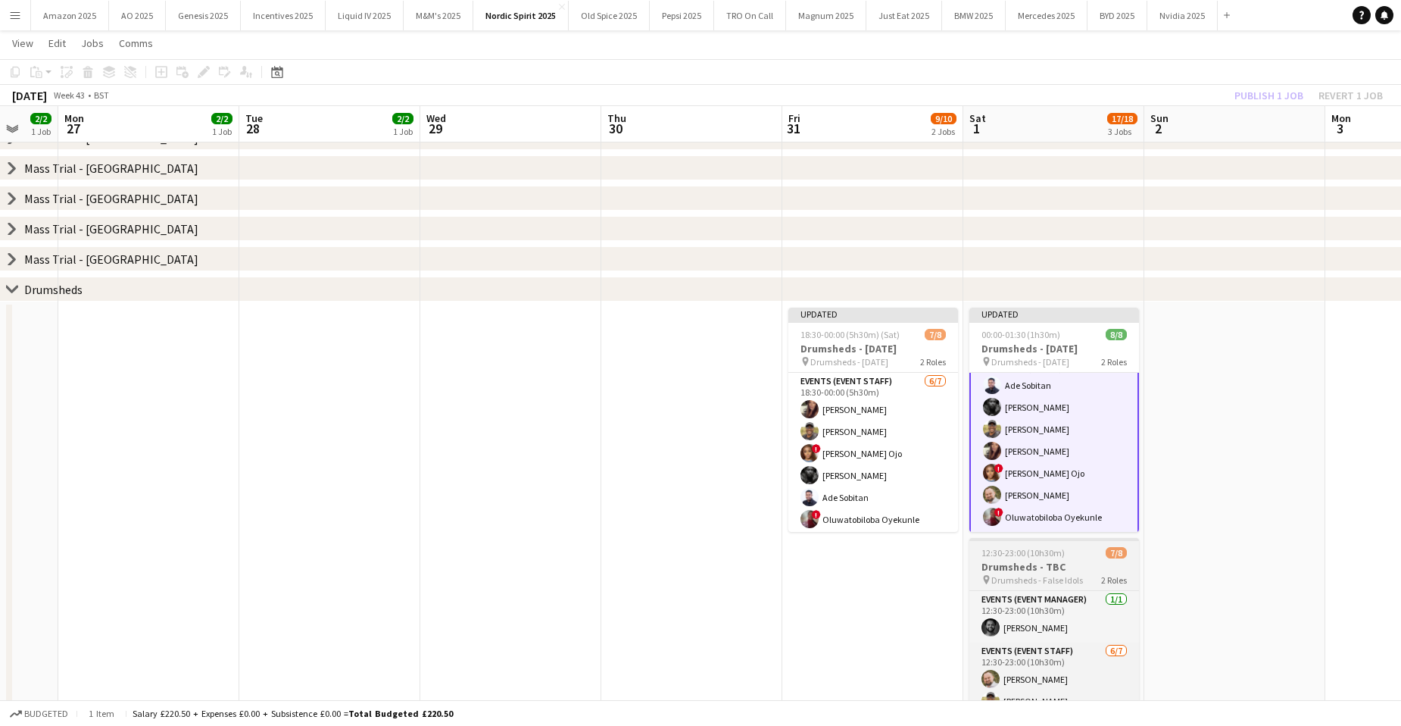
click at [1078, 580] on span "Drumsheds - False Idols" at bounding box center [1037, 579] width 92 height 11
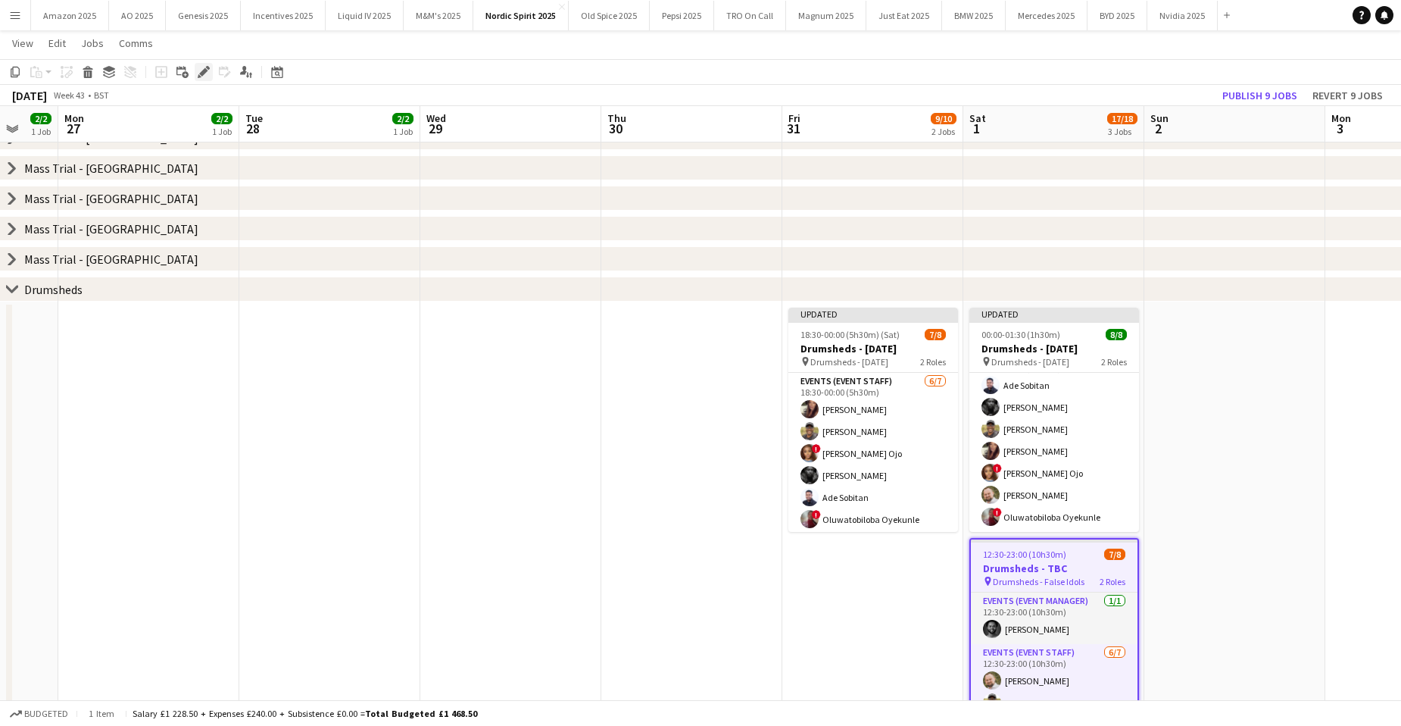
click at [209, 67] on icon "Edit" at bounding box center [204, 72] width 12 height 12
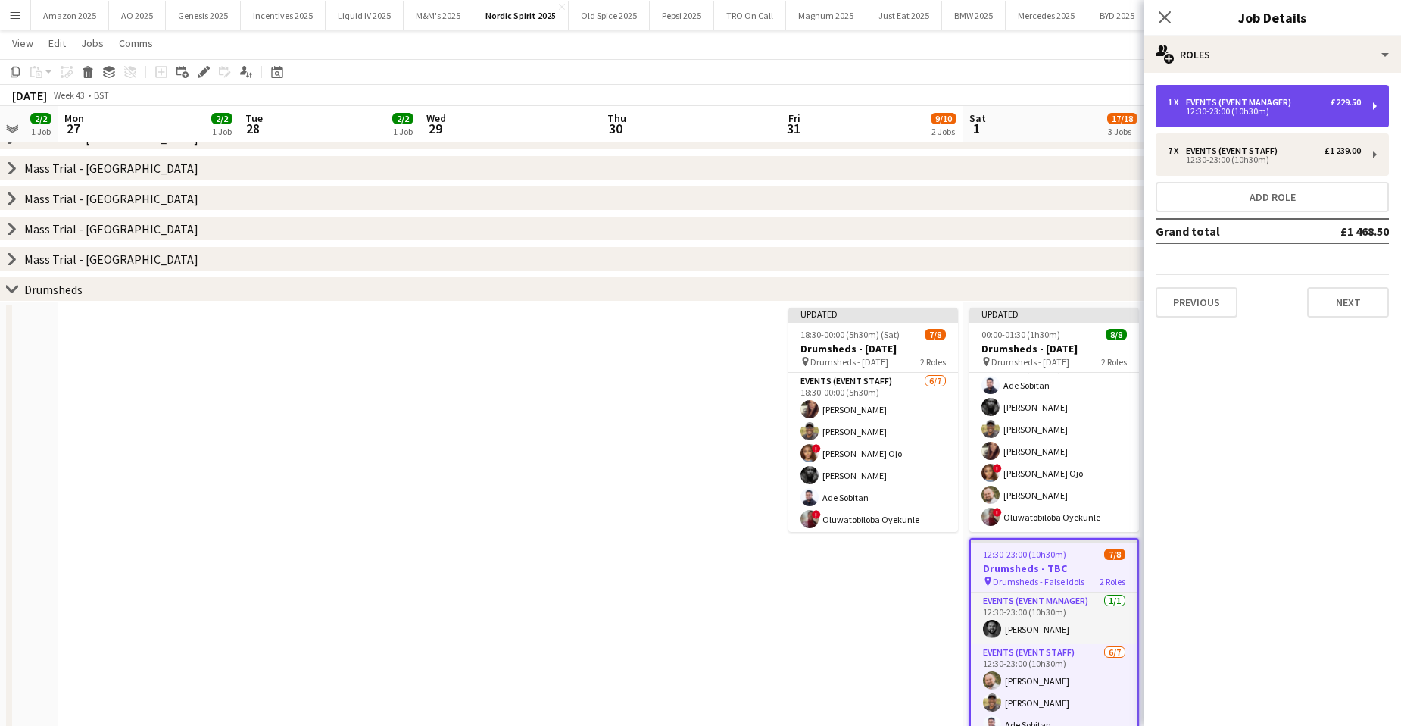
click at [1254, 114] on div "12:30-23:00 (10h30m)" at bounding box center [1264, 112] width 193 height 8
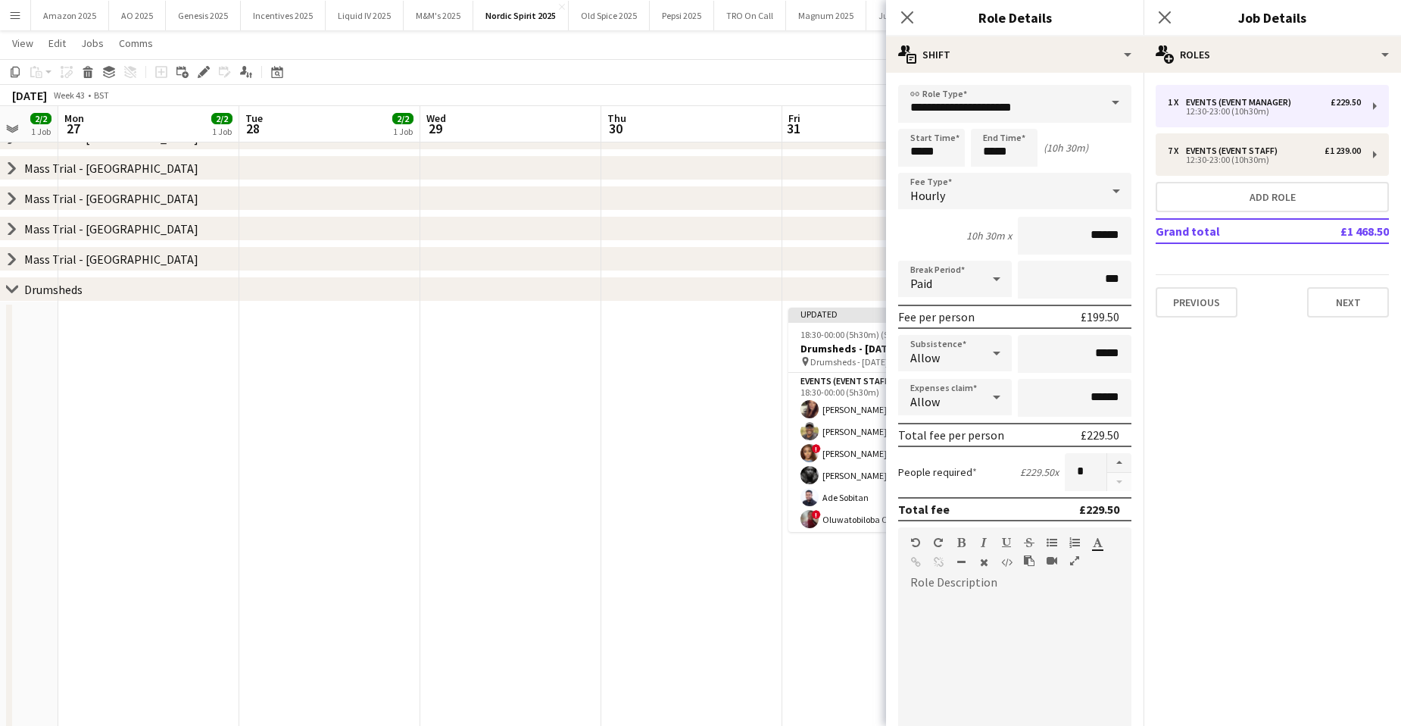
click at [988, 348] on icon at bounding box center [997, 353] width 18 height 30
click at [945, 440] on span "Don't allow" at bounding box center [952, 433] width 84 height 14
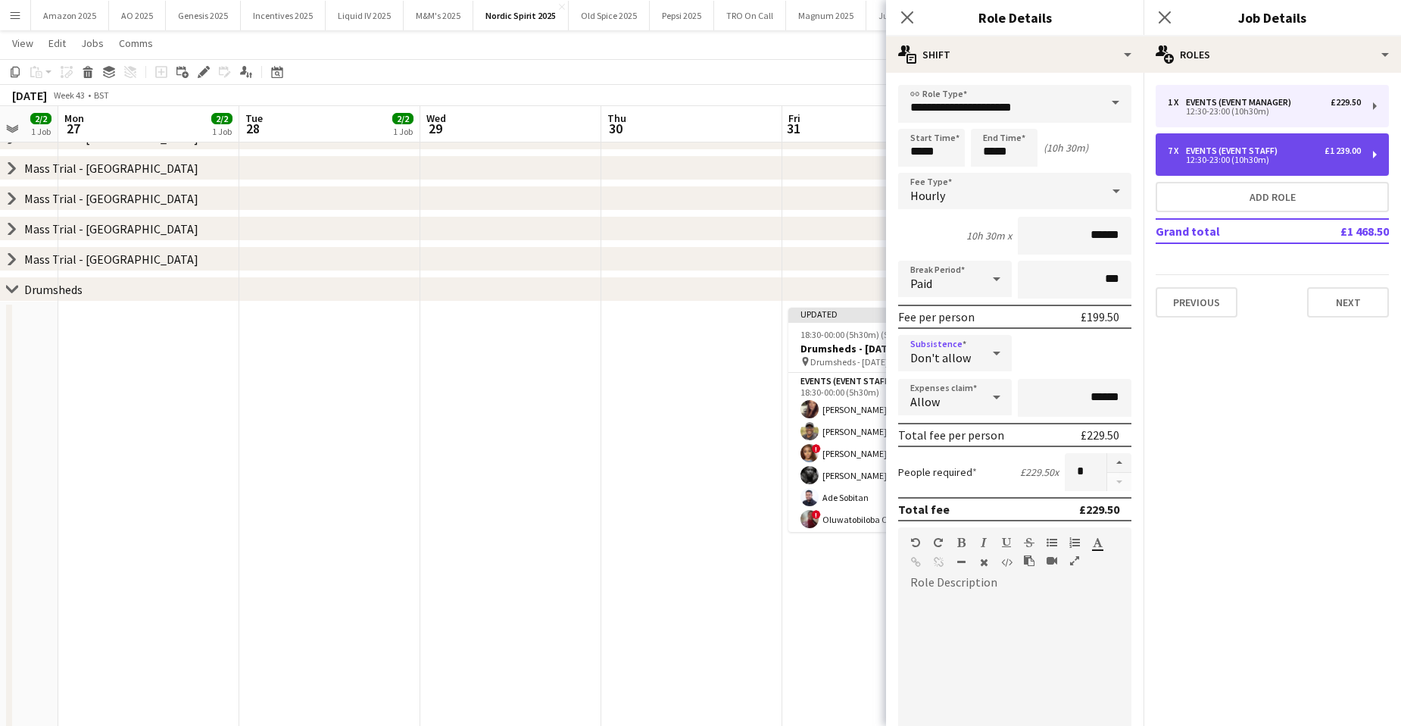
click at [1205, 148] on div "Events (Event Staff)" at bounding box center [1235, 150] width 98 height 11
type input "**********"
type input "******"
type input "*"
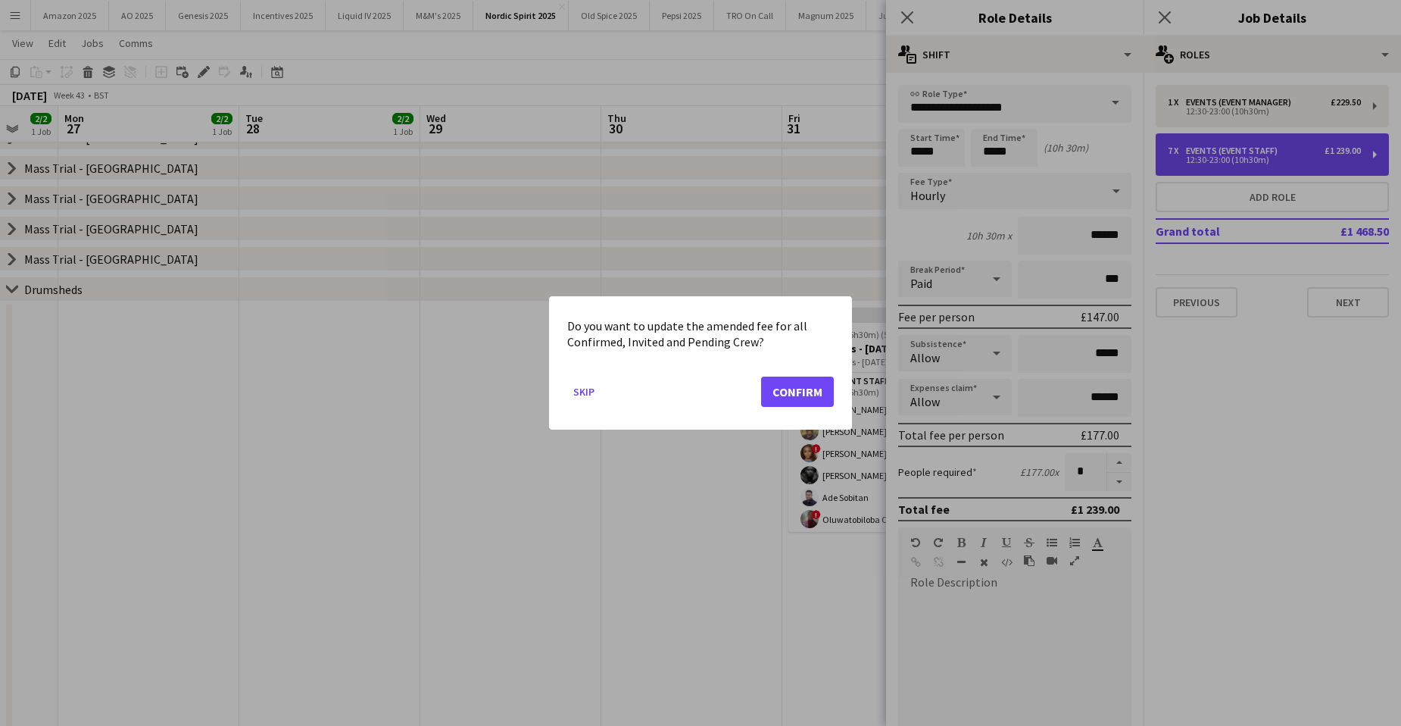
scroll to position [0, 0]
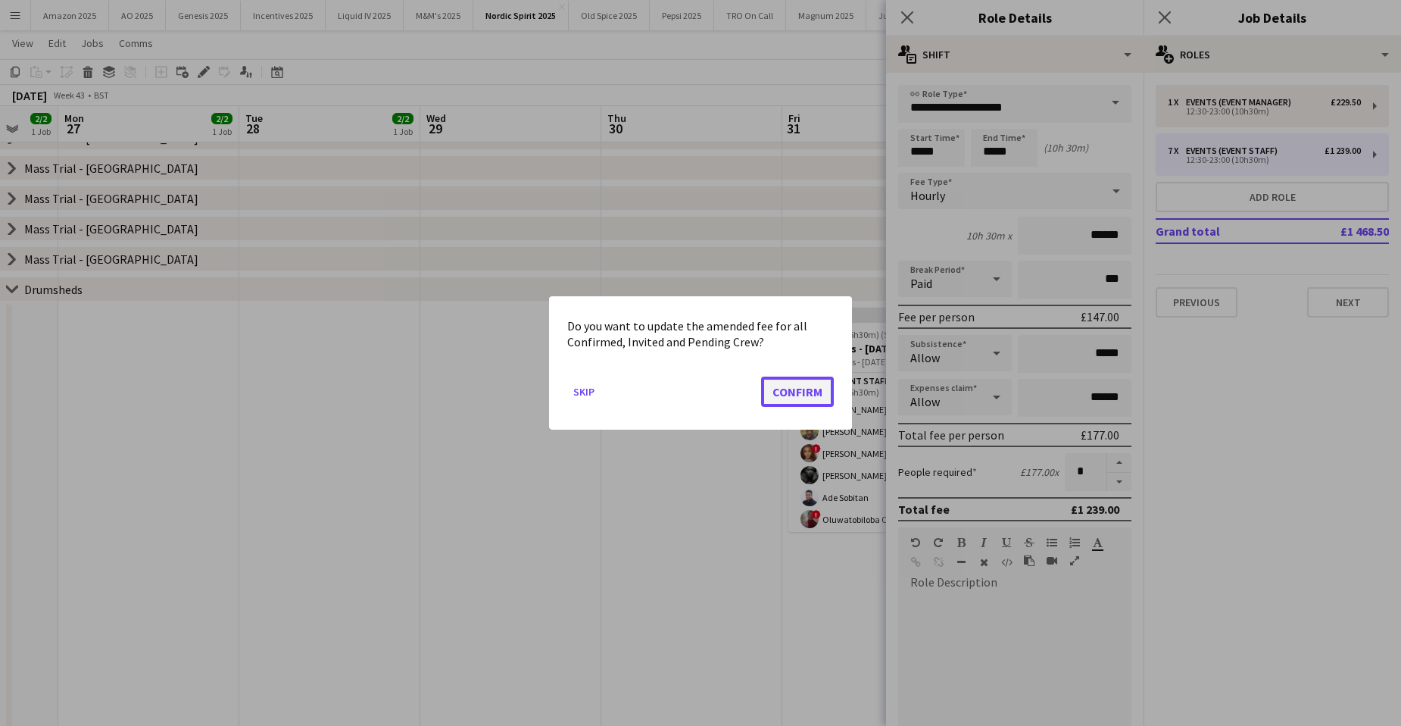
click at [819, 394] on button "Confirm" at bounding box center [797, 391] width 73 height 30
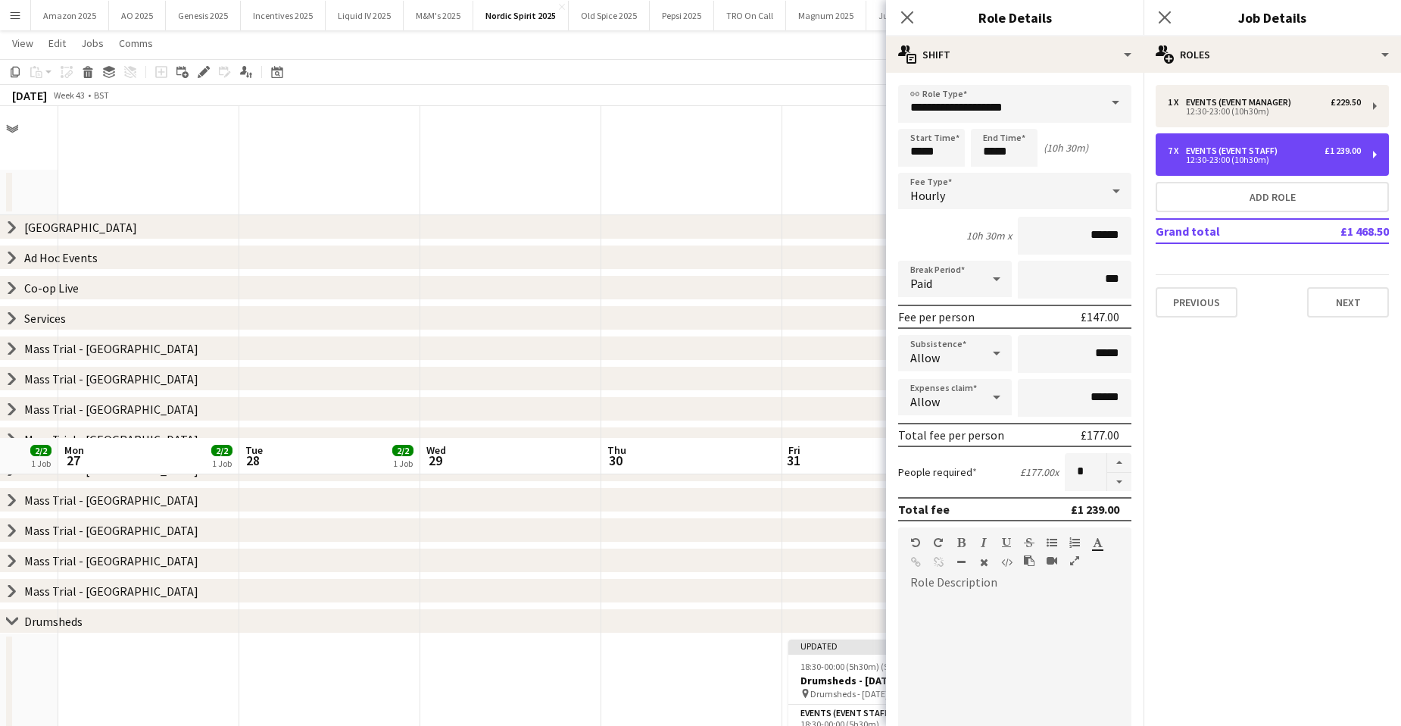
scroll to position [332, 0]
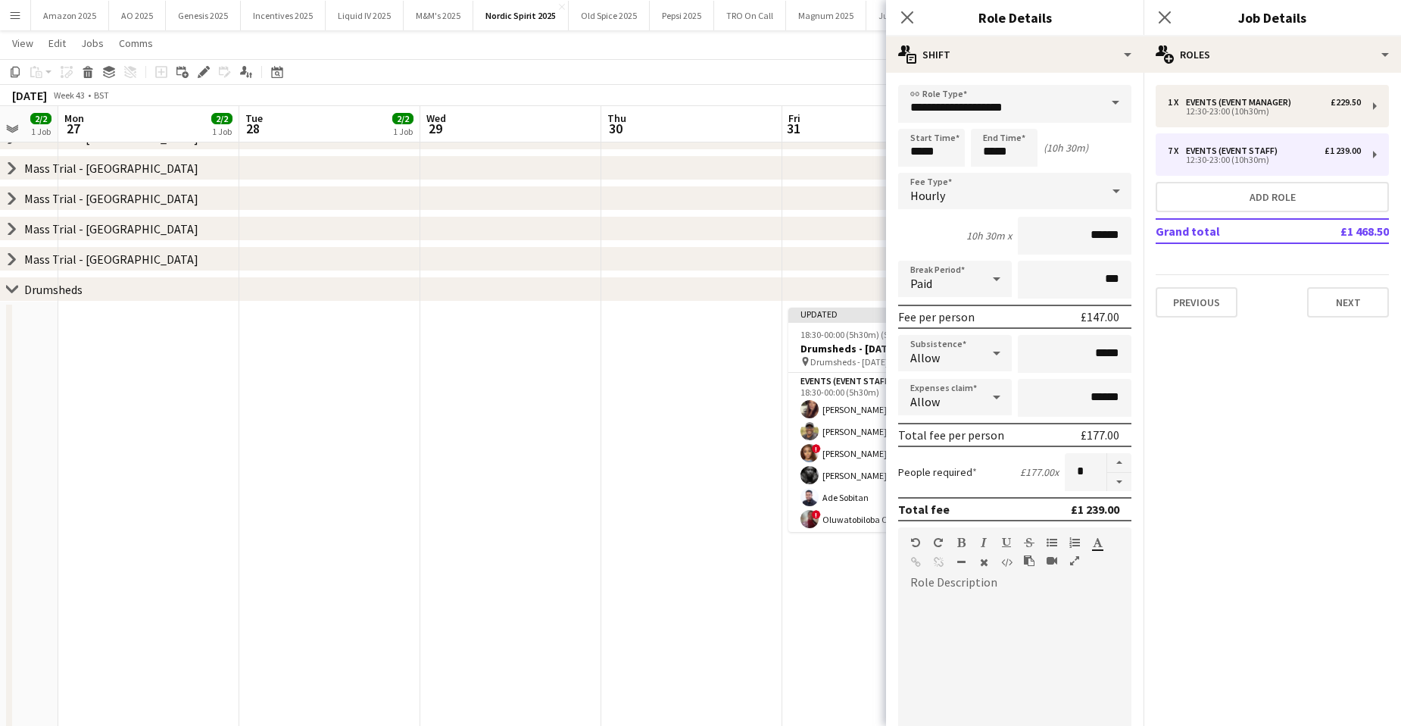
click at [988, 348] on icon at bounding box center [997, 353] width 18 height 30
click at [929, 437] on span "Don't allow" at bounding box center [952, 433] width 84 height 14
click at [1344, 286] on div "Previous Next" at bounding box center [1272, 295] width 233 height 43
drag, startPoint x: 1344, startPoint y: 297, endPoint x: 1341, endPoint y: 278, distance: 19.1
click at [1344, 298] on button "Next" at bounding box center [1348, 302] width 82 height 30
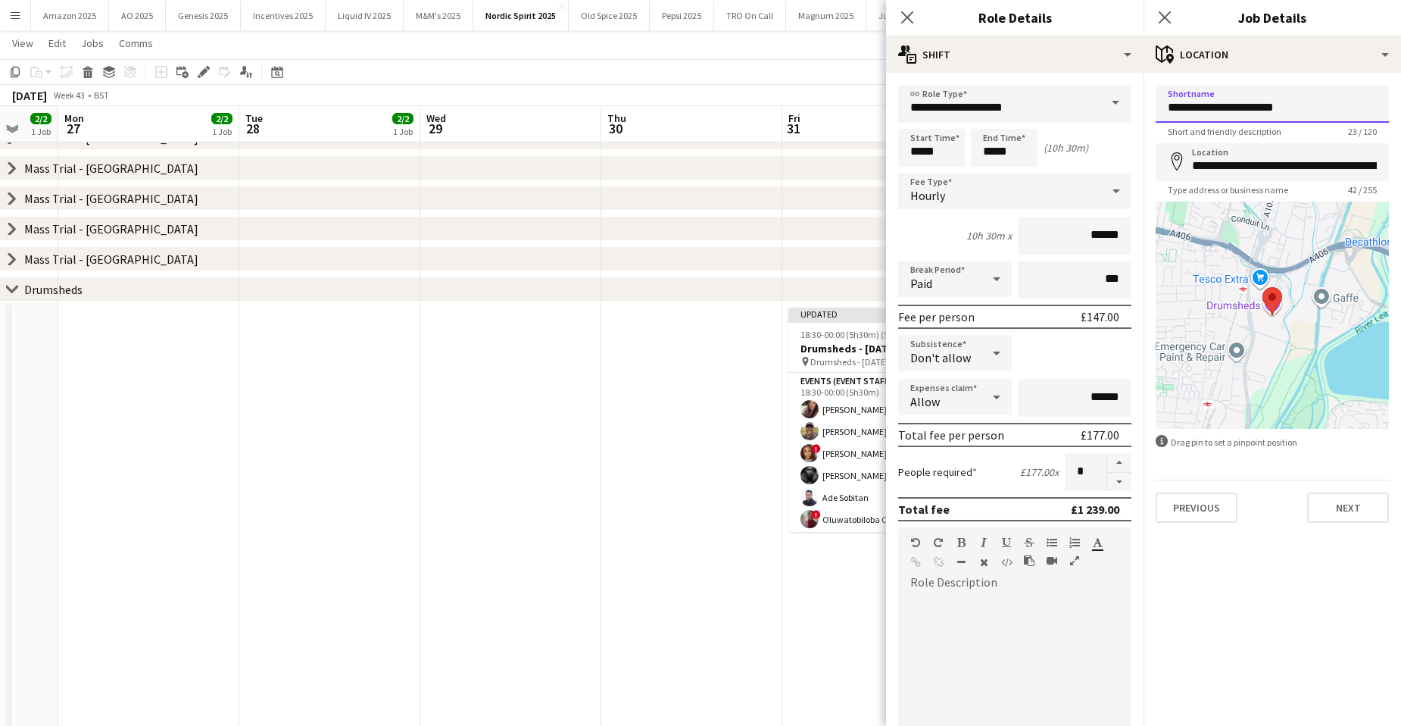
click at [1324, 100] on input "**********" at bounding box center [1272, 104] width 233 height 38
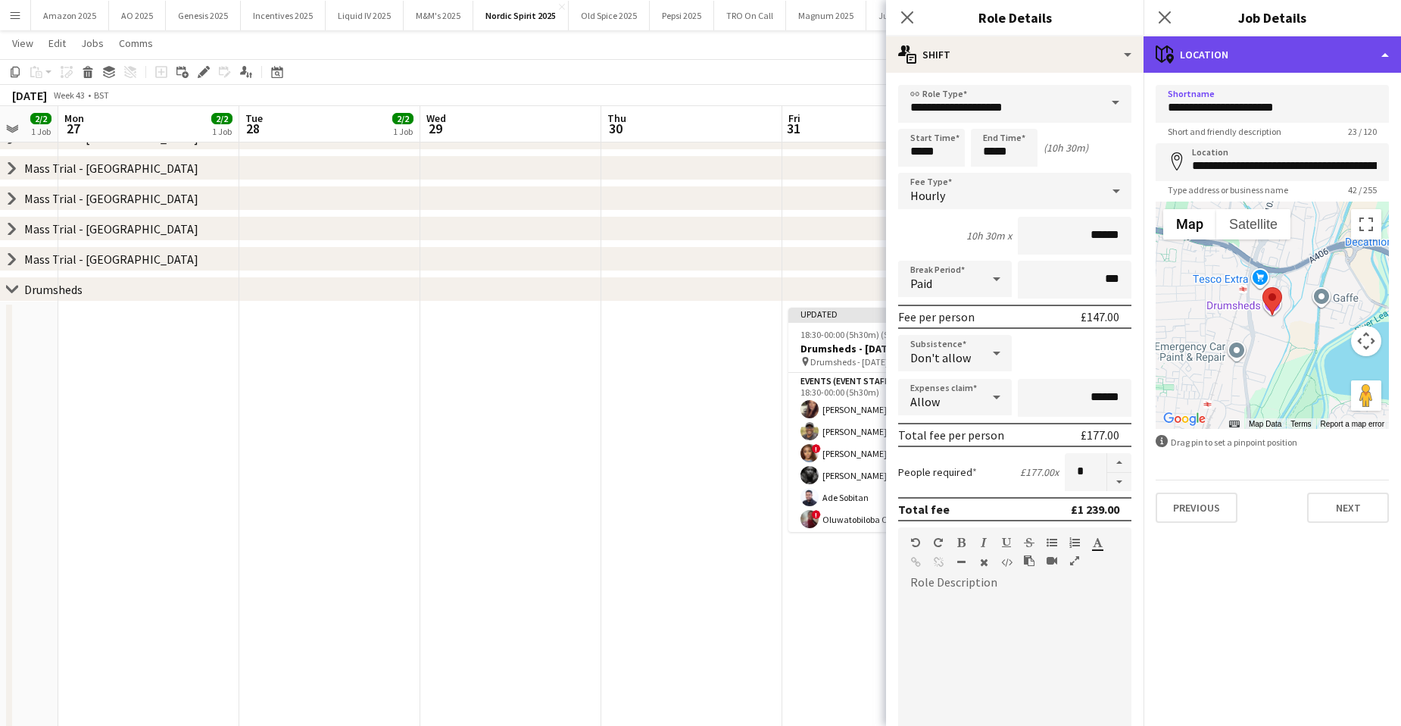
click at [1342, 51] on div "maps-pin-1 Location" at bounding box center [1272, 54] width 257 height 36
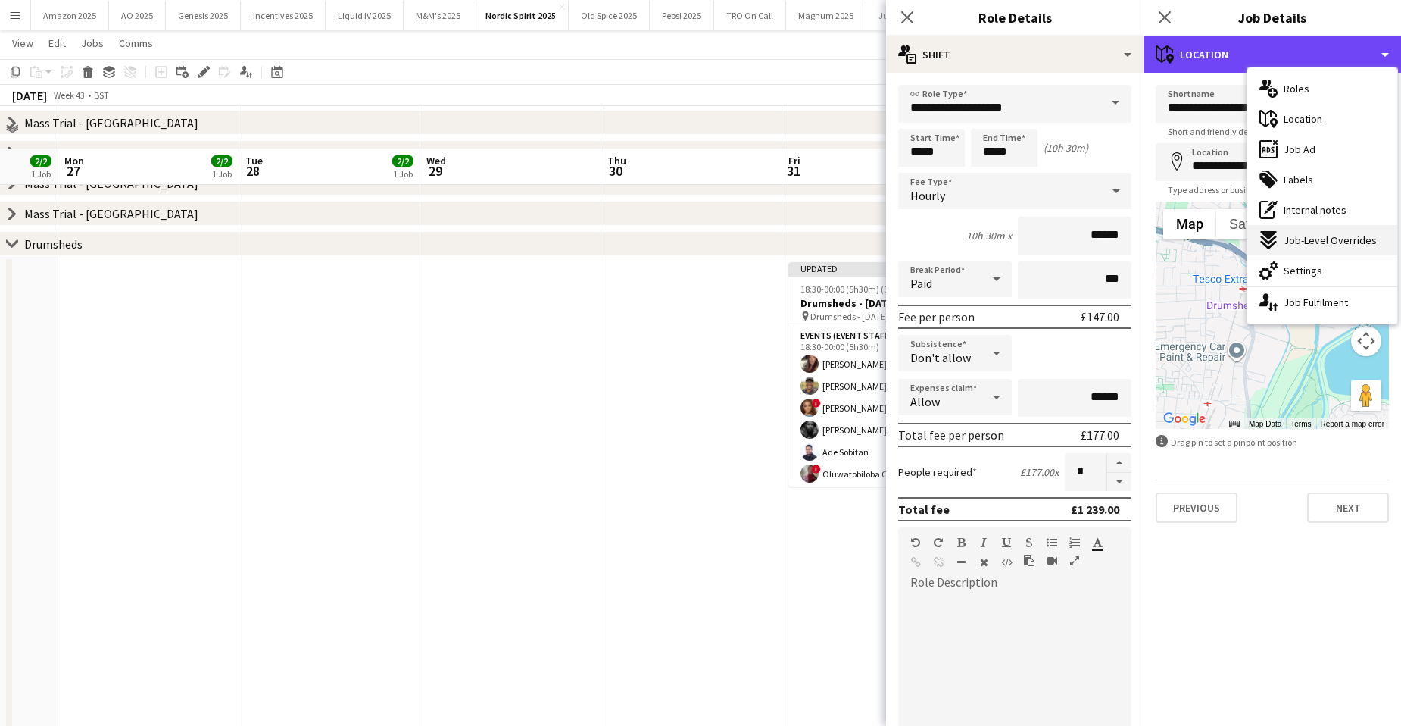
scroll to position [424, 0]
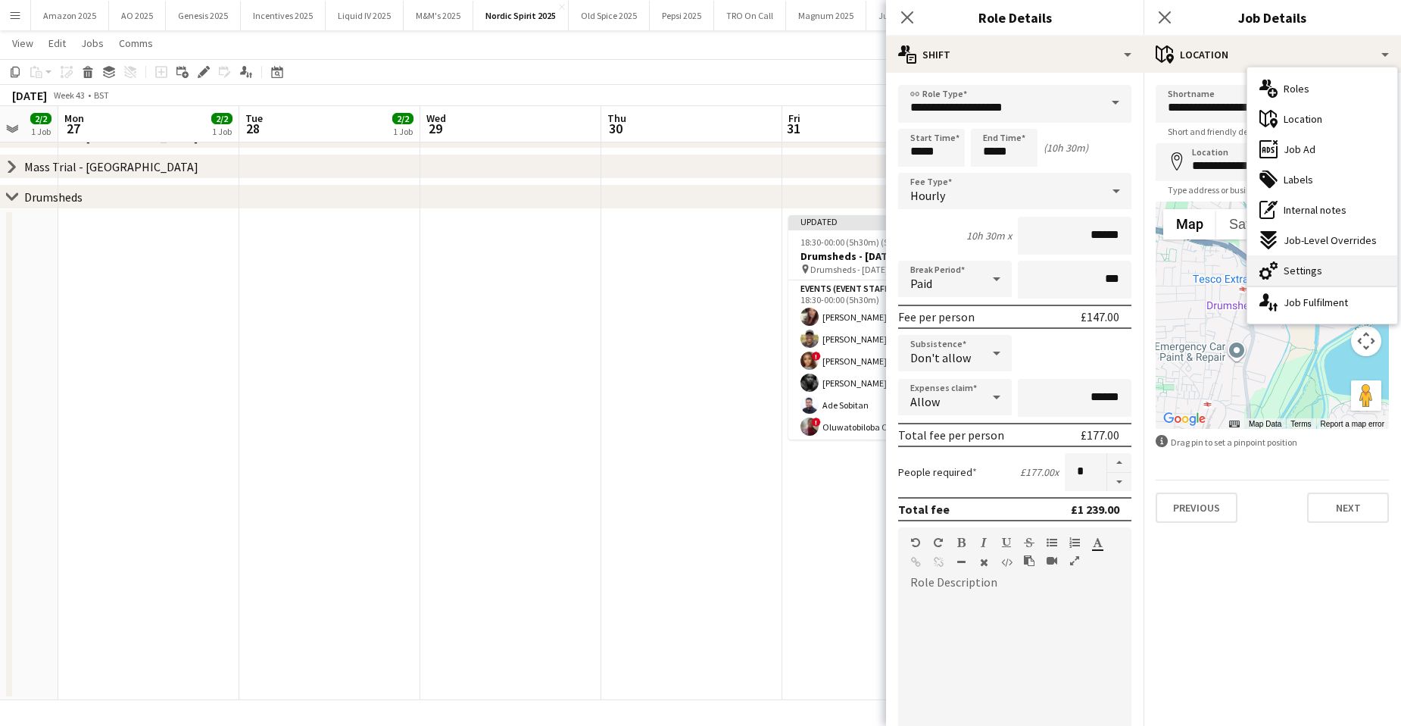
click at [1306, 274] on span "Settings" at bounding box center [1303, 271] width 39 height 14
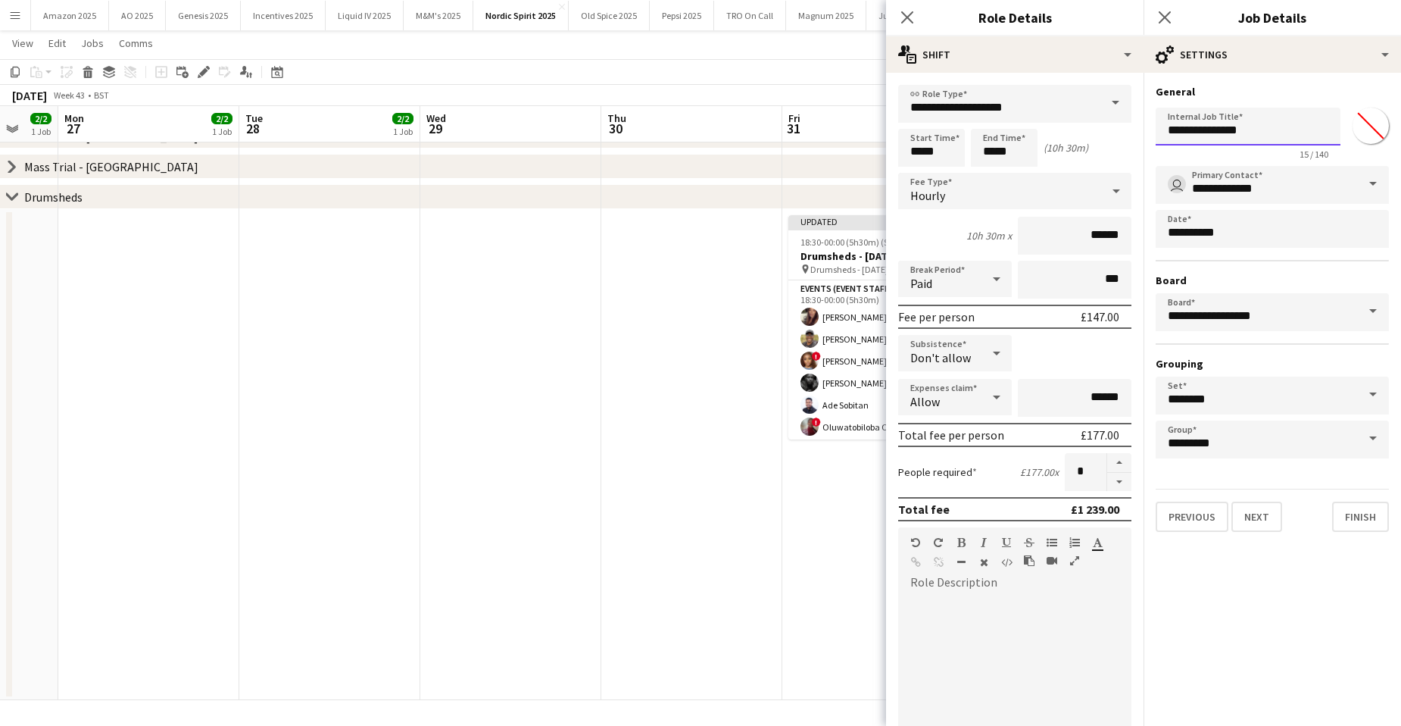
click at [1269, 123] on input "**********" at bounding box center [1248, 127] width 185 height 38
type input "**********"
click at [859, 556] on app-date-cell "Updated 18:30-00:00 (5h30m) (Sat) 7/8 Drumsheds - Halloween pin Drumsheds - Hal…" at bounding box center [872, 454] width 181 height 491
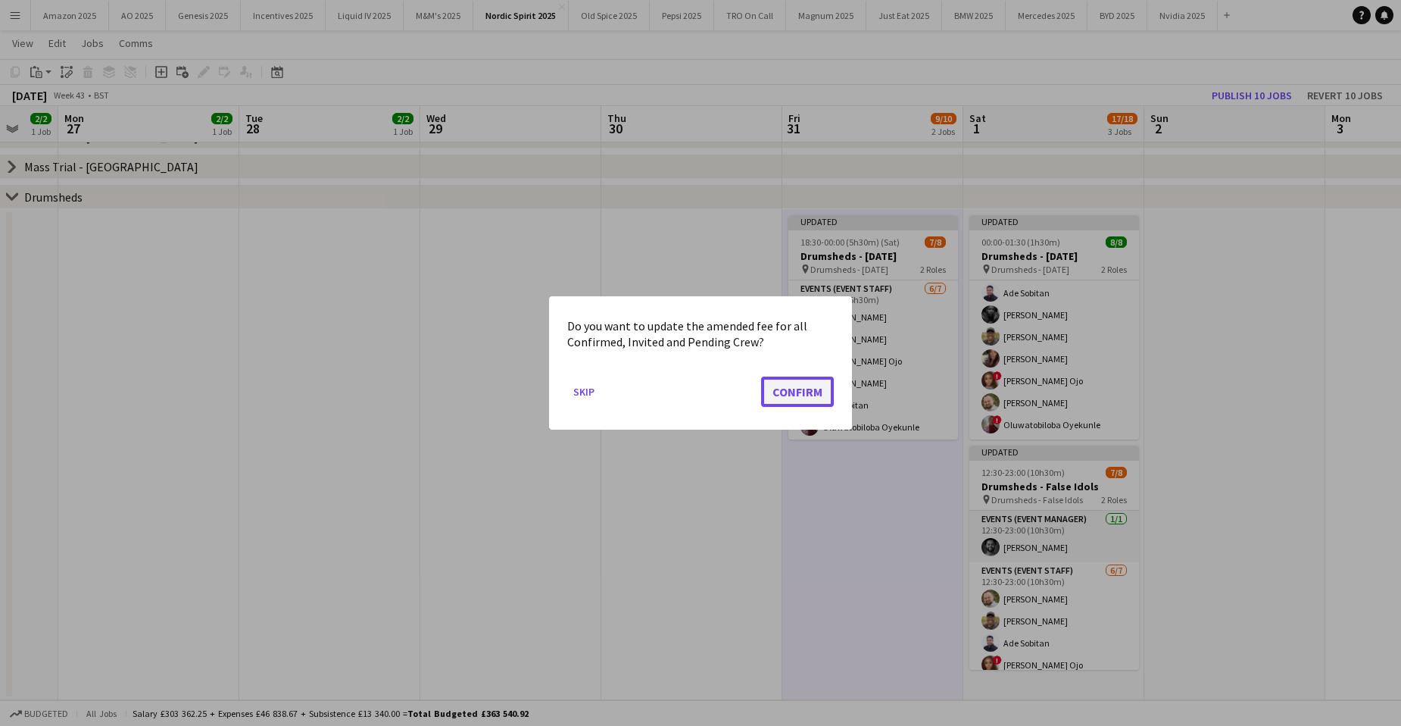
click at [831, 383] on button "Confirm" at bounding box center [797, 391] width 73 height 30
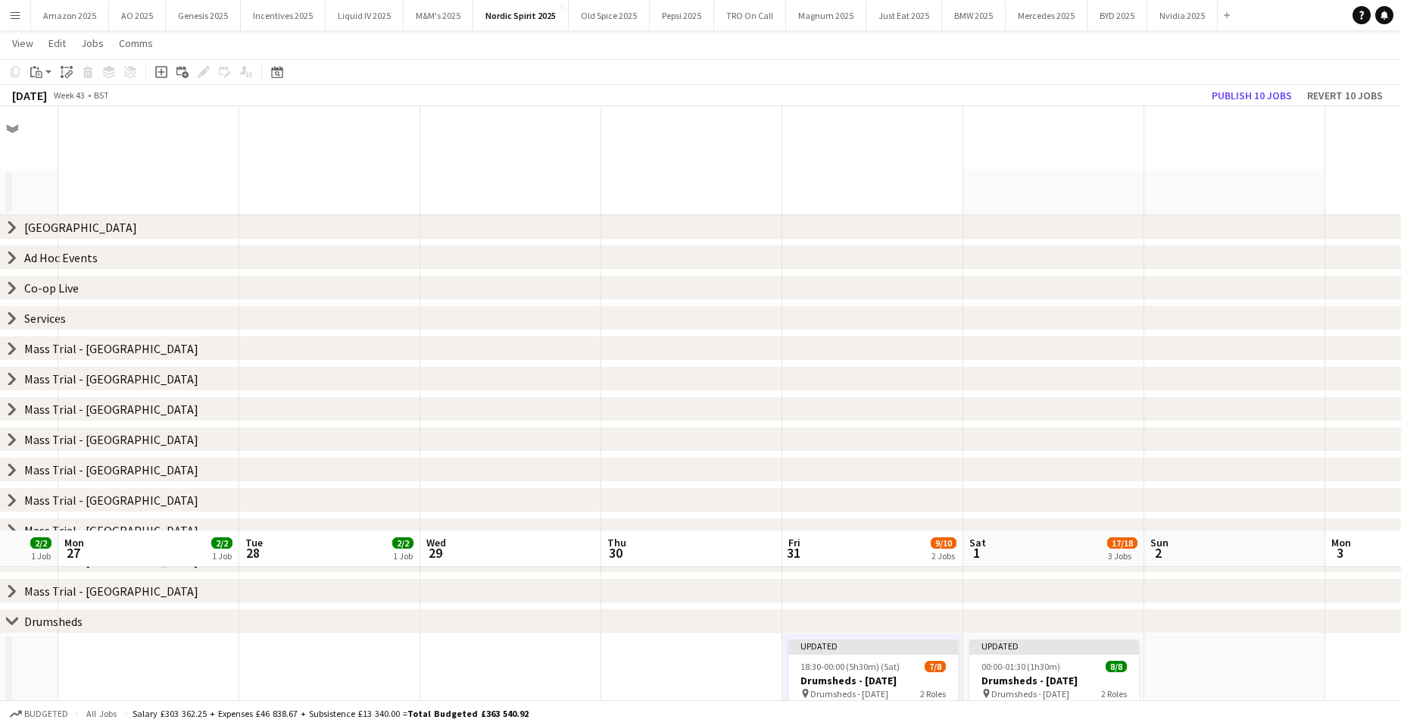
scroll to position [424, 0]
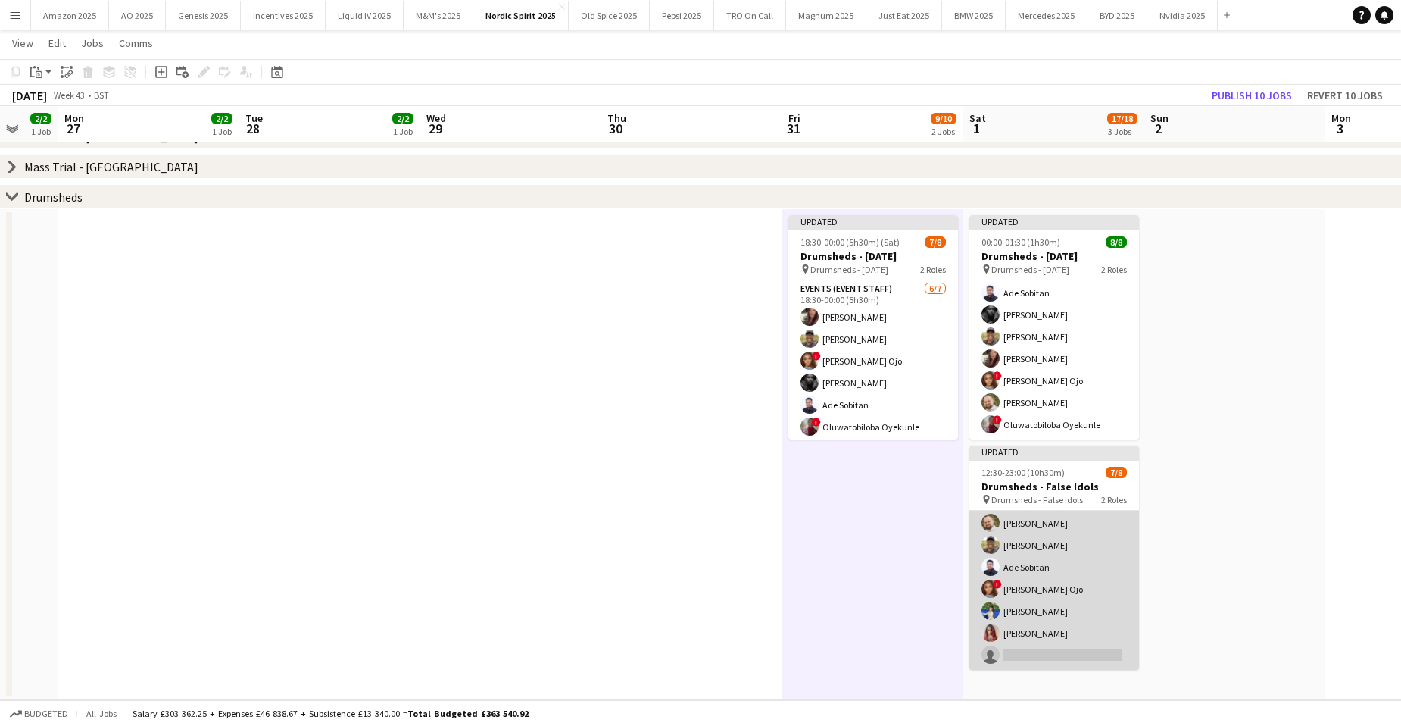
click at [1060, 648] on app-card-role "Events (Event Staff) 6/7 12:30-23:00 (10h30m) aurimas sestokas Kevin Chemuka Ad…" at bounding box center [1054, 577] width 170 height 183
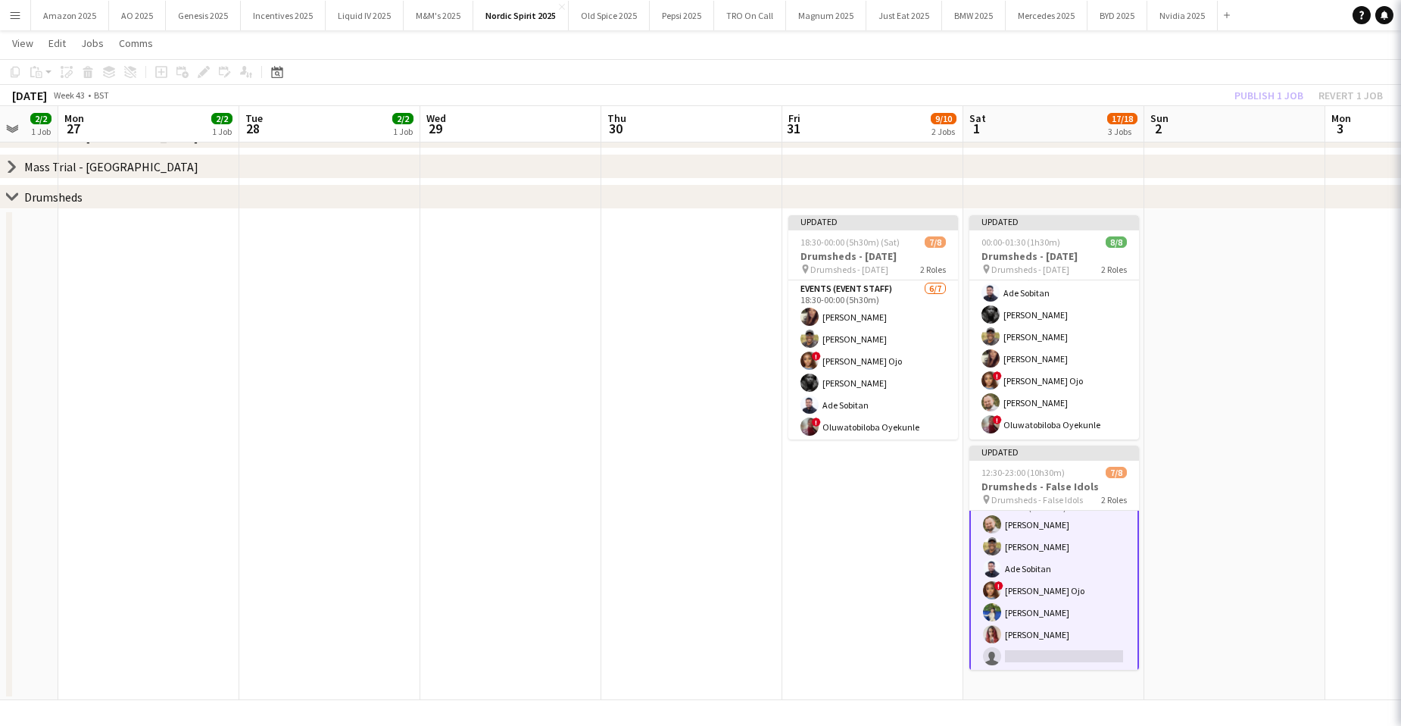
scroll to position [77, 0]
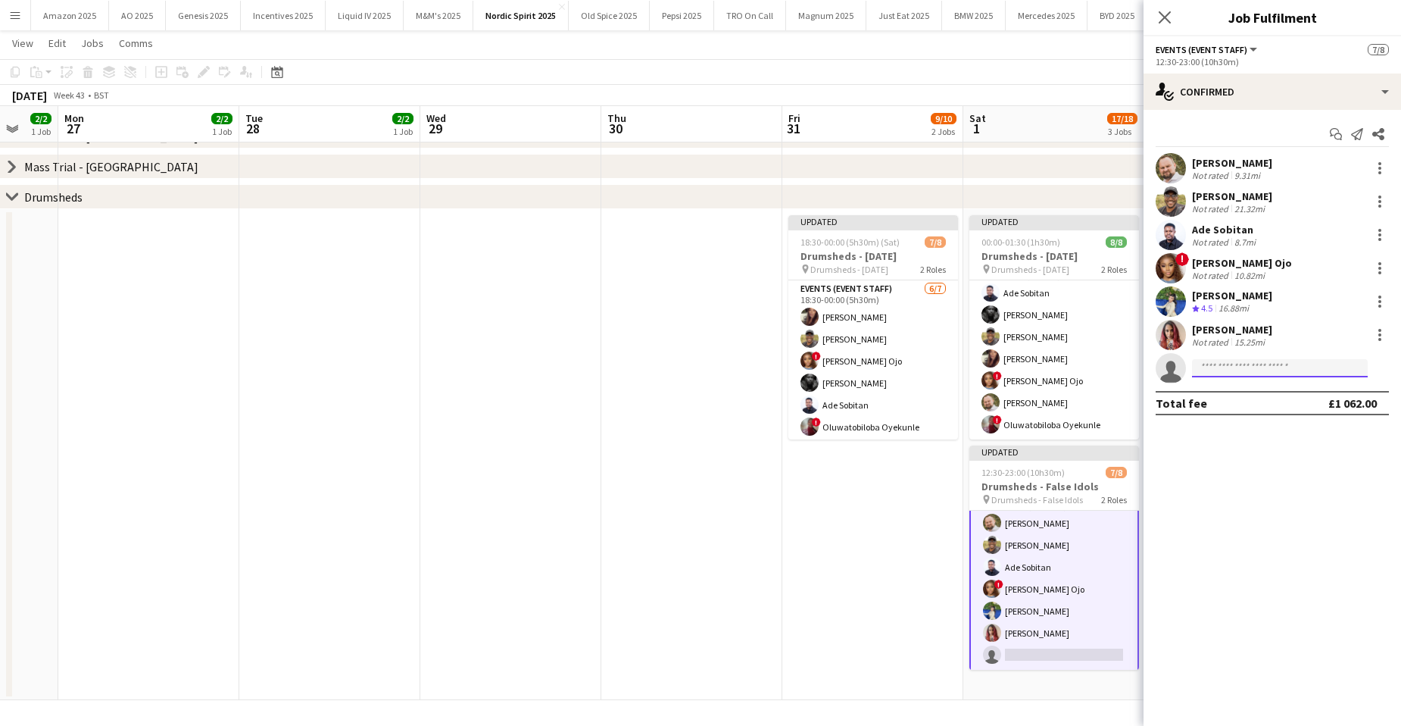
click at [1271, 373] on input at bounding box center [1280, 368] width 176 height 18
type input "****"
click at [1294, 388] on span "Oluwatobiloba Oyekunle" at bounding box center [1256, 389] width 105 height 13
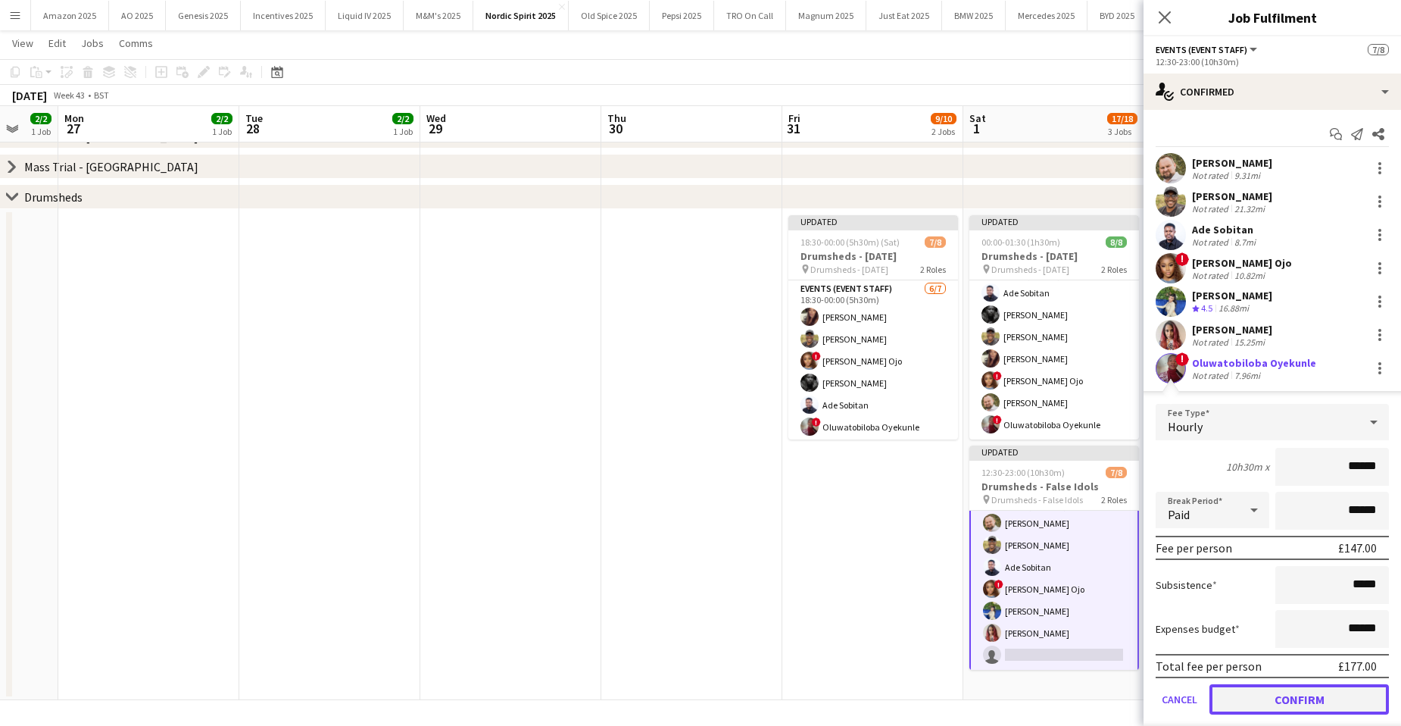
click at [1309, 700] on button "Confirm" at bounding box center [1298, 699] width 179 height 30
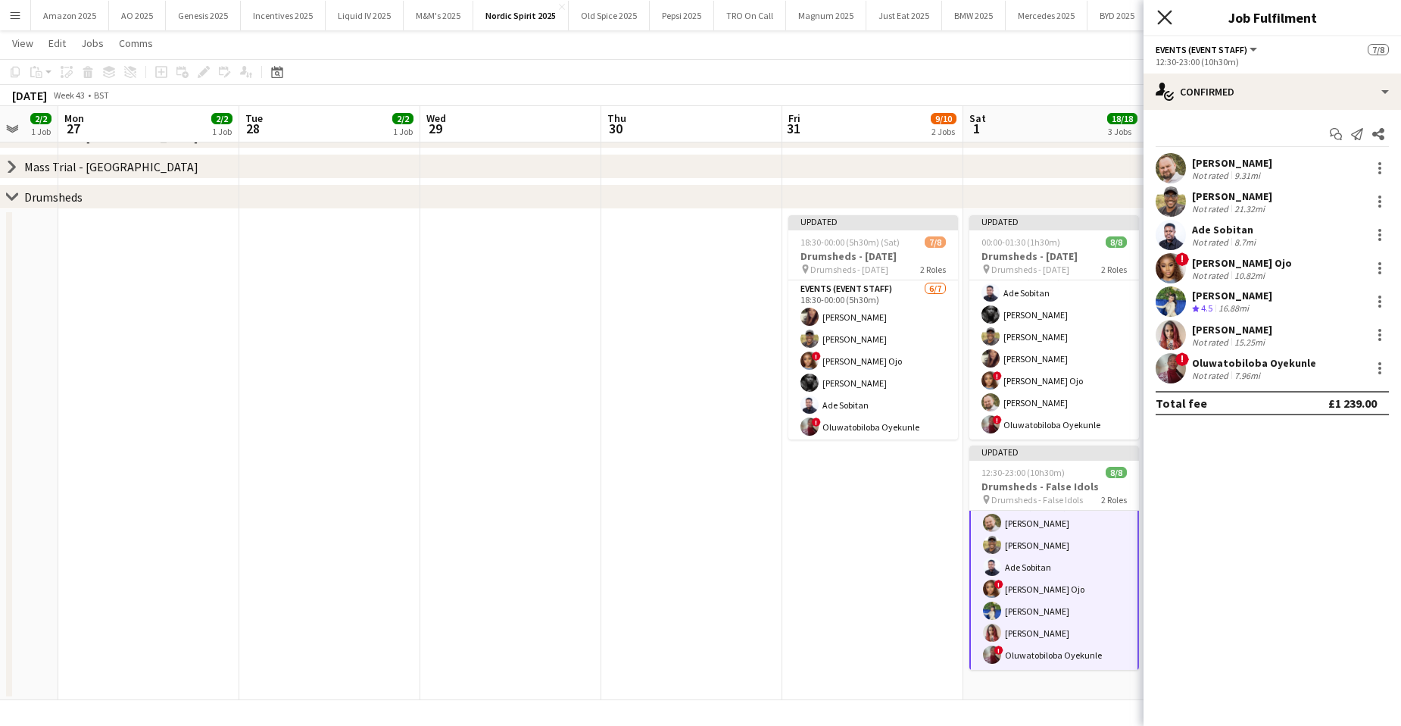
click at [1163, 20] on icon at bounding box center [1164, 17] width 14 height 14
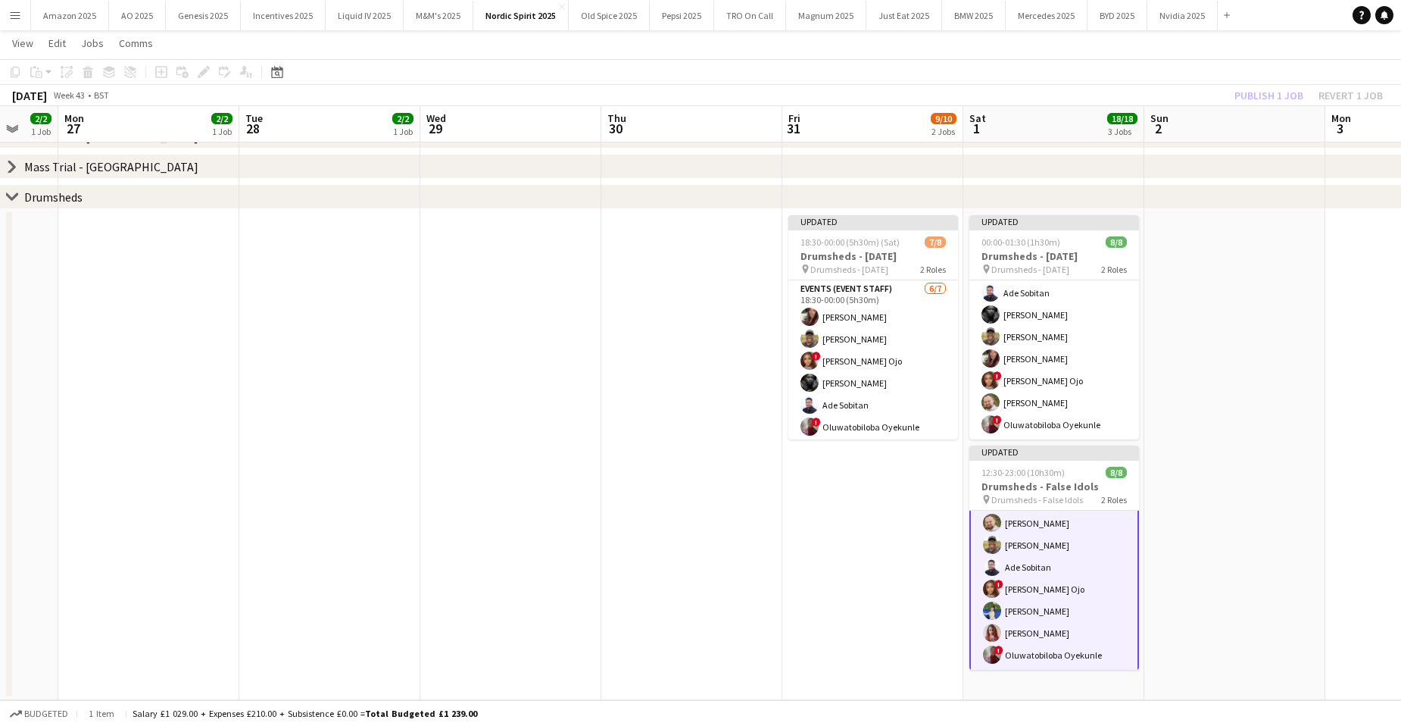
click at [1244, 360] on app-date-cell at bounding box center [1234, 454] width 181 height 491
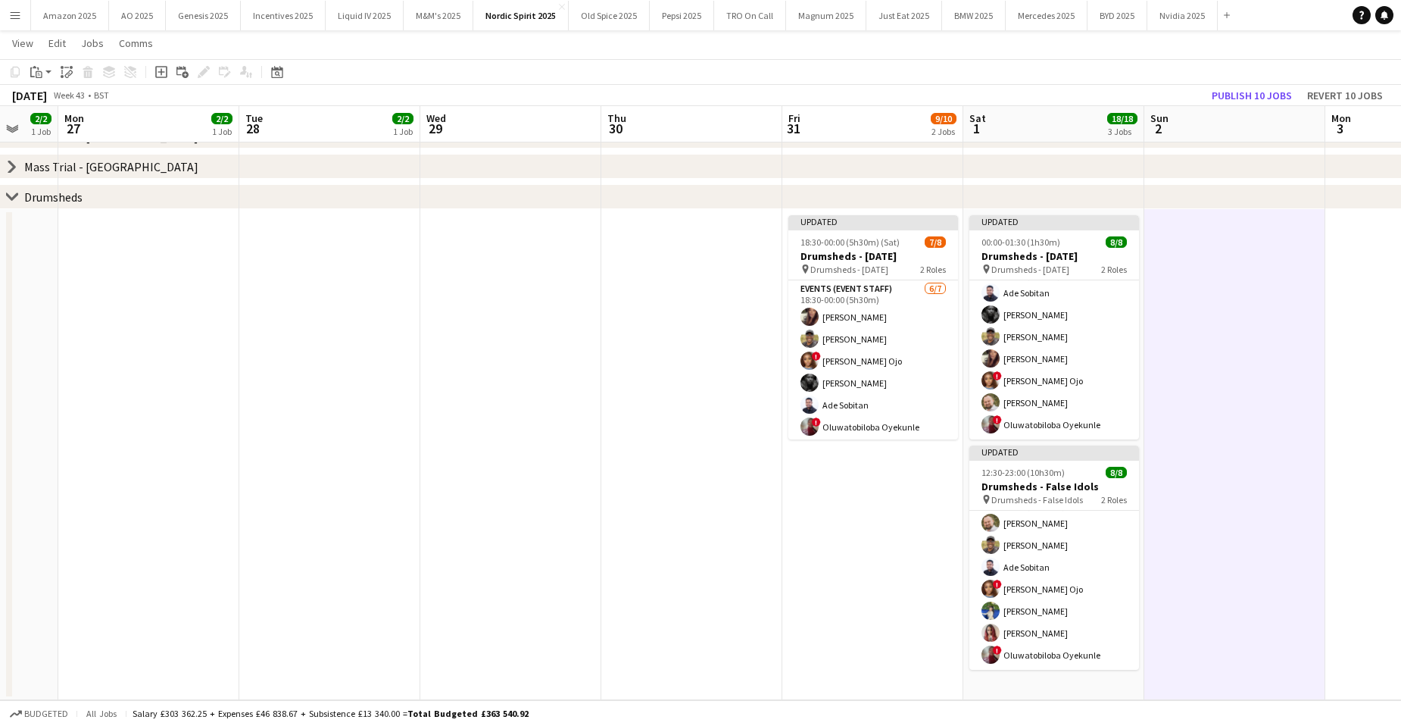
scroll to position [76, 0]
drag, startPoint x: 1188, startPoint y: 430, endPoint x: 1187, endPoint y: 415, distance: 15.2
click at [1188, 429] on app-date-cell at bounding box center [1234, 454] width 181 height 491
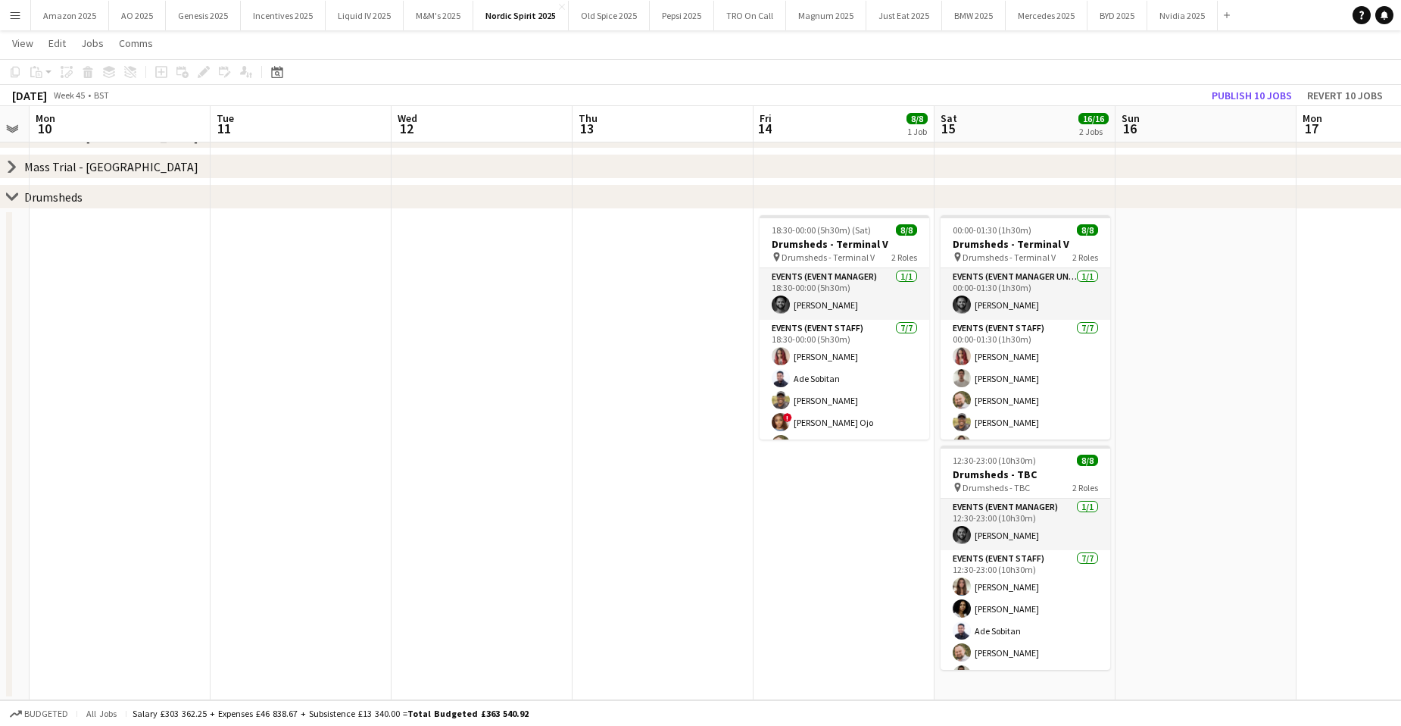
scroll to position [0, 556]
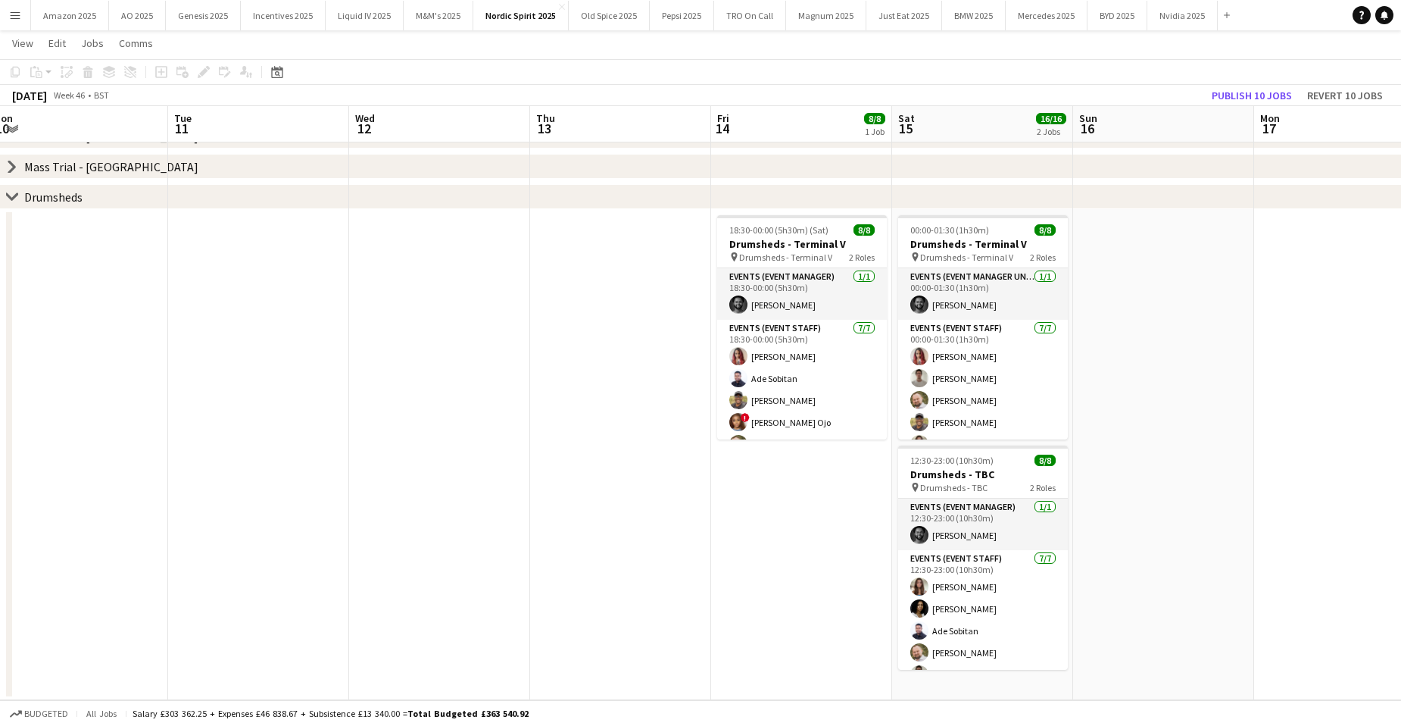
click at [1217, 454] on app-date-cell at bounding box center [1163, 454] width 181 height 491
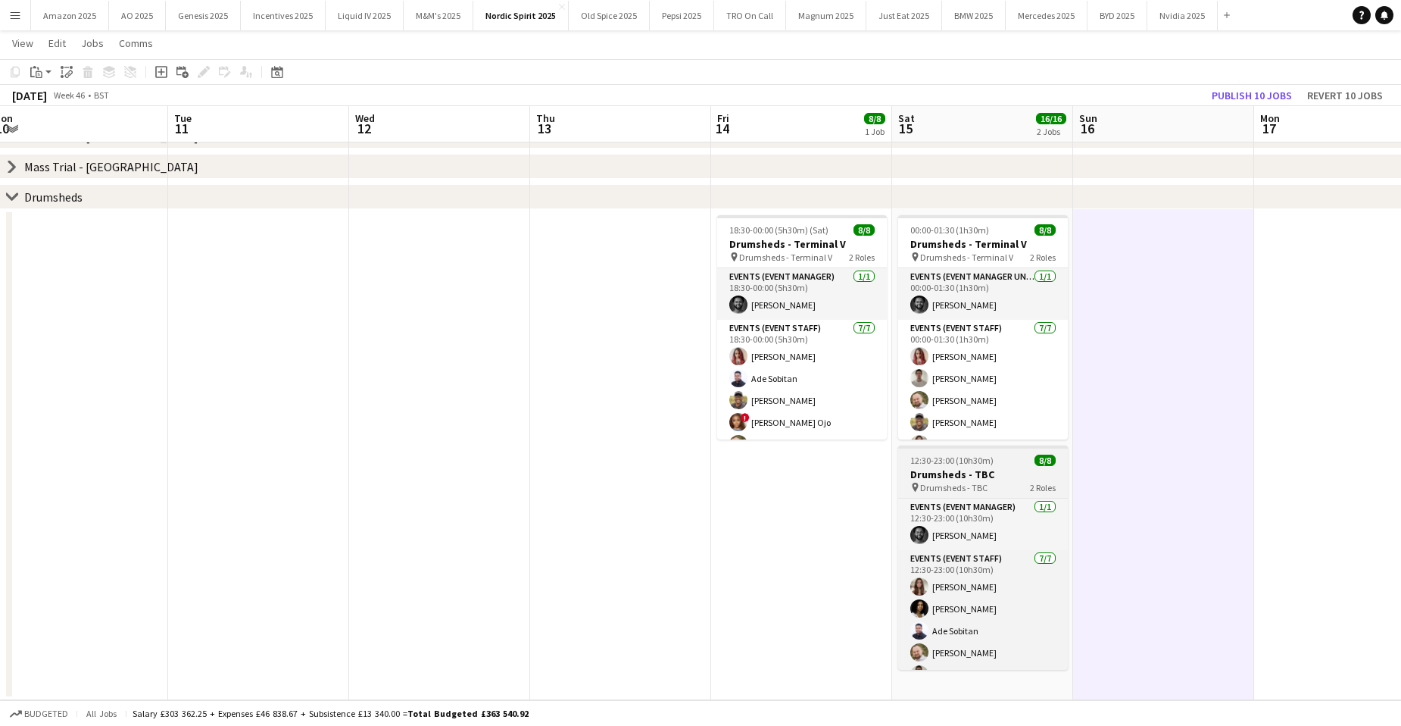
click at [993, 474] on h3 "Drumsheds - TBC" at bounding box center [983, 474] width 170 height 14
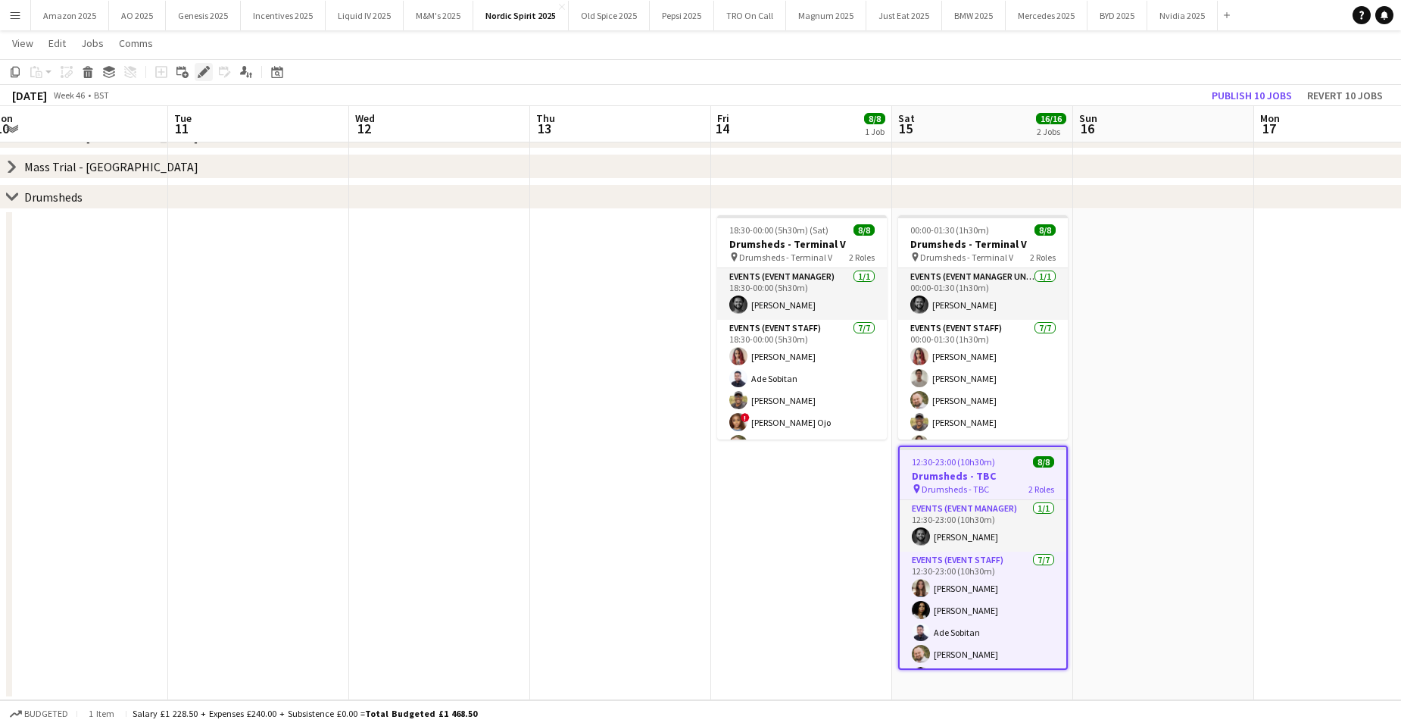
click at [204, 79] on div "Edit" at bounding box center [204, 72] width 18 height 18
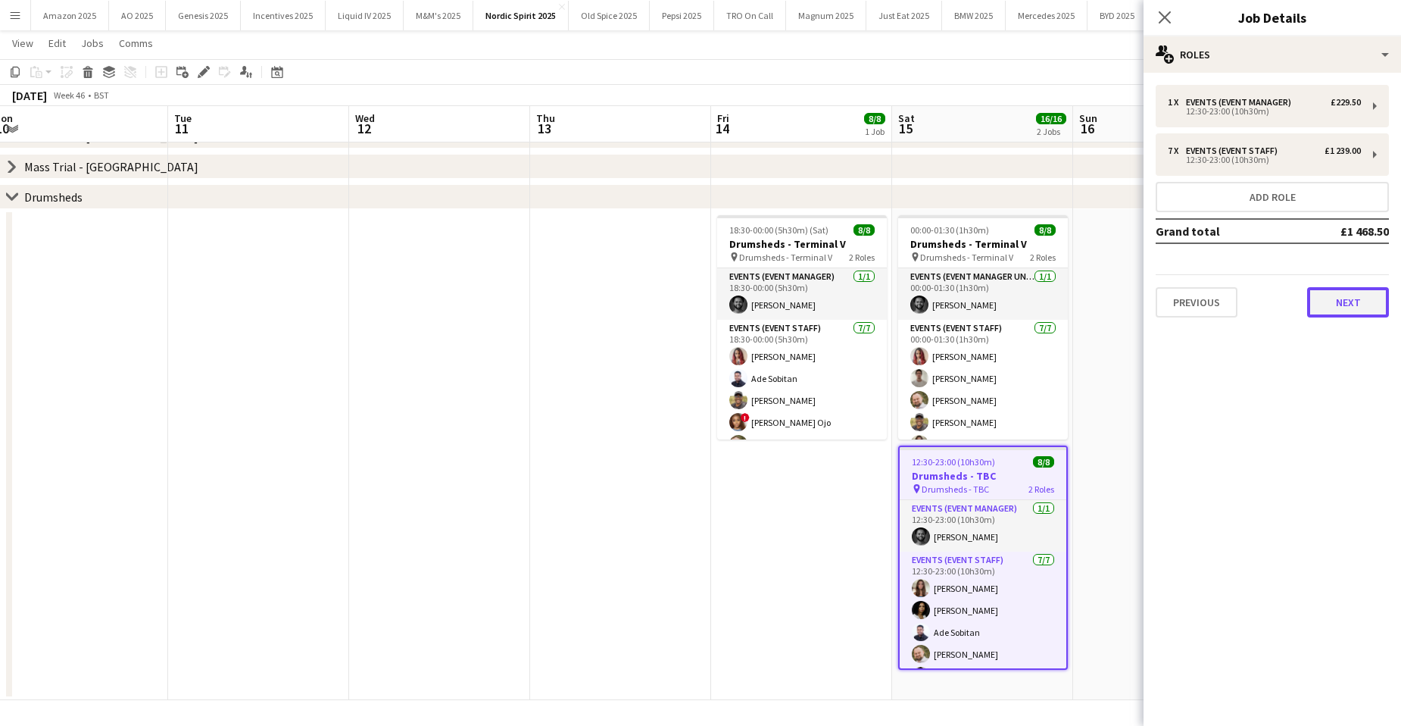
click at [1371, 294] on button "Next" at bounding box center [1348, 302] width 82 height 30
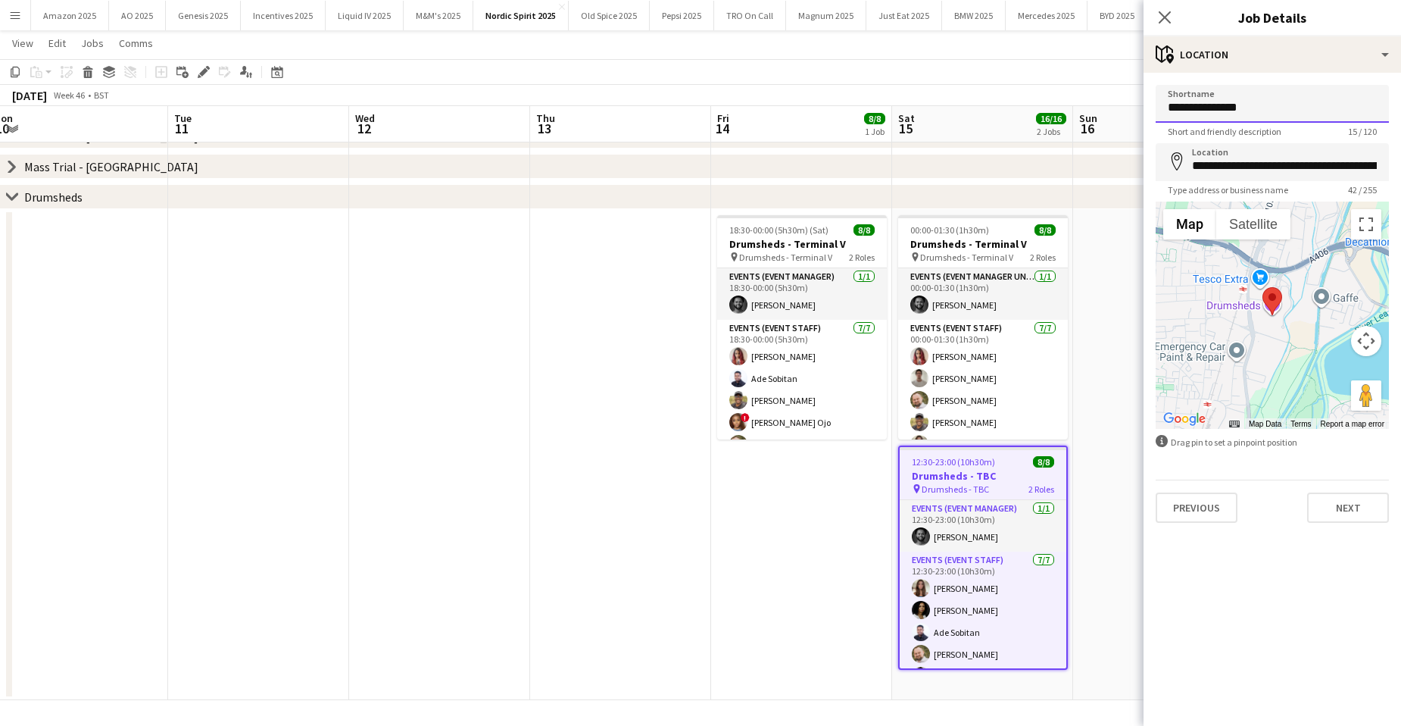
click at [1262, 105] on input "**********" at bounding box center [1272, 104] width 233 height 38
drag, startPoint x: 1304, startPoint y: 106, endPoint x: 1160, endPoint y: 104, distance: 143.9
click at [1160, 104] on input "**********" at bounding box center [1272, 104] width 233 height 38
type input "**********"
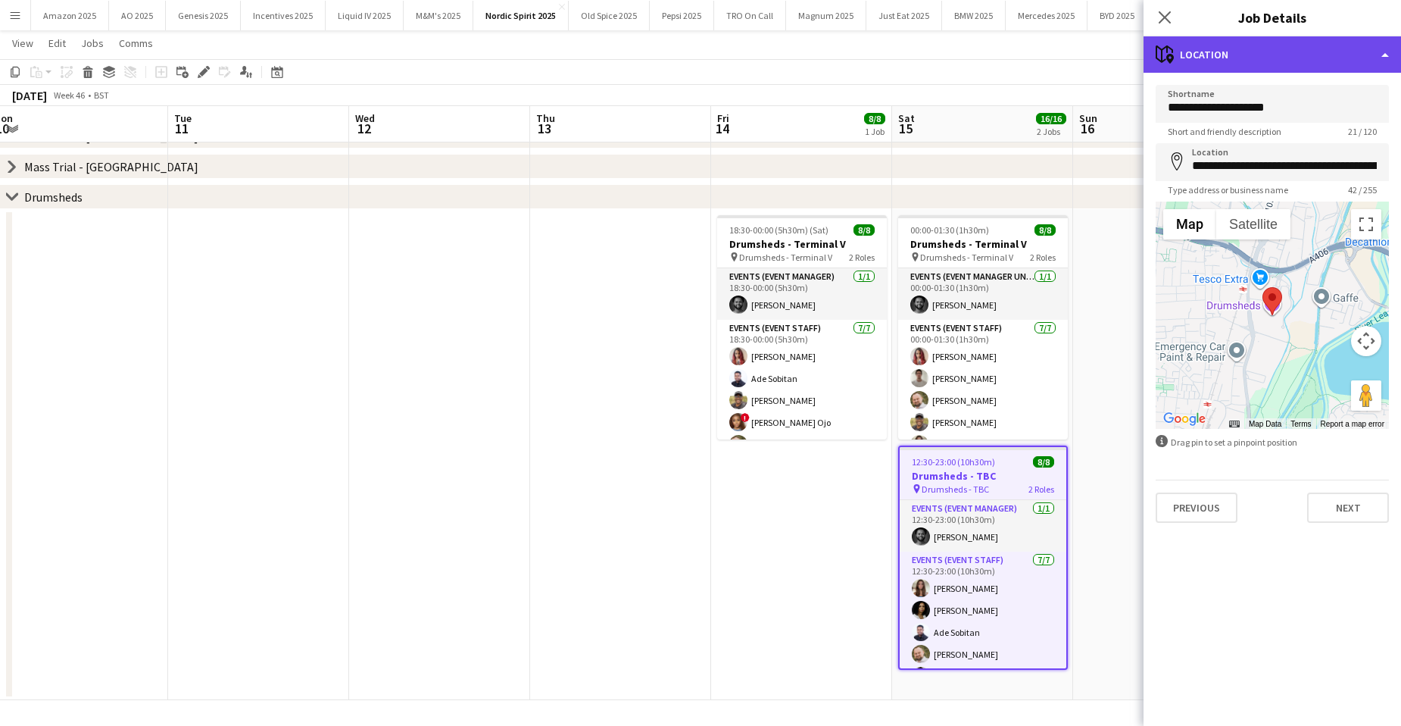
click at [1356, 45] on div "maps-pin-1 Location" at bounding box center [1272, 54] width 257 height 36
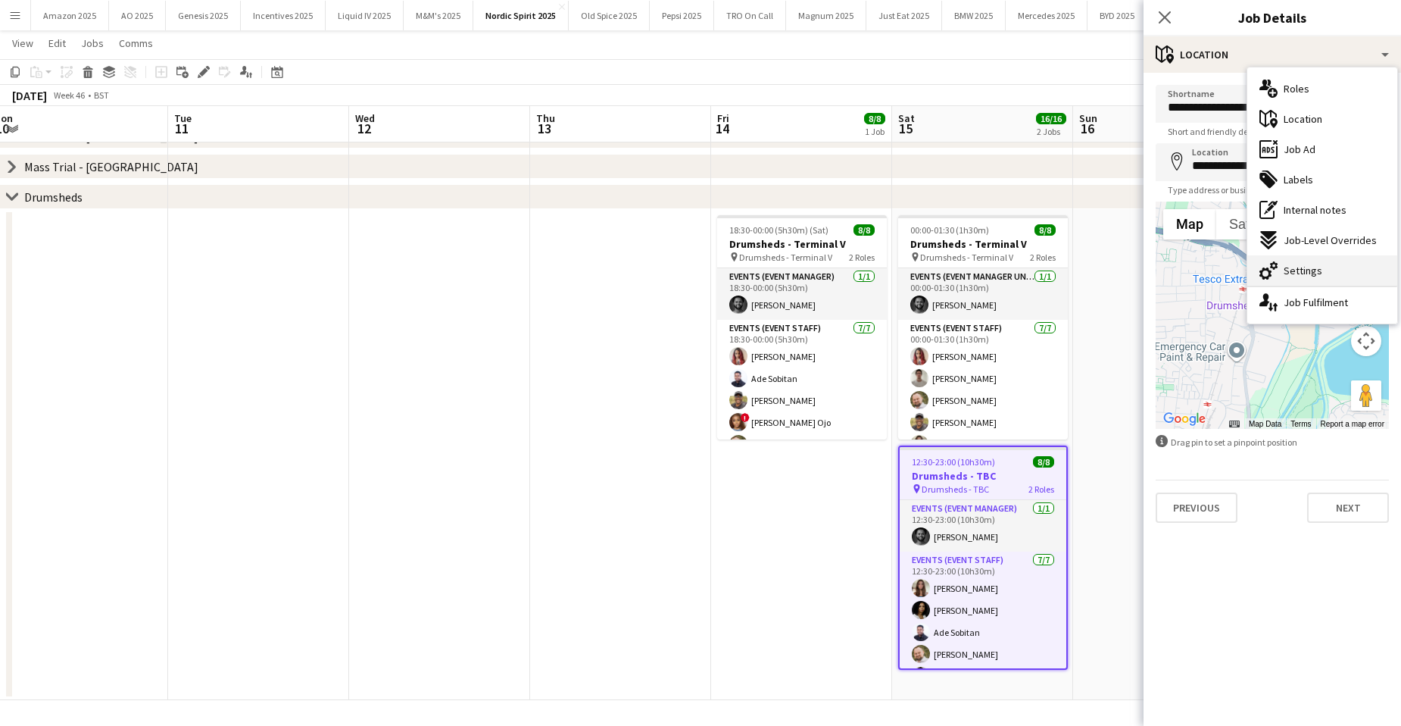
click at [1344, 268] on div "cog-double-3 Settings" at bounding box center [1322, 270] width 150 height 30
type input "*******"
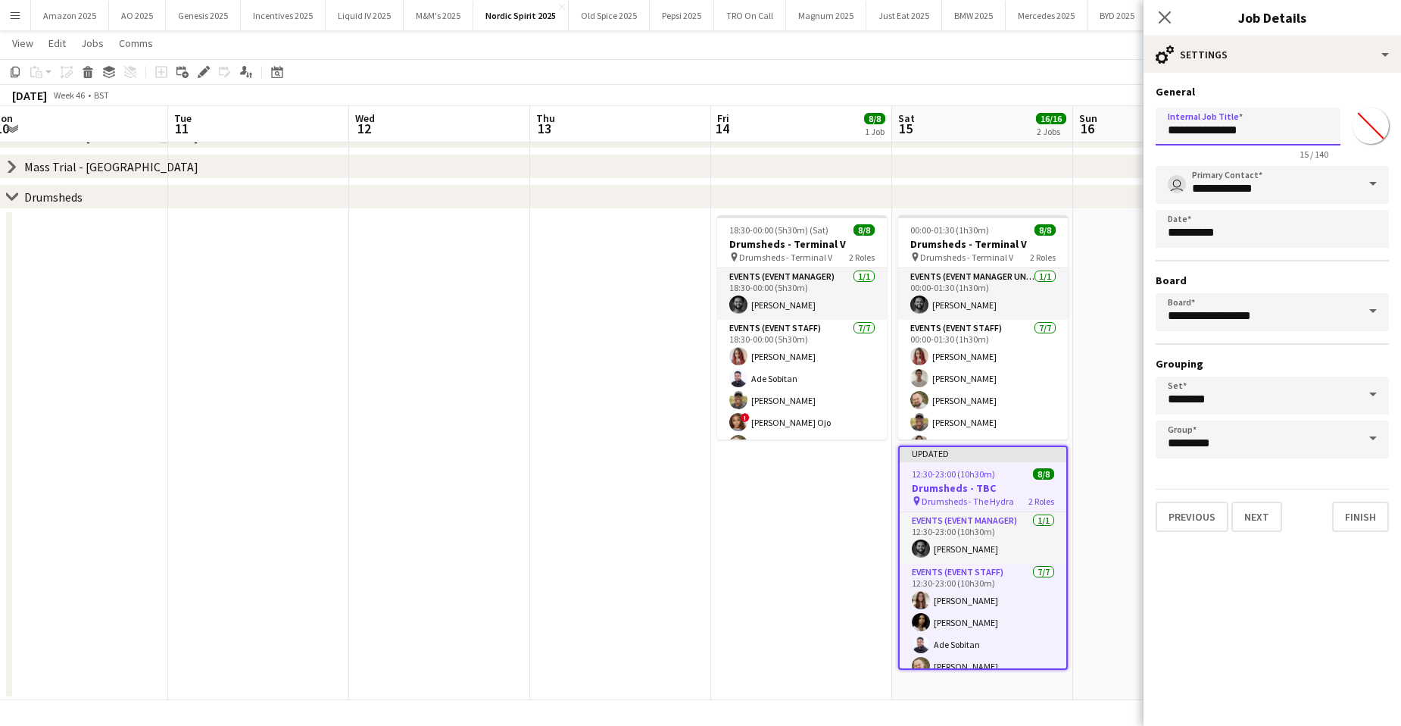
drag, startPoint x: 1300, startPoint y: 130, endPoint x: 1132, endPoint y: 131, distance: 167.4
click at [1132, 131] on body "Menu Boards Boards Boards All jobs Status Workforce Workforce My Workforce Recr…" at bounding box center [700, 151] width 1401 height 1150
paste input "******"
type input "**********"
click at [1163, 12] on icon "Close pop-in" at bounding box center [1164, 17] width 14 height 14
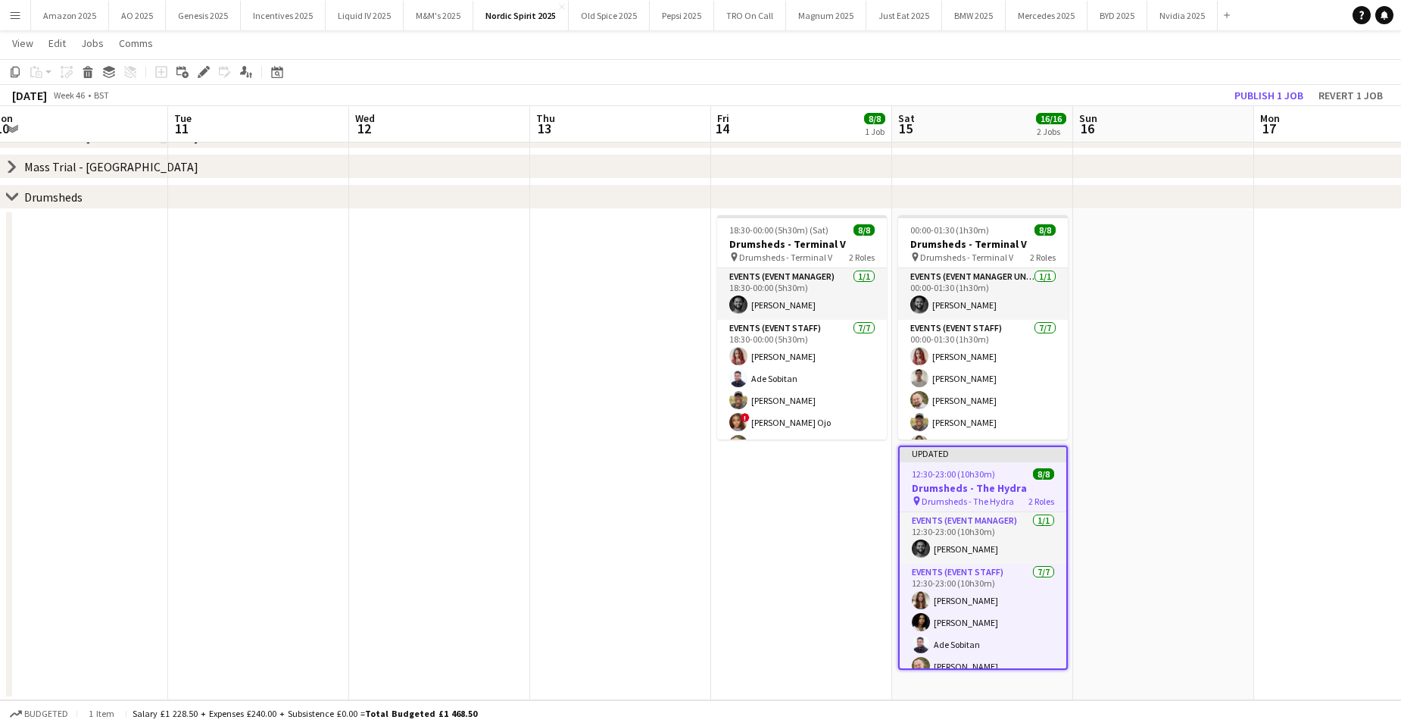
click at [1154, 329] on app-date-cell at bounding box center [1163, 454] width 181 height 491
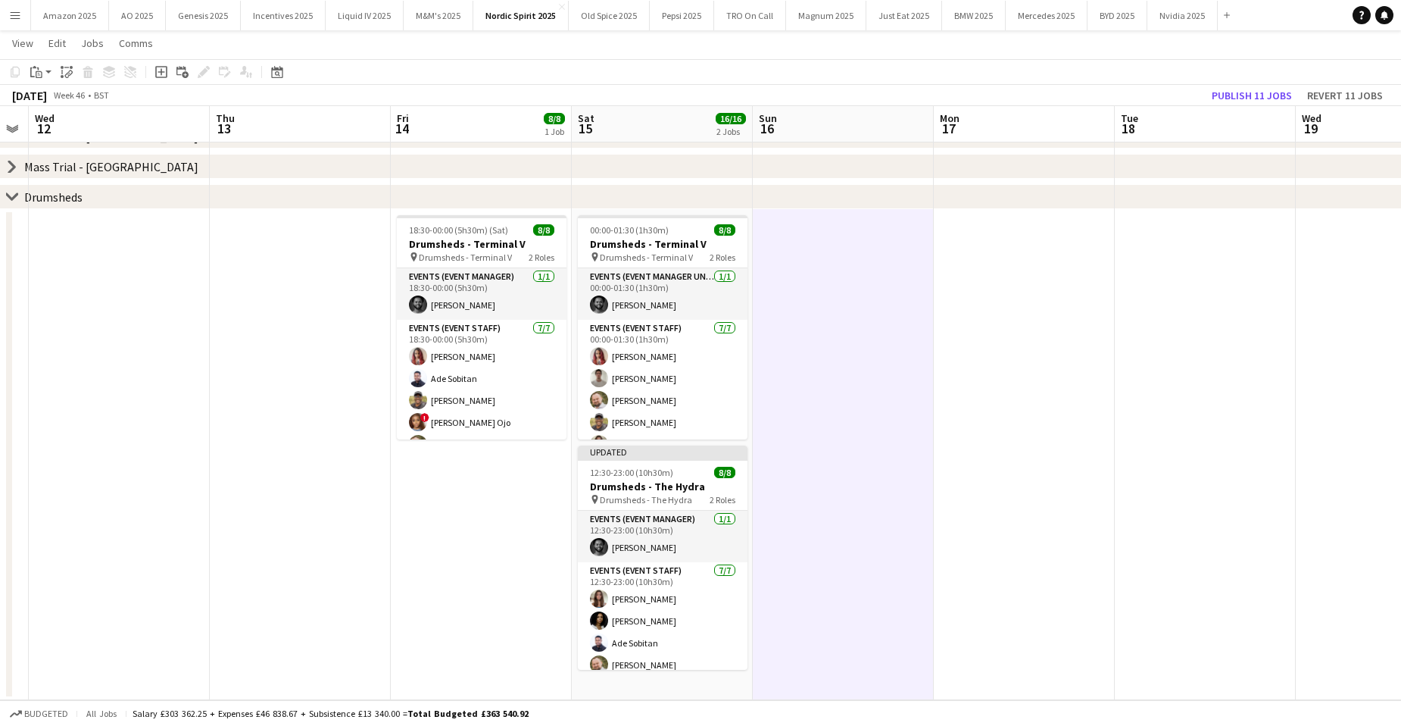
scroll to position [0, 558]
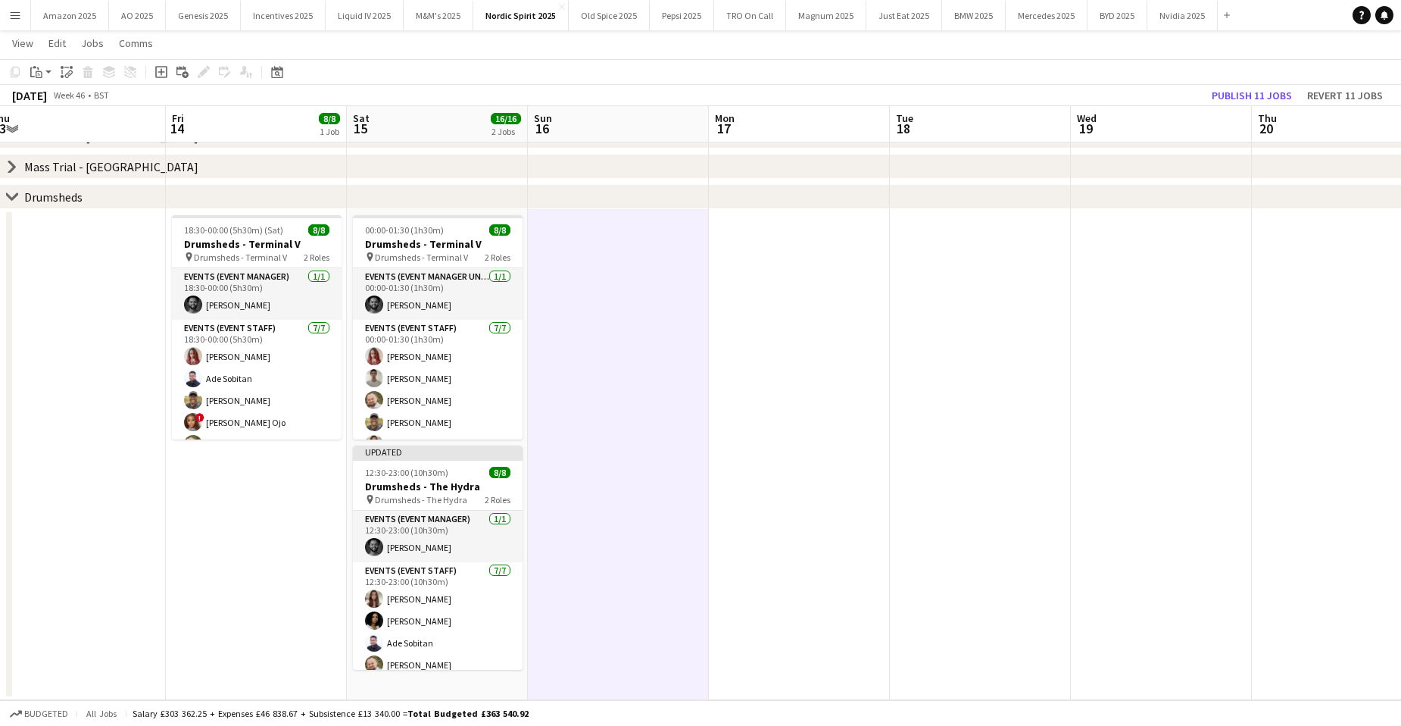
click at [1037, 368] on app-date-cell at bounding box center [980, 454] width 181 height 491
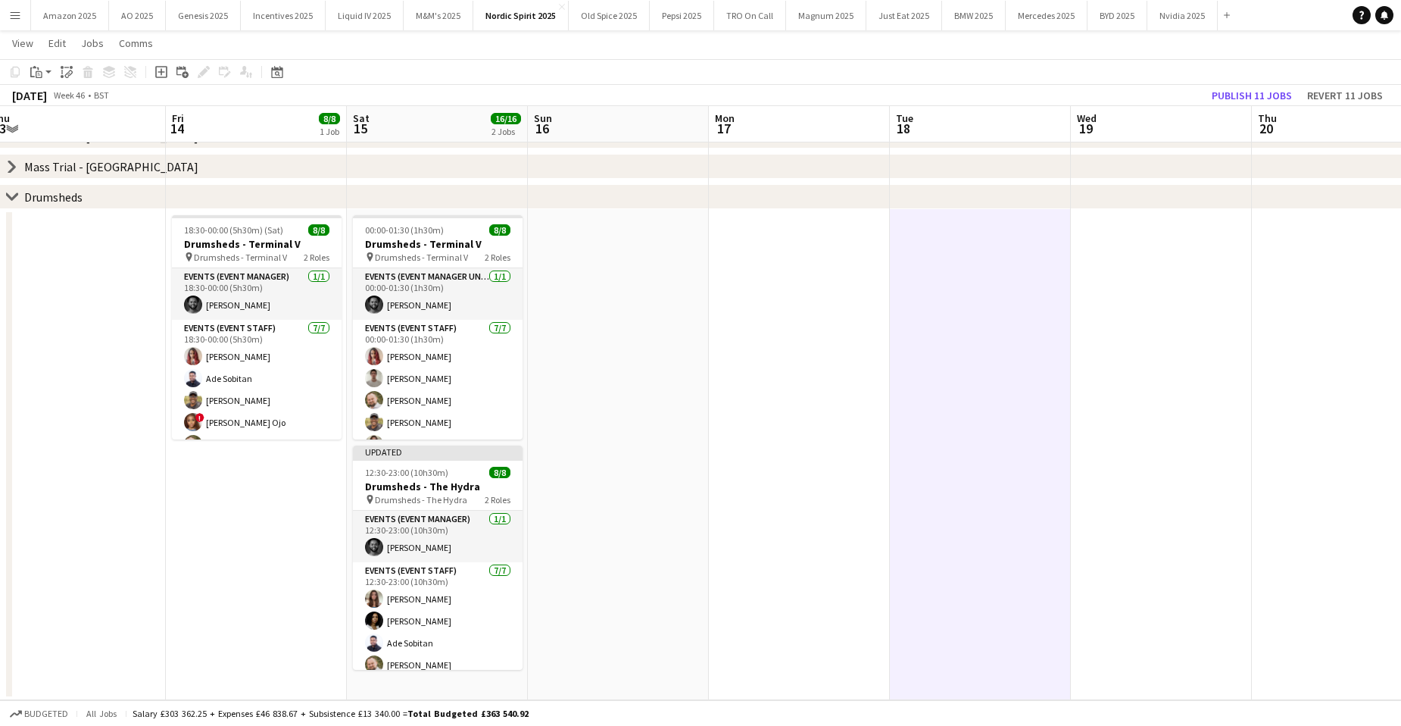
click at [915, 380] on app-date-cell at bounding box center [980, 454] width 181 height 491
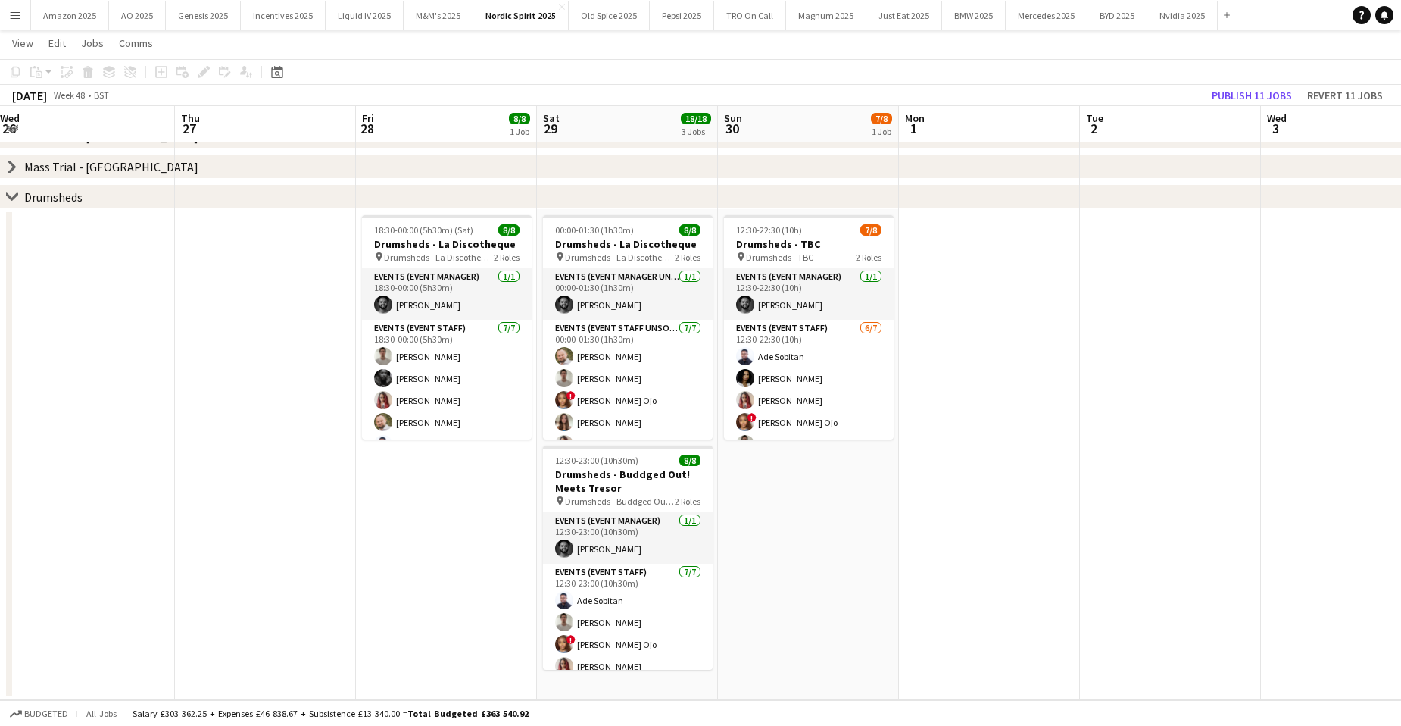
scroll to position [0, 598]
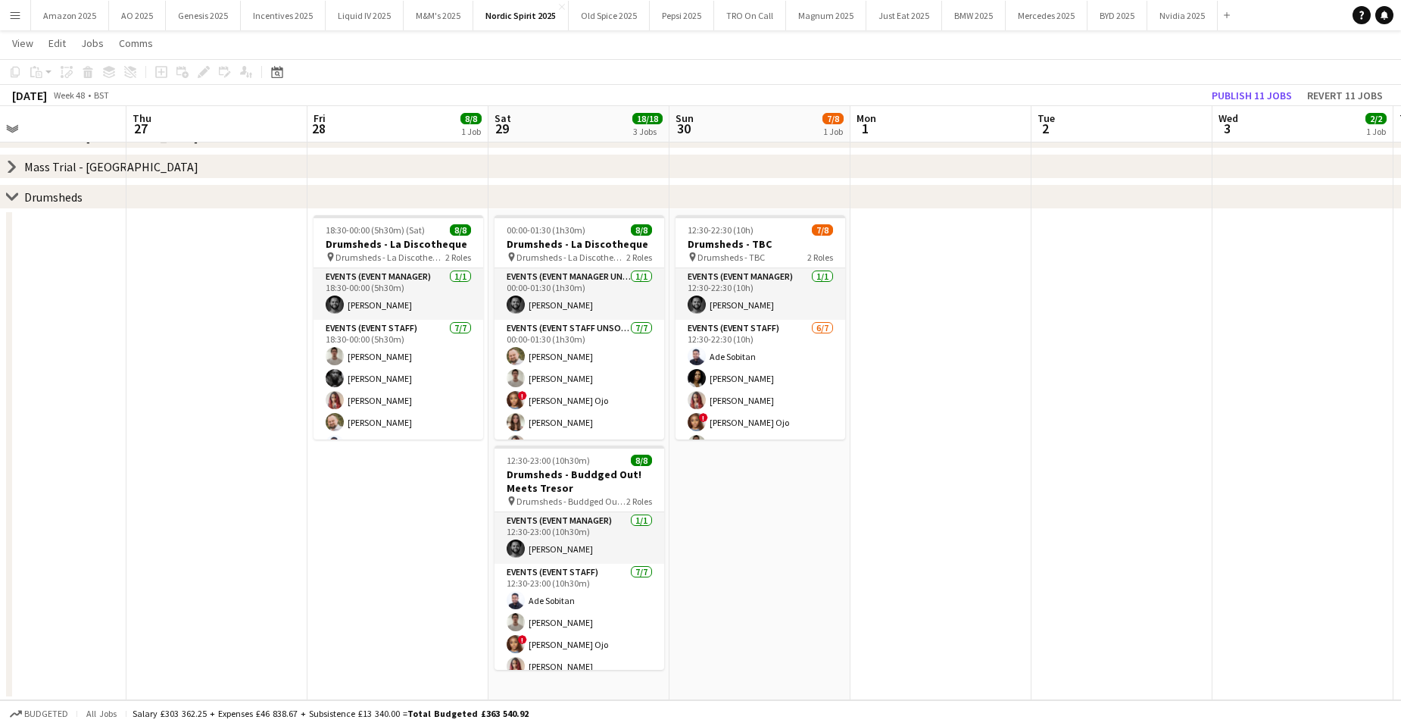
click at [1144, 455] on app-date-cell at bounding box center [1121, 454] width 181 height 491
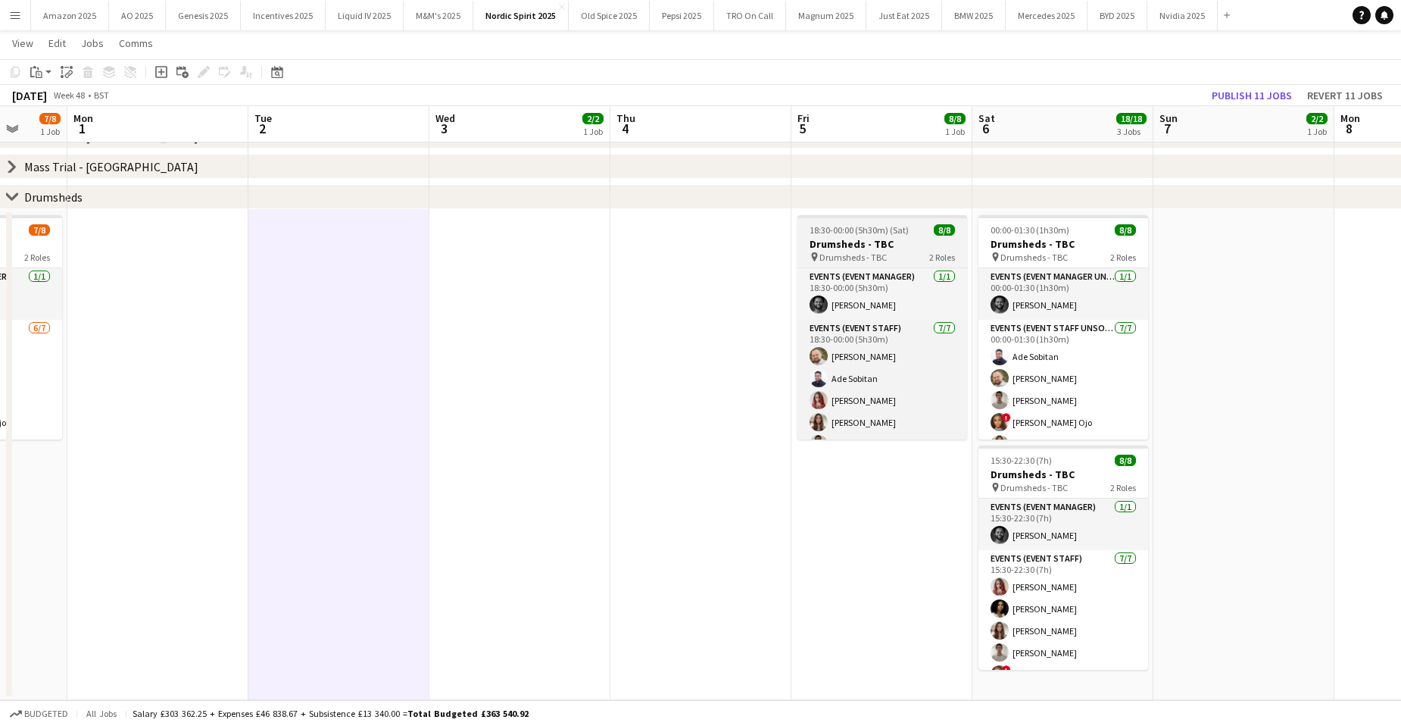
scroll to position [0, 481]
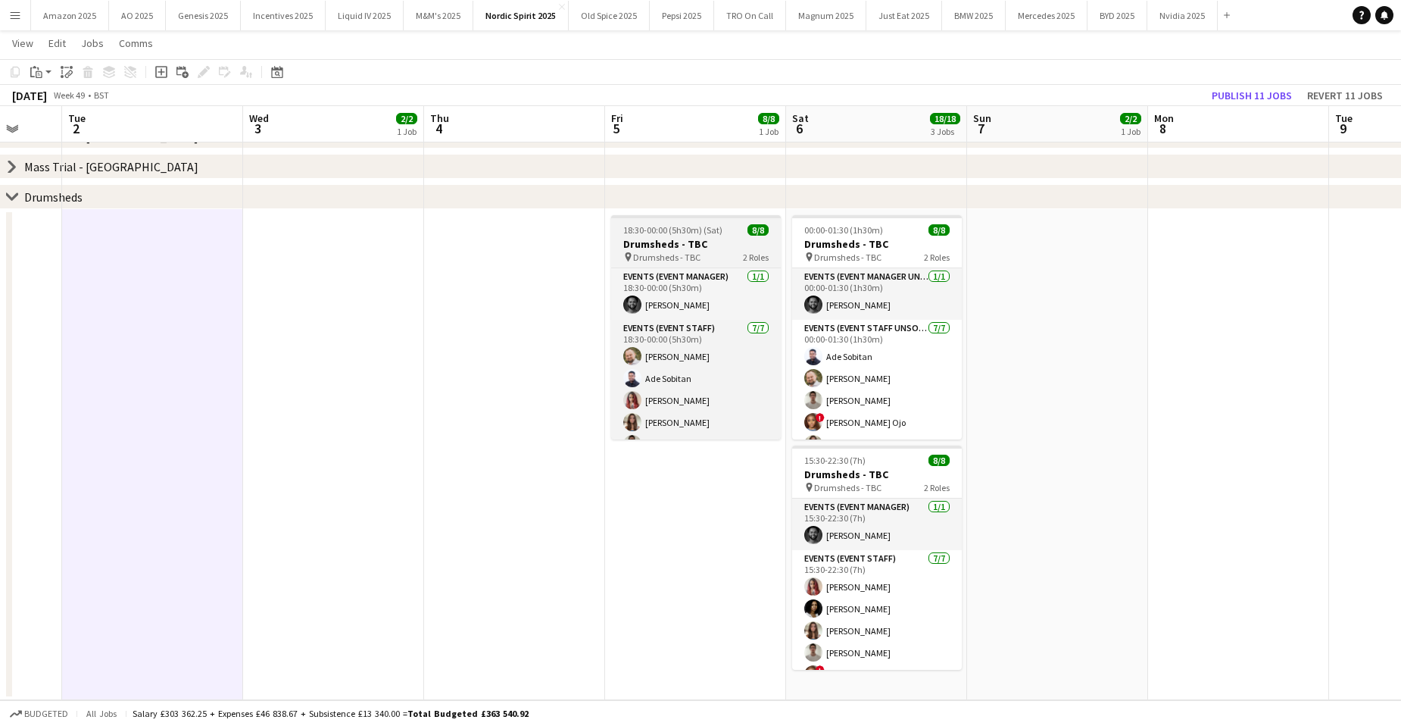
click at [666, 231] on span "18:30-00:00 (5h30m) (Sat)" at bounding box center [672, 229] width 99 height 11
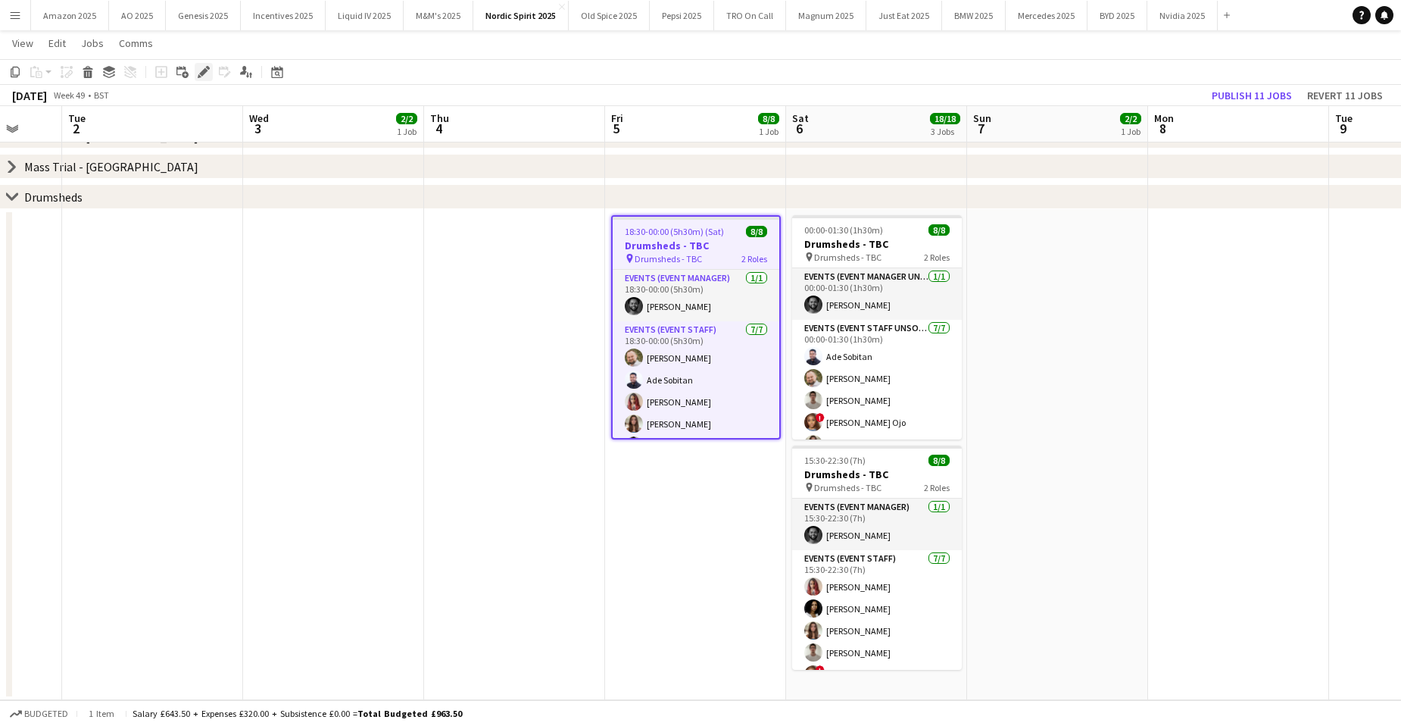
click at [202, 72] on icon at bounding box center [203, 72] width 8 height 8
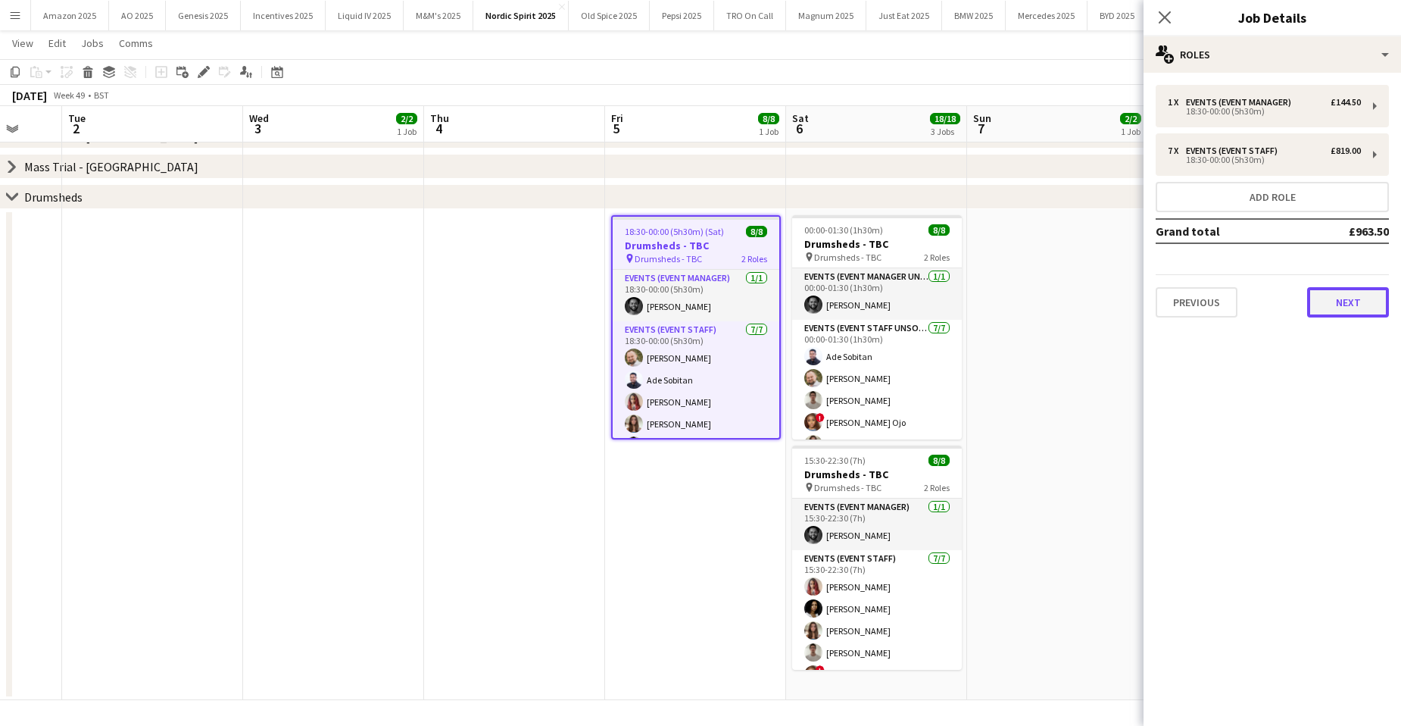
click at [1339, 313] on button "Next" at bounding box center [1348, 302] width 82 height 30
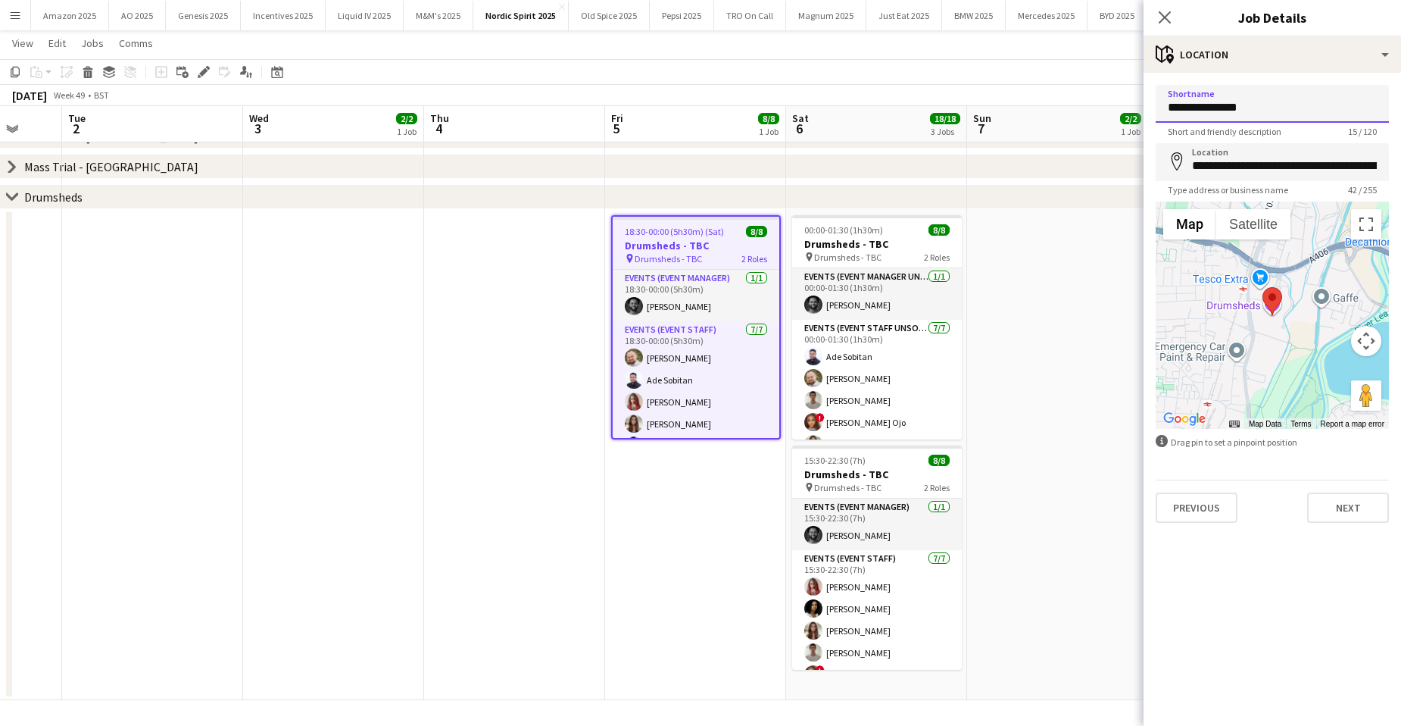
click at [1264, 113] on input "**********" at bounding box center [1272, 104] width 233 height 38
paste input "**********"
type input "**********"
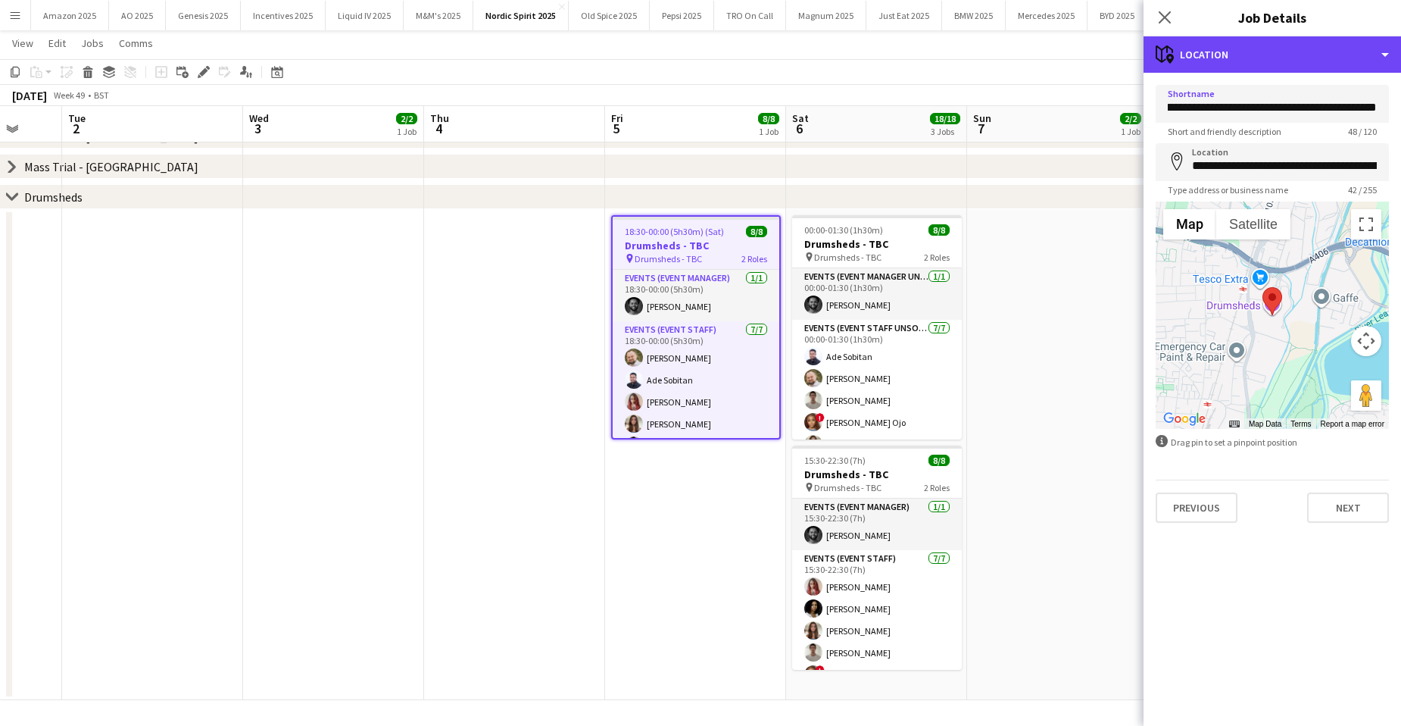
drag, startPoint x: 1322, startPoint y: 55, endPoint x: 1325, endPoint y: 72, distance: 17.7
click at [1322, 55] on div "maps-pin-1 Location" at bounding box center [1272, 54] width 257 height 36
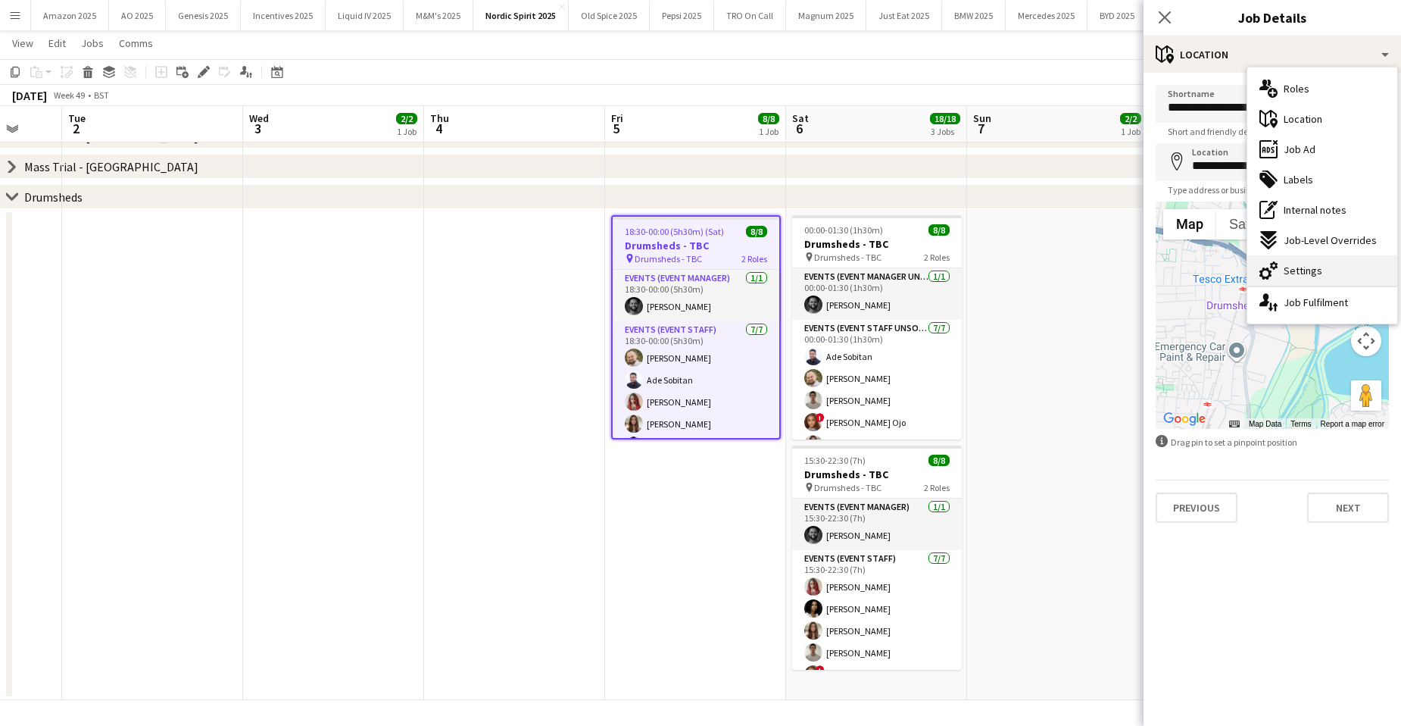
click at [1327, 267] on div "cog-double-3 Settings" at bounding box center [1322, 270] width 150 height 30
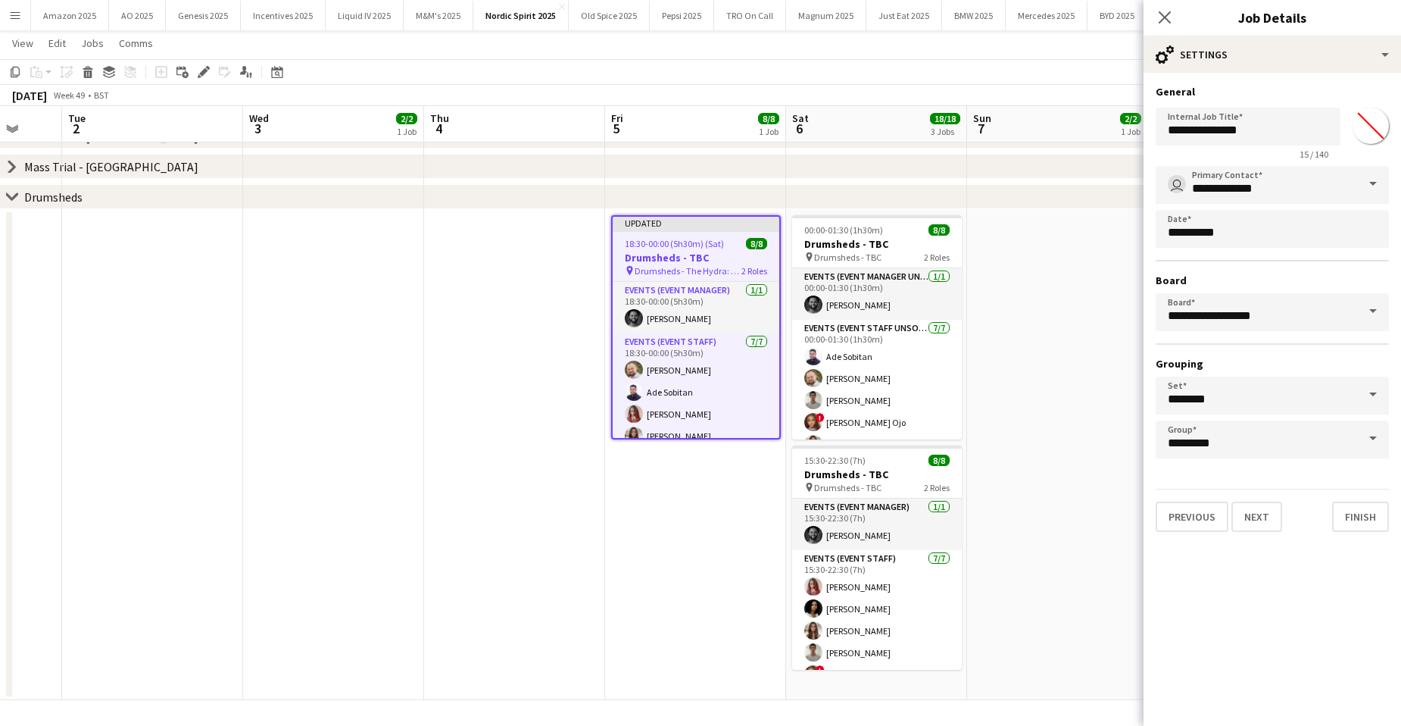
type input "*******"
click at [1281, 133] on input "**********" at bounding box center [1248, 127] width 185 height 38
paste input "**********"
type input "**********"
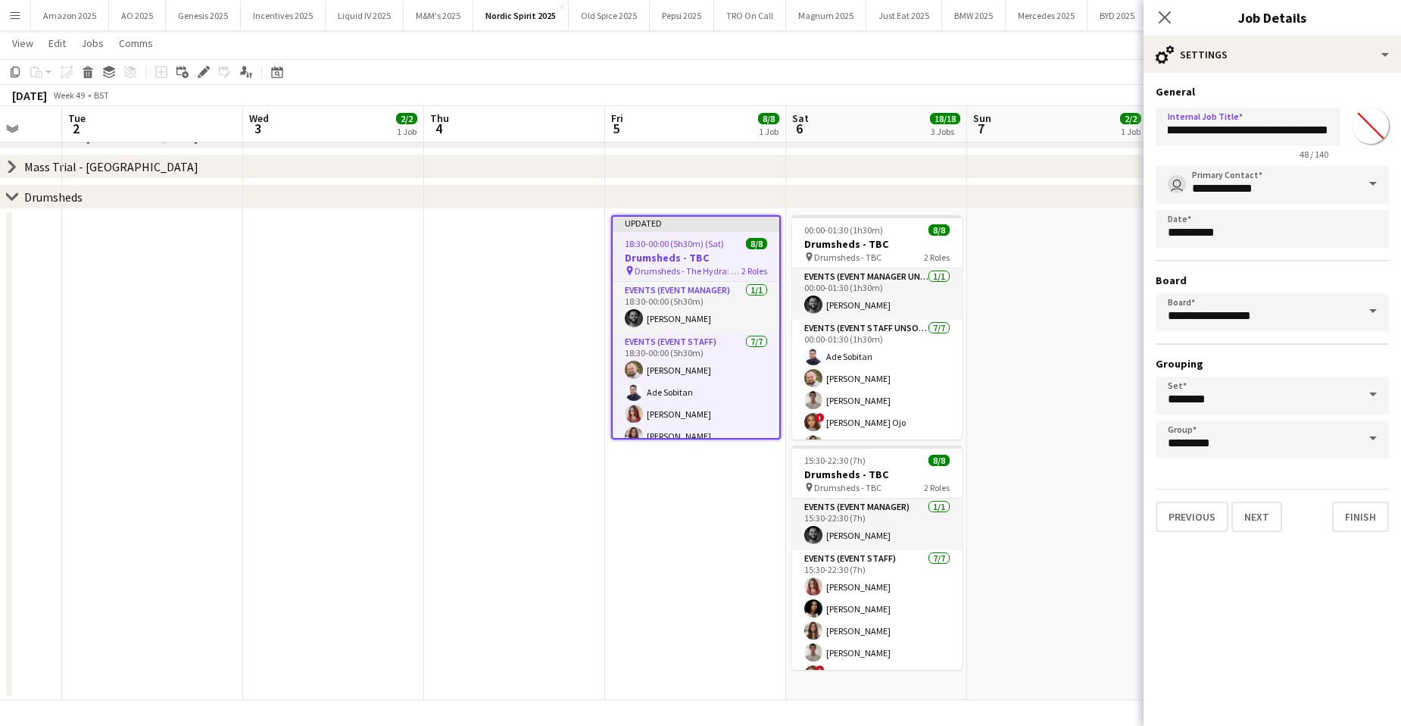
scroll to position [0, 0]
drag, startPoint x: 1029, startPoint y: 383, endPoint x: 1012, endPoint y: 379, distance: 18.0
click at [1028, 383] on app-date-cell at bounding box center [1057, 454] width 181 height 491
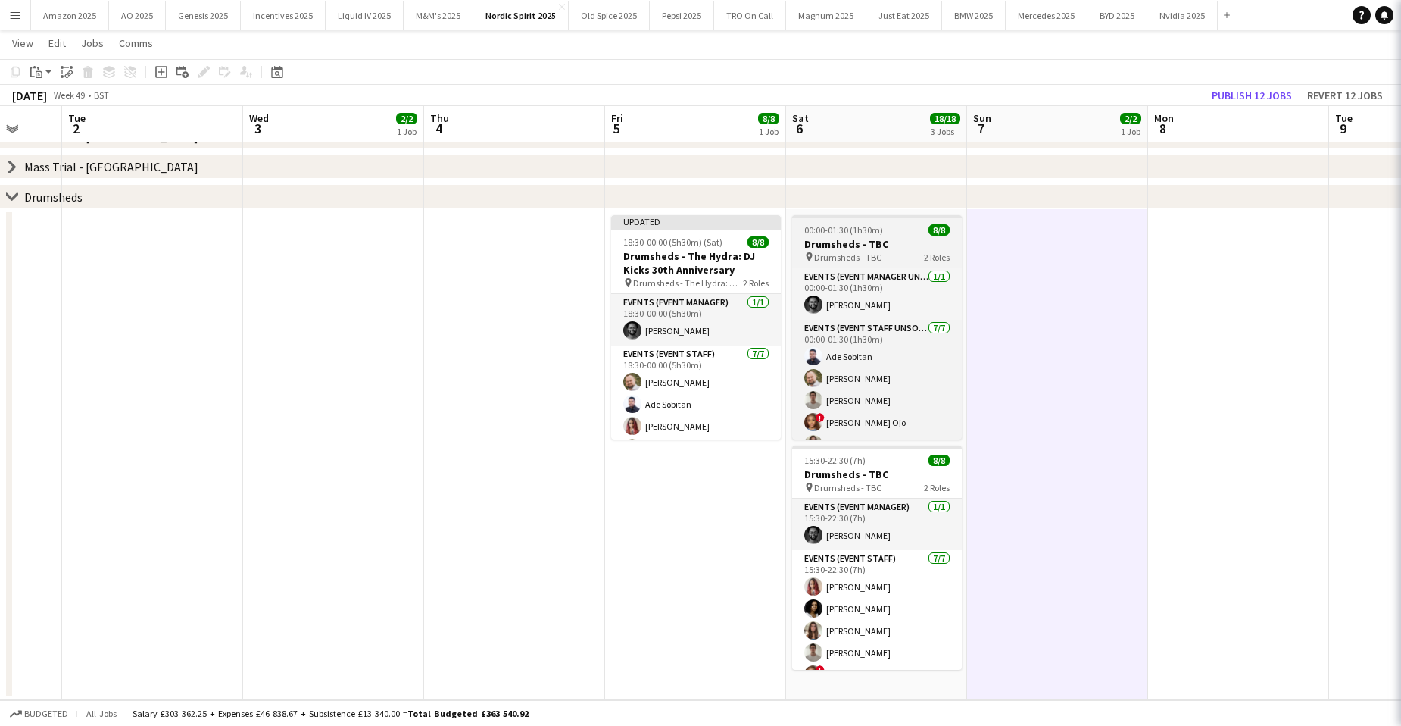
scroll to position [0, 482]
click at [900, 242] on h3 "Drumsheds - TBC" at bounding box center [876, 244] width 170 height 14
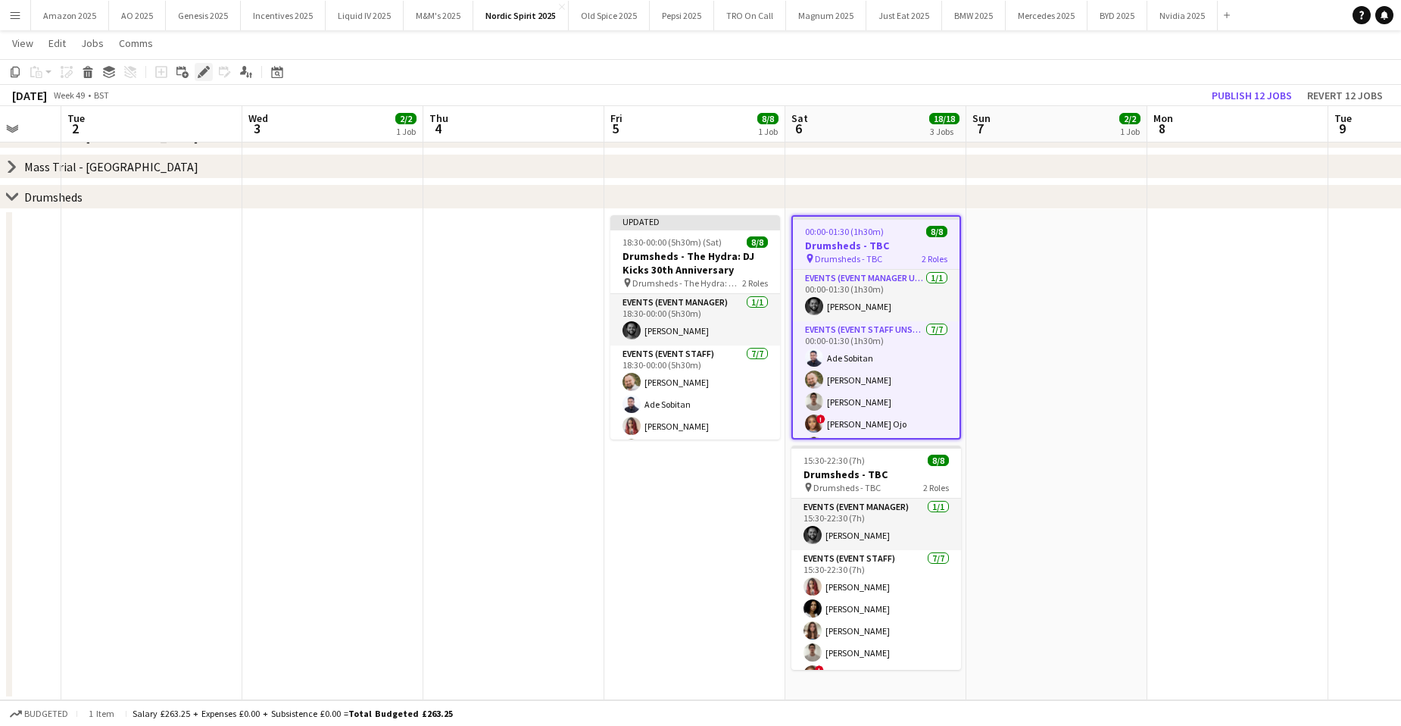
click at [209, 73] on icon "Edit" at bounding box center [204, 72] width 12 height 12
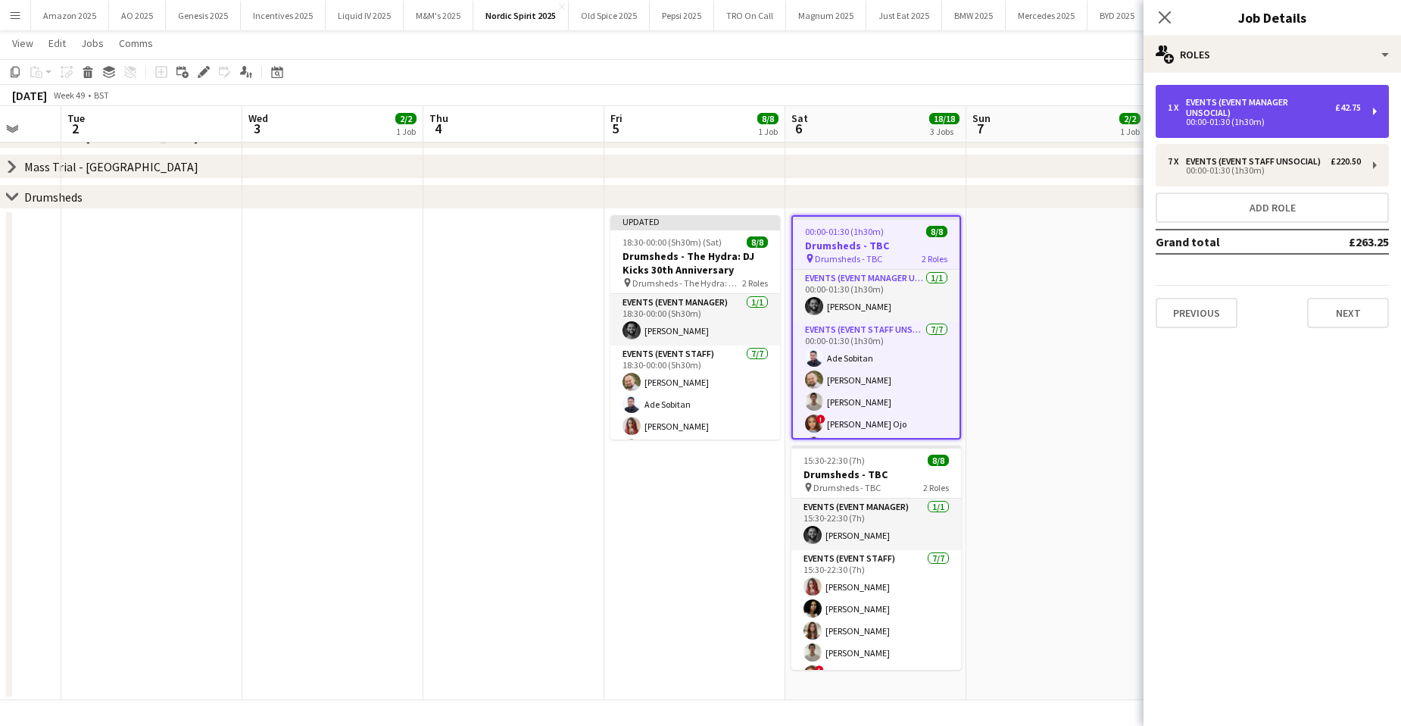
click at [1300, 100] on div "Events (Event Manager Unsocial)" at bounding box center [1260, 107] width 149 height 21
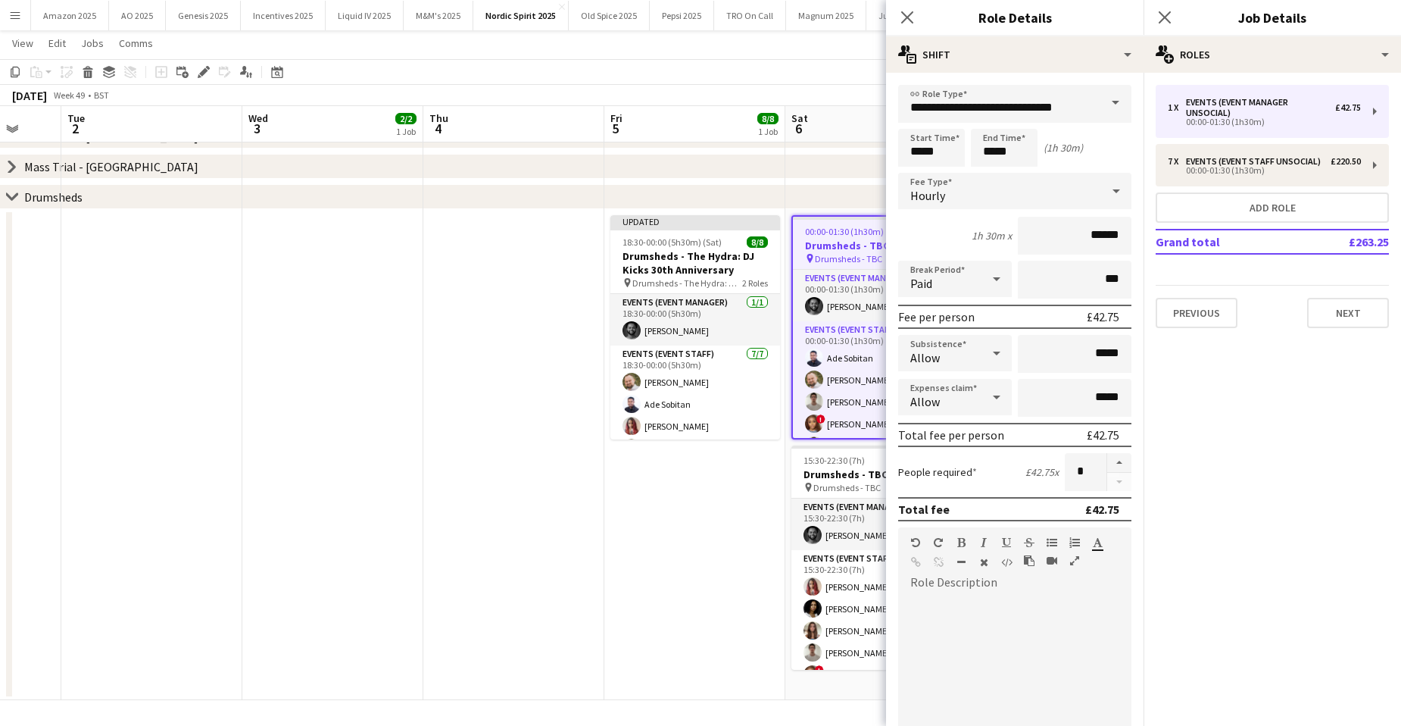
click at [988, 395] on icon at bounding box center [997, 397] width 18 height 30
click at [952, 476] on span "Don't allow" at bounding box center [952, 477] width 84 height 14
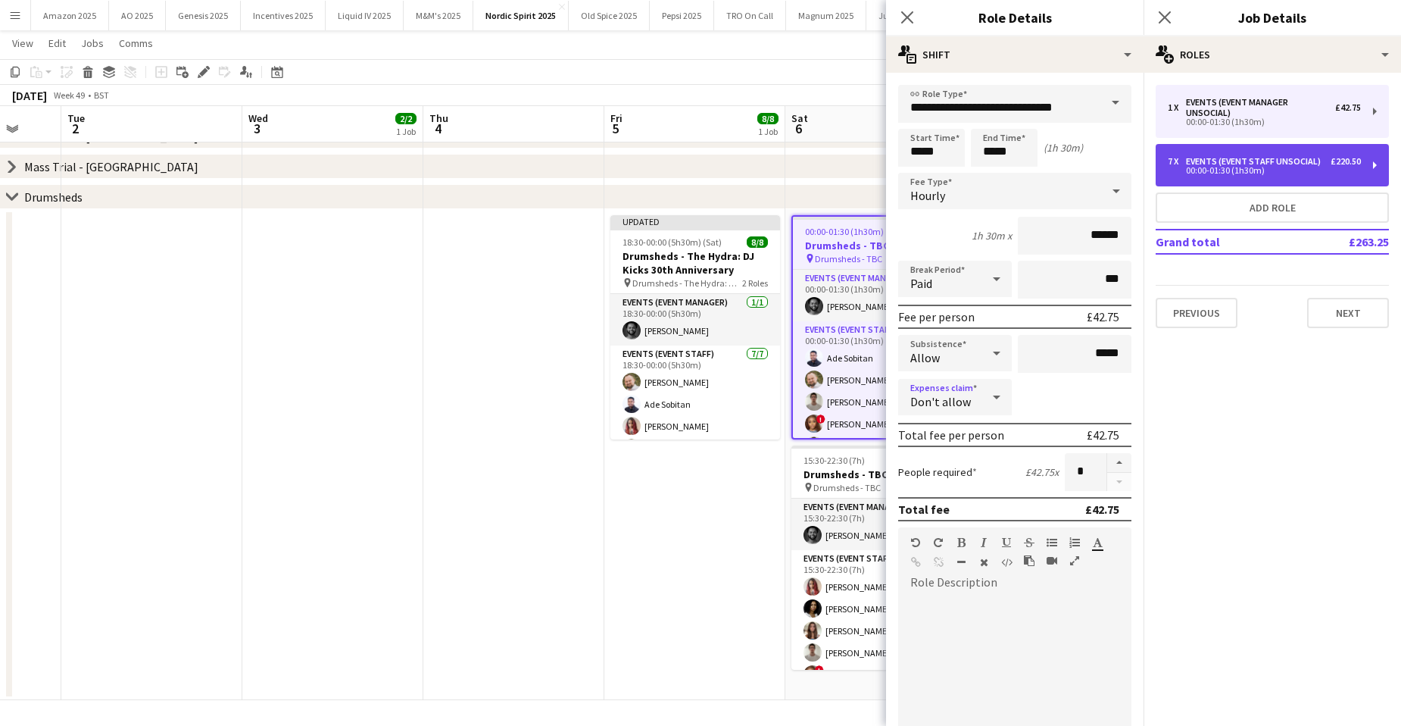
click at [1181, 164] on div "7 x" at bounding box center [1177, 161] width 18 height 11
type input "**********"
type input "******"
type input "*"
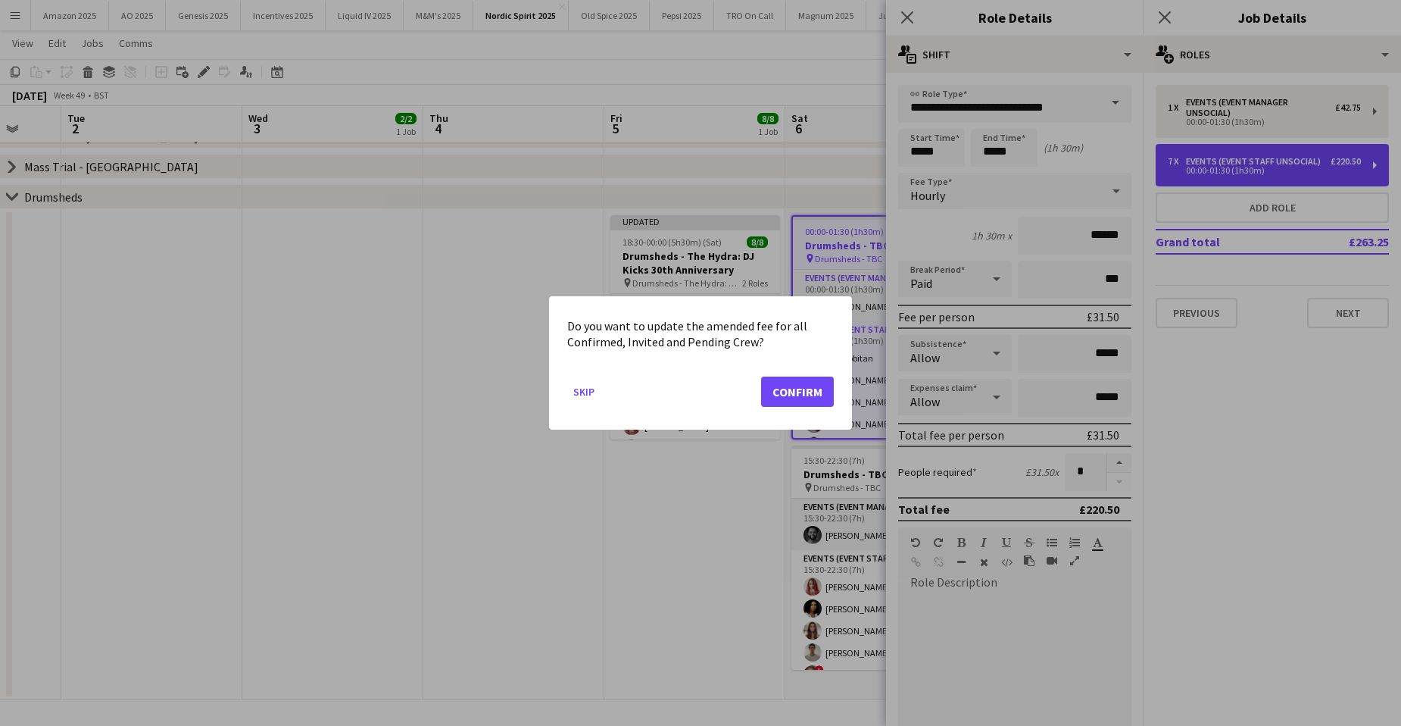
scroll to position [0, 0]
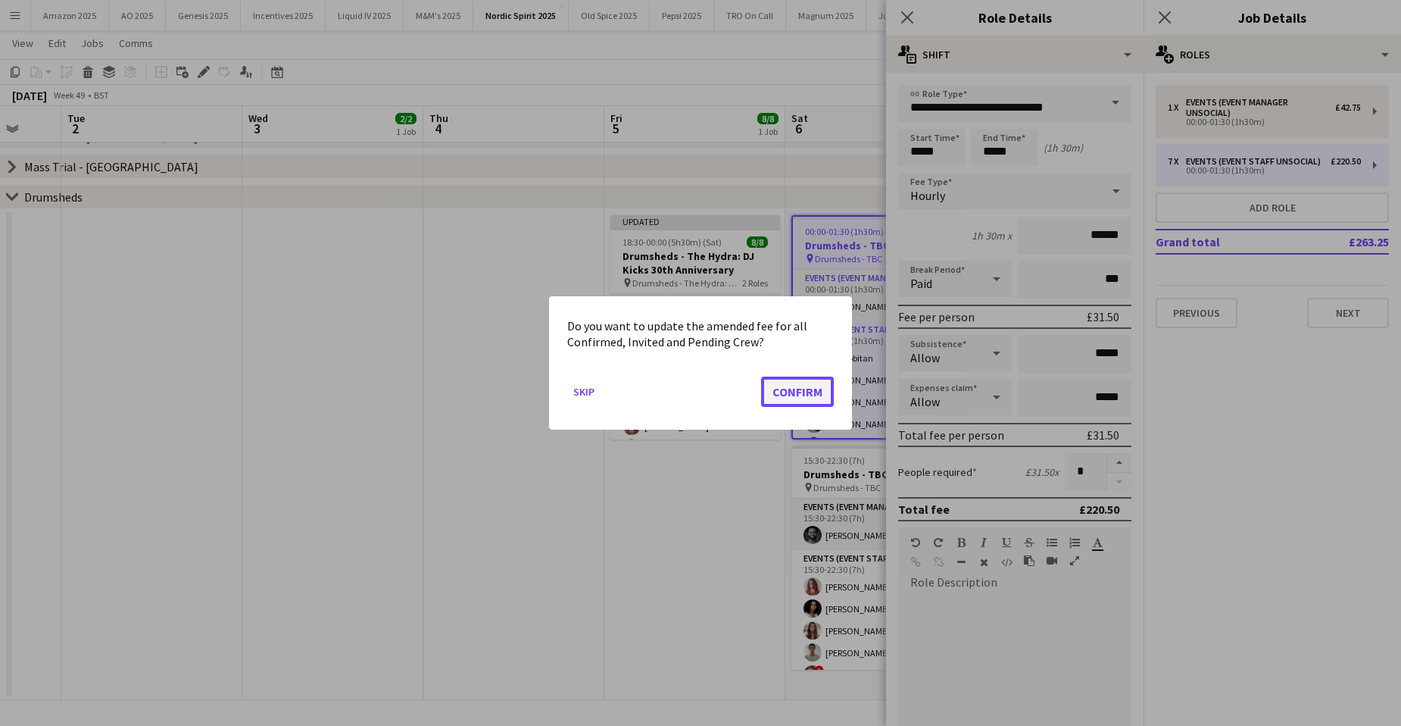
click at [821, 398] on button "Confirm" at bounding box center [797, 391] width 73 height 30
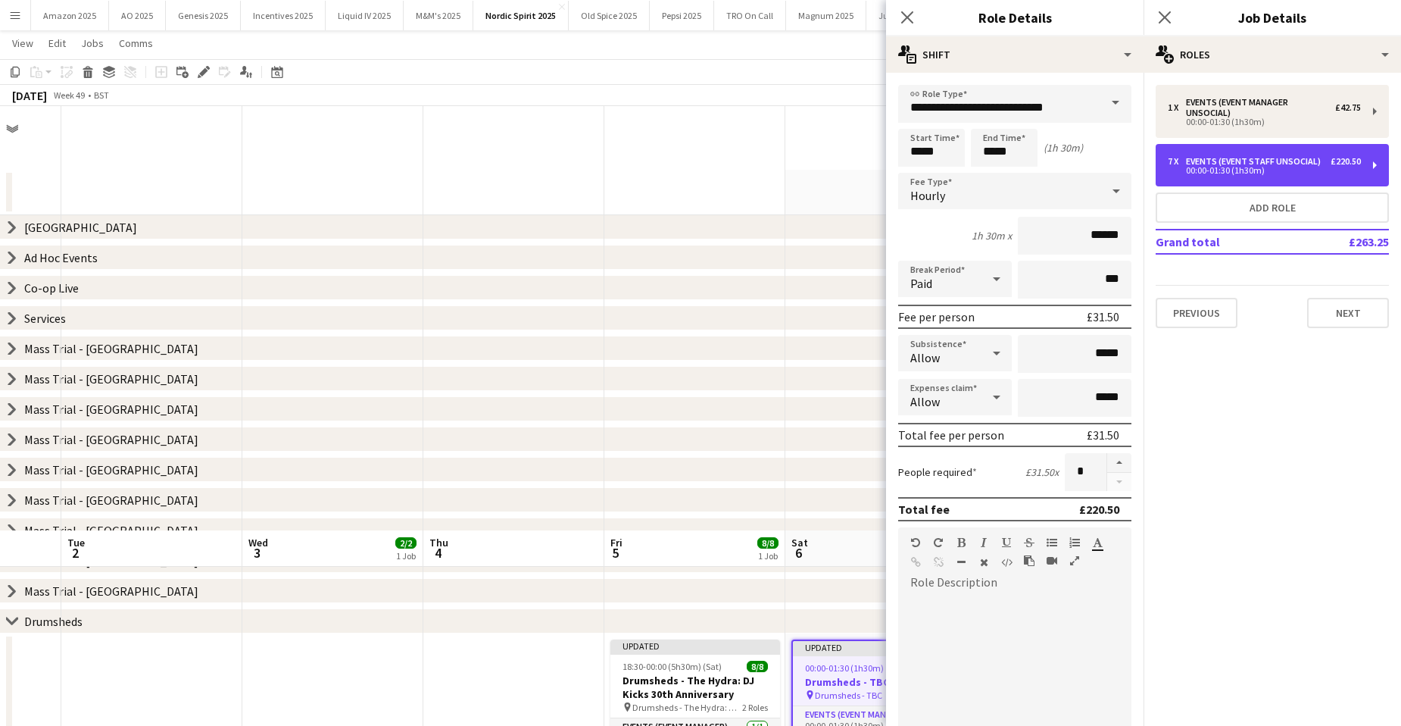
scroll to position [424, 0]
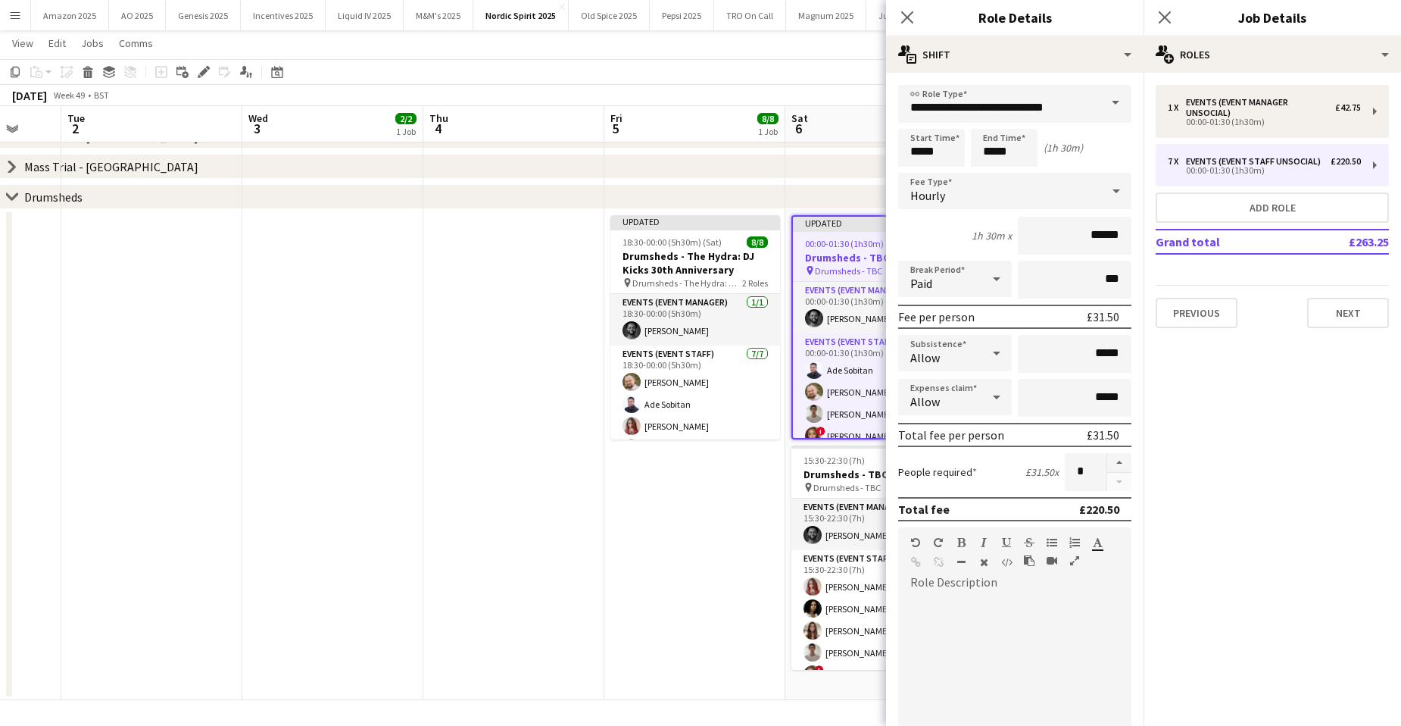
click at [988, 400] on icon at bounding box center [997, 397] width 18 height 30
click at [938, 482] on span "Don't allow" at bounding box center [952, 477] width 84 height 14
click at [1350, 306] on button "Next" at bounding box center [1348, 313] width 82 height 30
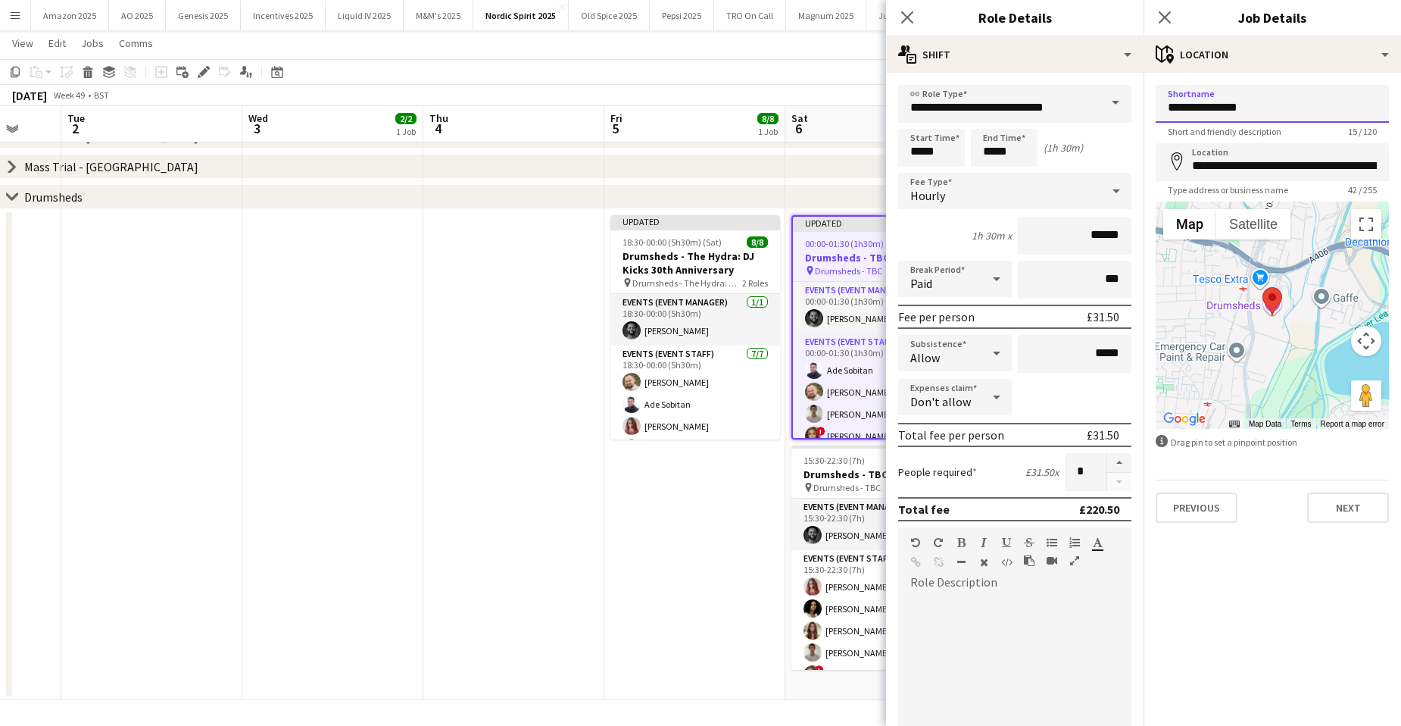
drag, startPoint x: 1300, startPoint y: 99, endPoint x: 1237, endPoint y: 110, distance: 63.7
click at [1237, 110] on input "**********" at bounding box center [1272, 104] width 233 height 38
paste input "**********"
type input "**********"
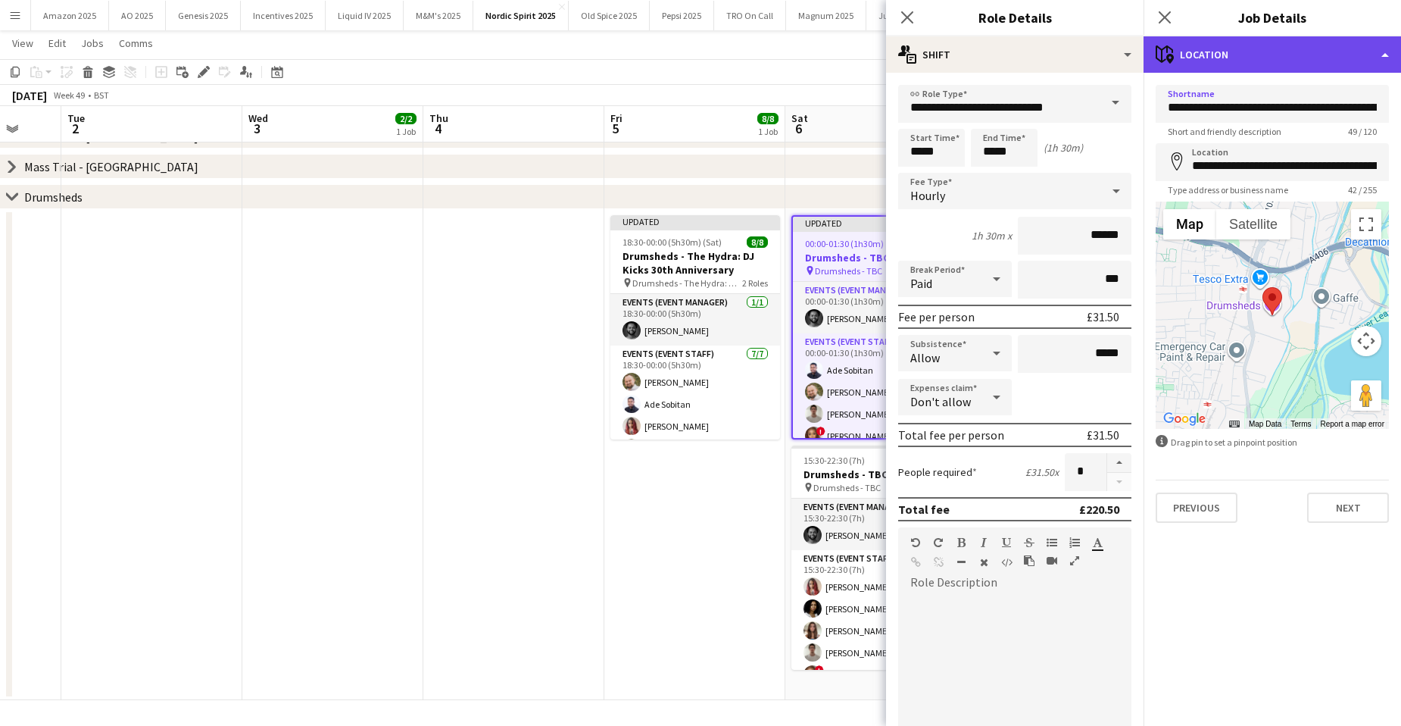
click at [1337, 54] on div "maps-pin-1 Location" at bounding box center [1272, 54] width 257 height 36
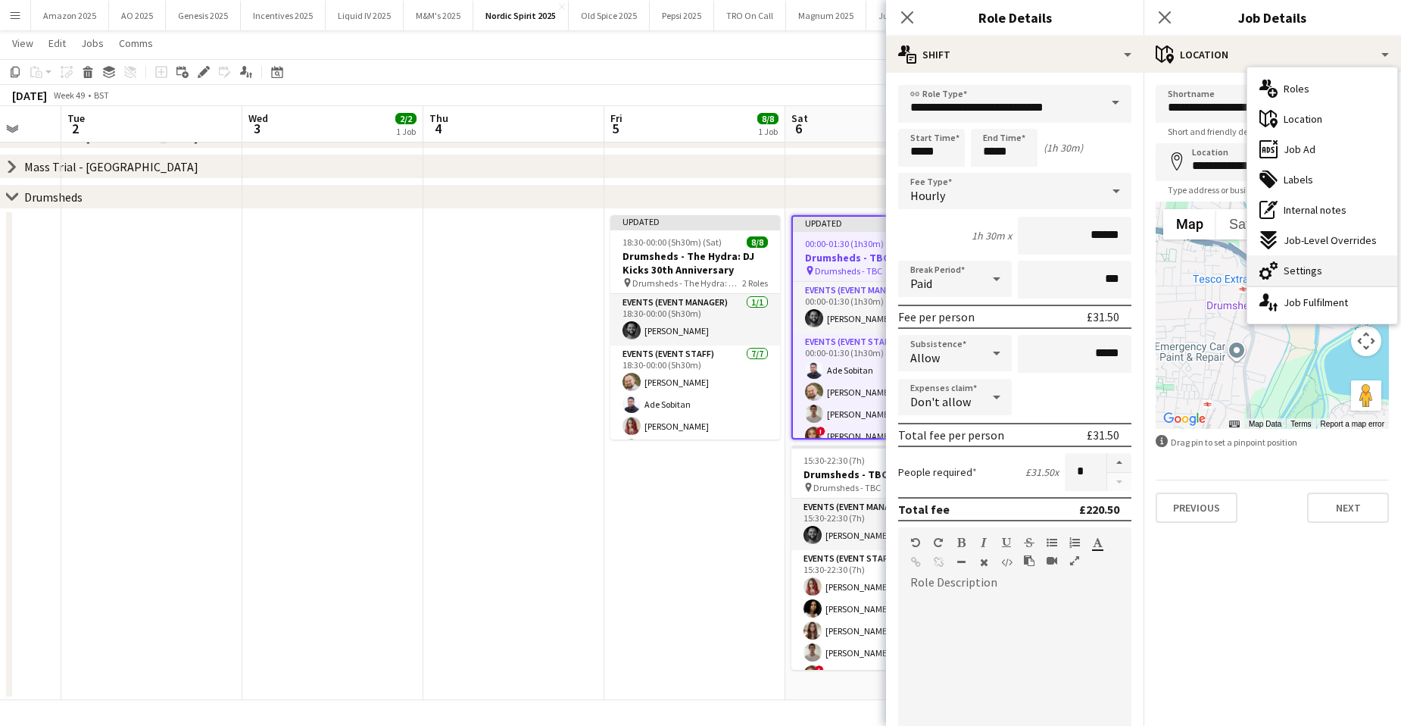
click at [1309, 270] on span "Settings" at bounding box center [1303, 271] width 39 height 14
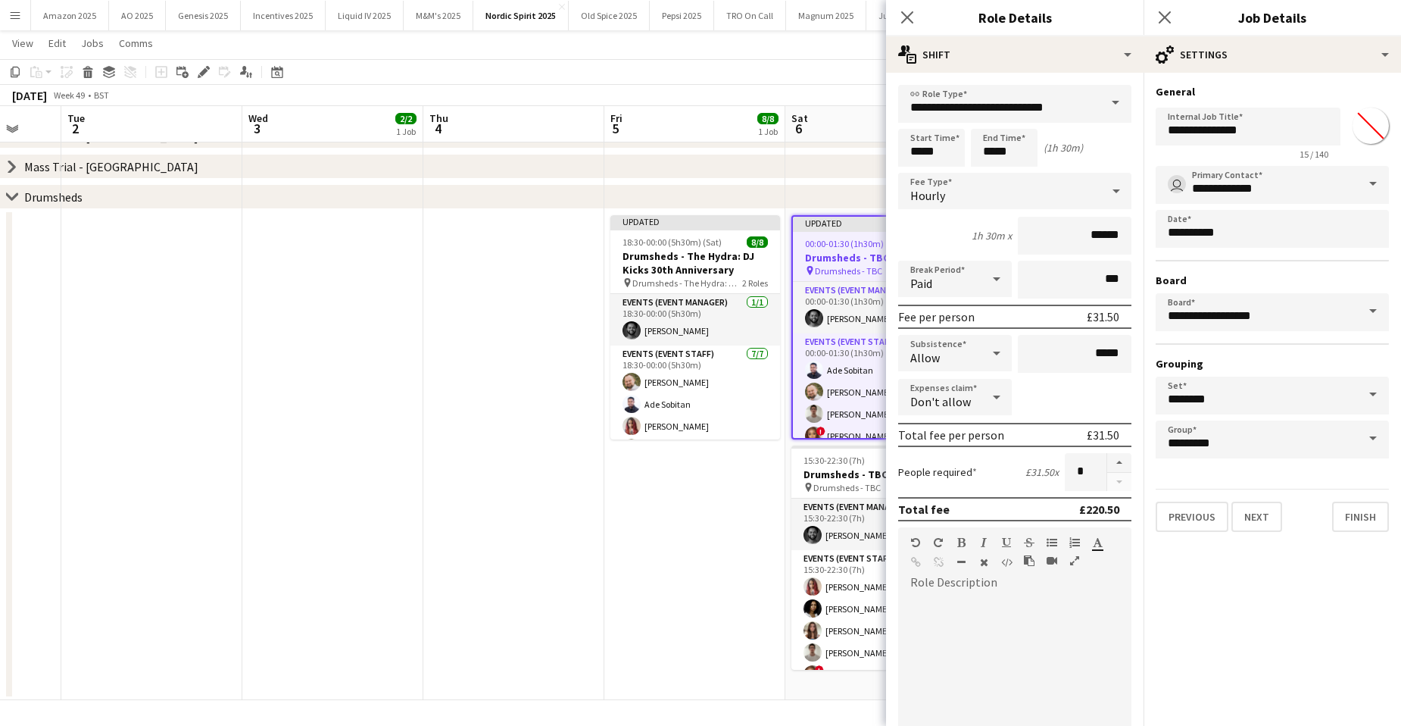
type input "*******"
drag, startPoint x: 1234, startPoint y: 126, endPoint x: 1258, endPoint y: 126, distance: 24.2
click at [1258, 126] on input "**********" at bounding box center [1248, 127] width 185 height 38
paste input "**********"
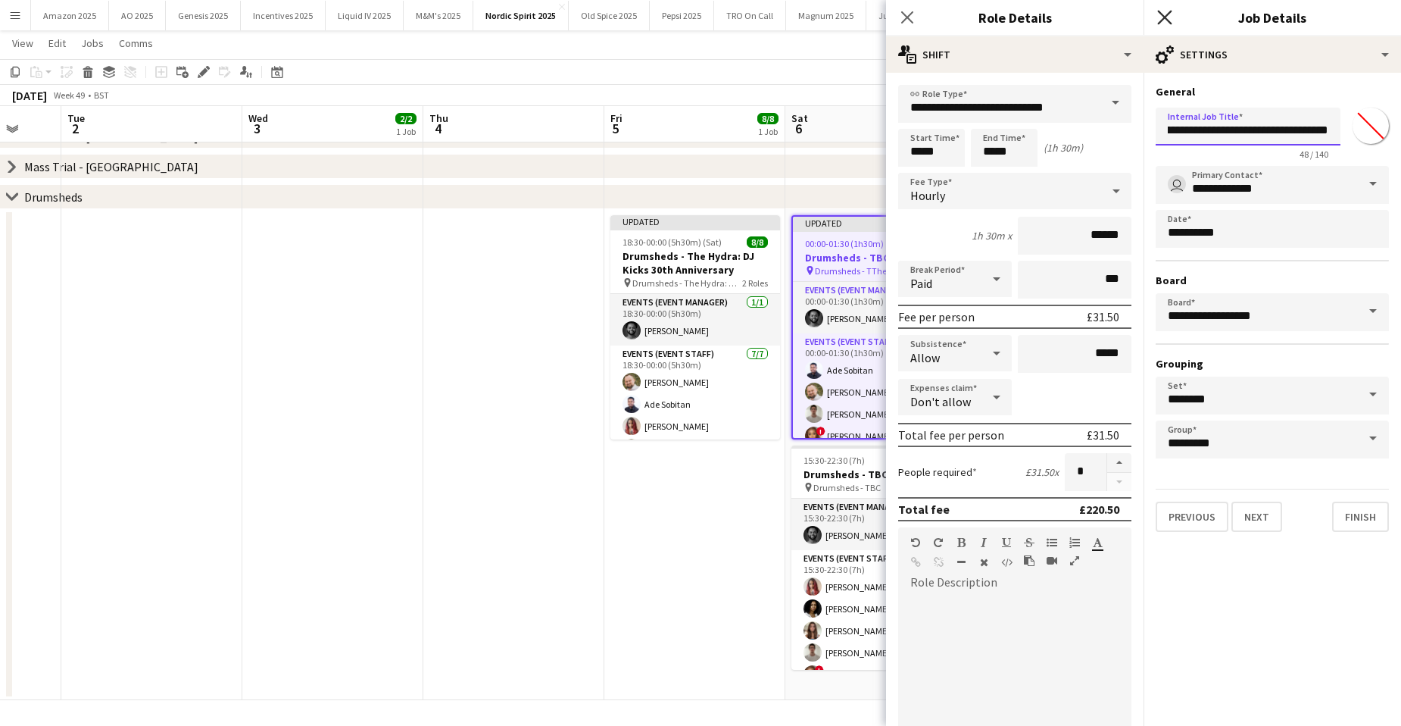
type input "**********"
click at [1171, 15] on icon "Close pop-in" at bounding box center [1164, 17] width 14 height 14
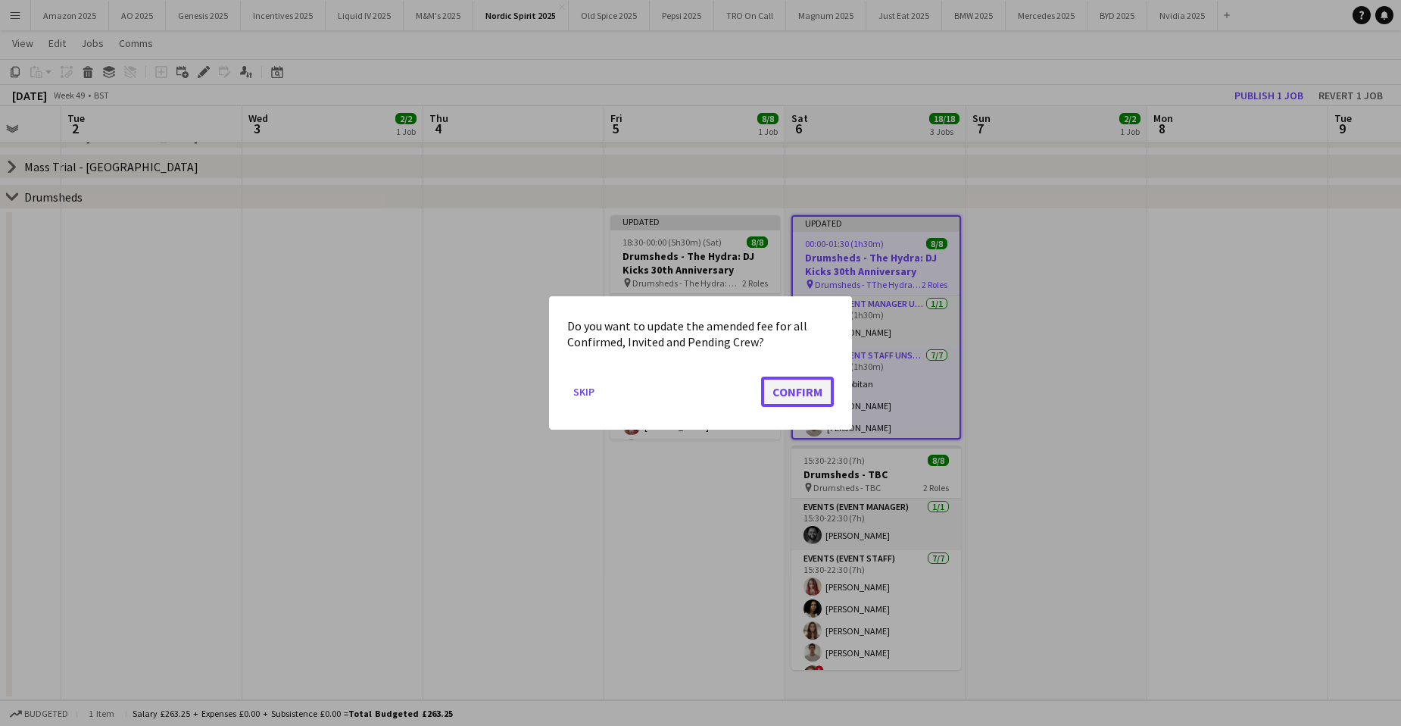
click at [823, 388] on button "Confirm" at bounding box center [797, 391] width 73 height 30
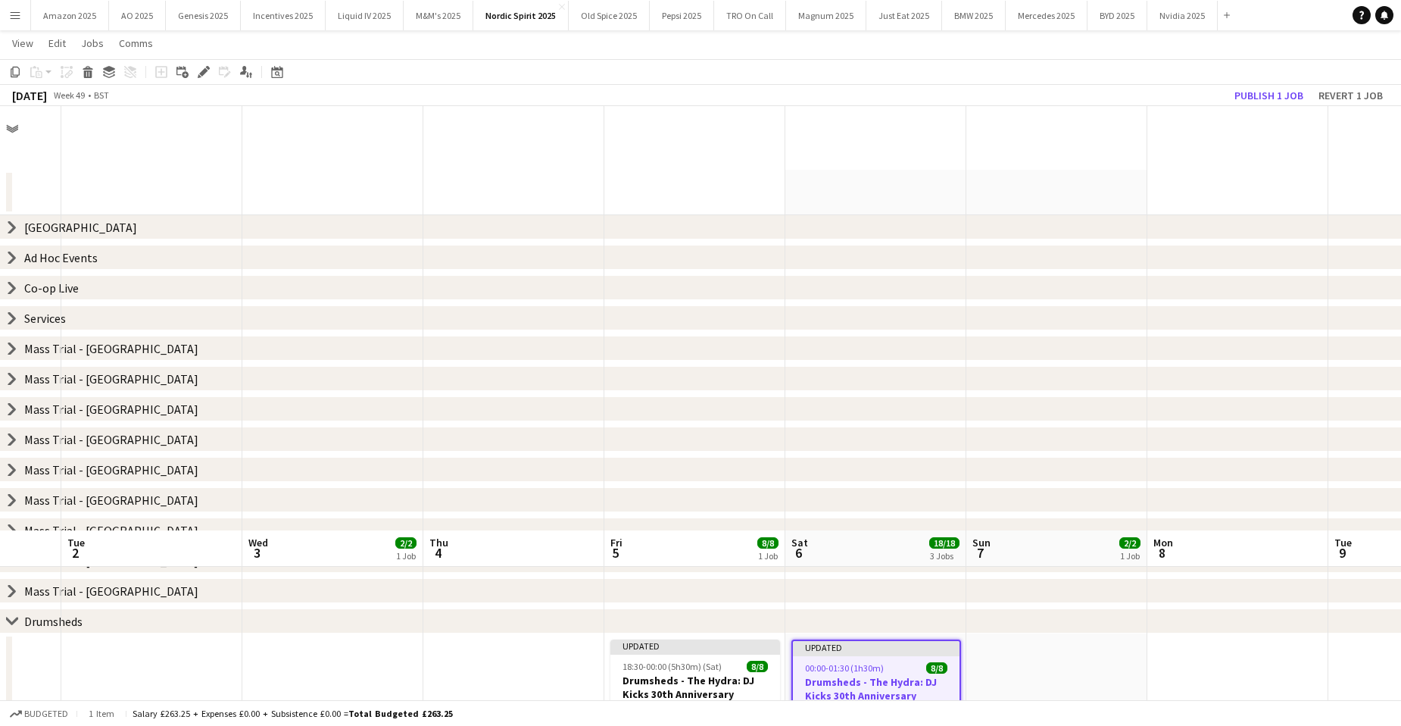
scroll to position [424, 0]
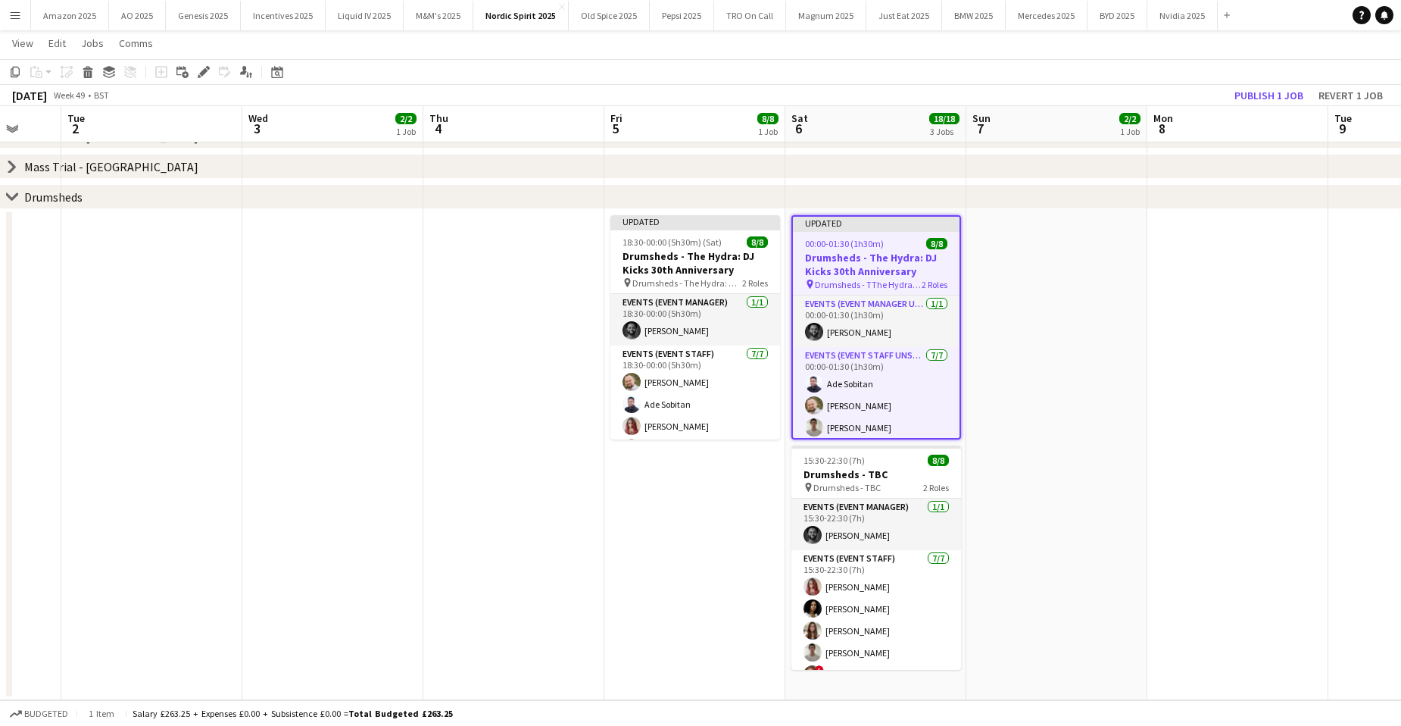
click at [1106, 431] on app-date-cell at bounding box center [1056, 454] width 181 height 491
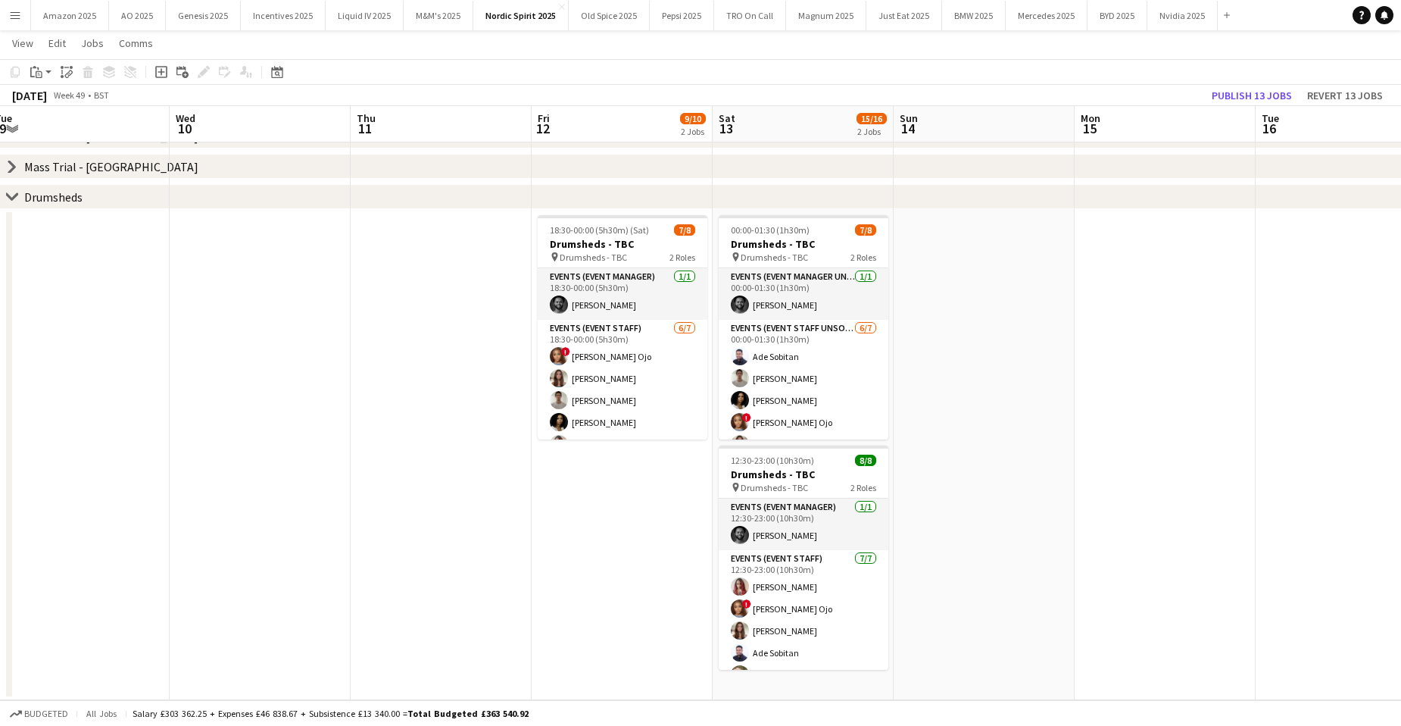
scroll to position [0, 578]
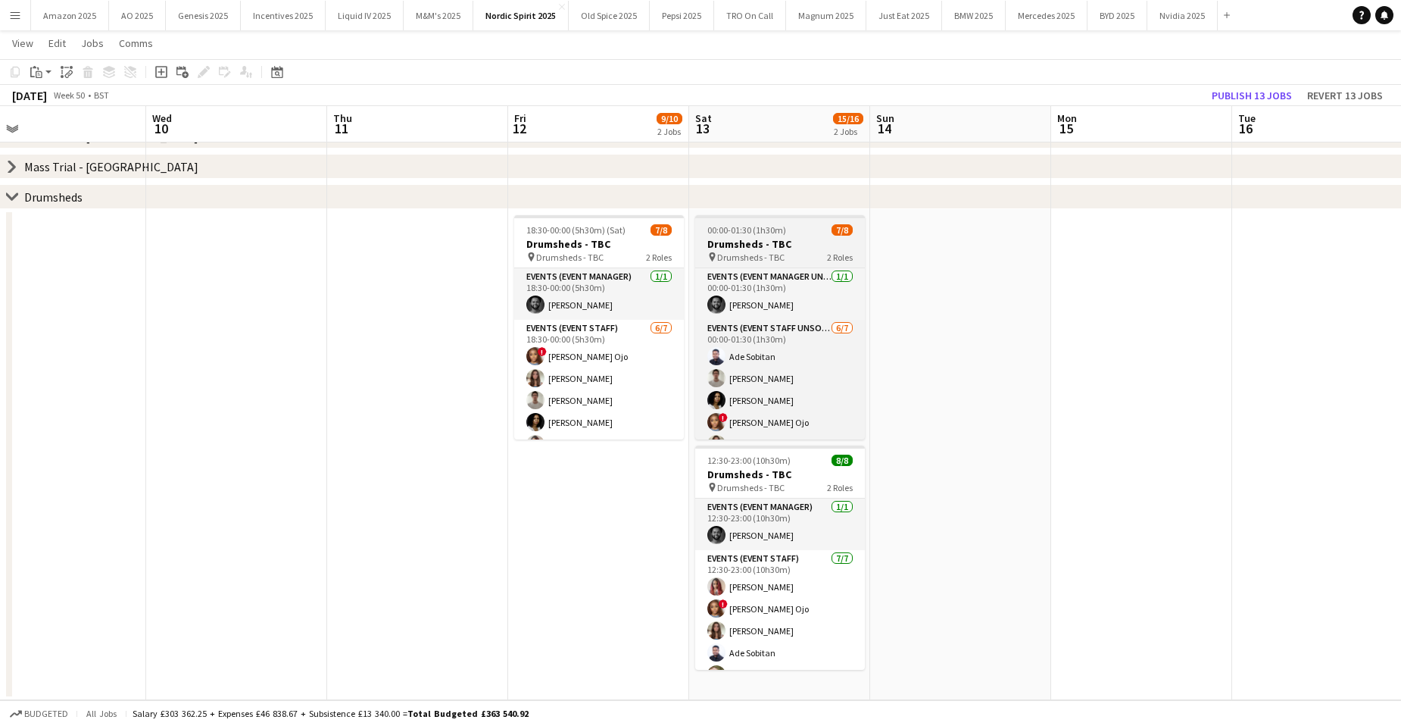
click at [725, 256] on span "Drumsheds - TBC" at bounding box center [750, 256] width 67 height 11
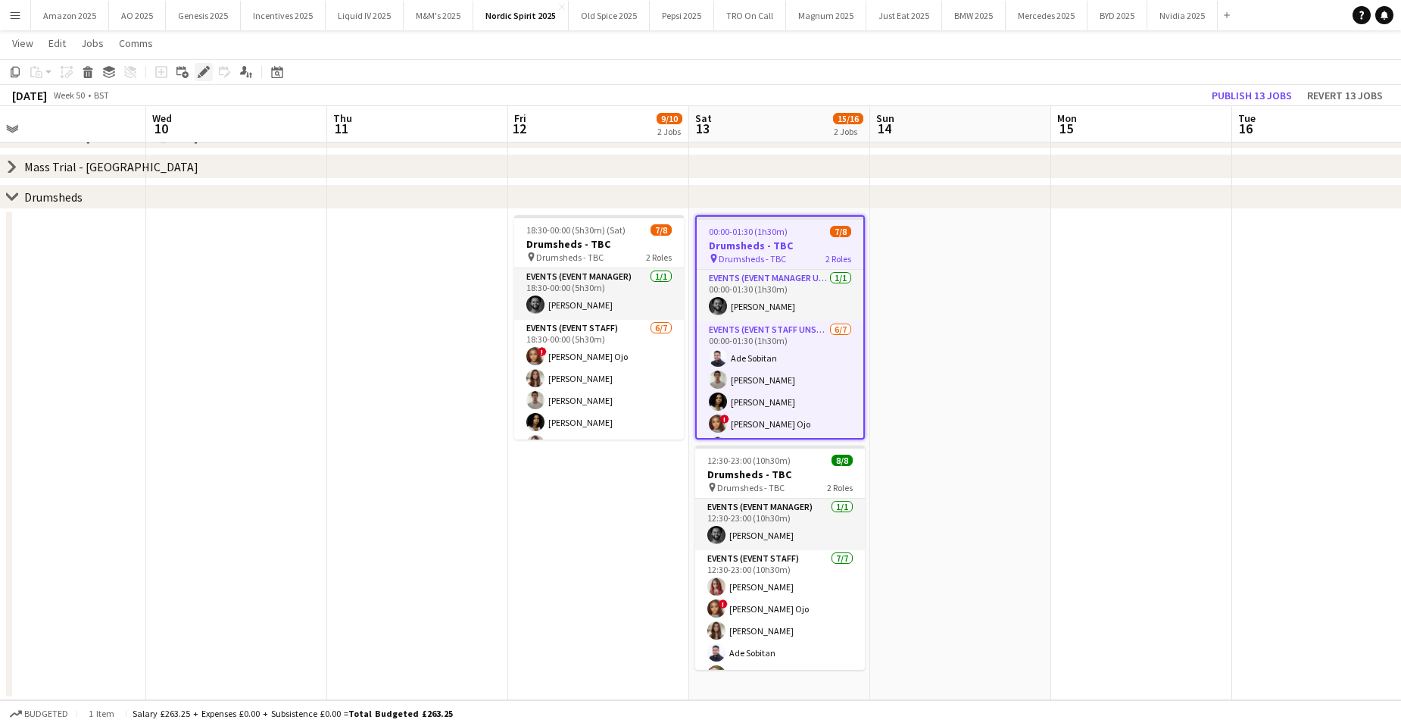
click at [204, 69] on icon "Edit" at bounding box center [204, 72] width 12 height 12
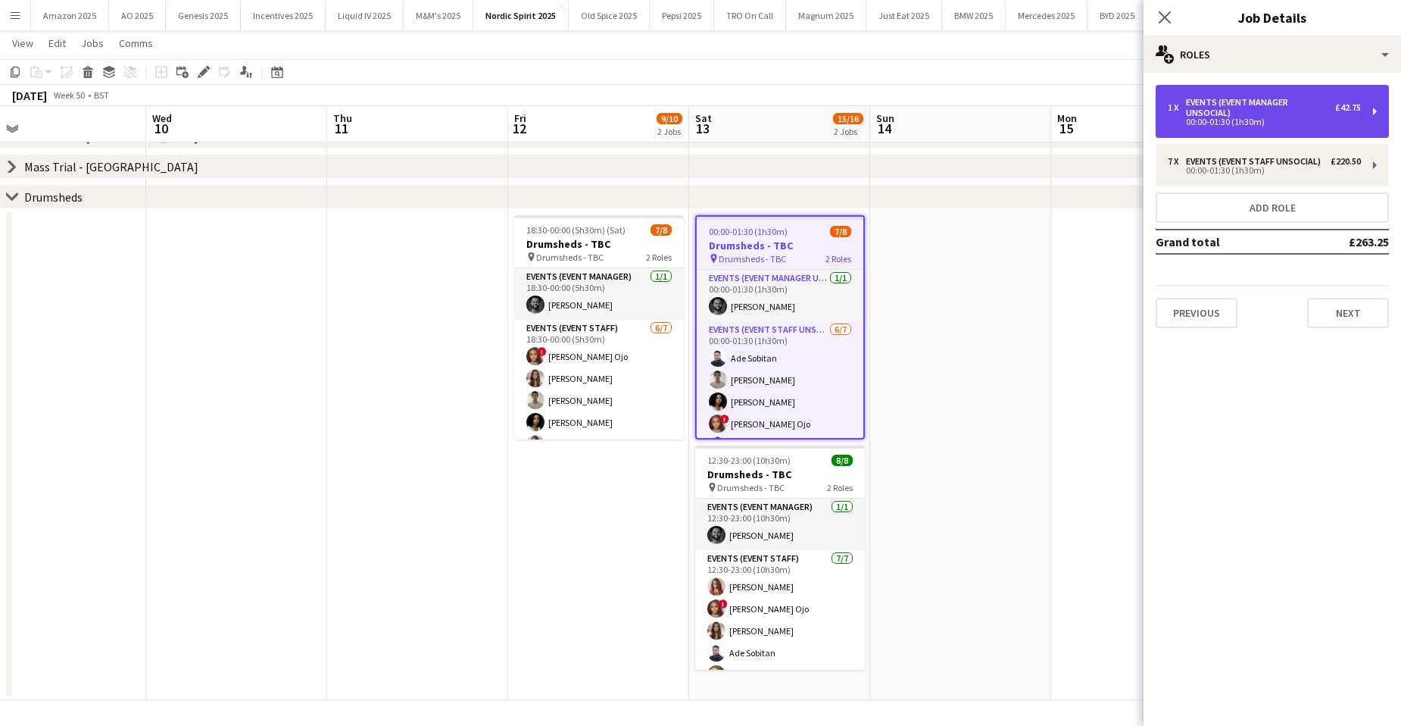
click at [1233, 108] on div "Events (Event Manager Unsocial)" at bounding box center [1260, 107] width 149 height 21
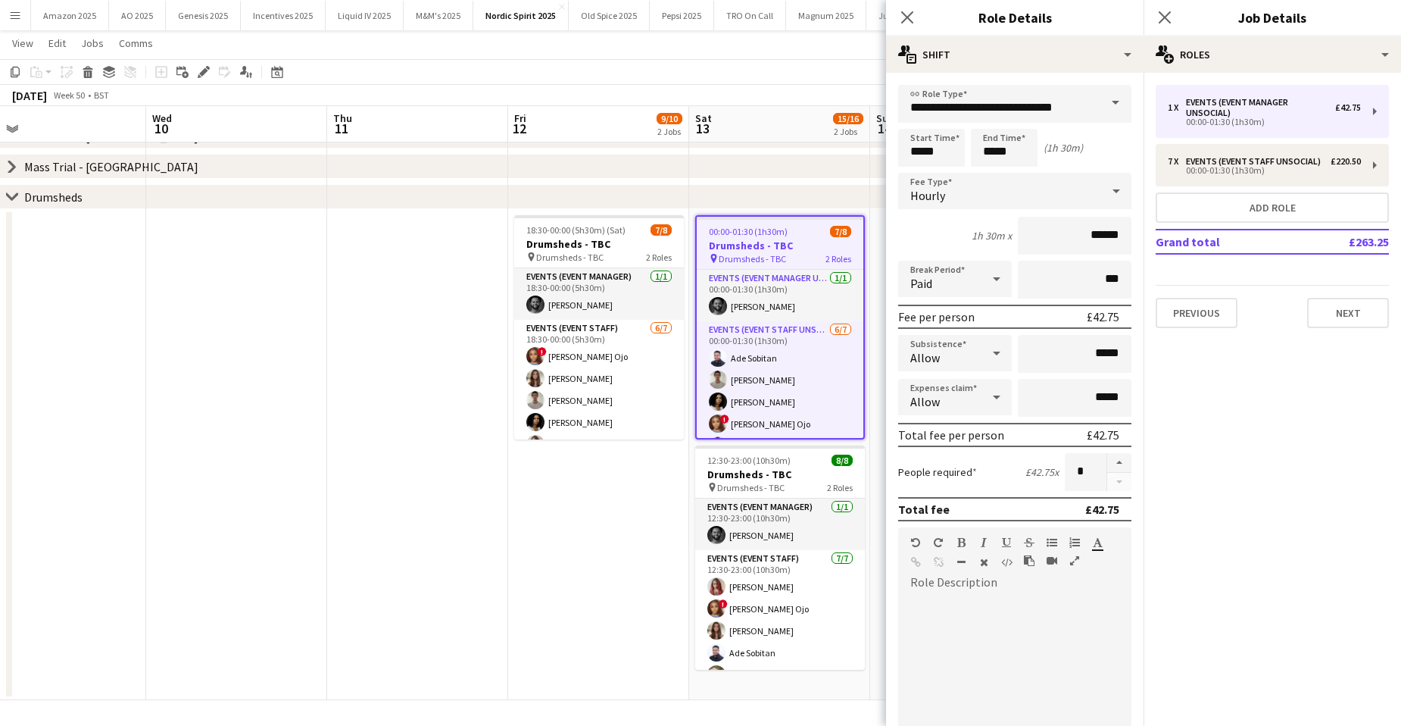
click at [959, 395] on div "Allow" at bounding box center [939, 397] width 83 height 36
click at [944, 479] on span "Don't allow" at bounding box center [952, 477] width 84 height 14
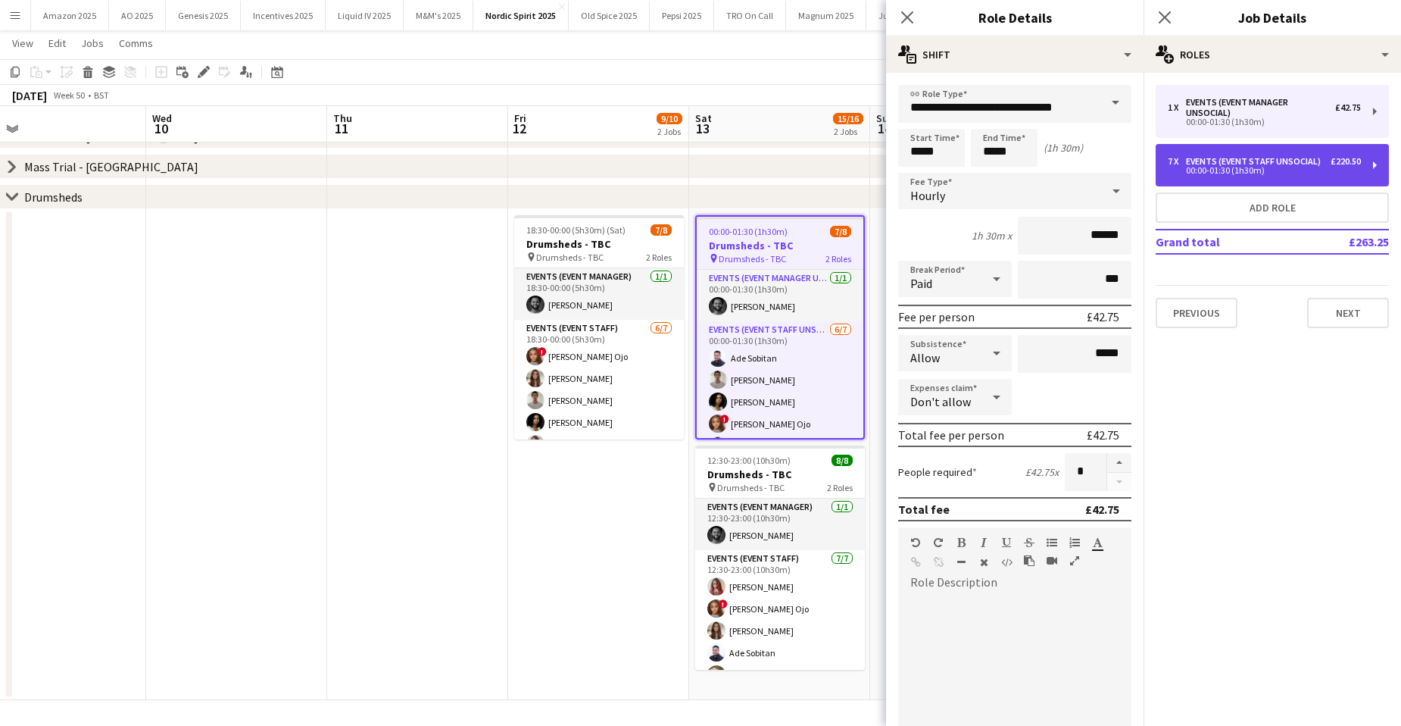
click at [1192, 167] on div "00:00-01:30 (1h30m)" at bounding box center [1264, 171] width 193 height 8
type input "**********"
type input "******"
type input "*"
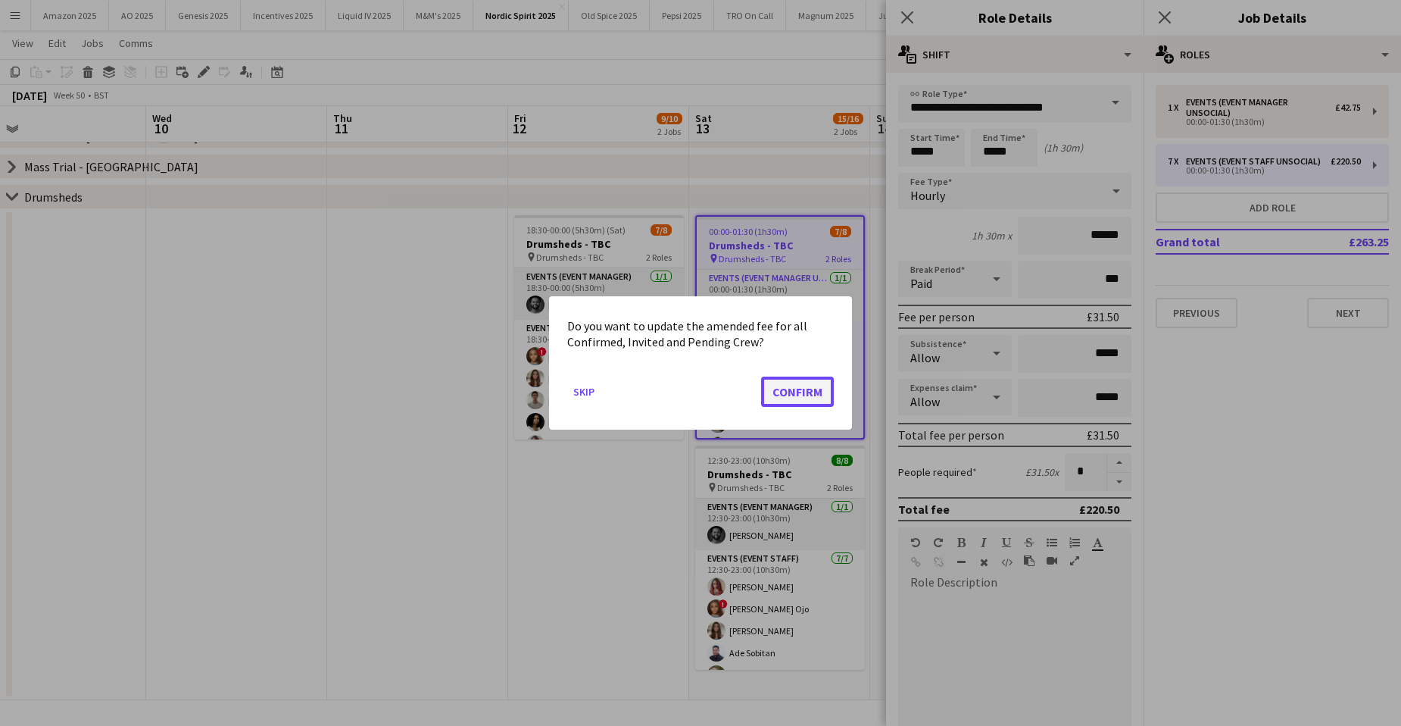
click at [819, 385] on button "Confirm" at bounding box center [797, 391] width 73 height 30
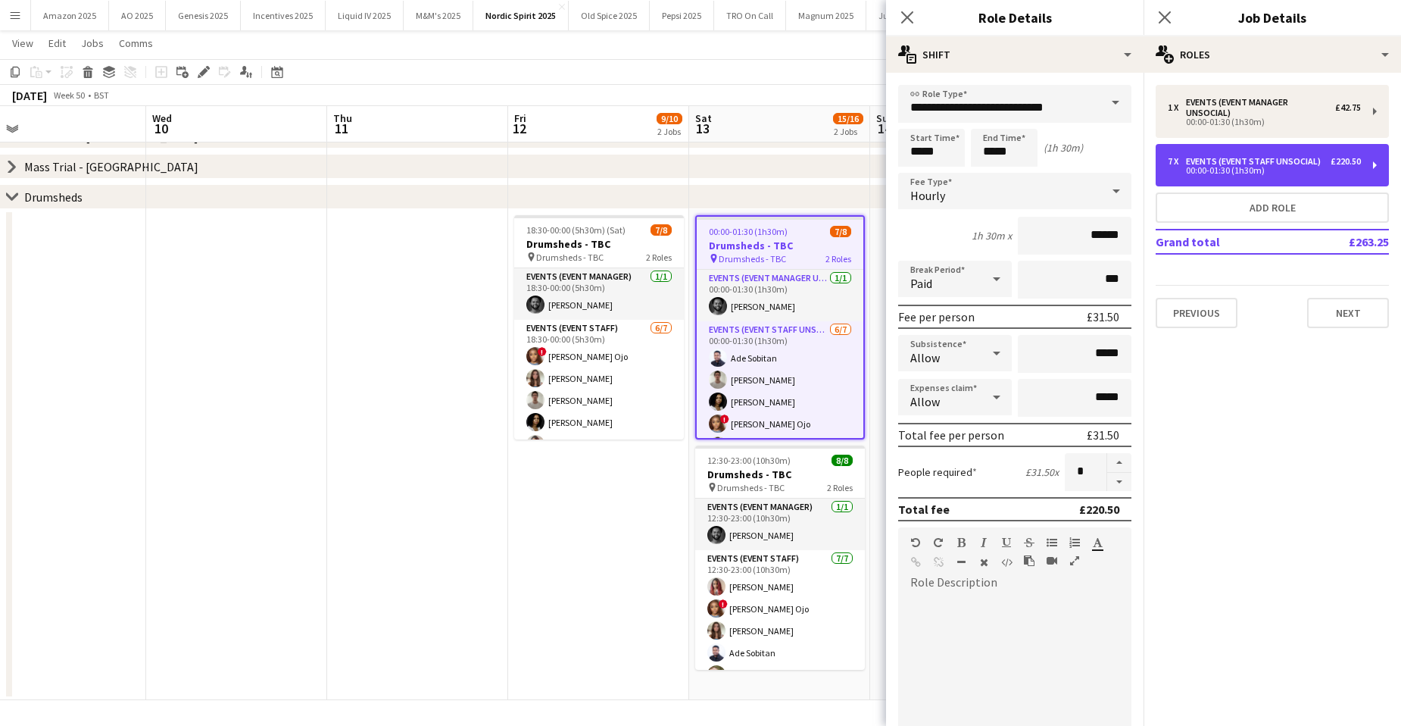
scroll to position [424, 0]
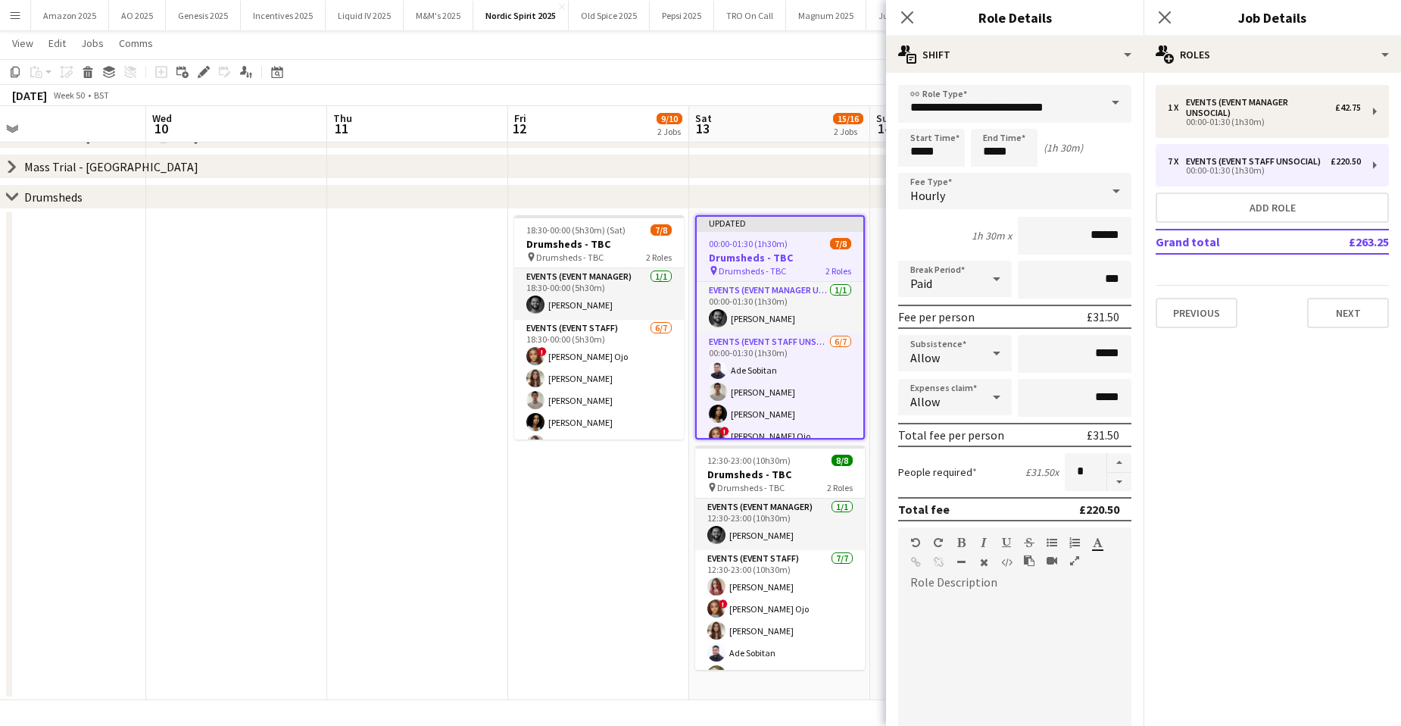
click at [966, 395] on div "Allow" at bounding box center [939, 397] width 83 height 36
click at [938, 477] on span "Don't allow" at bounding box center [952, 477] width 84 height 14
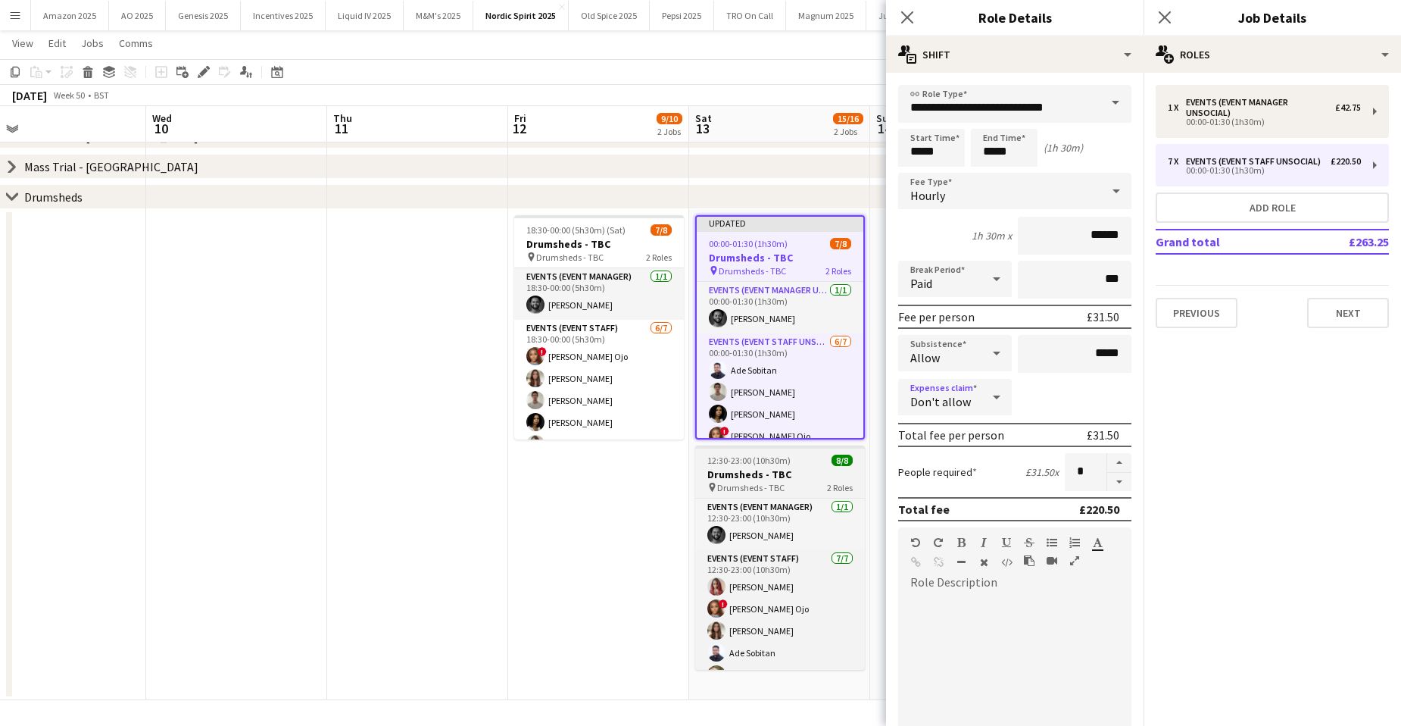
click at [760, 486] on span "Drumsheds - TBC" at bounding box center [750, 487] width 67 height 11
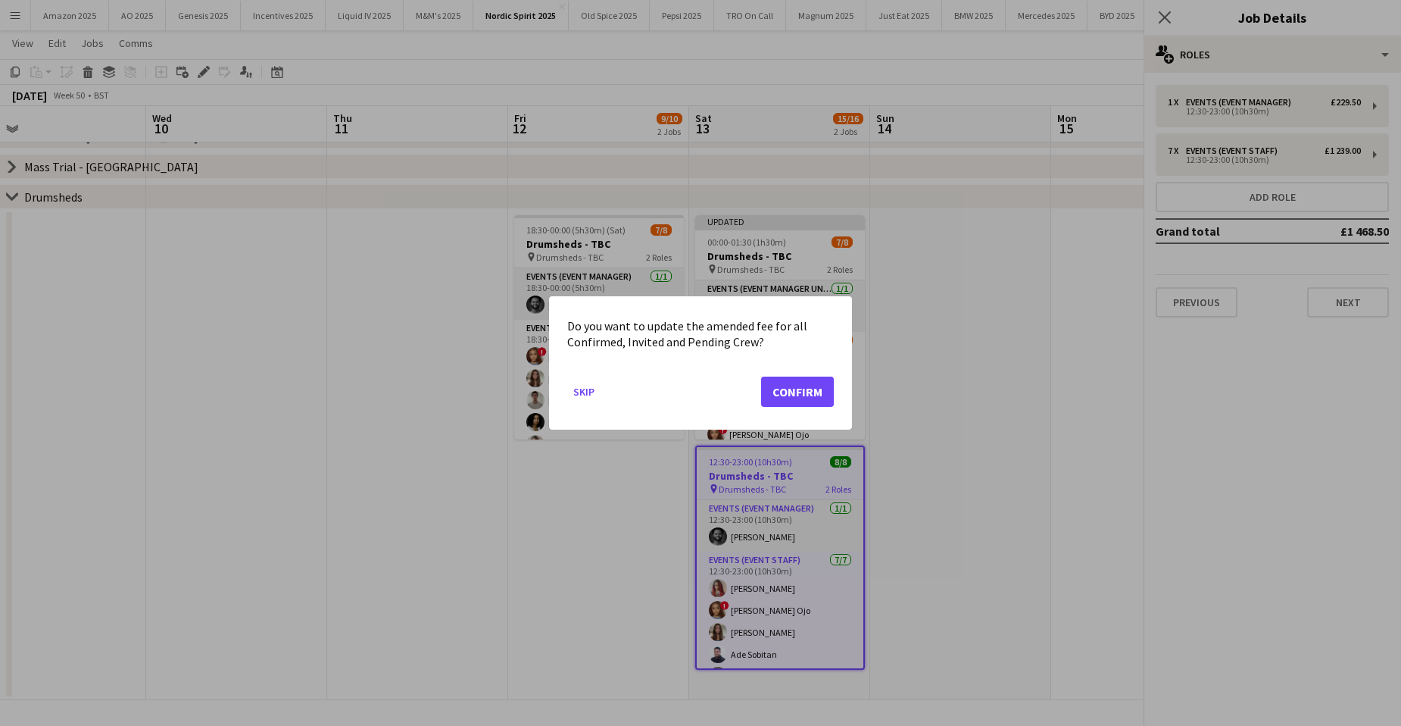
scroll to position [0, 0]
click at [828, 397] on button "Confirm" at bounding box center [797, 391] width 73 height 30
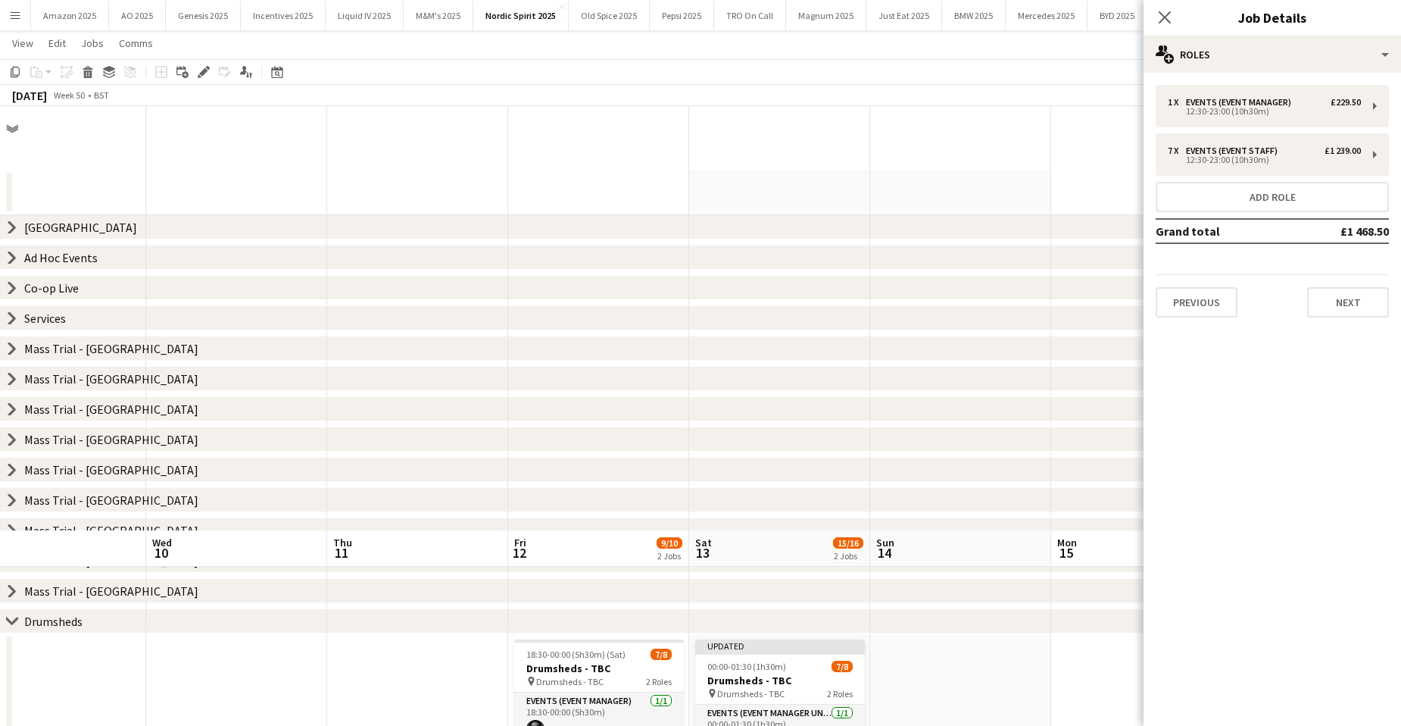
scroll to position [424, 0]
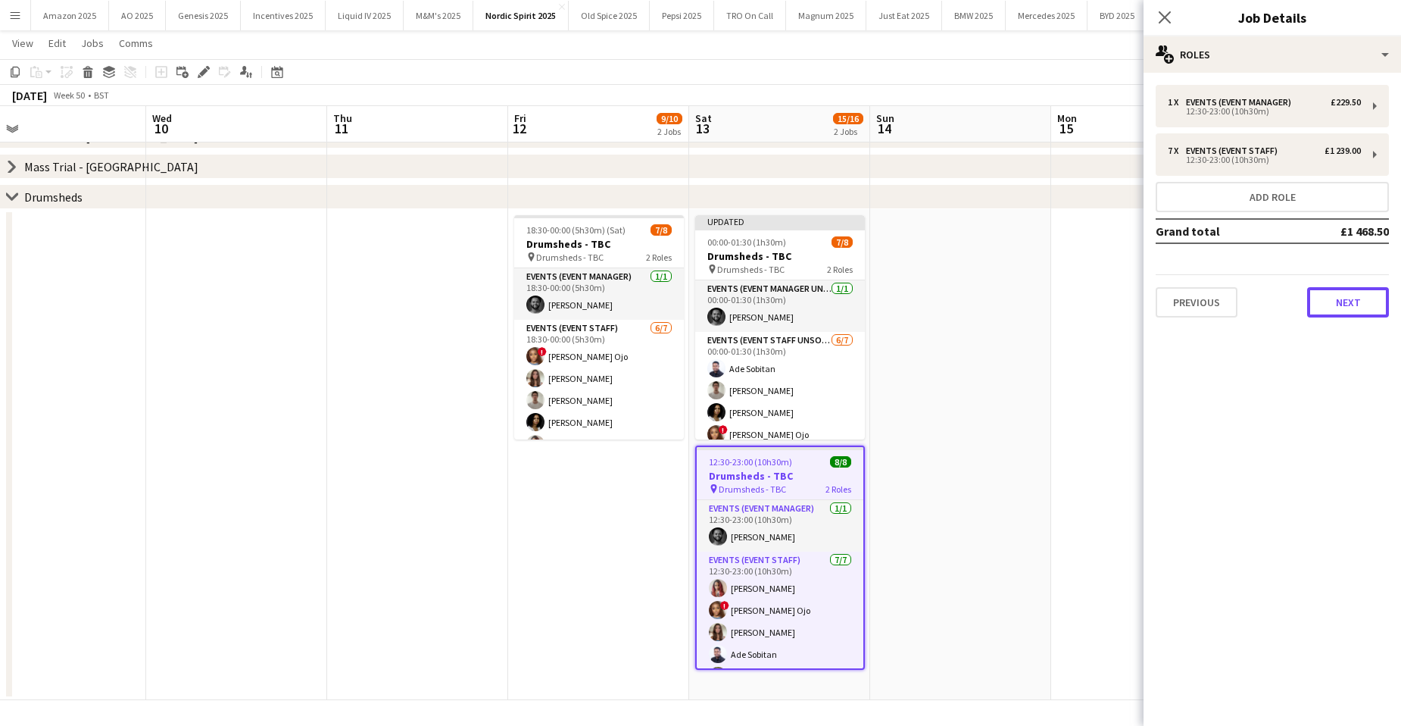
click at [1362, 291] on button "Next" at bounding box center [1348, 302] width 82 height 30
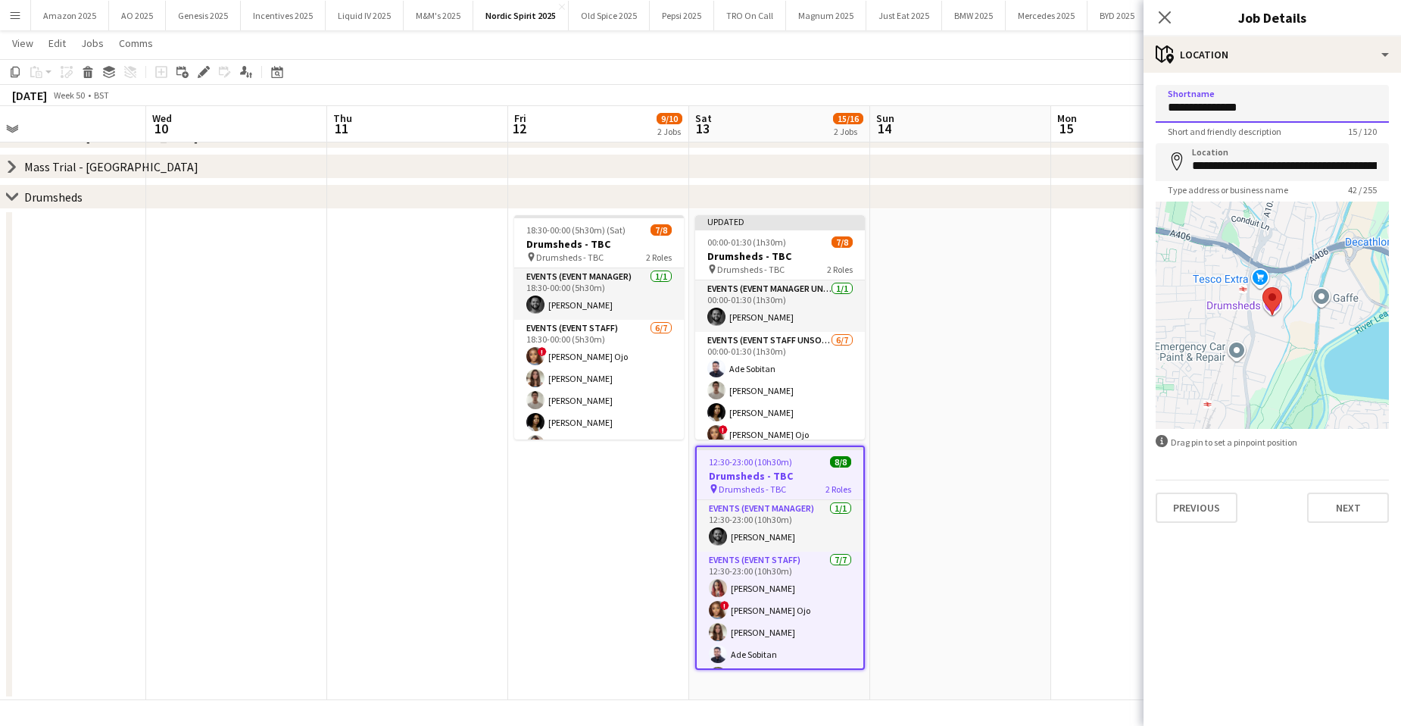
click at [1268, 105] on input "**********" at bounding box center [1272, 104] width 233 height 38
drag, startPoint x: 1260, startPoint y: 108, endPoint x: 1371, endPoint y: 96, distance: 111.2
click at [1260, 108] on input "**********" at bounding box center [1272, 104] width 233 height 38
paste input "**********"
drag, startPoint x: 1350, startPoint y: 105, endPoint x: 1141, endPoint y: 125, distance: 209.2
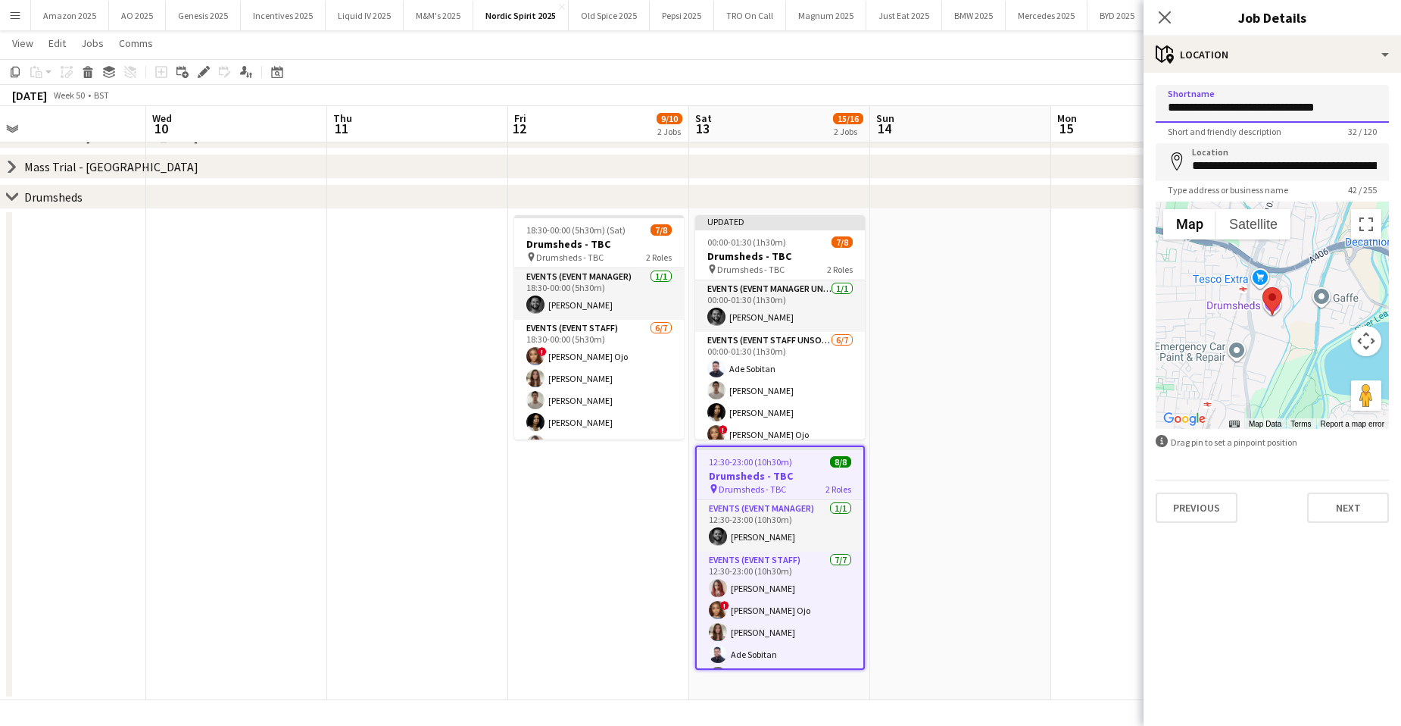
click at [1141, 125] on body "Menu Boards Boards Boards All jobs Status Workforce Workforce My Workforce Recr…" at bounding box center [700, 151] width 1401 height 1150
type input "**********"
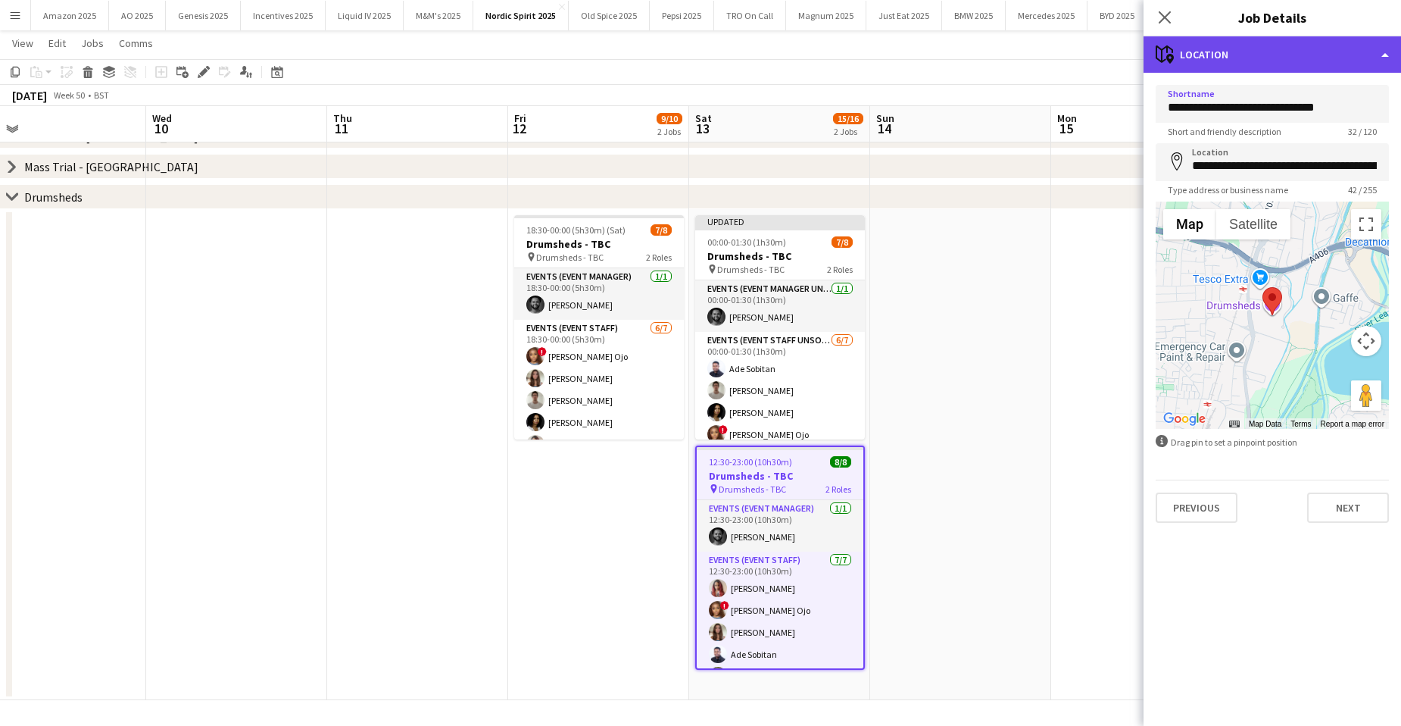
click at [1362, 55] on div "maps-pin-1 Location" at bounding box center [1272, 54] width 257 height 36
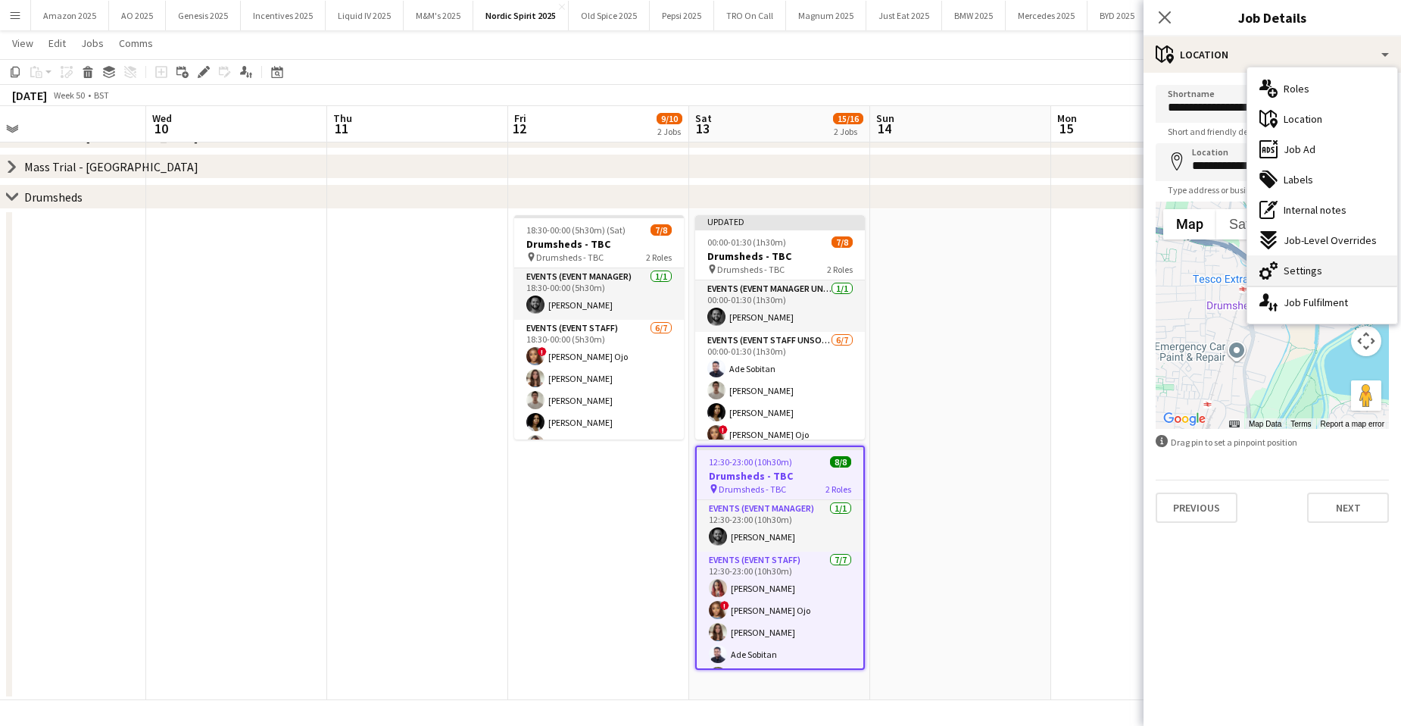
click at [1349, 270] on div "cog-double-3 Settings" at bounding box center [1322, 270] width 150 height 30
type input "*******"
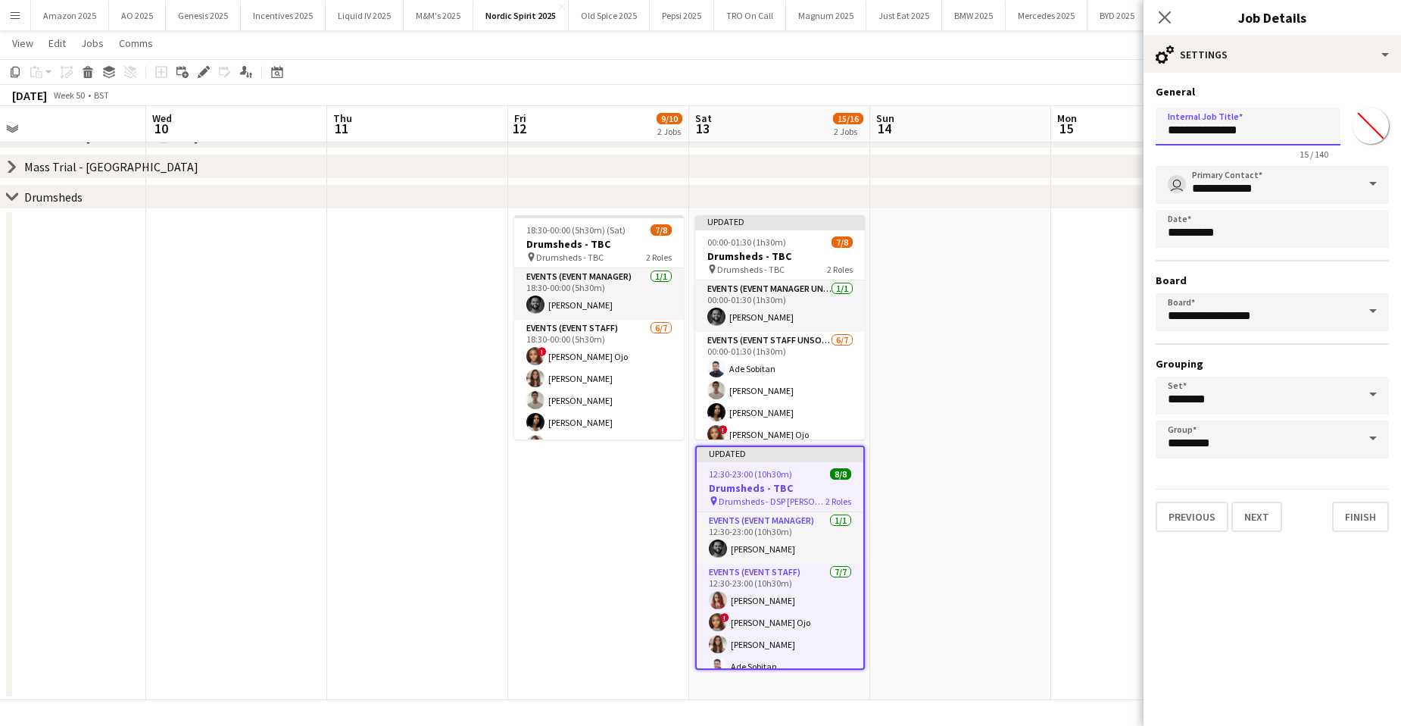
drag, startPoint x: 1278, startPoint y: 142, endPoint x: 1147, endPoint y: 124, distance: 131.5
click at [1147, 124] on form "**********" at bounding box center [1272, 308] width 257 height 447
paste input "**********"
type input "**********"
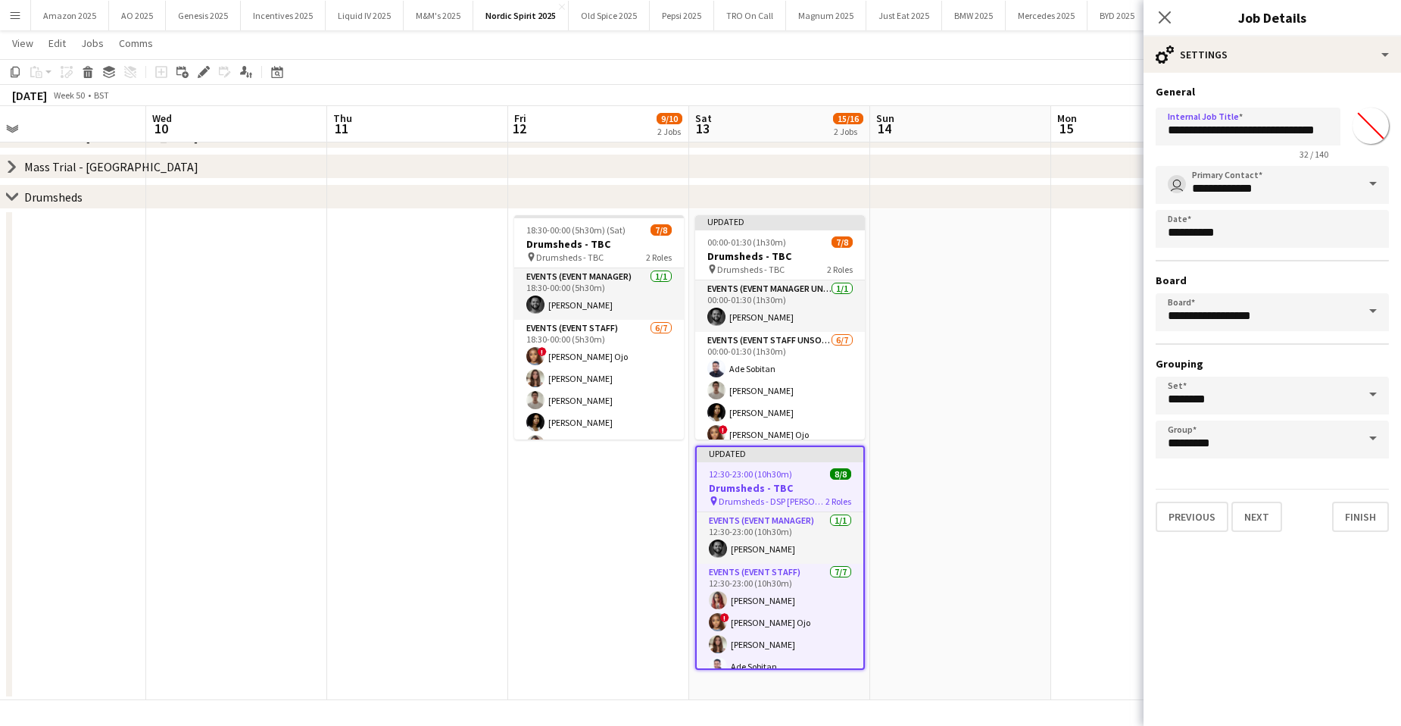
scroll to position [0, 0]
click at [1048, 287] on app-date-cell at bounding box center [960, 454] width 181 height 491
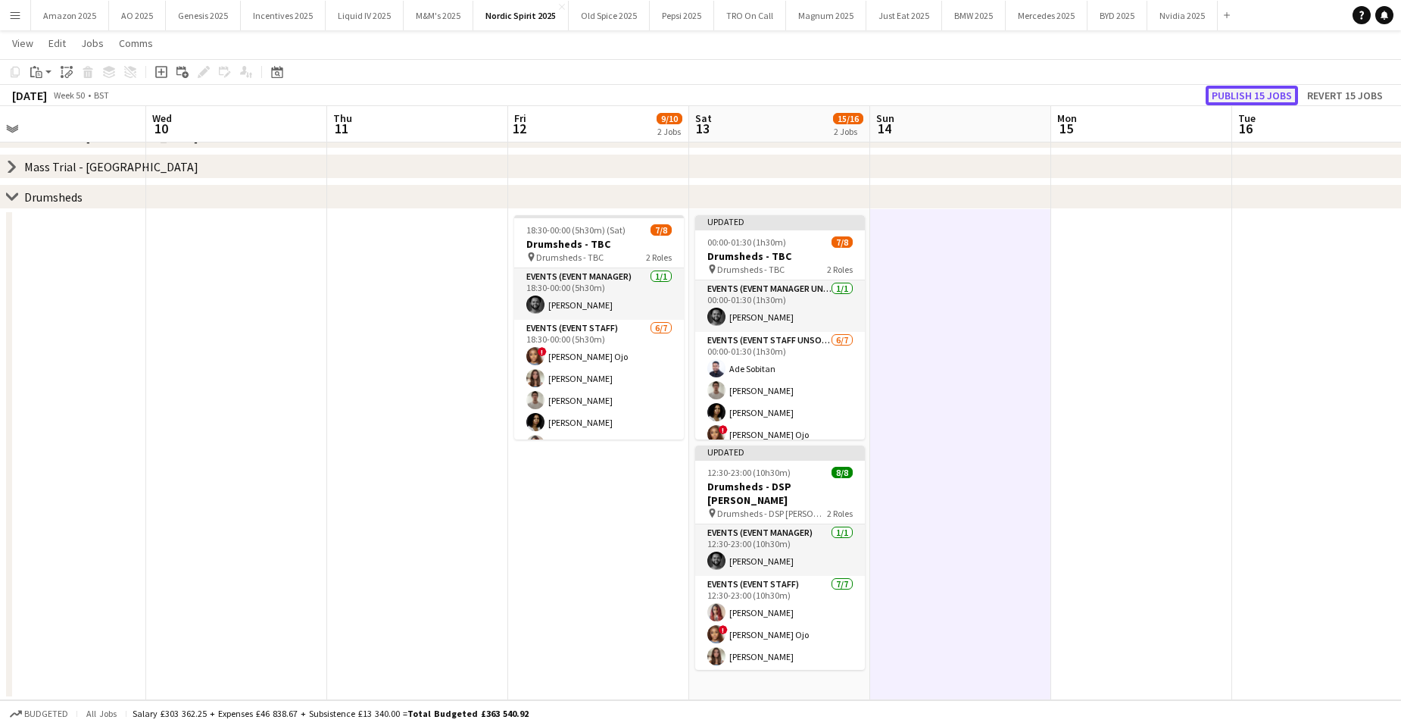
click at [1255, 95] on button "Publish 15 jobs" at bounding box center [1252, 96] width 92 height 20
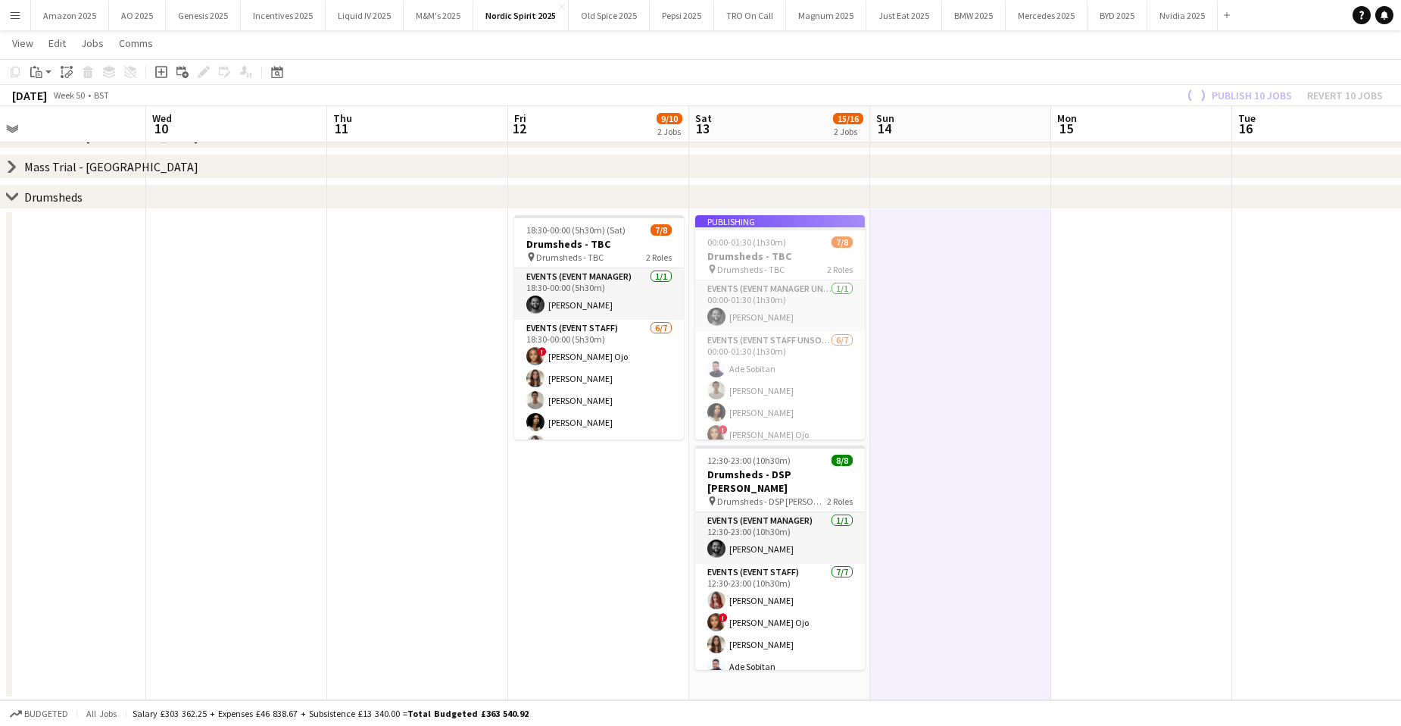
drag, startPoint x: 1109, startPoint y: 445, endPoint x: 1156, endPoint y: 478, distance: 57.6
click at [1122, 455] on app-calendar-viewport "Sat 6 18/18 3 Jobs Sun 7 2/2 1 Job Mon 8 Tue 9 Wed 10 Thu 11 Fri 12 9/10 2 Jobs…" at bounding box center [700, 167] width 1401 height 1065
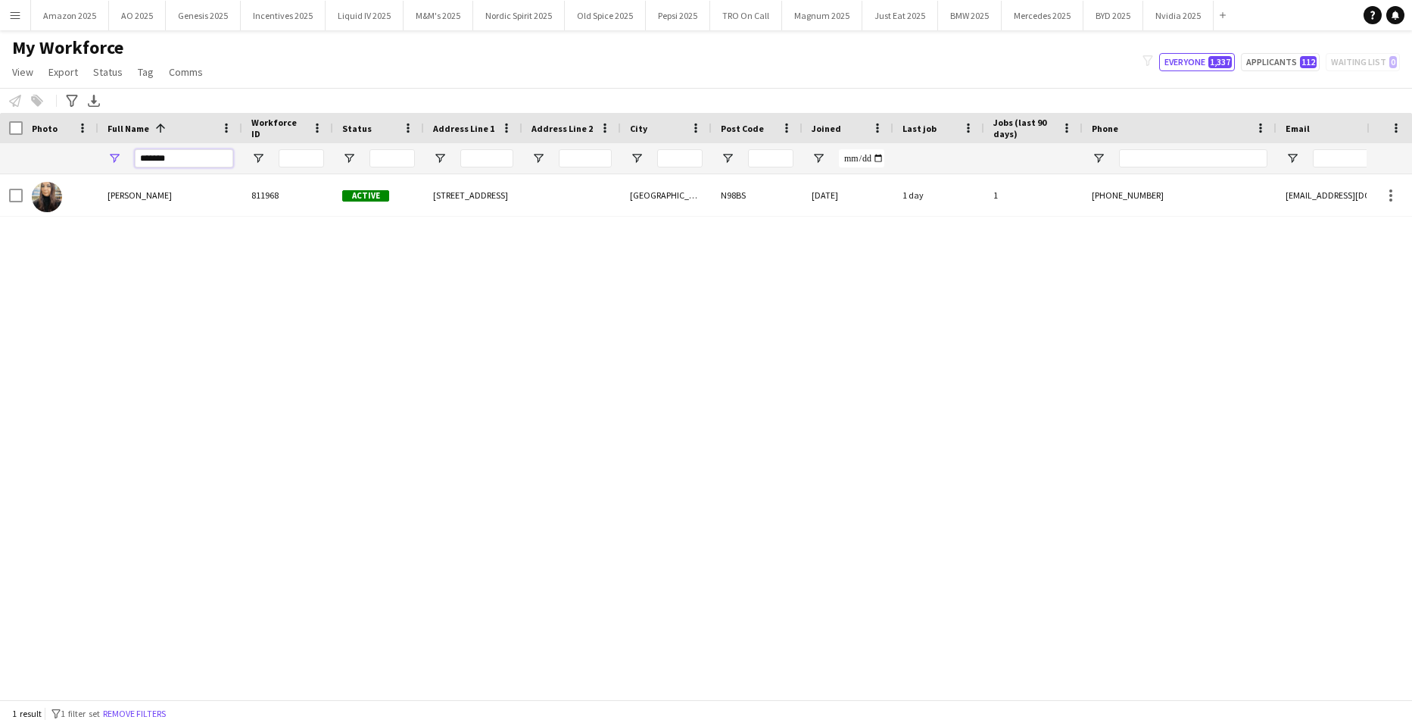
drag, startPoint x: 170, startPoint y: 163, endPoint x: -228, endPoint y: 194, distance: 398.8
click at [0, 194] on html "Menu Boards Boards Boards All jobs Status Workforce Workforce My Workforce Recr…" at bounding box center [706, 363] width 1412 height 726
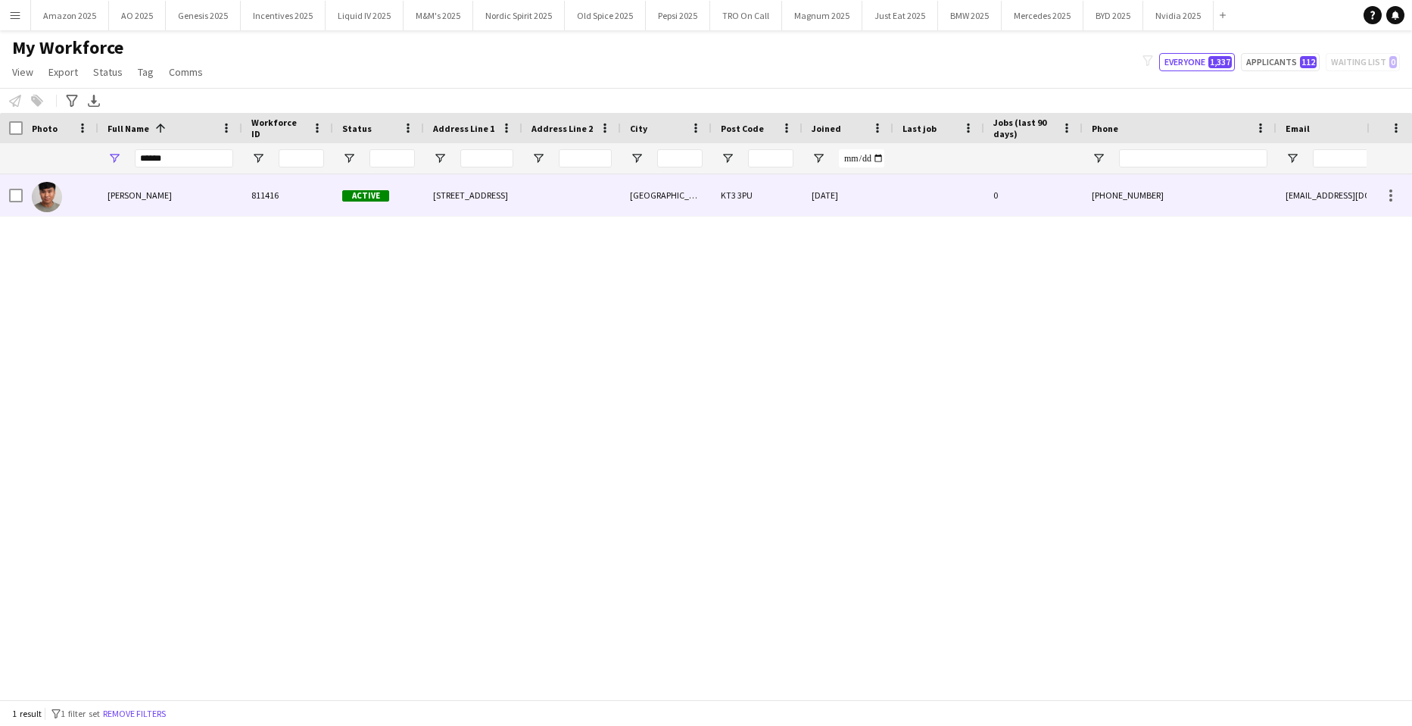
click at [115, 187] on div "Geovan Bayya" at bounding box center [170, 195] width 144 height 42
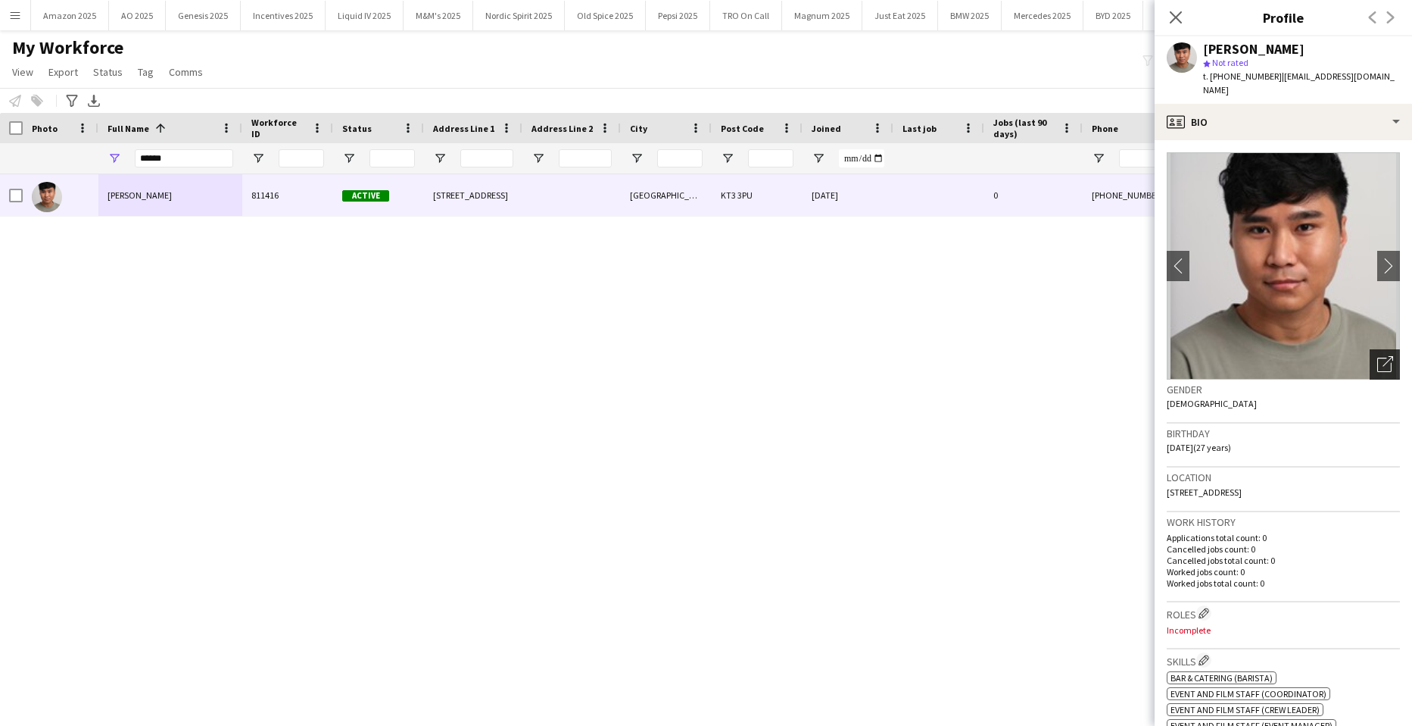
click at [1378, 356] on icon "Open photos pop-in" at bounding box center [1386, 364] width 16 height 16
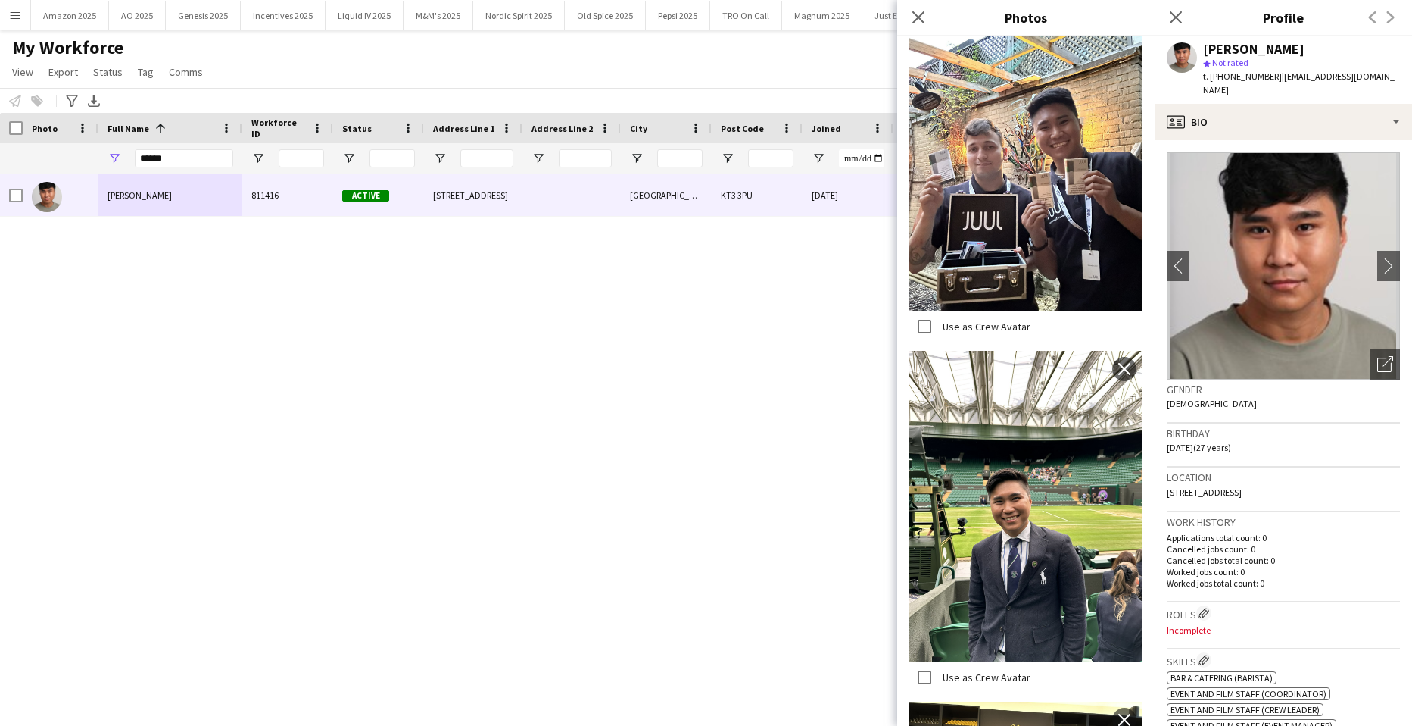
scroll to position [942, 0]
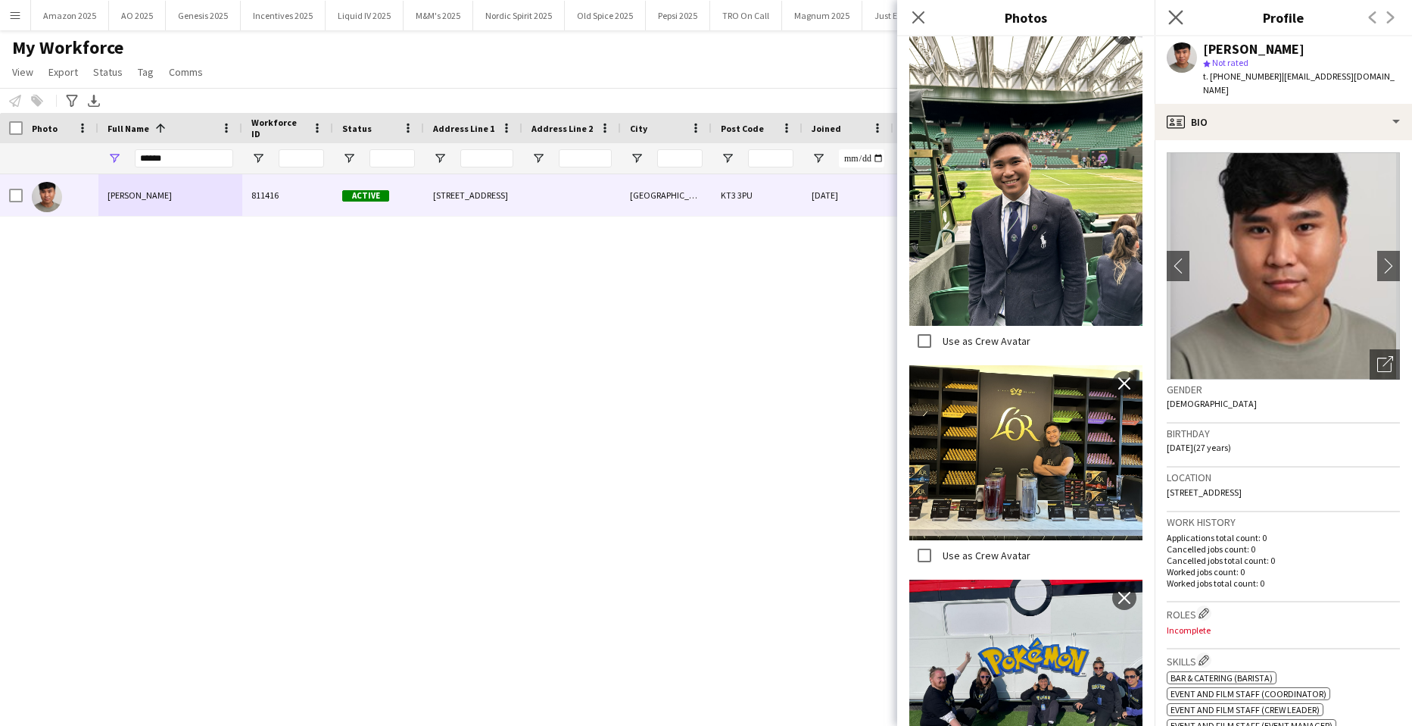
click at [1172, 23] on icon "Close pop-in" at bounding box center [1176, 17] width 14 height 14
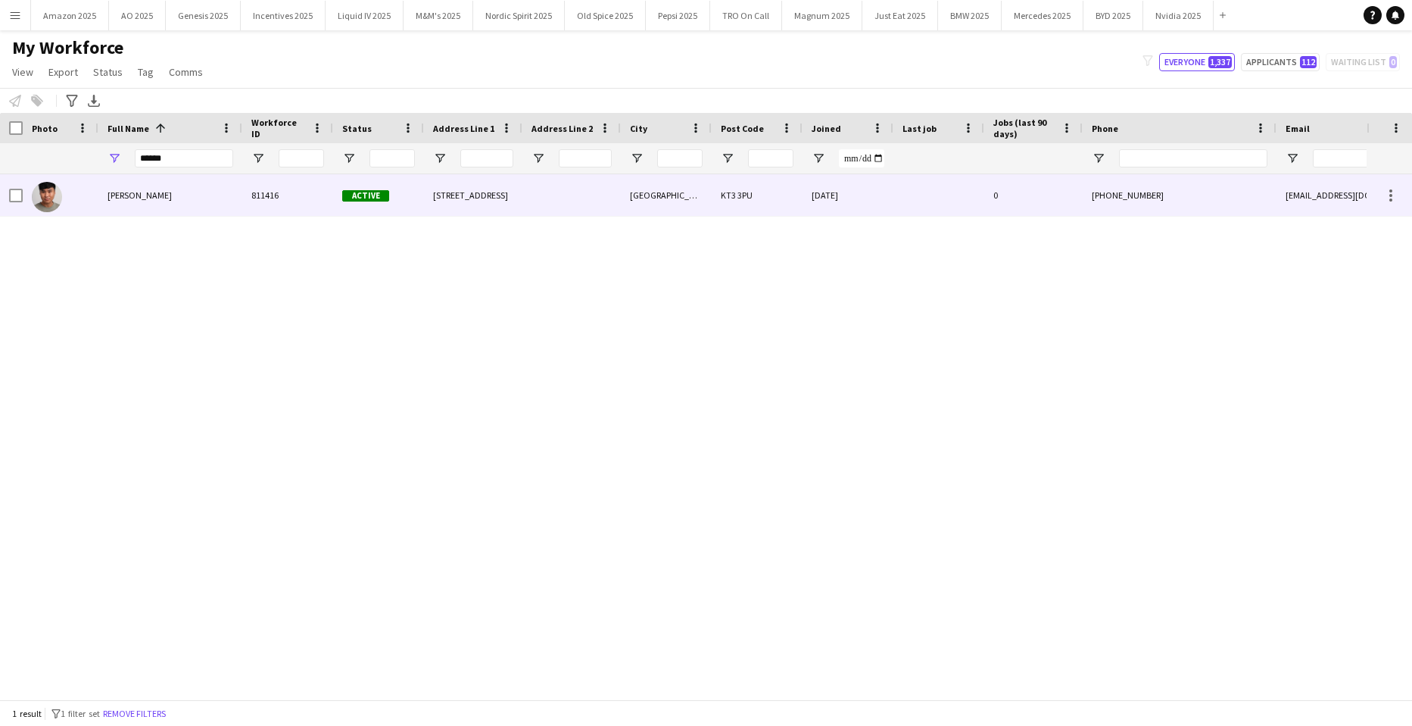
click at [142, 195] on span "Geovan Bayya" at bounding box center [140, 194] width 64 height 11
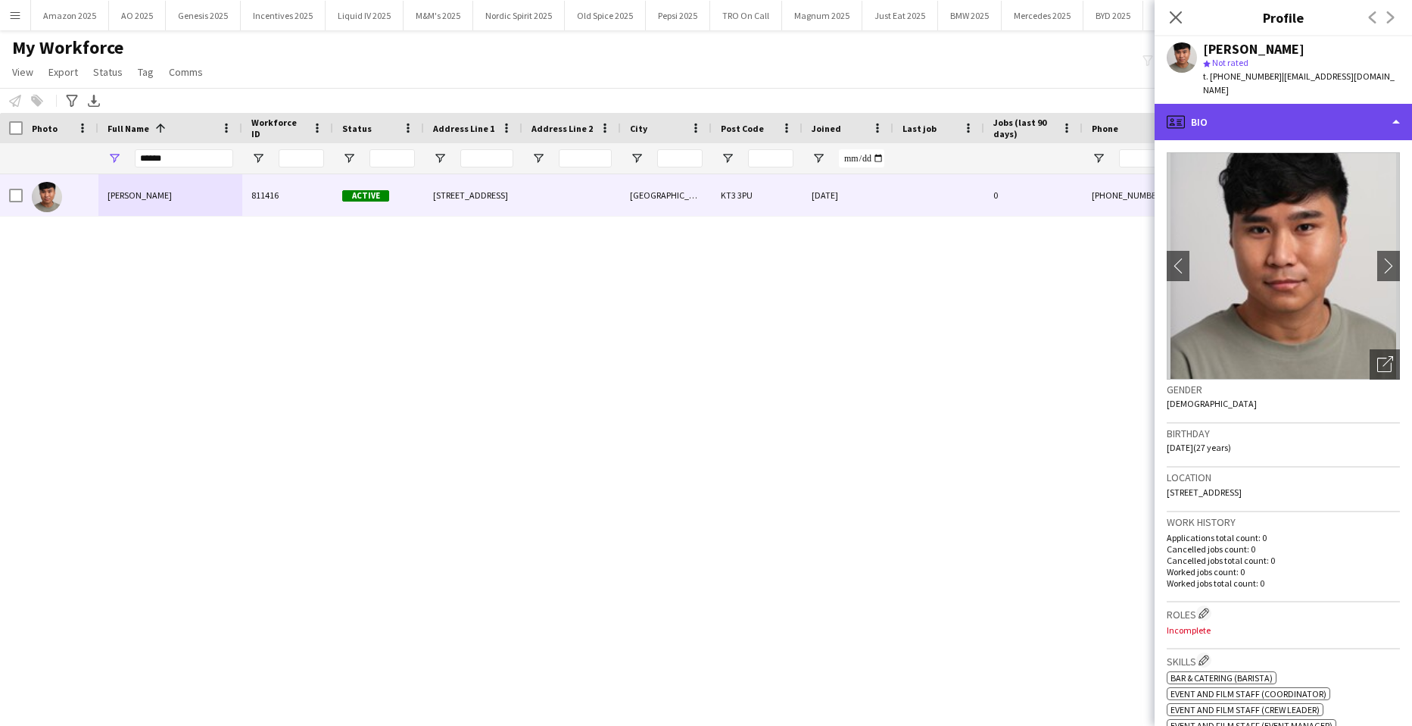
click at [1256, 120] on div "profile Bio" at bounding box center [1283, 122] width 257 height 36
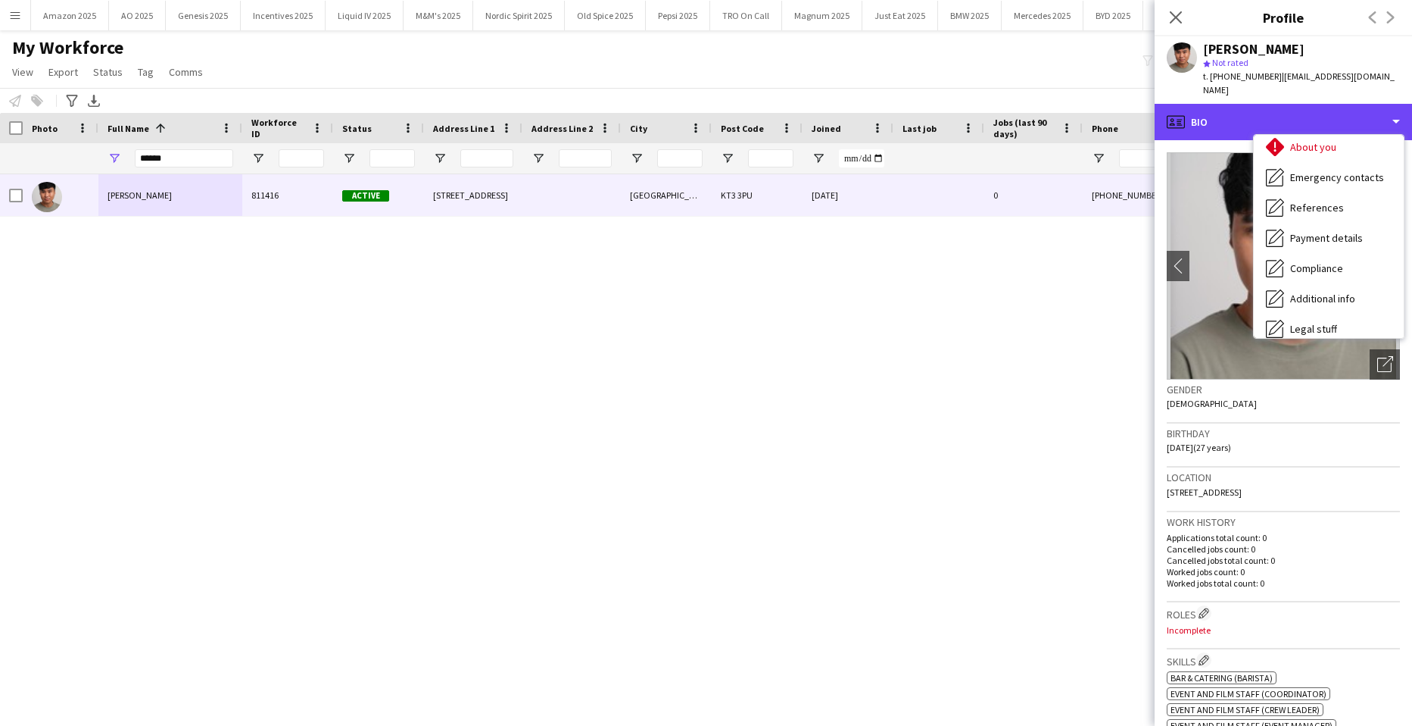
scroll to position [203, 0]
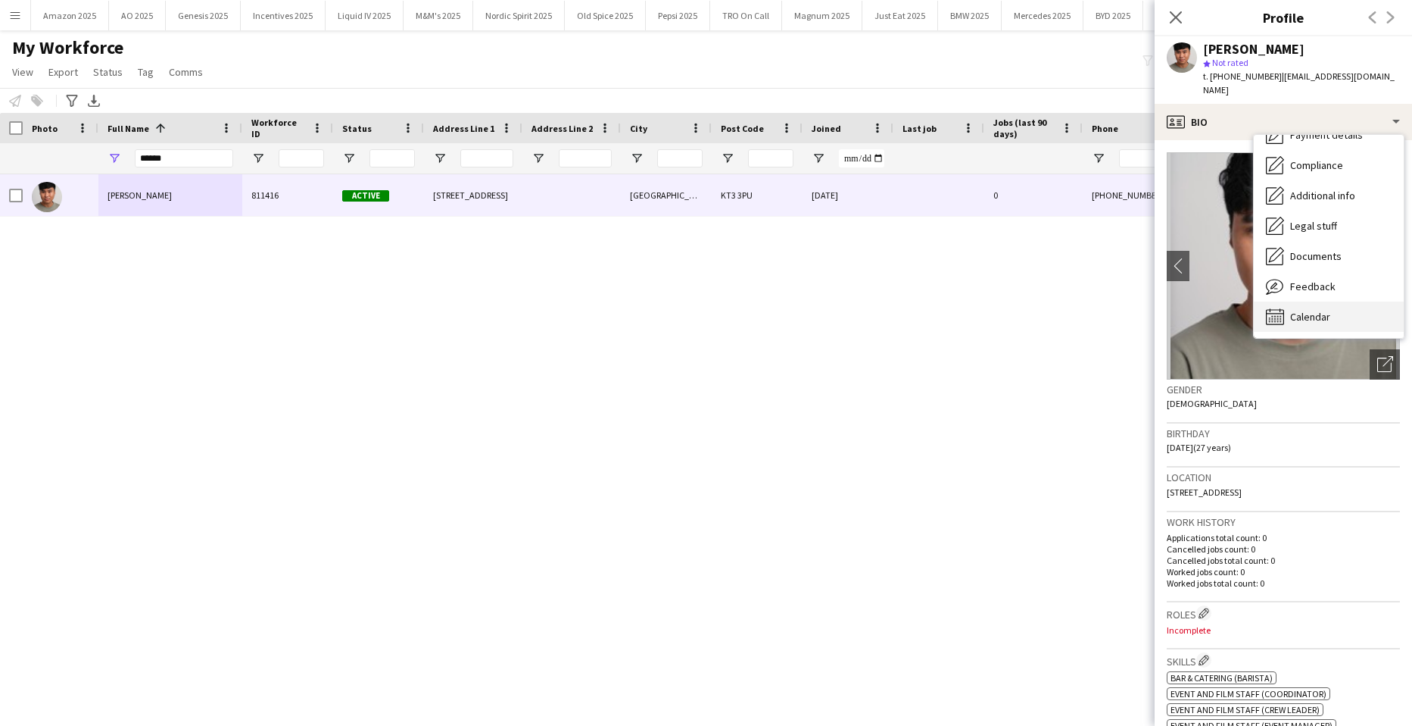
click at [1325, 310] on span "Calendar" at bounding box center [1310, 317] width 40 height 14
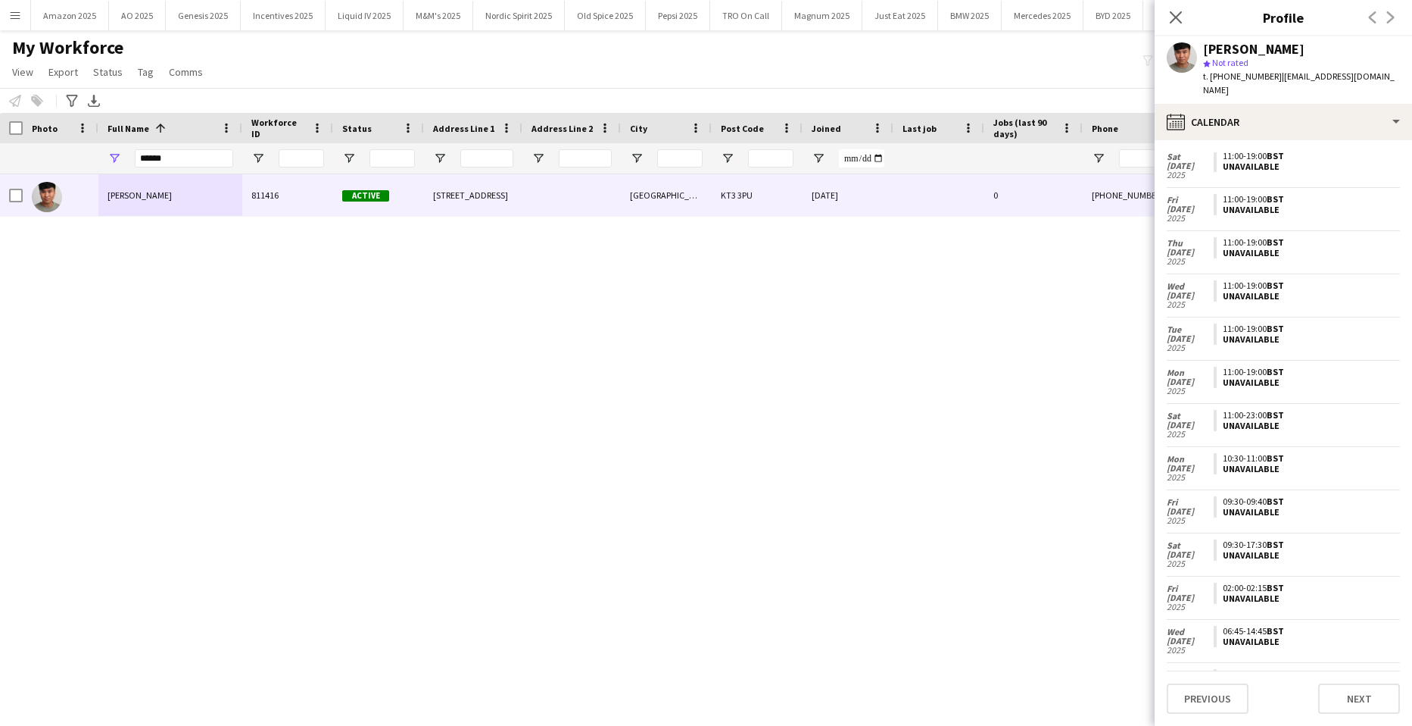
scroll to position [1518, 0]
click at [935, 372] on div "Geovan Bayya 811416 Active 12 Sussex Place London KT3 3PU 09-05-2024 0 +4475344…" at bounding box center [683, 430] width 1367 height 513
drag, startPoint x: 175, startPoint y: 157, endPoint x: -414, endPoint y: 148, distance: 589.3
click at [0, 148] on html "Menu Boards Boards Boards All jobs Status Workforce Workforce My Workforce Recr…" at bounding box center [706, 363] width 1412 height 726
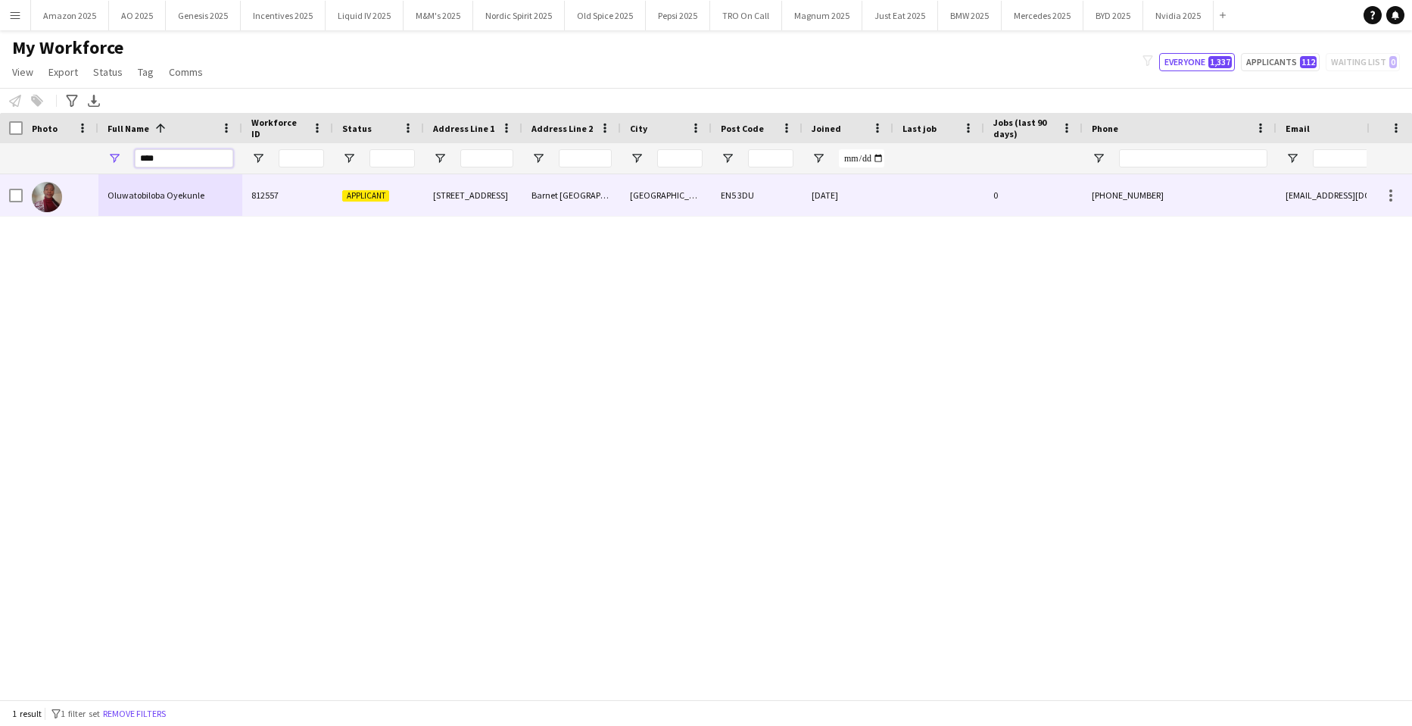
type input "****"
click at [157, 198] on span "Oluwatobiloba Oyekunle" at bounding box center [156, 194] width 97 height 11
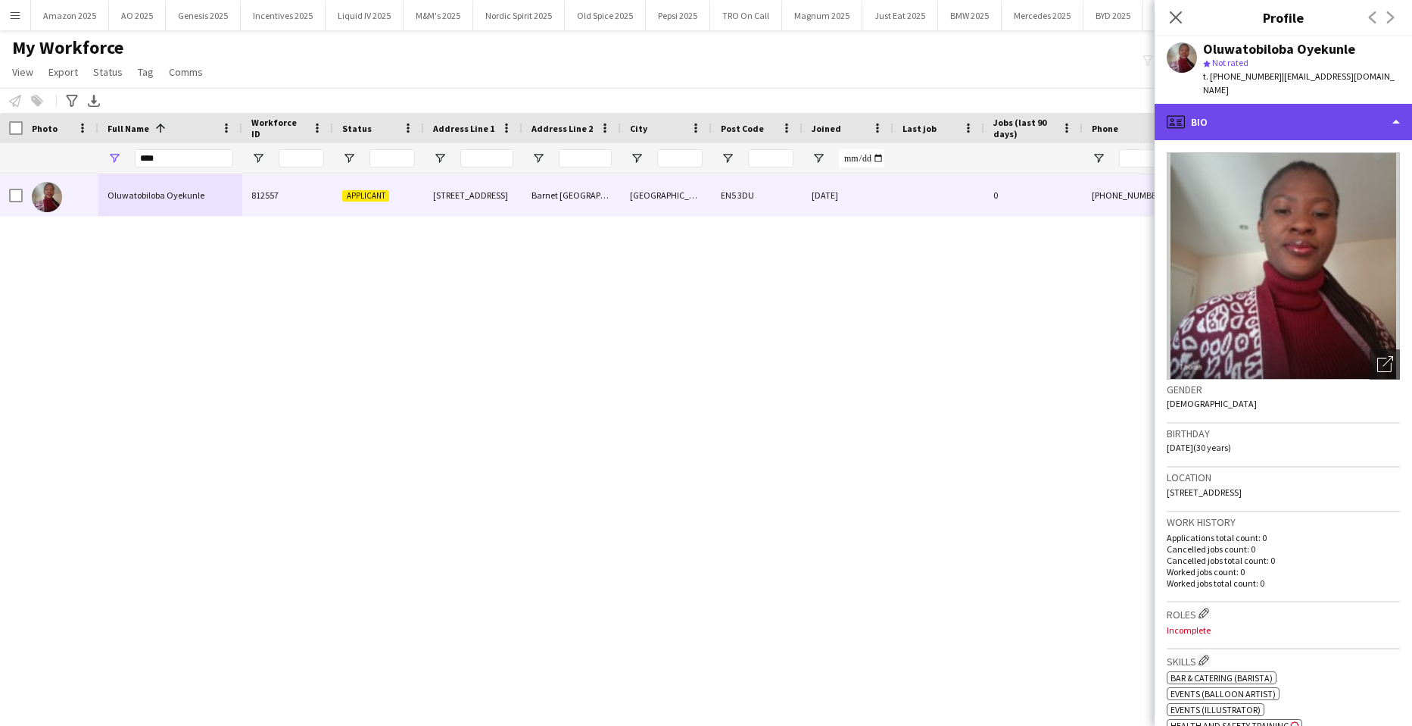
click at [1375, 135] on div "profile Bio" at bounding box center [1283, 122] width 257 height 36
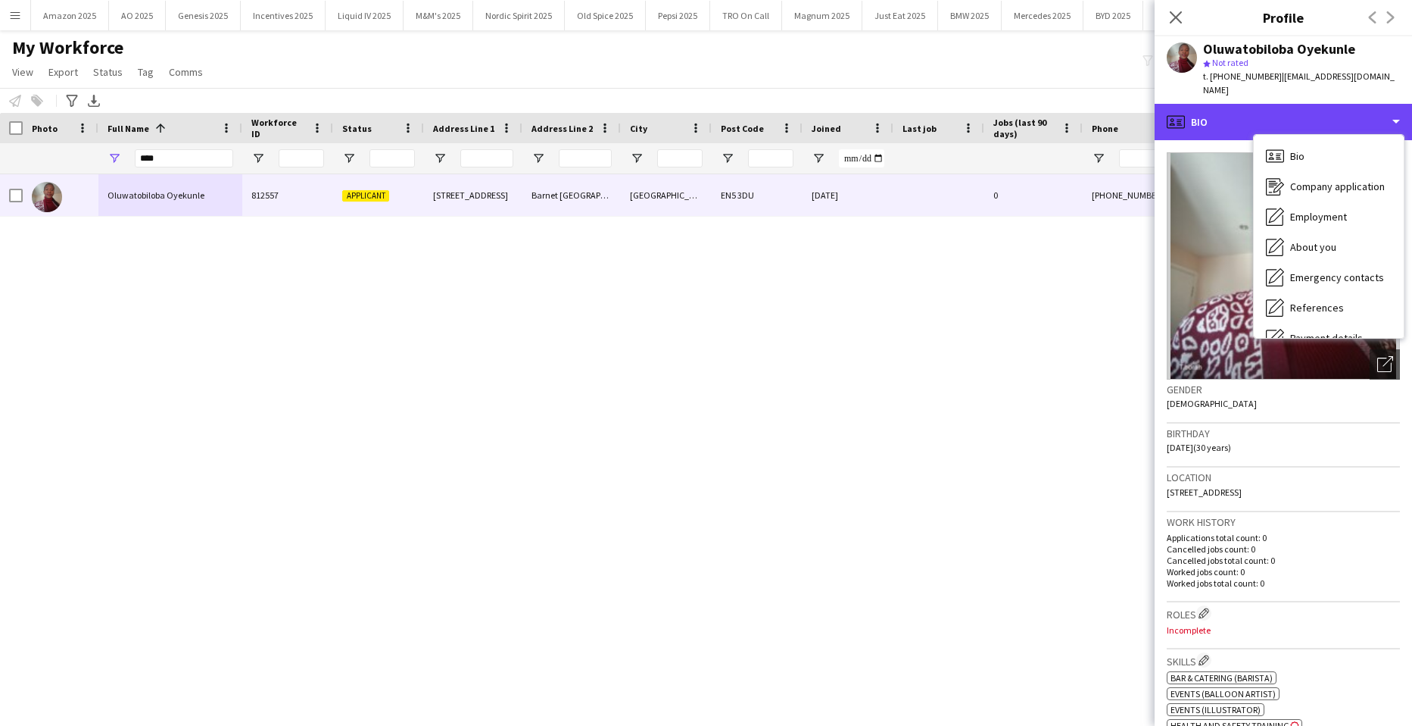
scroll to position [203, 0]
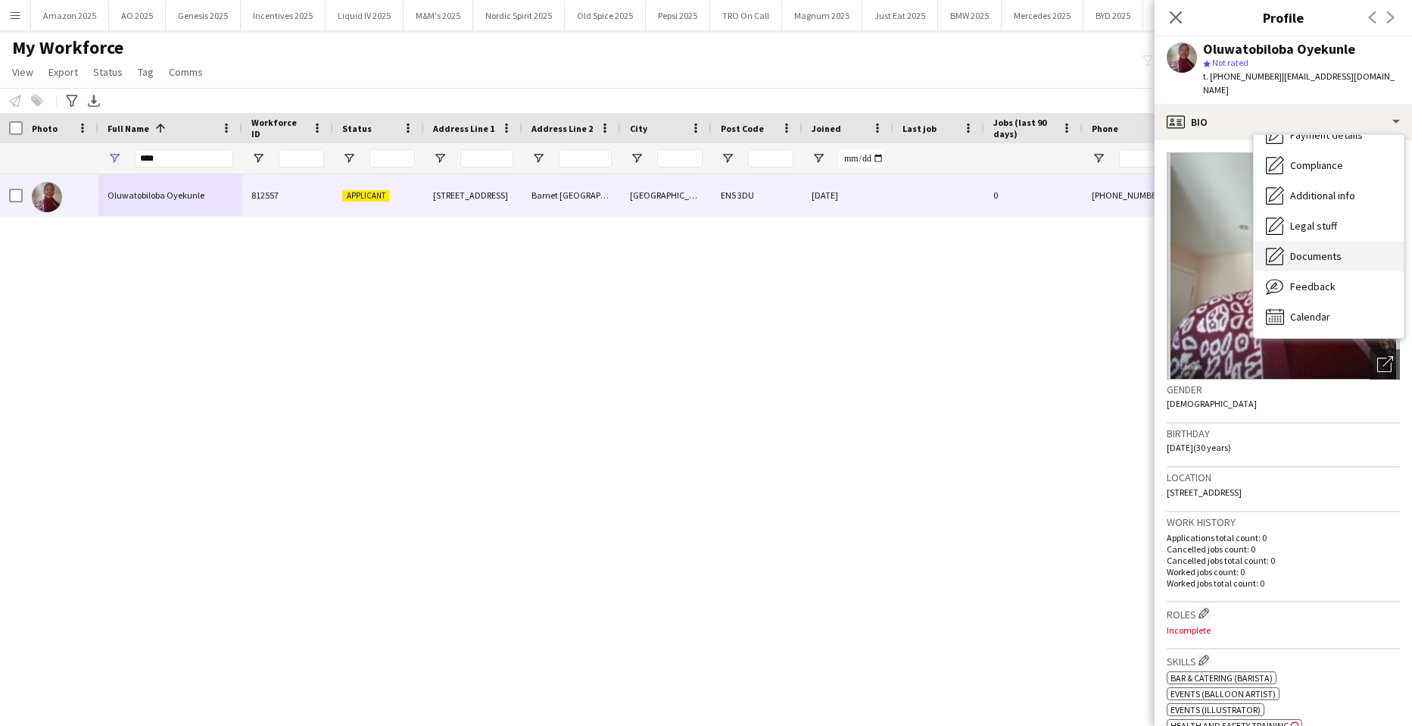
click at [1340, 254] on span "Documents" at bounding box center [1315, 256] width 51 height 14
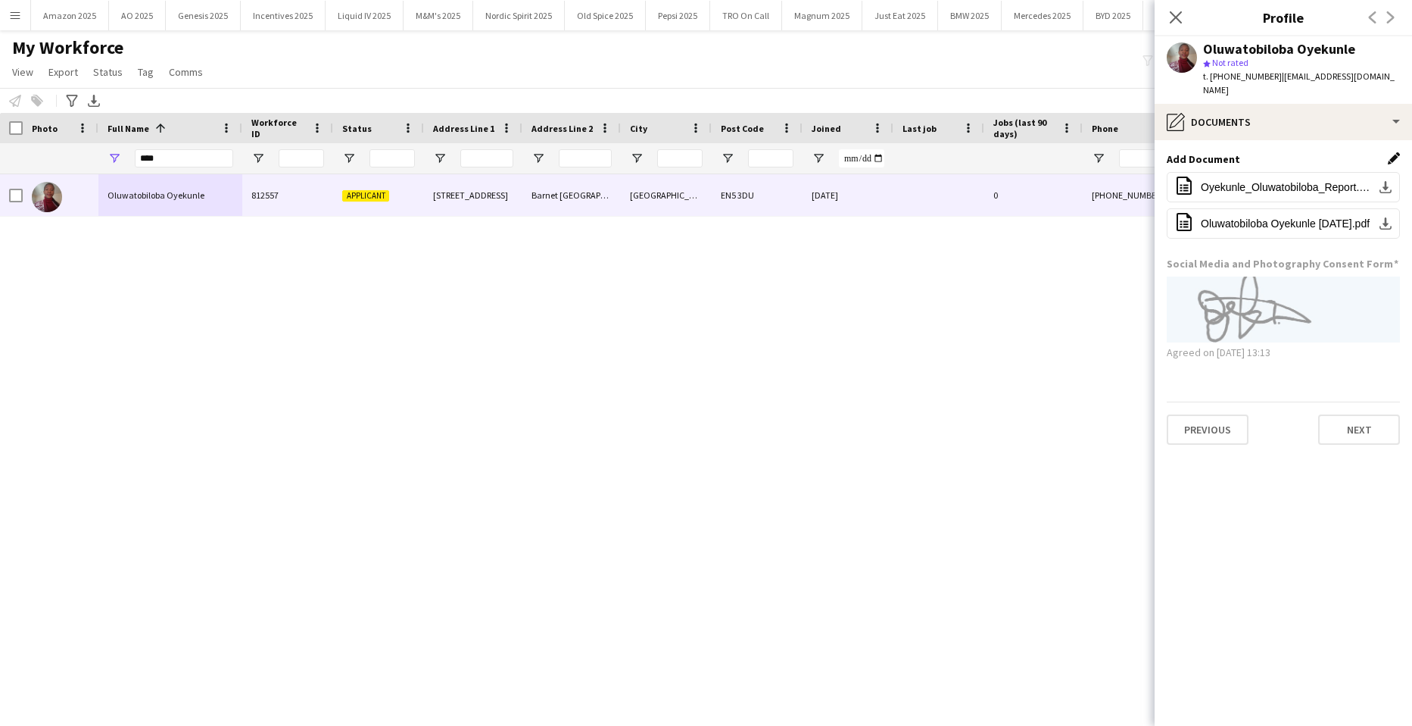
click at [1390, 158] on app-icon "Edit this field" at bounding box center [1394, 158] width 12 height 12
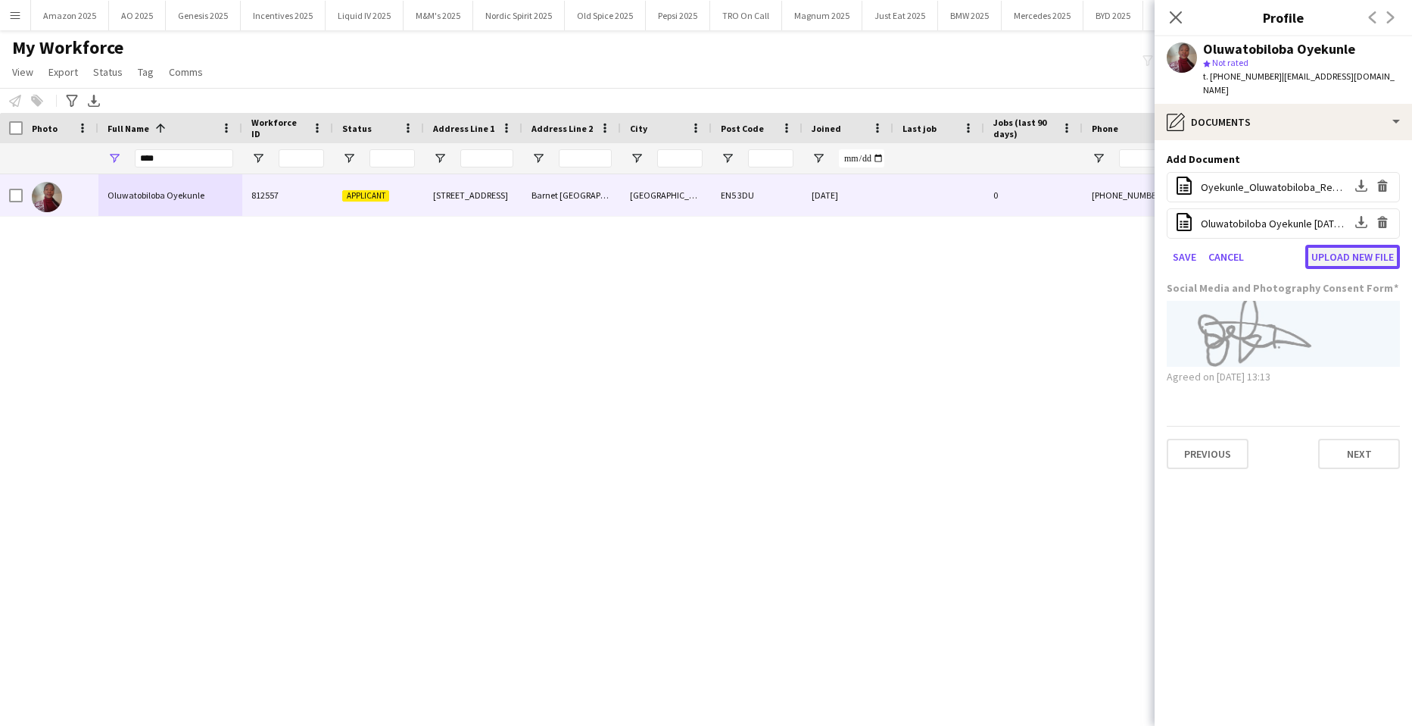
click at [1340, 253] on button "Upload new file" at bounding box center [1353, 257] width 95 height 24
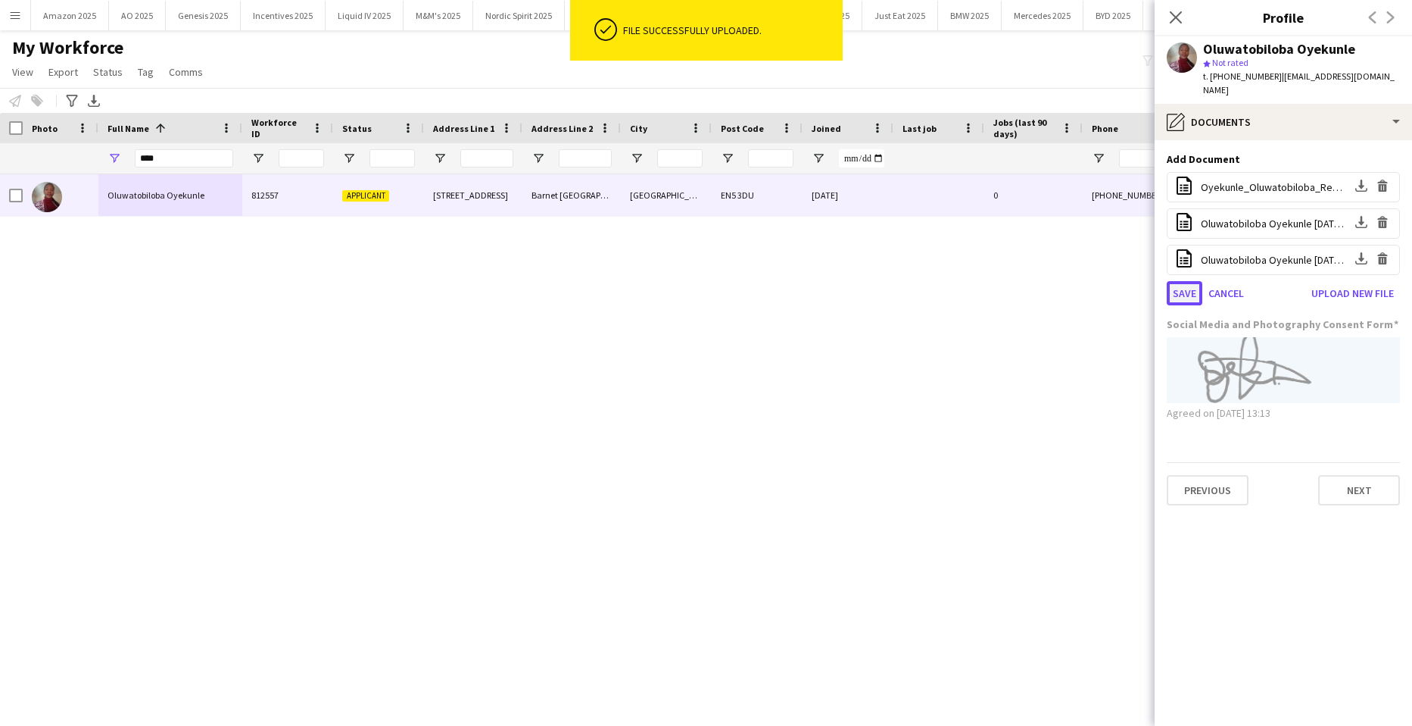
click at [1180, 300] on button "Save" at bounding box center [1185, 293] width 36 height 24
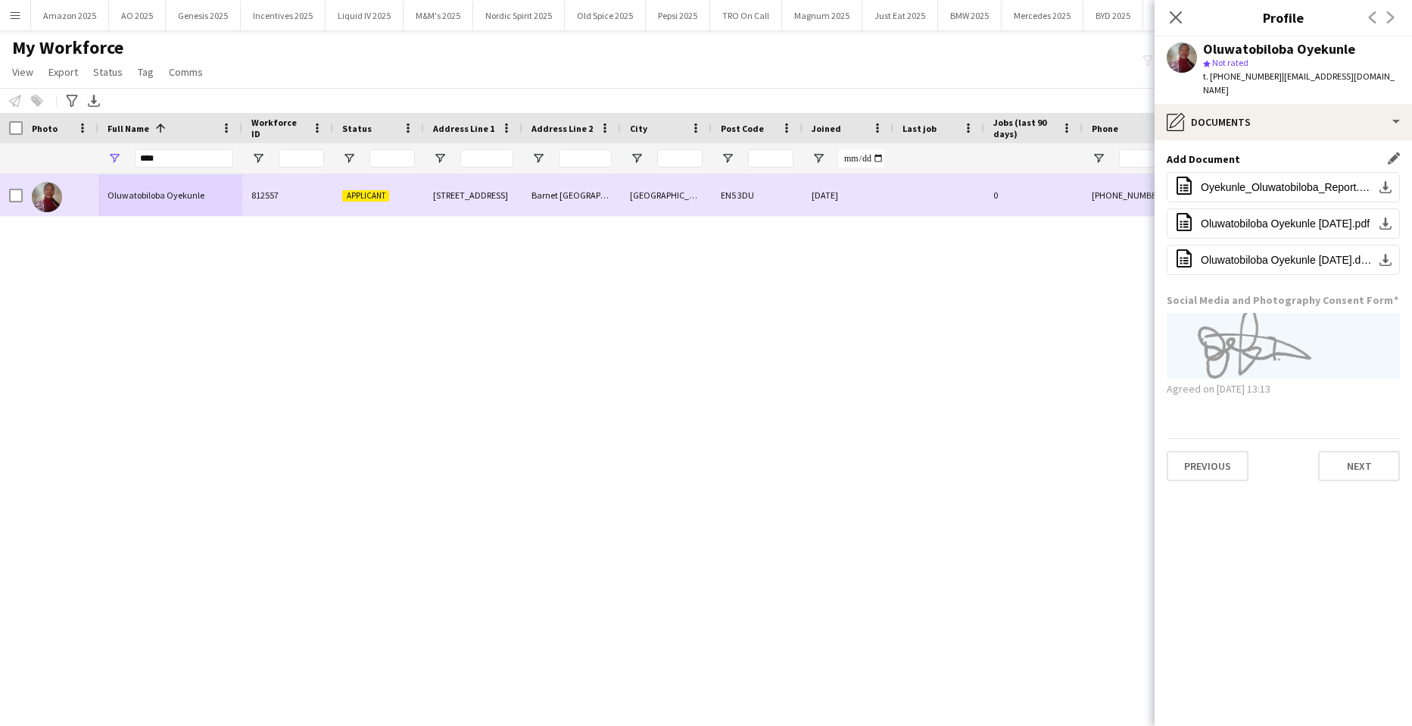
click at [164, 195] on span "Oluwatobiloba Oyekunle" at bounding box center [156, 194] width 97 height 11
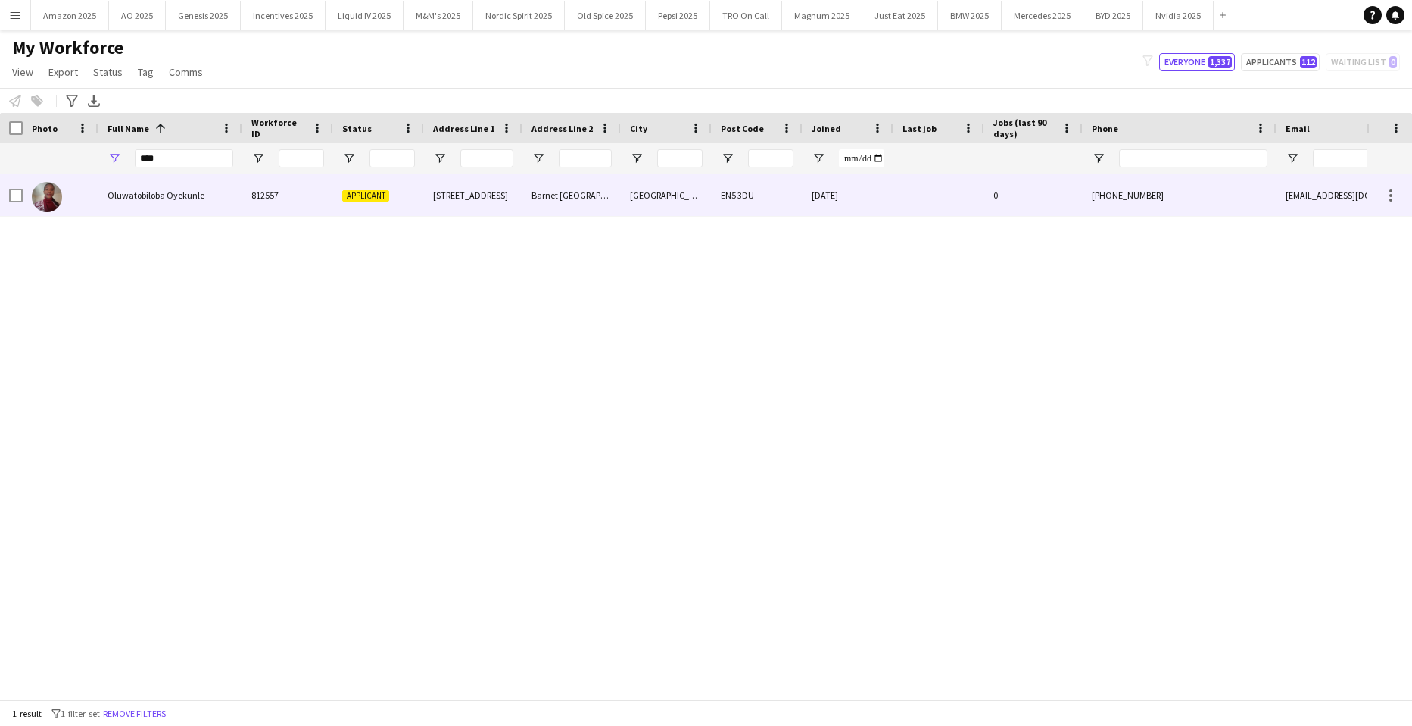
click at [180, 186] on div "Oluwatobiloba Oyekunle" at bounding box center [170, 195] width 144 height 42
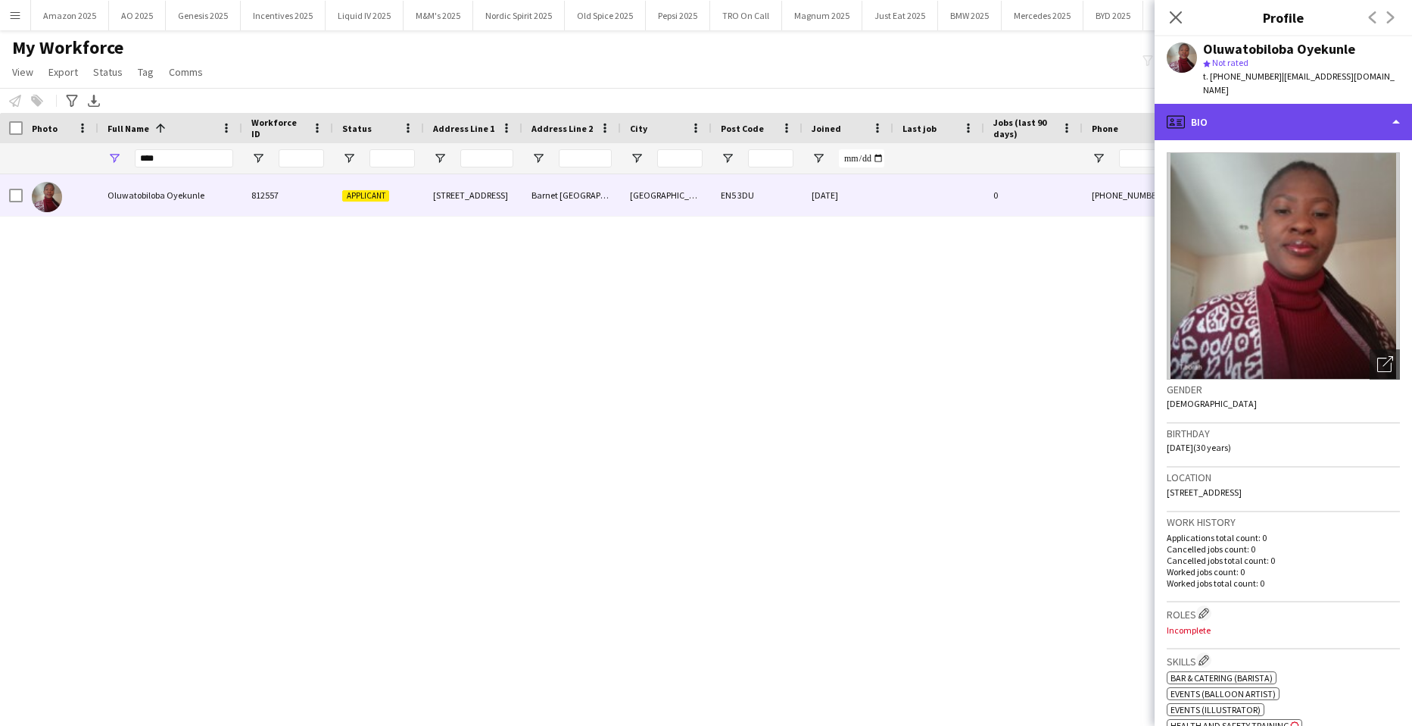
click at [1312, 117] on div "profile Bio" at bounding box center [1283, 122] width 257 height 36
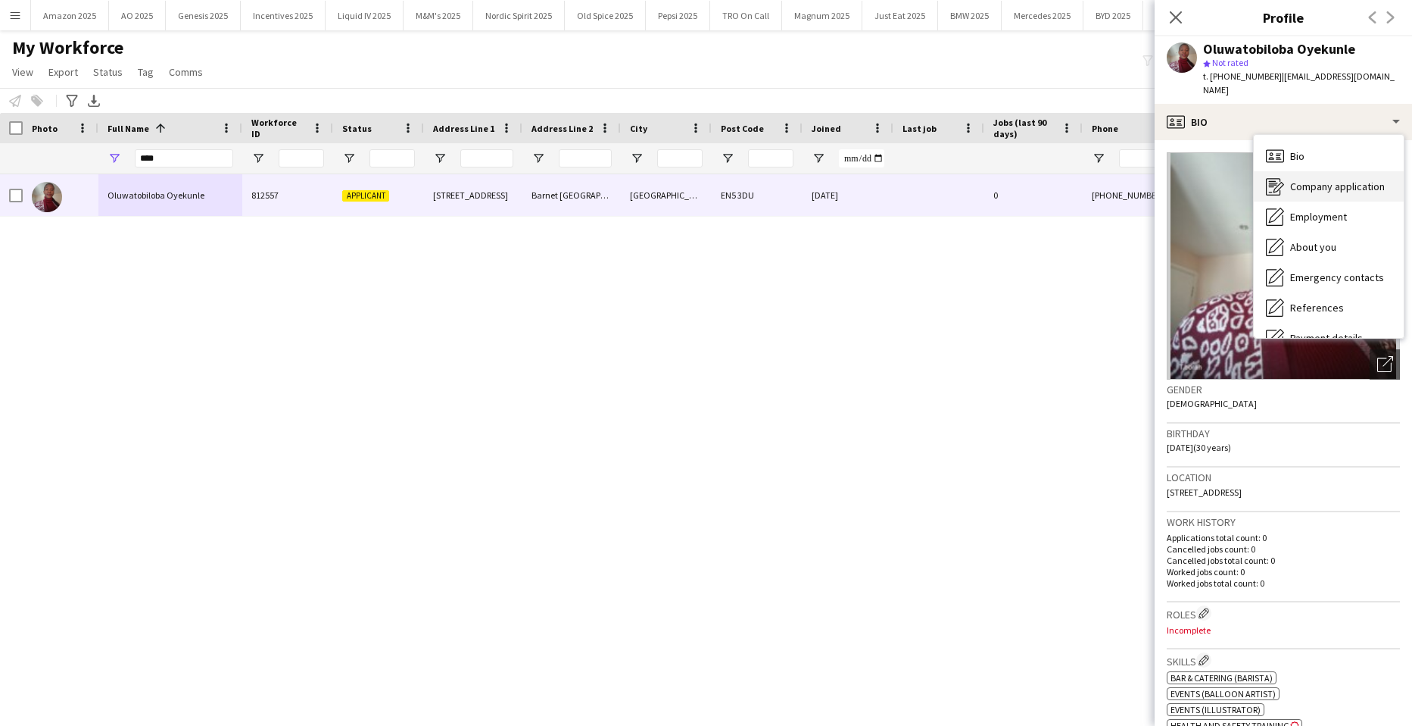
click at [1318, 192] on span "Company application" at bounding box center [1337, 186] width 95 height 14
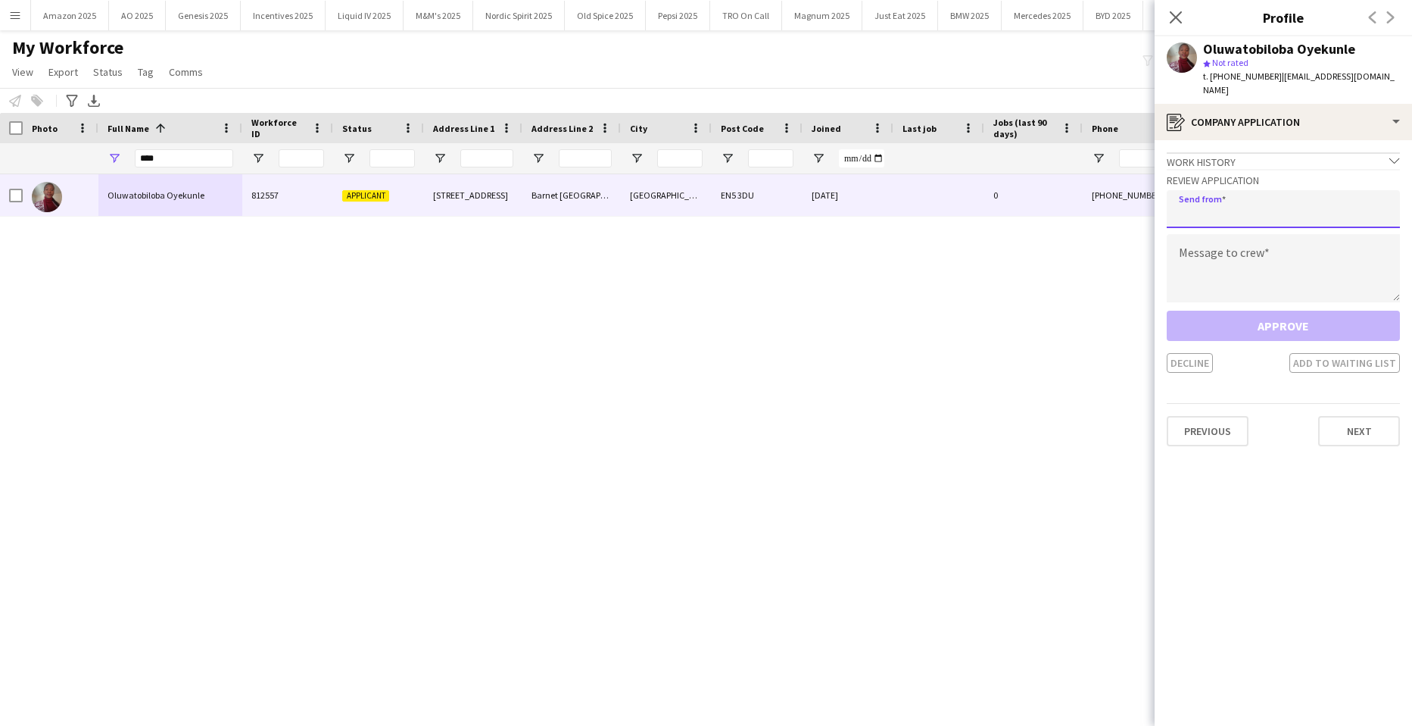
click at [1238, 220] on input "email" at bounding box center [1283, 209] width 233 height 38
type input "**********"
click at [1217, 268] on textarea at bounding box center [1283, 268] width 233 height 68
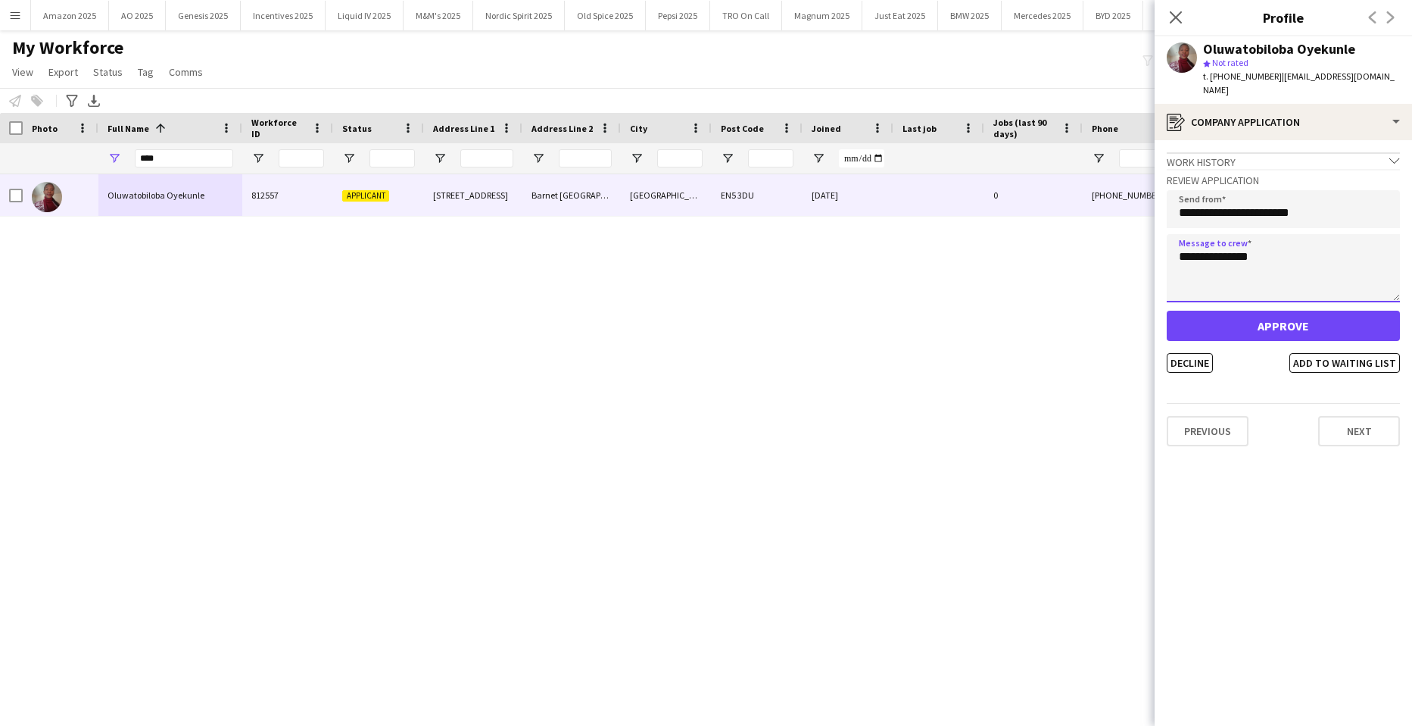
type textarea "**********"
click at [1343, 325] on button "Approve" at bounding box center [1283, 326] width 233 height 30
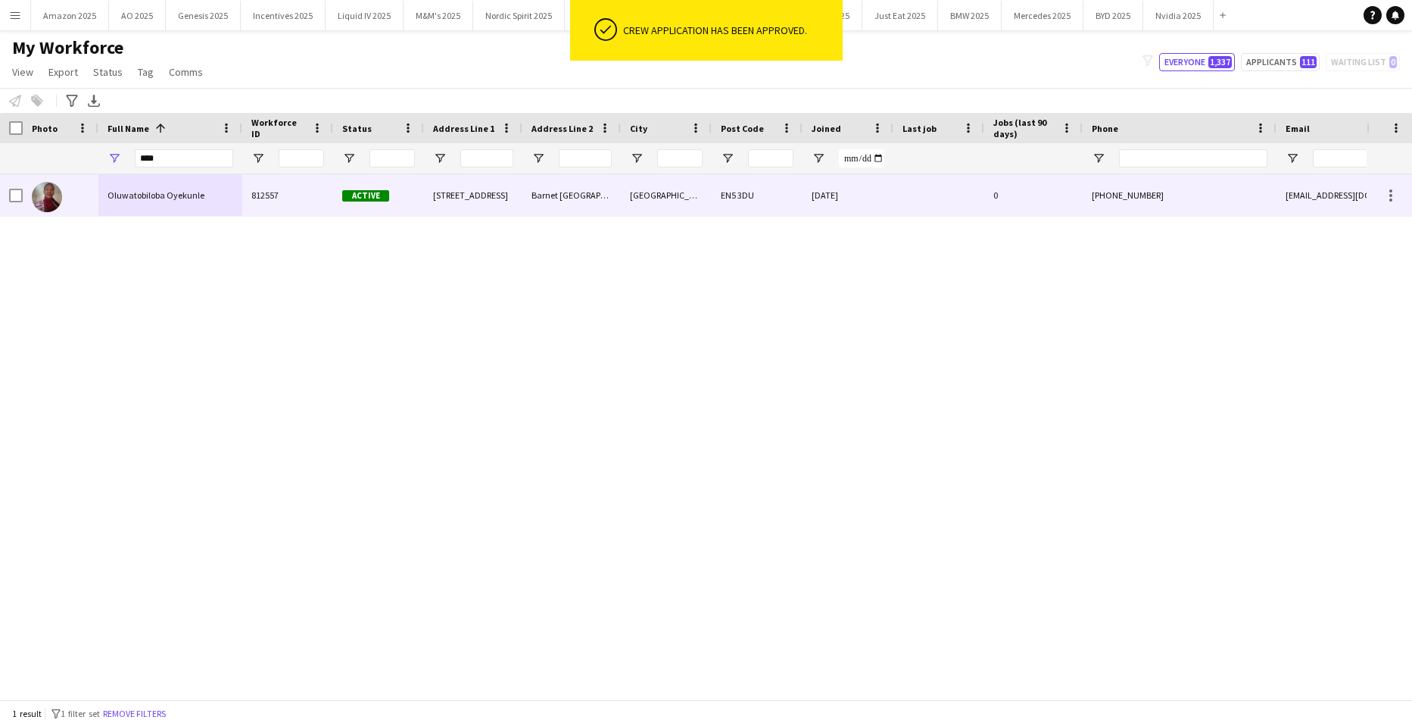
click at [197, 190] on span "Oluwatobiloba Oyekunle" at bounding box center [156, 194] width 97 height 11
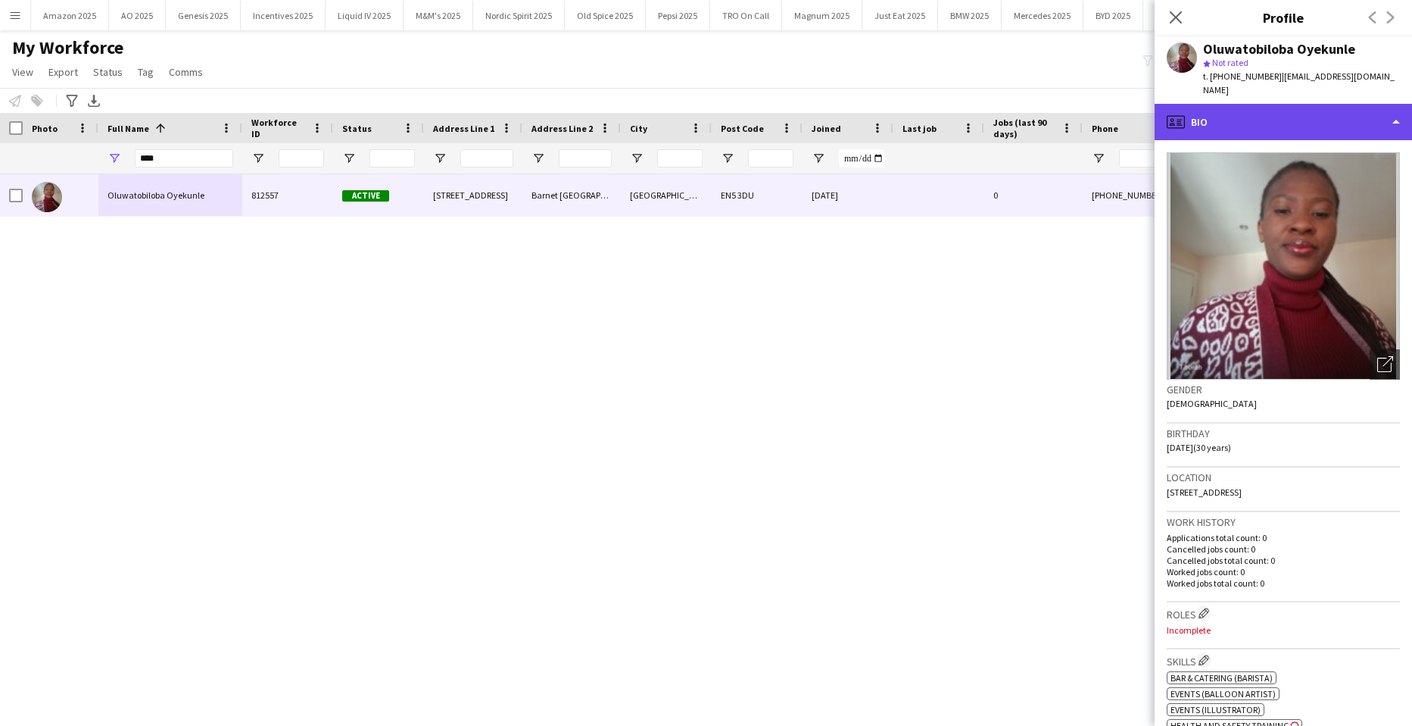
click at [1363, 120] on div "profile Bio" at bounding box center [1283, 122] width 257 height 36
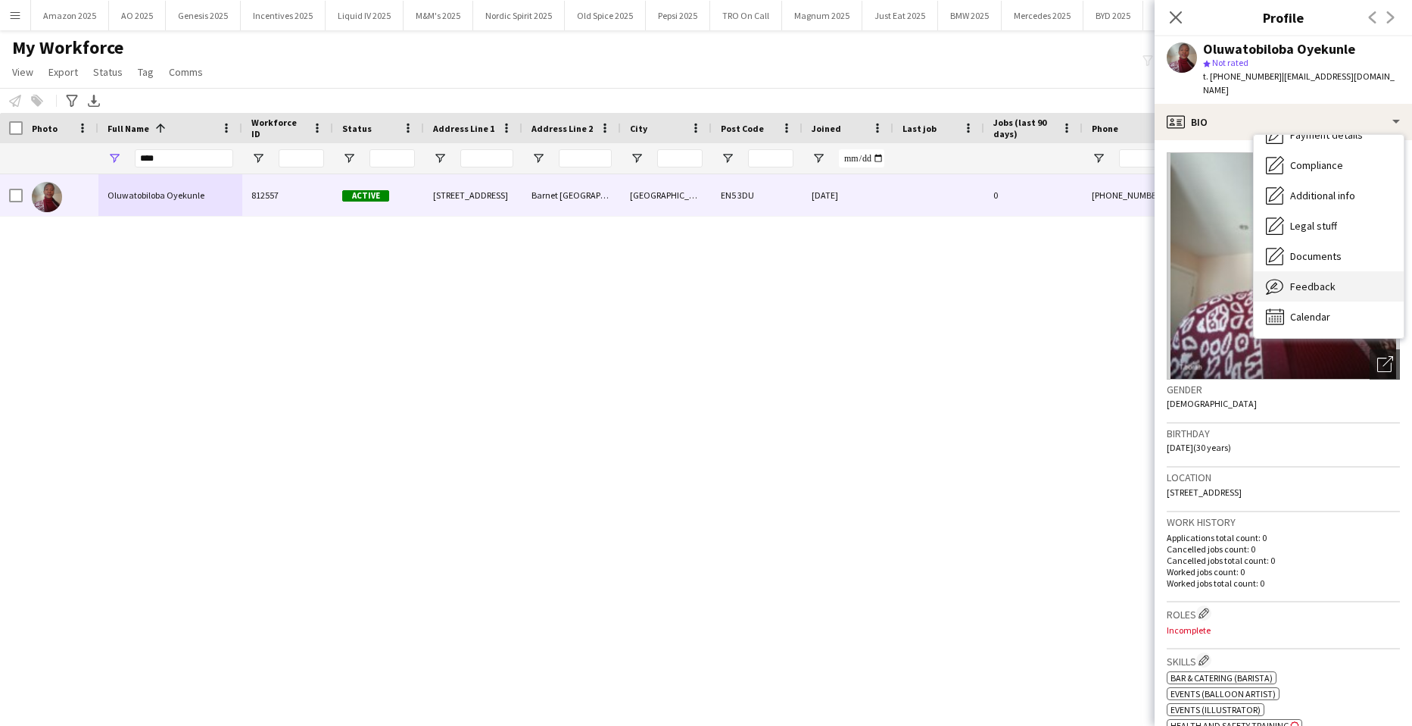
click at [1311, 282] on span "Feedback" at bounding box center [1312, 286] width 45 height 14
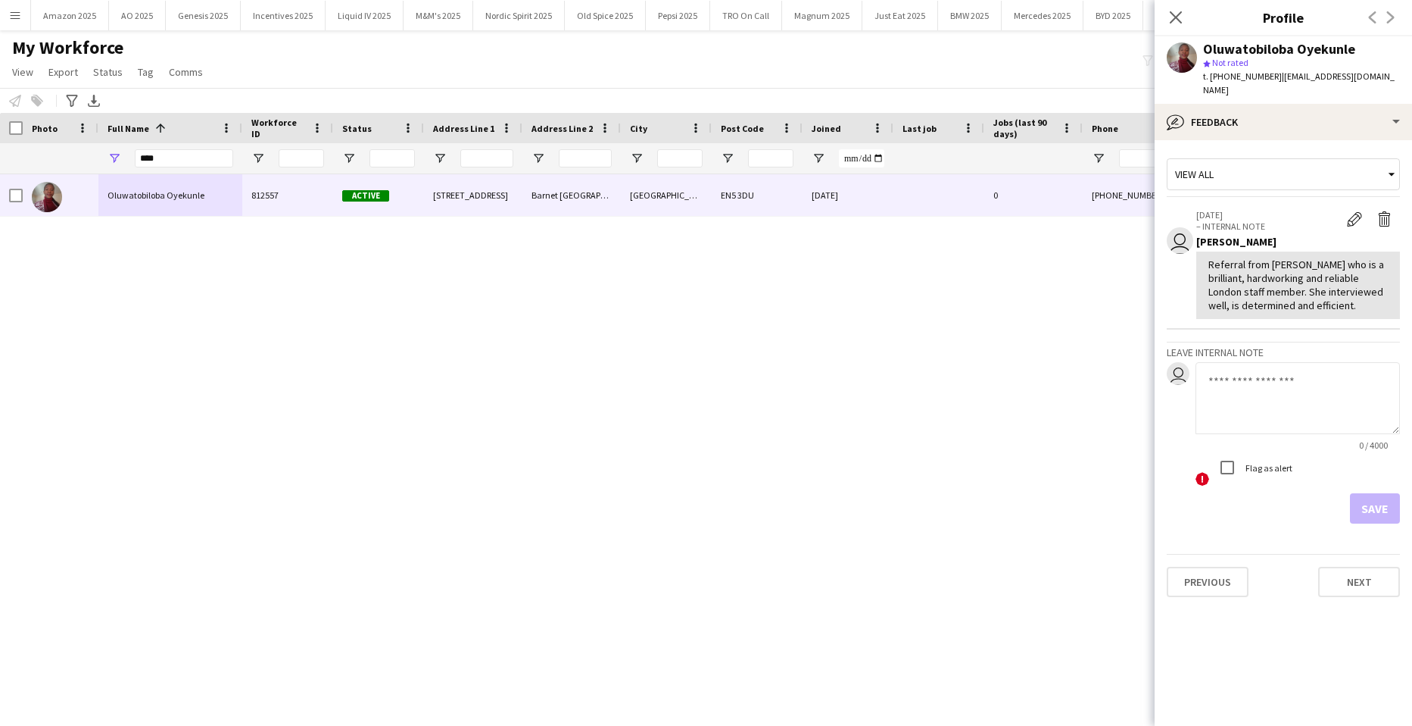
click at [1303, 395] on textarea at bounding box center [1298, 398] width 204 height 72
click at [1234, 390] on textarea "**" at bounding box center [1298, 398] width 204 height 72
type textarea "**********"
click at [1371, 508] on button "Save" at bounding box center [1375, 508] width 50 height 30
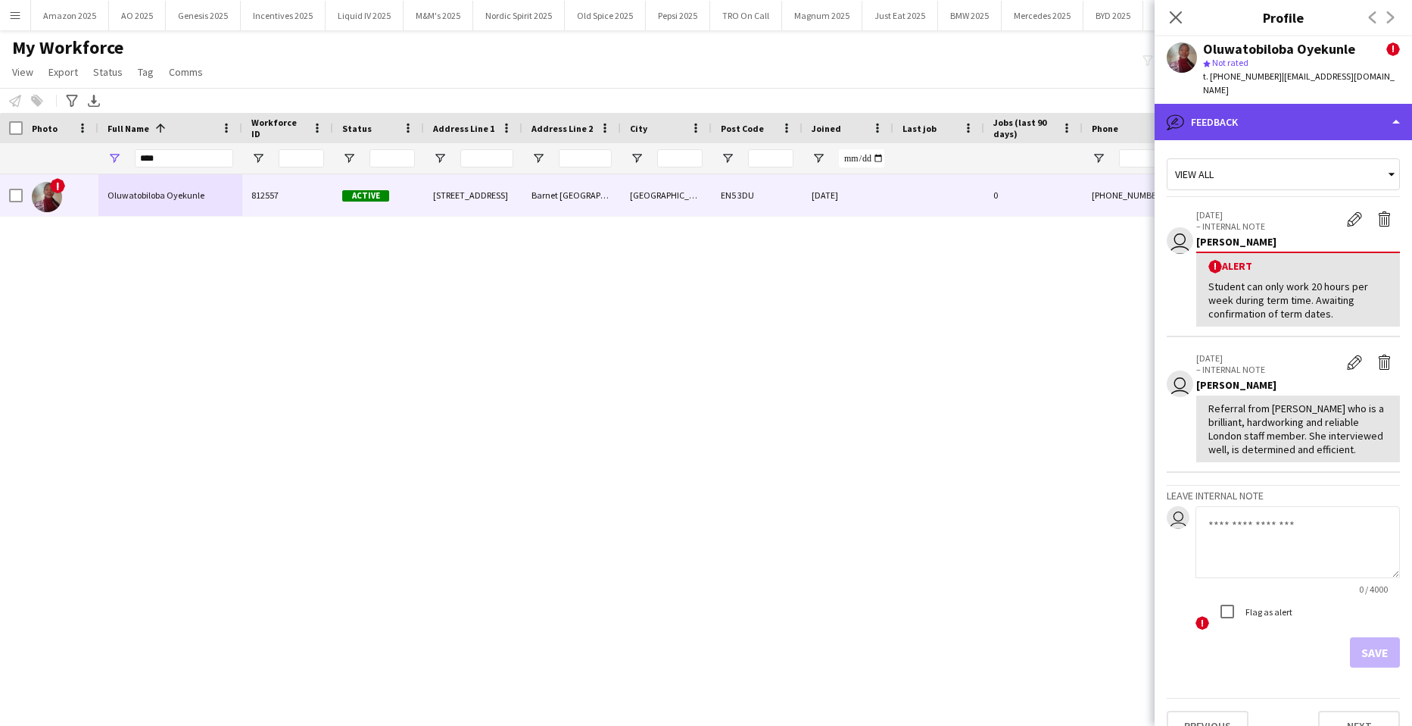
click at [1294, 127] on div "bubble-pencil Feedback" at bounding box center [1283, 122] width 257 height 36
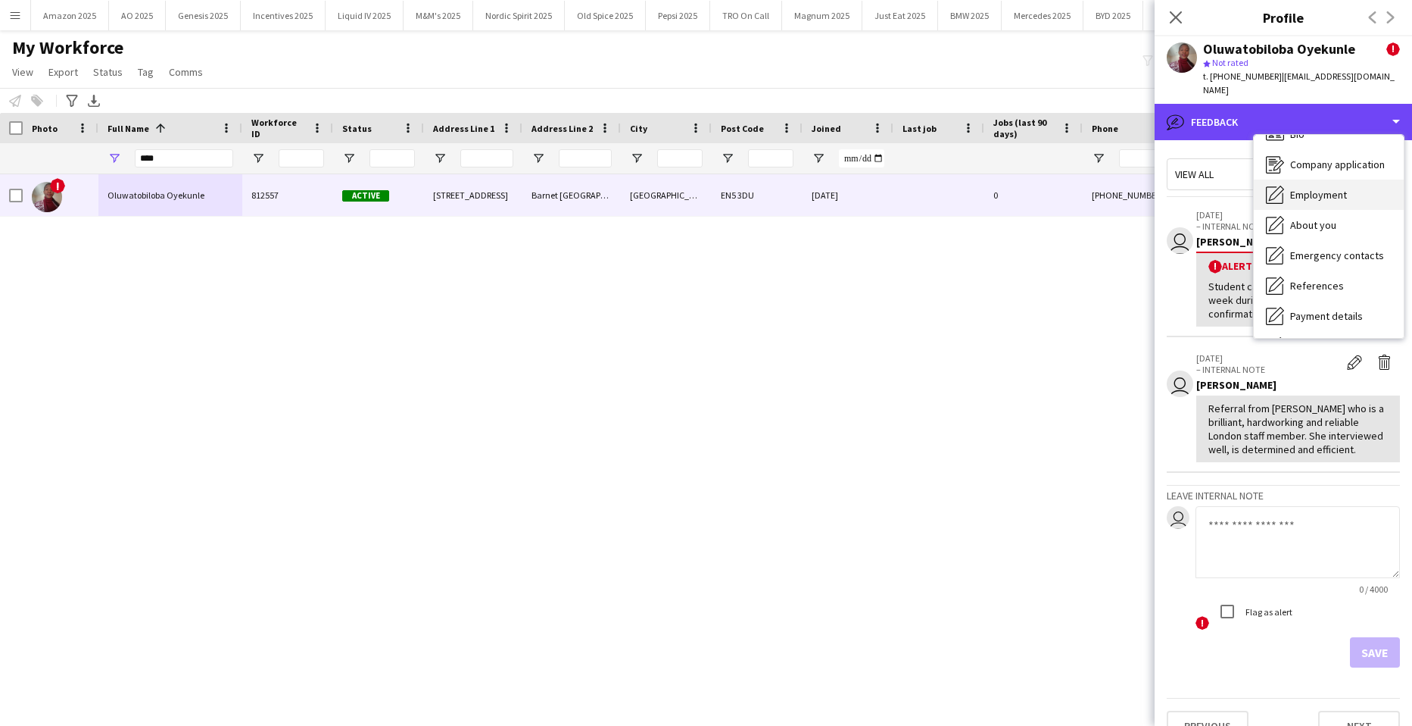
scroll to position [0, 0]
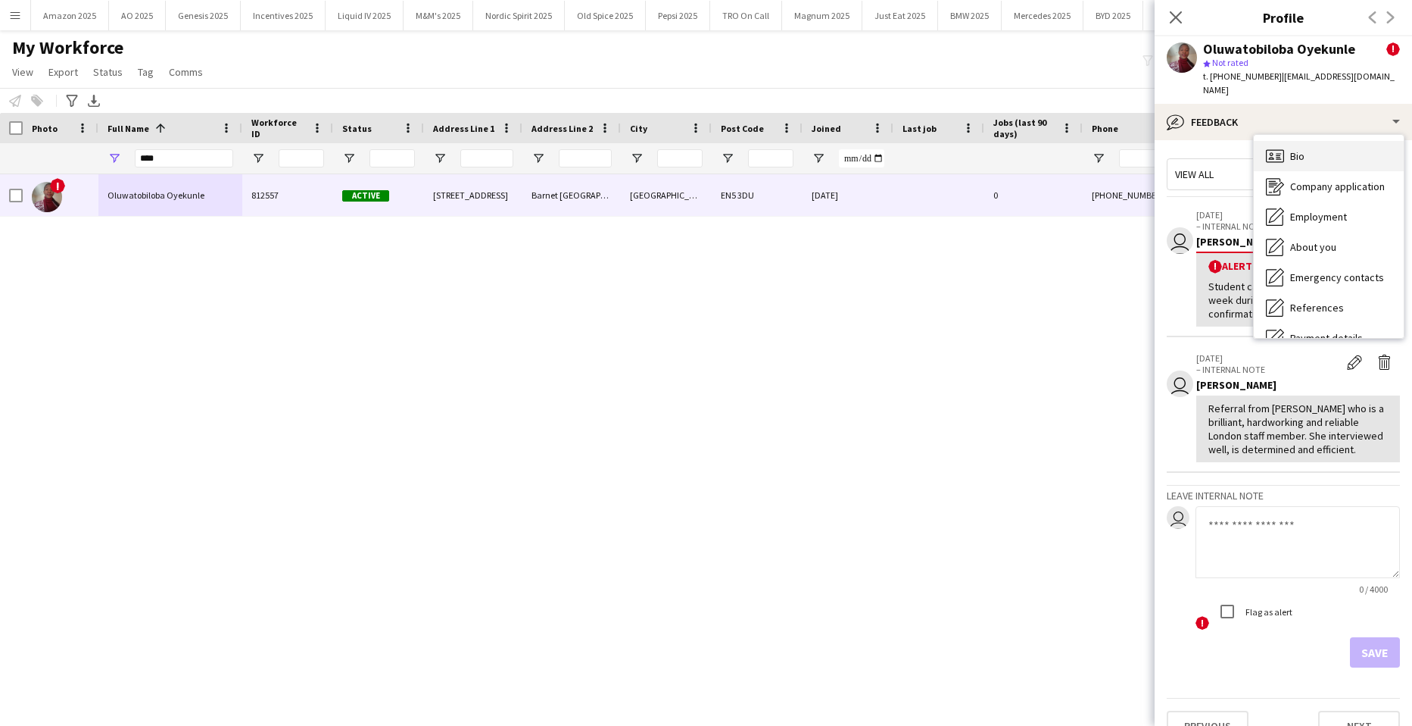
click at [1302, 149] on span "Bio" at bounding box center [1297, 156] width 14 height 14
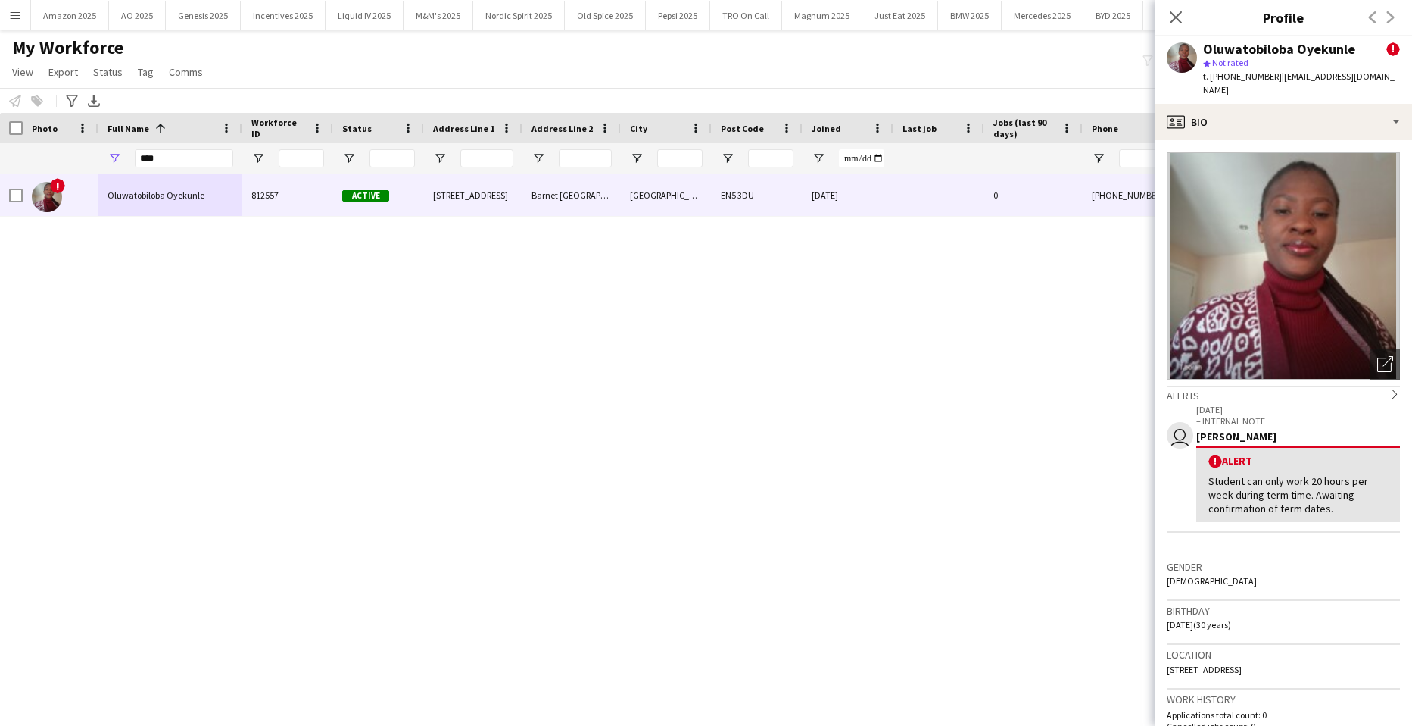
click at [719, 397] on div "! Oluwatobiloba Oyekunle 812557 Active 1 Elmbank Avenue Barnet London London EN…" at bounding box center [683, 430] width 1367 height 513
drag, startPoint x: 168, startPoint y: 151, endPoint x: -114, endPoint y: 161, distance: 282.6
click at [0, 161] on html "Menu Boards Boards Boards All jobs Status Workforce Workforce My Workforce Recr…" at bounding box center [706, 363] width 1412 height 726
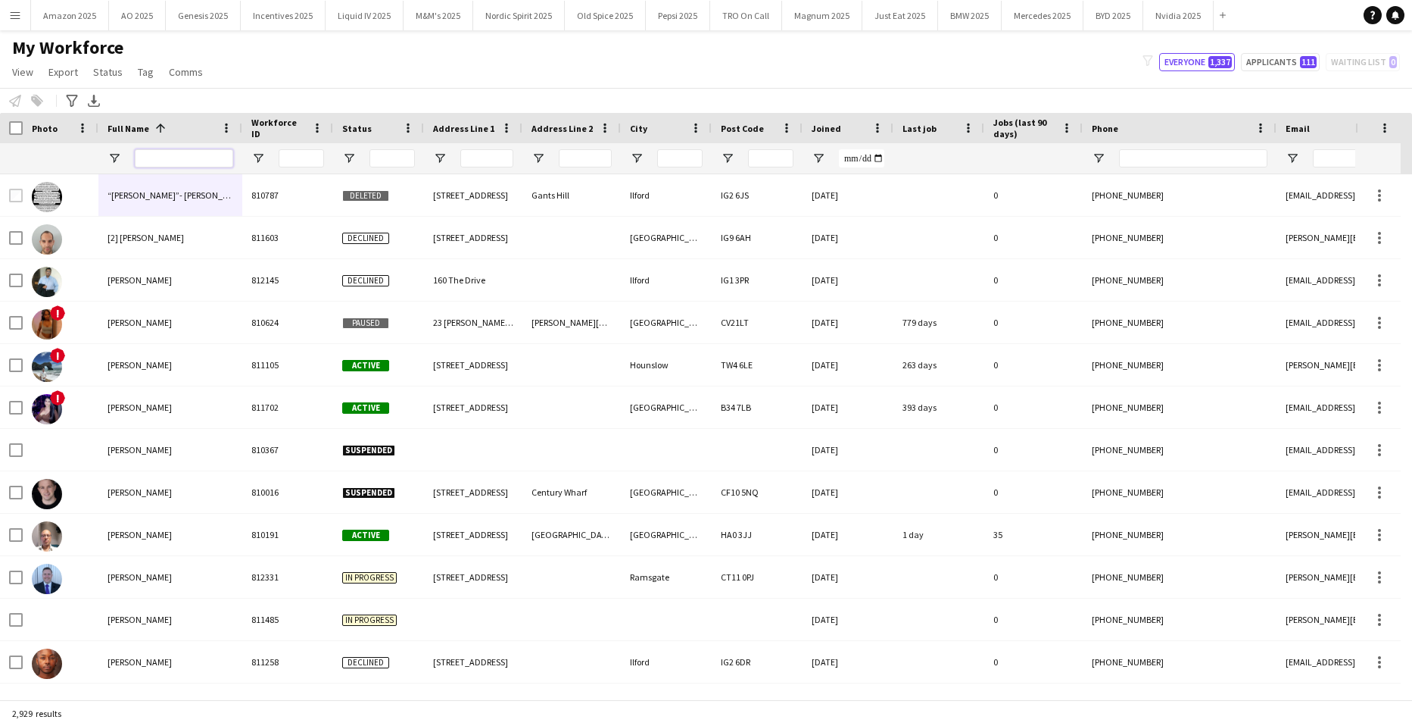
click at [195, 153] on input "Full Name Filter Input" at bounding box center [184, 158] width 98 height 18
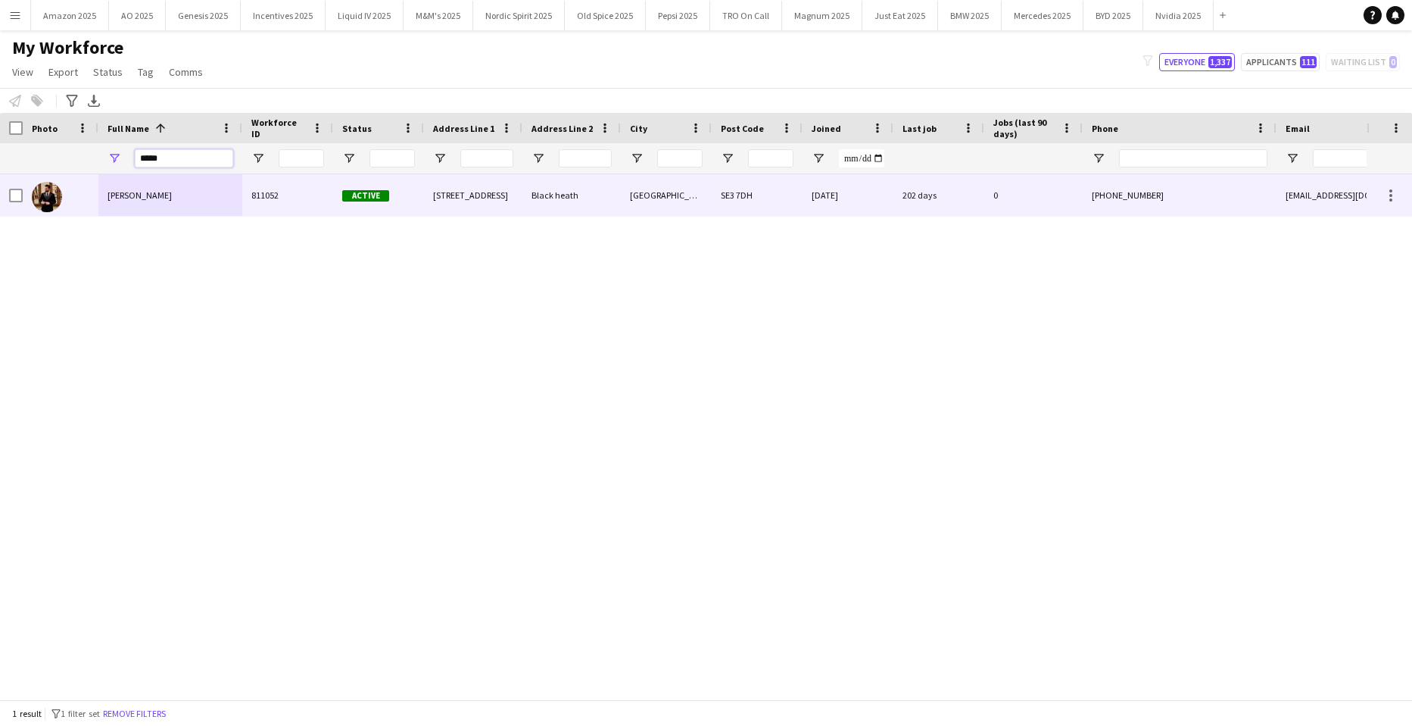
type input "*****"
click at [176, 198] on div "[PERSON_NAME]" at bounding box center [170, 195] width 144 height 42
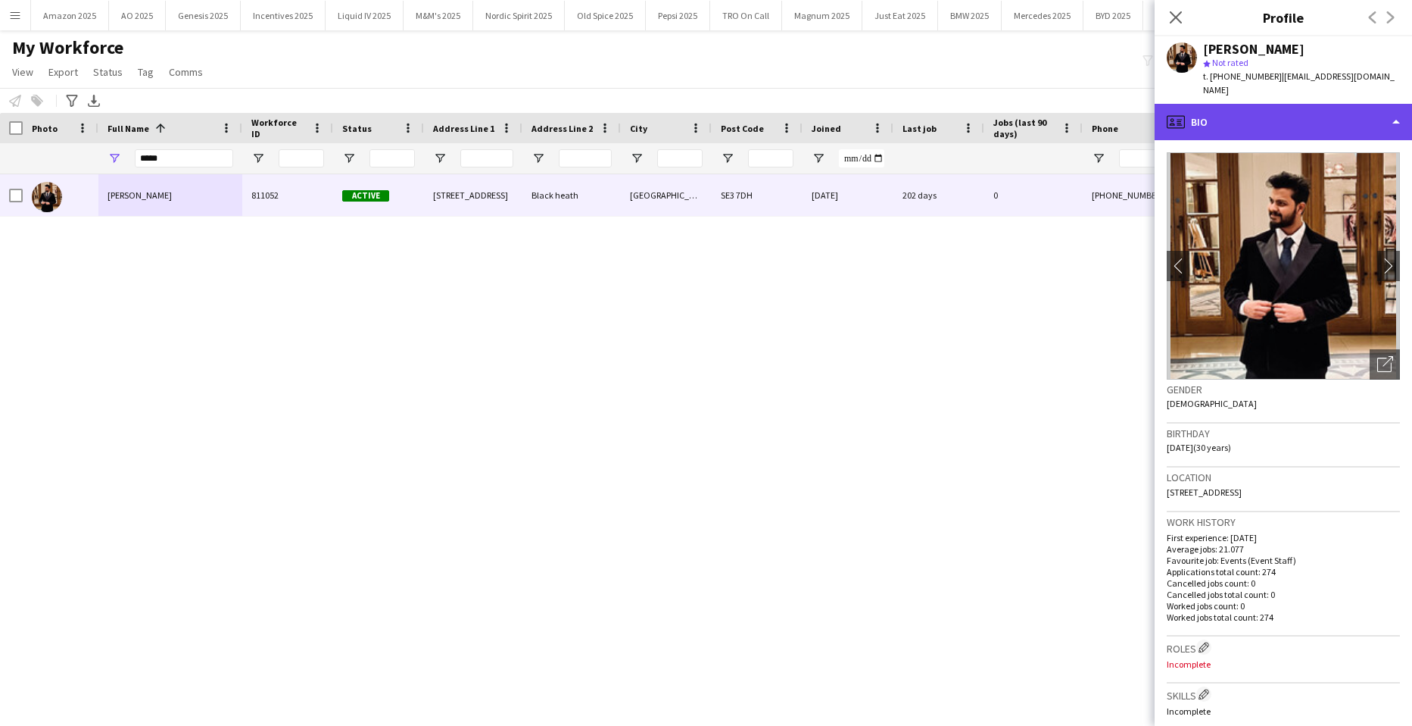
click at [1356, 123] on div "profile Bio" at bounding box center [1283, 122] width 257 height 36
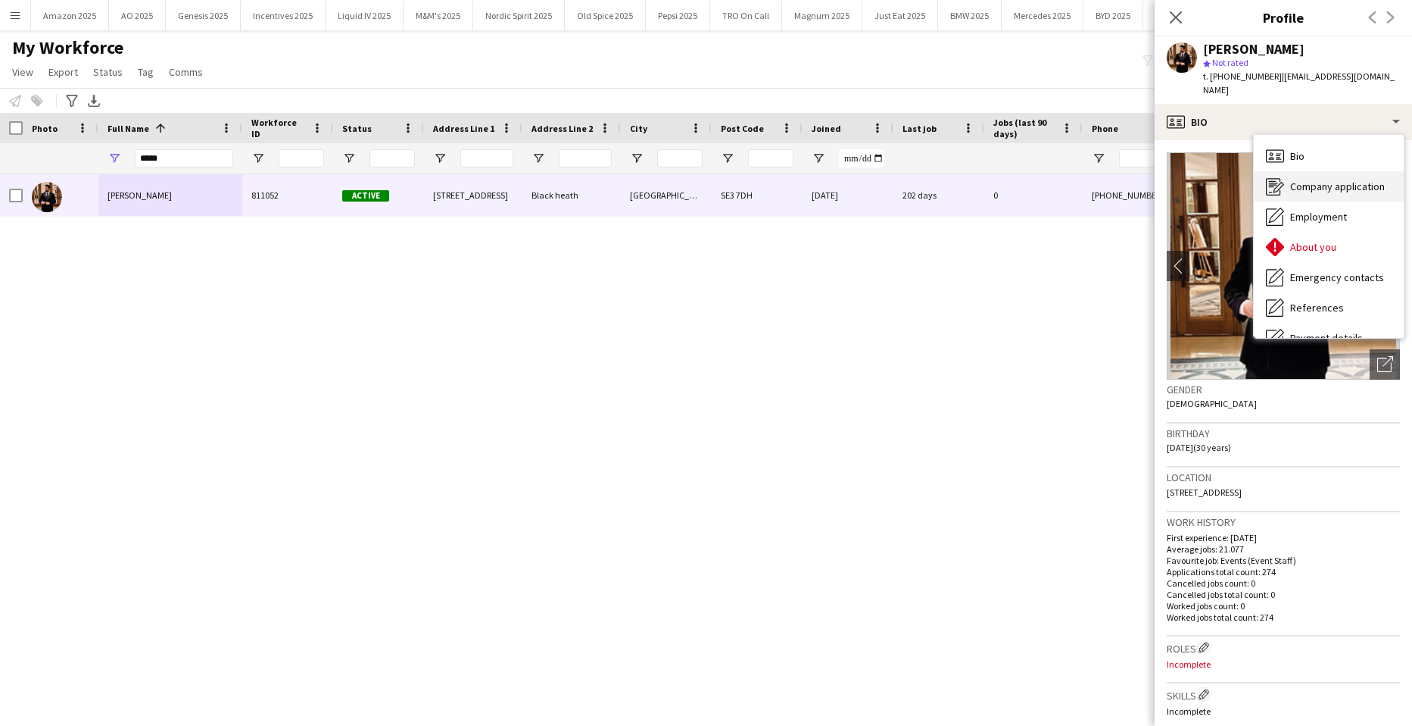
click at [1316, 171] on div "Company application Company application" at bounding box center [1329, 186] width 150 height 30
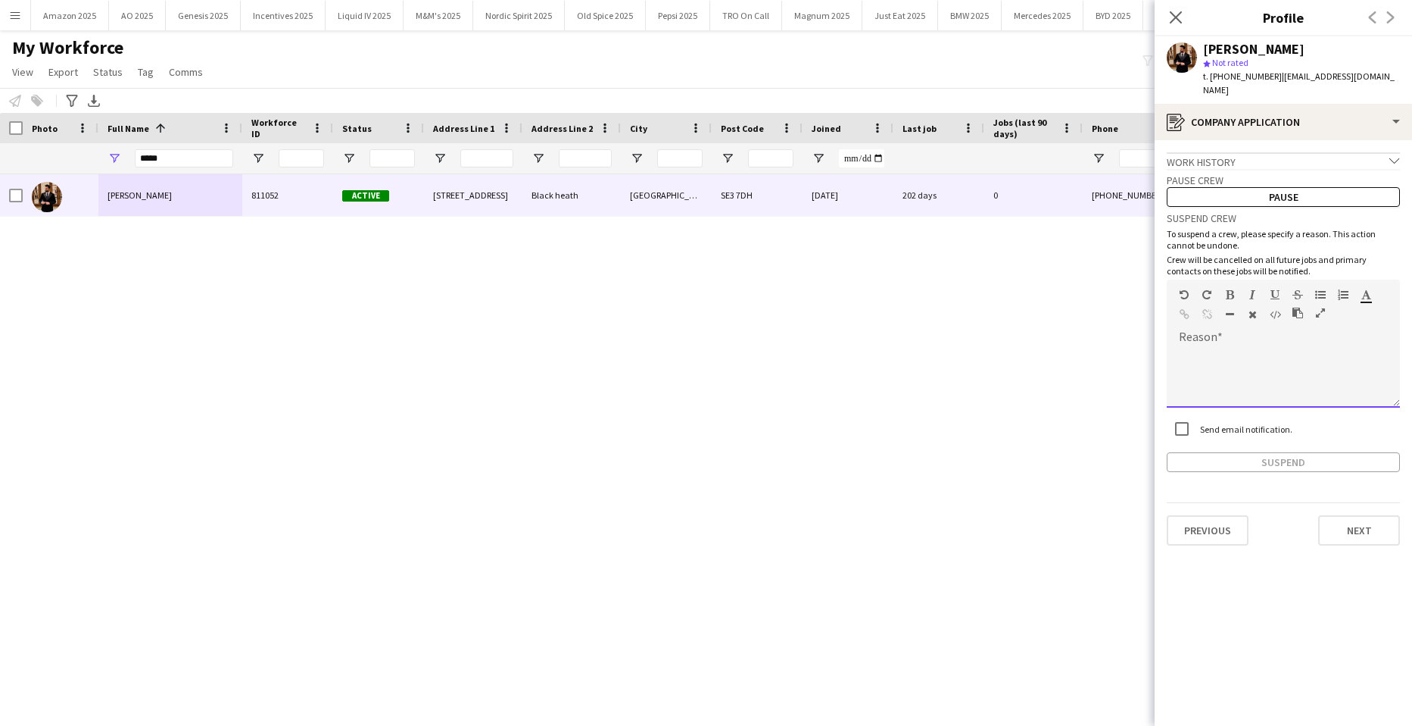
drag, startPoint x: 1216, startPoint y: 345, endPoint x: 1216, endPoint y: 330, distance: 15.1
click at [1216, 347] on div at bounding box center [1283, 377] width 233 height 61
click at [1293, 452] on button "Suspend" at bounding box center [1283, 462] width 233 height 20
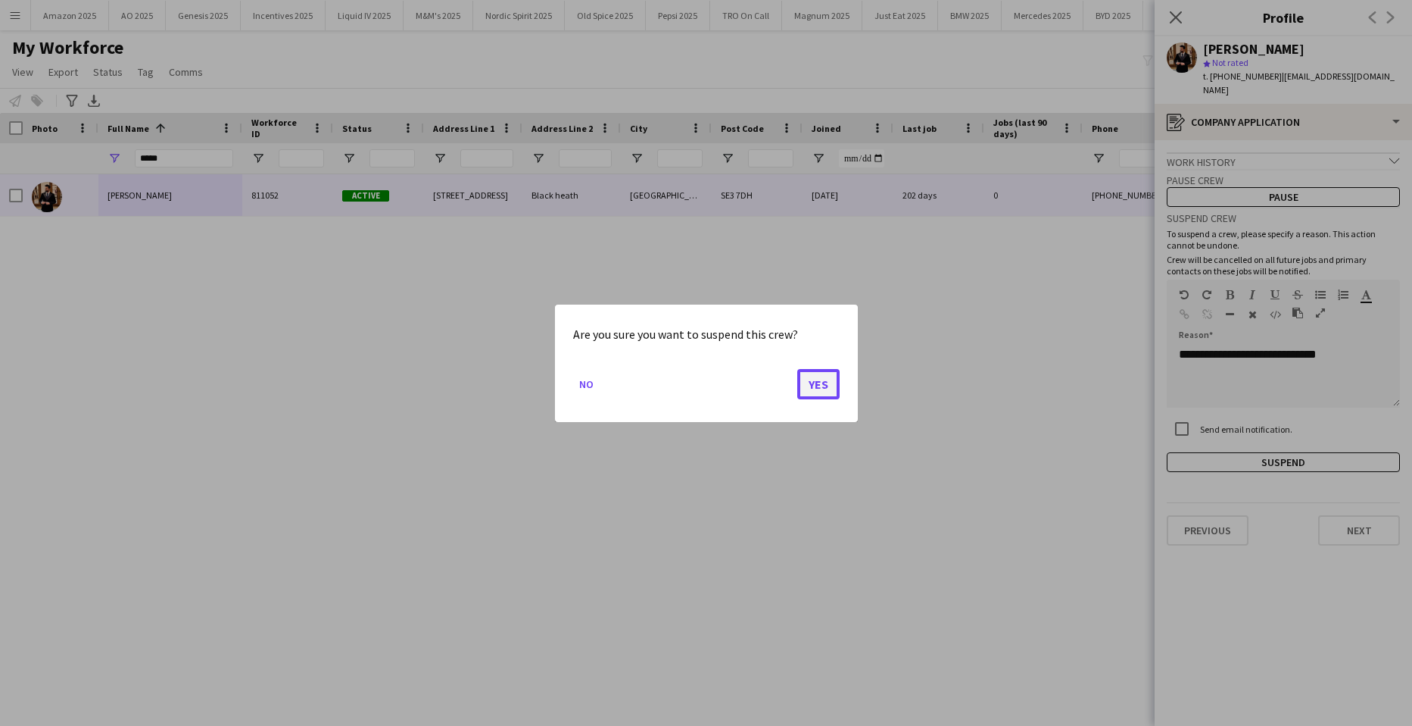
click at [825, 374] on button "Yes" at bounding box center [818, 383] width 42 height 30
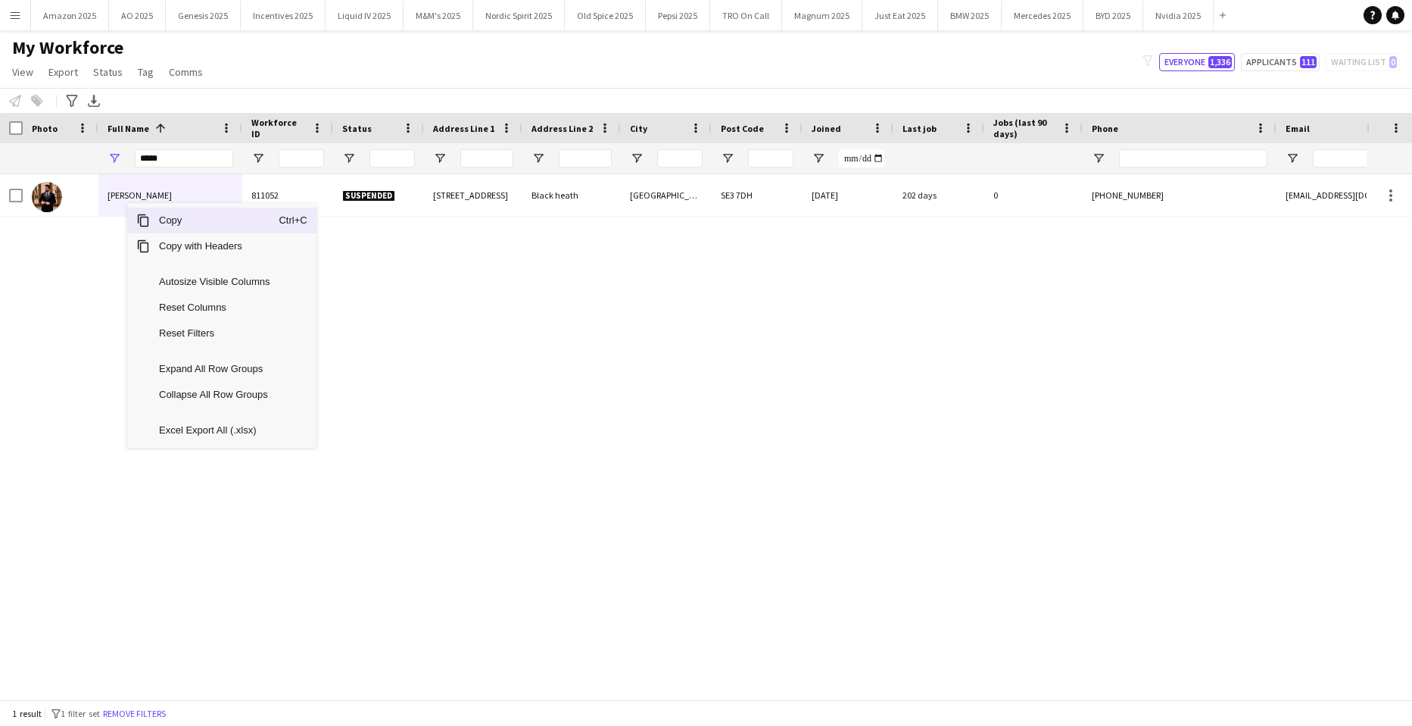
click at [201, 218] on span "Copy" at bounding box center [214, 221] width 129 height 26
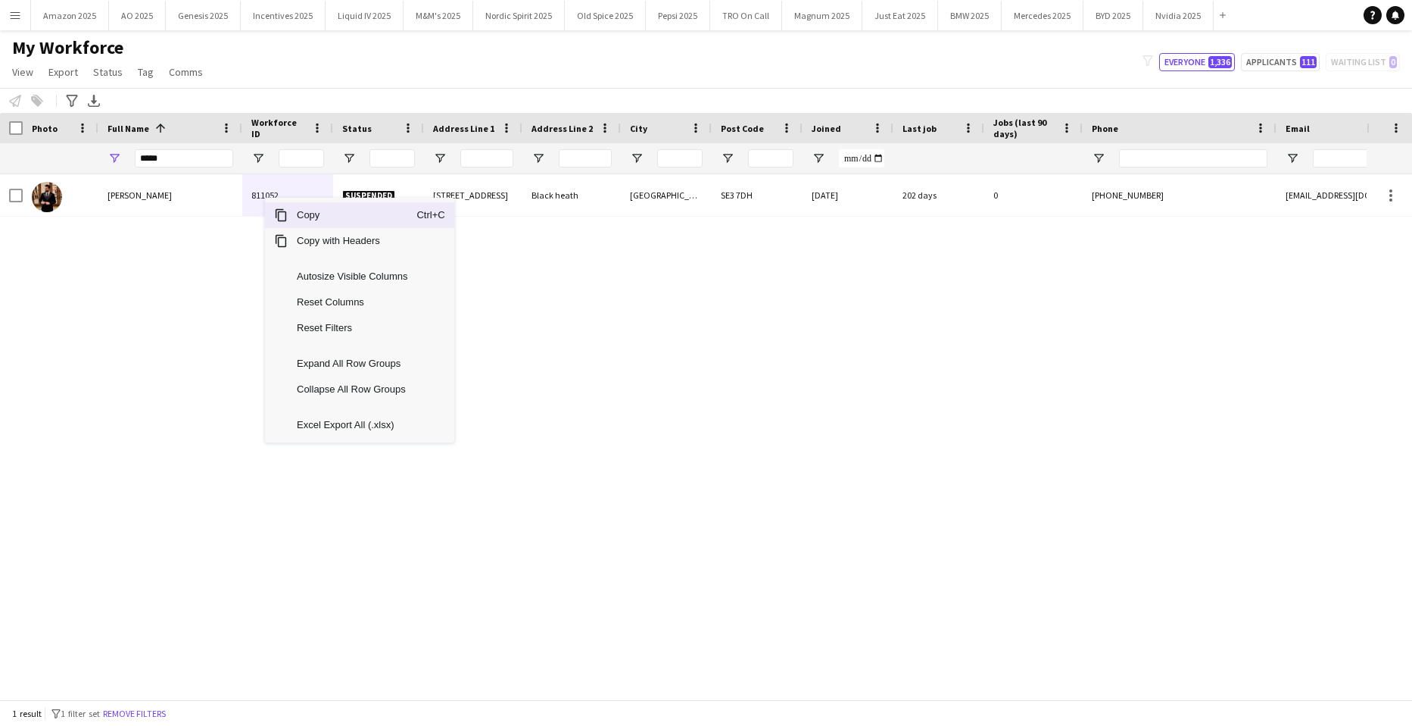
click at [292, 220] on span "Copy" at bounding box center [352, 215] width 129 height 26
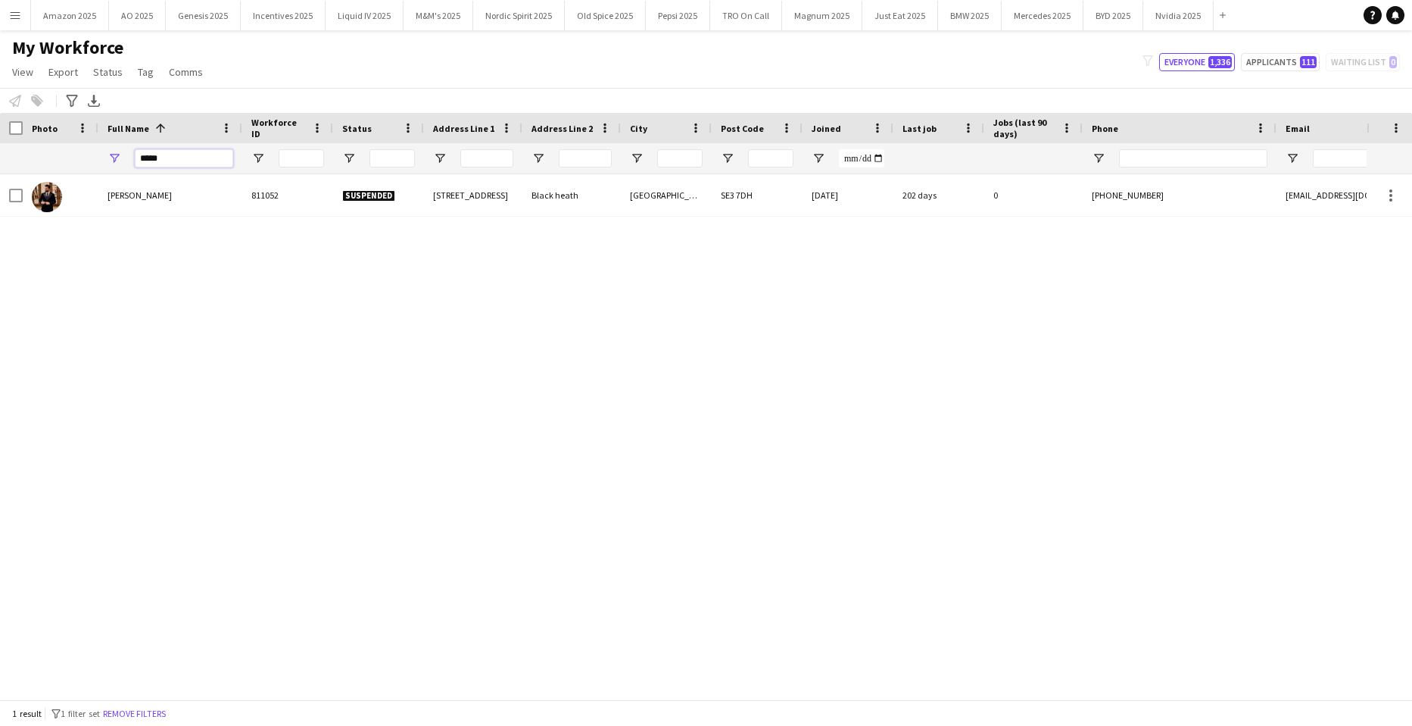
drag, startPoint x: 169, startPoint y: 164, endPoint x: -244, endPoint y: 169, distance: 412.8
click at [0, 169] on html "Menu Boards Boards Boards All jobs Status Workforce Workforce My Workforce Recr…" at bounding box center [706, 363] width 1412 height 726
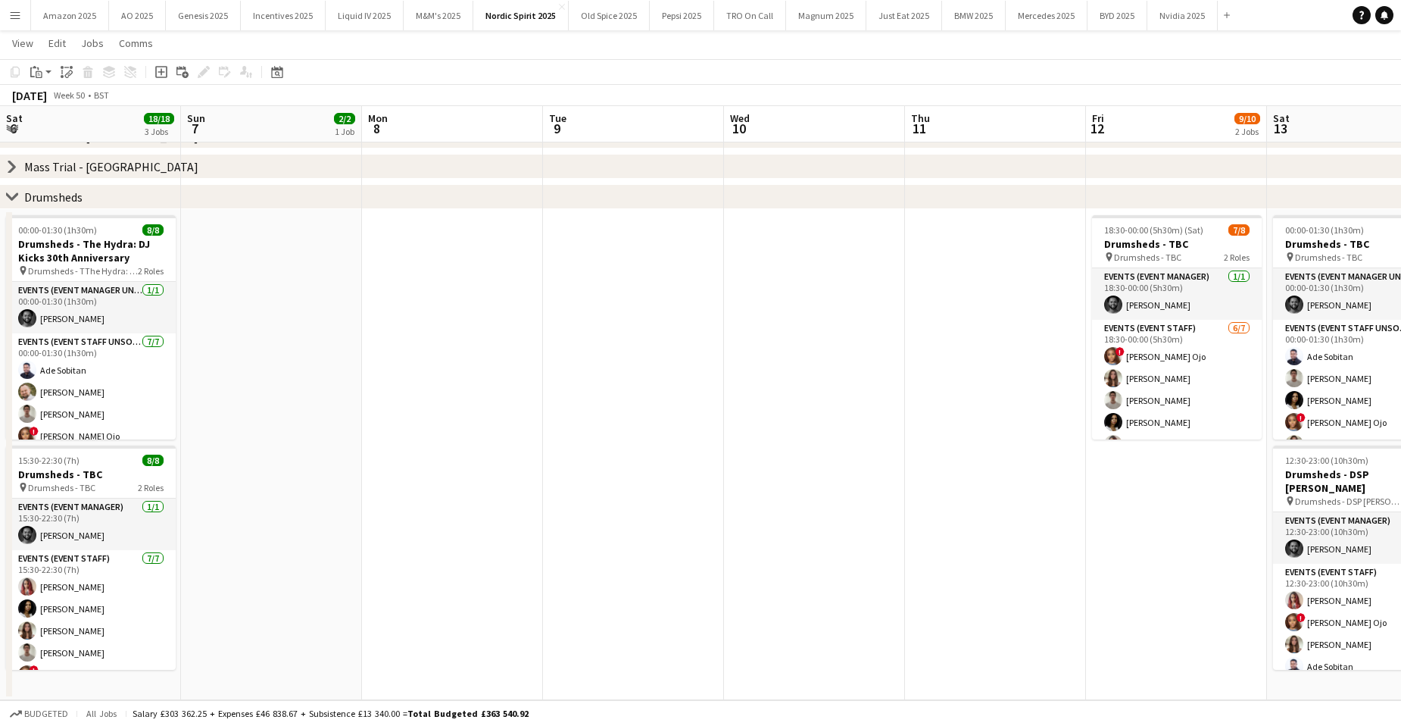
scroll to position [0, 566]
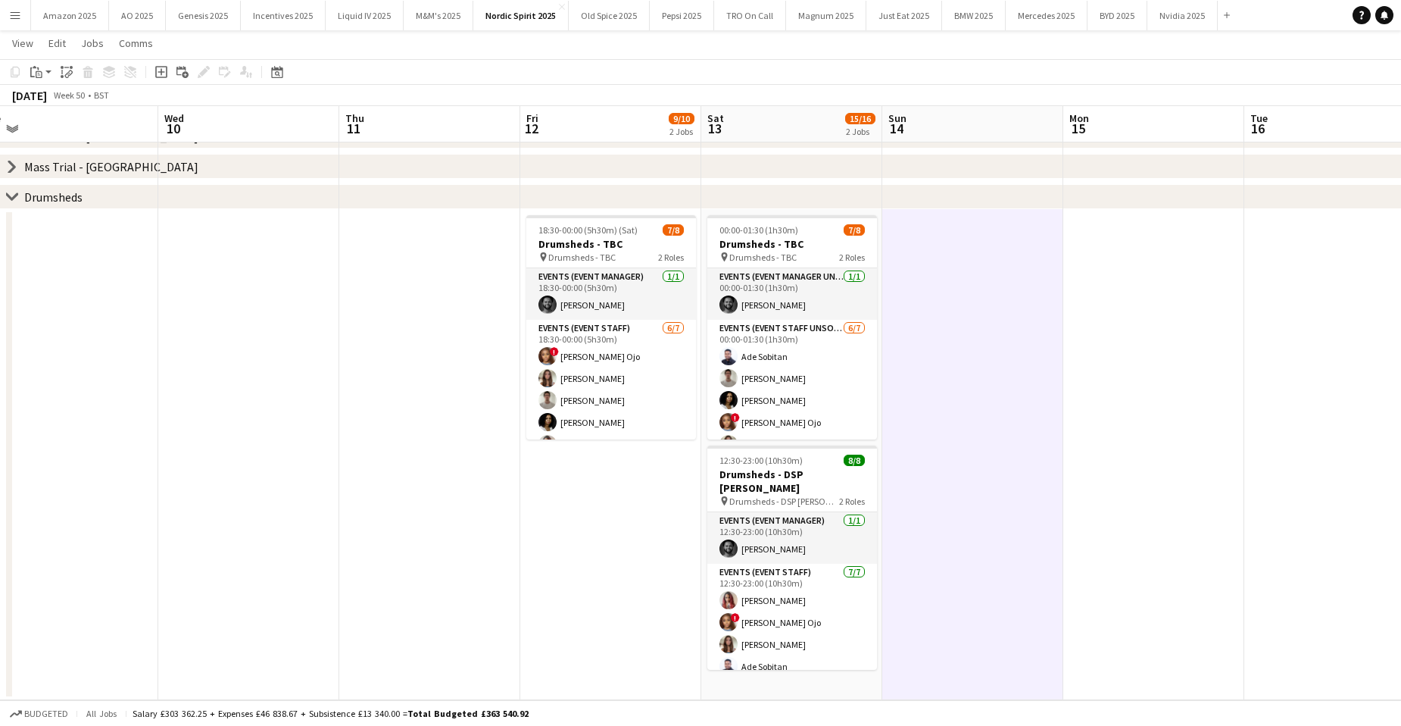
click at [11, 16] on app-icon "Menu" at bounding box center [15, 15] width 12 height 12
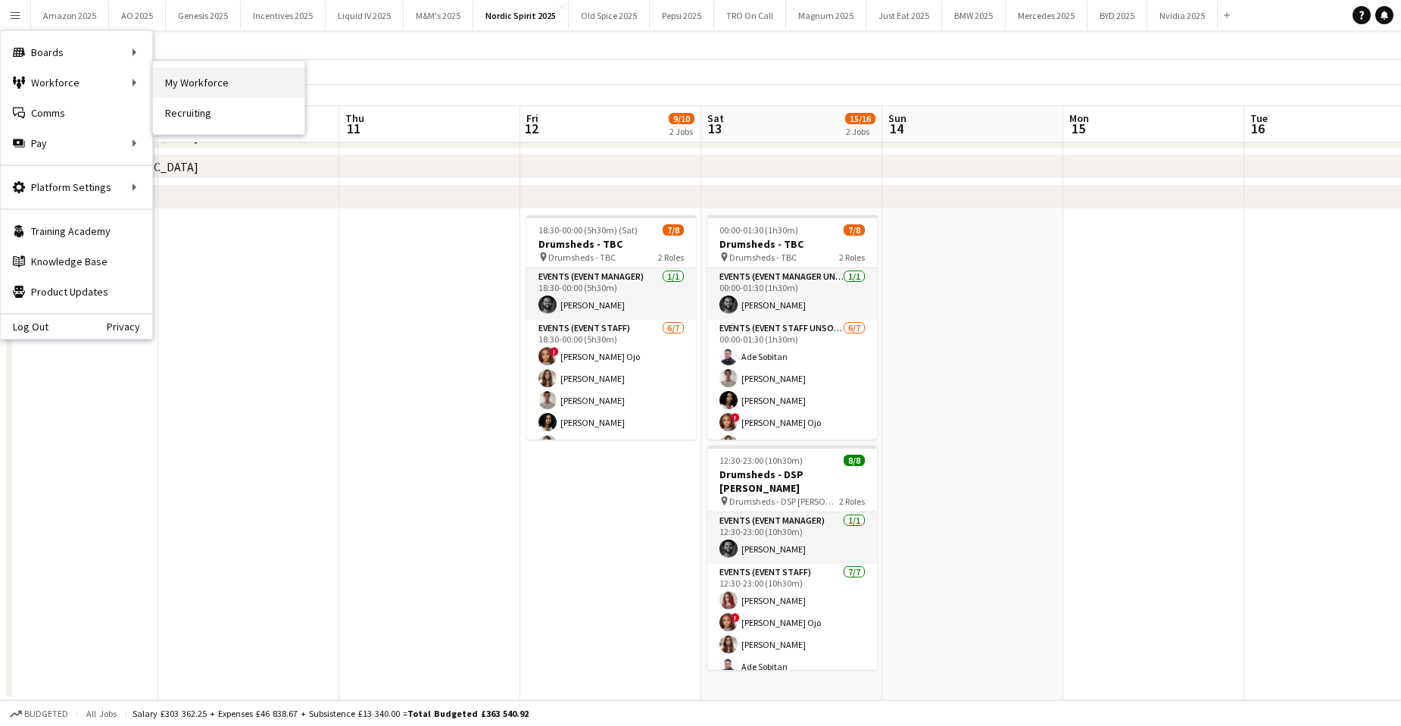
click at [189, 80] on link "My Workforce" at bounding box center [228, 82] width 151 height 30
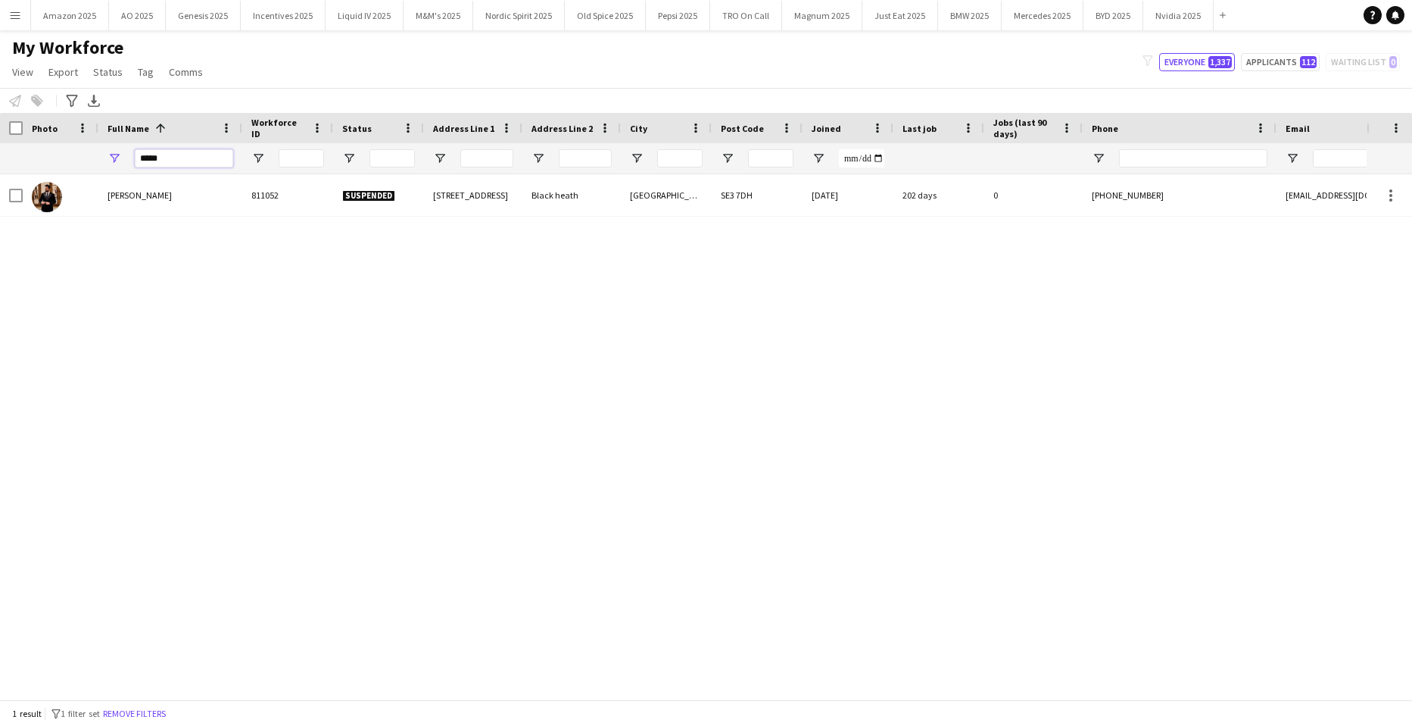
drag, startPoint x: 189, startPoint y: 159, endPoint x: -39, endPoint y: 127, distance: 230.2
click at [0, 127] on html "Menu Boards Boards Boards All jobs Status Workforce Workforce My Workforce Recr…" at bounding box center [706, 363] width 1412 height 726
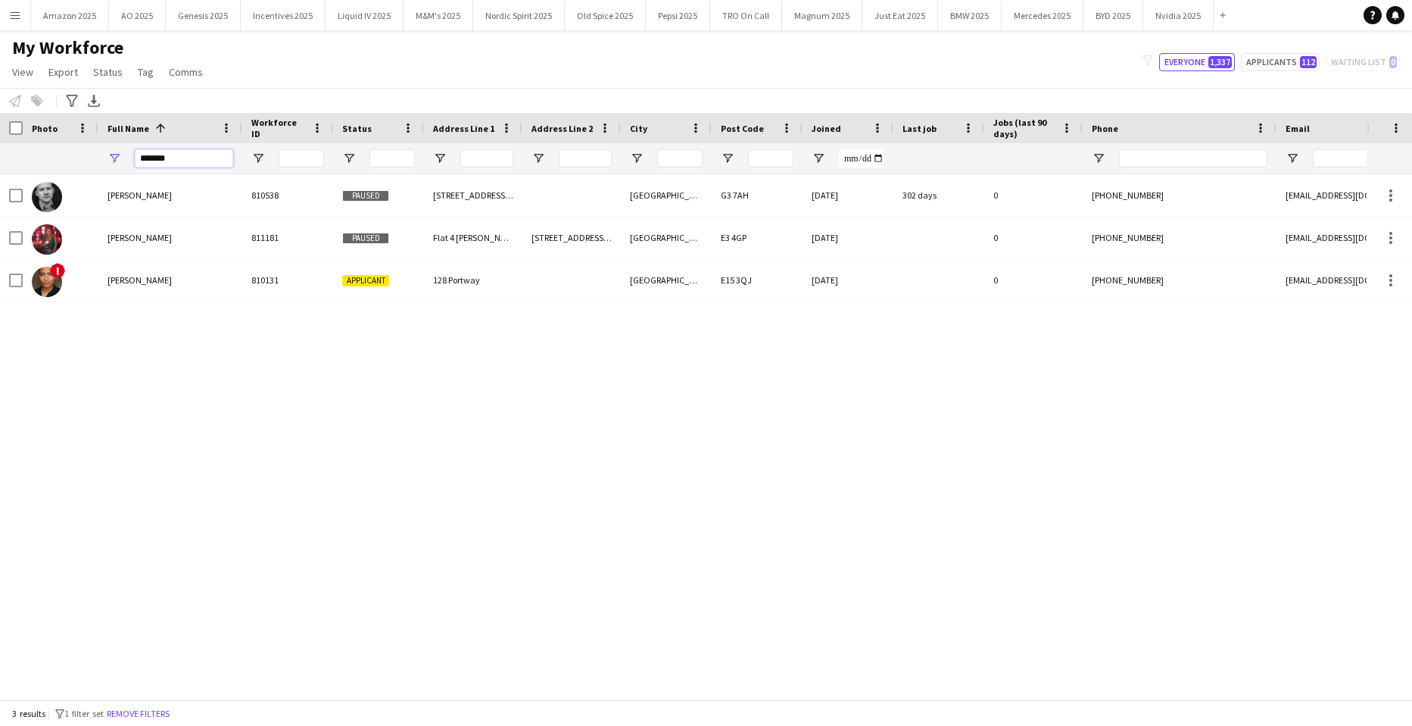
type input "*******"
click at [250, 557] on div "[PERSON_NAME] 810538 Paused [STREET_ADDRESS][DATE] [DATE] 302 days 0 [PHONE_NUM…" at bounding box center [683, 430] width 1367 height 513
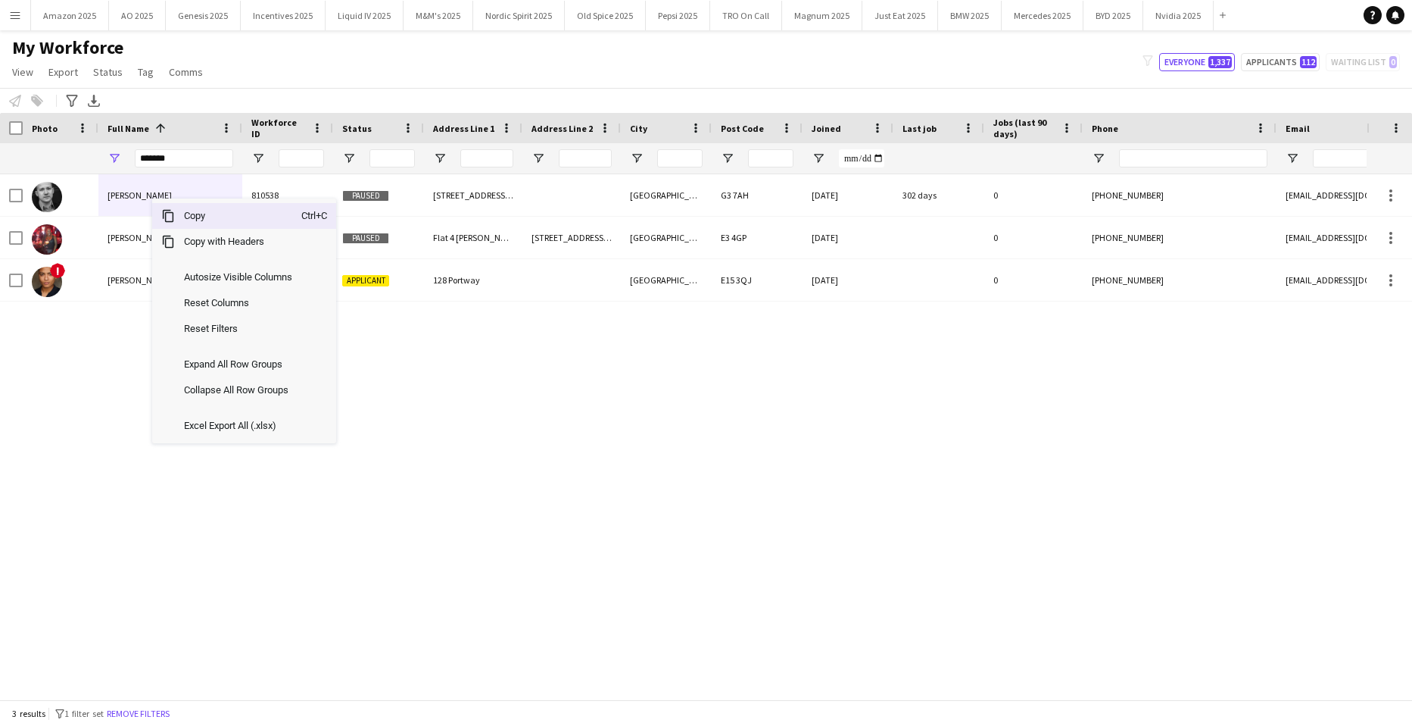
click at [203, 223] on span "Copy" at bounding box center [238, 216] width 126 height 26
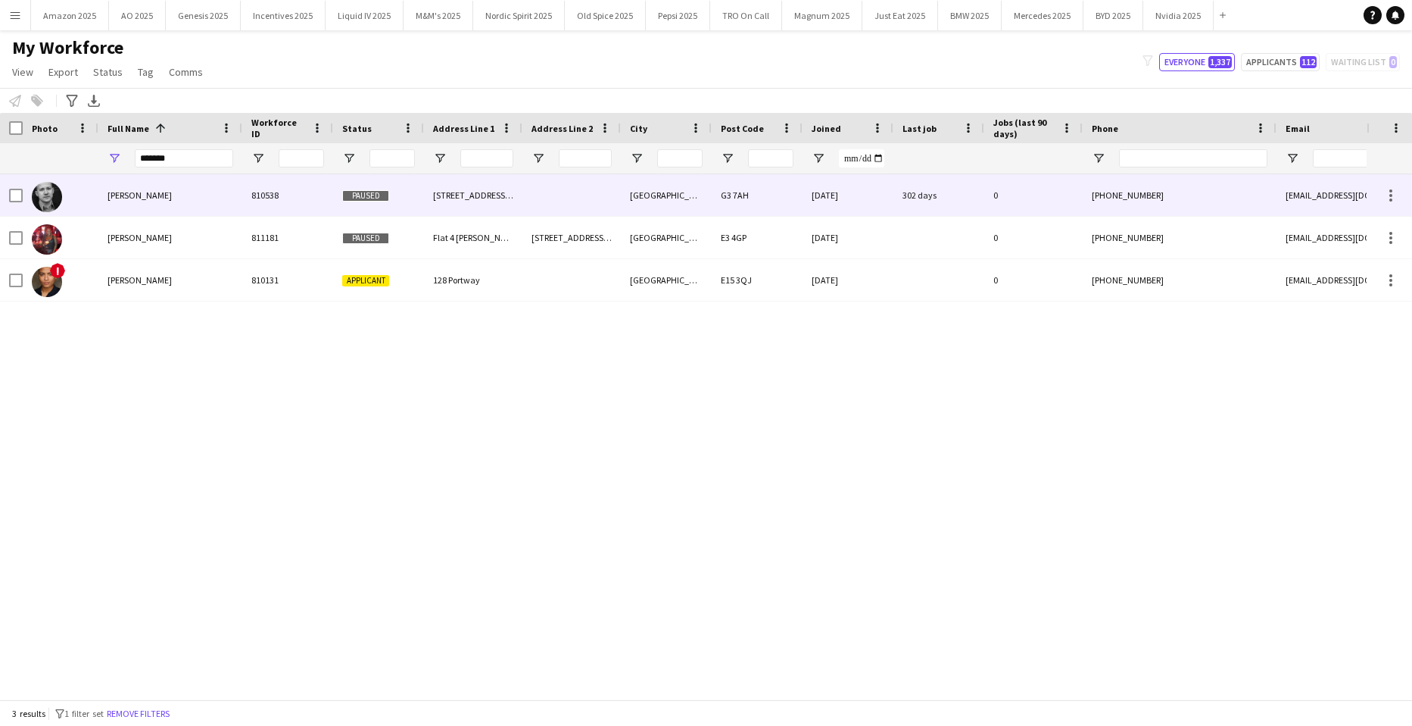
drag, startPoint x: 176, startPoint y: 193, endPoint x: 409, endPoint y: 176, distance: 233.1
click at [172, 193] on span "[PERSON_NAME]" at bounding box center [140, 194] width 64 height 11
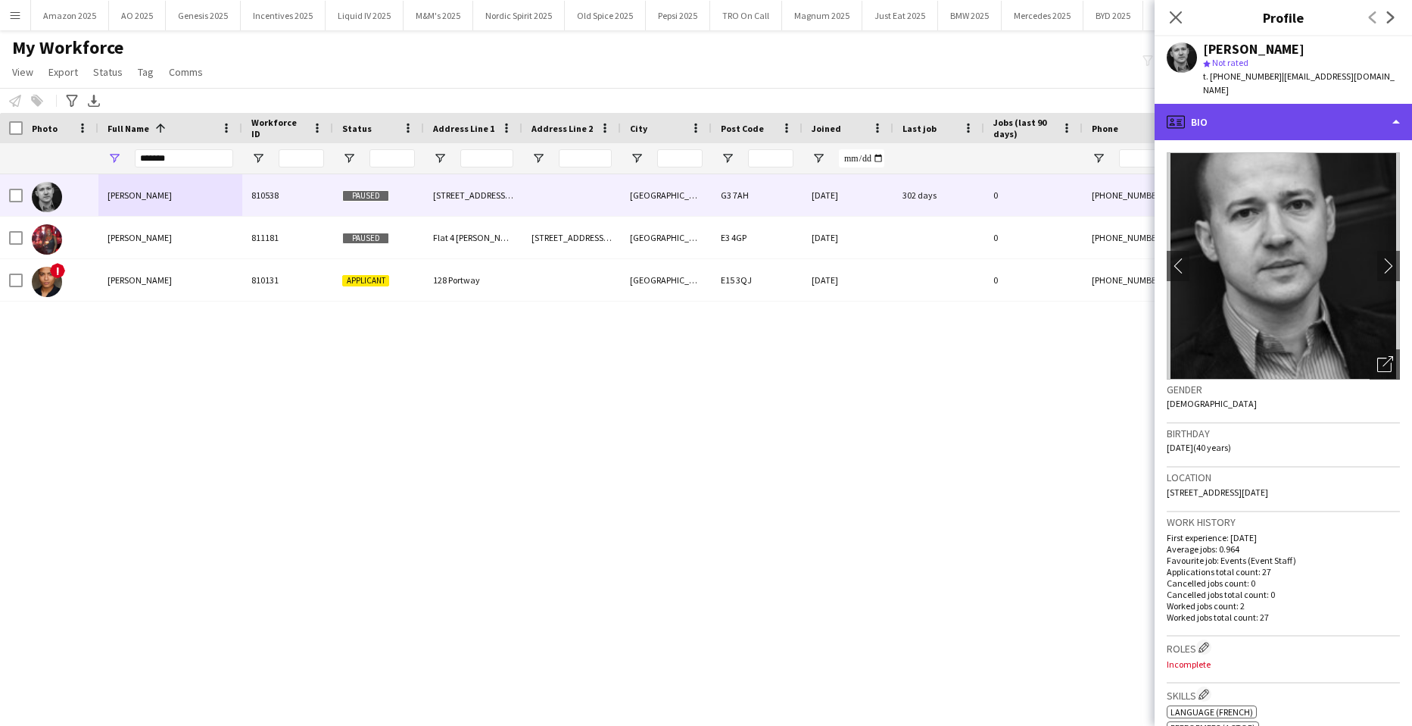
click at [1362, 104] on div "profile Bio" at bounding box center [1283, 122] width 257 height 36
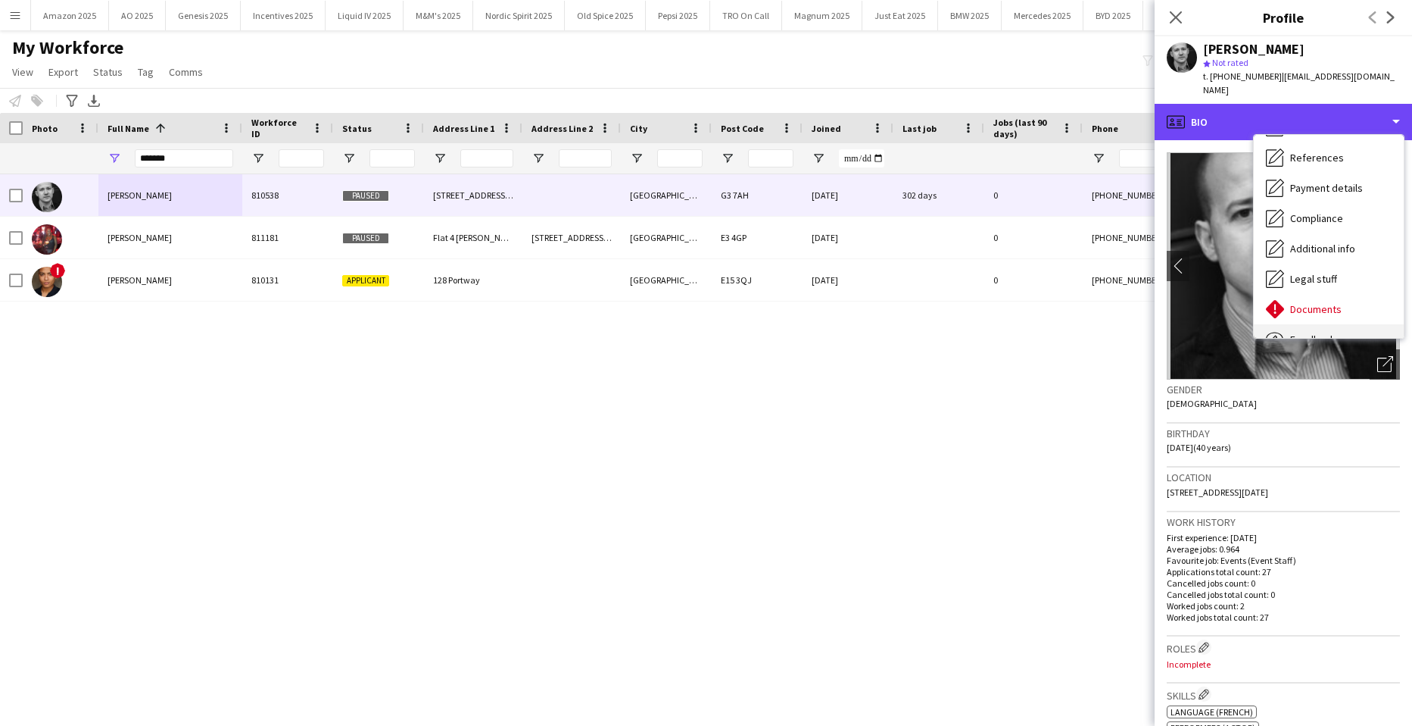
scroll to position [203, 0]
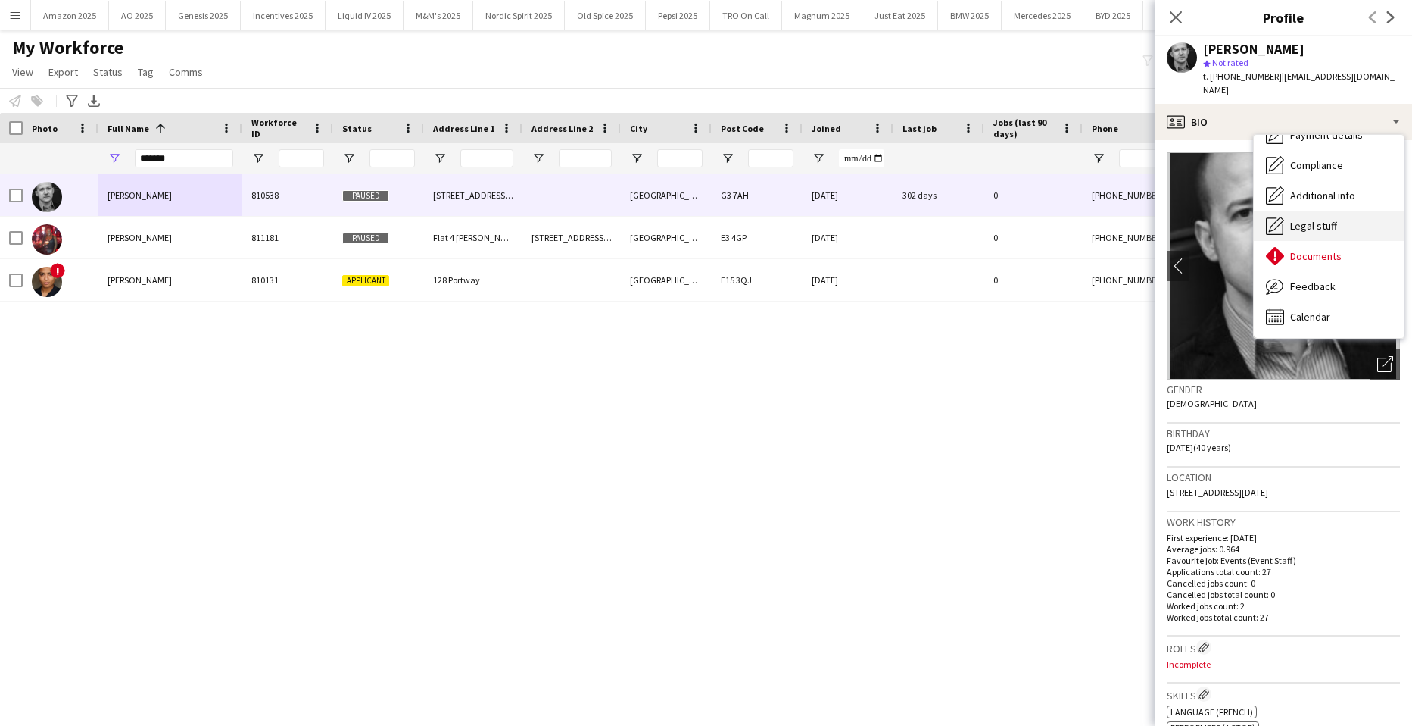
click at [1310, 223] on div "Legal stuff Legal stuff" at bounding box center [1329, 226] width 150 height 30
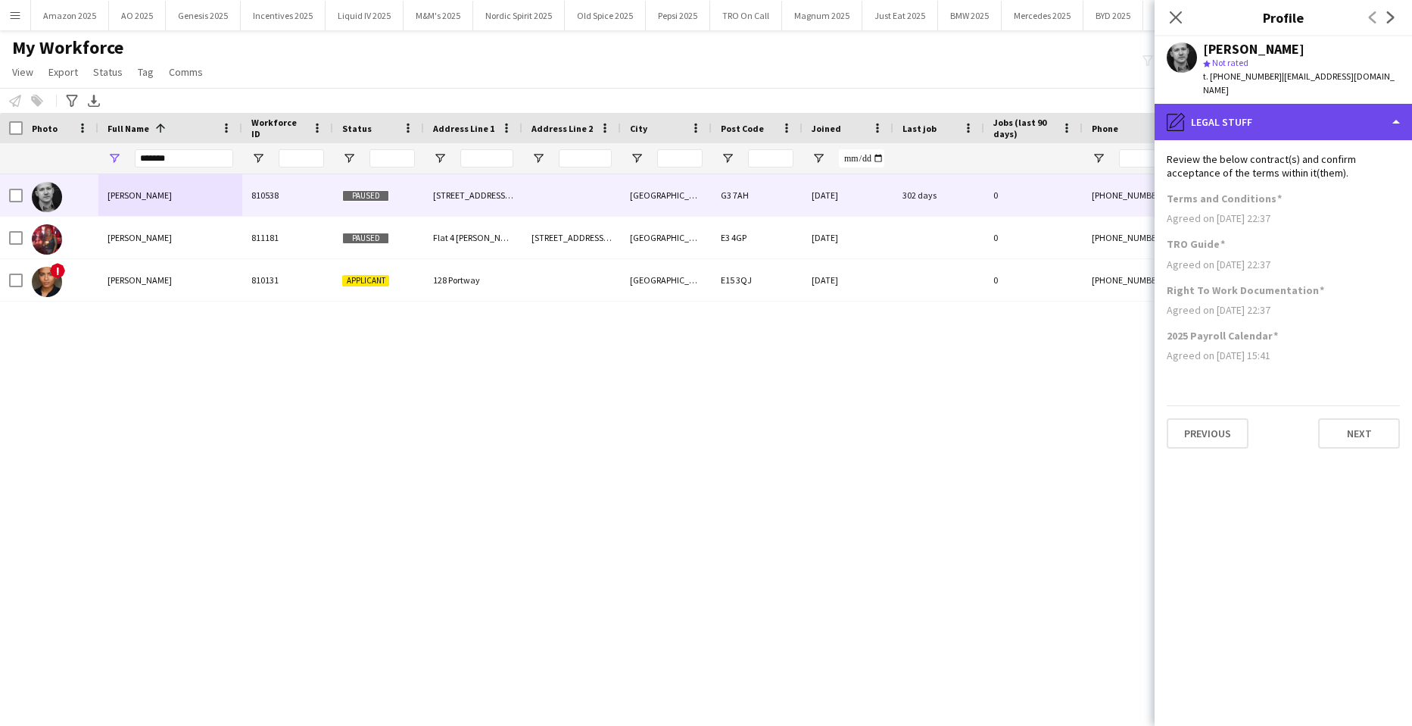
click at [1358, 114] on div "pencil4 Legal stuff" at bounding box center [1283, 122] width 257 height 36
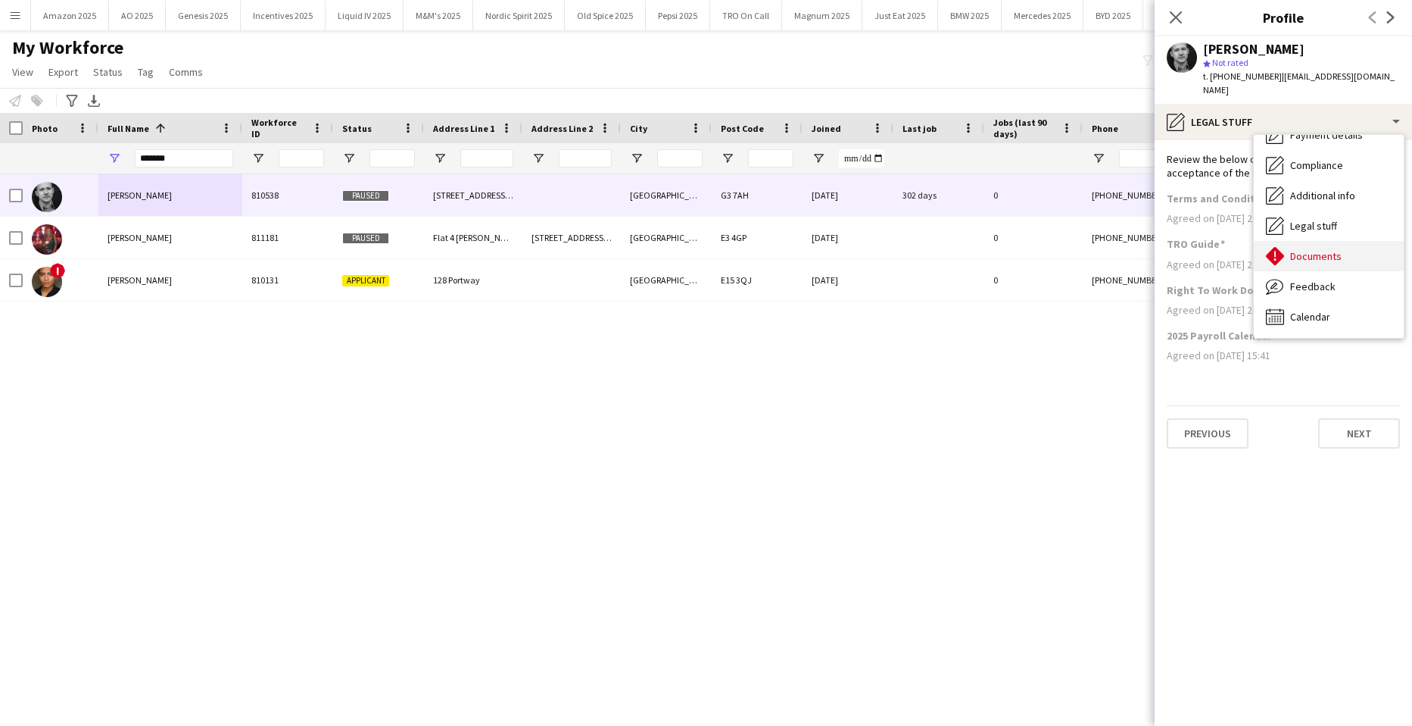
click at [1338, 249] on span "Documents" at bounding box center [1315, 256] width 51 height 14
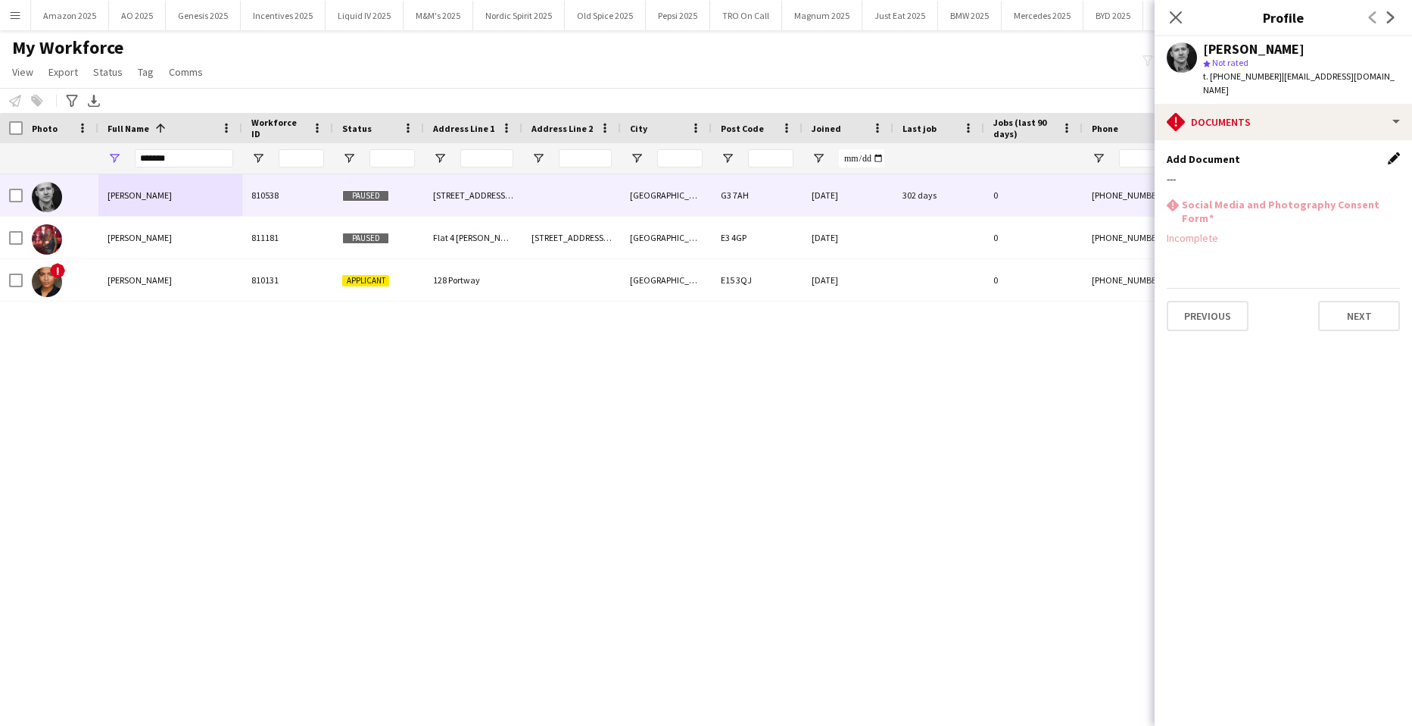
click at [1392, 152] on app-icon "Edit this field" at bounding box center [1394, 158] width 12 height 12
click at [1360, 172] on button "Upload new file" at bounding box center [1353, 184] width 95 height 24
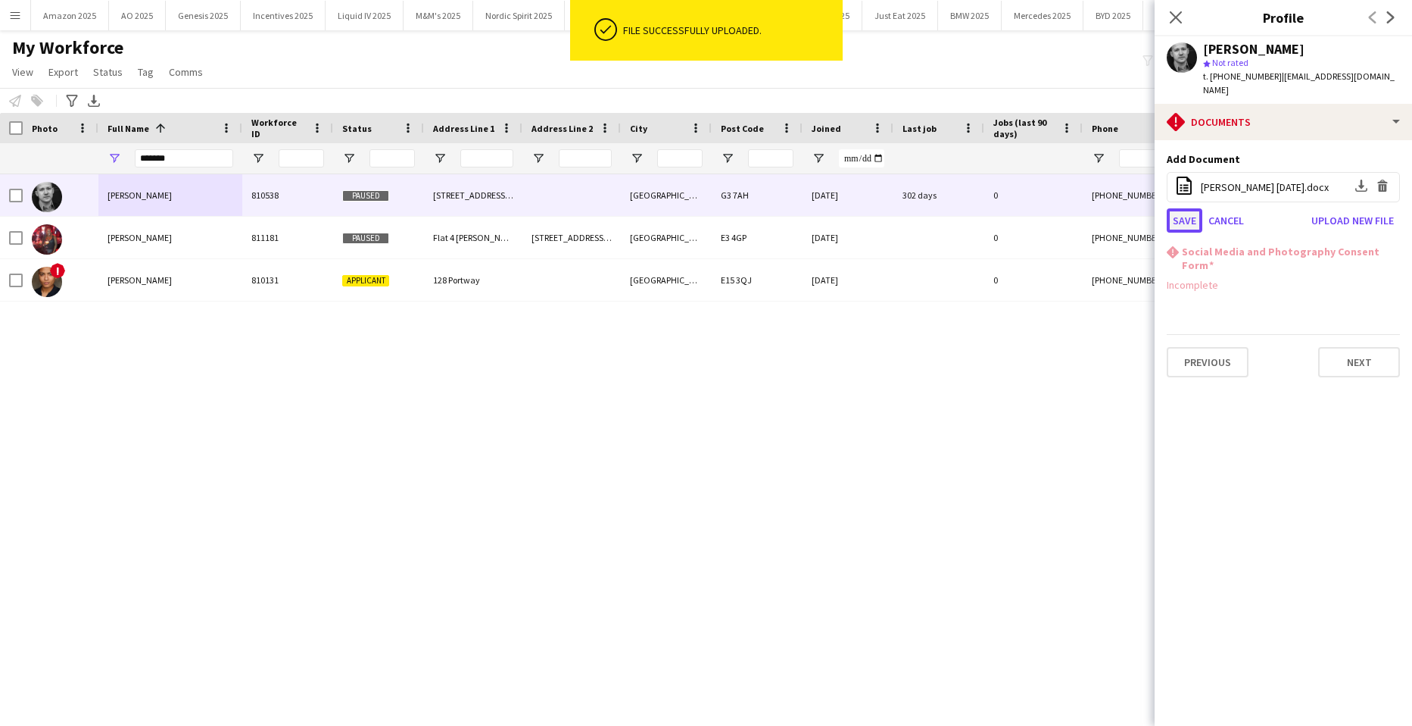
click at [1185, 208] on button "Save" at bounding box center [1185, 220] width 36 height 24
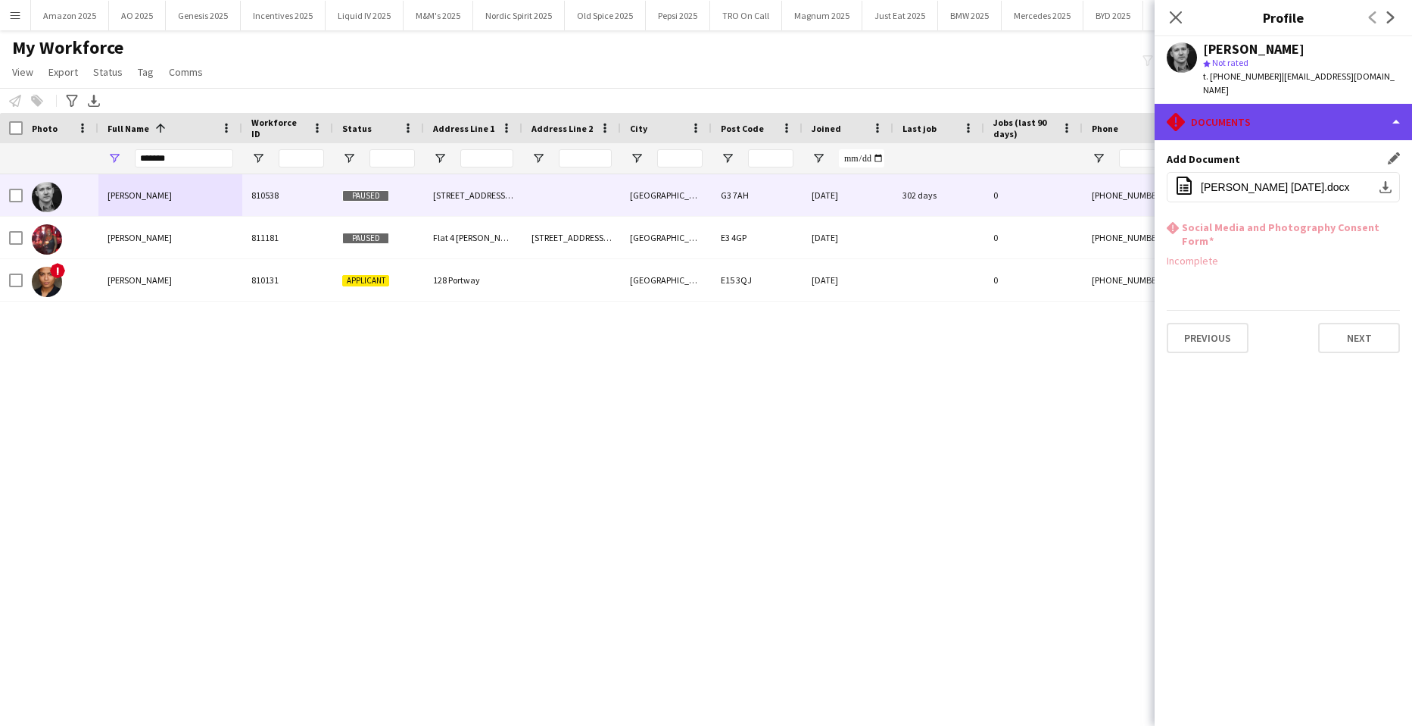
click at [1356, 112] on div "rhombus-alert Documents" at bounding box center [1283, 122] width 257 height 36
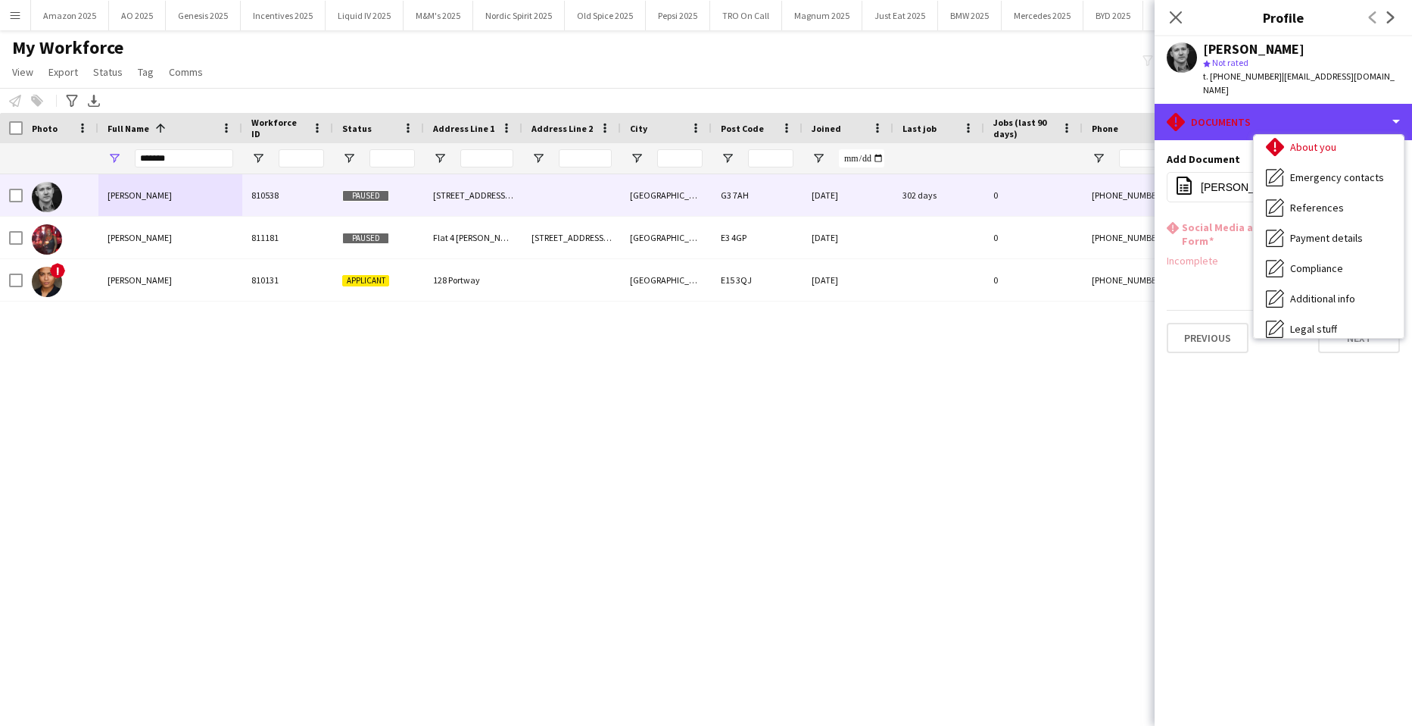
scroll to position [0, 0]
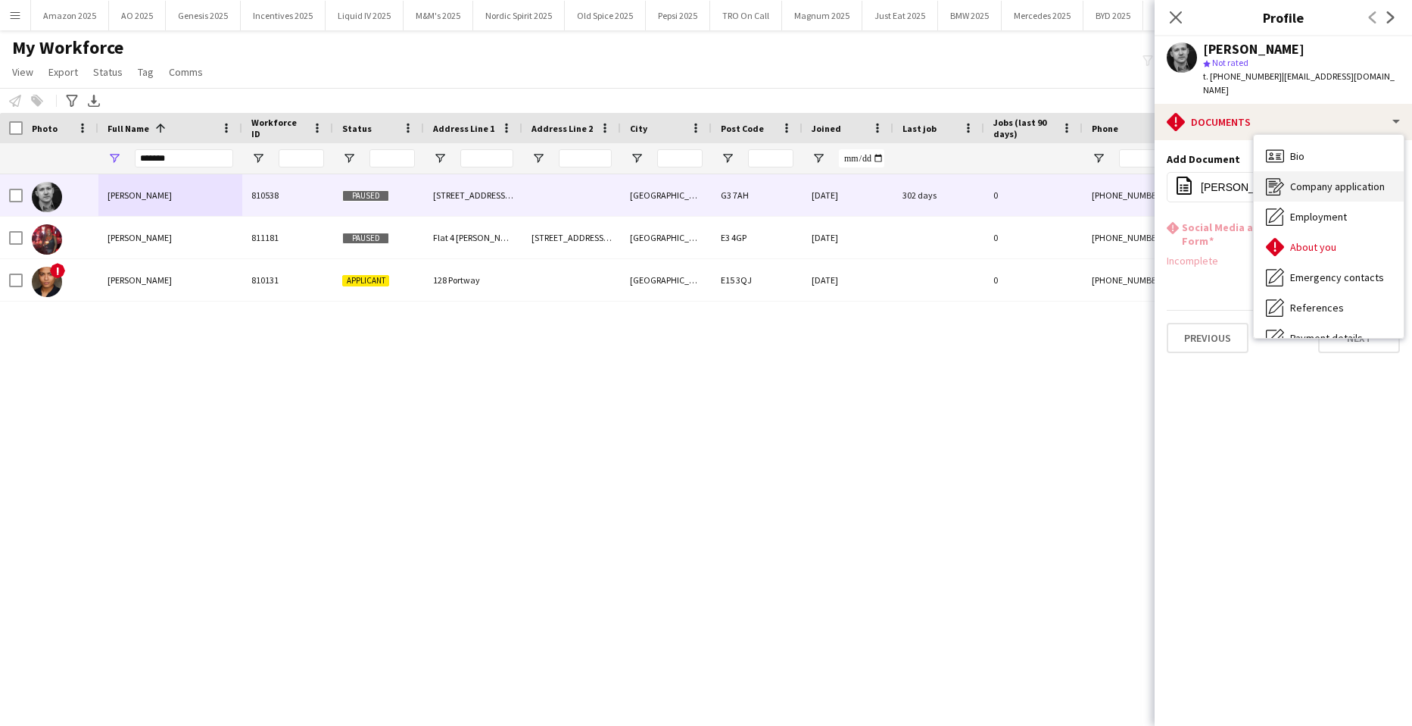
click at [1322, 179] on span "Company application" at bounding box center [1337, 186] width 95 height 14
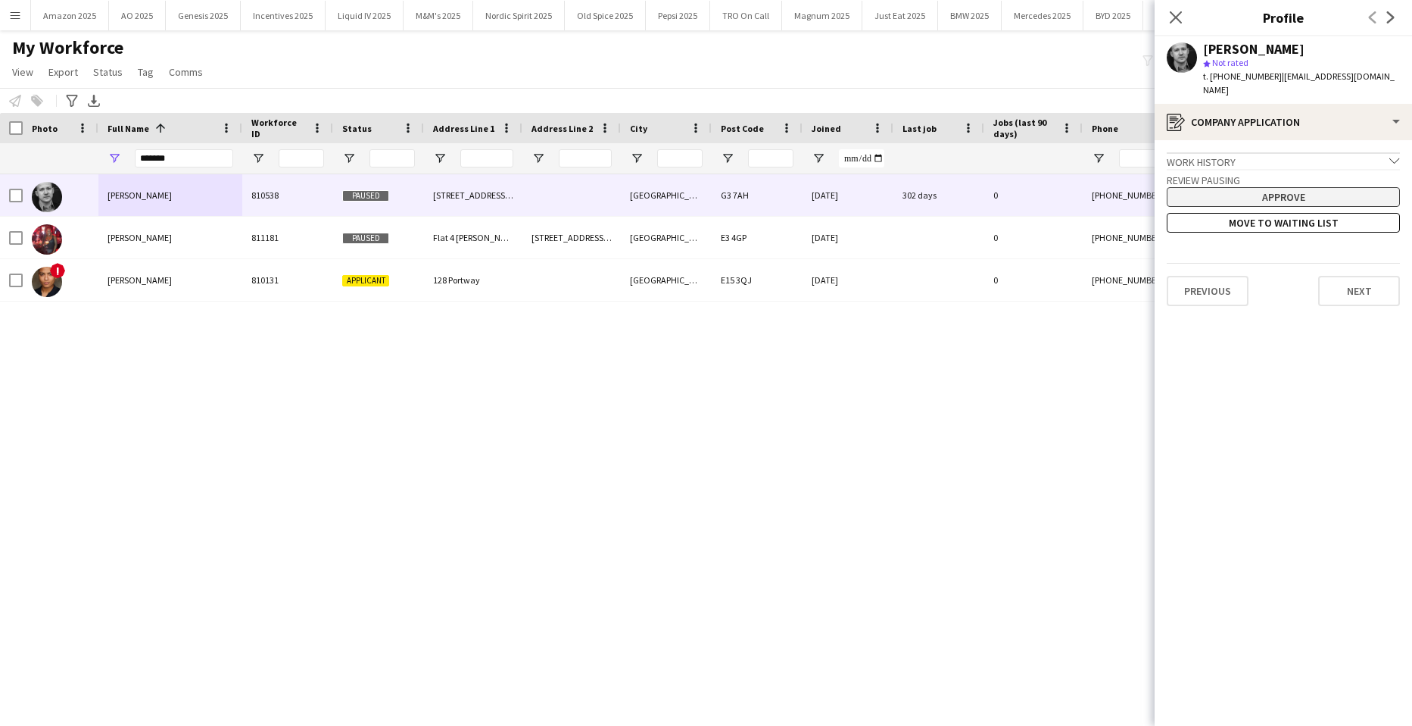
click at [1322, 187] on button "Approve" at bounding box center [1283, 197] width 233 height 20
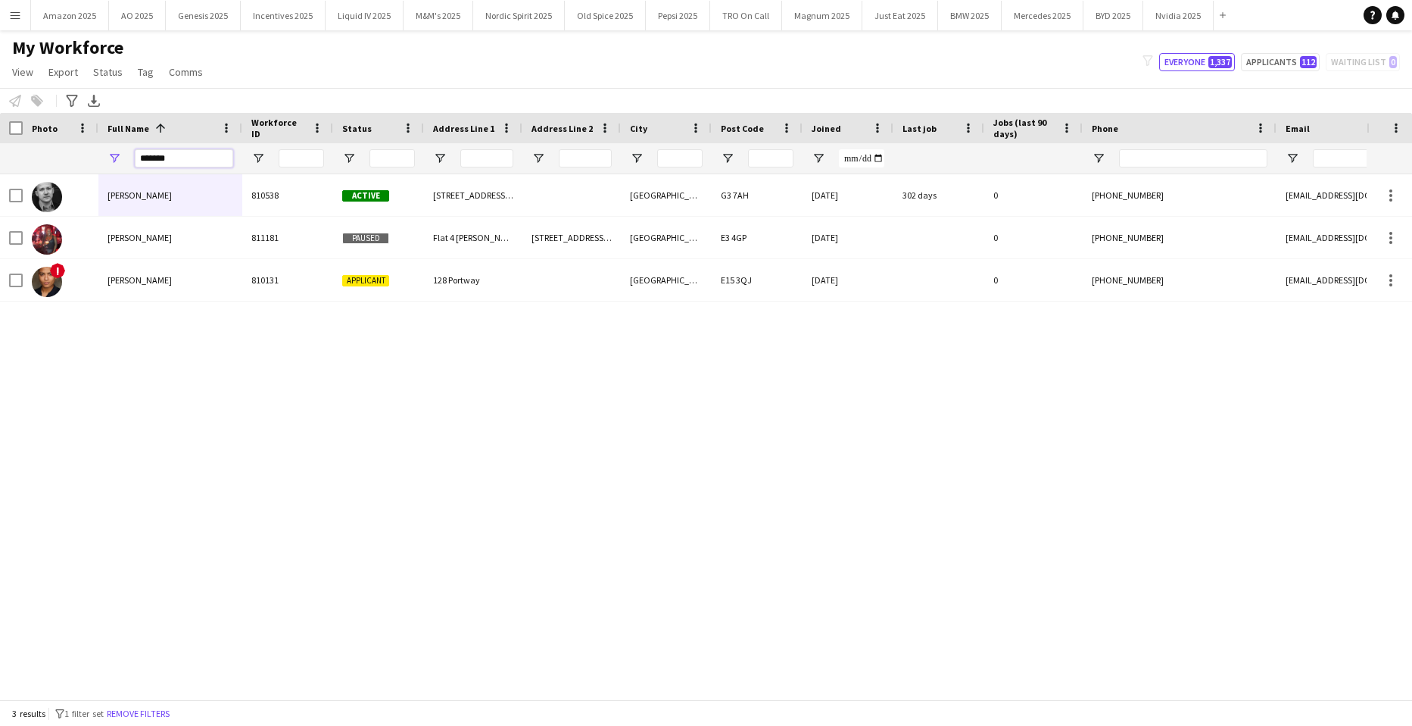
drag, startPoint x: 166, startPoint y: 159, endPoint x: -39, endPoint y: 157, distance: 204.5
click at [0, 157] on html "Menu Boards Boards Boards All jobs Status Workforce Workforce My Workforce Recr…" at bounding box center [706, 363] width 1412 height 726
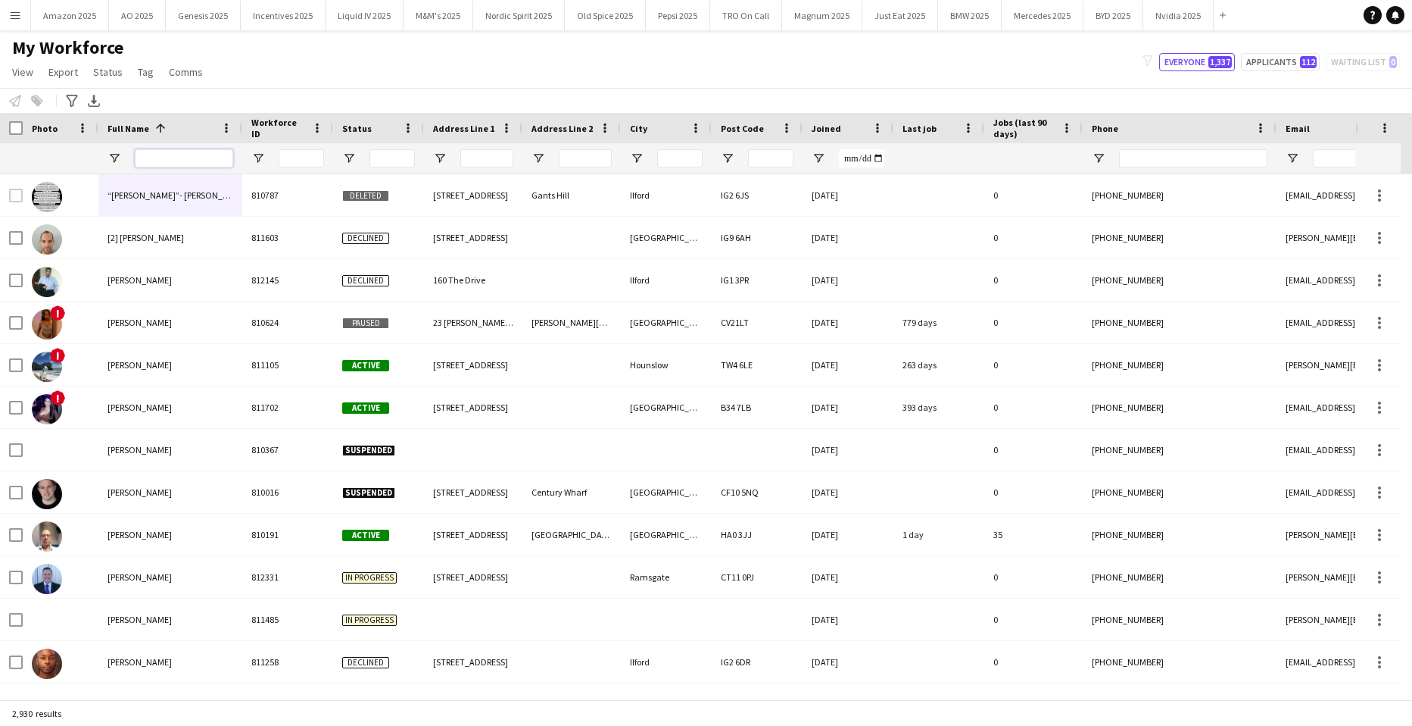
drag, startPoint x: 201, startPoint y: 154, endPoint x: 288, endPoint y: 158, distance: 86.4
click at [195, 155] on input "Full Name Filter Input" at bounding box center [184, 158] width 98 height 18
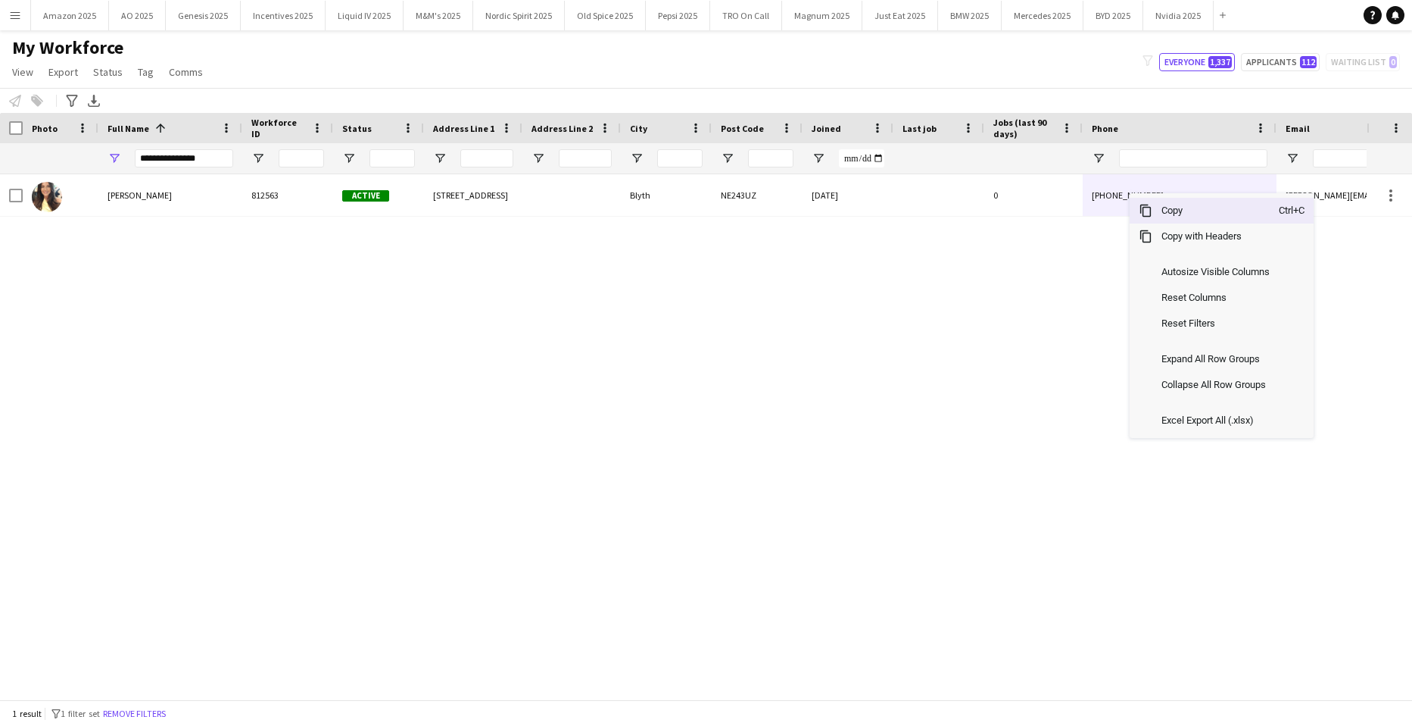
click at [1153, 212] on div "Copy Ctrl+C" at bounding box center [1222, 211] width 184 height 26
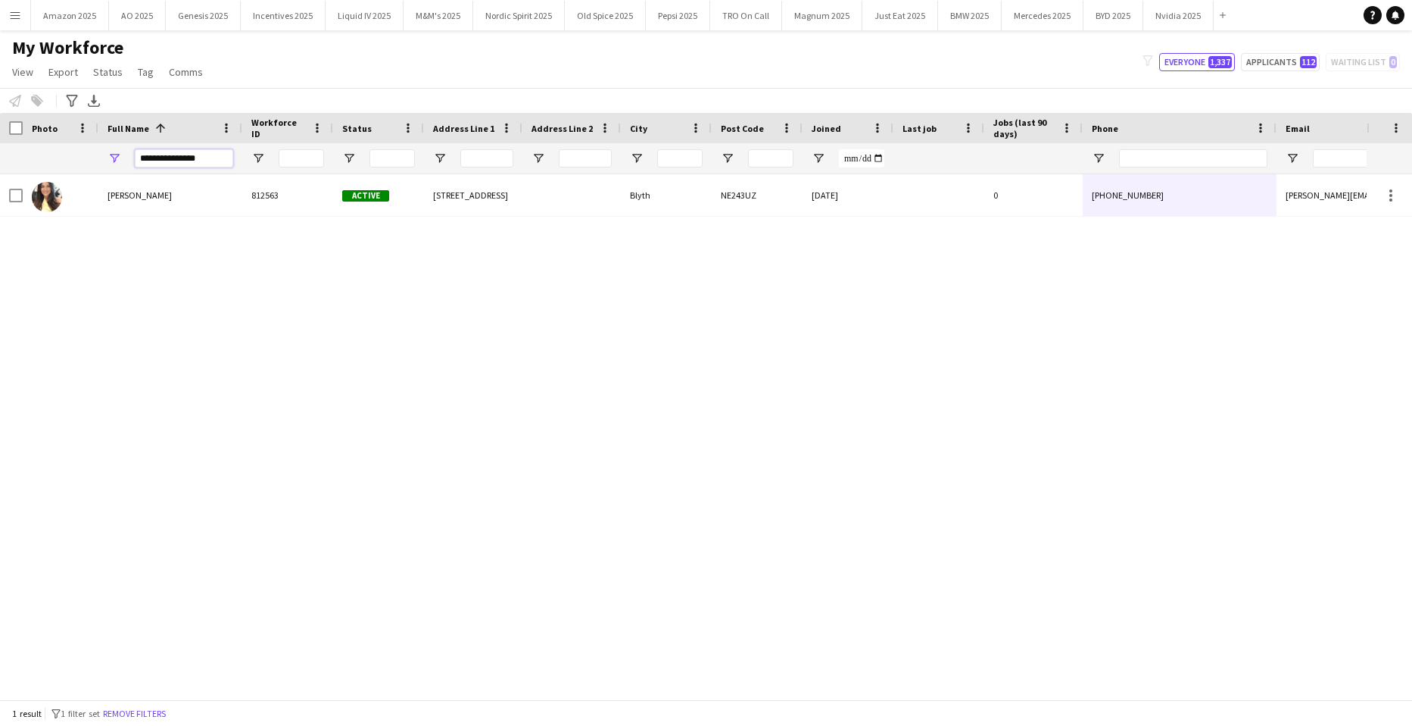
drag, startPoint x: 206, startPoint y: 161, endPoint x: -39, endPoint y: 129, distance: 246.7
click at [0, 129] on html "Menu Boards Boards Boards All jobs Status Workforce Workforce My Workforce Recr…" at bounding box center [706, 363] width 1412 height 726
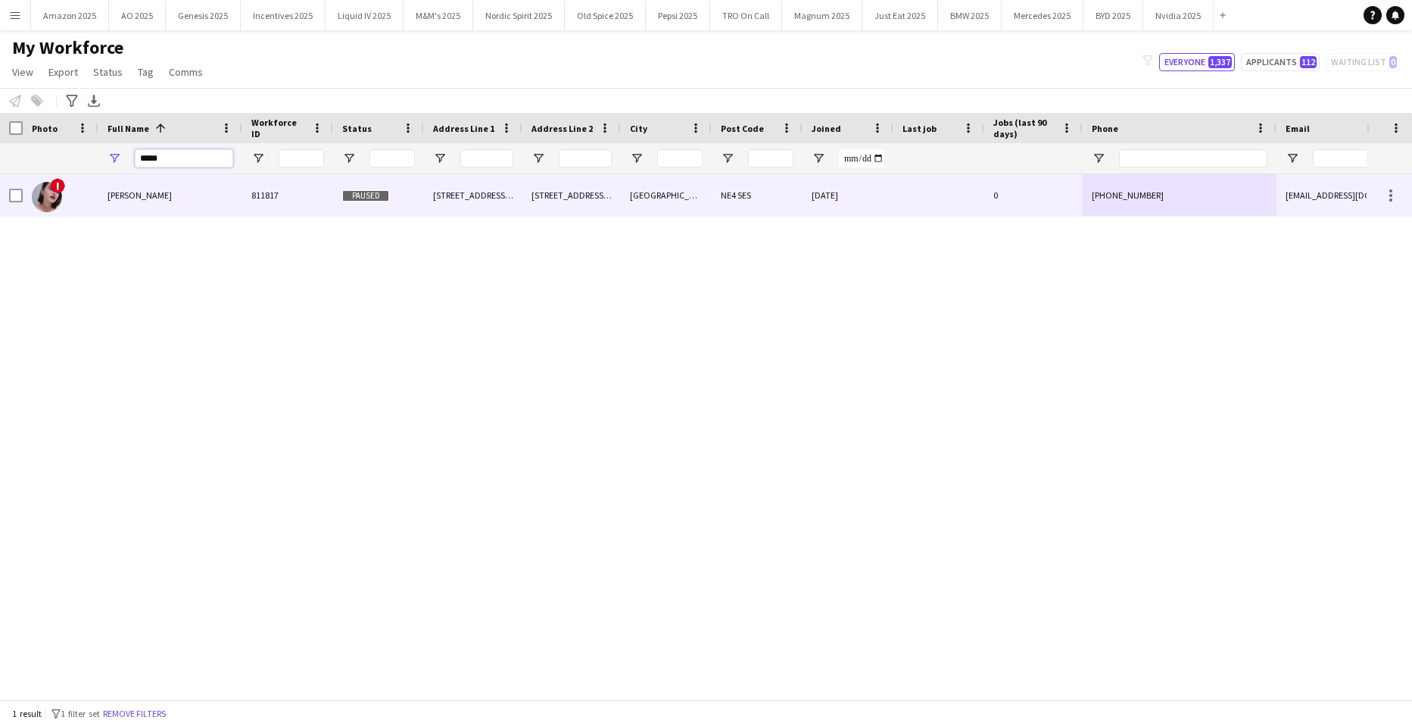
type input "*****"
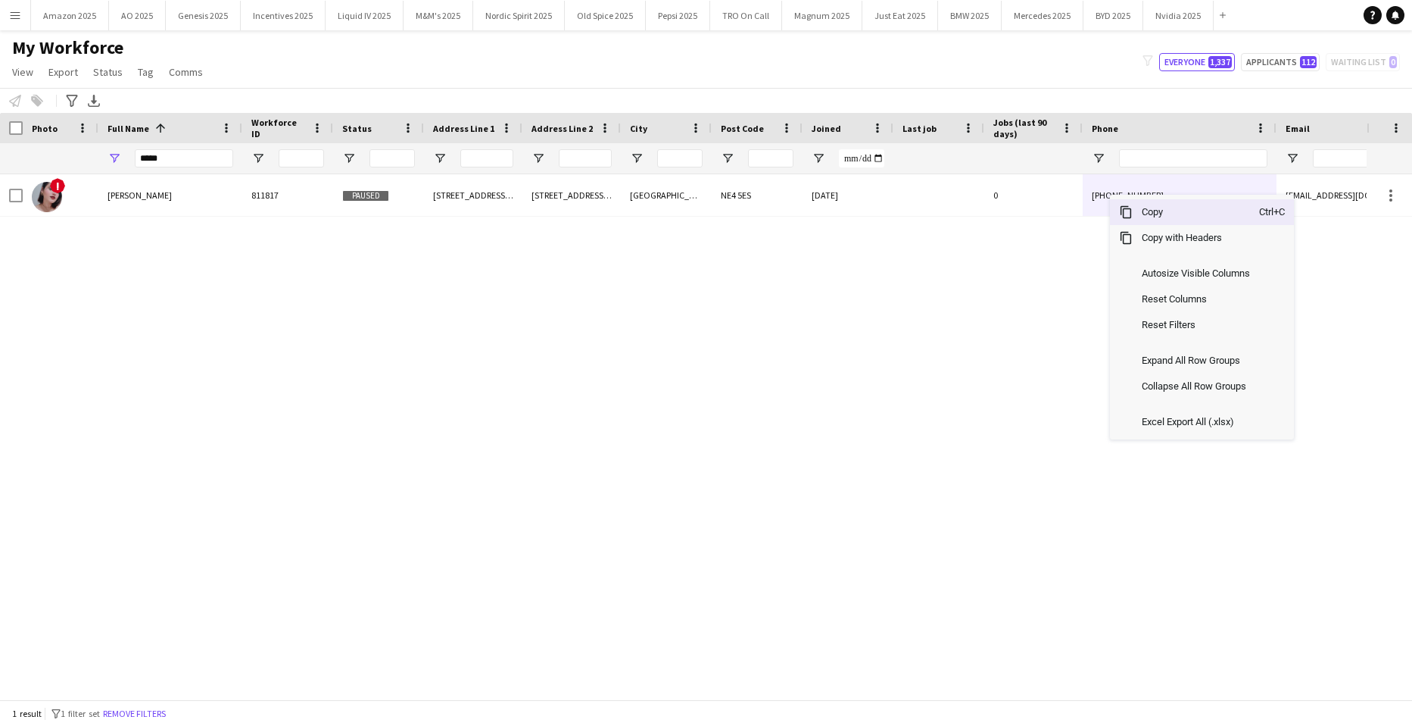
click at [1159, 217] on span "Copy" at bounding box center [1196, 212] width 126 height 26
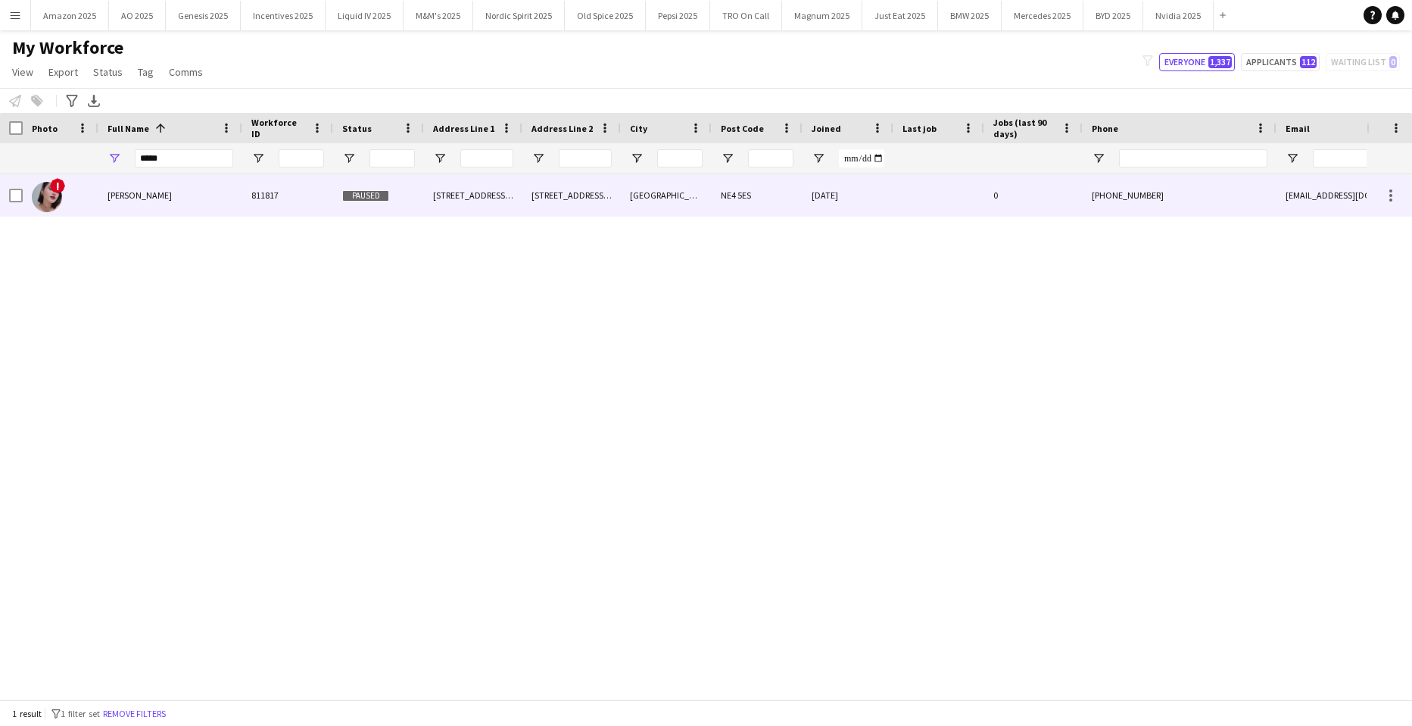
click at [45, 193] on img at bounding box center [47, 197] width 30 height 30
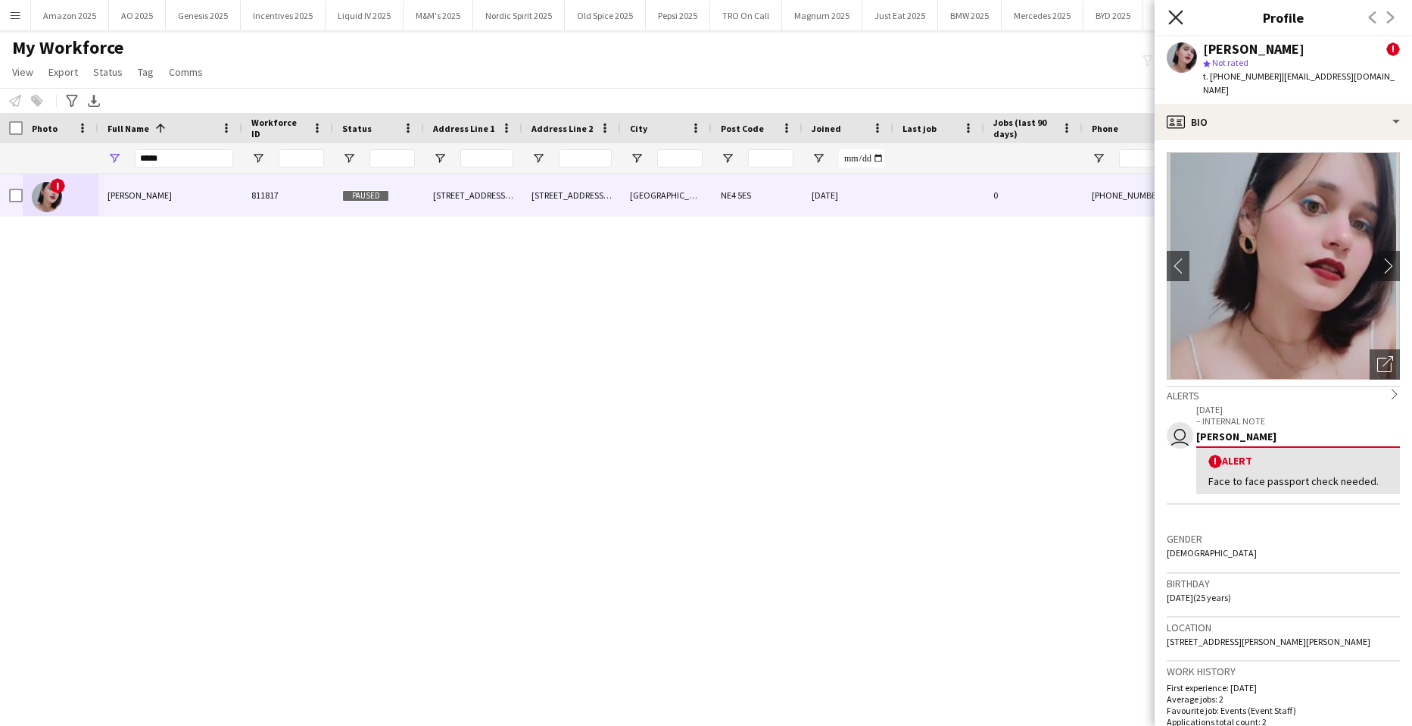
click at [1176, 20] on icon "Close pop-in" at bounding box center [1176, 17] width 14 height 14
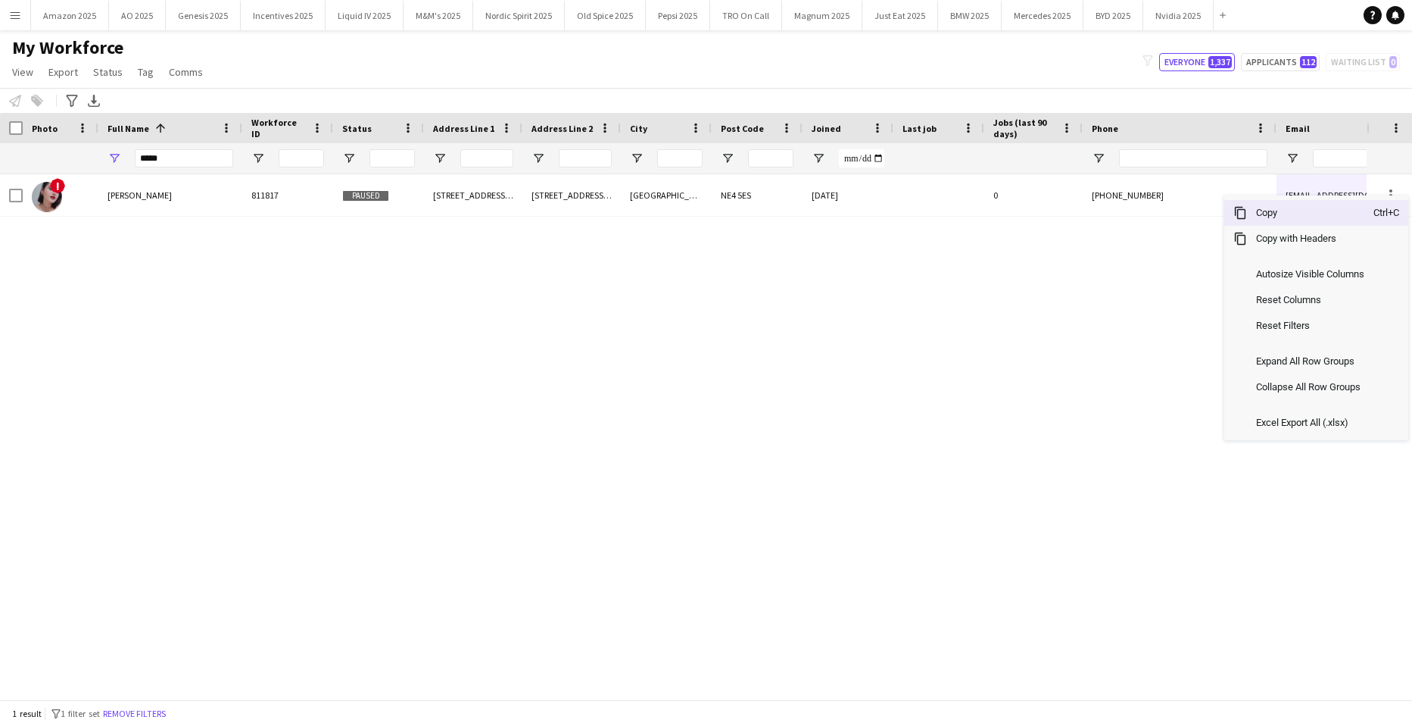
click at [1336, 217] on span "Copy" at bounding box center [1310, 213] width 126 height 26
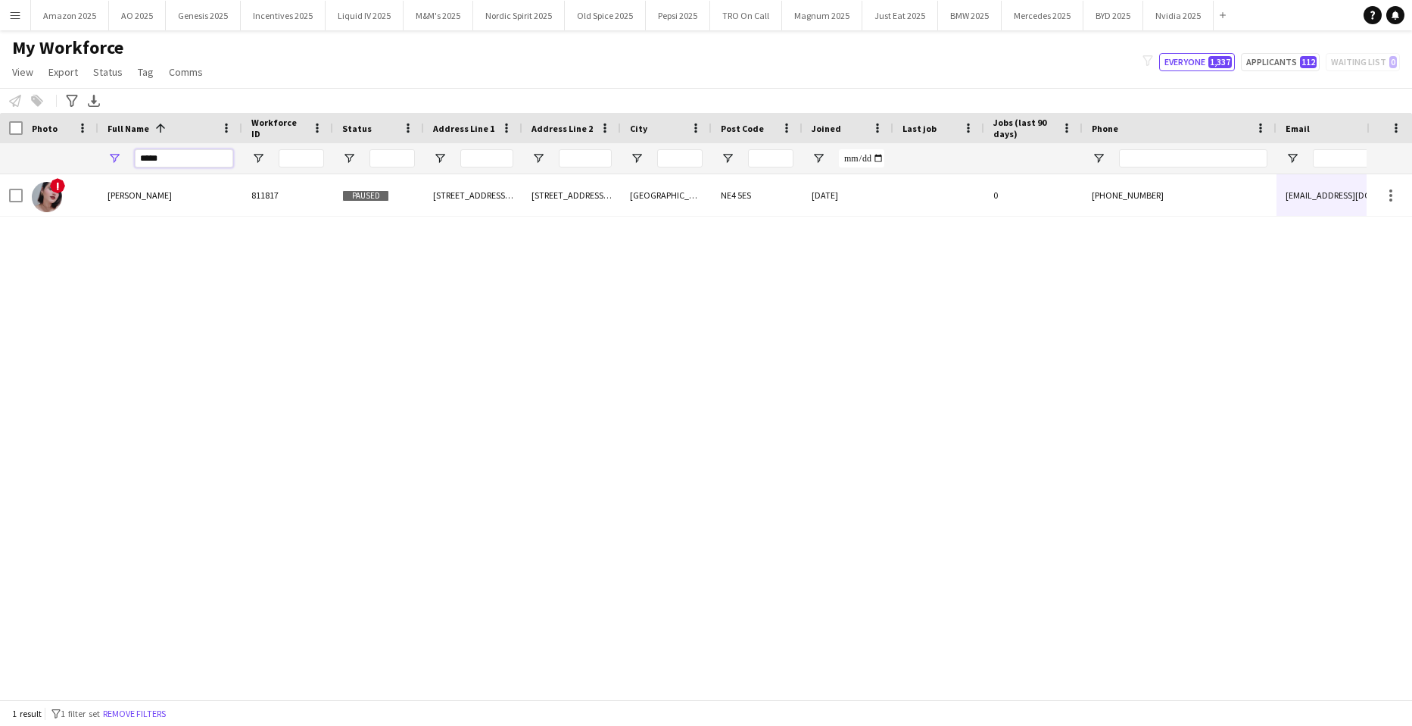
drag, startPoint x: 209, startPoint y: 164, endPoint x: -39, endPoint y: 169, distance: 247.7
click at [0, 169] on html "Menu Boards Boards Boards All jobs Status Workforce Workforce My Workforce Recr…" at bounding box center [706, 363] width 1412 height 726
